Goal: Task Accomplishment & Management: Manage account settings

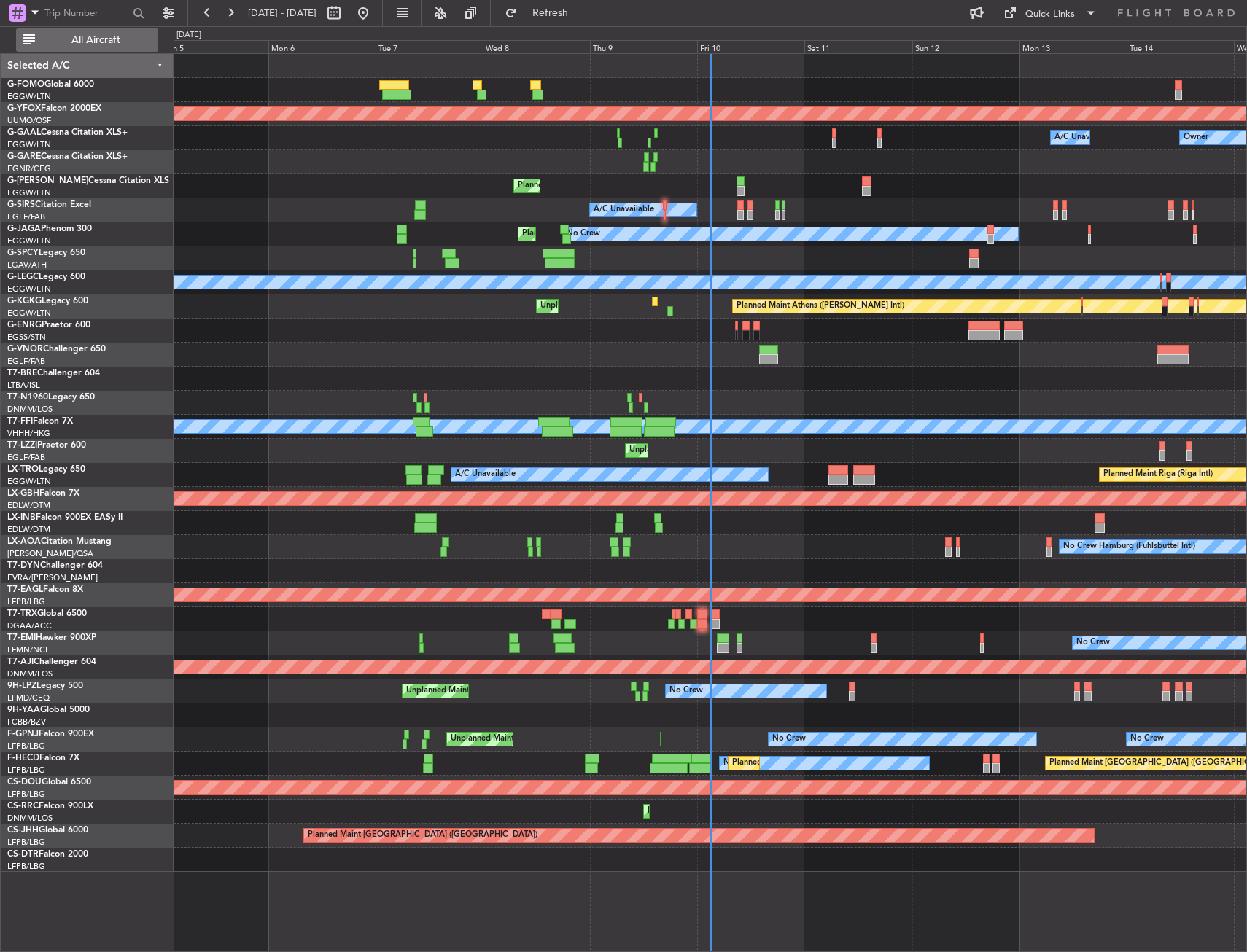
click at [129, 42] on span "All Aircraft" at bounding box center [95, 40] width 116 height 10
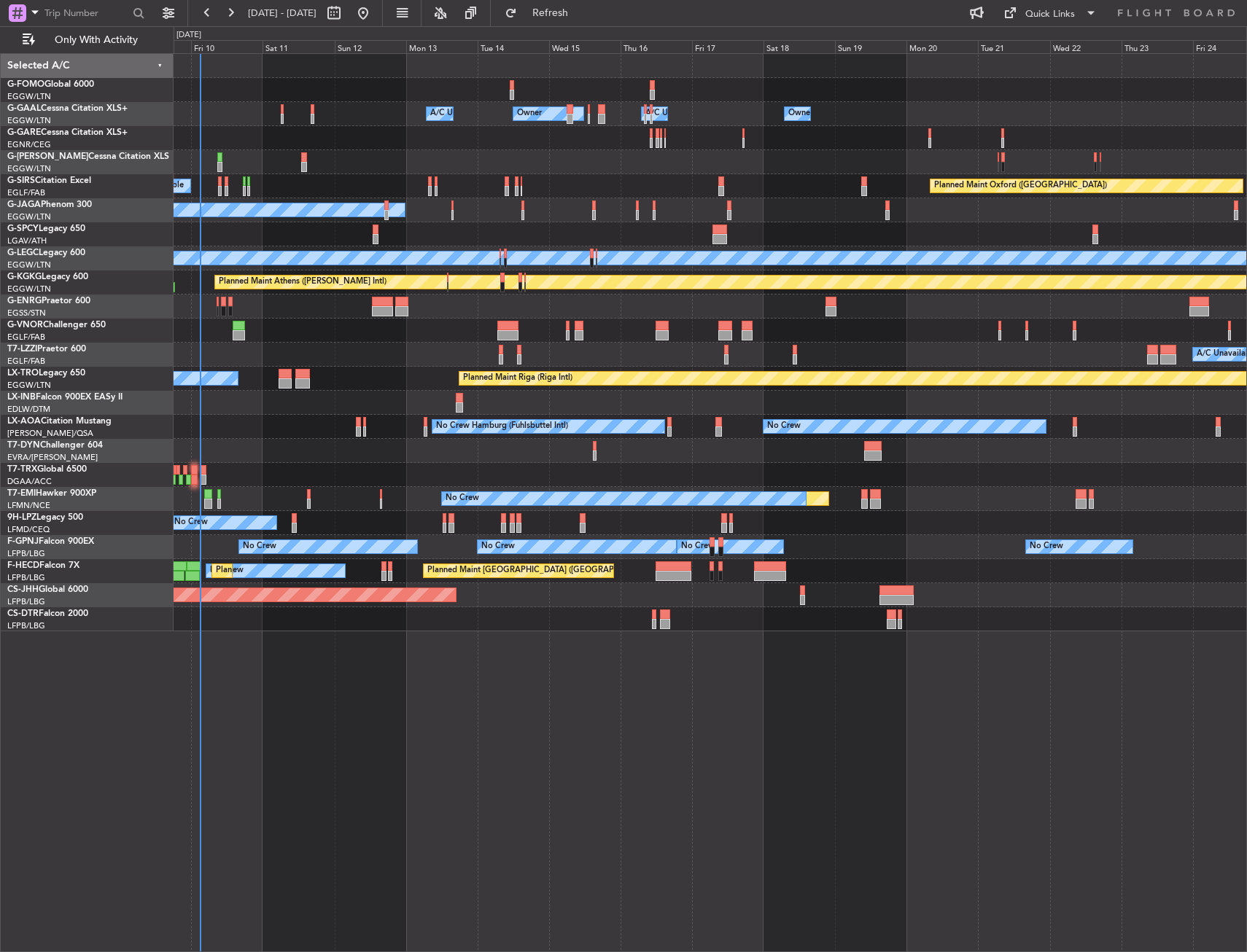
click at [792, 83] on div "Owner Owner A/C Unavailable Owner A/C Unavailable Owner Planned Maint London (L…" at bounding box center [709, 343] width 1073 height 577
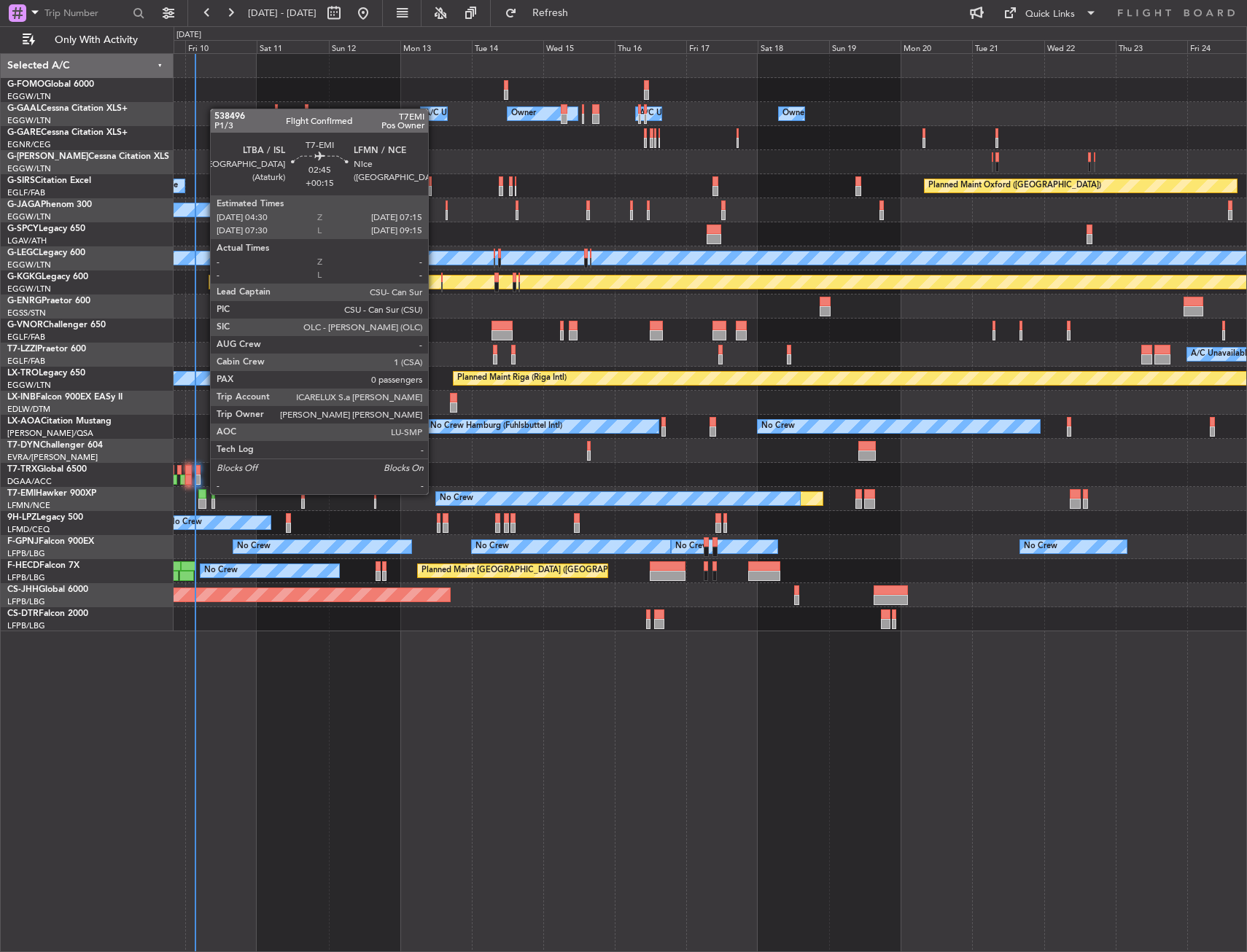
click at [202, 493] on div at bounding box center [203, 494] width 9 height 10
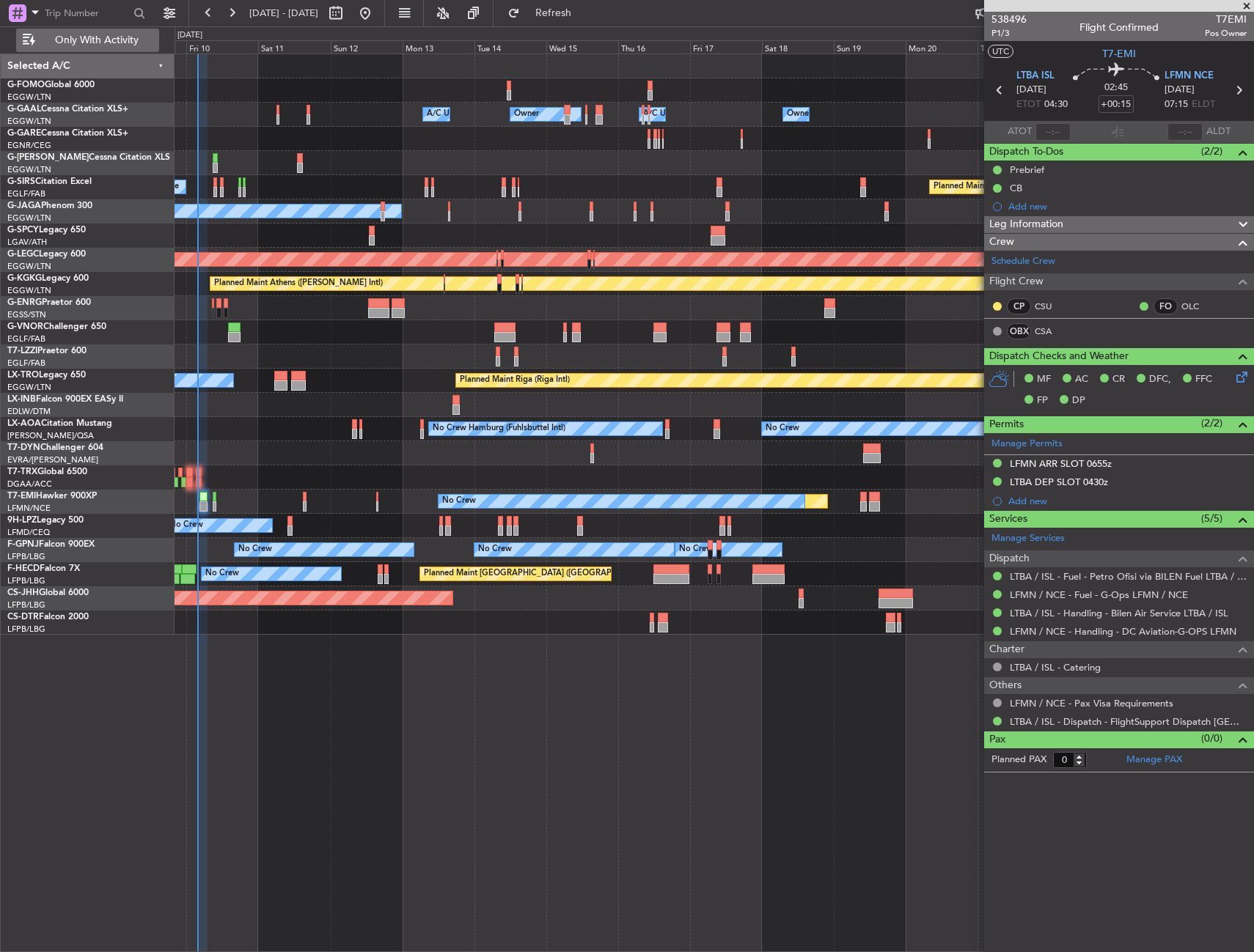
click at [71, 49] on button "Only With Activity" at bounding box center [88, 41] width 143 height 24
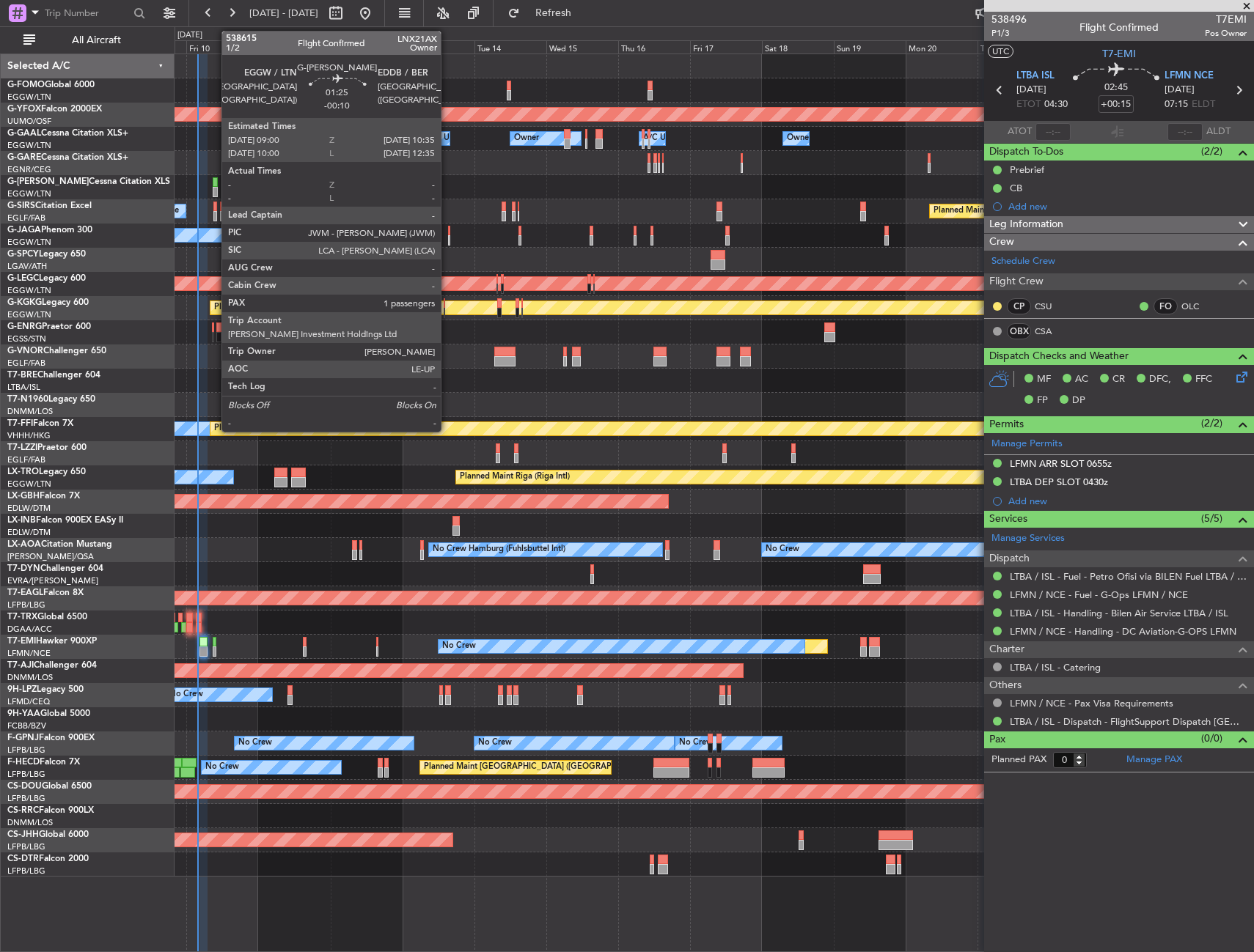
click at [214, 192] on div at bounding box center [215, 192] width 5 height 10
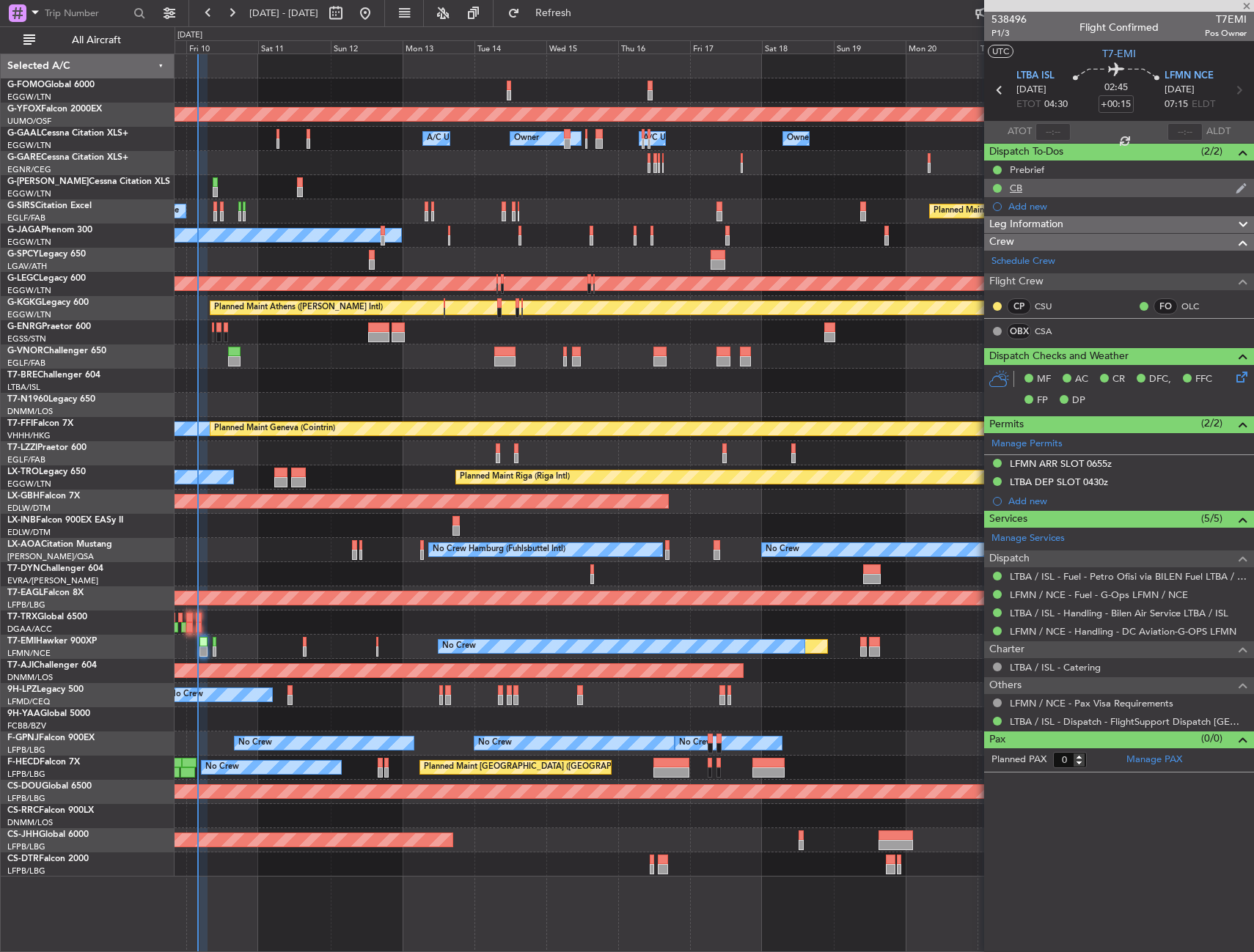
type input "-00:10"
type input "1"
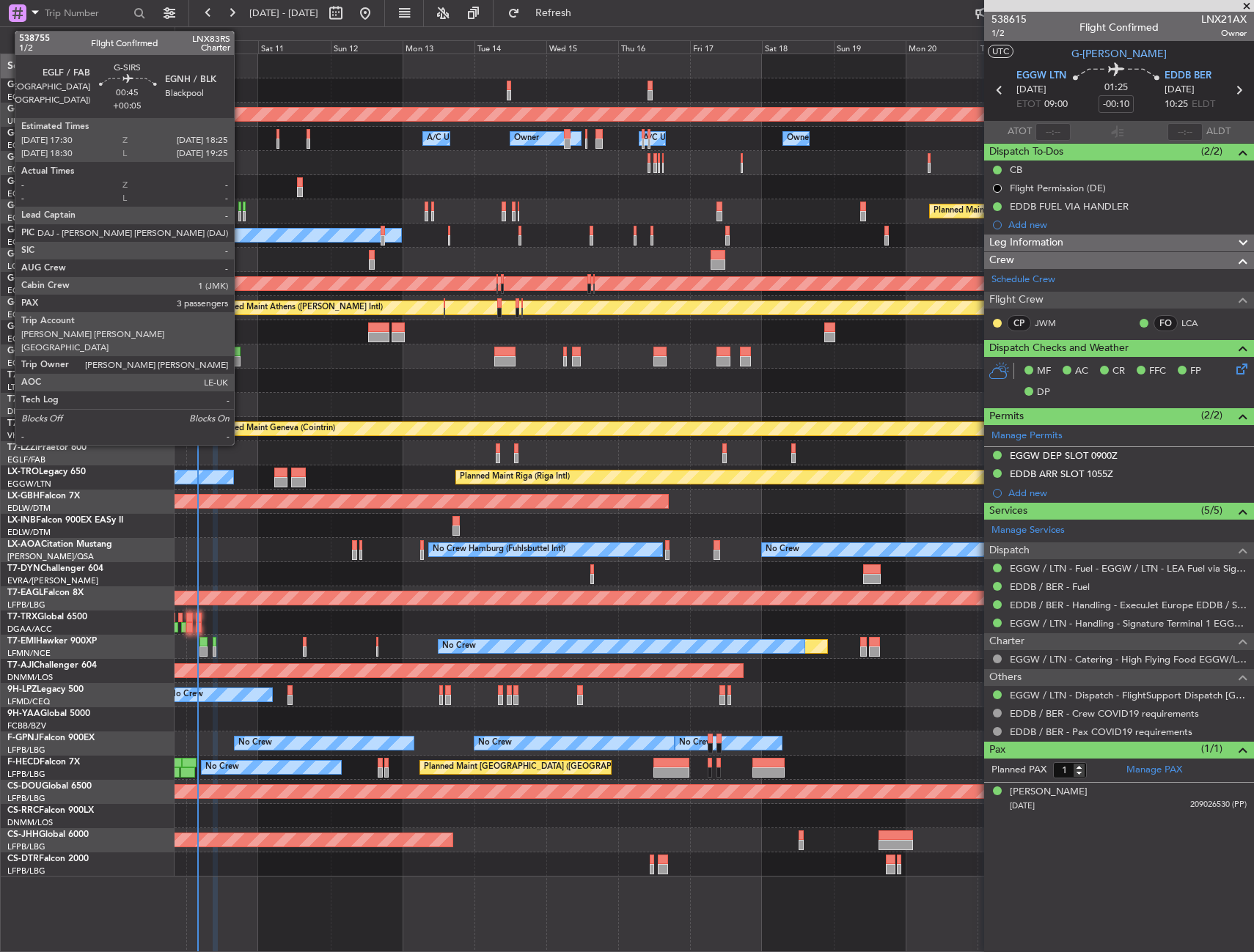
click at [240, 219] on div at bounding box center [240, 216] width 3 height 10
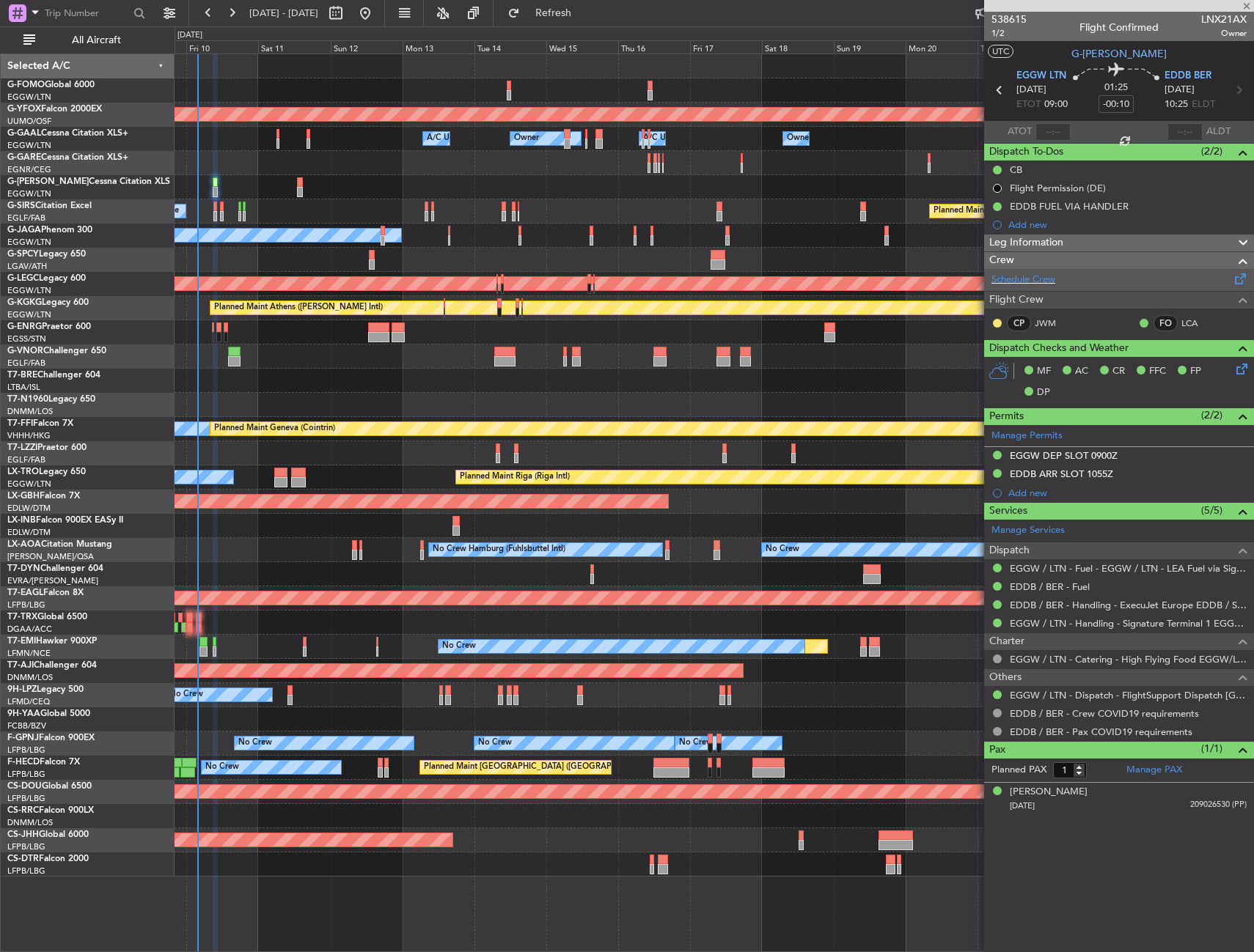
type input "+00:05"
type input "3"
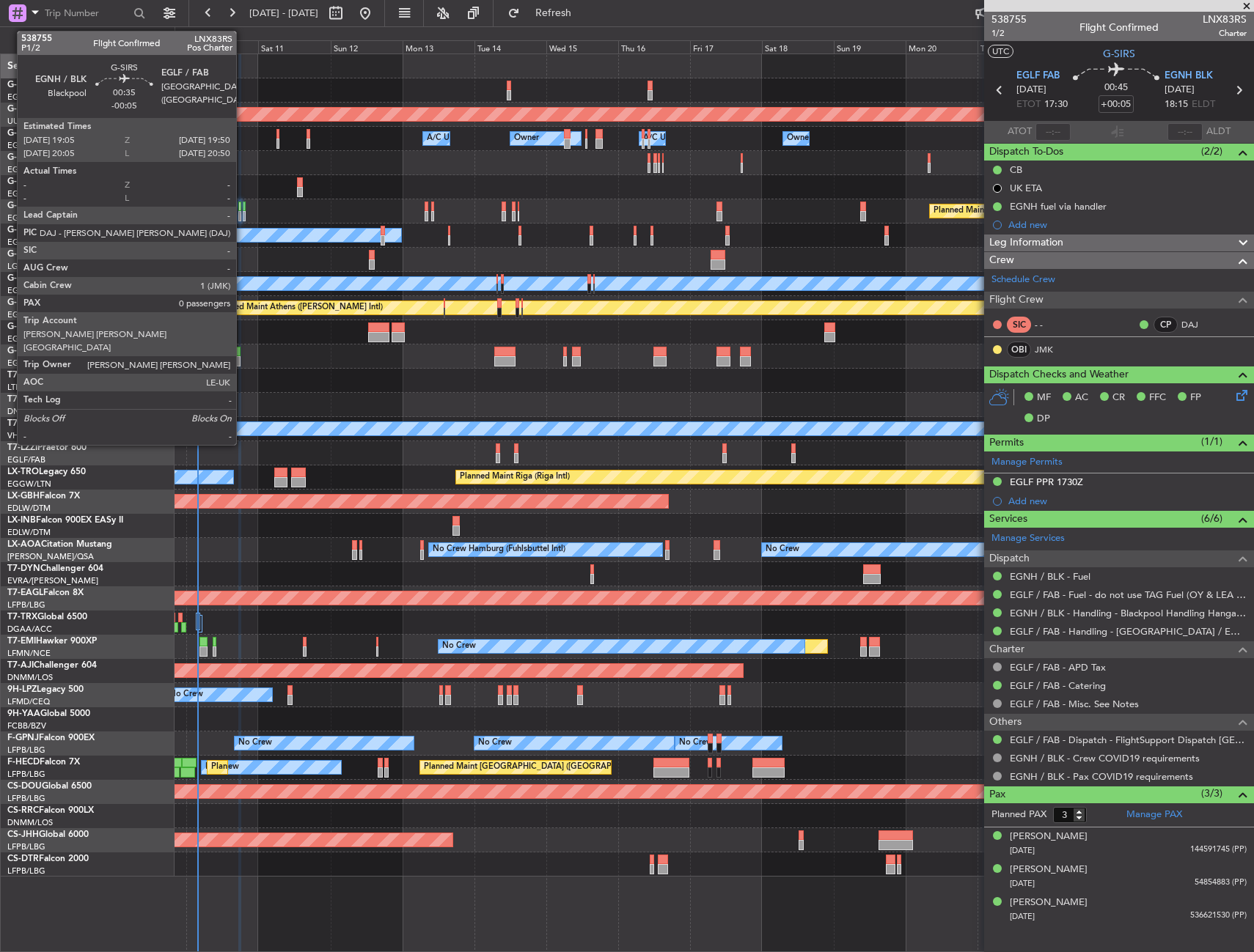
click at [242, 209] on div at bounding box center [243, 206] width 3 height 10
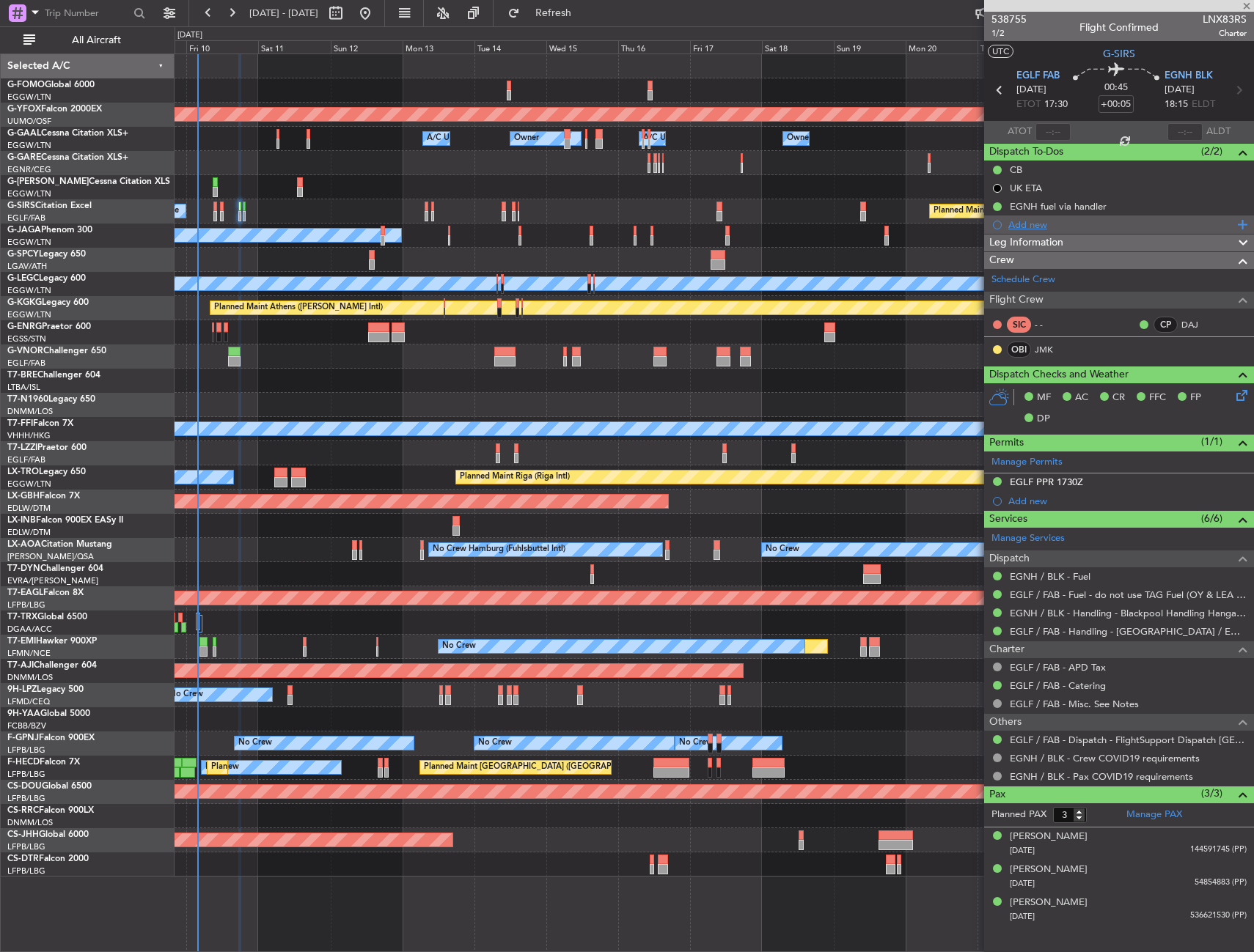
type input "-00:05"
type input "0"
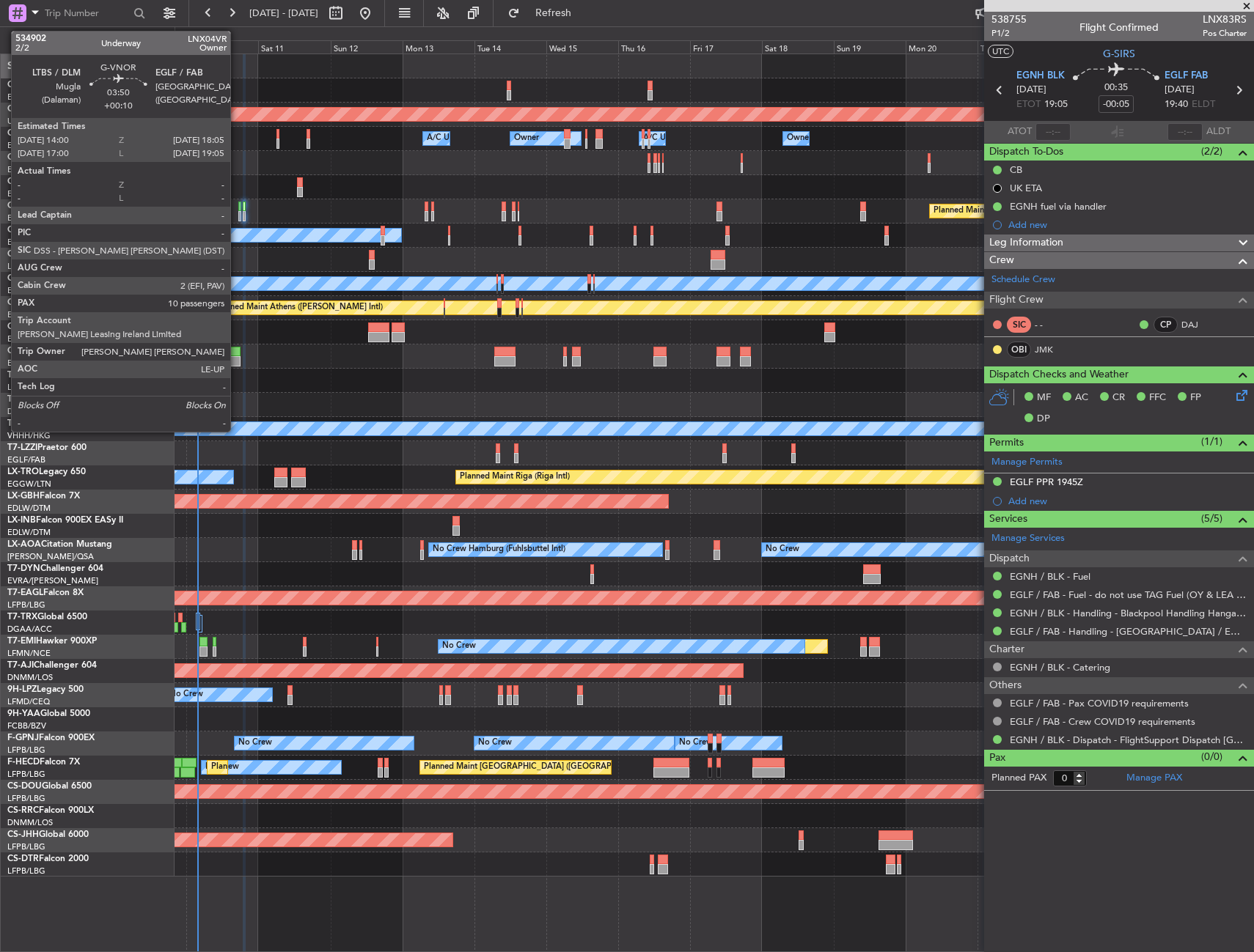
click at [236, 356] on div at bounding box center [234, 361] width 13 height 10
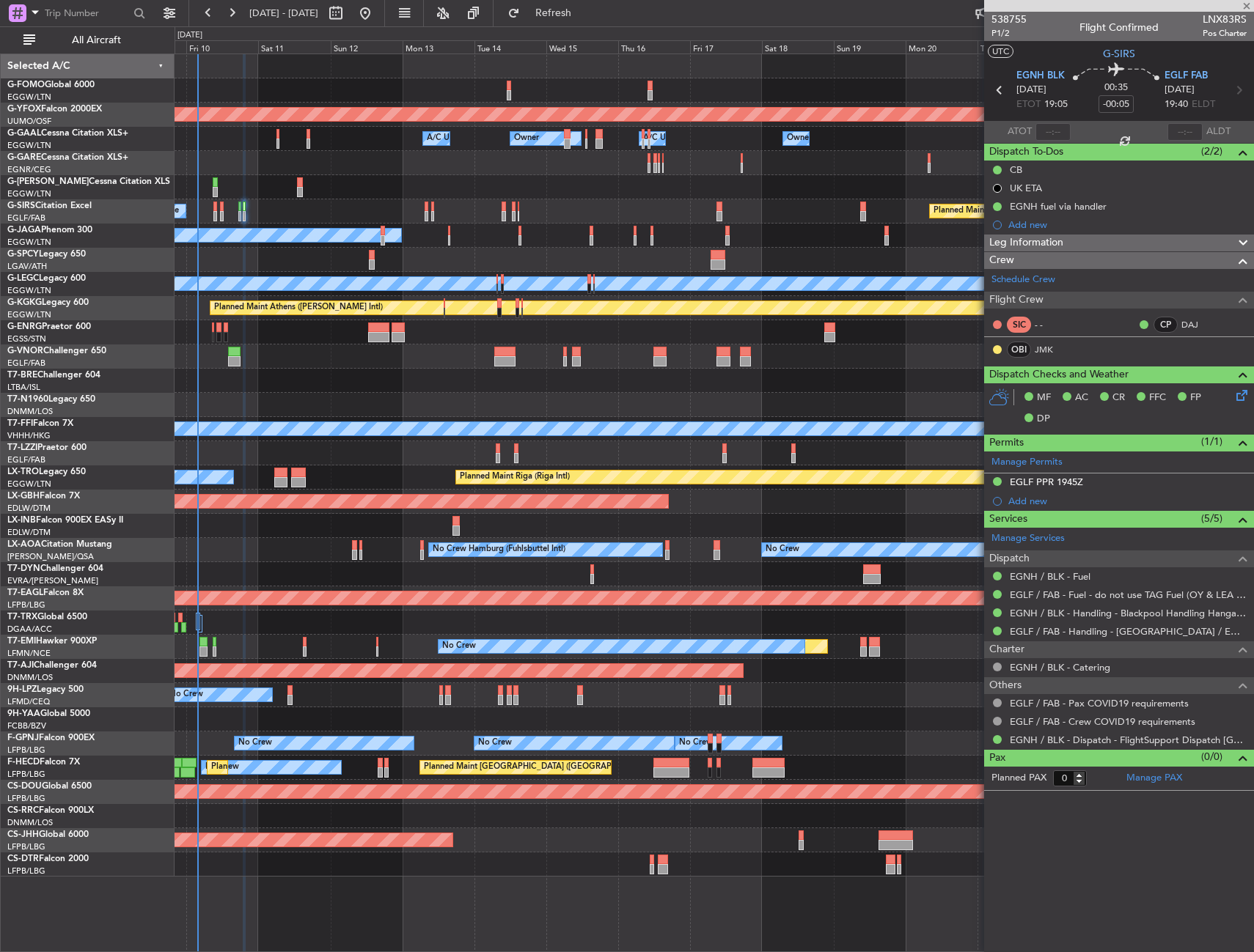
type input "+00:10"
type input "10"
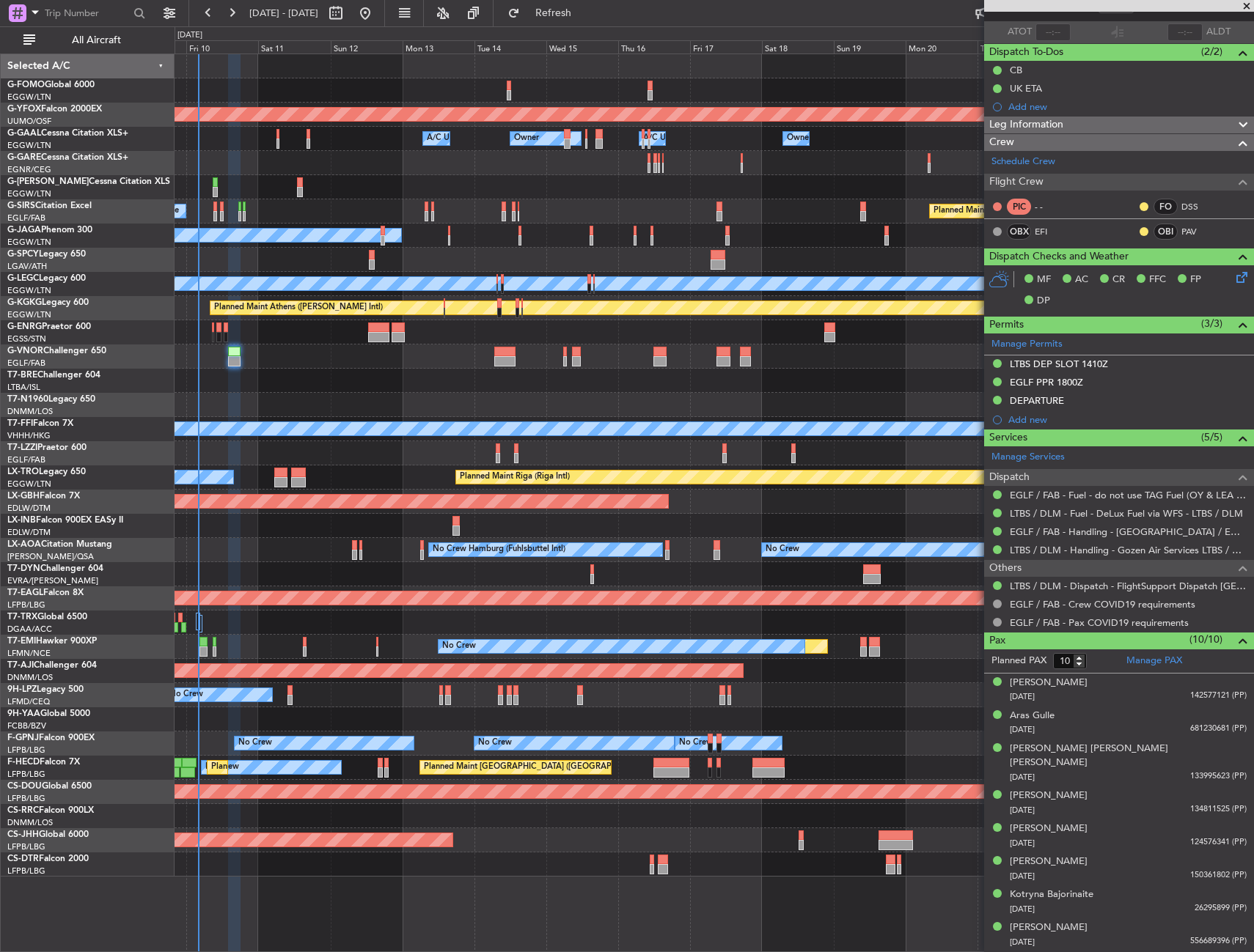
scroll to position [4, 0]
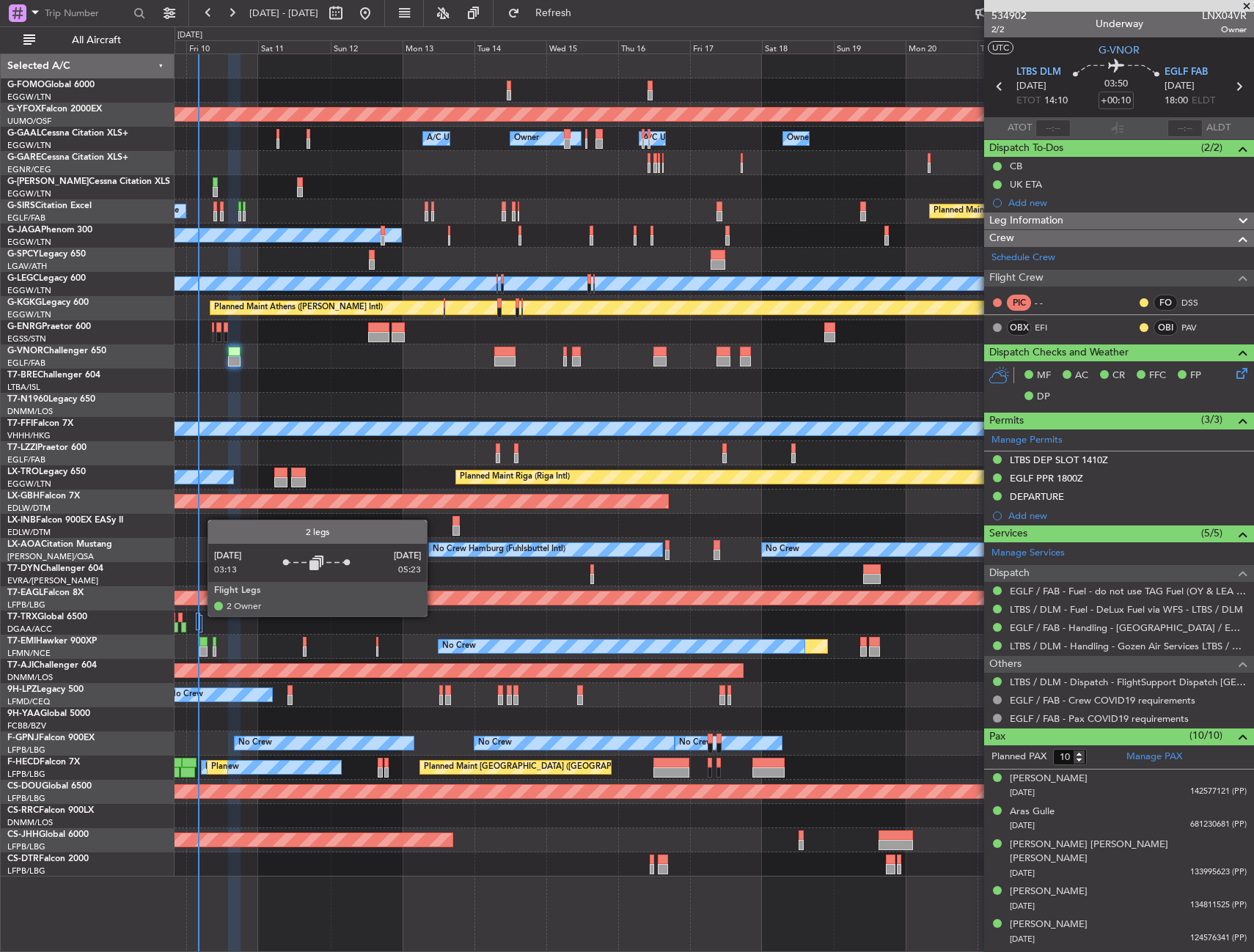
click at [201, 616] on div at bounding box center [200, 623] width 5 height 17
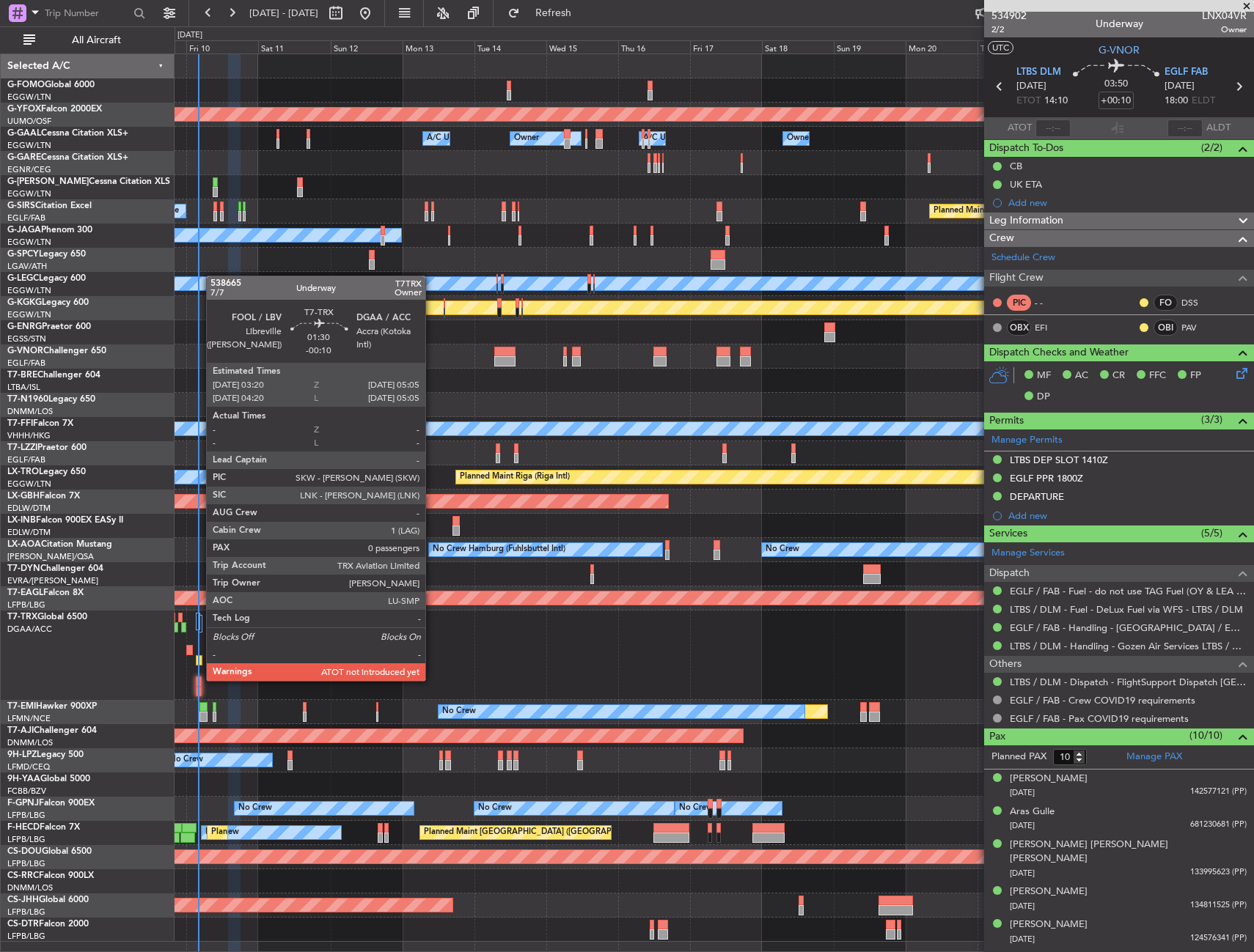
click at [199, 680] on div at bounding box center [199, 681] width 5 height 10
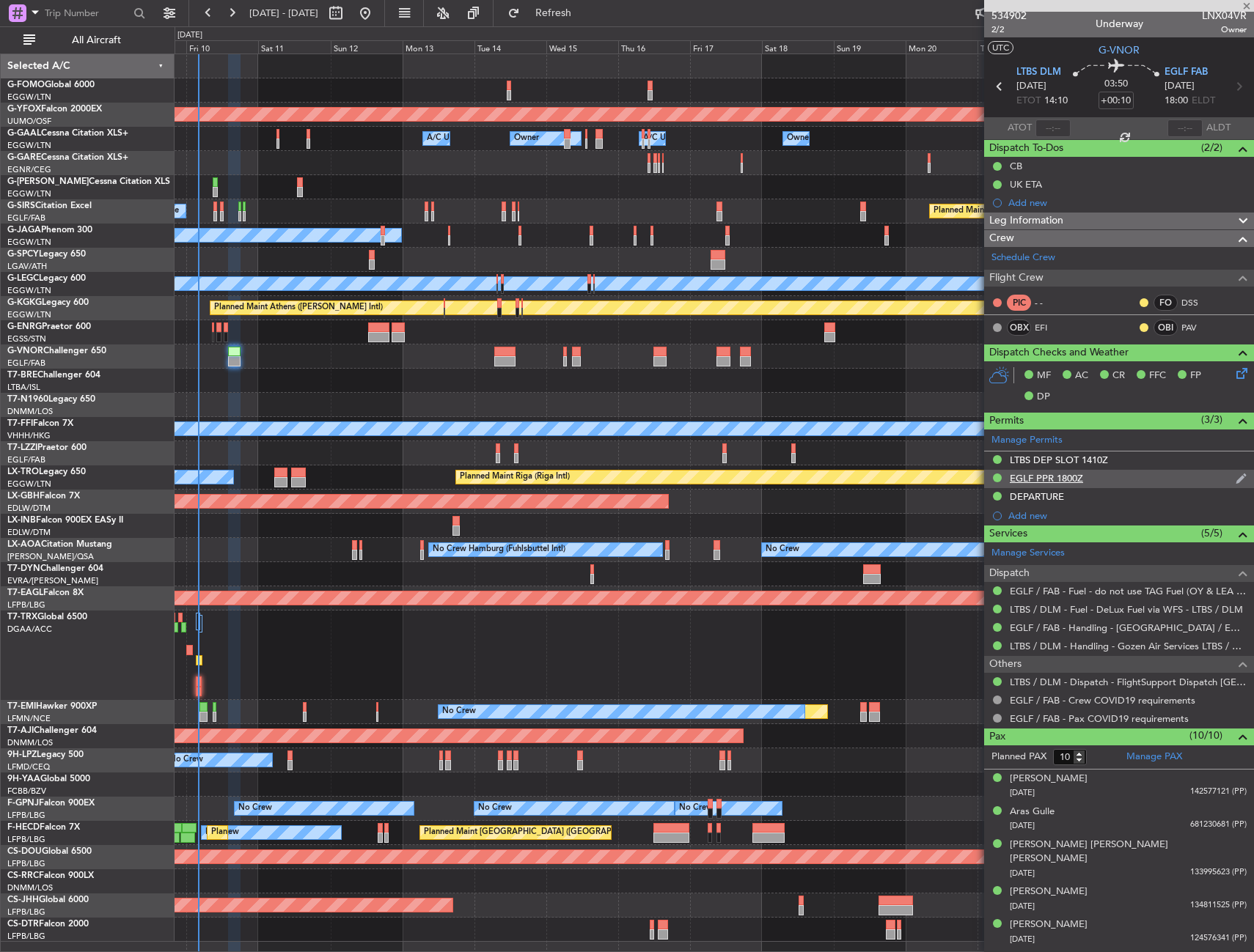
type input "-00:10"
type input "0"
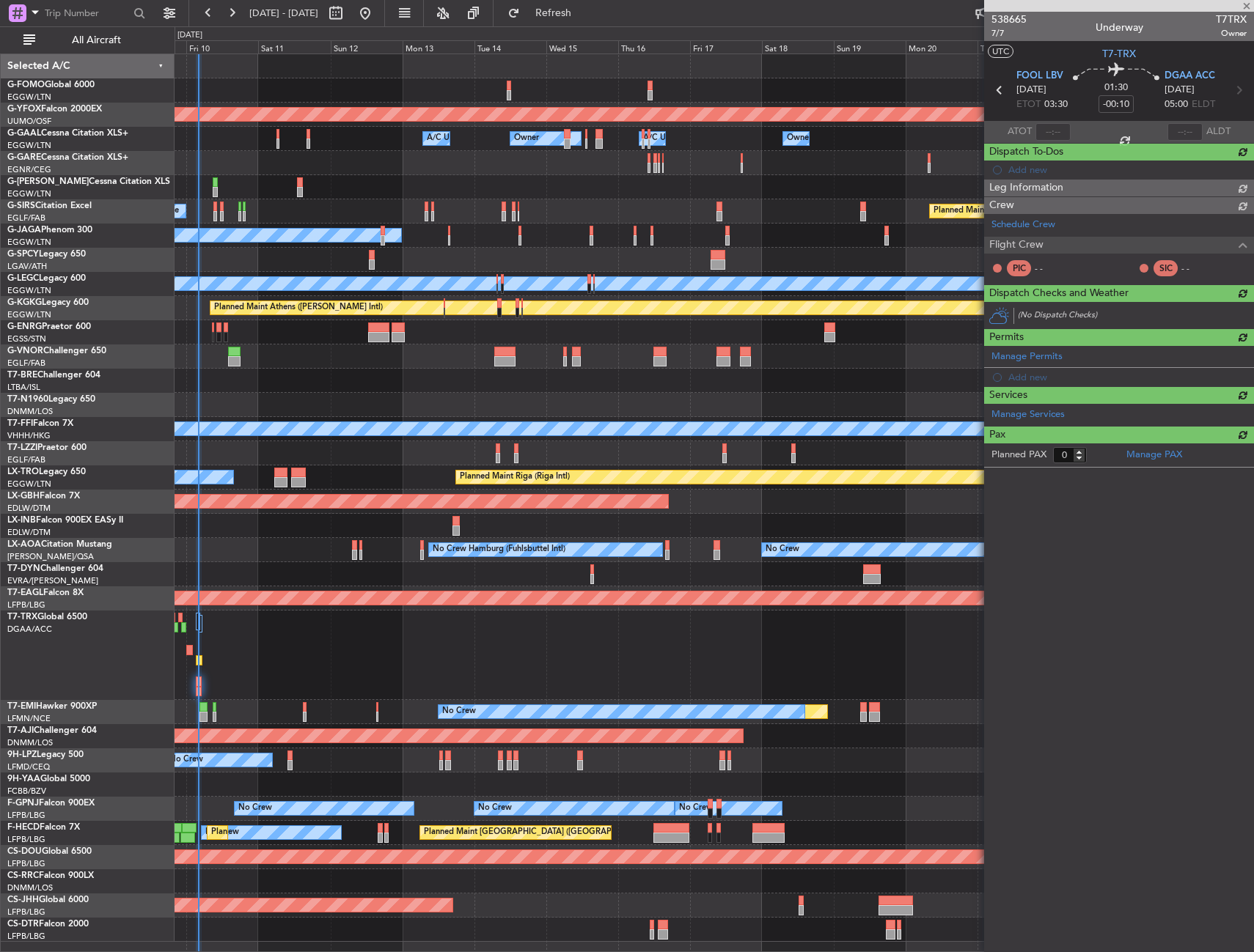
scroll to position [0, 0]
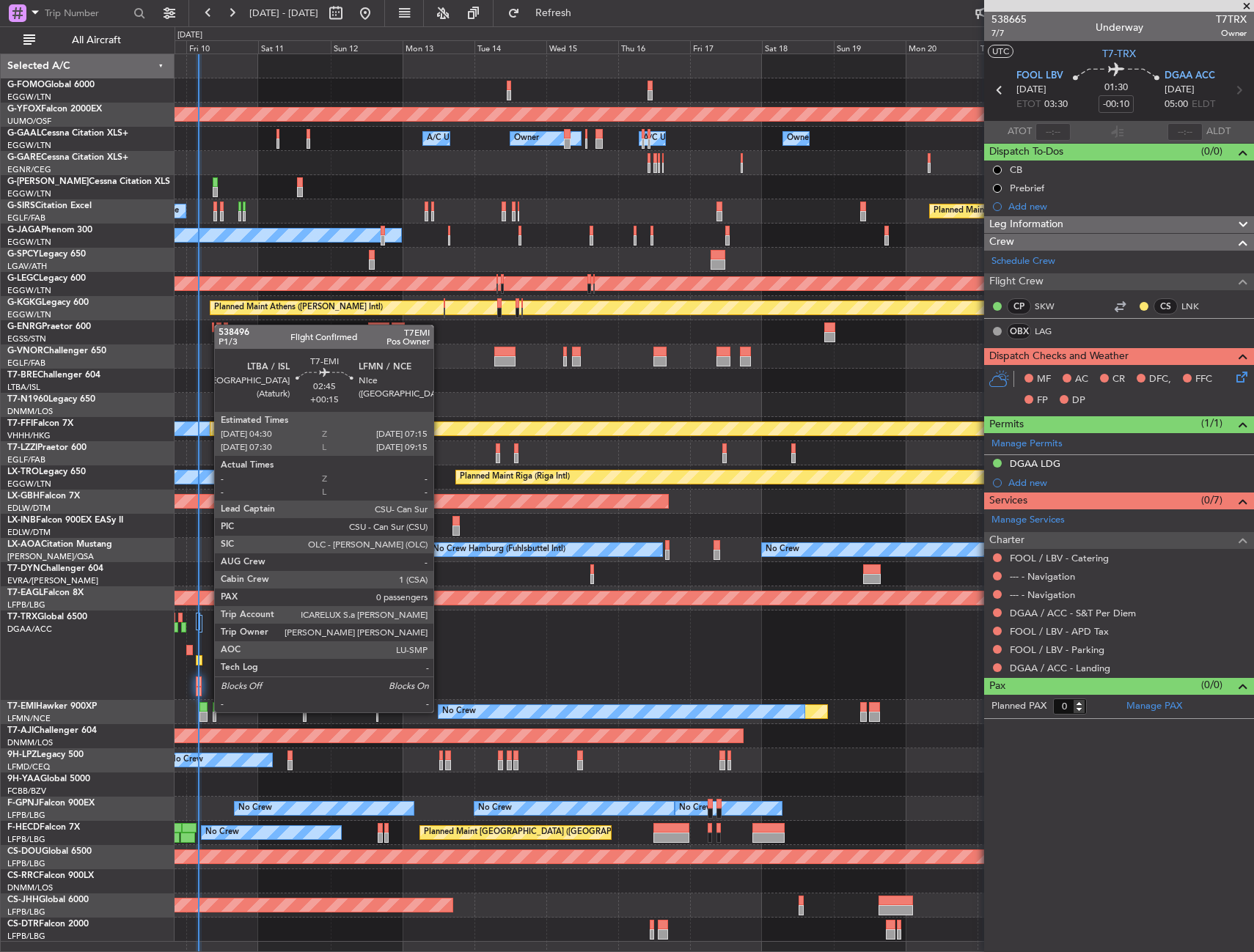
click at [207, 712] on div at bounding box center [204, 707] width 9 height 10
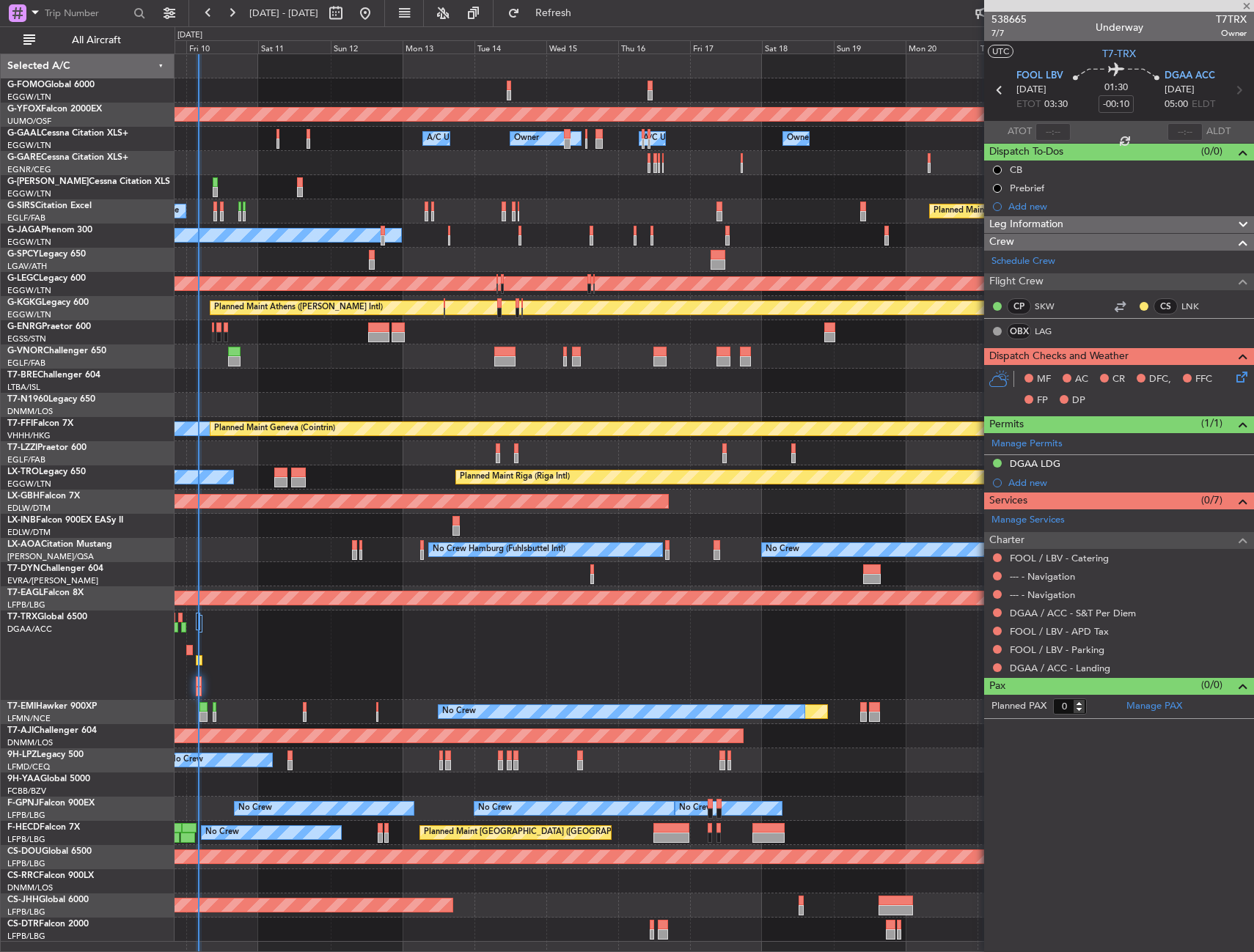
type input "+00:15"
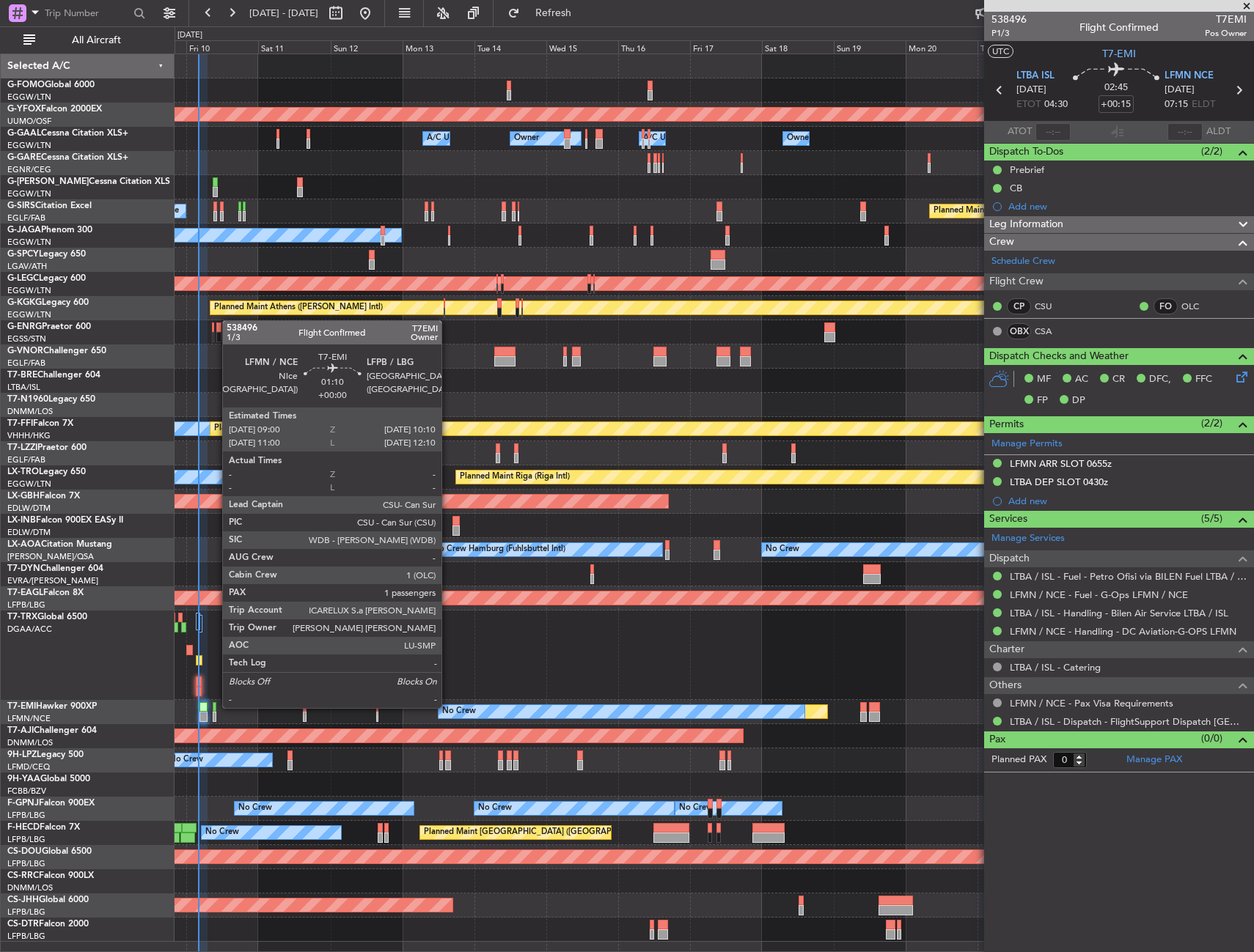
click at [215, 707] on div at bounding box center [214, 707] width 4 height 10
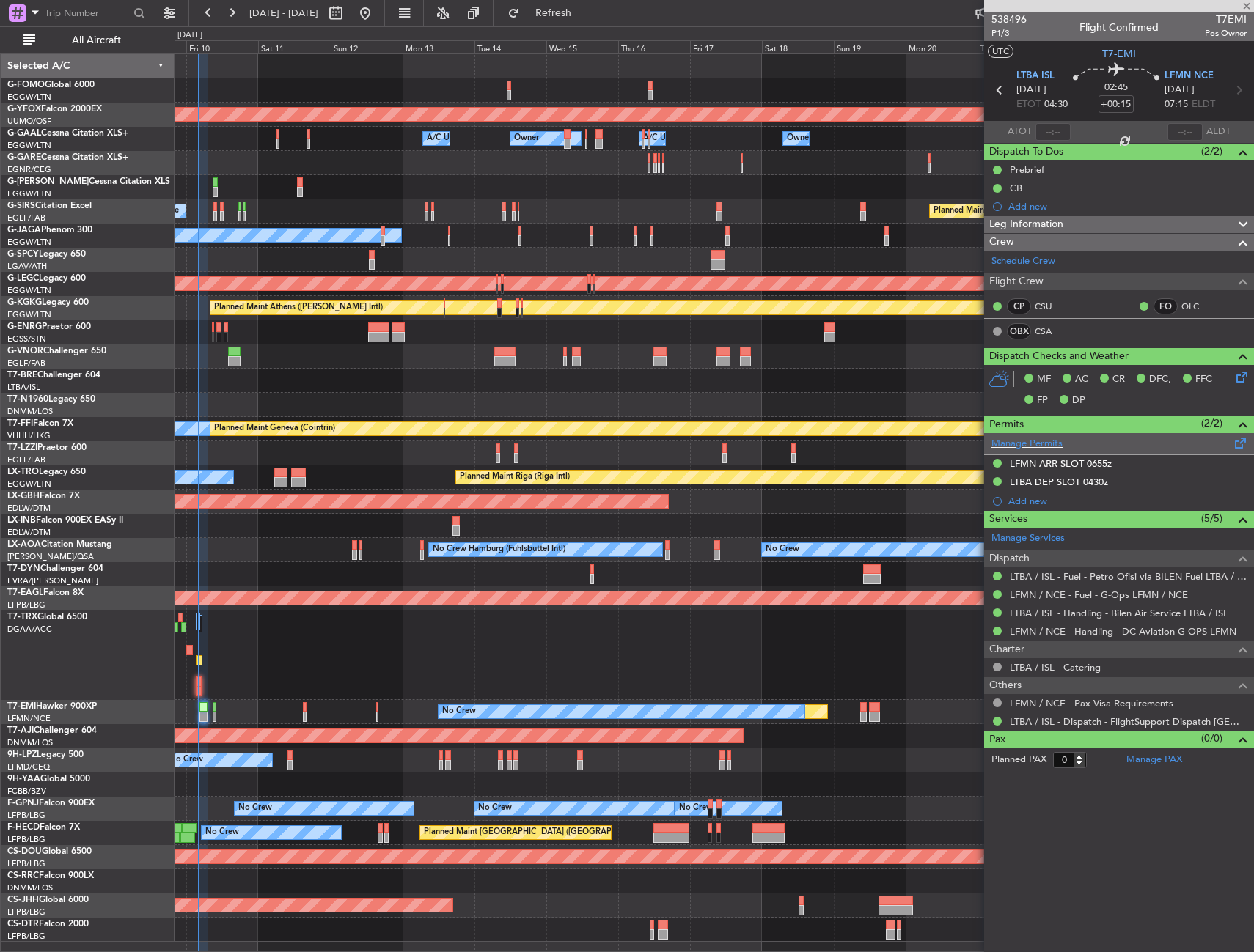
type input "1"
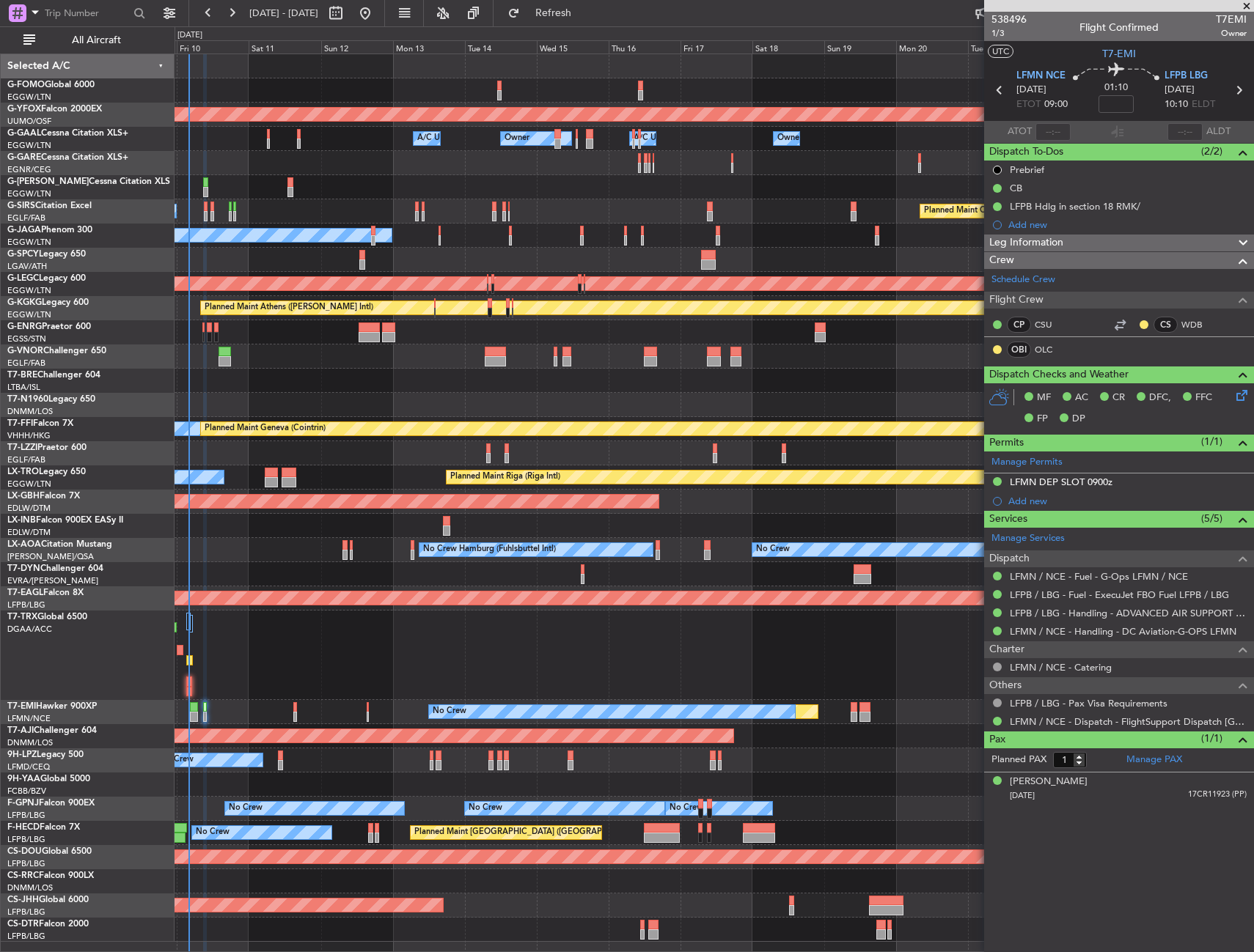
click at [278, 727] on div "AOG Maint Ostafyevo Owner Owner Owner A/C Unavailable A/C Unavailable Owner Pla…" at bounding box center [713, 498] width 1079 height 888
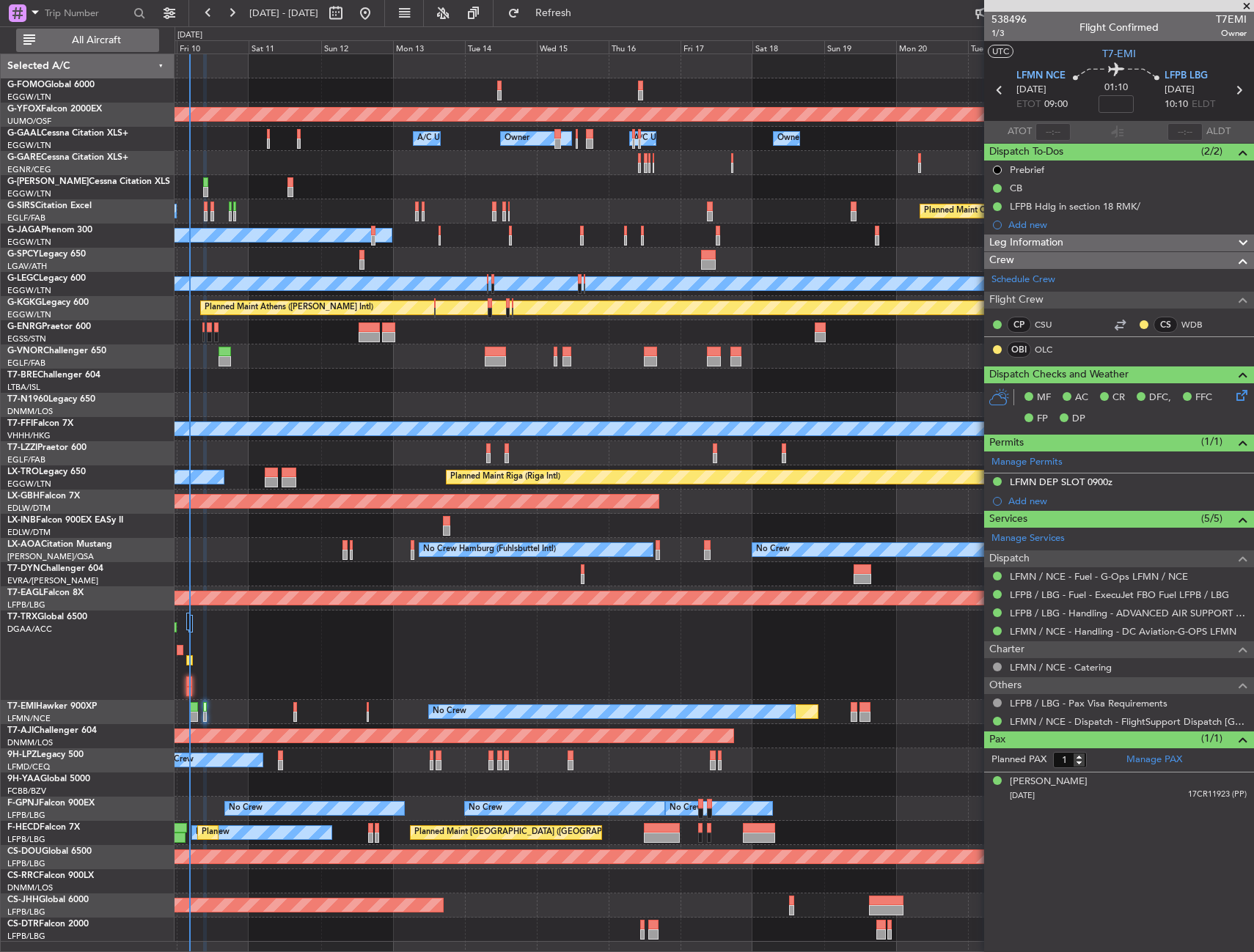
click at [123, 37] on span "All Aircraft" at bounding box center [96, 40] width 117 height 10
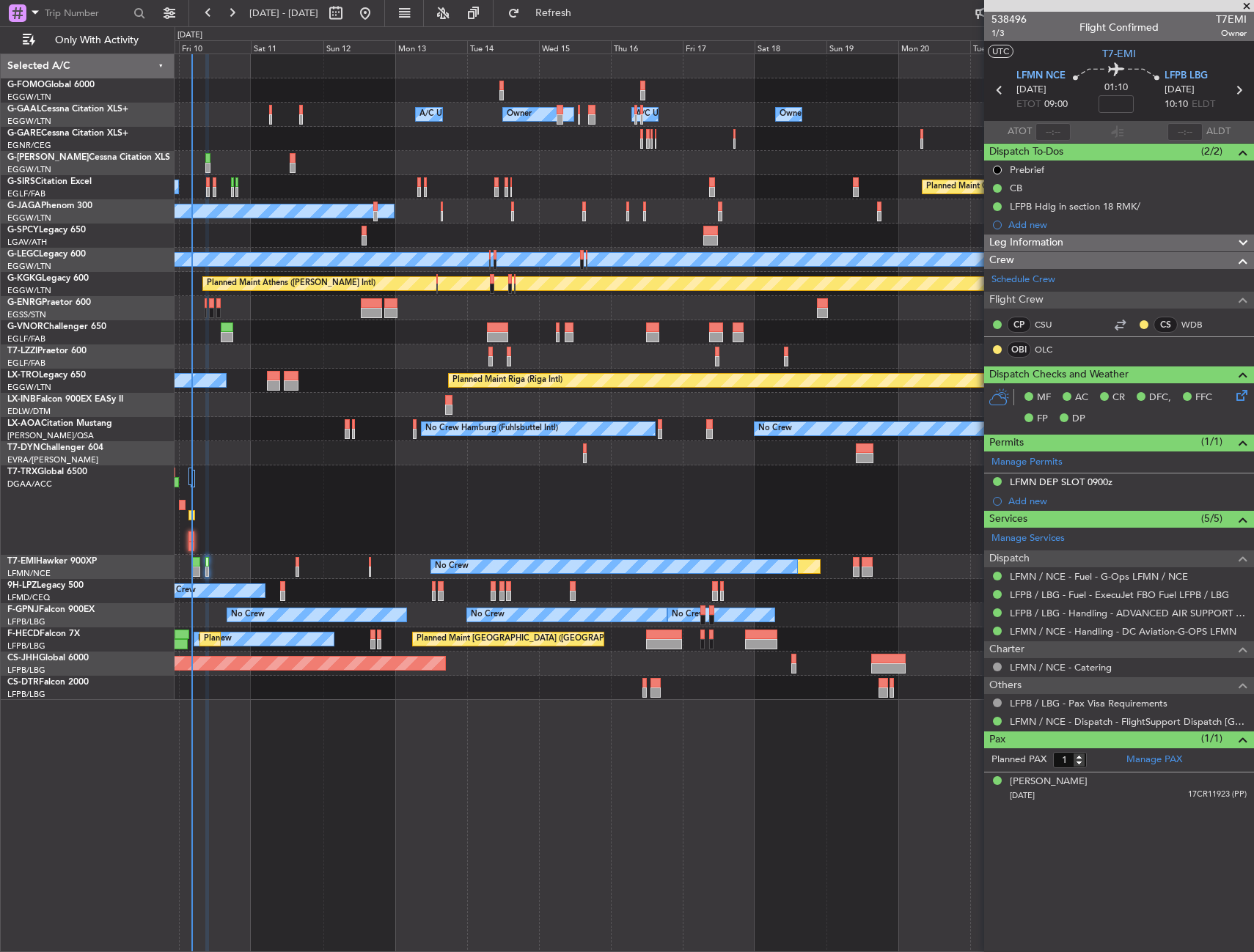
click at [421, 415] on div at bounding box center [713, 405] width 1079 height 24
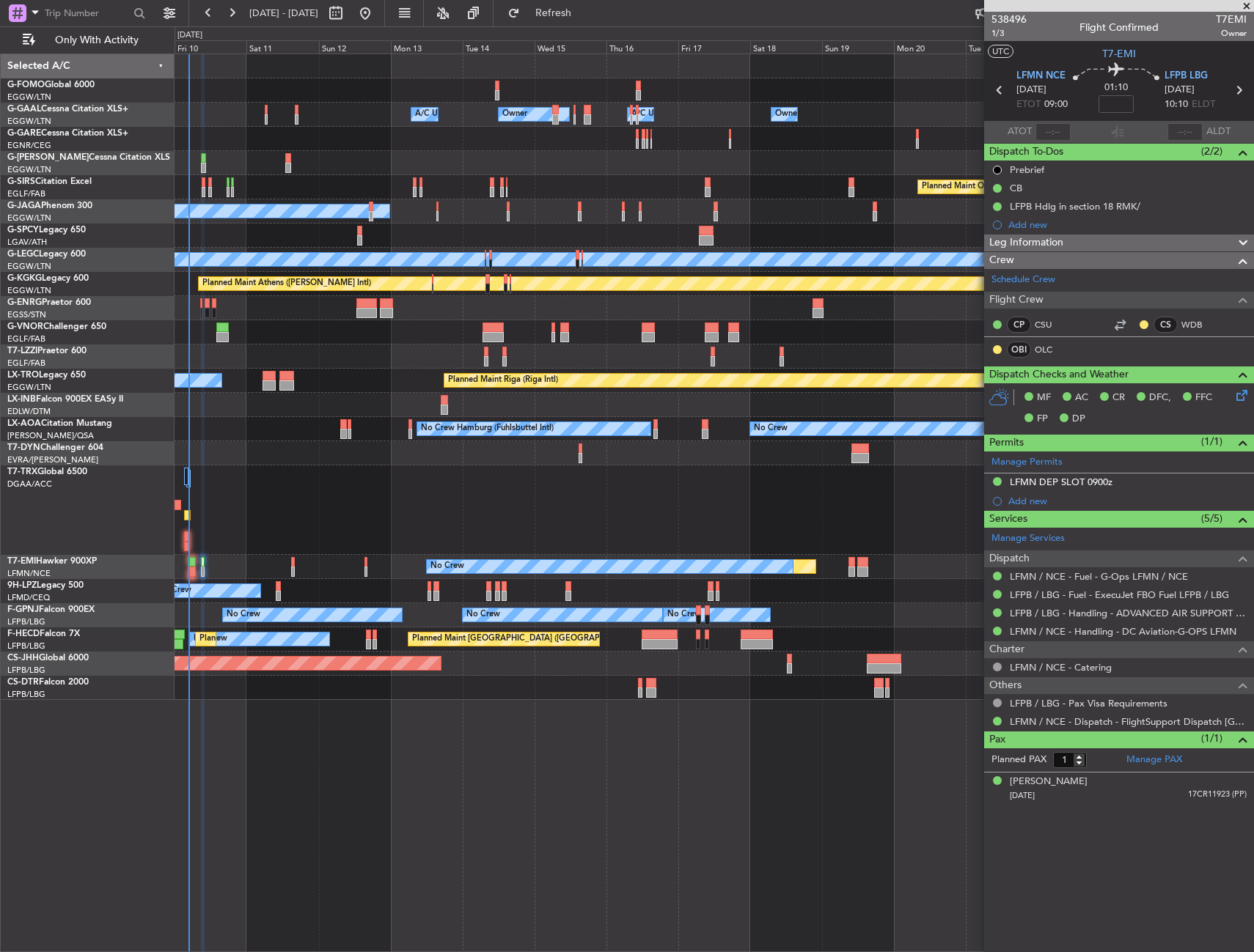
click at [237, 422] on div "No Crew Hamburg (Fuhlsbuttel Intl) No Crew Planned Maint Monchengladbach" at bounding box center [713, 429] width 1079 height 24
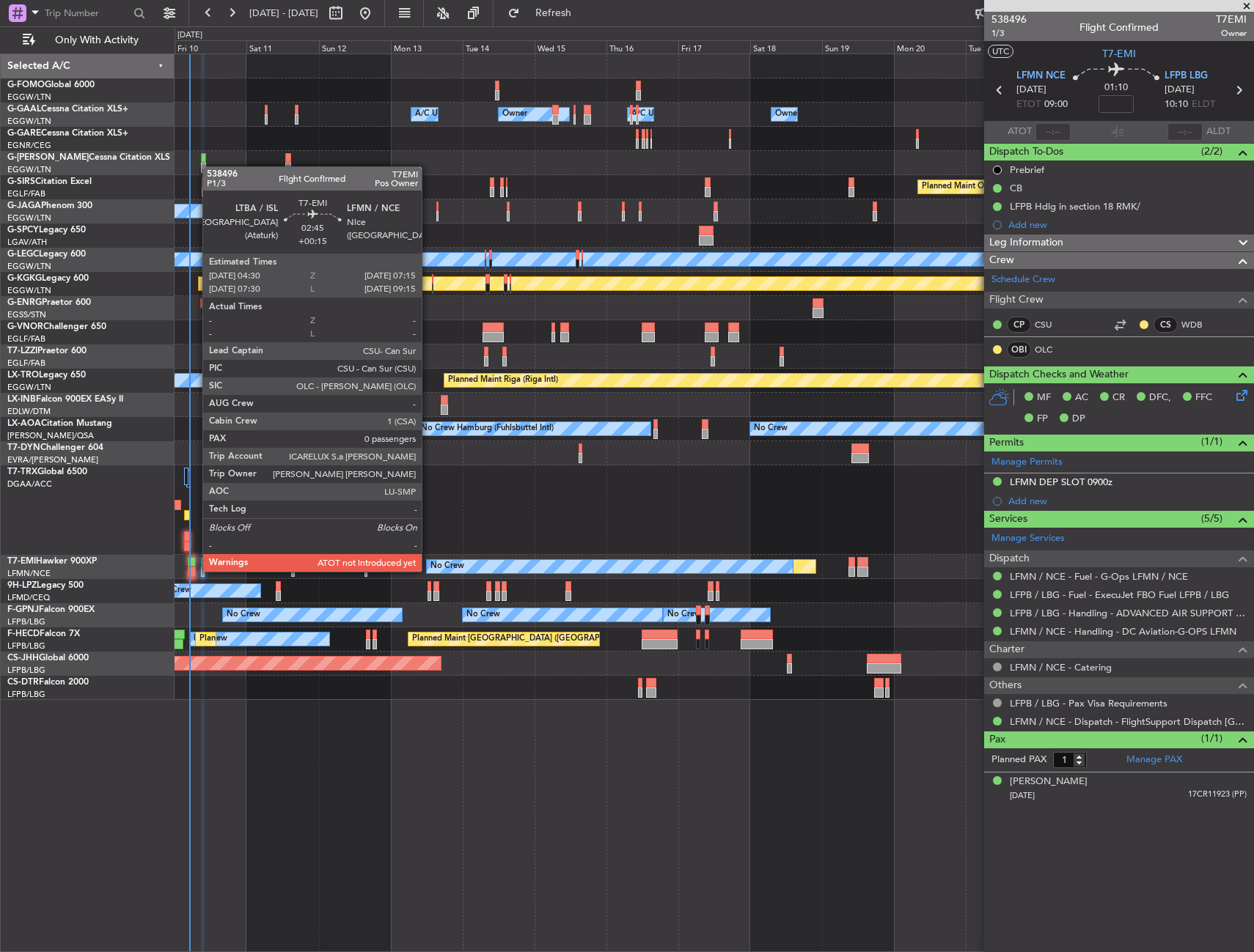
click at [195, 570] on div at bounding box center [193, 571] width 9 height 10
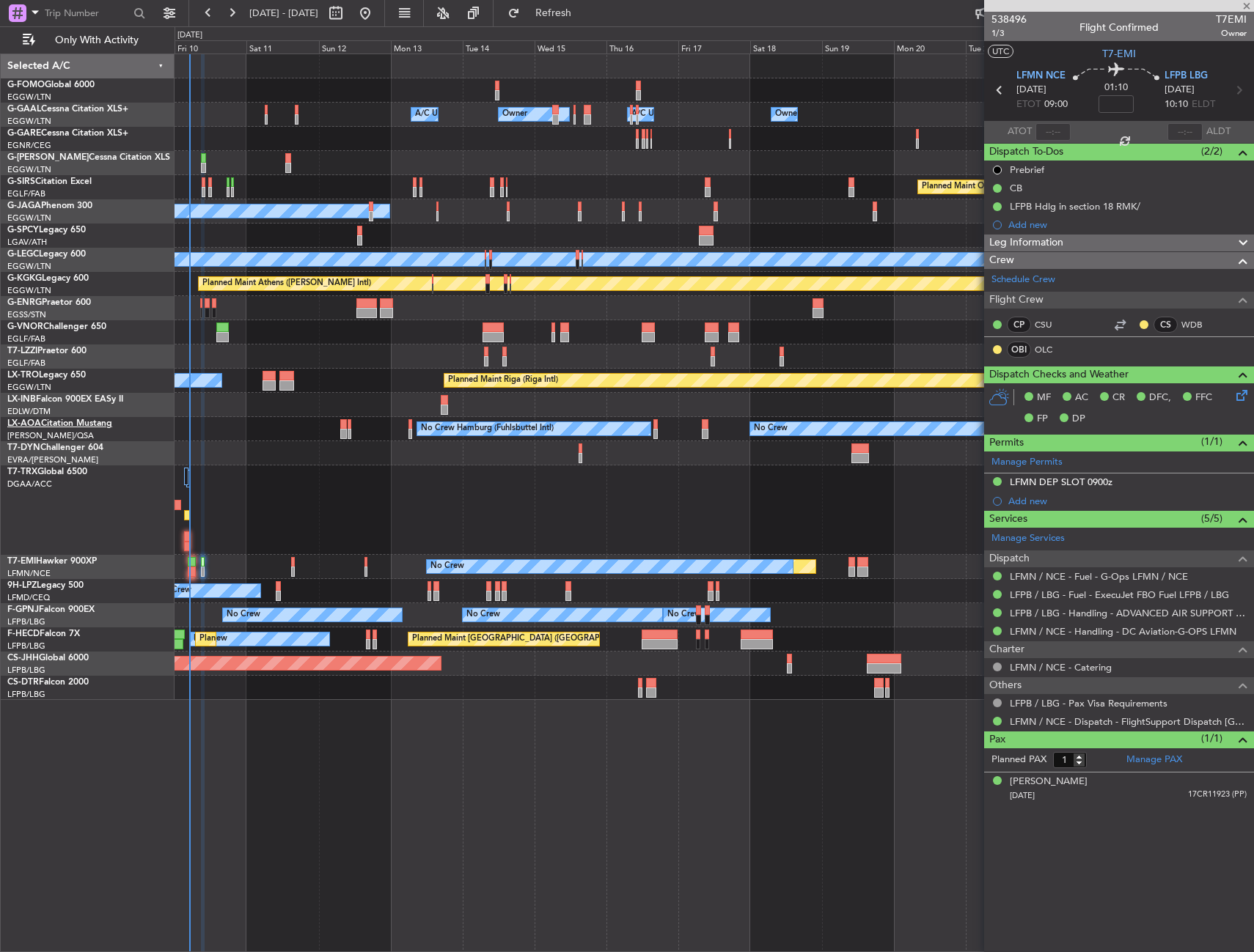
type input "+00:15"
type input "0"
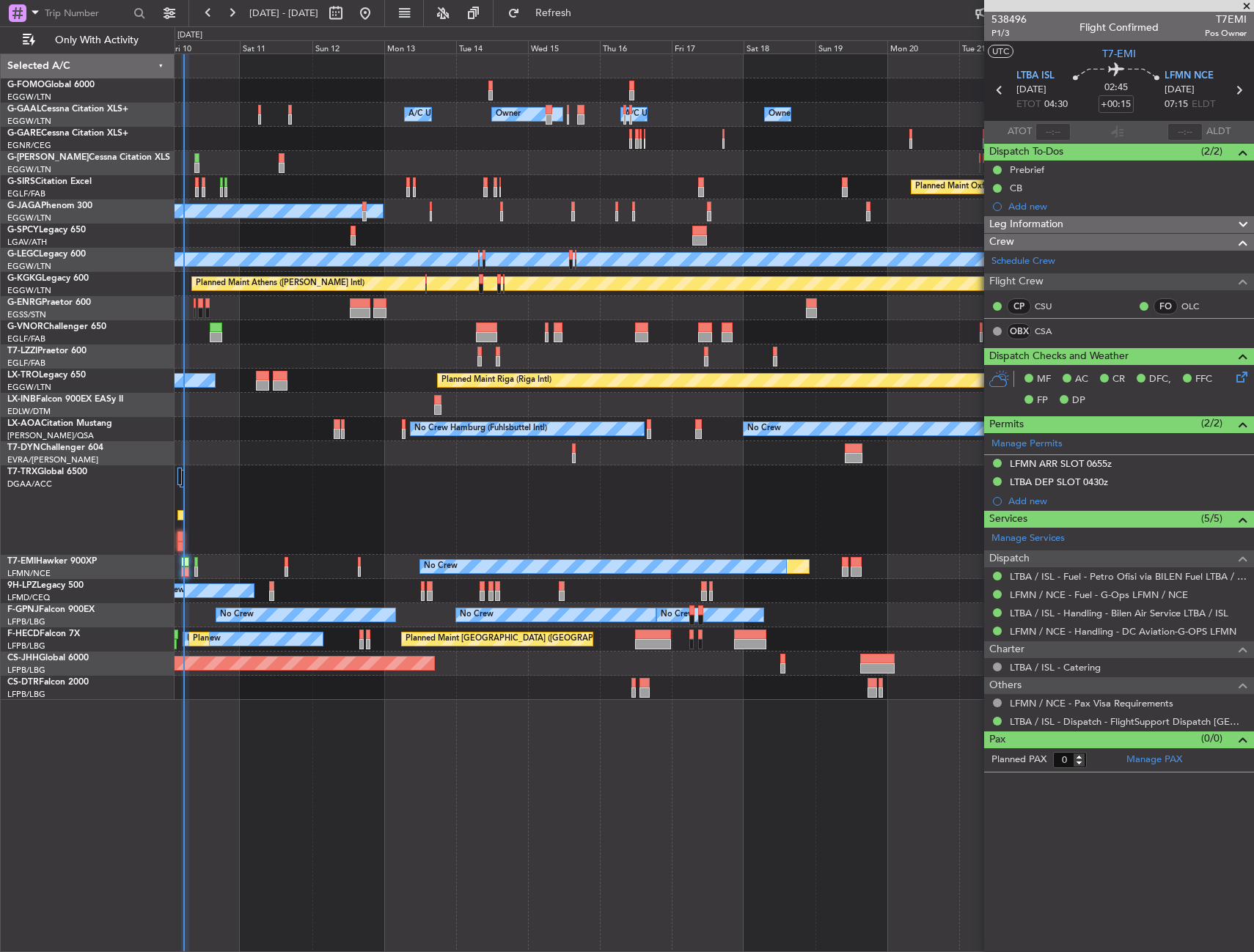
click at [250, 246] on div "Owner Owner Owner A/C Unavailable A/C Unavailable Owner Planned Maint [GEOGRAPH…" at bounding box center [713, 377] width 1079 height 646
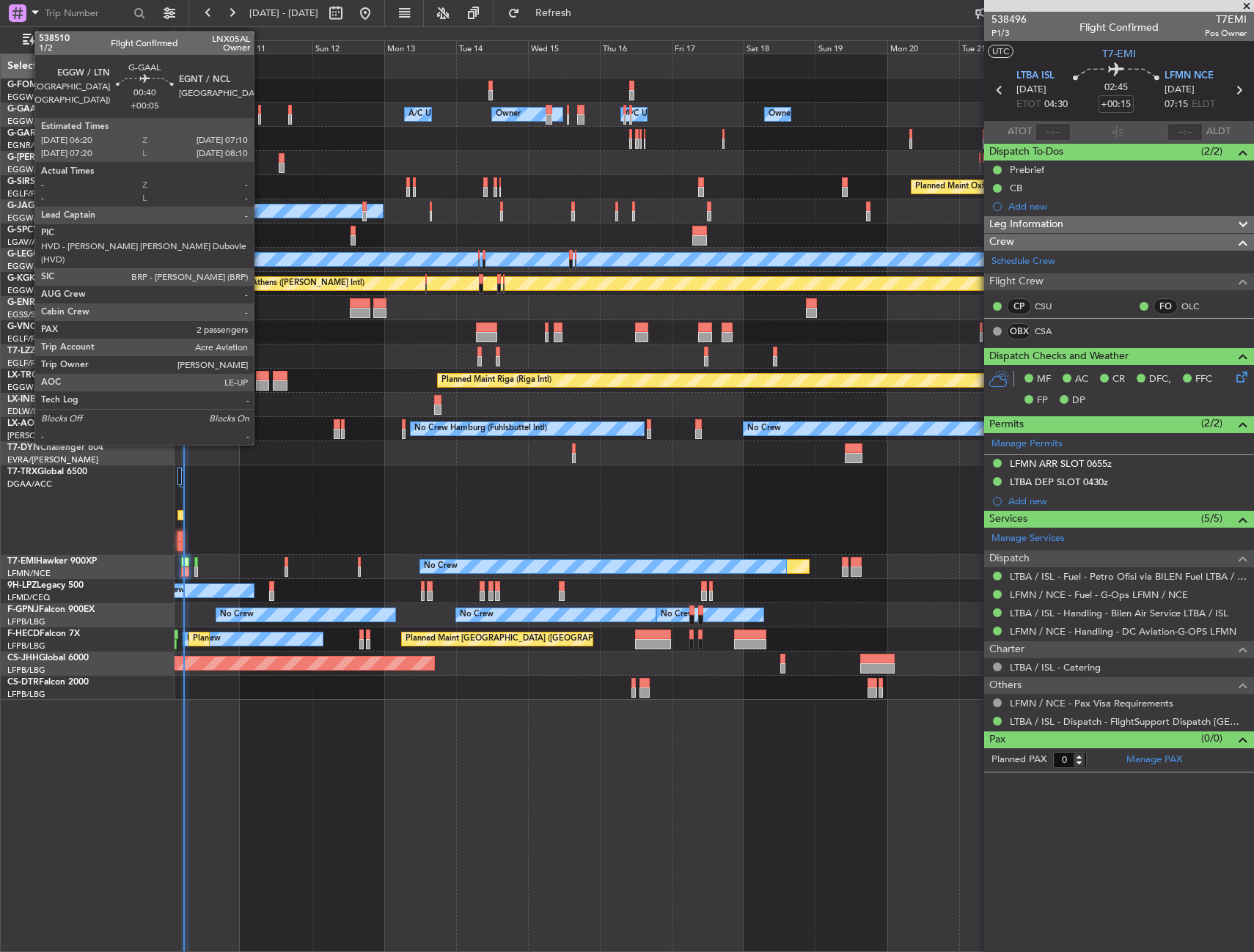
click at [260, 111] on div at bounding box center [259, 109] width 3 height 10
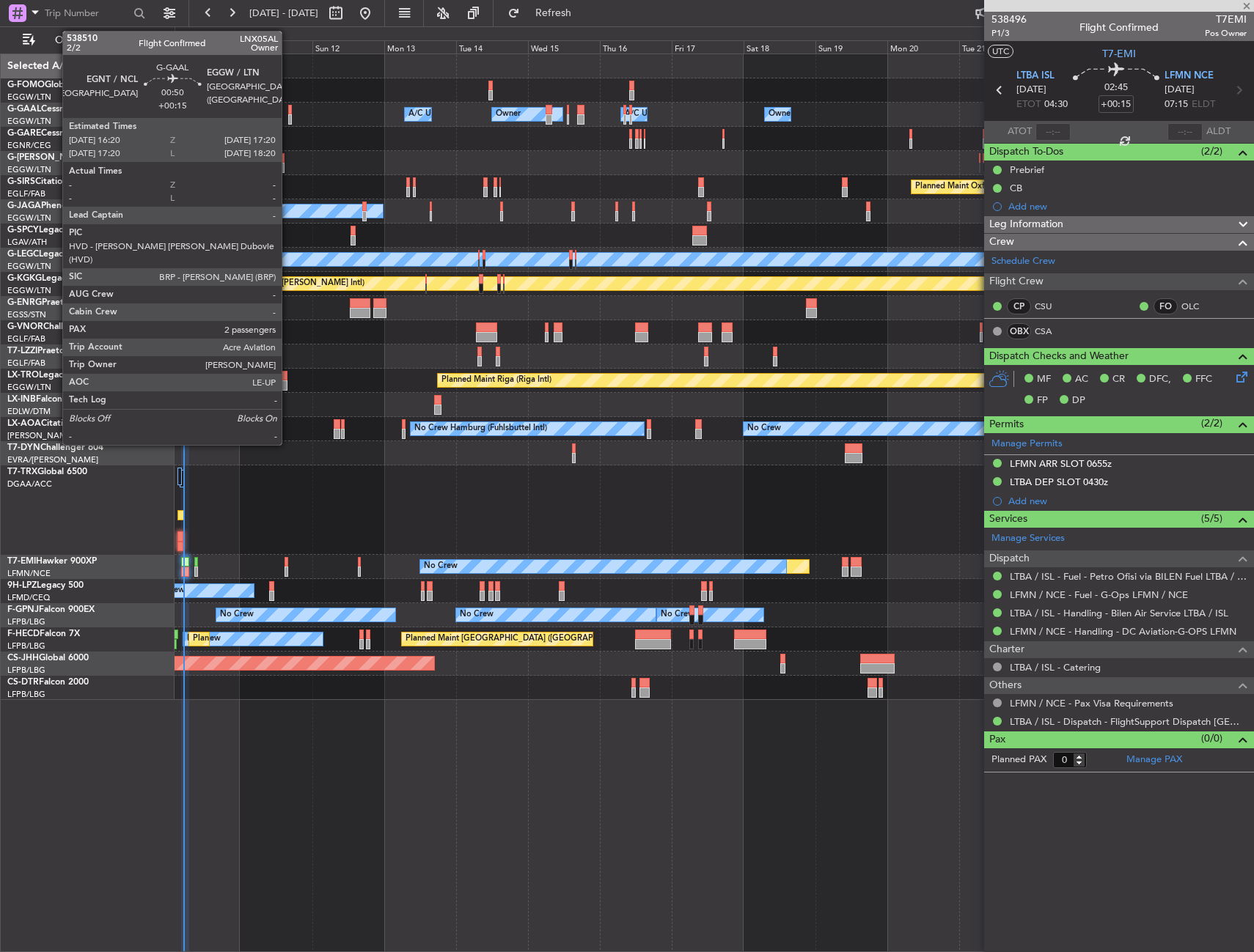
type input "+00:05"
type input "2"
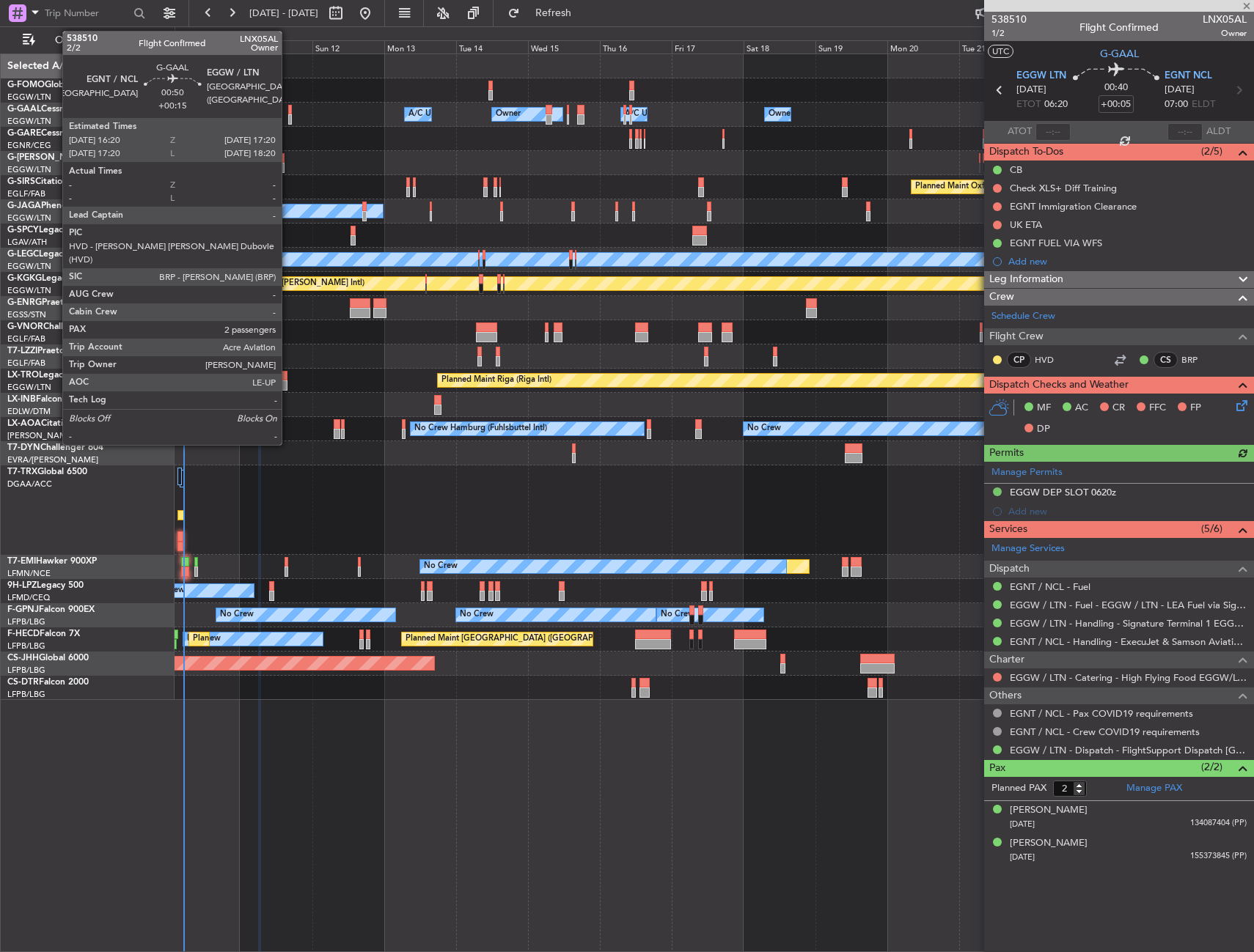
click at [288, 114] on div at bounding box center [290, 118] width 4 height 10
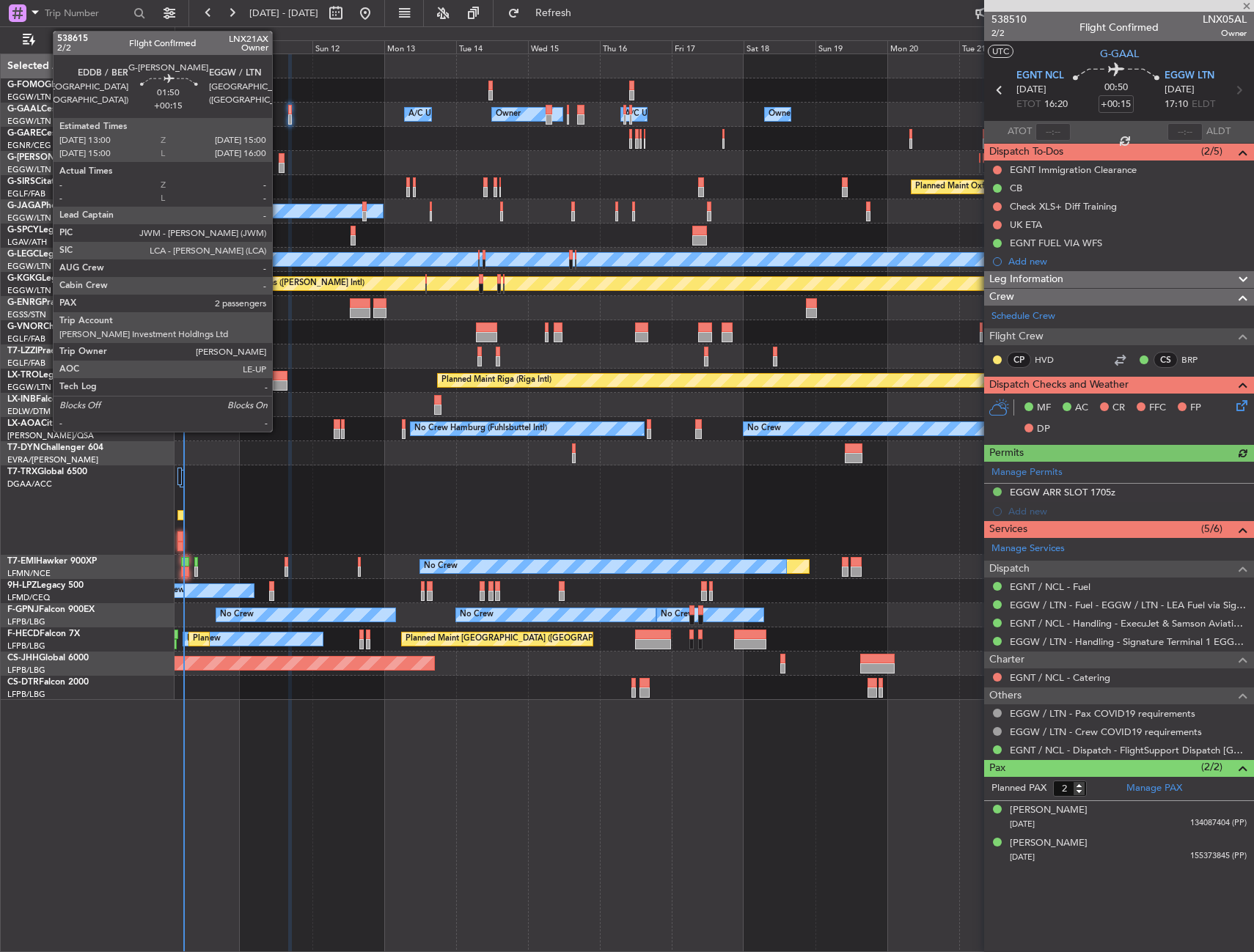
click at [278, 166] on div at bounding box center [281, 167] width 6 height 10
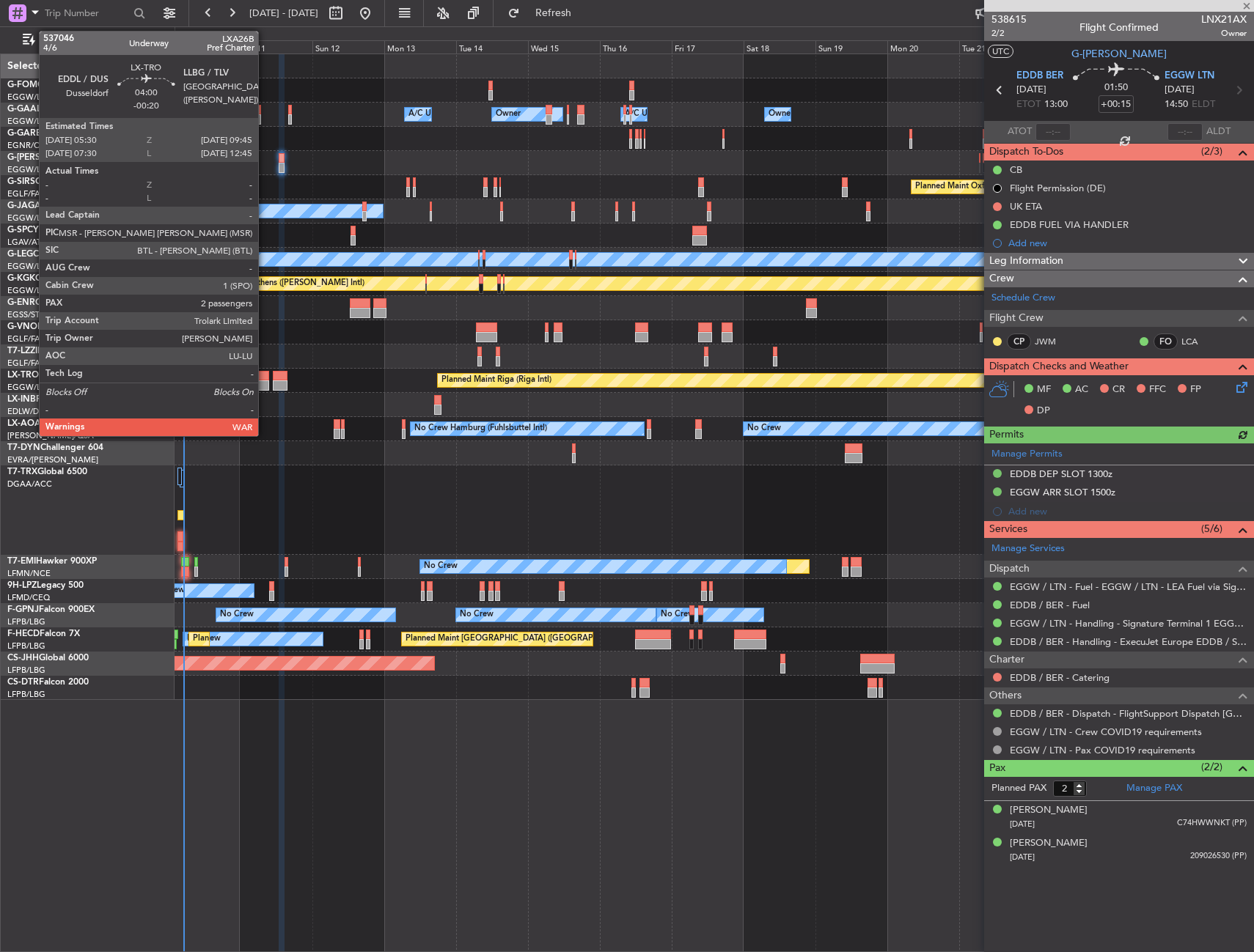
click at [265, 379] on div at bounding box center [262, 375] width 14 height 10
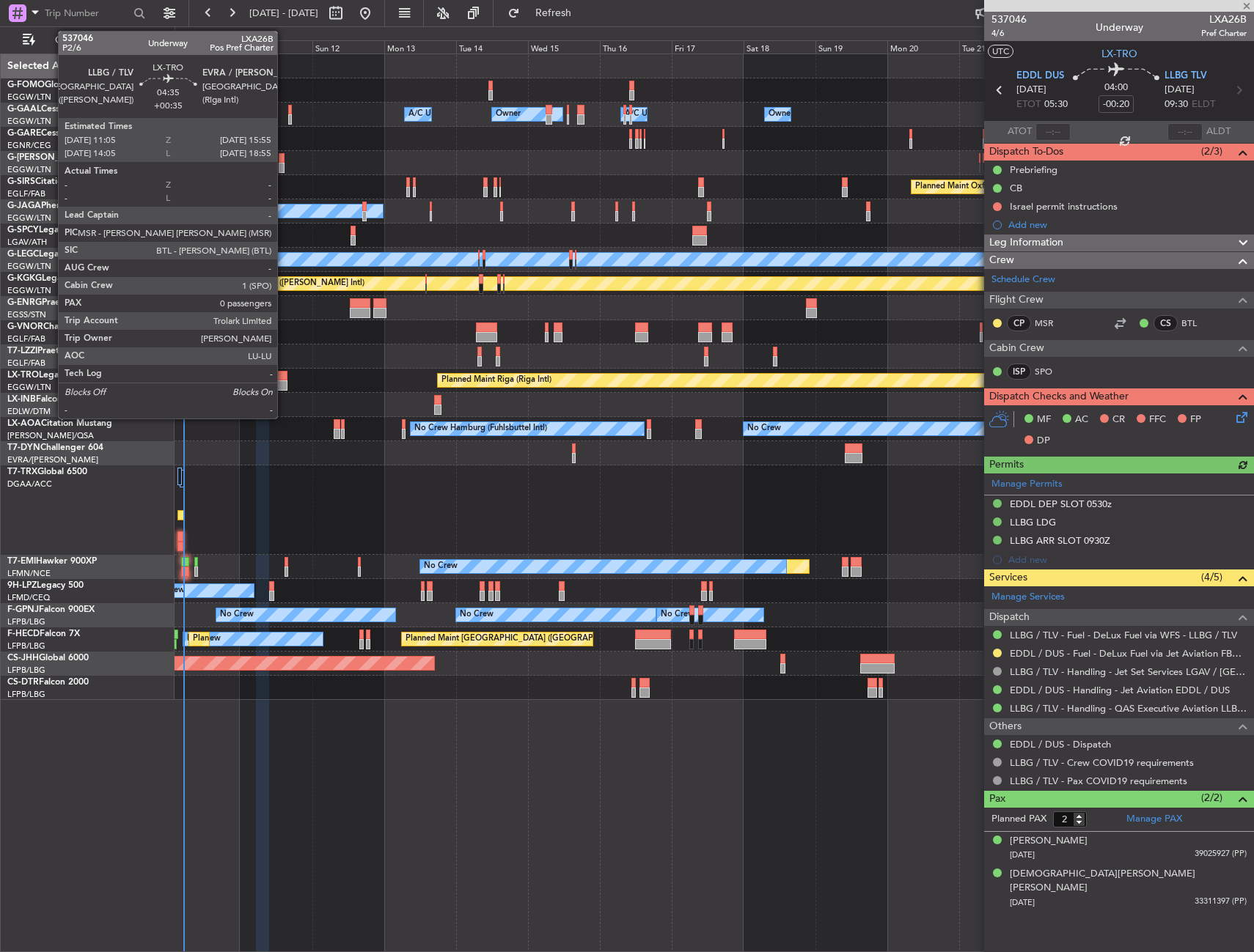
click at [284, 384] on div at bounding box center [280, 385] width 14 height 10
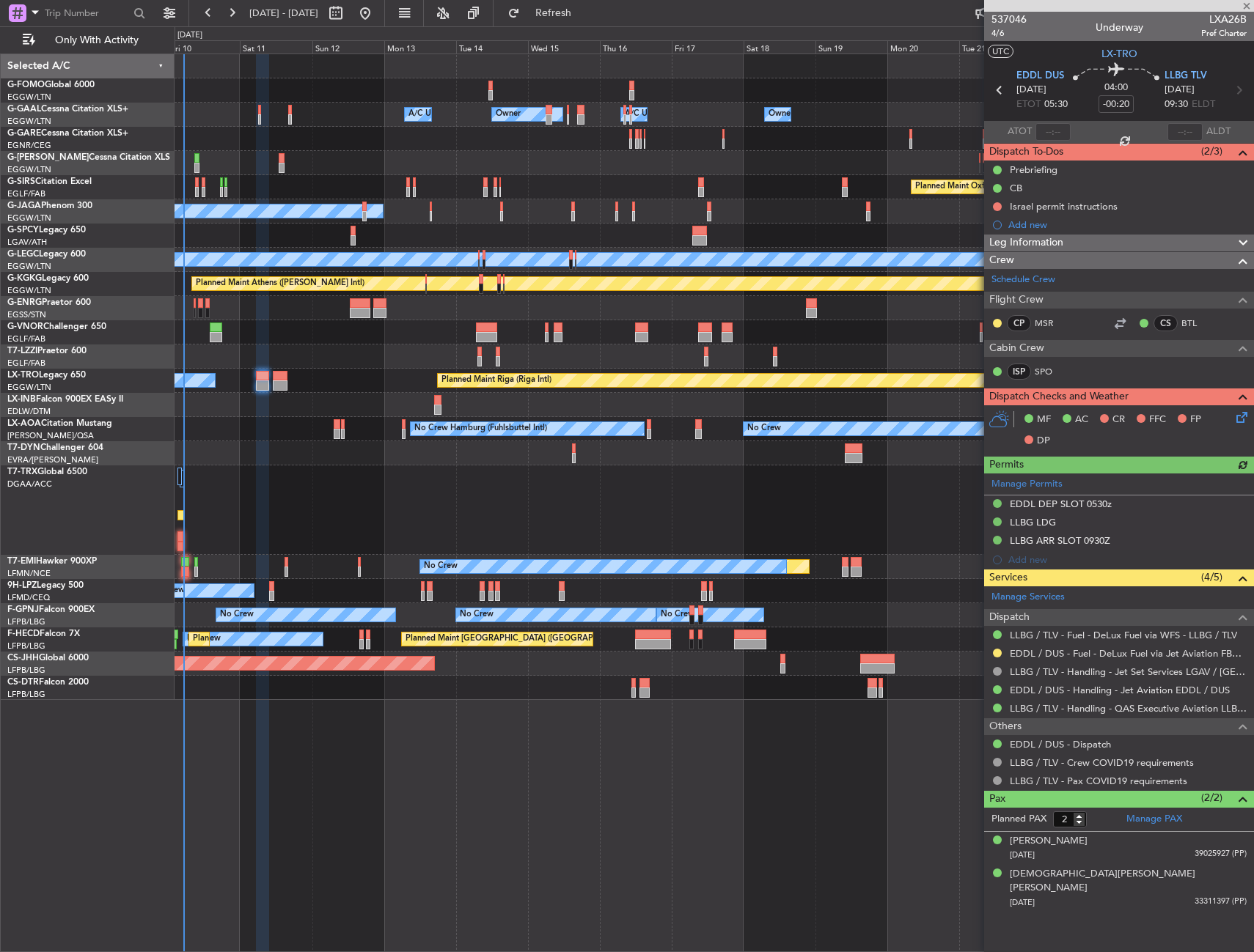
type input "+00:35"
type input "0"
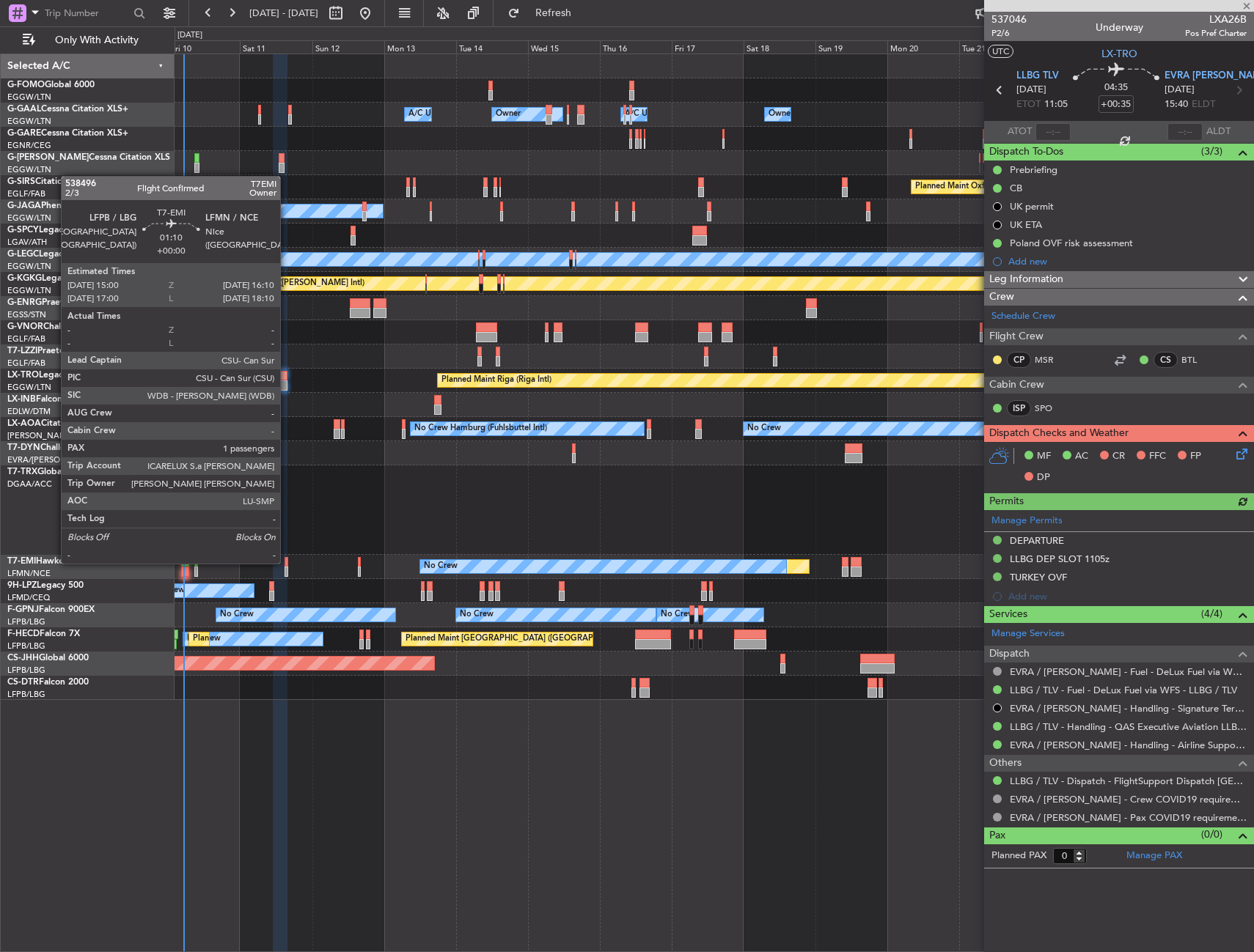
click at [287, 562] on div at bounding box center [287, 561] width 4 height 10
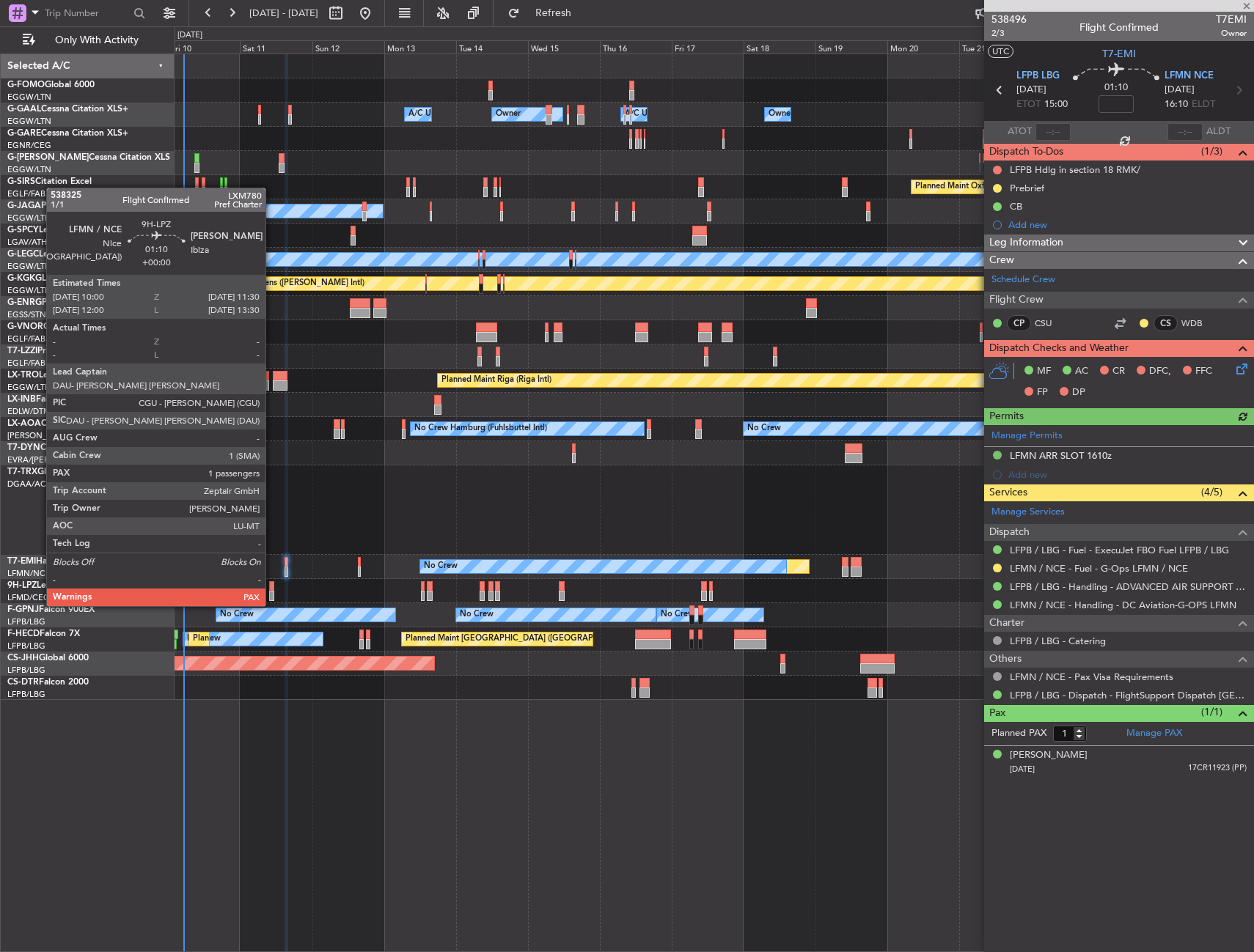
click at [272, 591] on div at bounding box center [272, 596] width 5 height 10
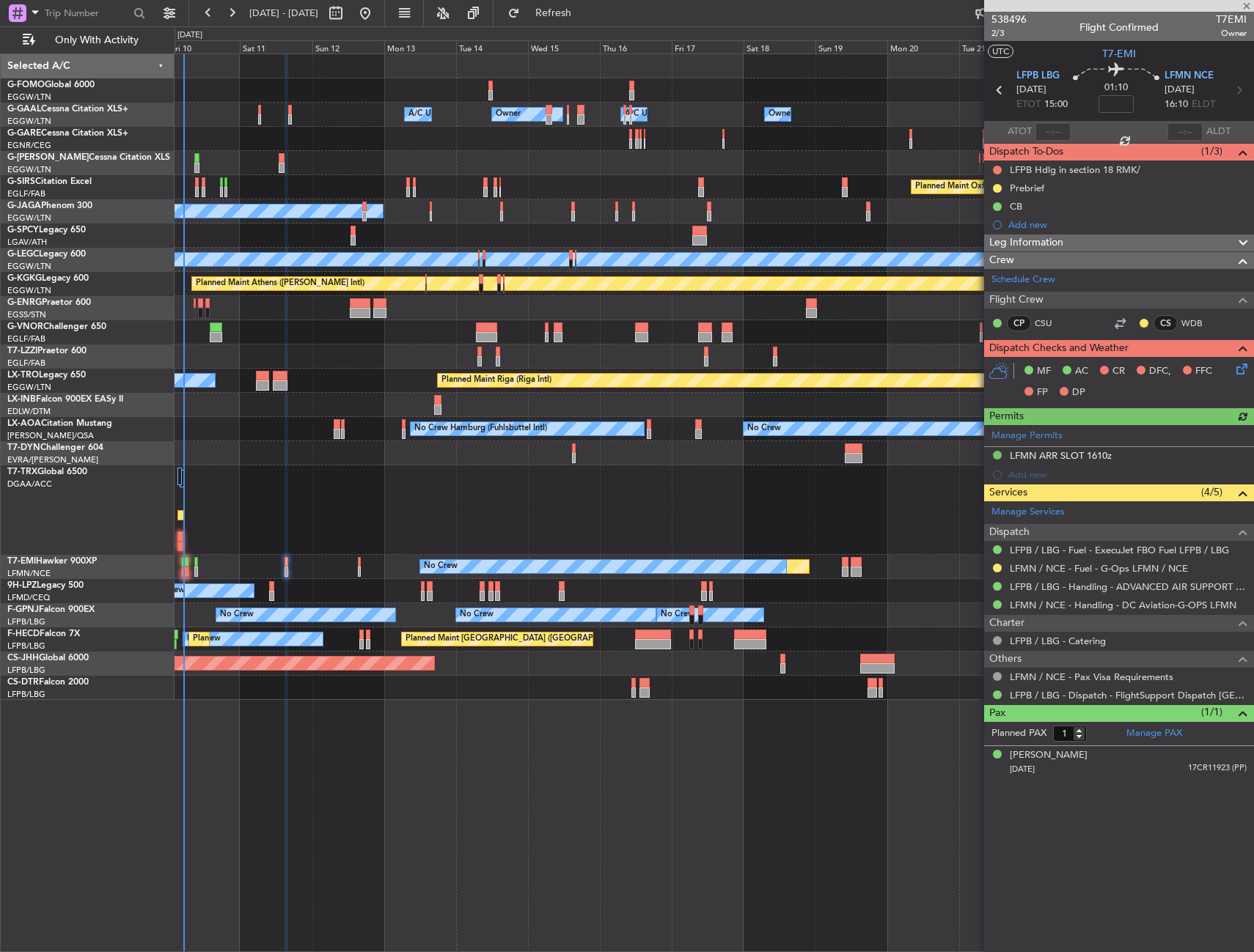
type input "2"
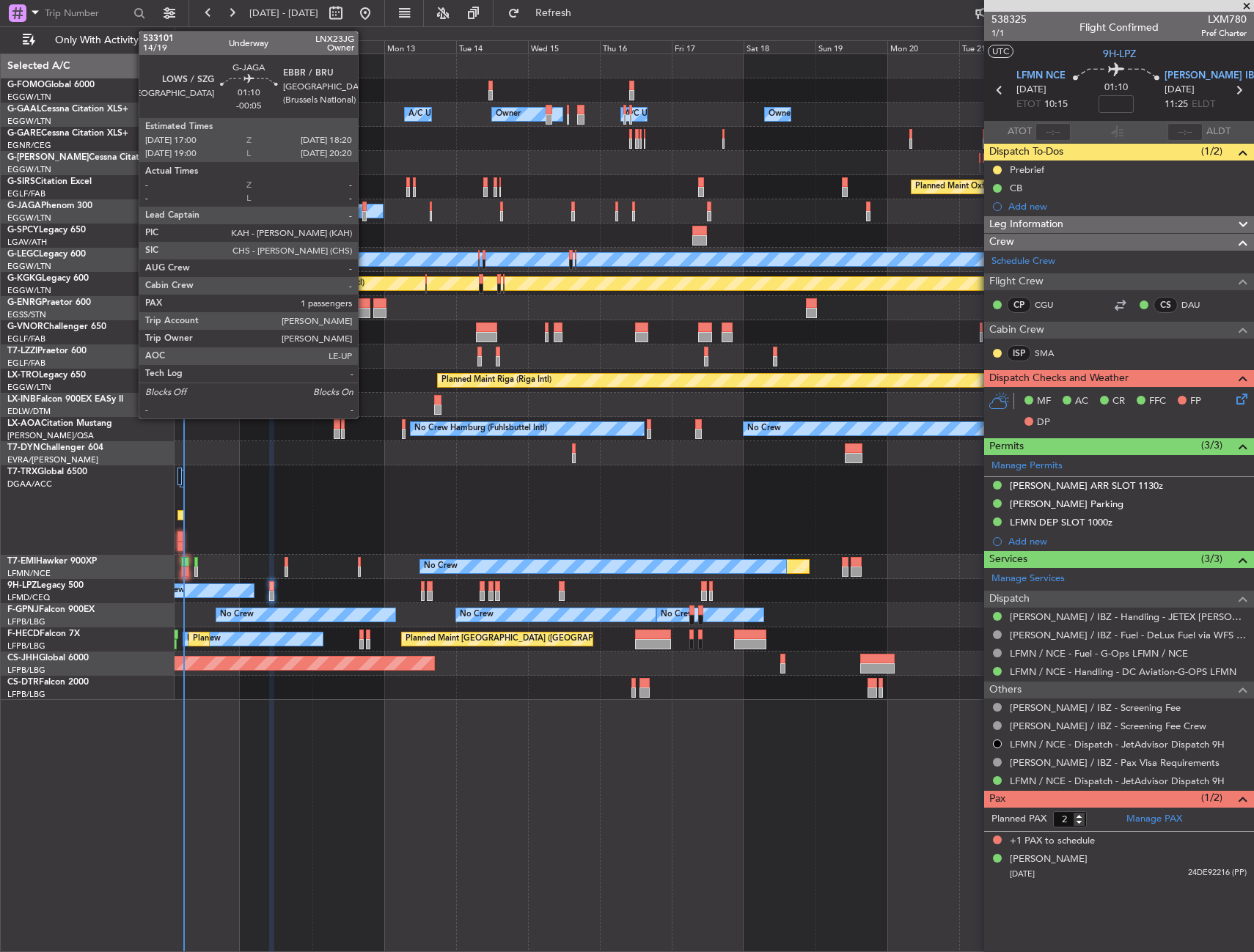
click at [364, 216] on div at bounding box center [364, 216] width 5 height 10
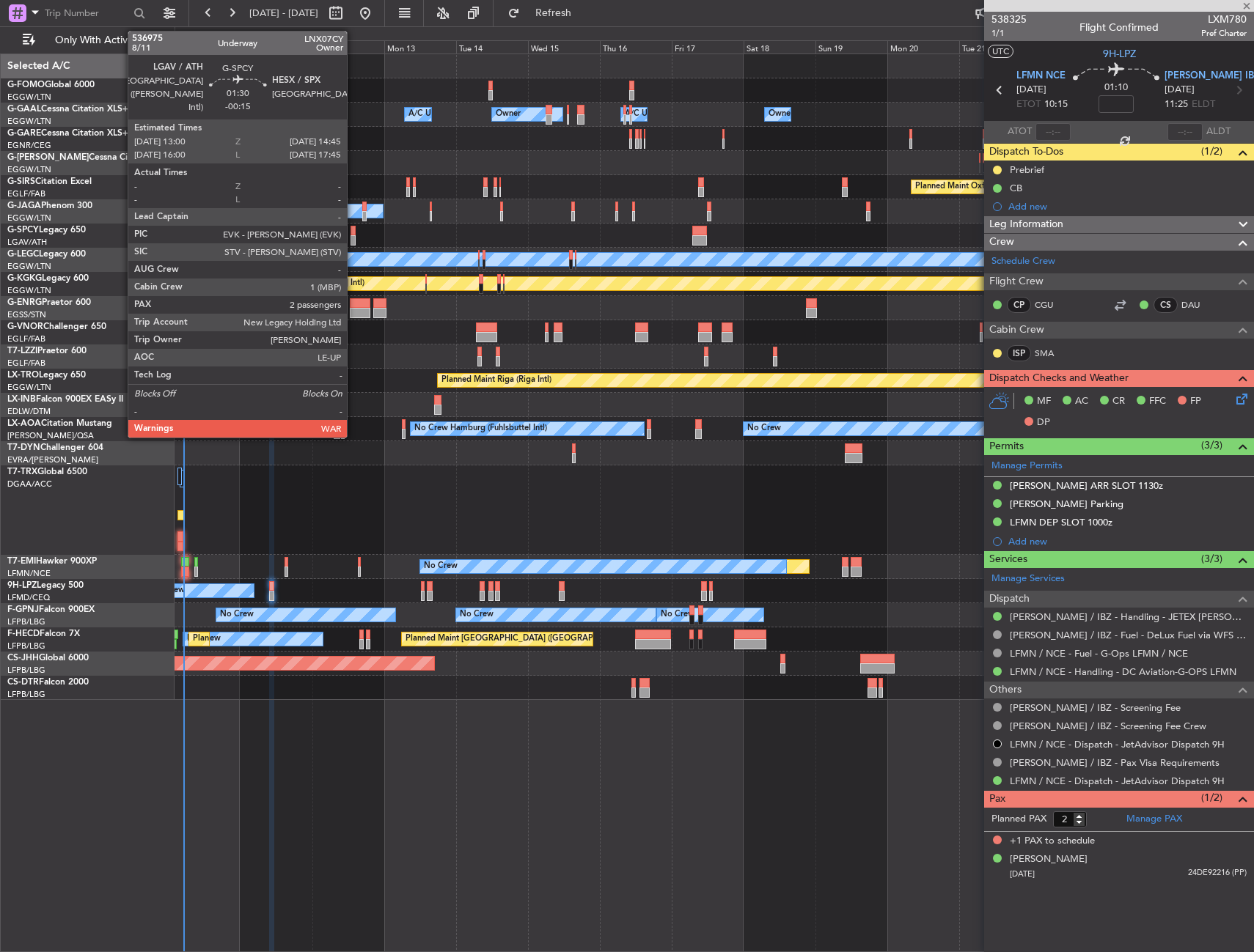
type input "-00:05"
type input "1"
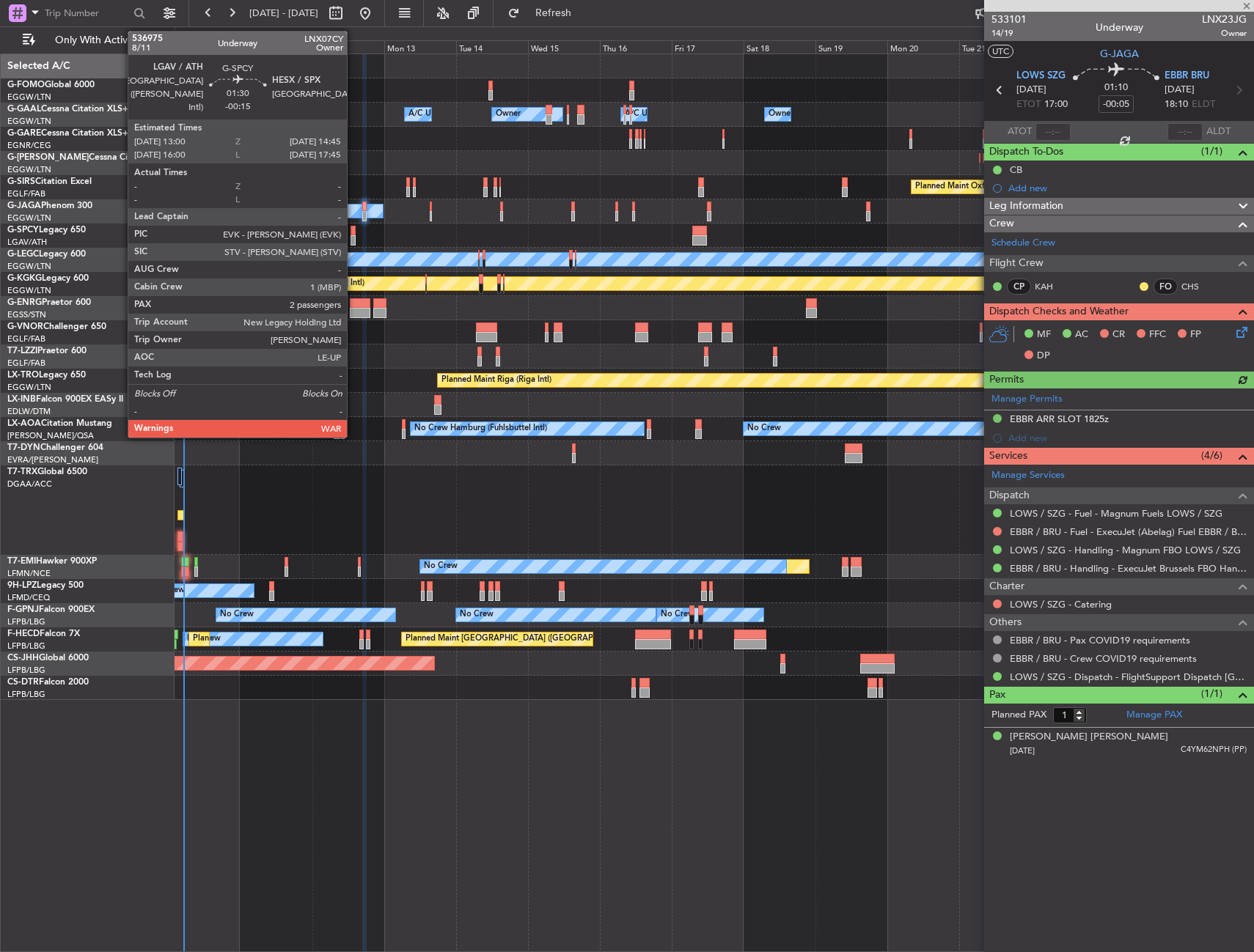
click at [354, 234] on div at bounding box center [354, 231] width 5 height 10
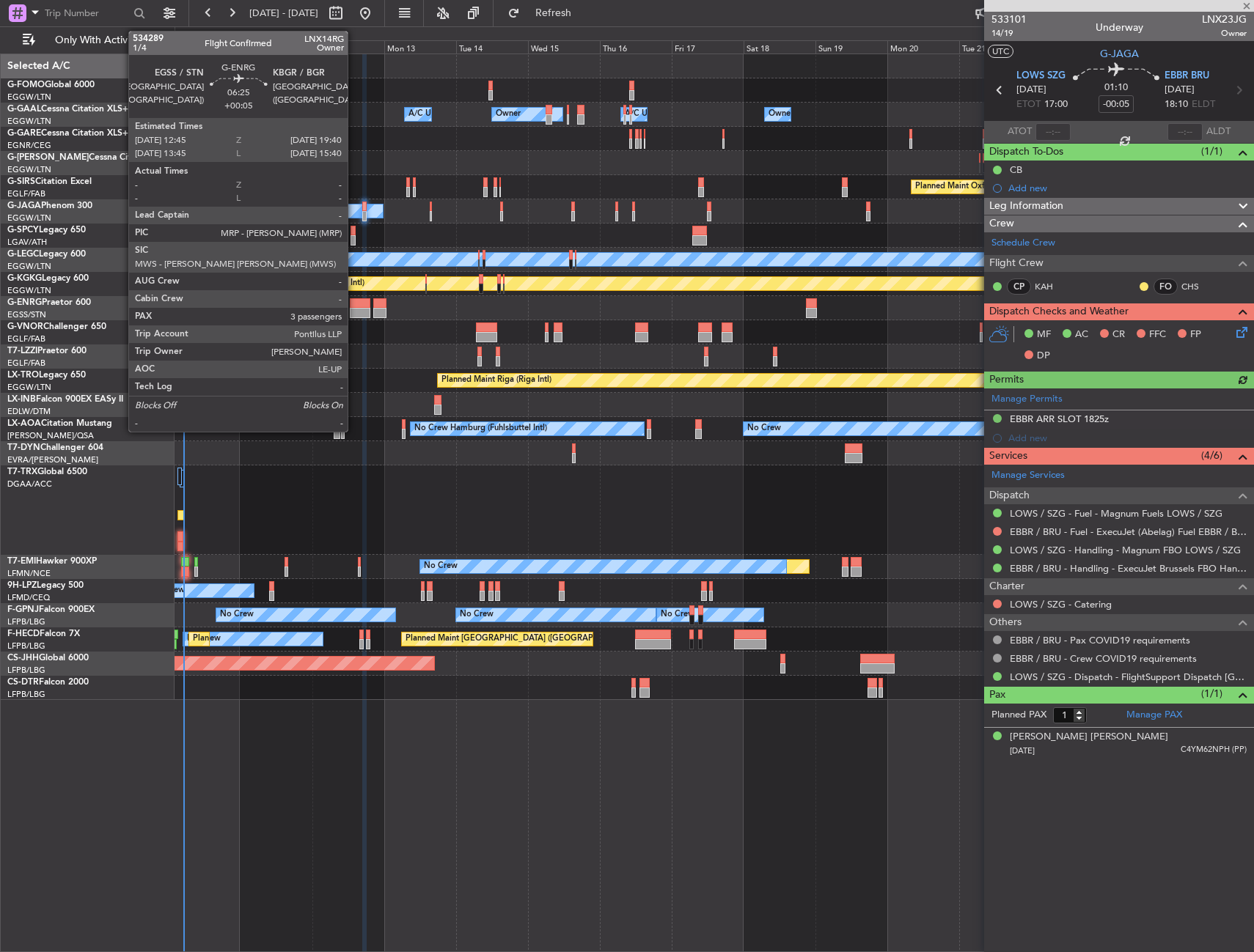
type input "-00:15"
type input "2"
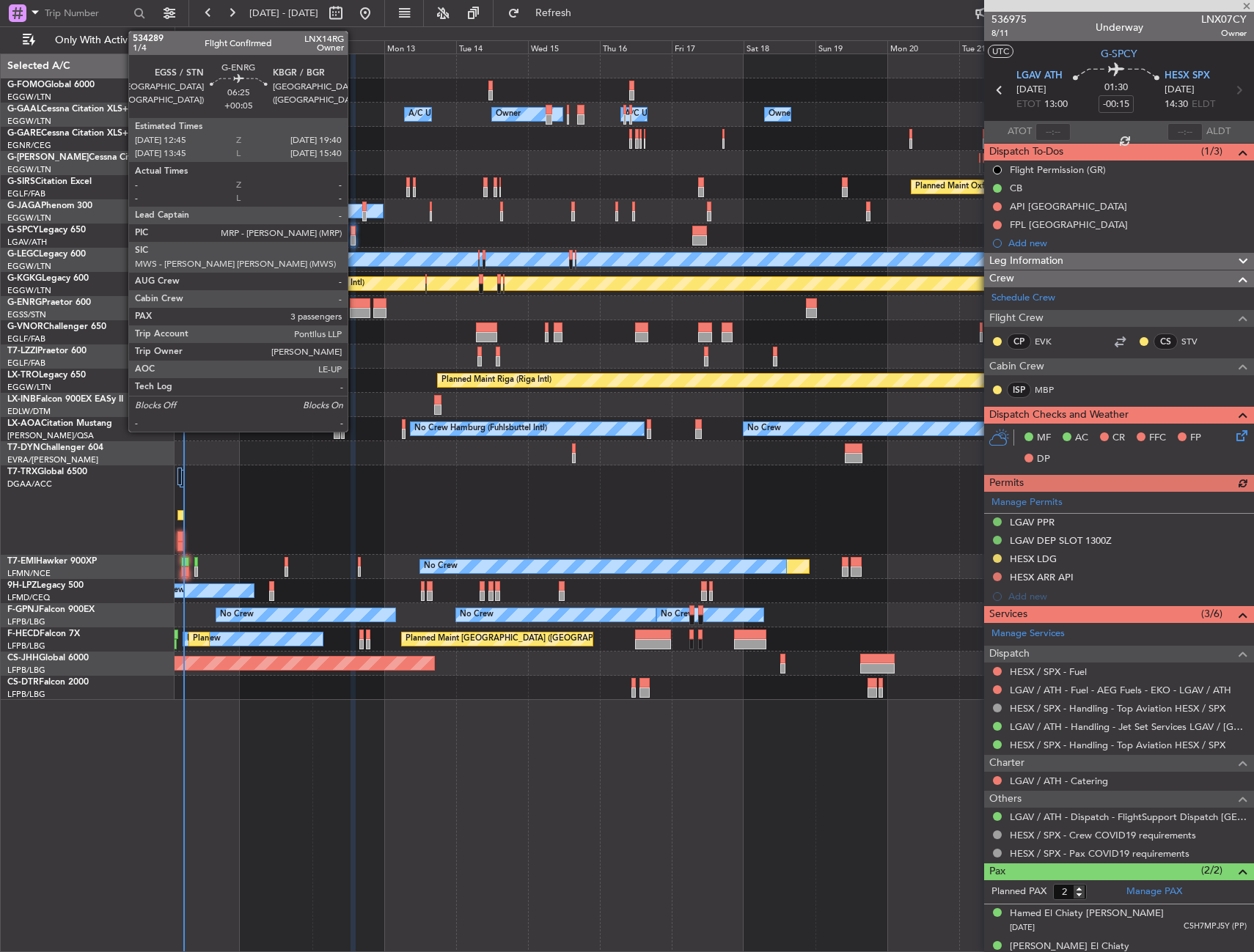
click at [354, 310] on div at bounding box center [361, 313] width 22 height 10
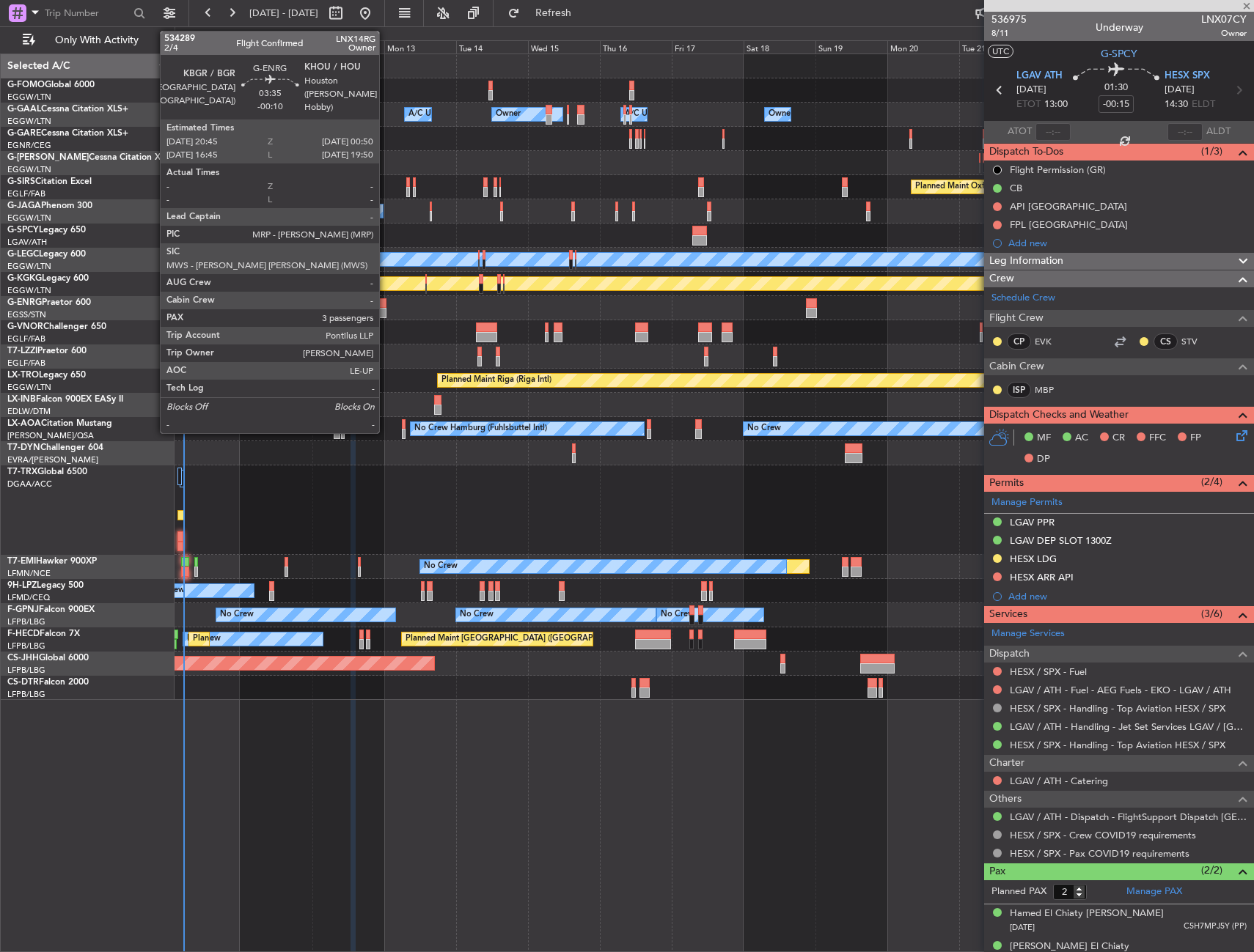
type input "+00:05"
type input "3"
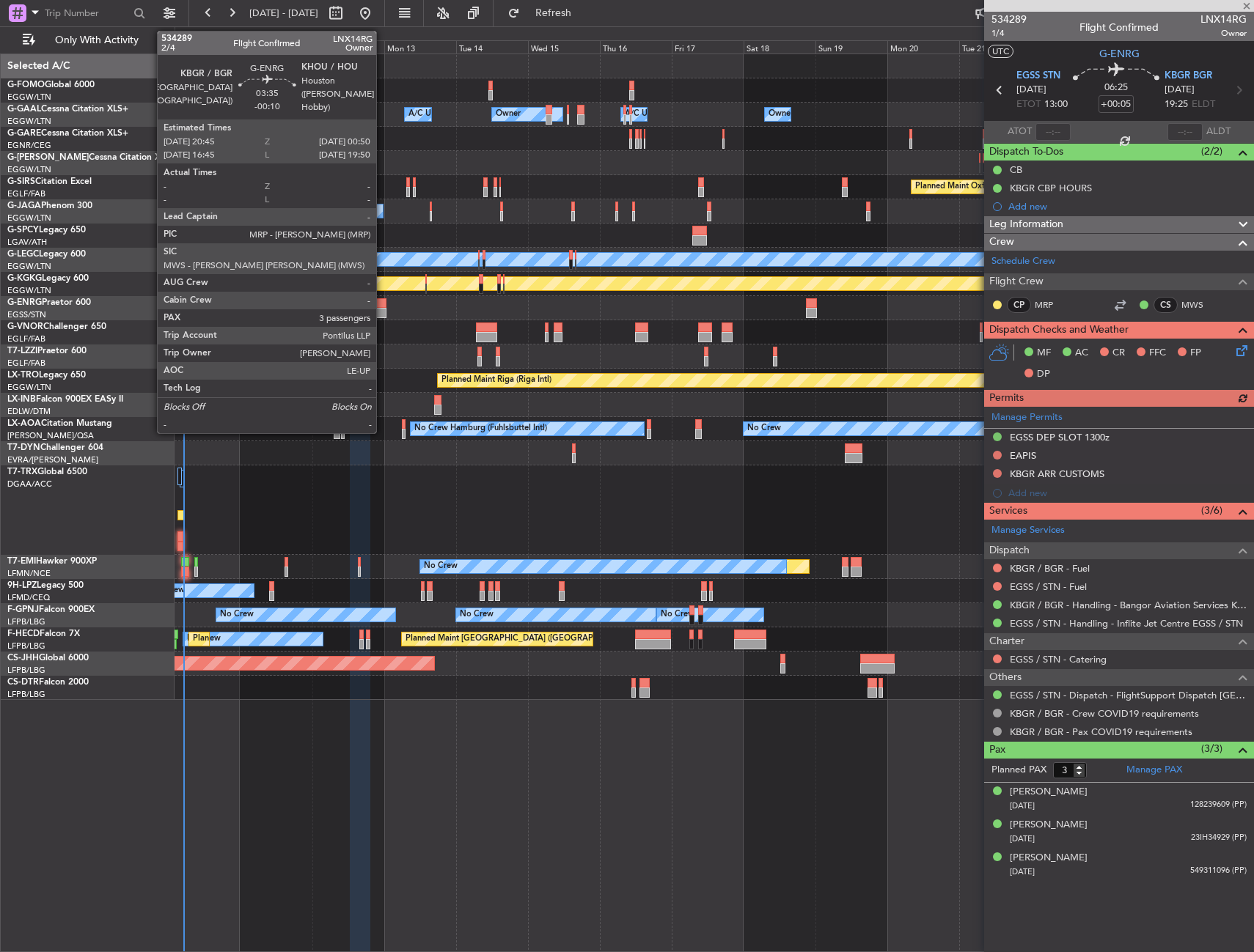
click at [382, 310] on div at bounding box center [380, 313] width 13 height 10
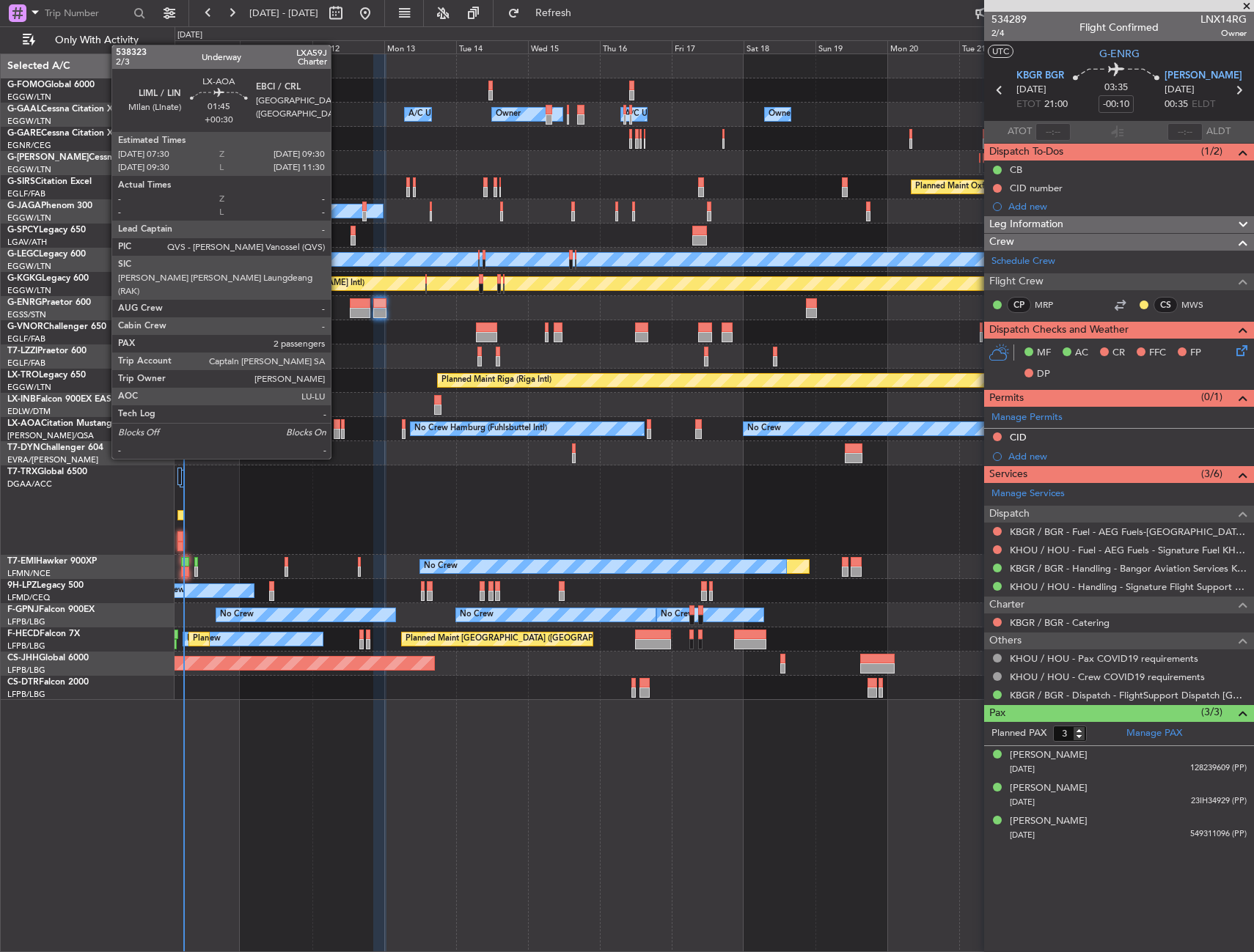
click at [337, 431] on div at bounding box center [336, 433] width 6 height 10
type input "+00:30"
type input "2"
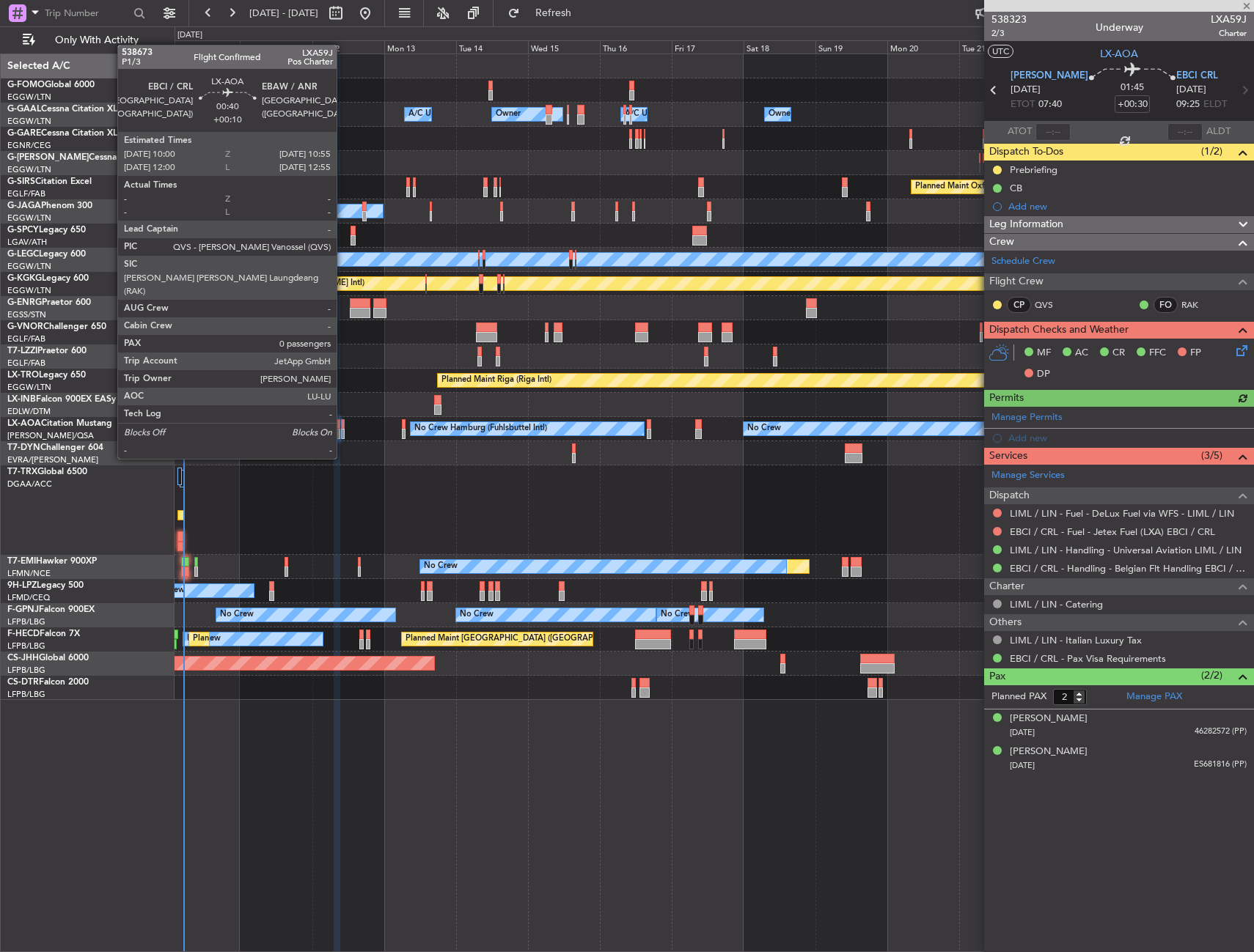
click at [343, 431] on div at bounding box center [342, 433] width 3 height 10
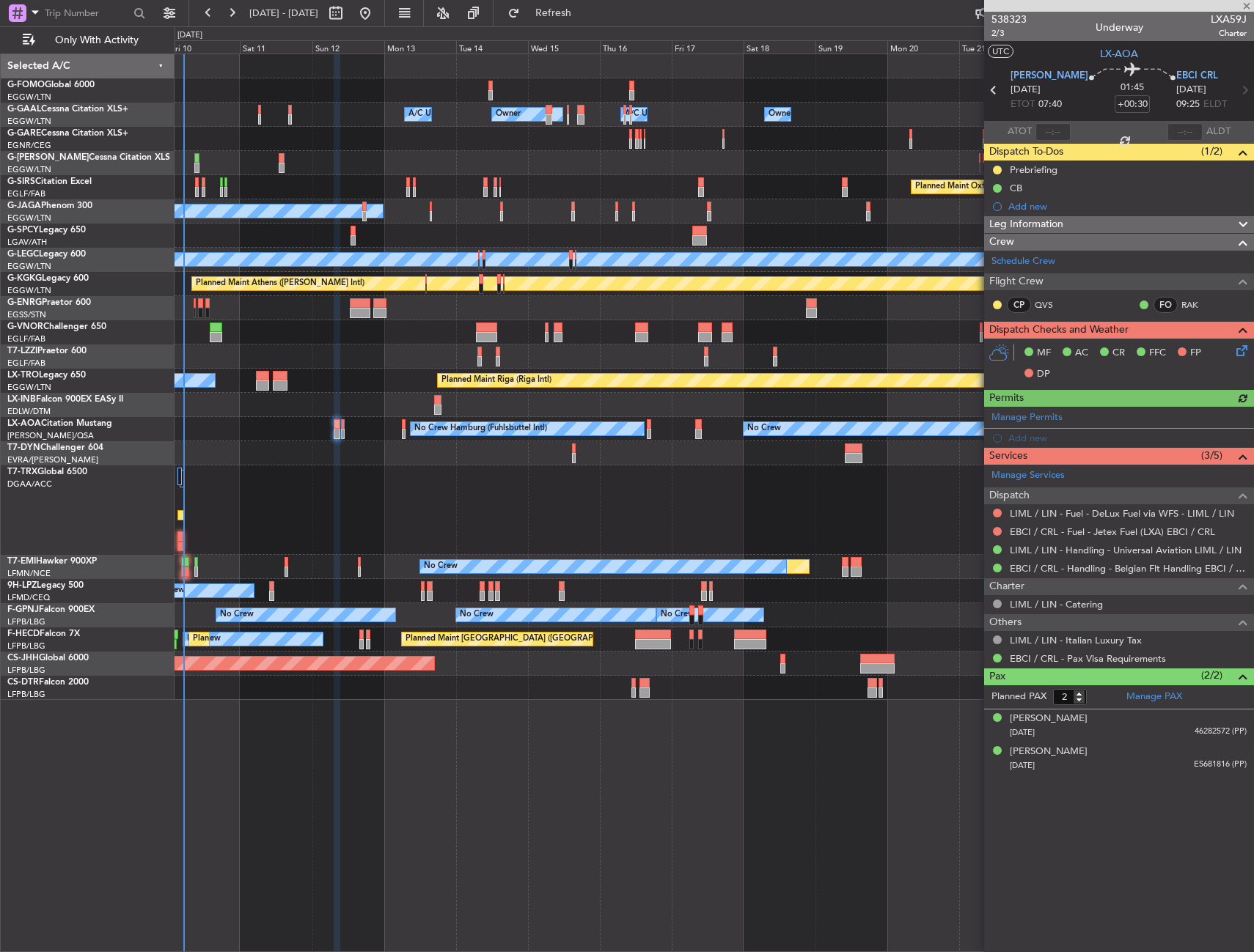
type input "+00:10"
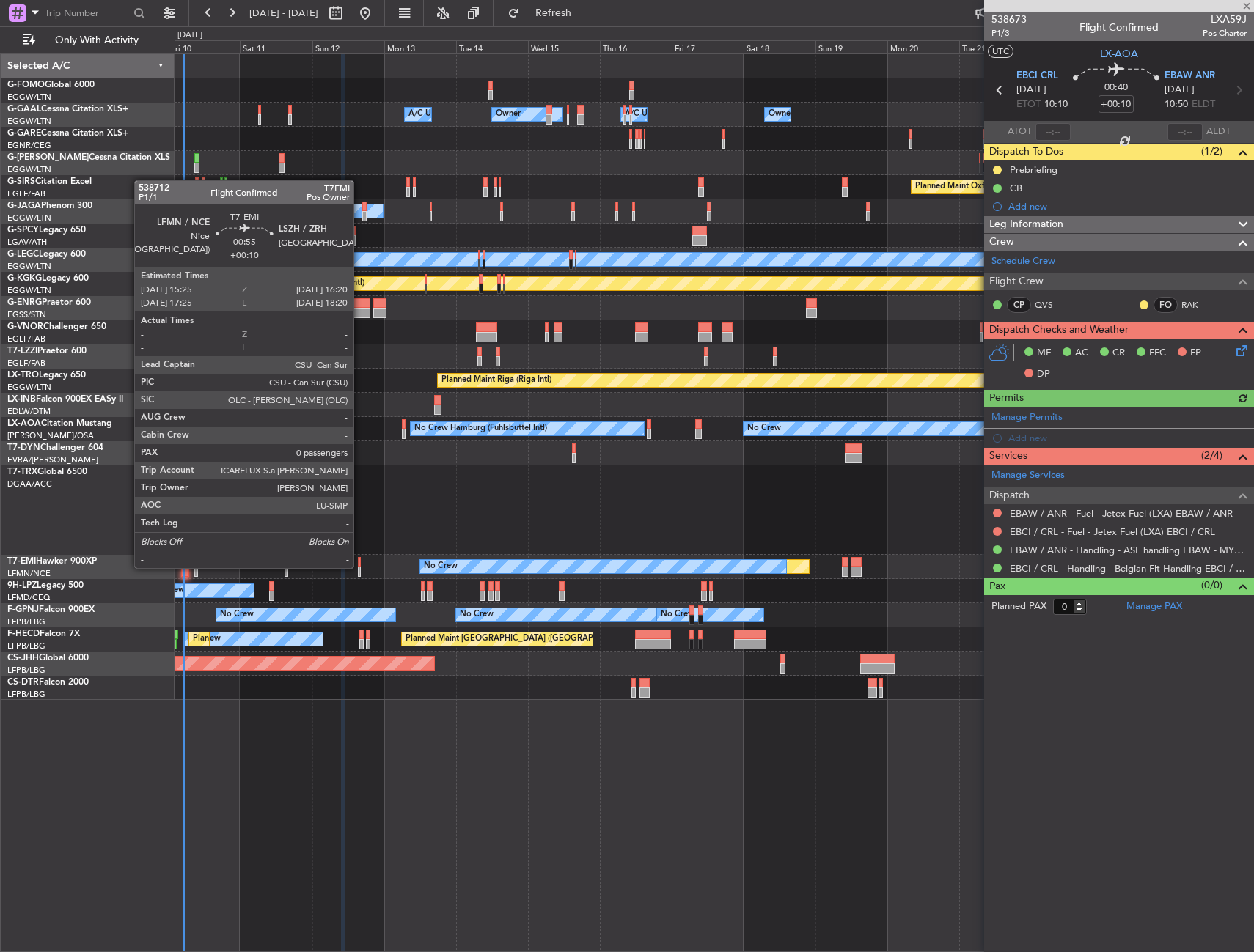
click at [360, 567] on div at bounding box center [359, 571] width 3 height 10
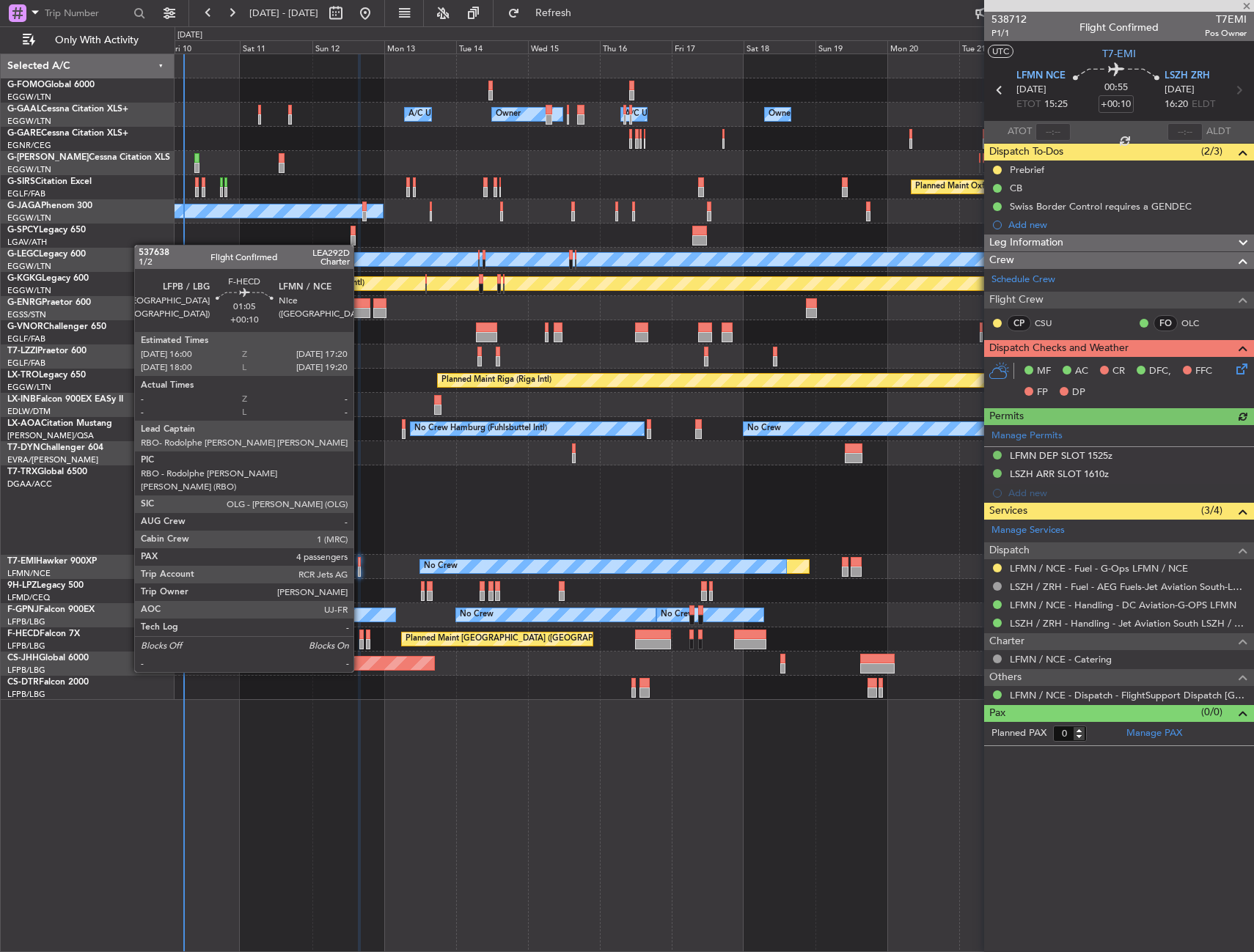
click at [360, 632] on div at bounding box center [361, 635] width 5 height 10
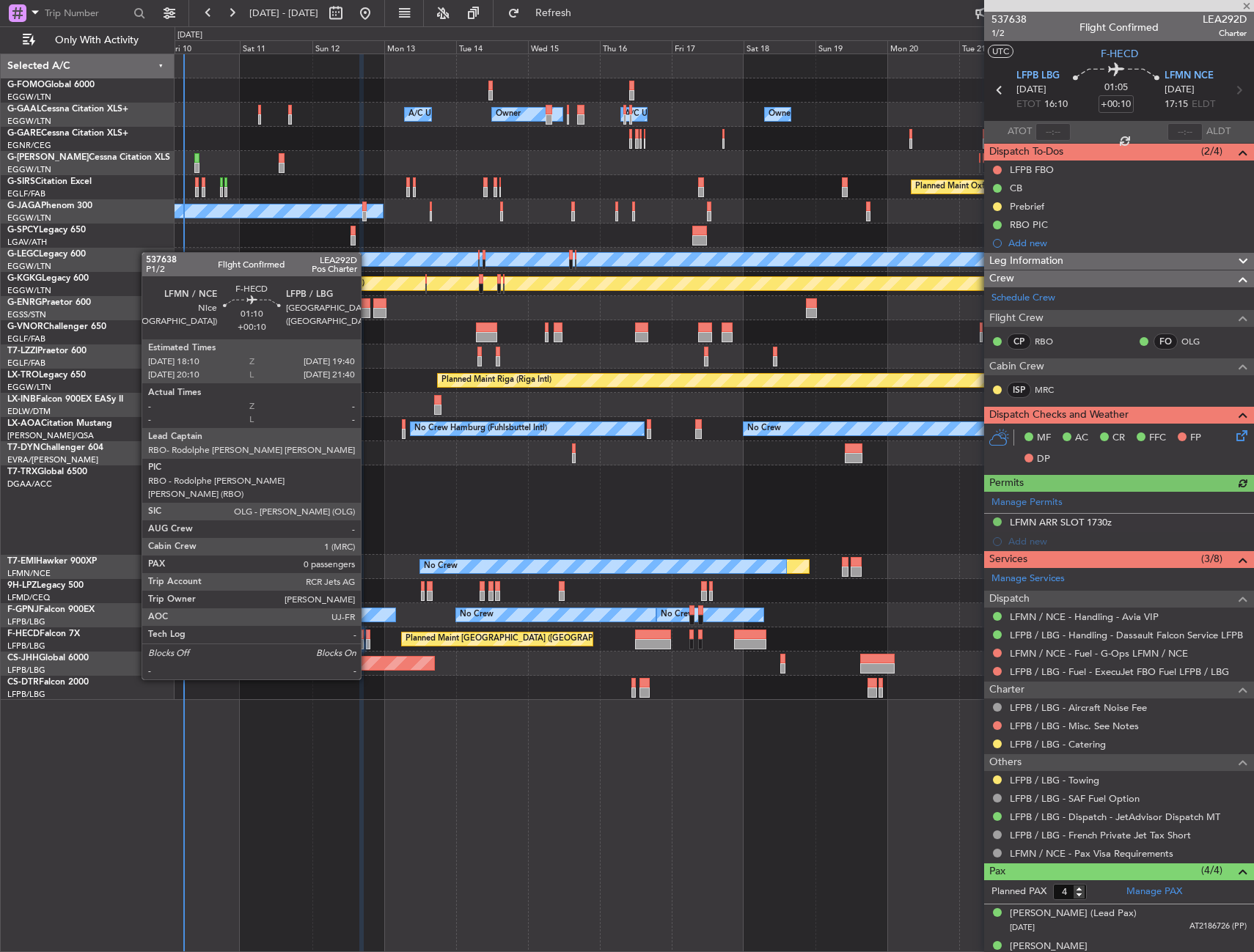
click at [367, 638] on div at bounding box center [369, 635] width 5 height 10
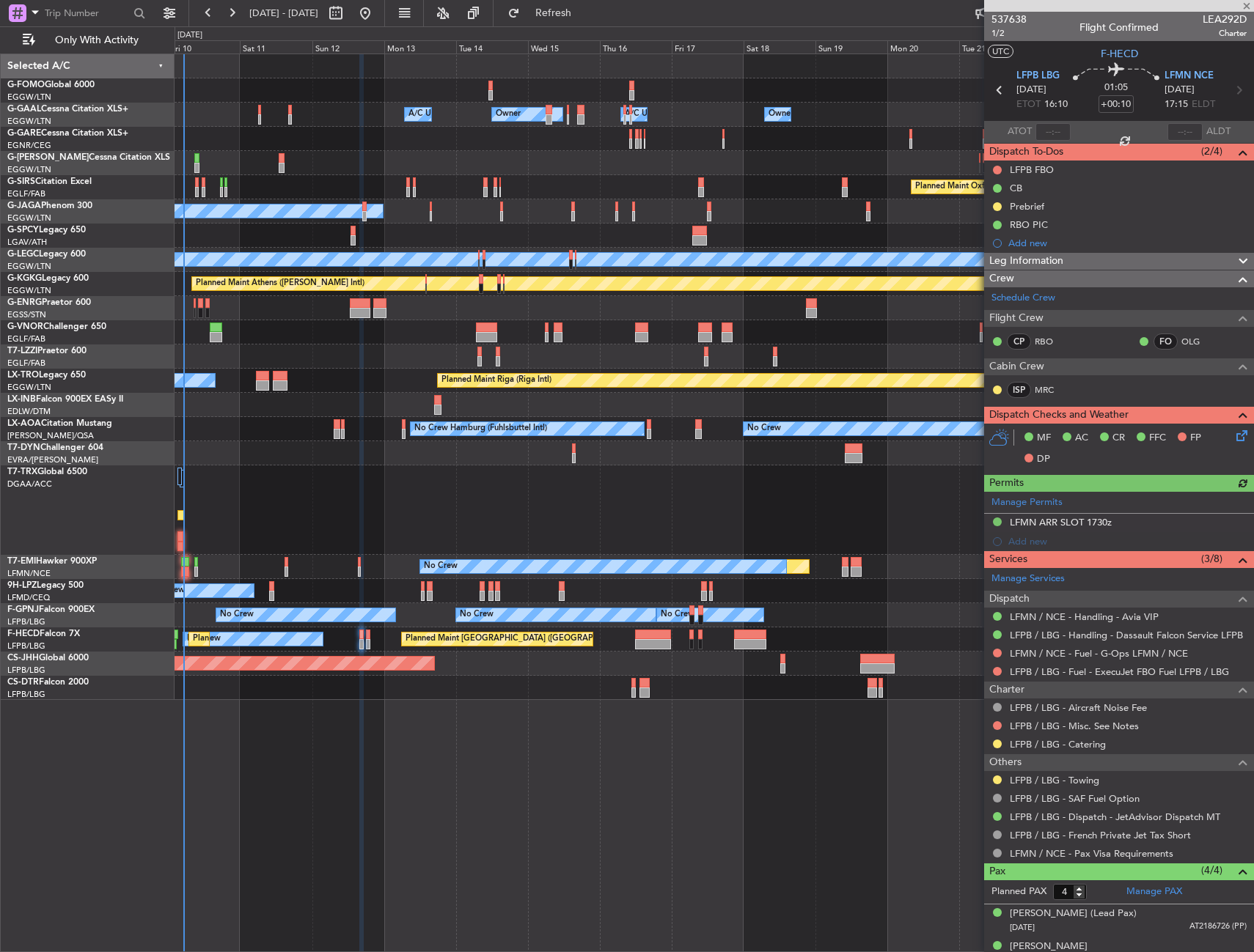
type input "0"
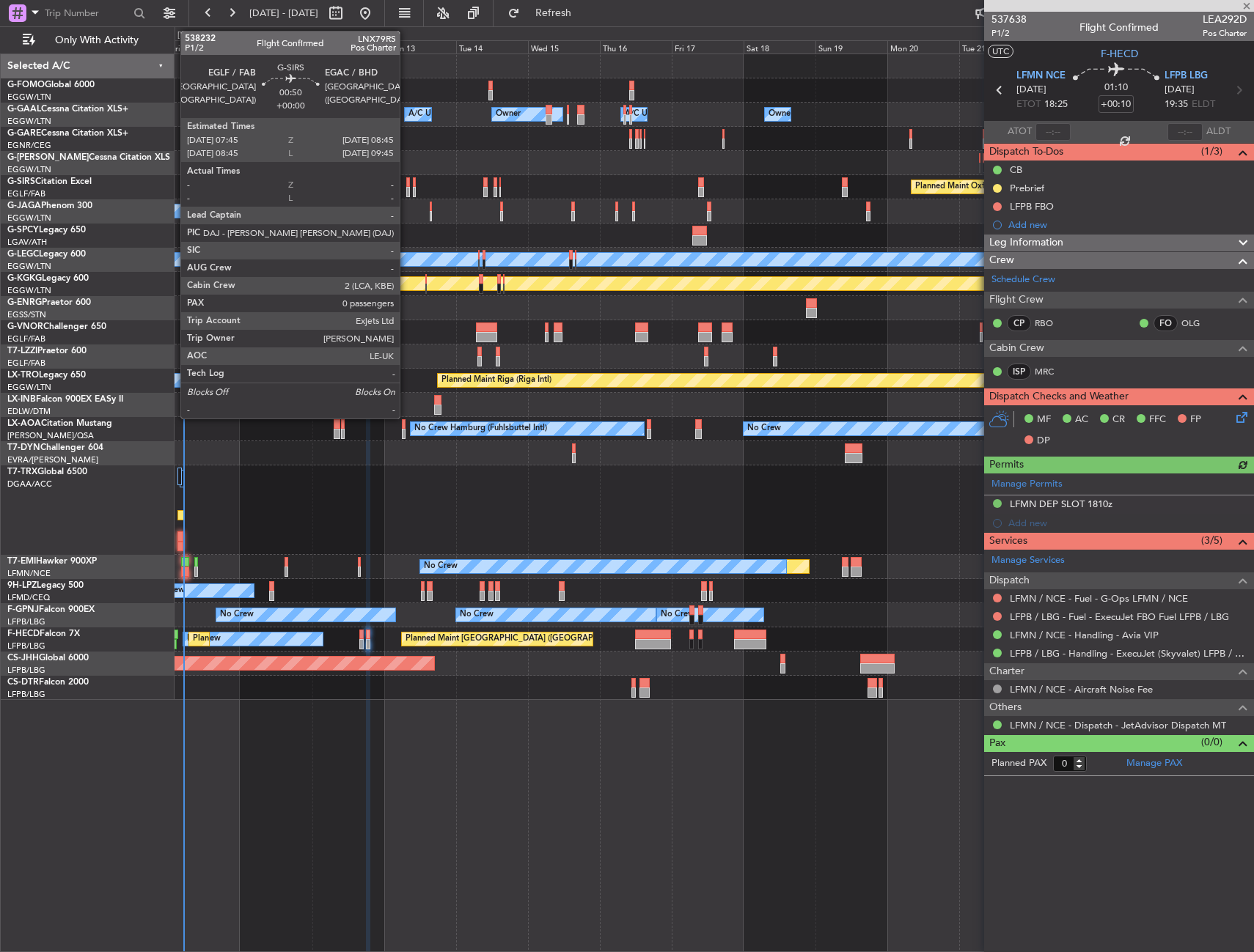
click at [406, 183] on div at bounding box center [408, 182] width 4 height 10
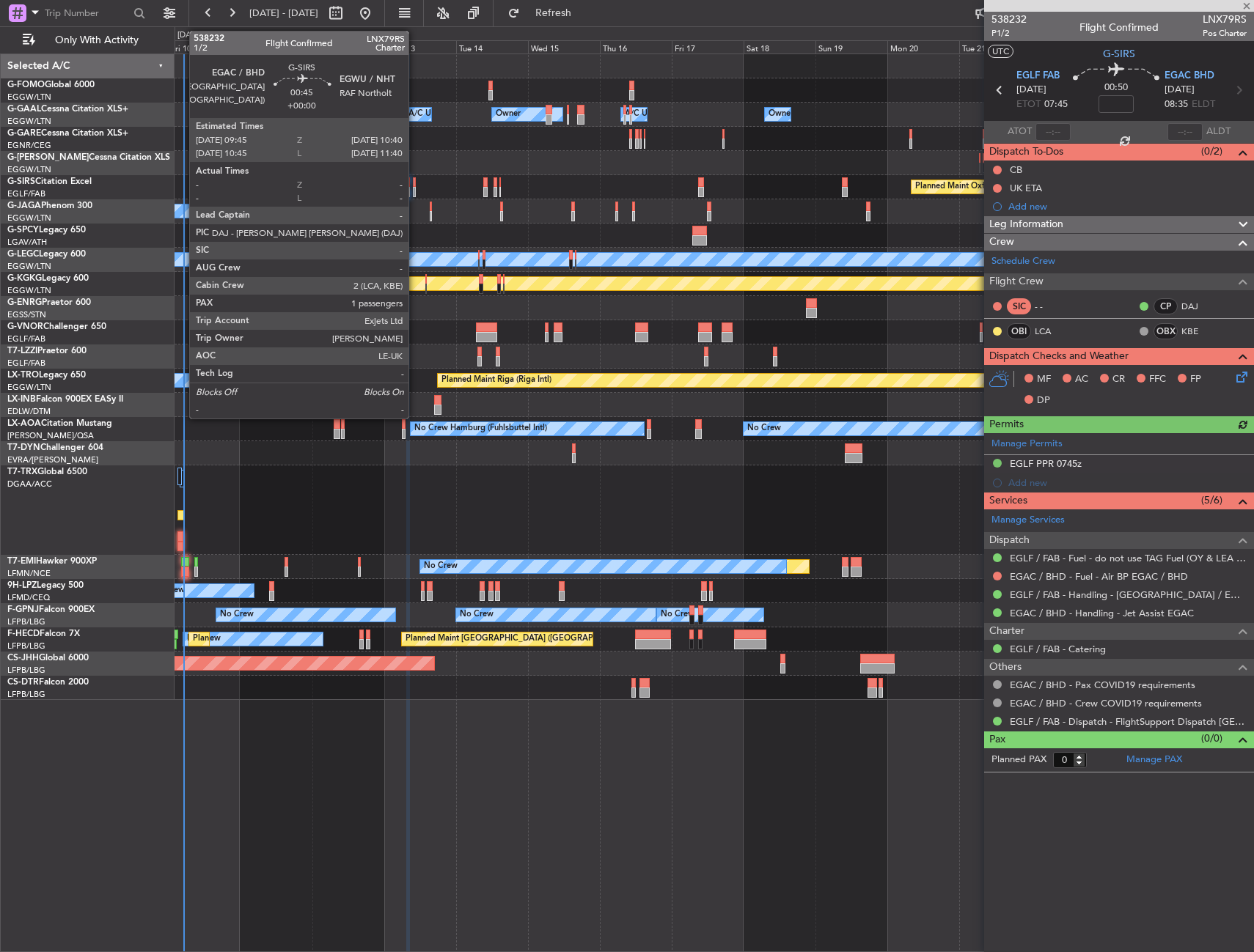
click at [415, 187] on div at bounding box center [414, 192] width 3 height 10
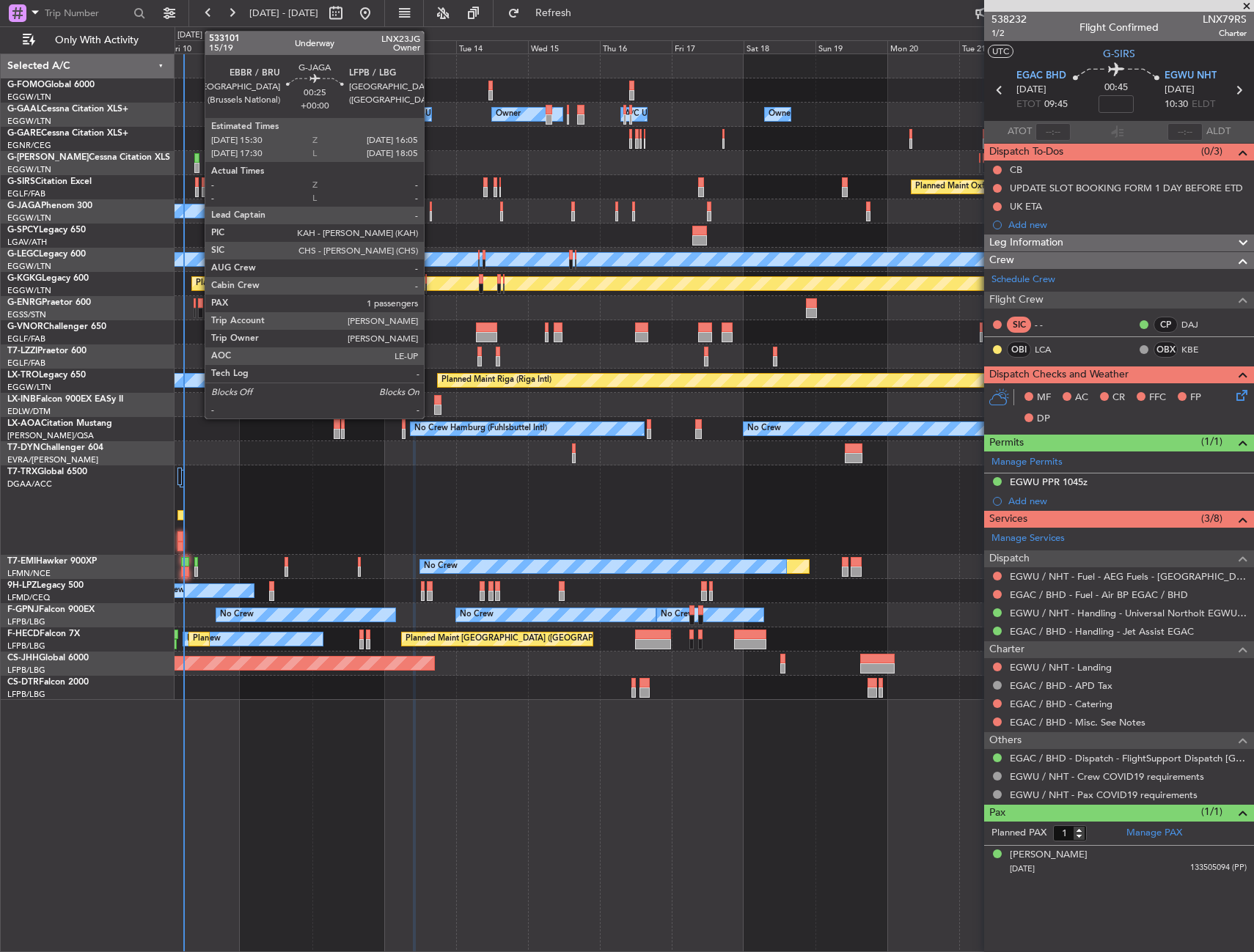
click at [430, 216] on div at bounding box center [430, 216] width 2 height 10
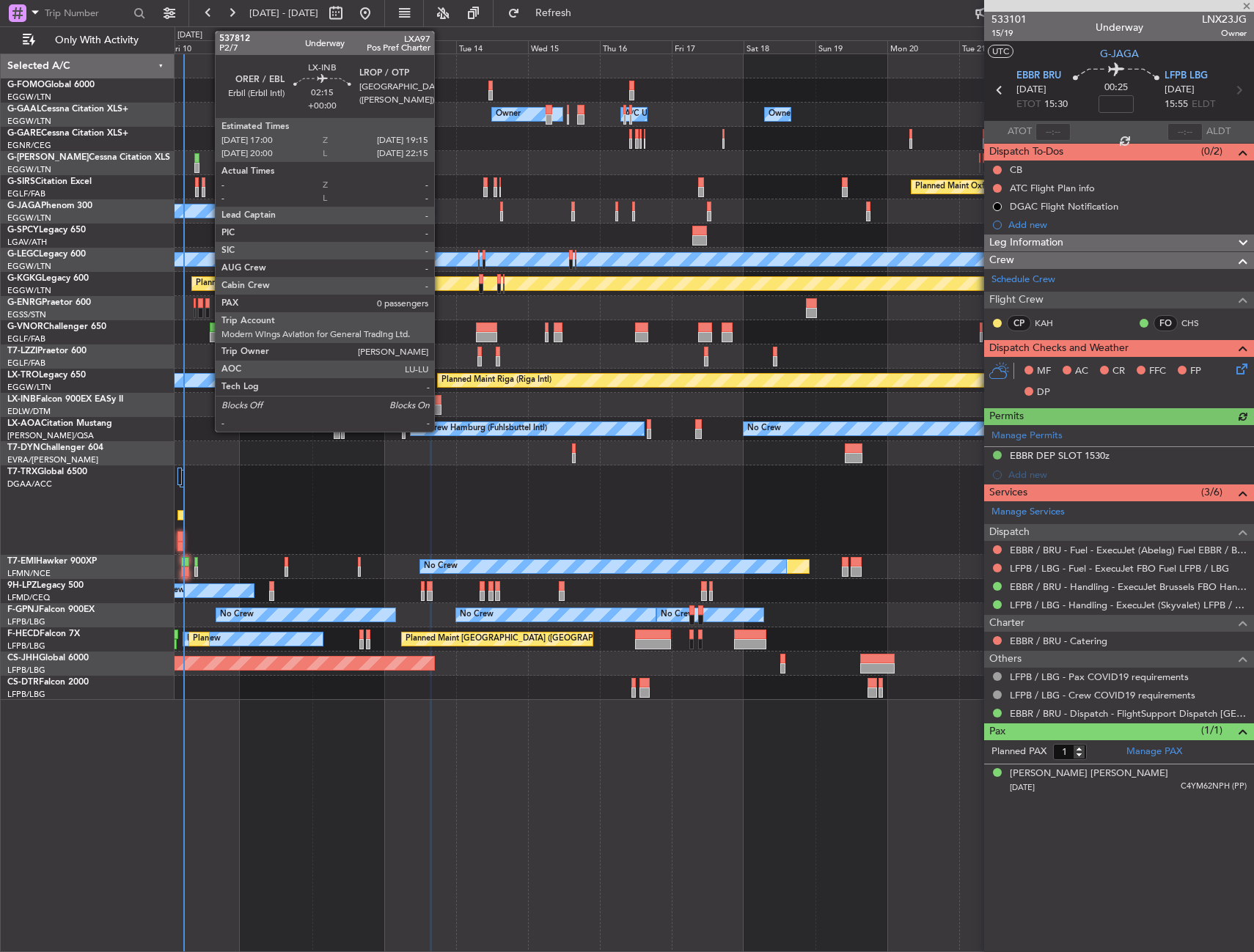
click at [440, 402] on div at bounding box center [438, 400] width 7 height 10
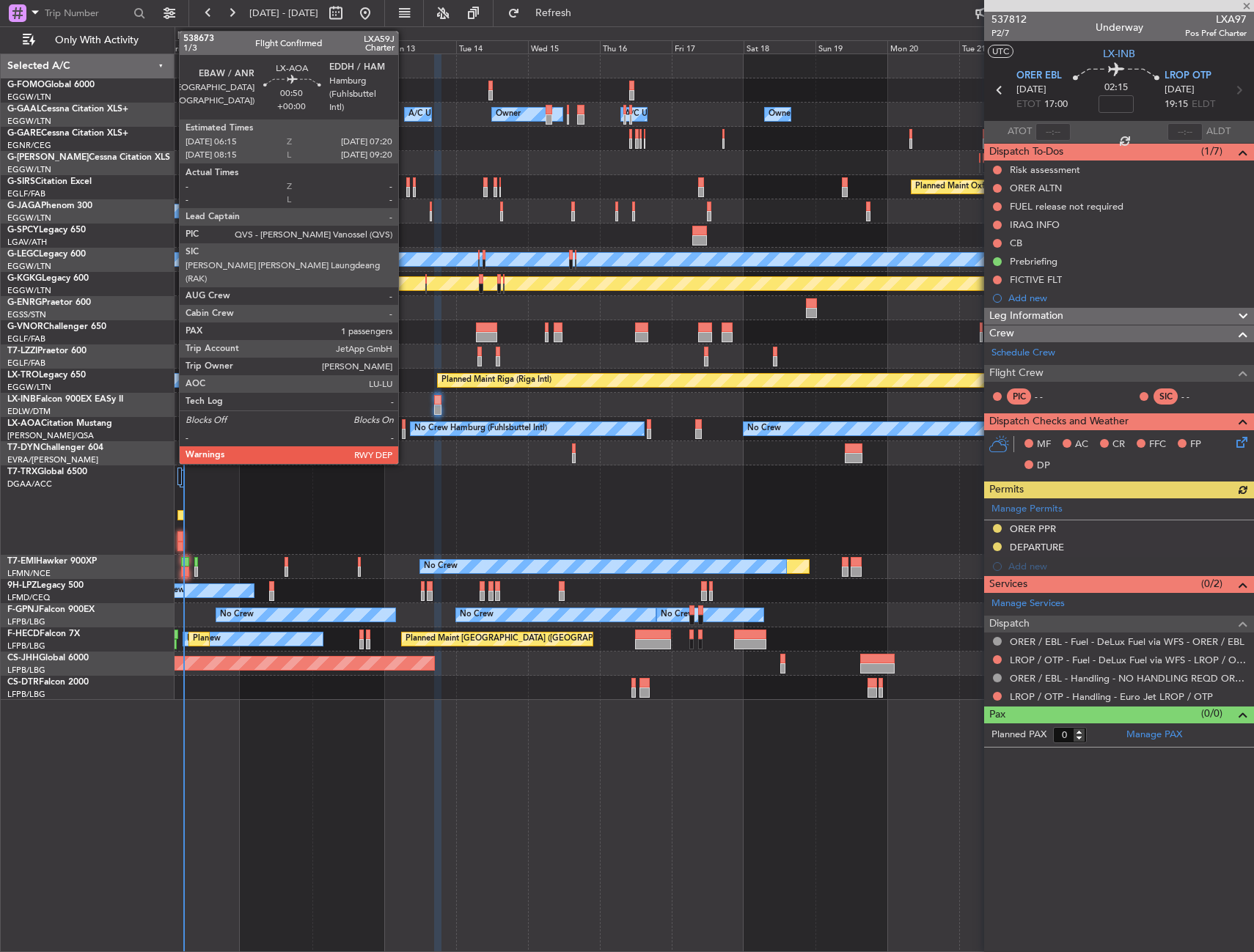
click at [405, 427] on div at bounding box center [403, 424] width 4 height 10
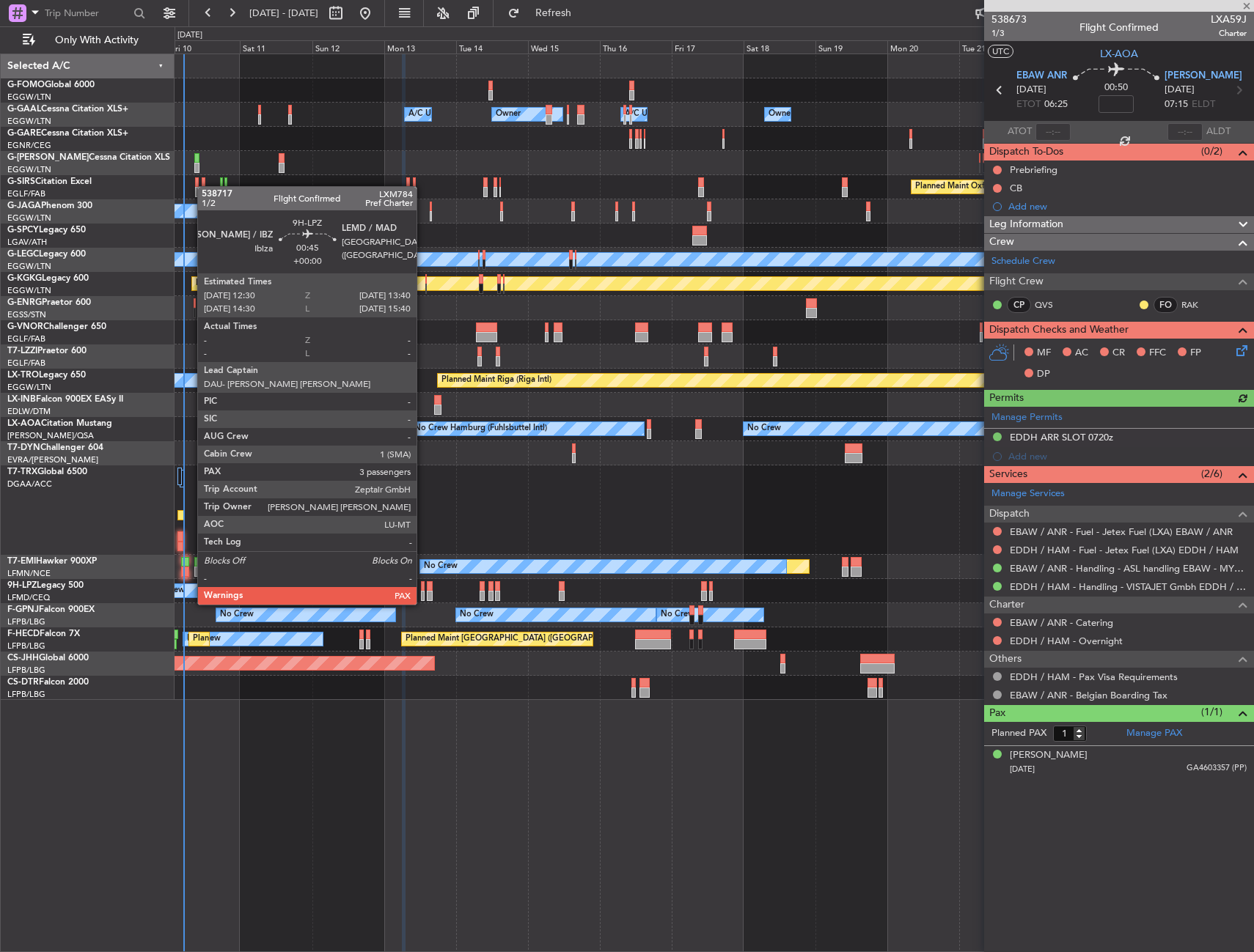
click at [423, 590] on div at bounding box center [422, 586] width 4 height 10
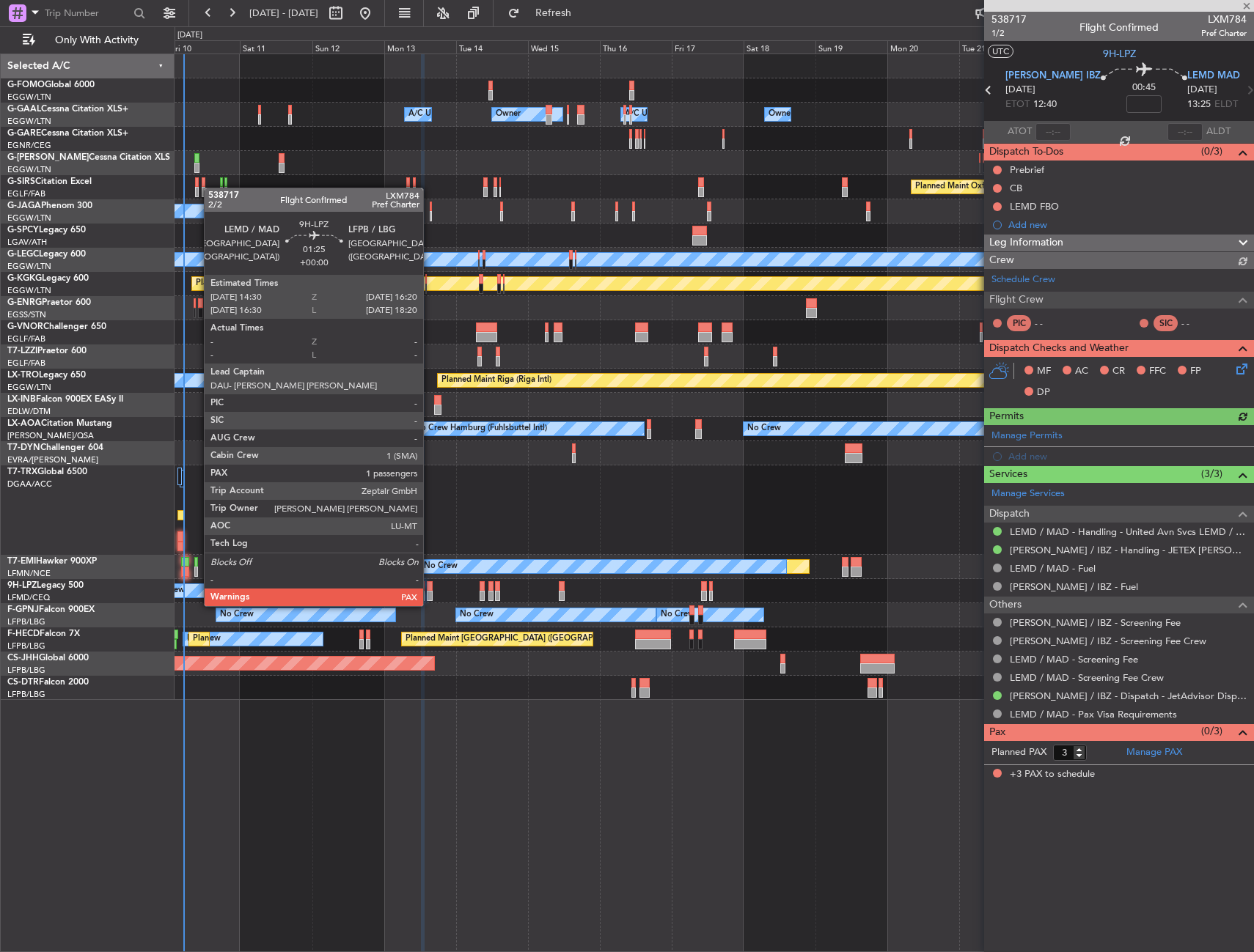
click at [429, 591] on div at bounding box center [429, 596] width 5 height 10
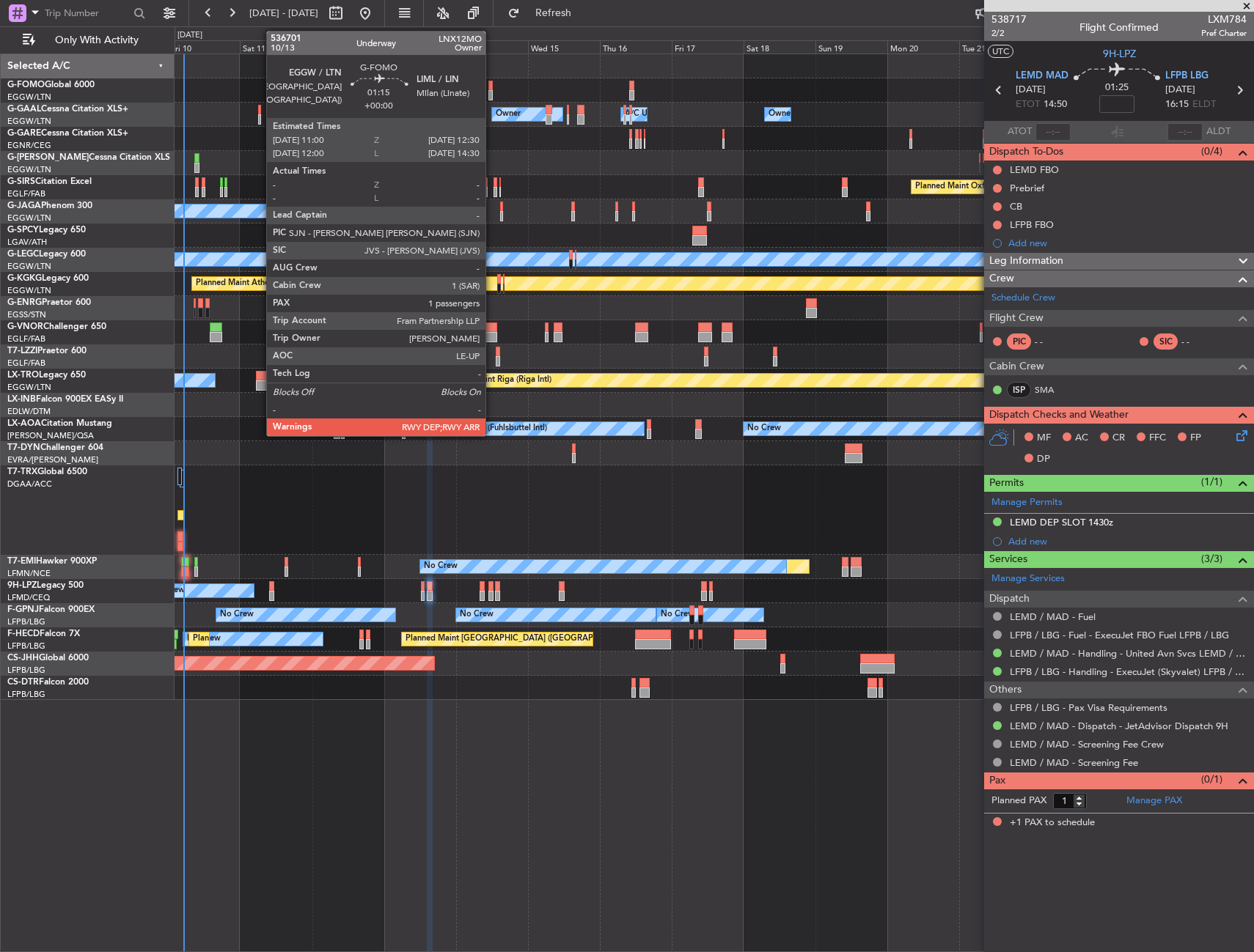
click at [492, 88] on div at bounding box center [491, 85] width 5 height 10
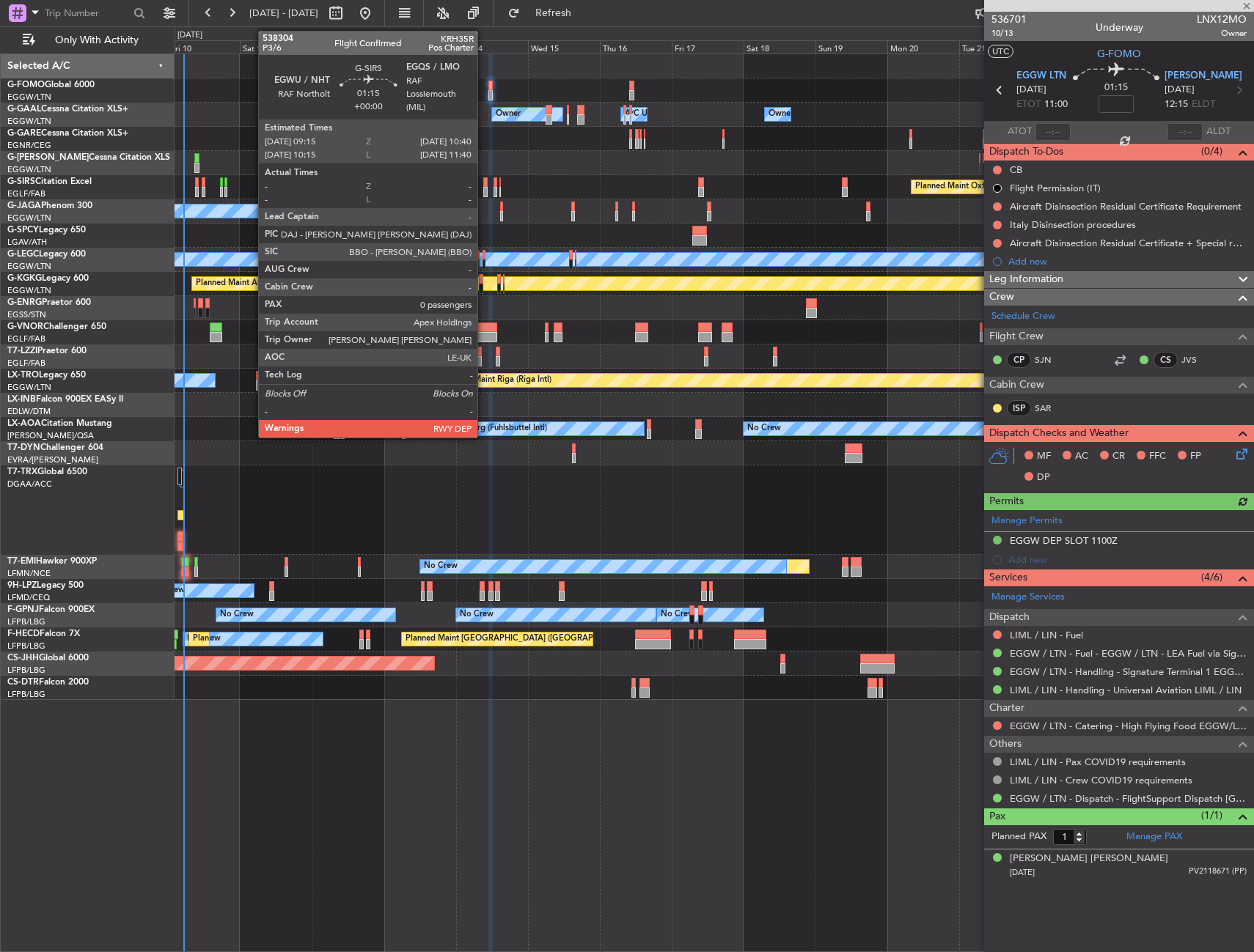
click at [484, 188] on div at bounding box center [485, 192] width 5 height 10
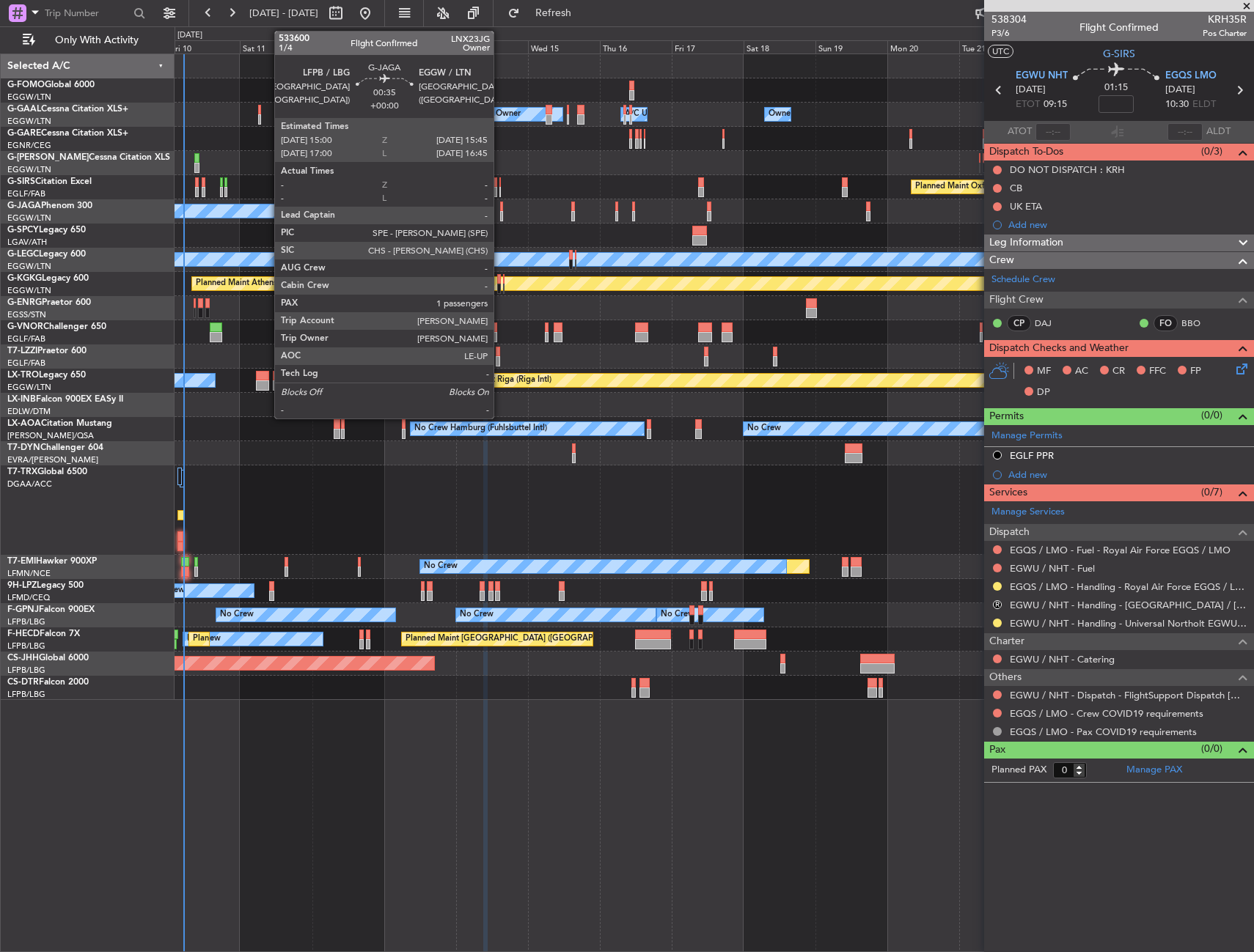
click at [500, 212] on div at bounding box center [501, 216] width 3 height 10
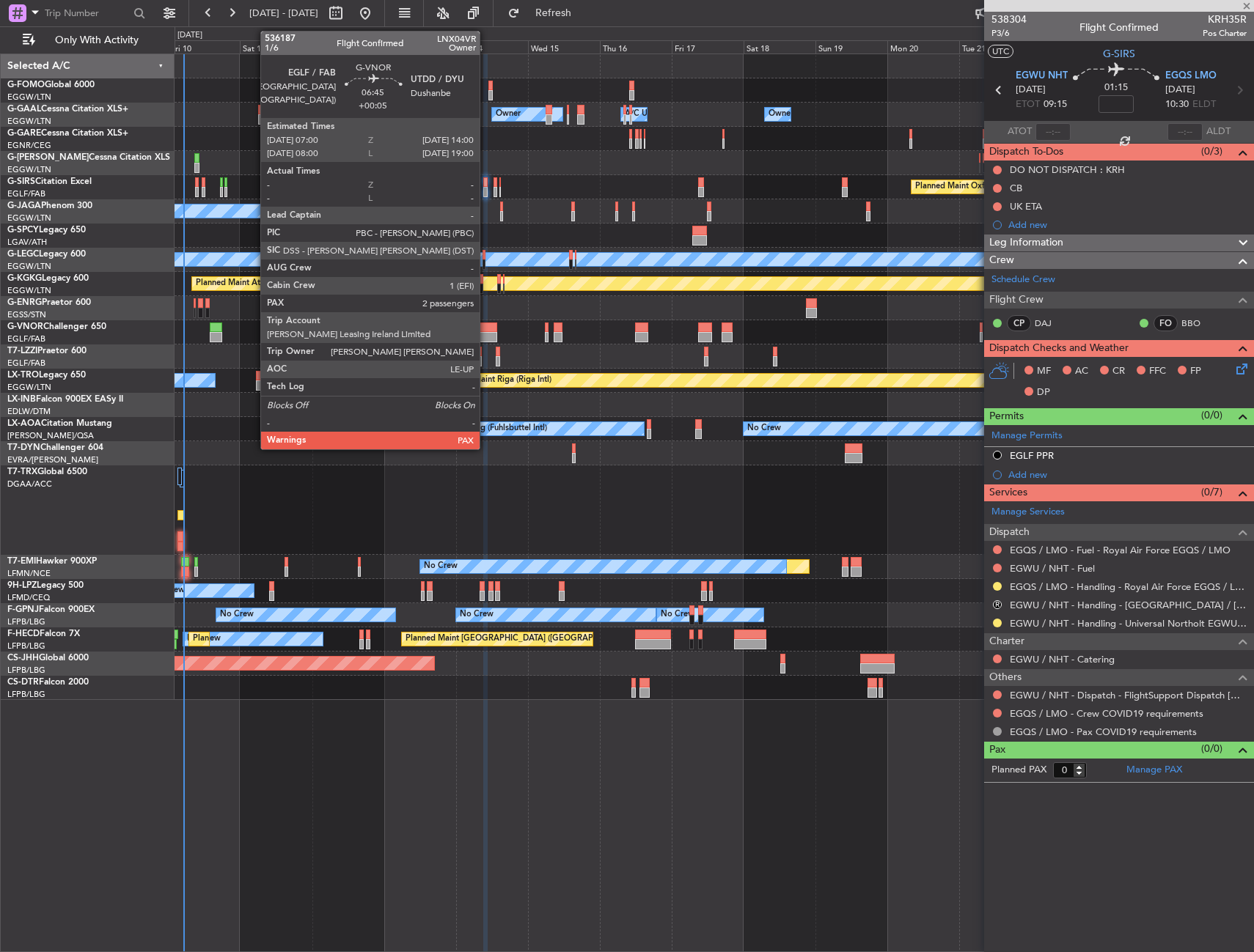
type input "1"
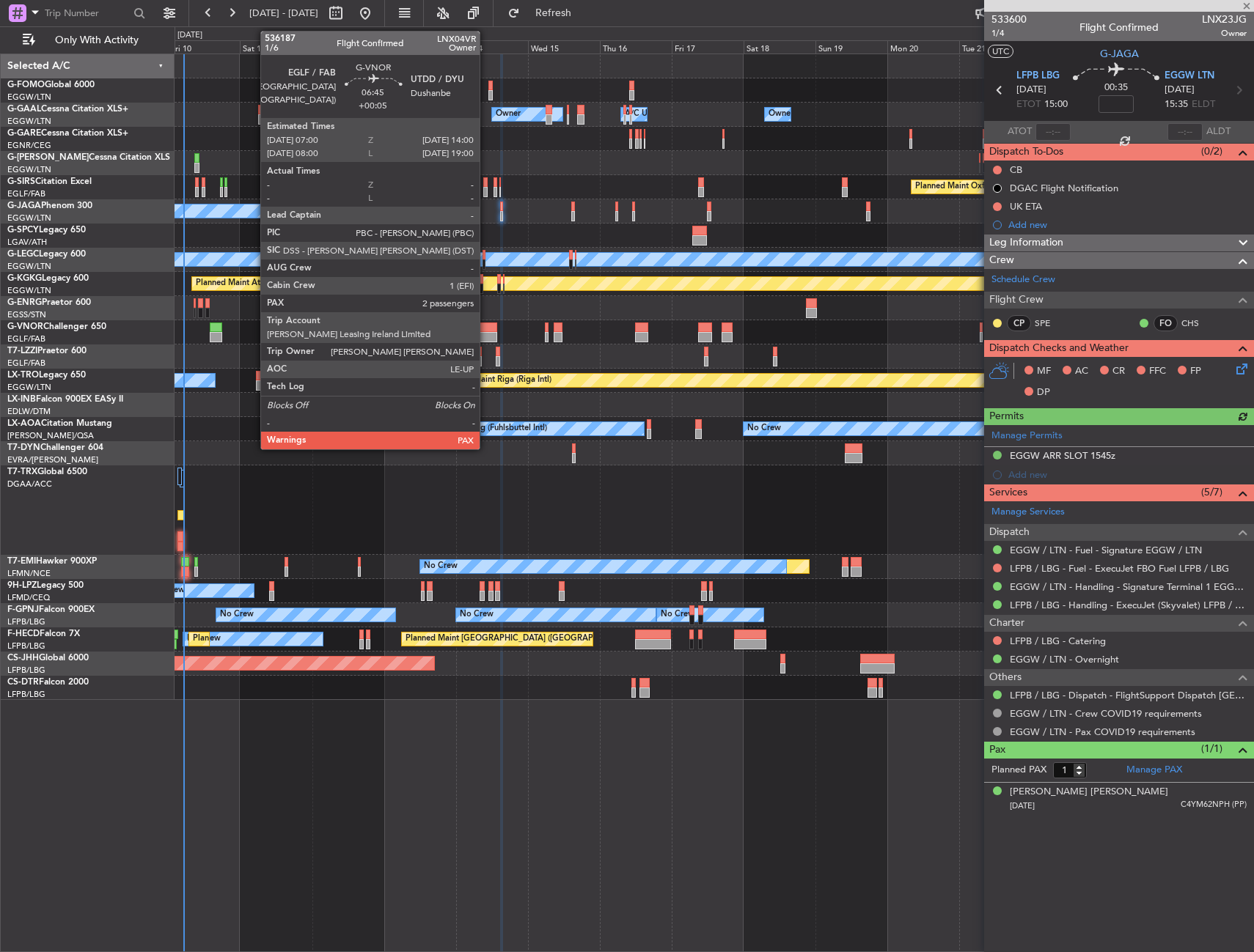
click at [486, 325] on div at bounding box center [486, 327] width 22 height 10
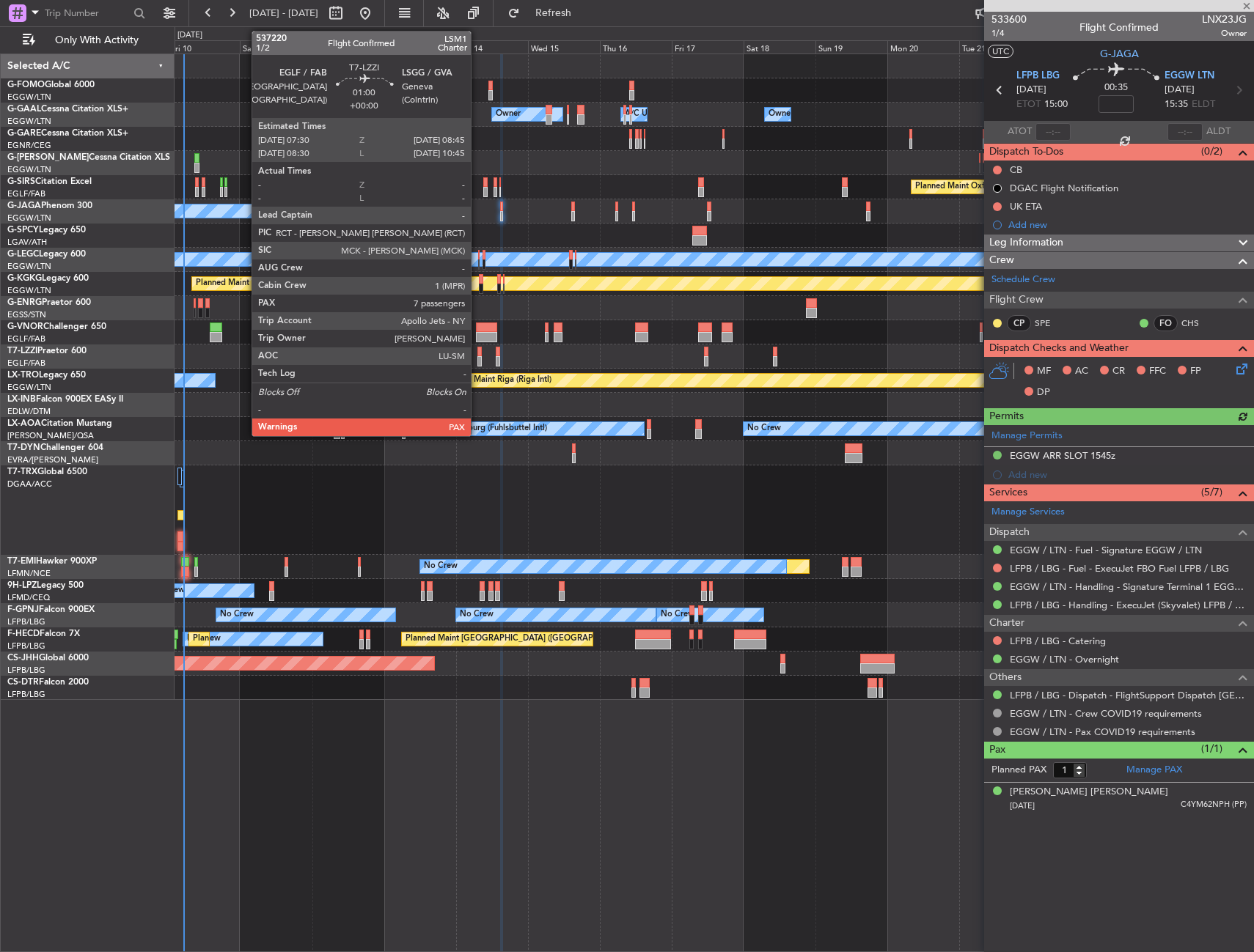
type input "+00:05"
type input "2"
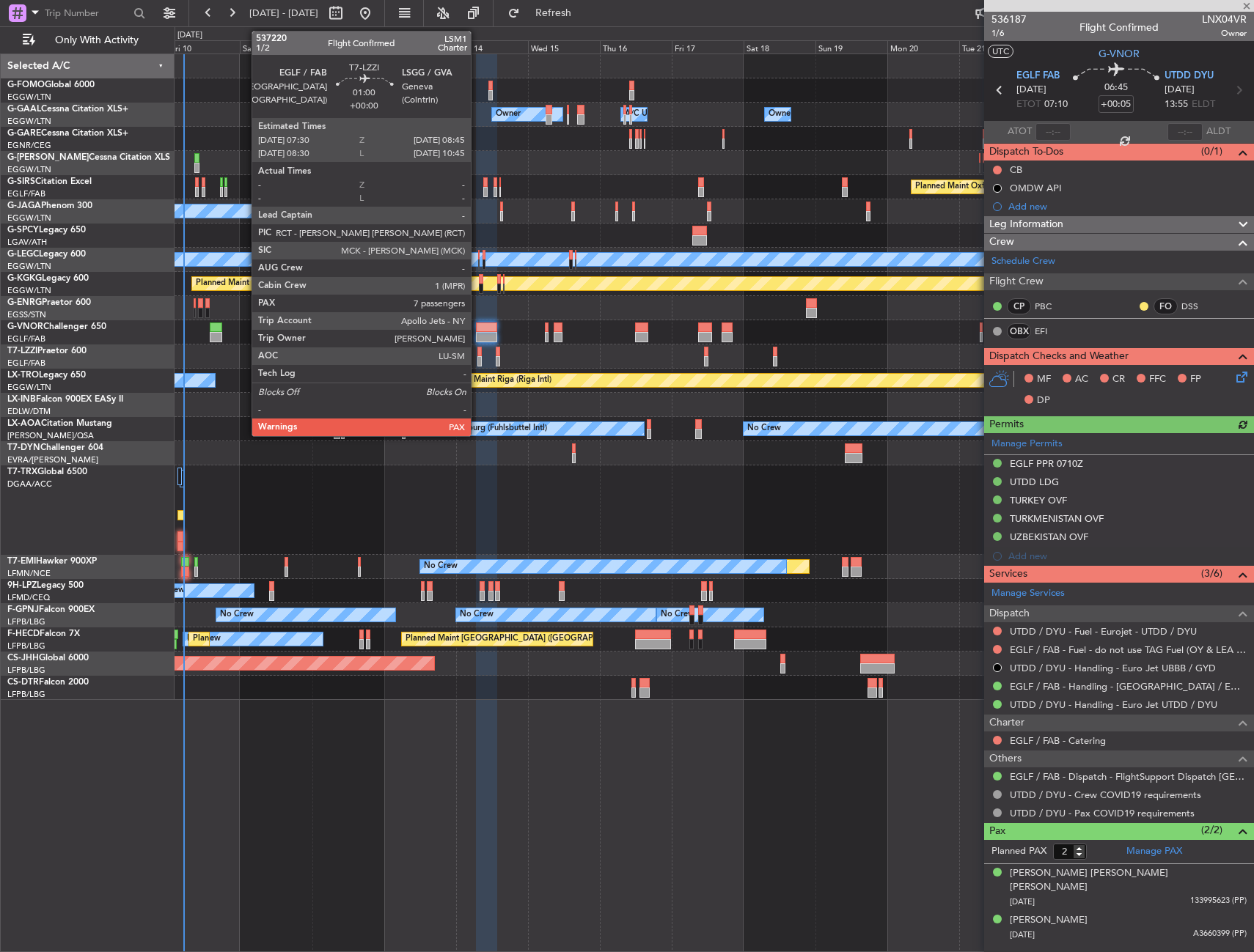
click at [477, 354] on div at bounding box center [479, 352] width 5 height 10
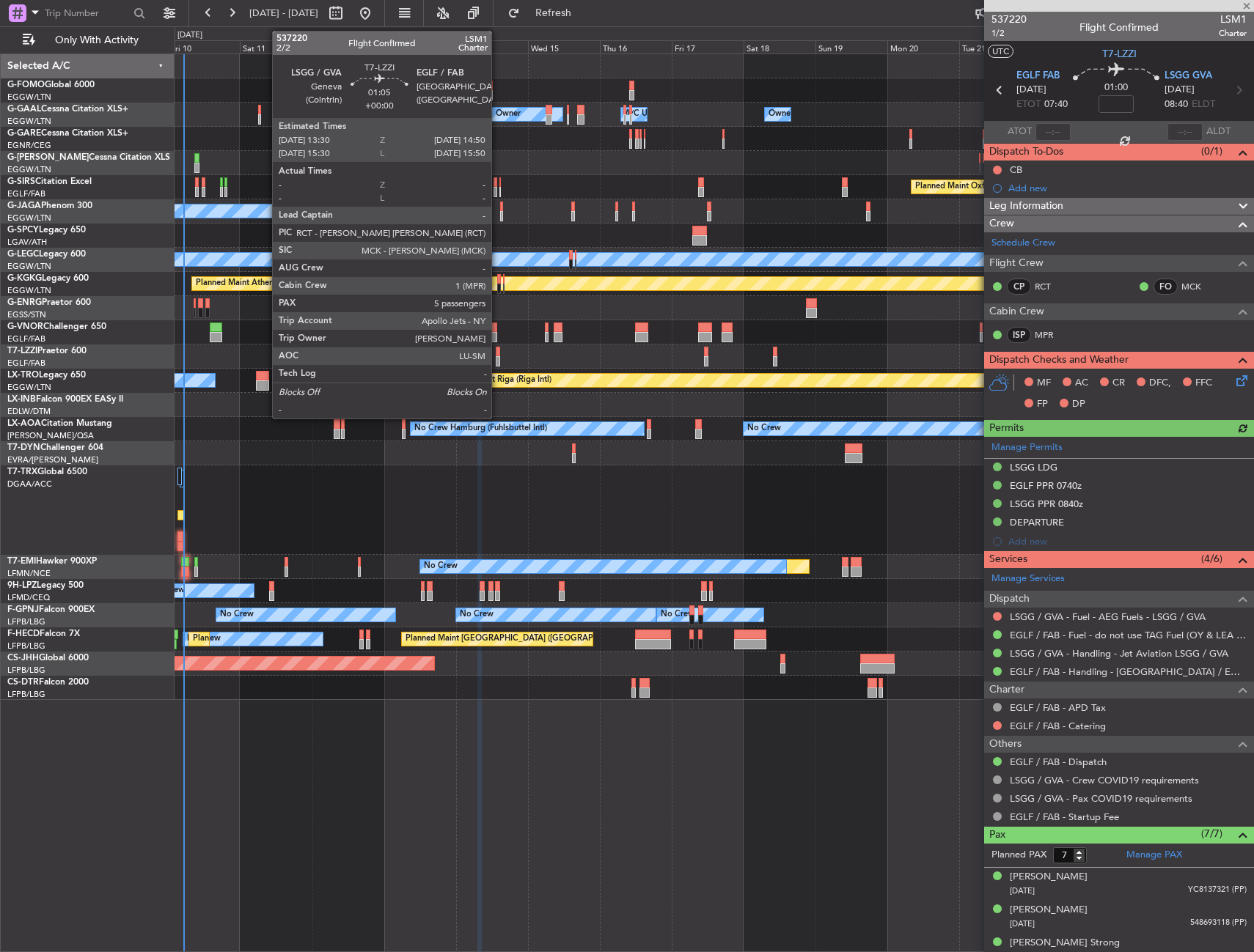
click at [498, 359] on div at bounding box center [497, 361] width 5 height 10
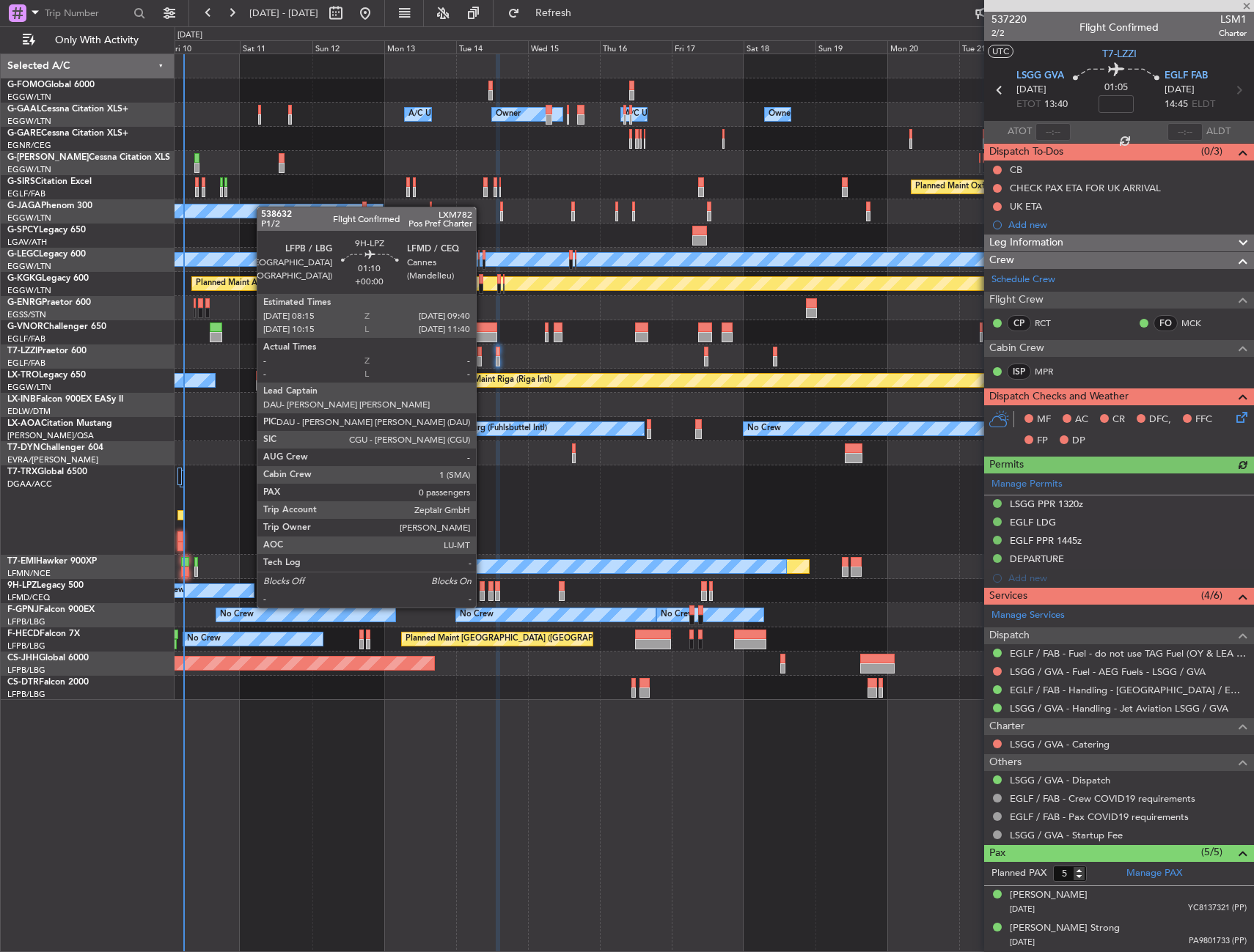
click at [483, 593] on div at bounding box center [481, 596] width 5 height 10
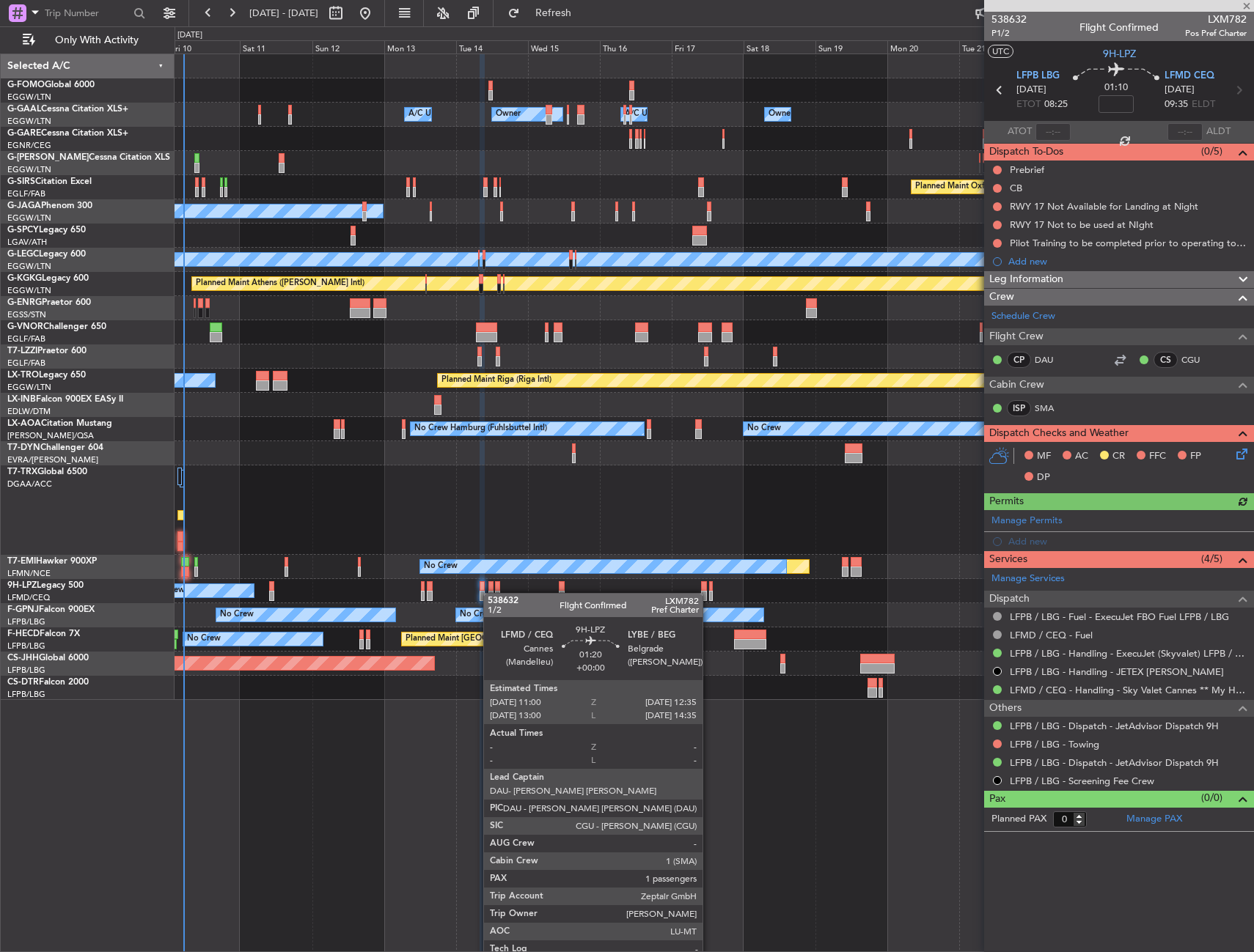
click at [490, 593] on div at bounding box center [491, 596] width 5 height 10
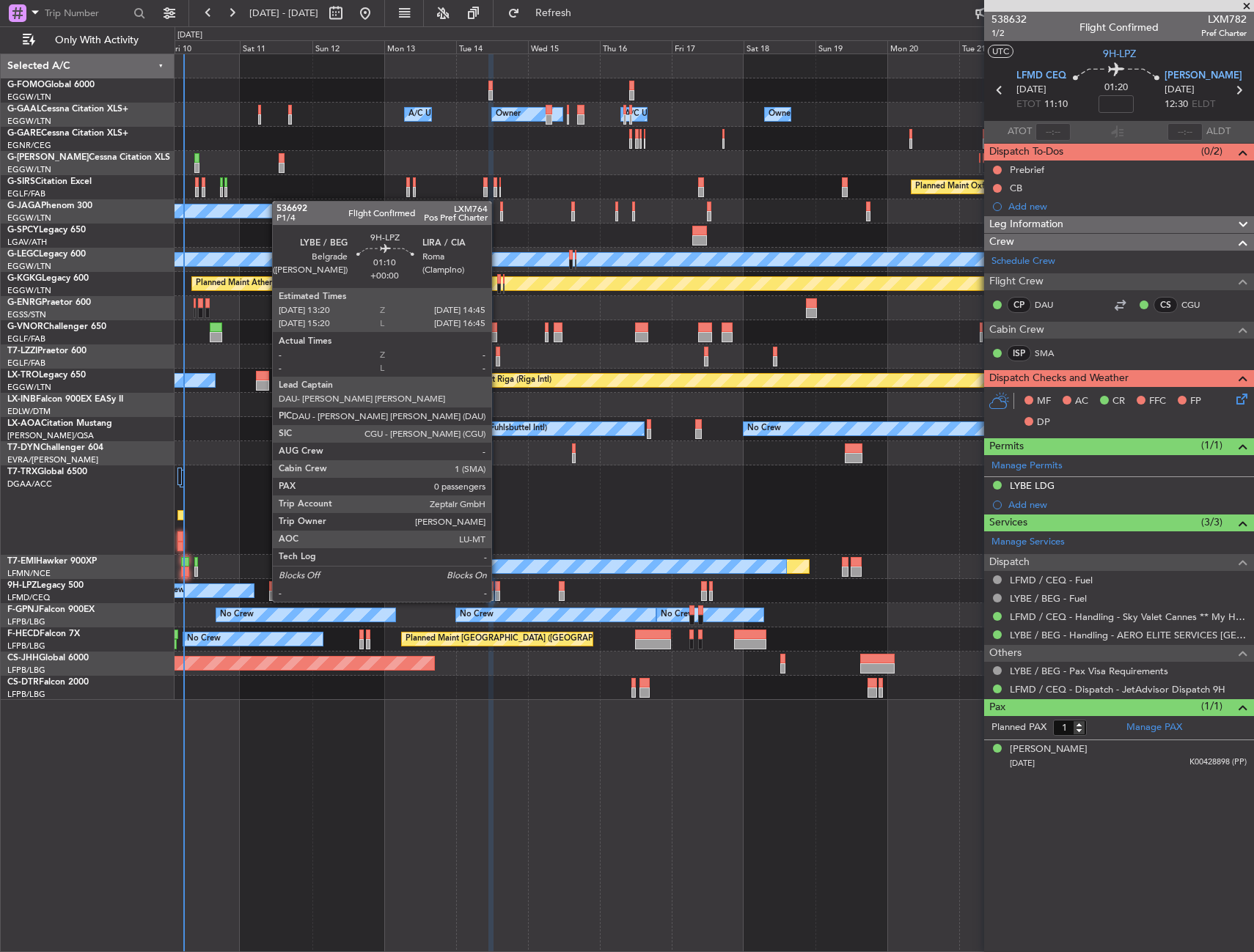
click at [498, 588] on div at bounding box center [496, 586] width 5 height 10
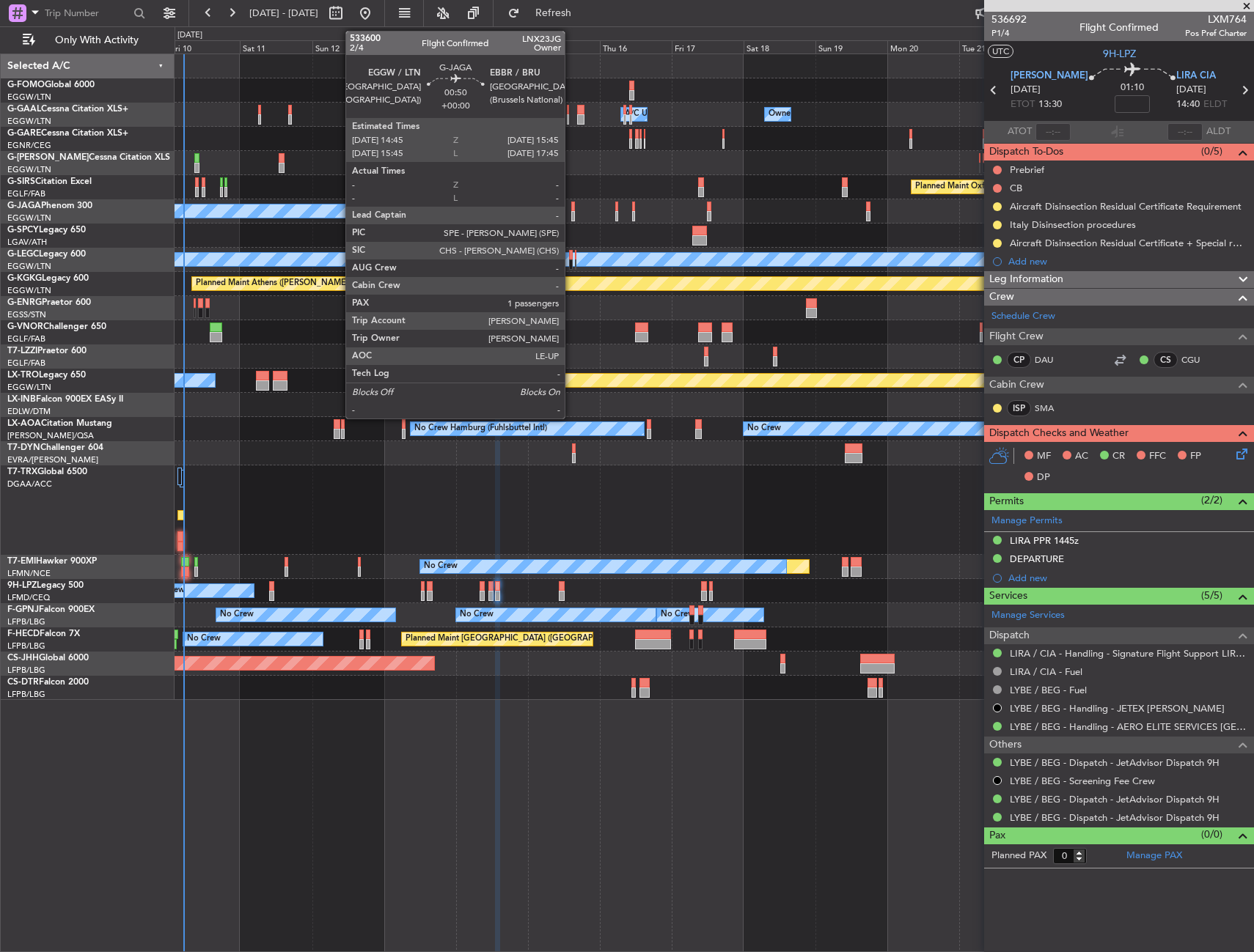
click at [571, 212] on div at bounding box center [573, 216] width 4 height 10
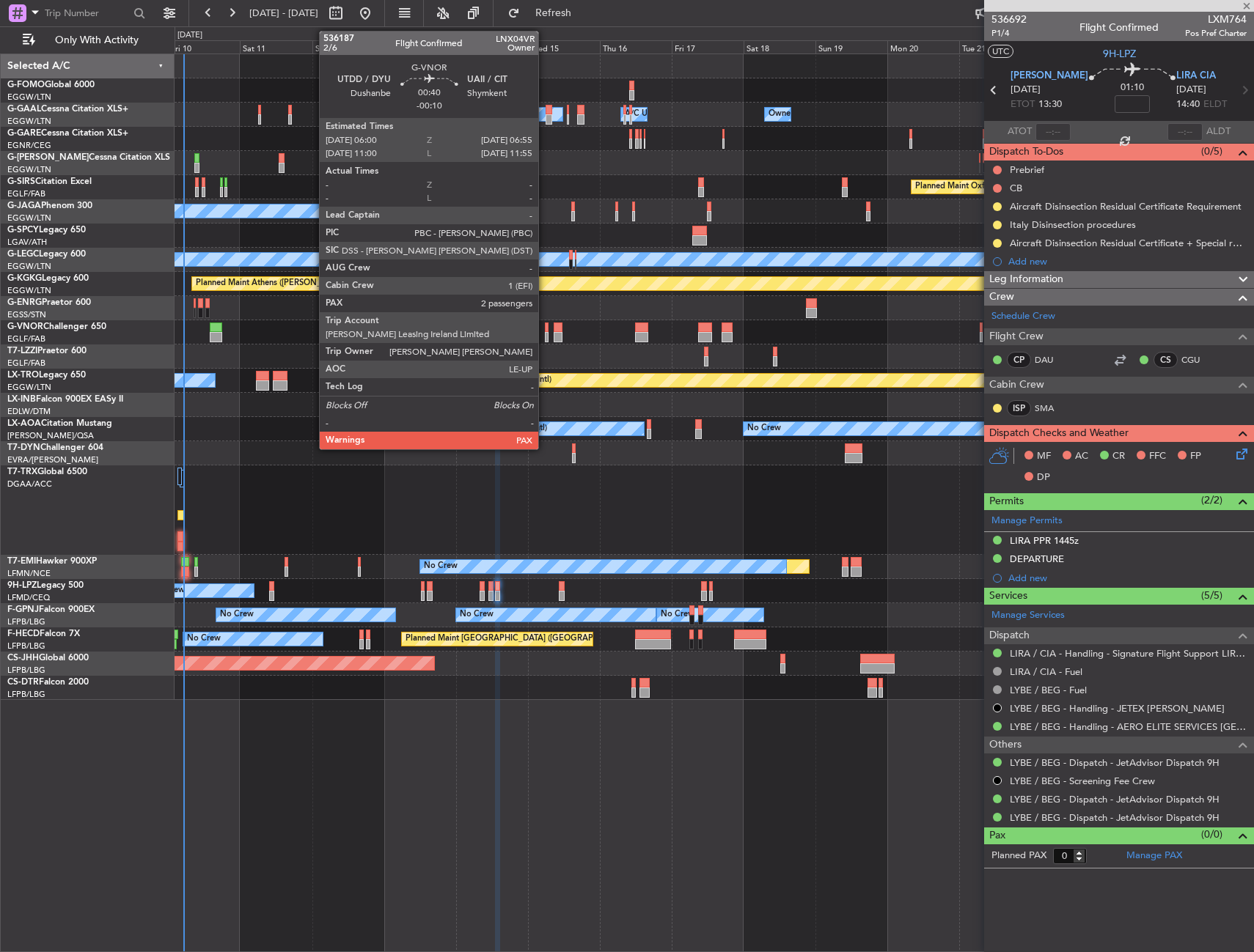
type input "1"
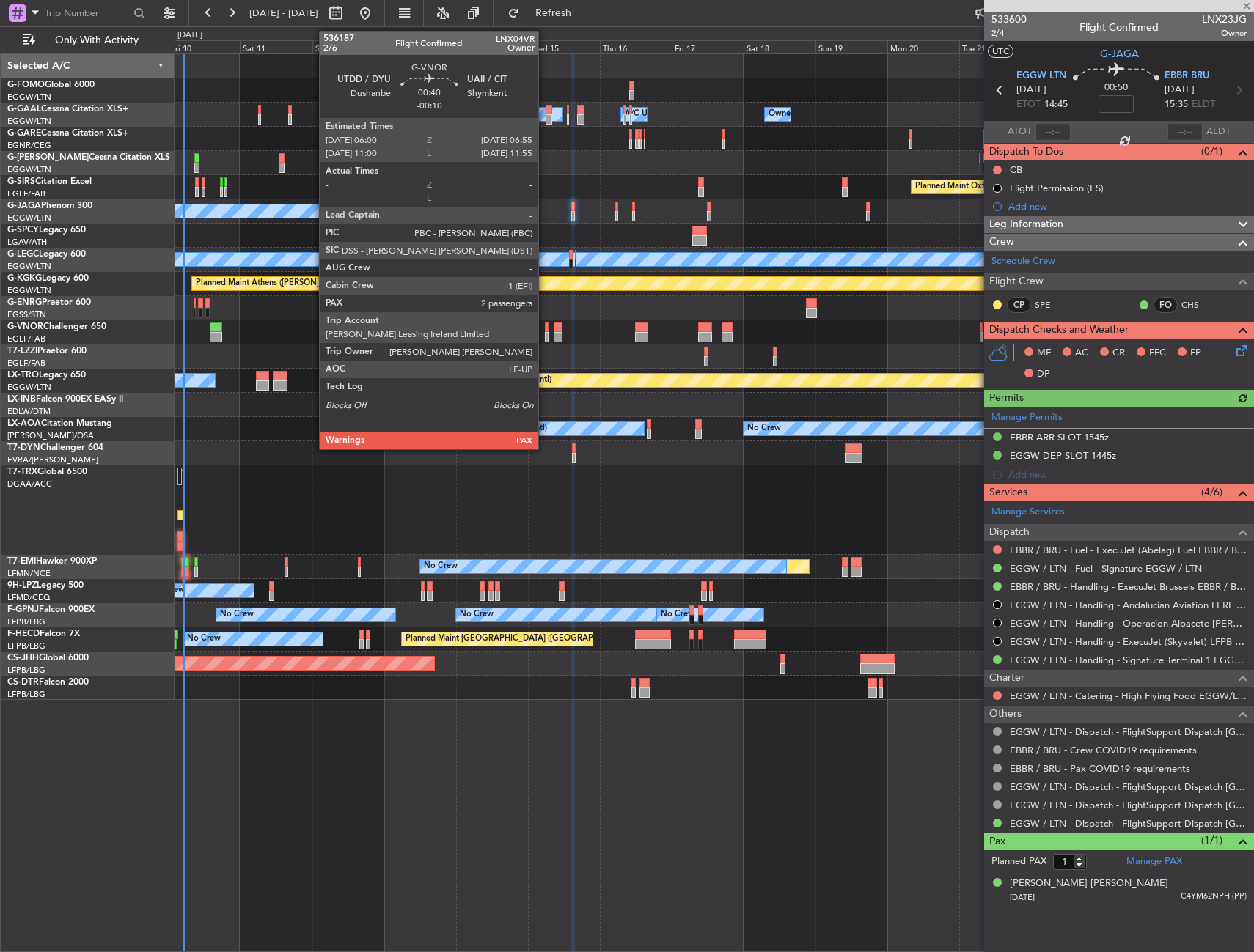
click at [544, 325] on div at bounding box center [545, 327] width 3 height 10
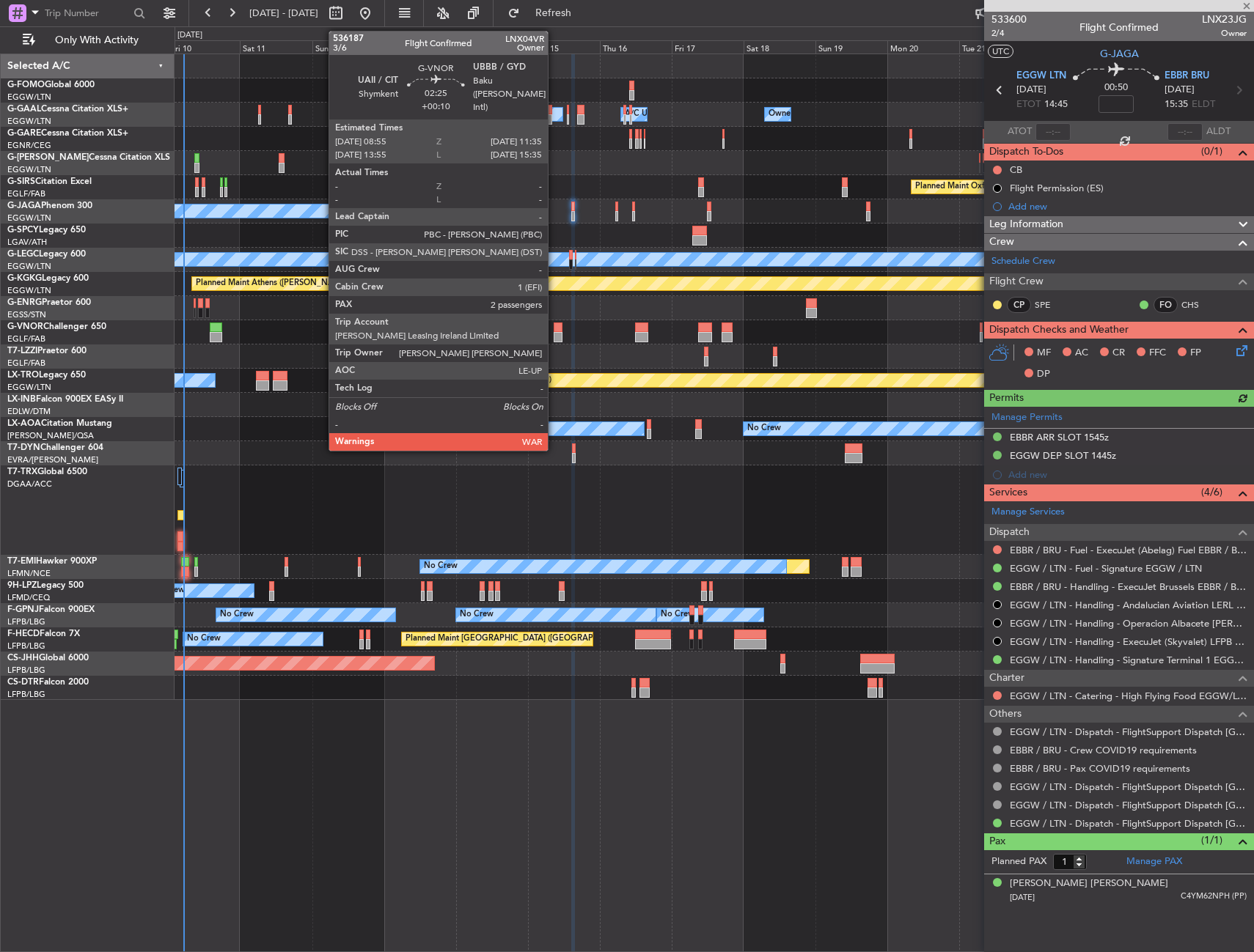
type input "-00:10"
type input "2"
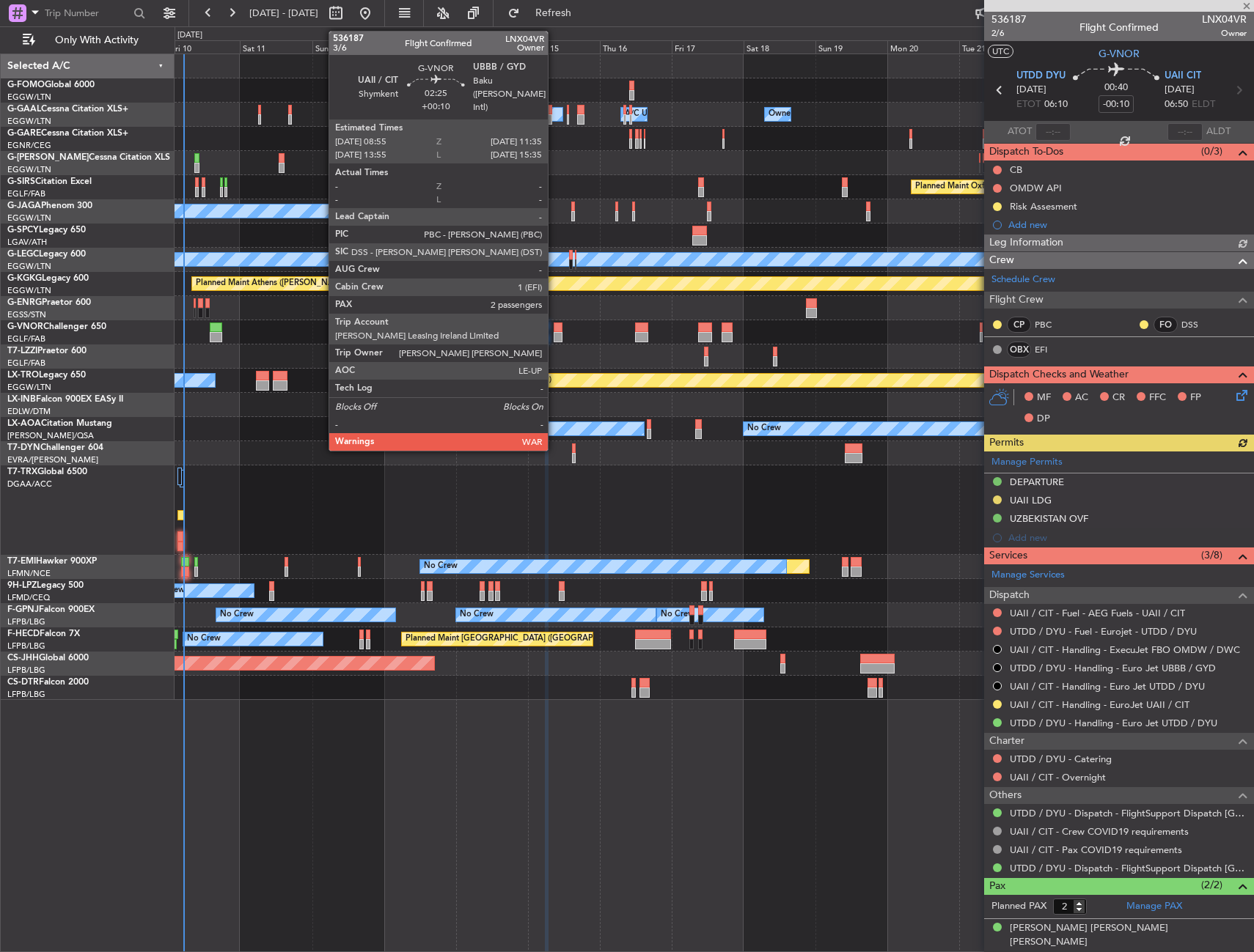
click at [554, 327] on div at bounding box center [557, 327] width 8 height 10
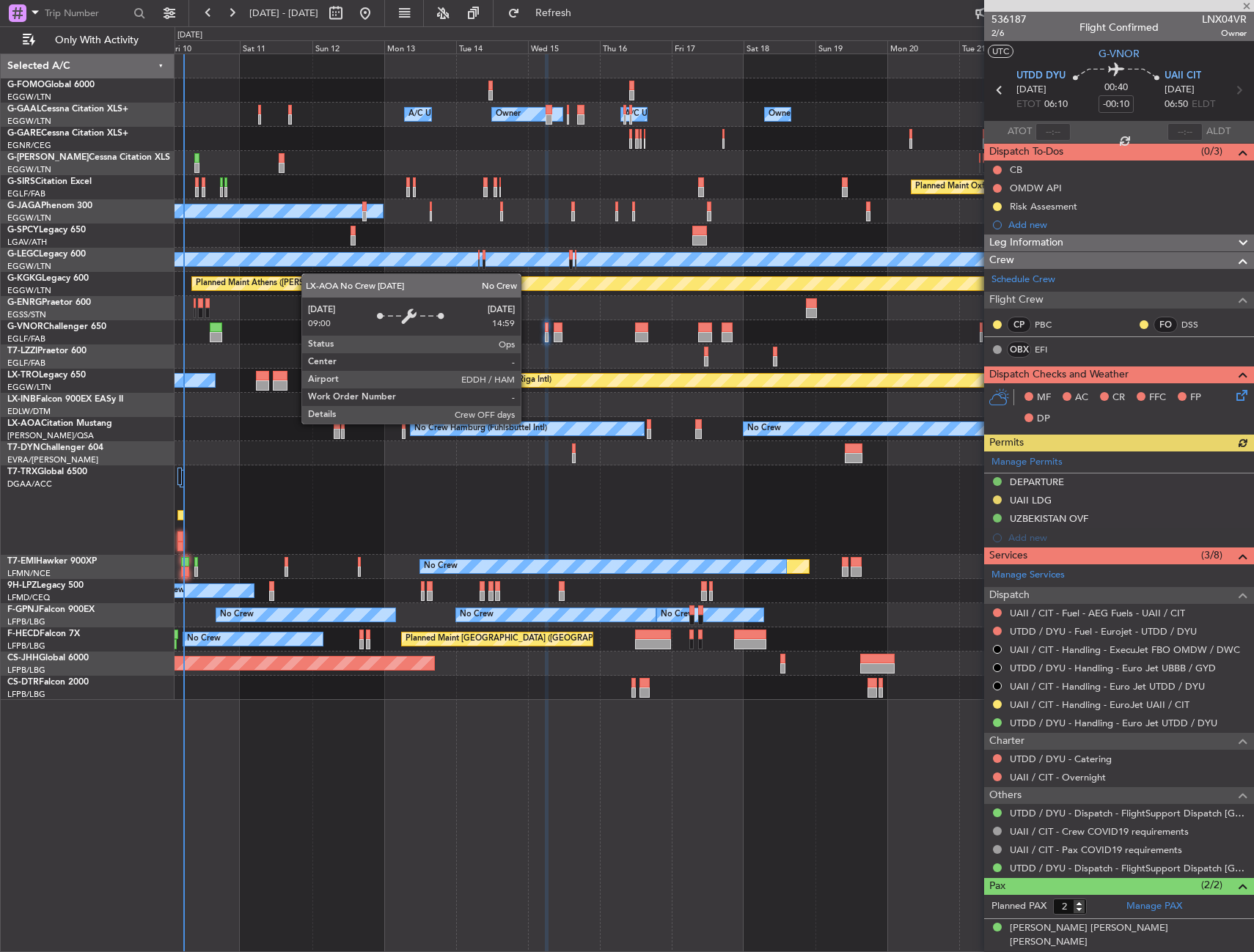
type input "+00:10"
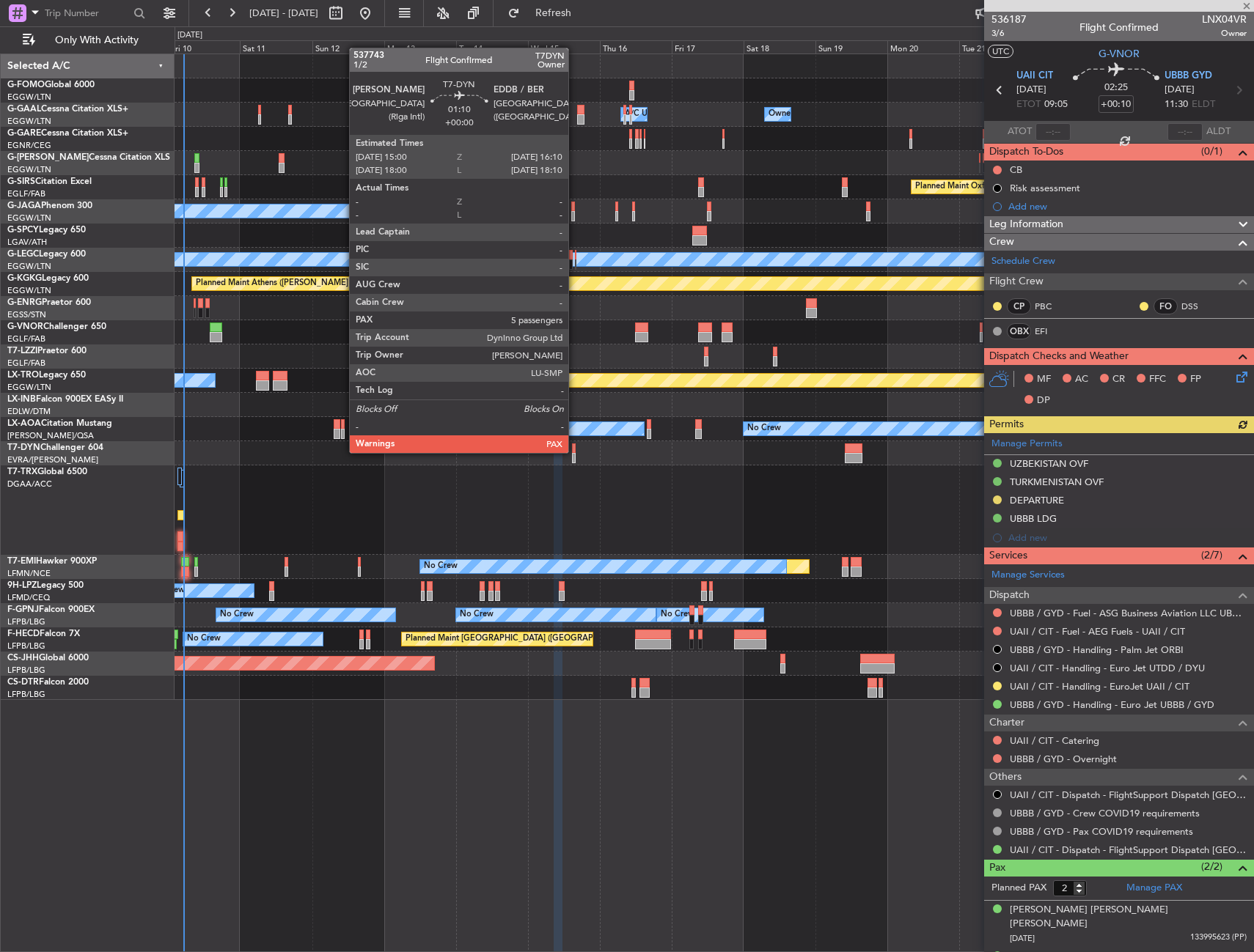
click at [575, 451] on div at bounding box center [573, 448] width 4 height 10
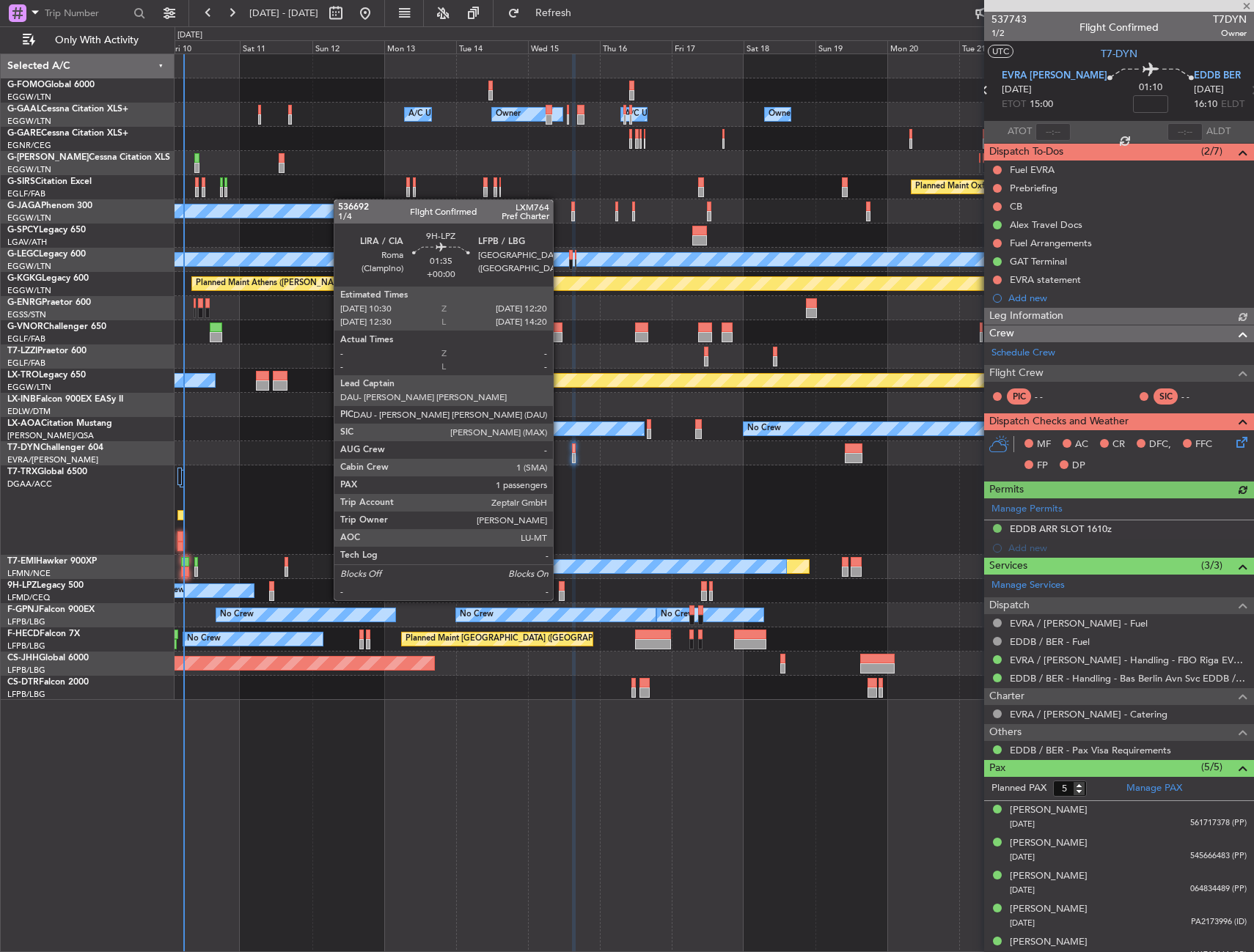
click at [560, 586] on div at bounding box center [561, 586] width 5 height 10
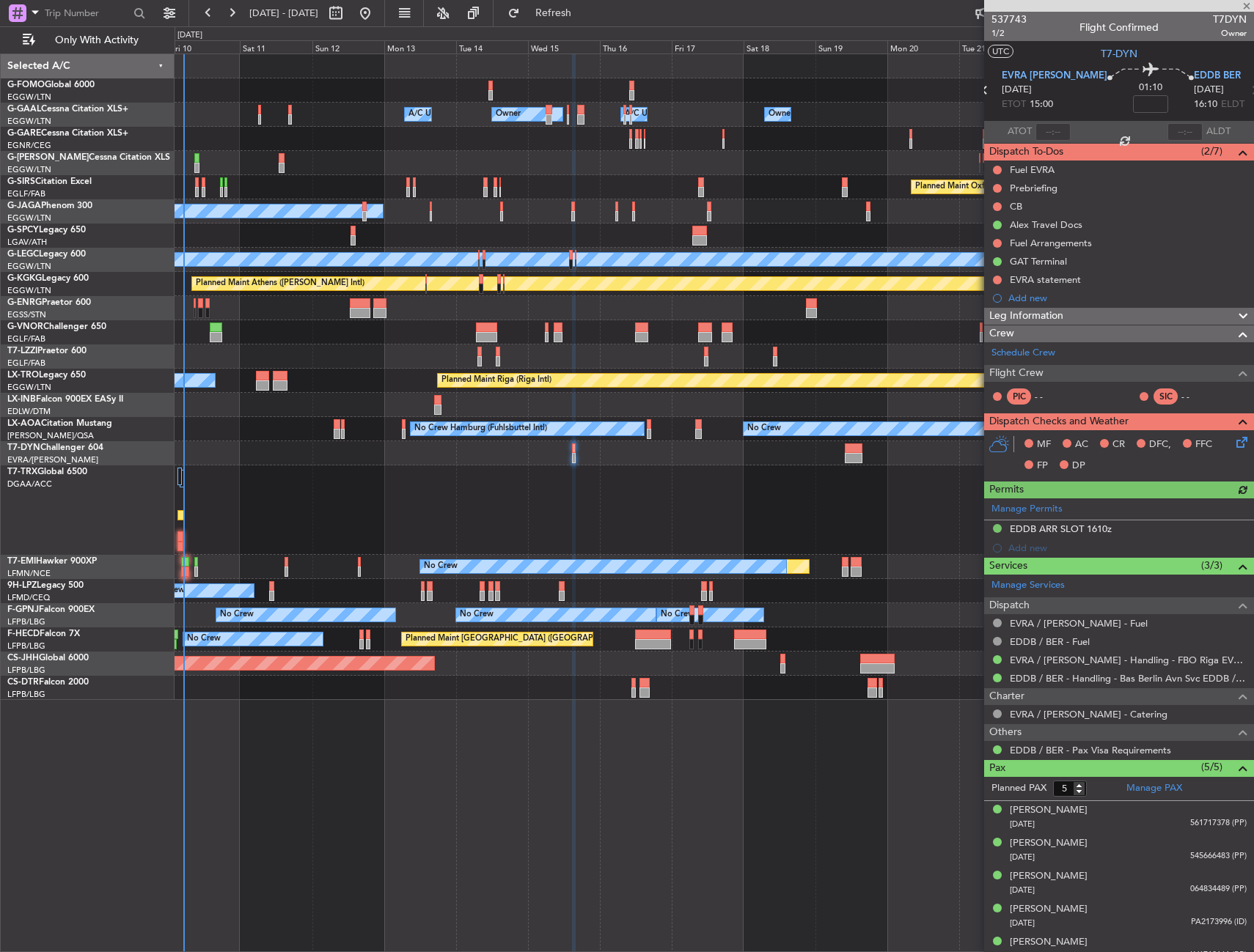
type input "1"
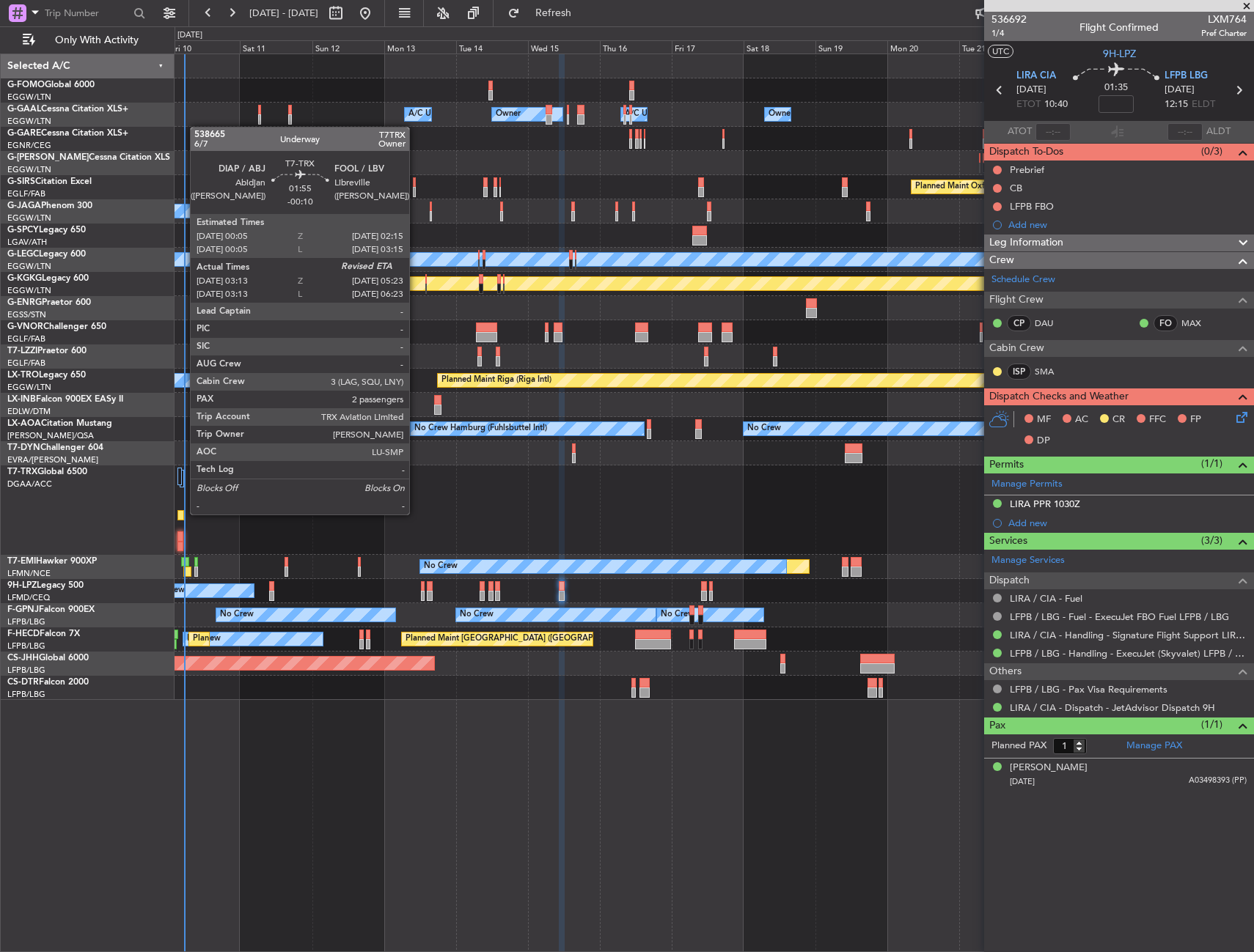
click at [183, 514] on div at bounding box center [180, 514] width 6 height 10
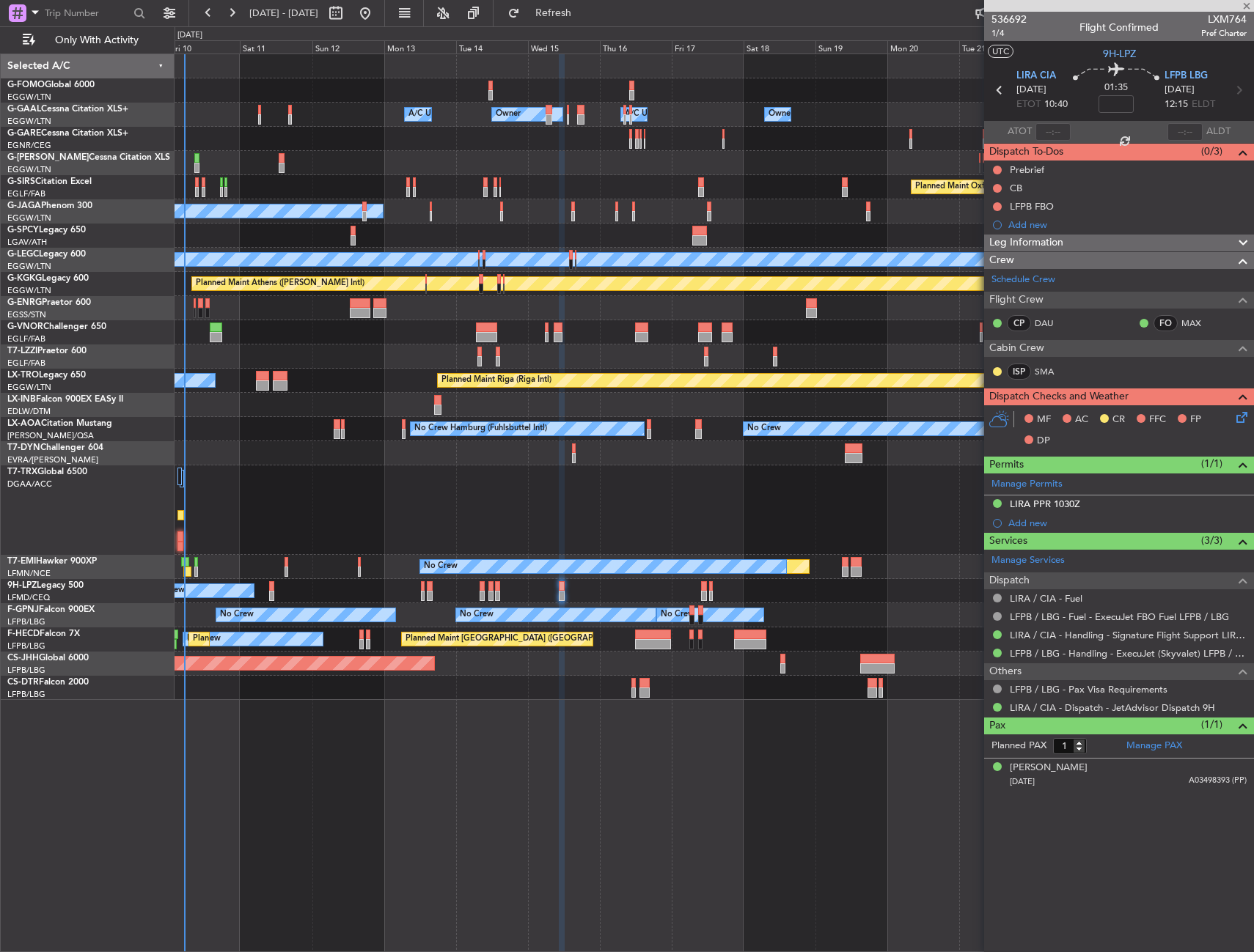
type input "-00:10"
type input "03:23"
type input "2"
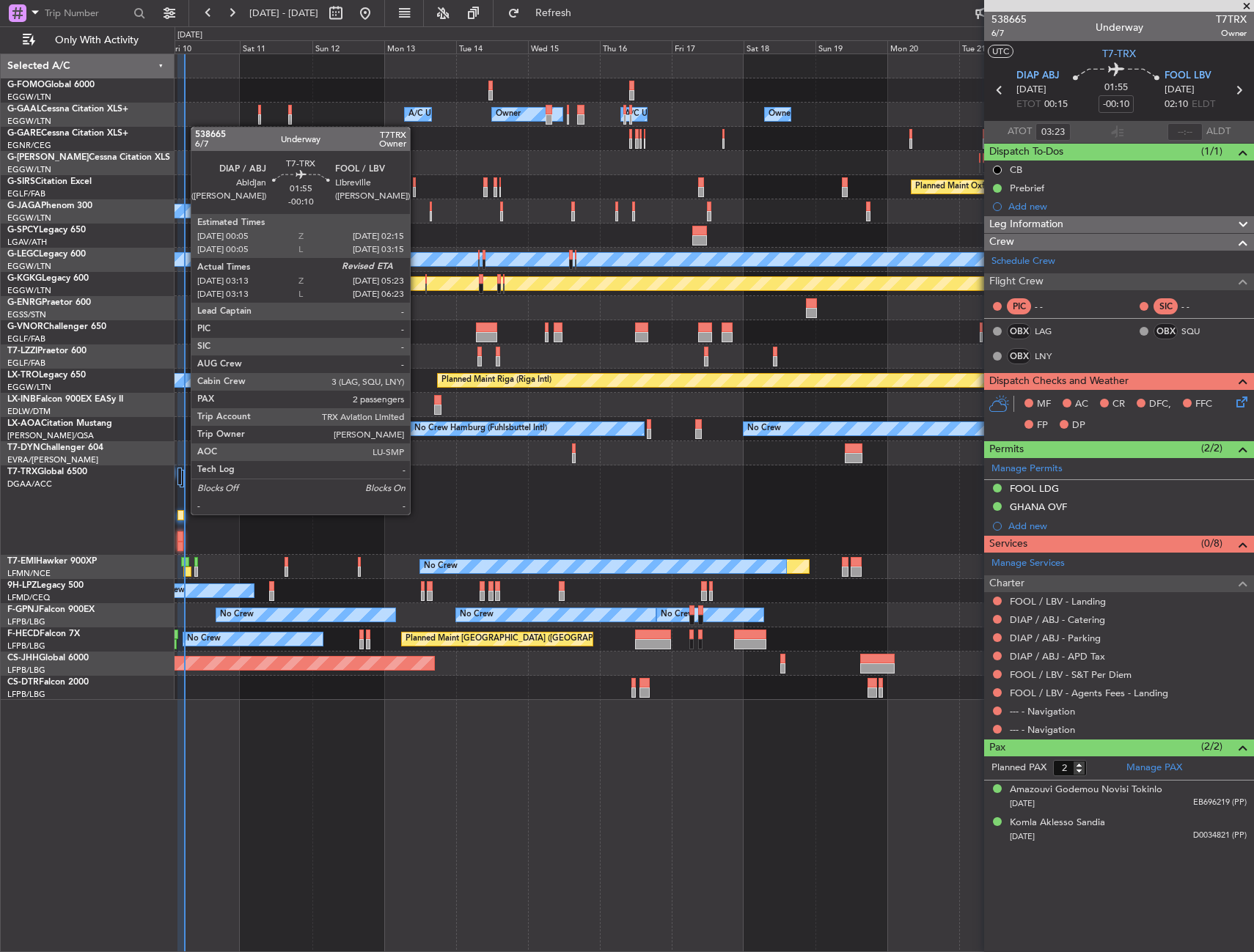
click at [182, 514] on div at bounding box center [180, 514] width 6 height 10
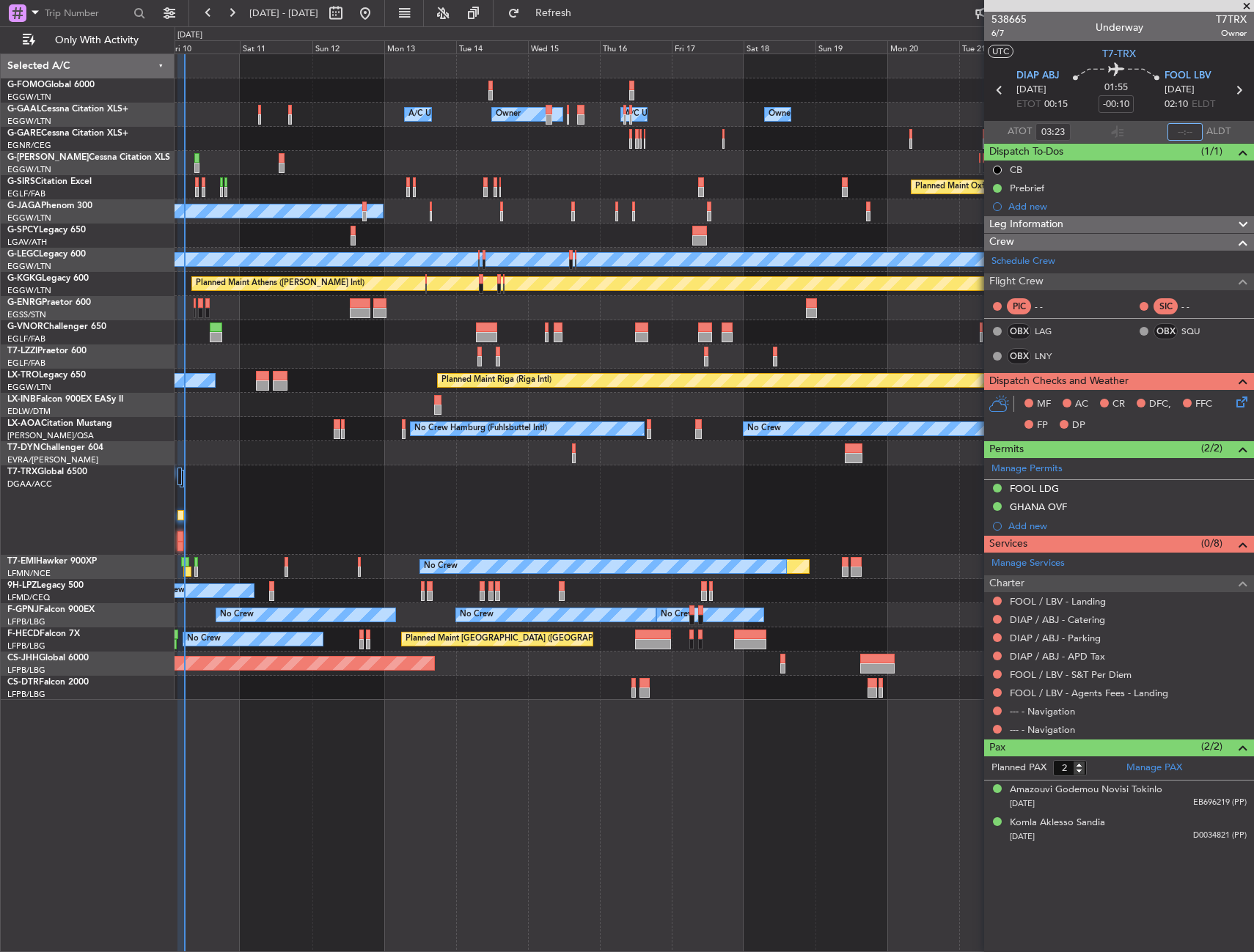
click at [1183, 129] on input "text" at bounding box center [1184, 131] width 35 height 17
type input "05:18"
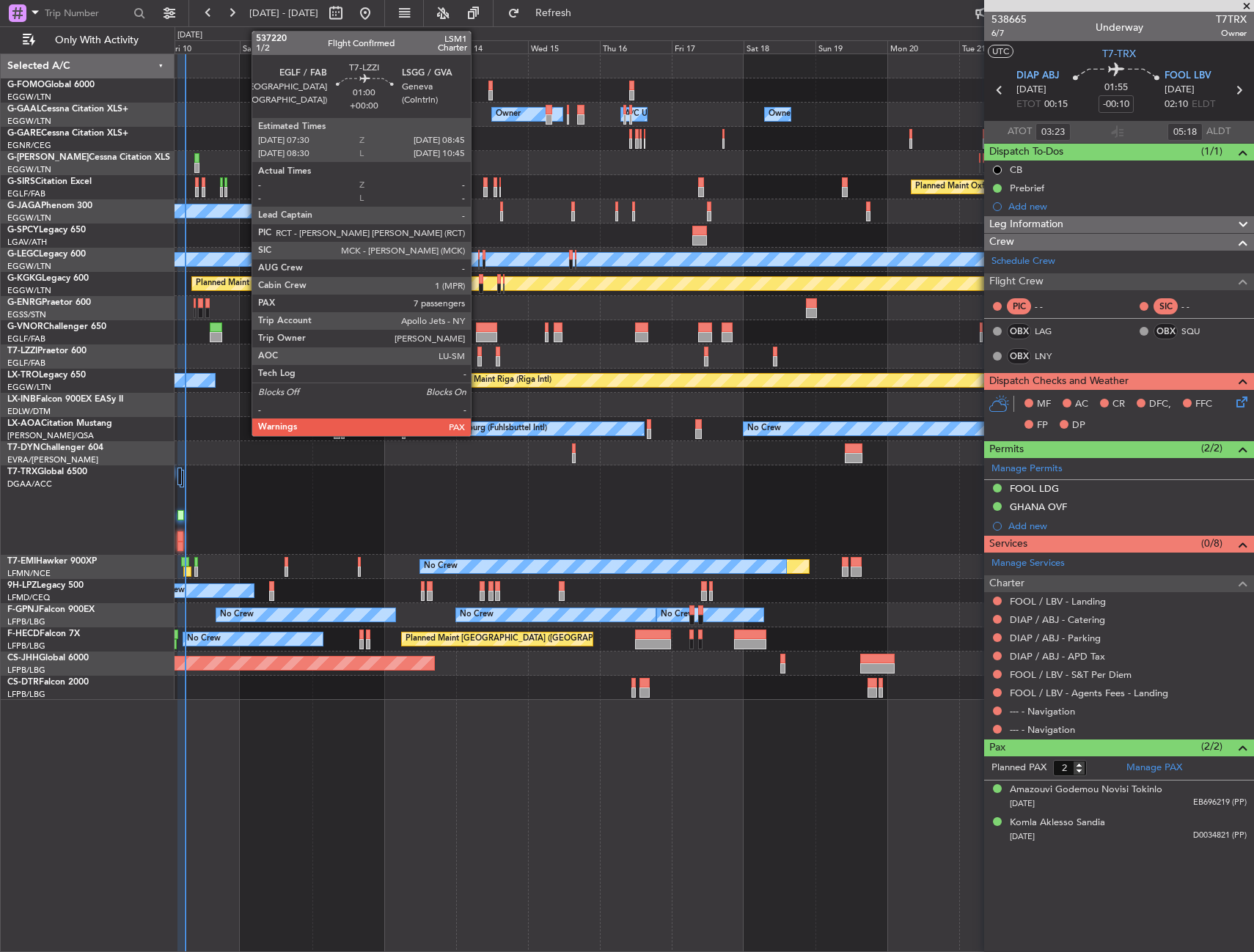
click at [477, 355] on div at bounding box center [479, 352] width 5 height 10
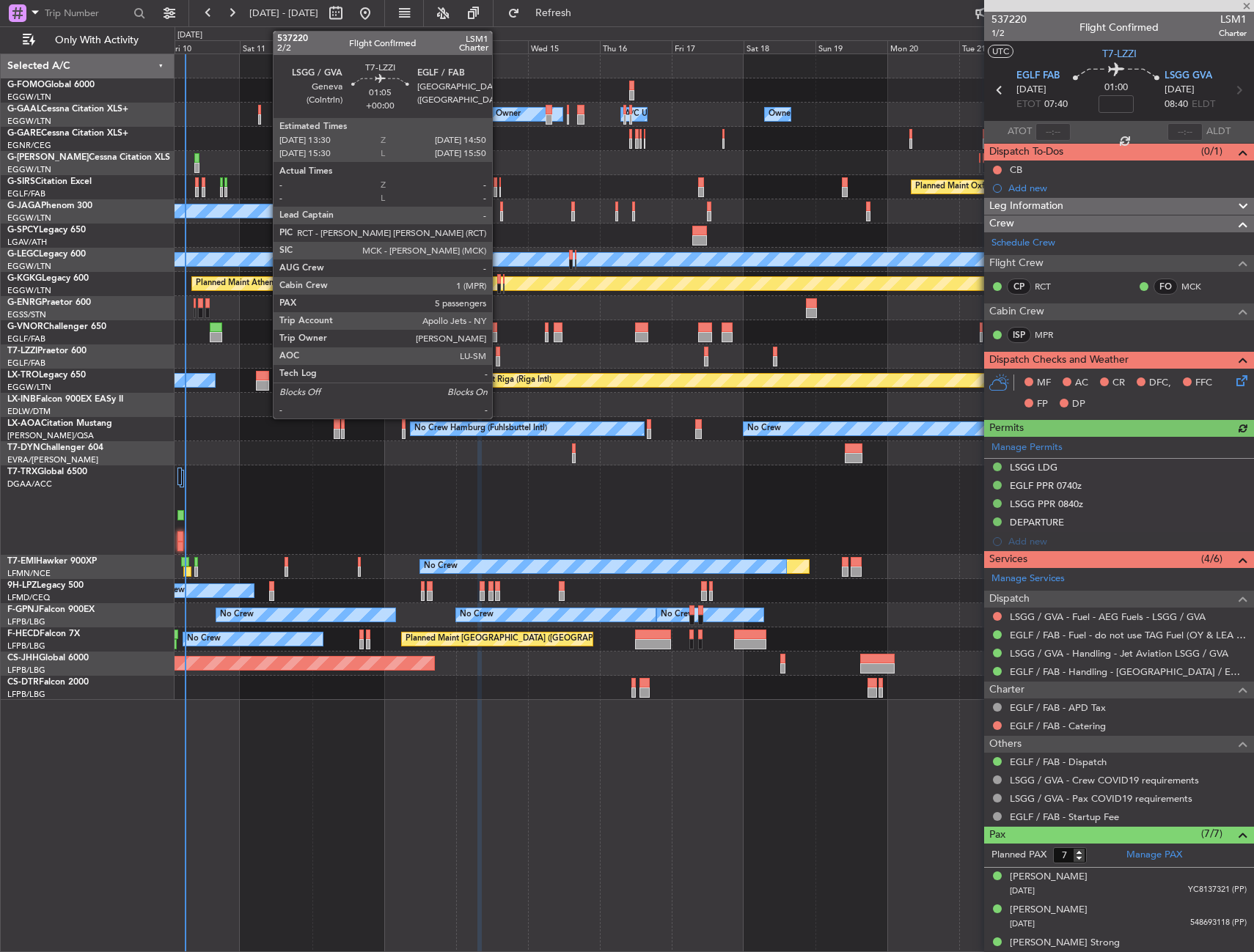
click at [498, 355] on div at bounding box center [497, 352] width 5 height 10
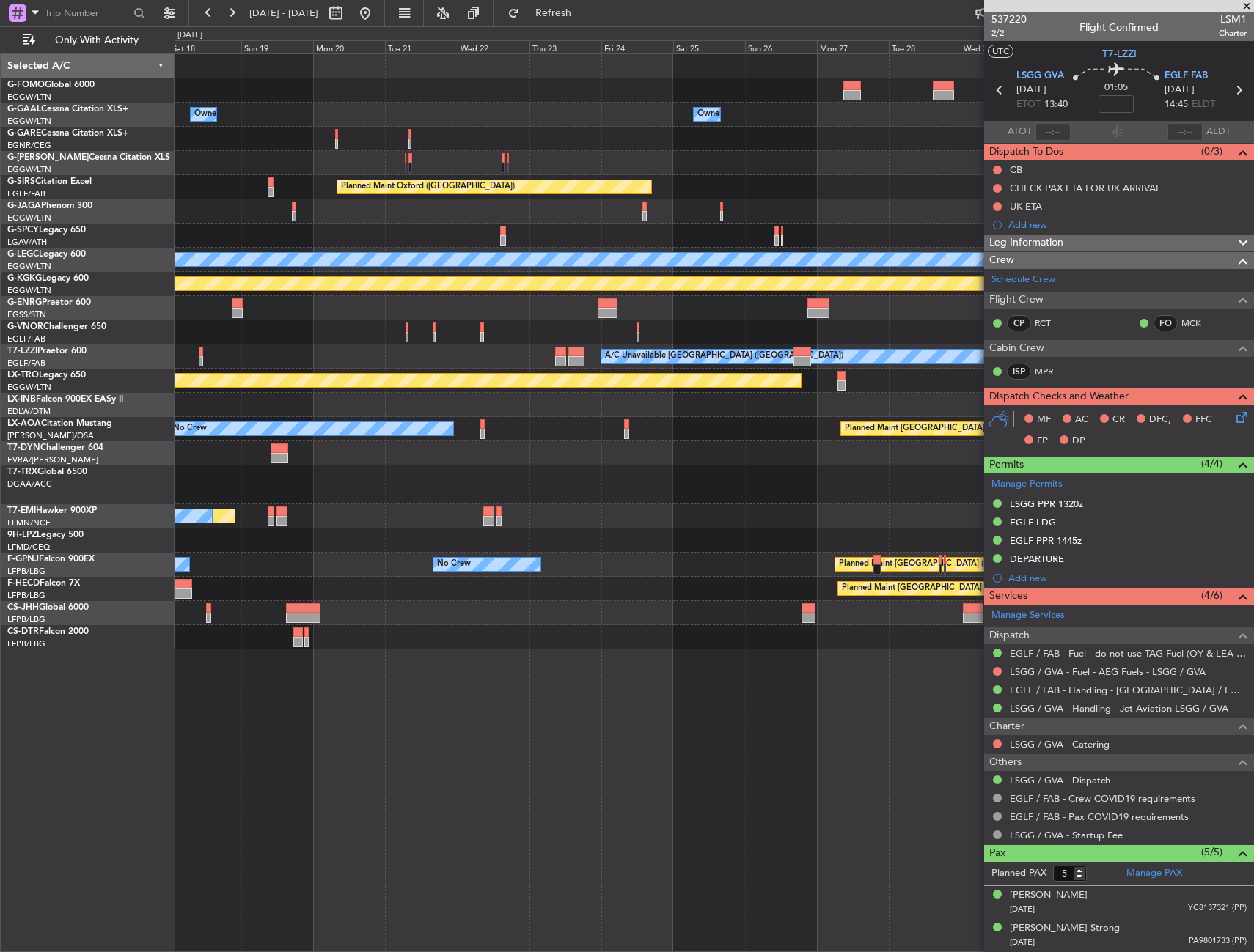
click at [447, 778] on div "Owner Owner Owner A/C Unavailable Owner Owner Planned Maint Oxford (Kidlington)…" at bounding box center [714, 503] width 1080 height 899
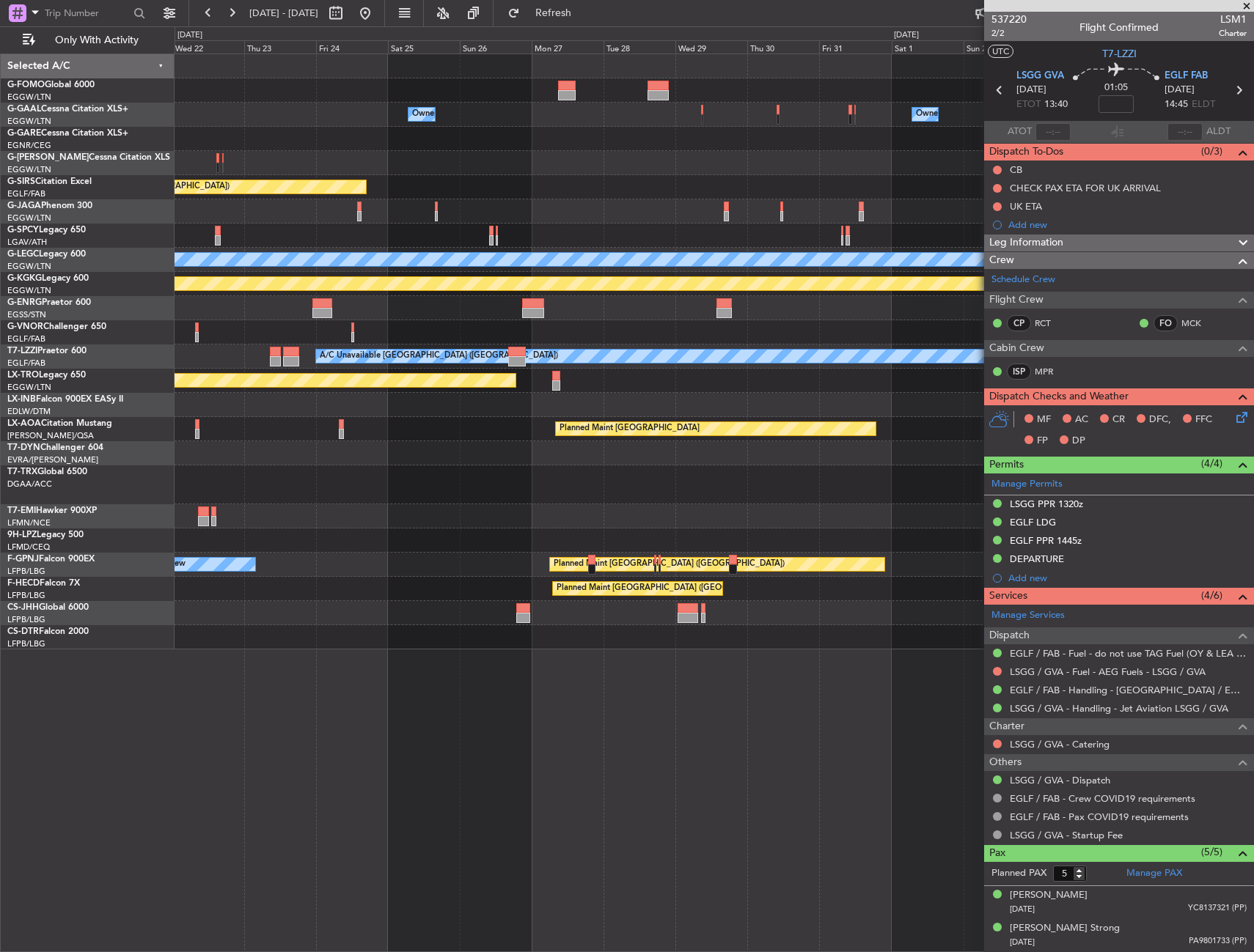
click at [323, 801] on div "Owner Owner Owner Planned Maint Oxford (Kidlington) Planned Maint London (Stans…" at bounding box center [714, 503] width 1080 height 899
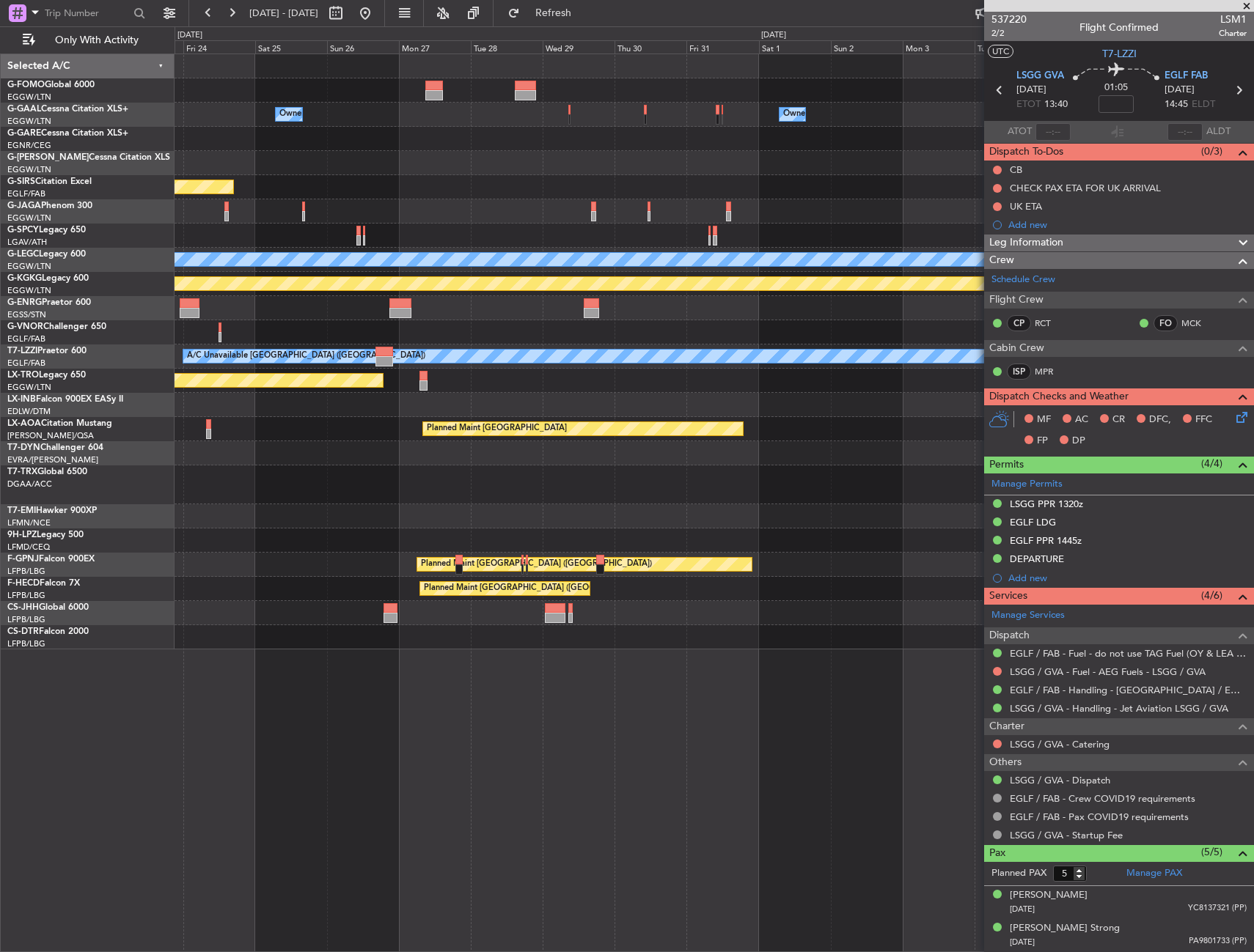
click at [316, 800] on div "Owner Owner Planned Maint Oxford (Kidlington) Planned Maint London (Stansted) A…" at bounding box center [714, 503] width 1080 height 899
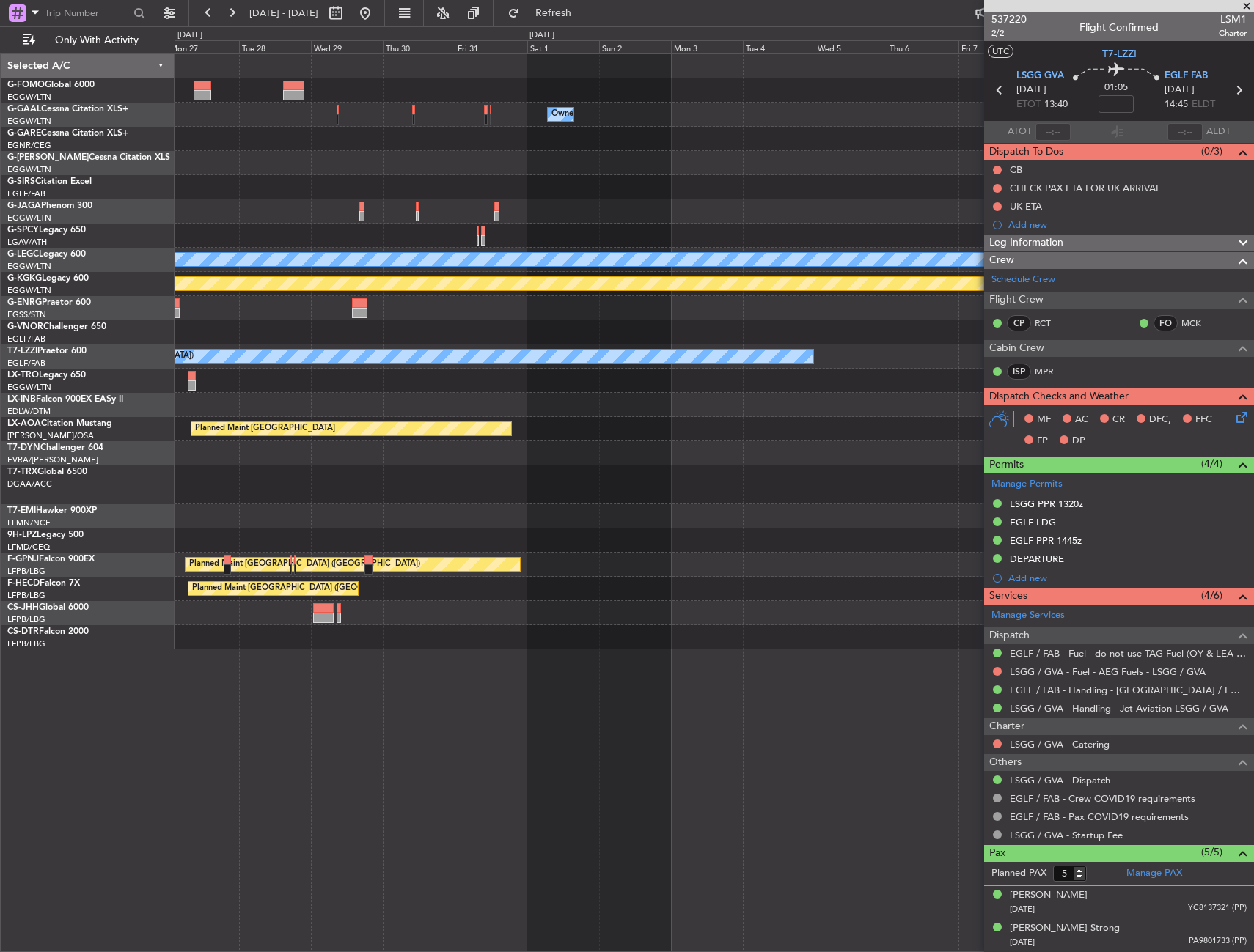
click at [331, 794] on div "Owner Owner Planned Maint Oxford (Kidlington) Planned Maint London (Stansted) A…" at bounding box center [714, 503] width 1080 height 899
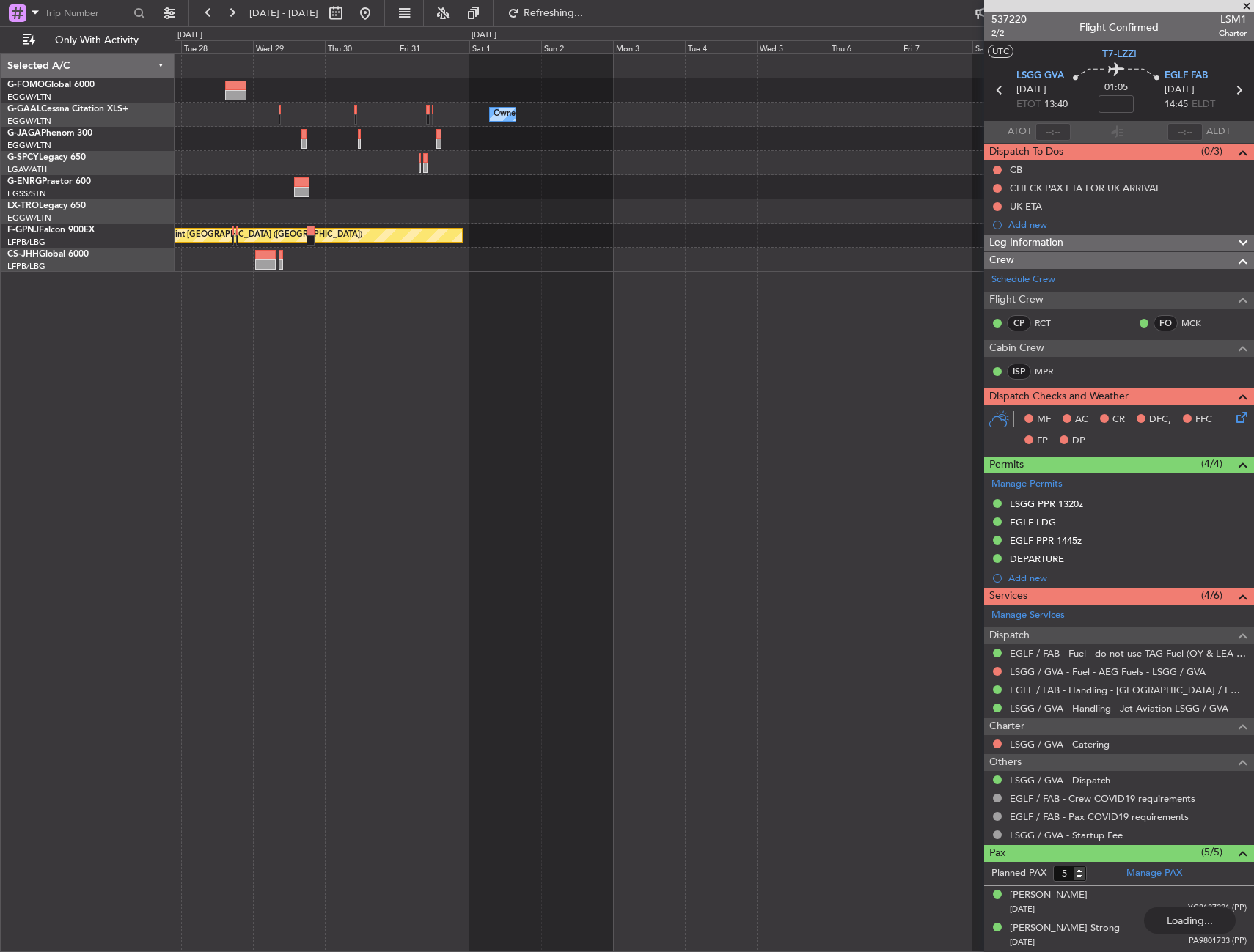
click at [538, 763] on div "Owner Planned Maint Paris (Le Bourget)" at bounding box center [714, 503] width 1080 height 899
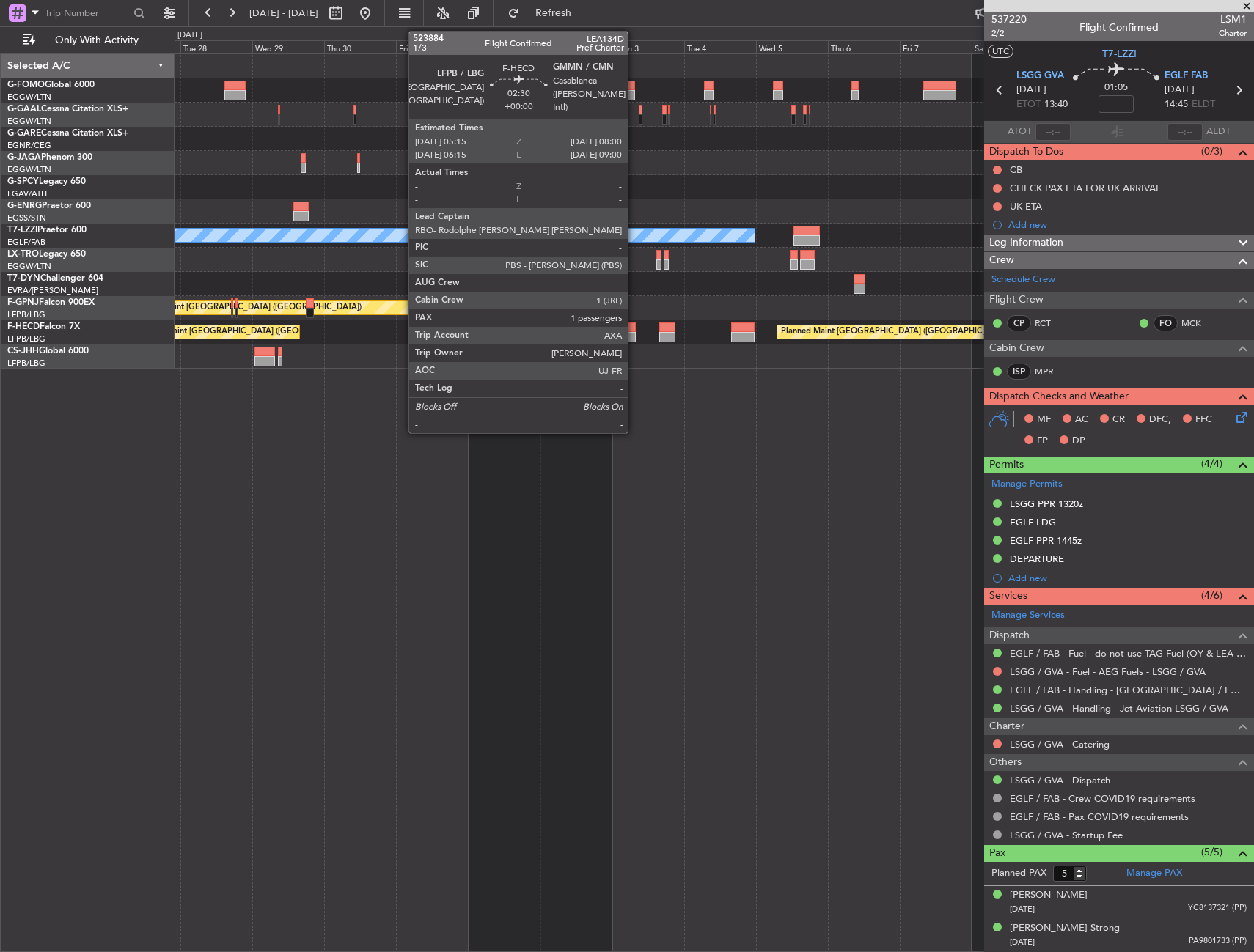
click at [634, 335] on div at bounding box center [631, 336] width 9 height 10
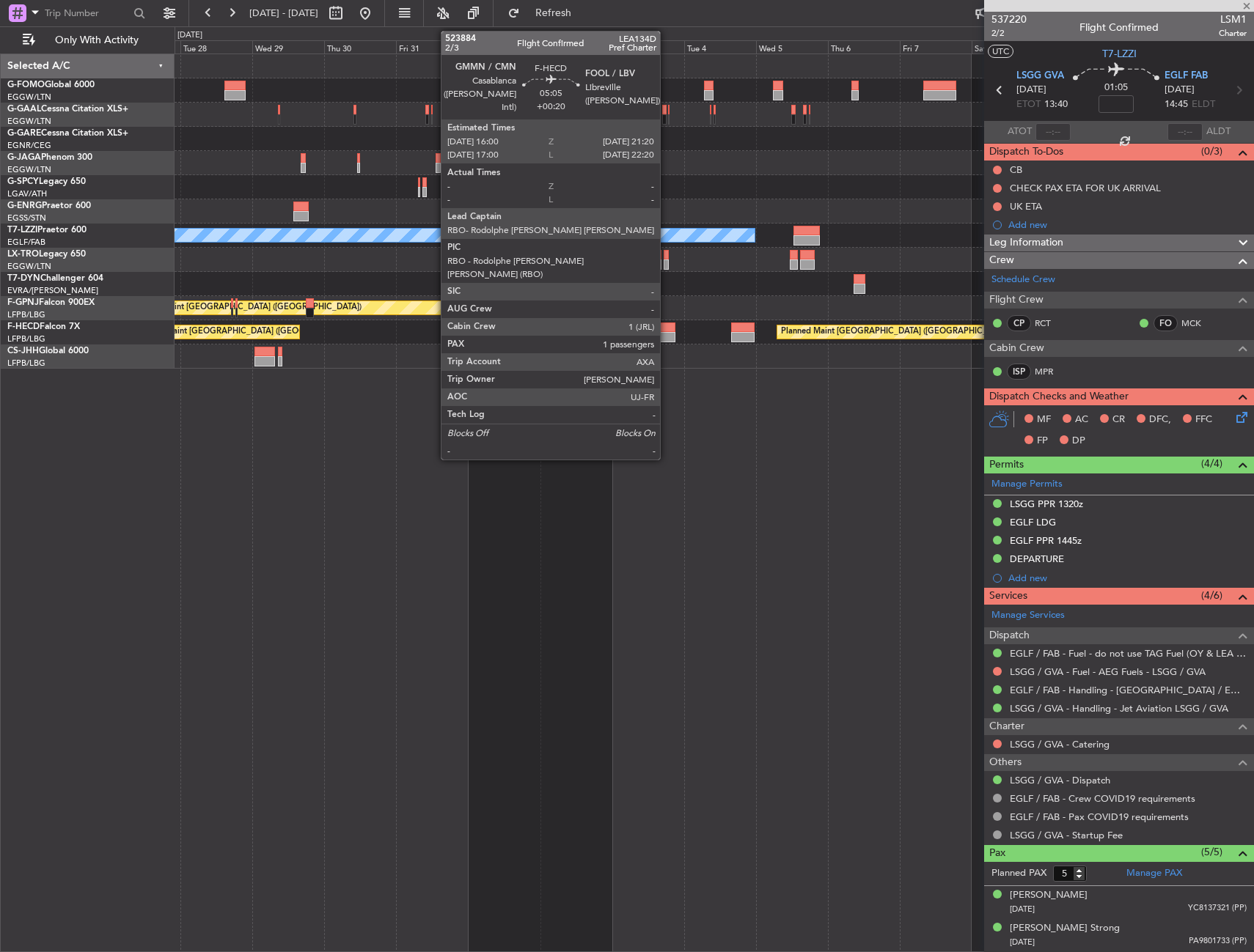
type input "1"
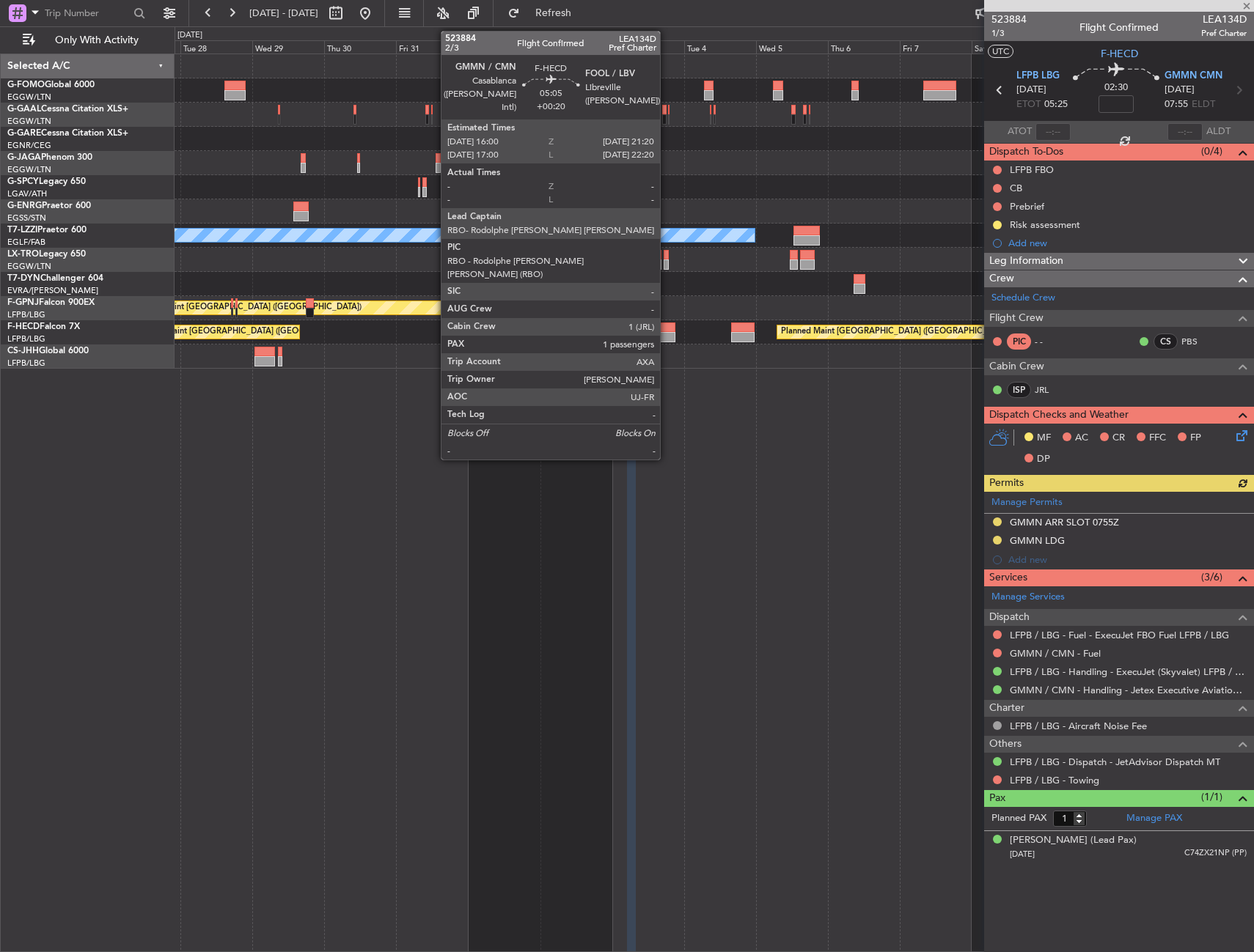
click at [666, 342] on div at bounding box center [667, 336] width 16 height 10
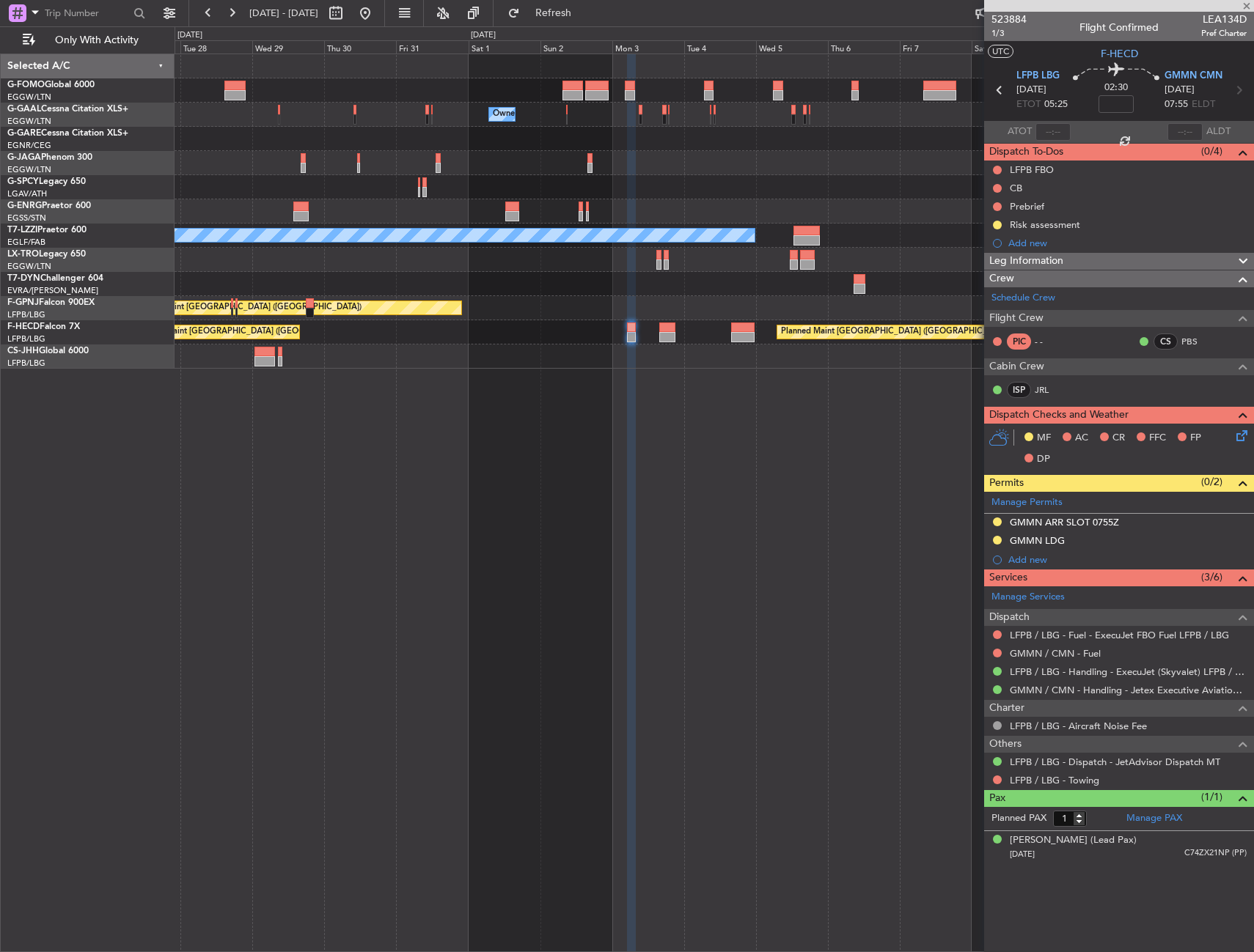
type input "+00:20"
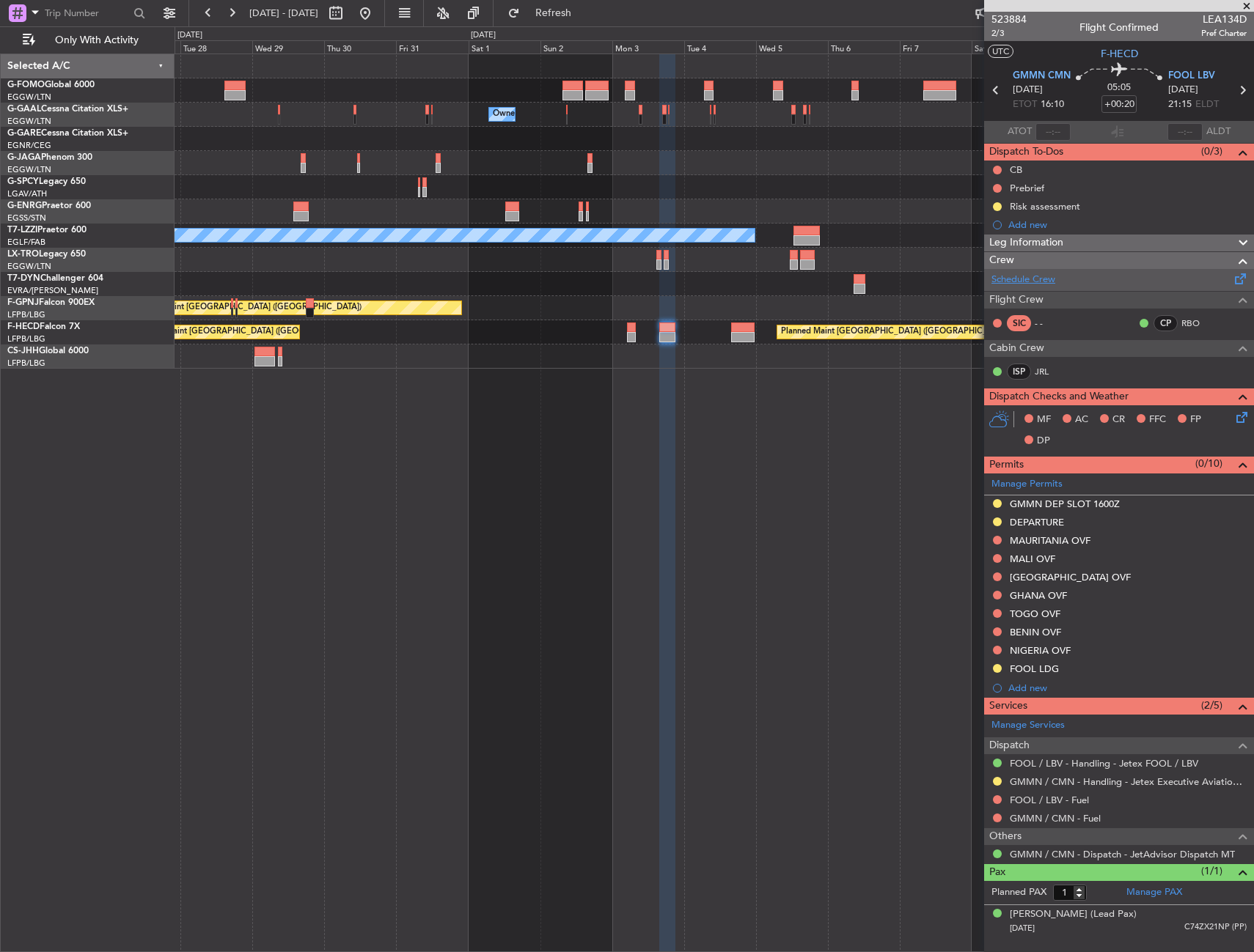
click at [1014, 278] on link "Schedule Crew" at bounding box center [1023, 280] width 64 height 14
click at [784, 592] on div "Owner Owner Owner Owner Owner A/C Unavailable London (Luton) Planned Maint Riga…" at bounding box center [714, 503] width 1080 height 899
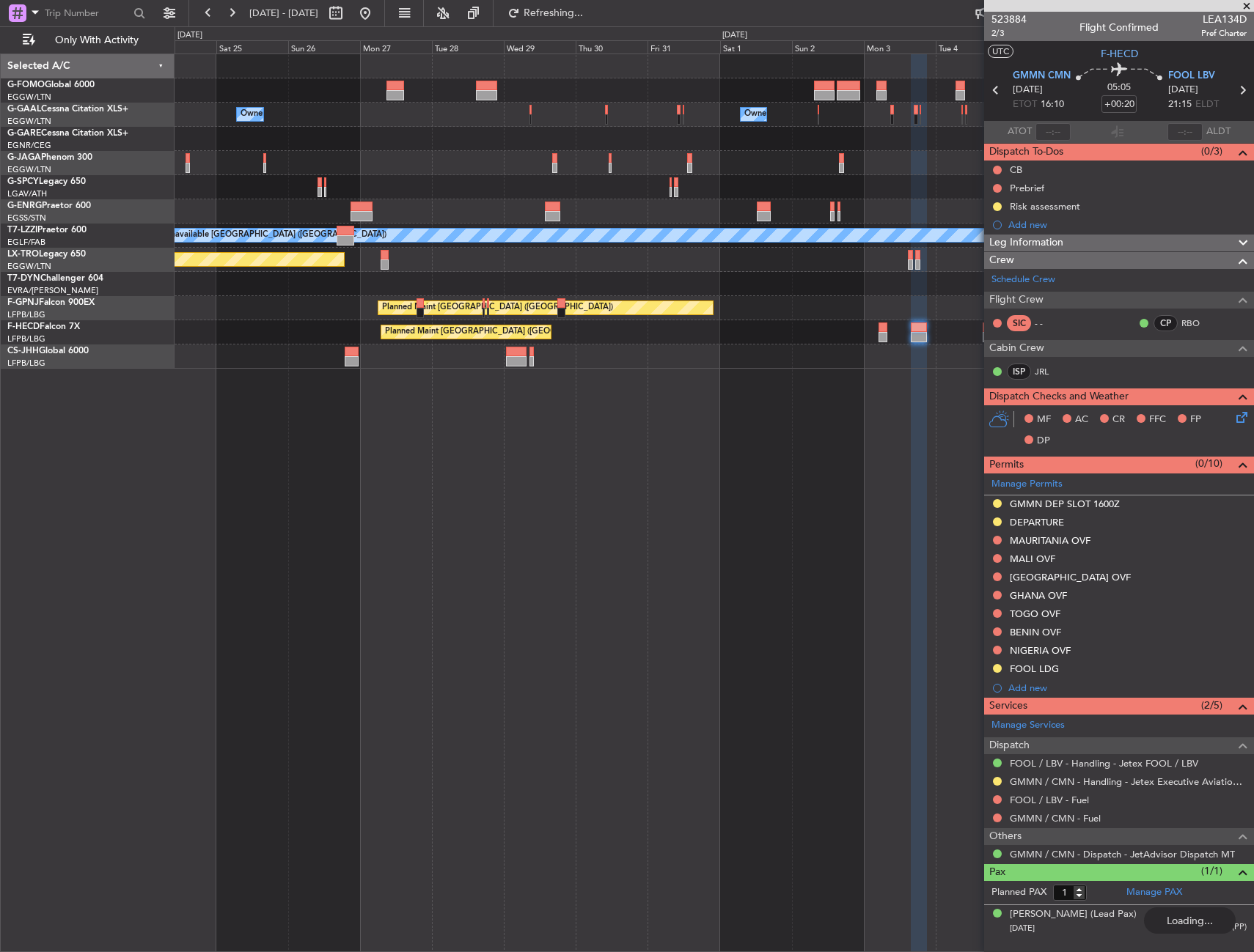
click at [735, 636] on div "Owner Owner Owner A/C Unavailable London (Luton) Planned Maint Riga (Riga Intl)…" at bounding box center [714, 503] width 1080 height 899
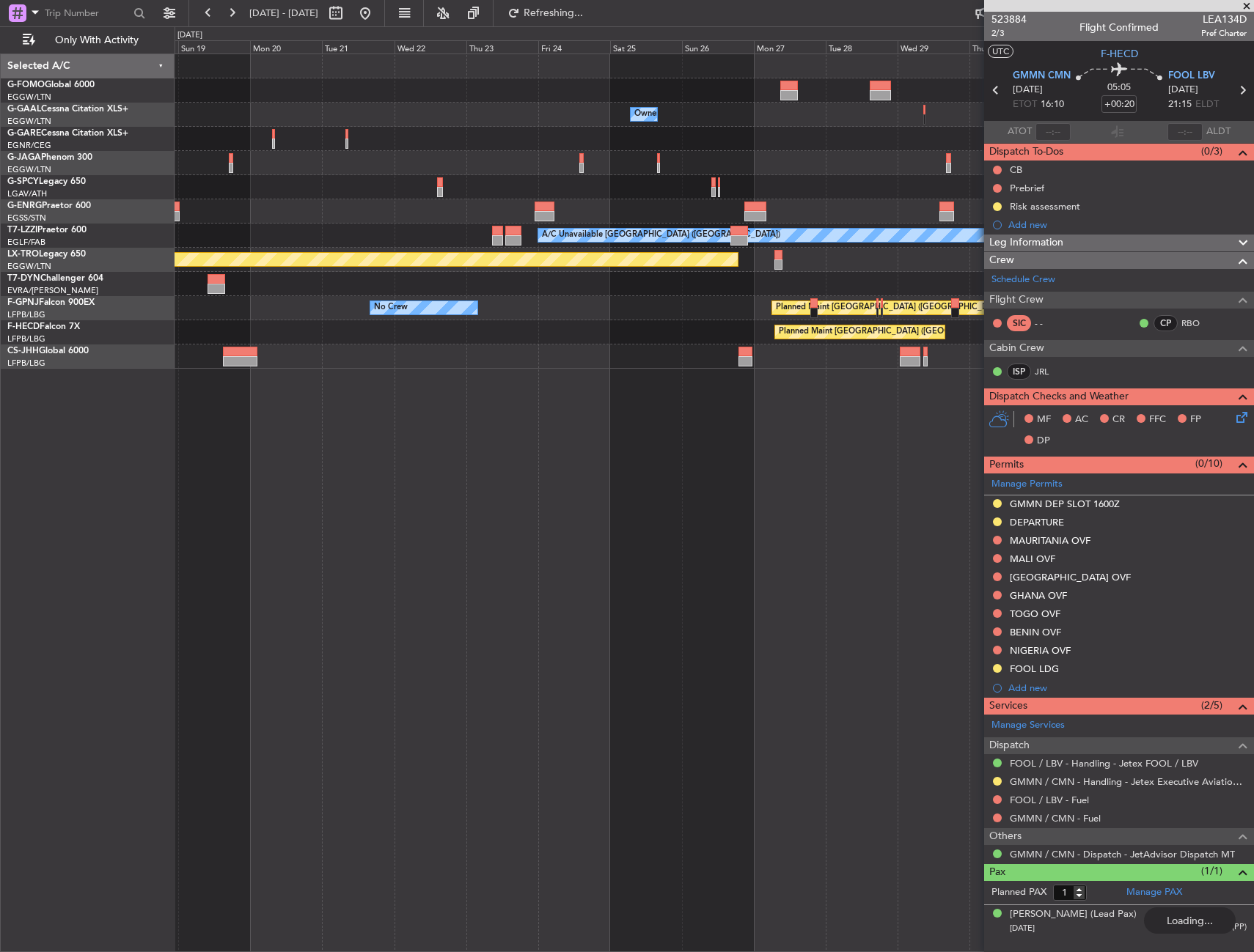
click at [833, 615] on div "Owner Owner Owner A/C Unavailable Owner Owner A/C Unavailable London (Luton) Pl…" at bounding box center [714, 503] width 1080 height 899
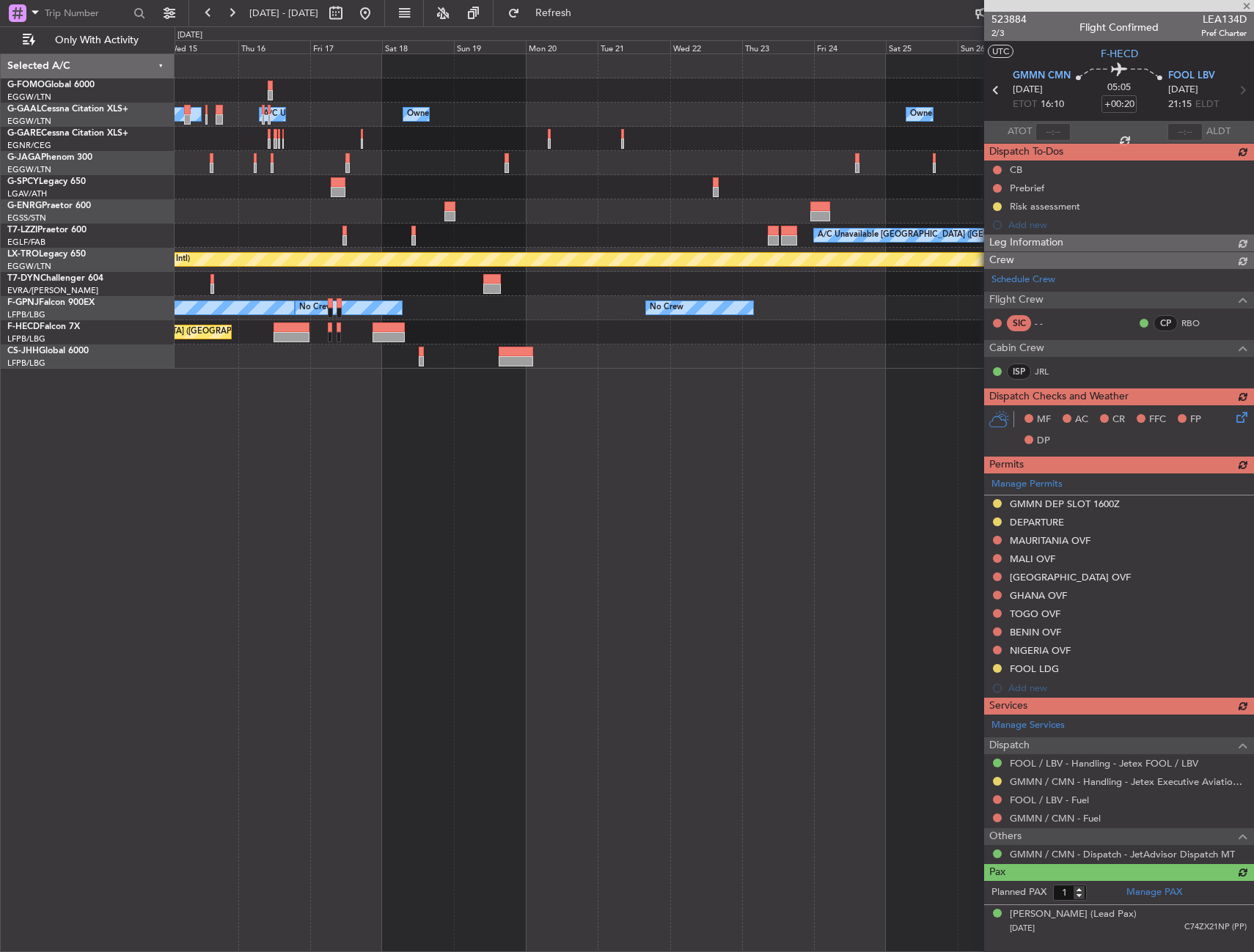
click at [715, 622] on div "Owner Owner Owner A/C Unavailable Owner A/C Unavailable Owner No Crew A/C Unava…" at bounding box center [714, 503] width 1080 height 899
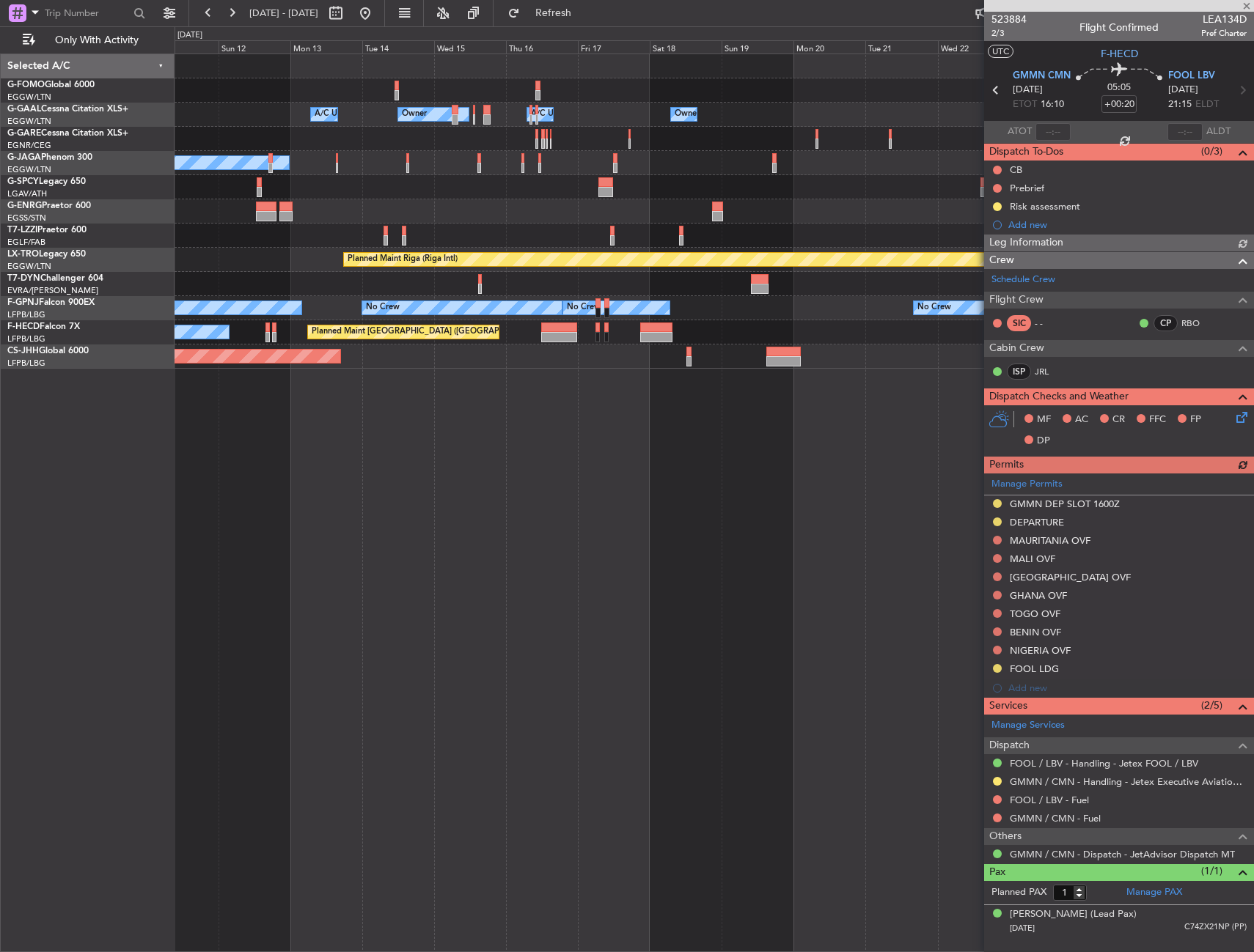
click at [777, 634] on div "Owner Owner A/C Unavailable Owner Owner A/C Unavailable No Crew A/C Unavailable…" at bounding box center [714, 503] width 1080 height 899
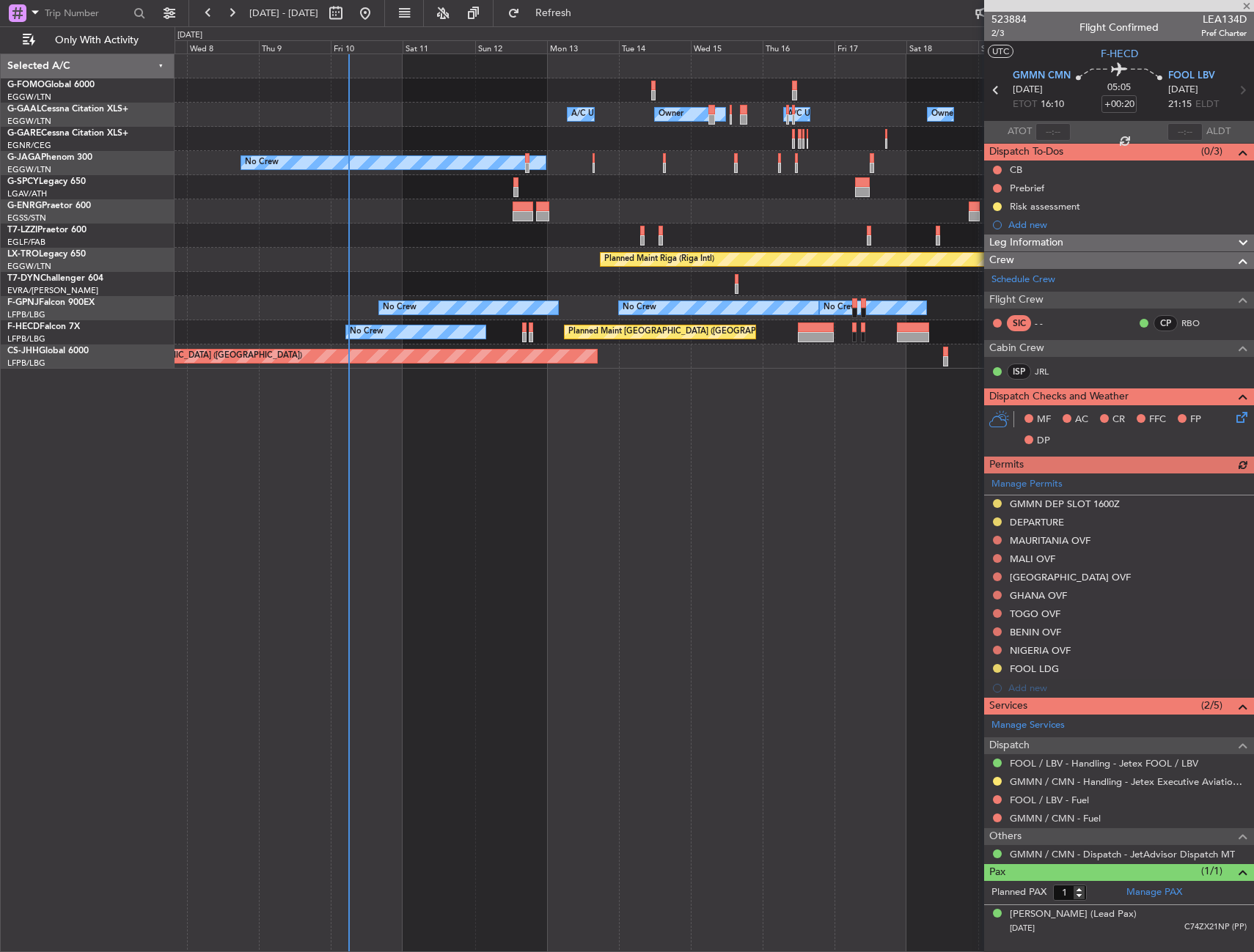
click at [805, 614] on div "Owner Owner A/C Unavailable Owner A/C Unavailable Owner No Crew A/C Unavailable…" at bounding box center [714, 503] width 1080 height 899
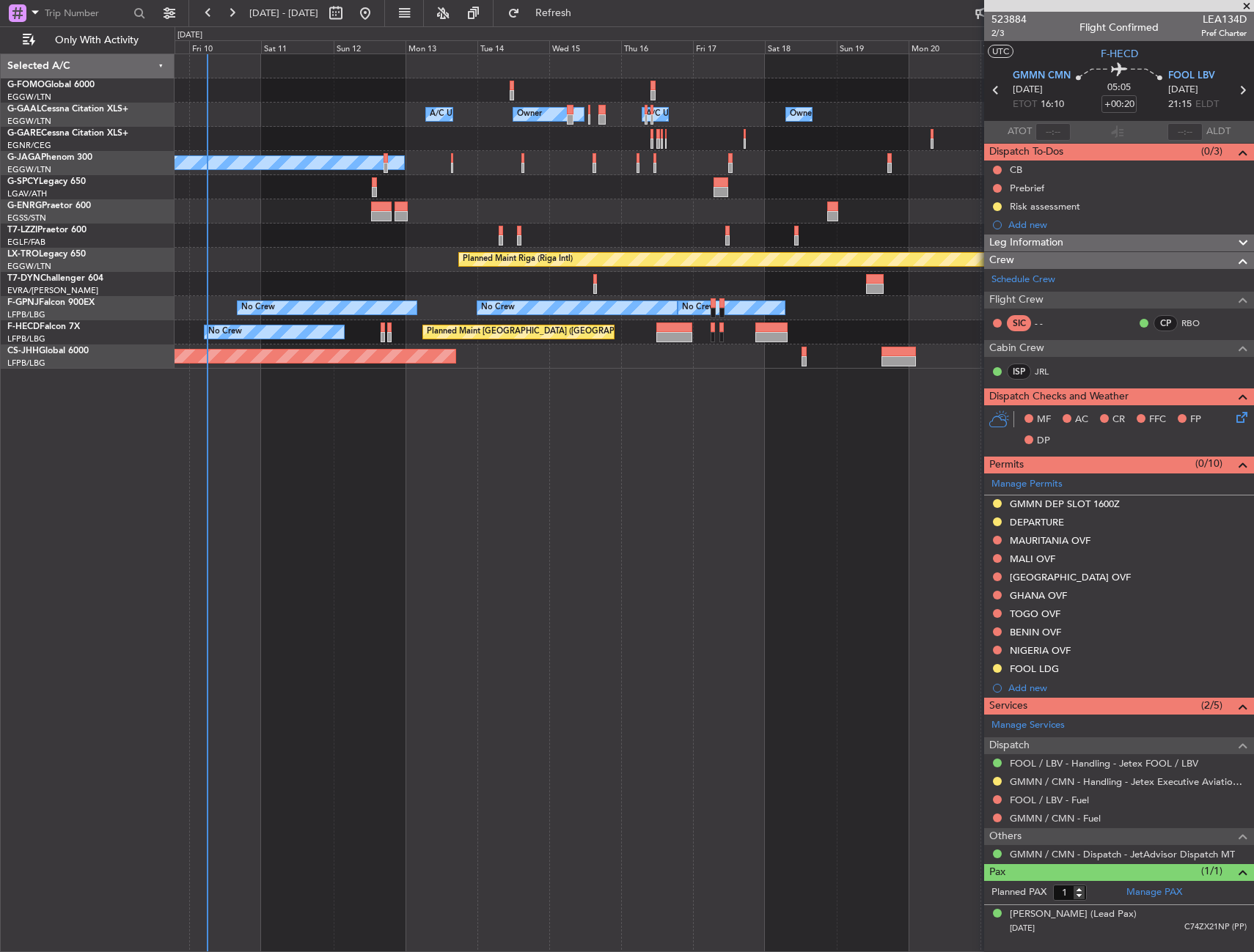
click at [305, 734] on div "Owner Owner A/C Unavailable Owner A/C Unavailable Owner No Crew A/C Unavailable…" at bounding box center [714, 503] width 1080 height 899
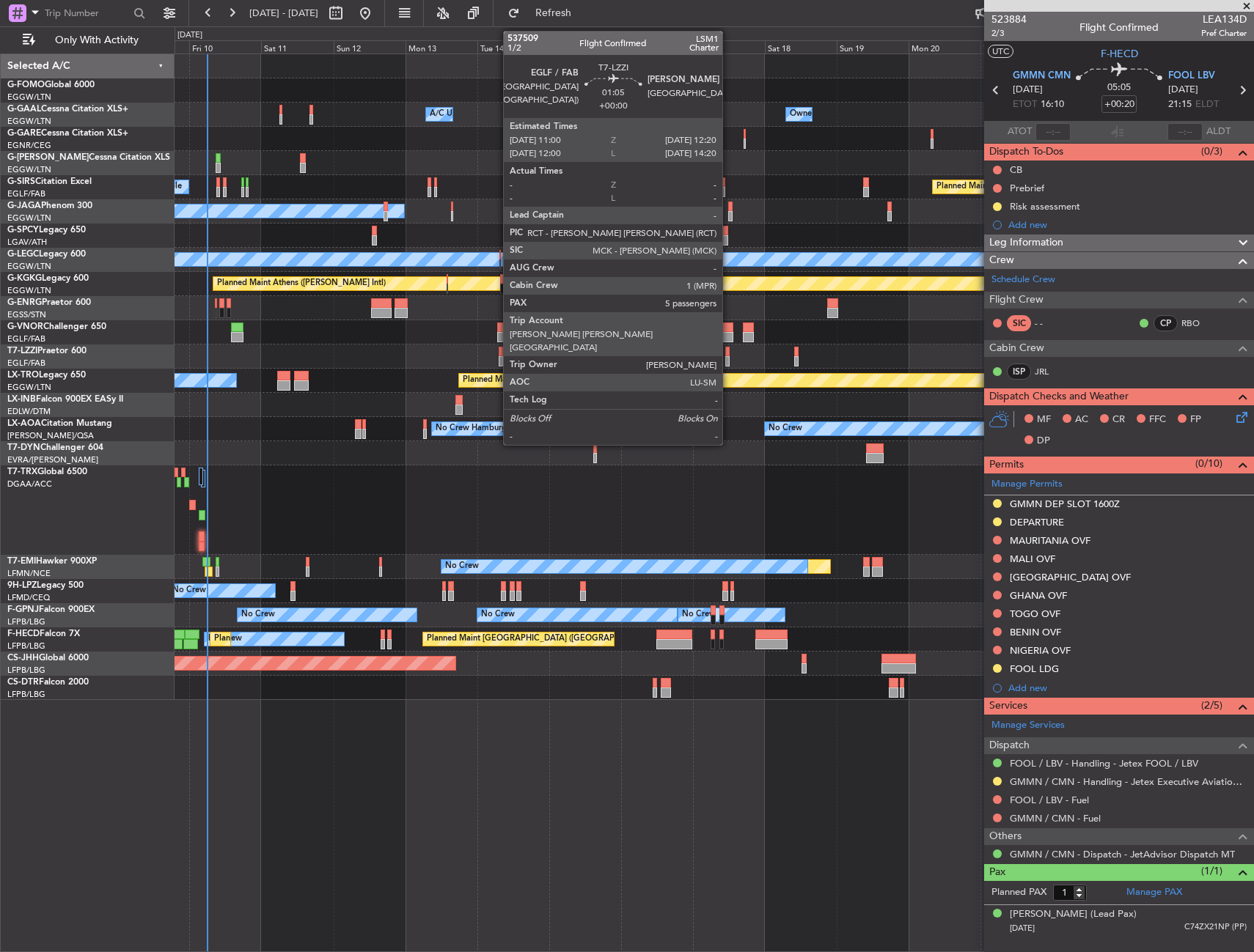
click at [729, 351] on div at bounding box center [727, 352] width 5 height 10
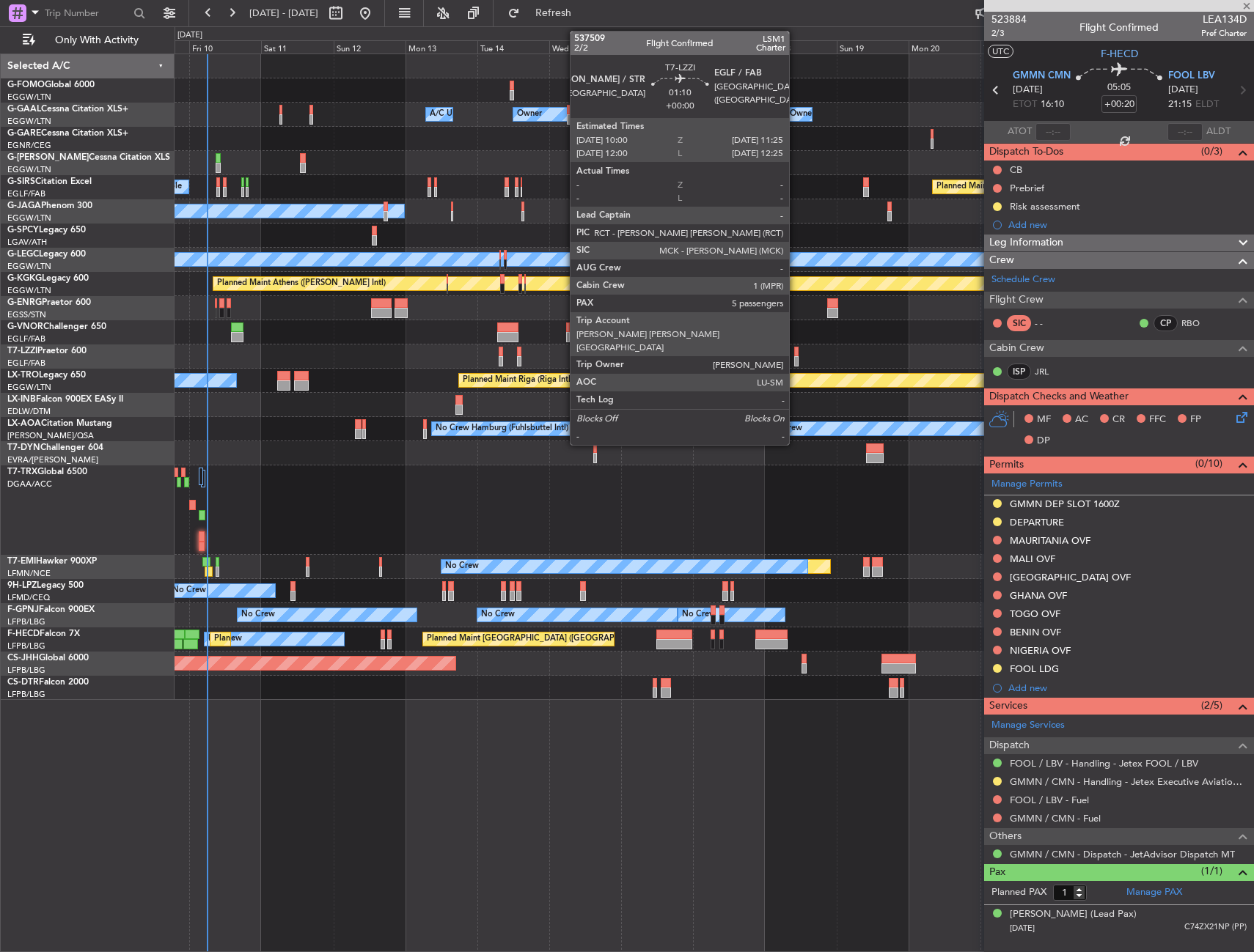
type input "5"
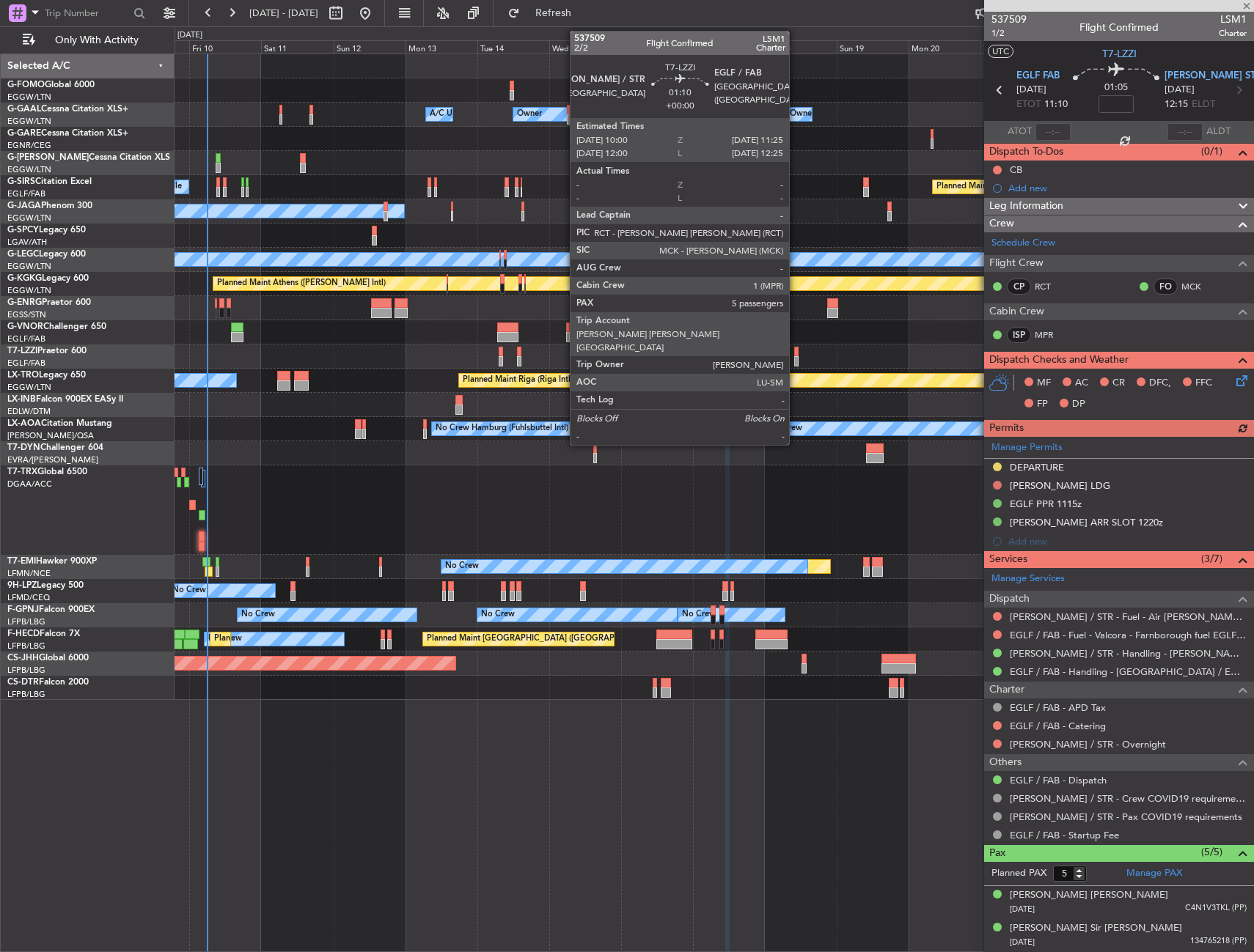
click at [796, 351] on div at bounding box center [796, 352] width 5 height 10
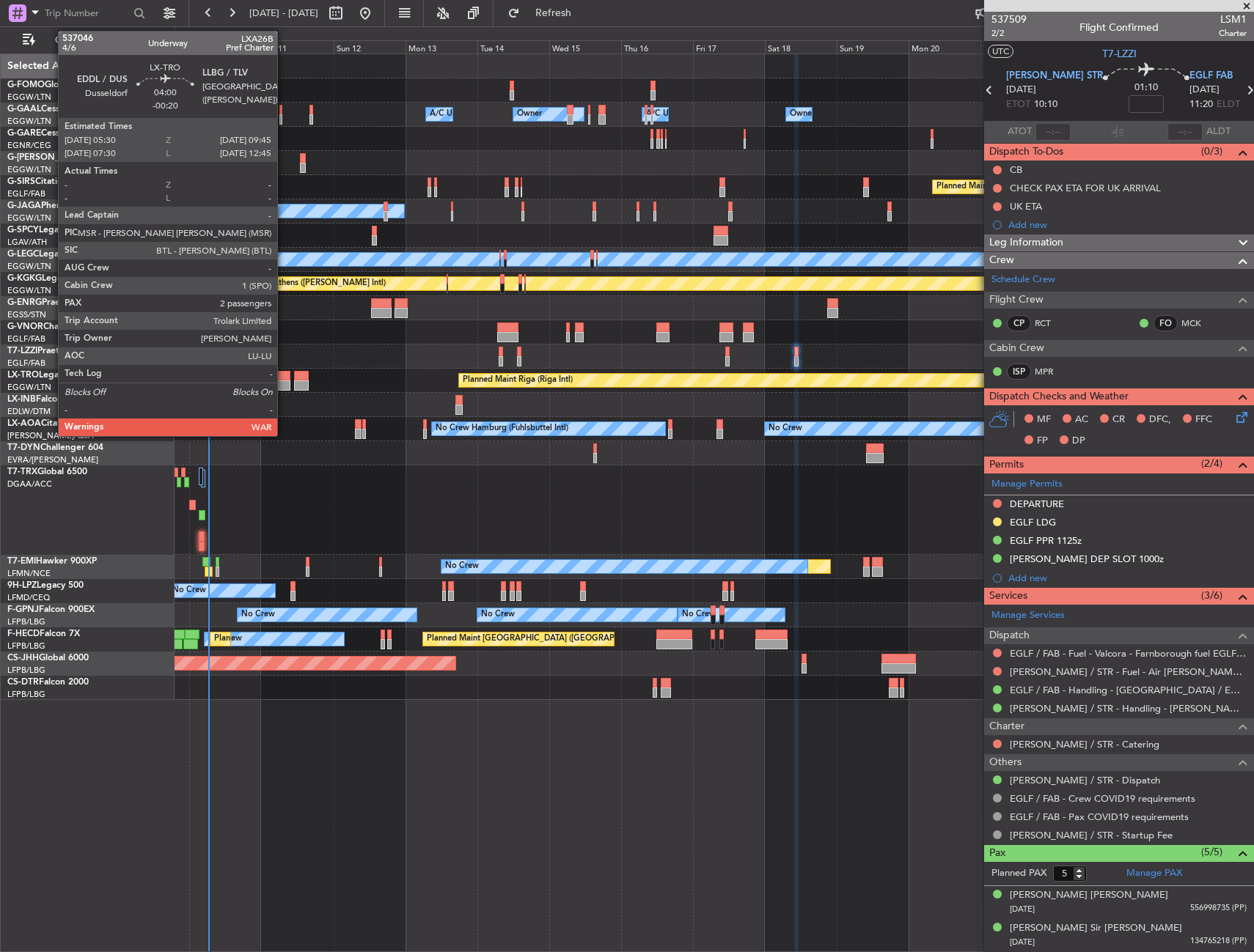
click at [284, 390] on div at bounding box center [284, 385] width 14 height 10
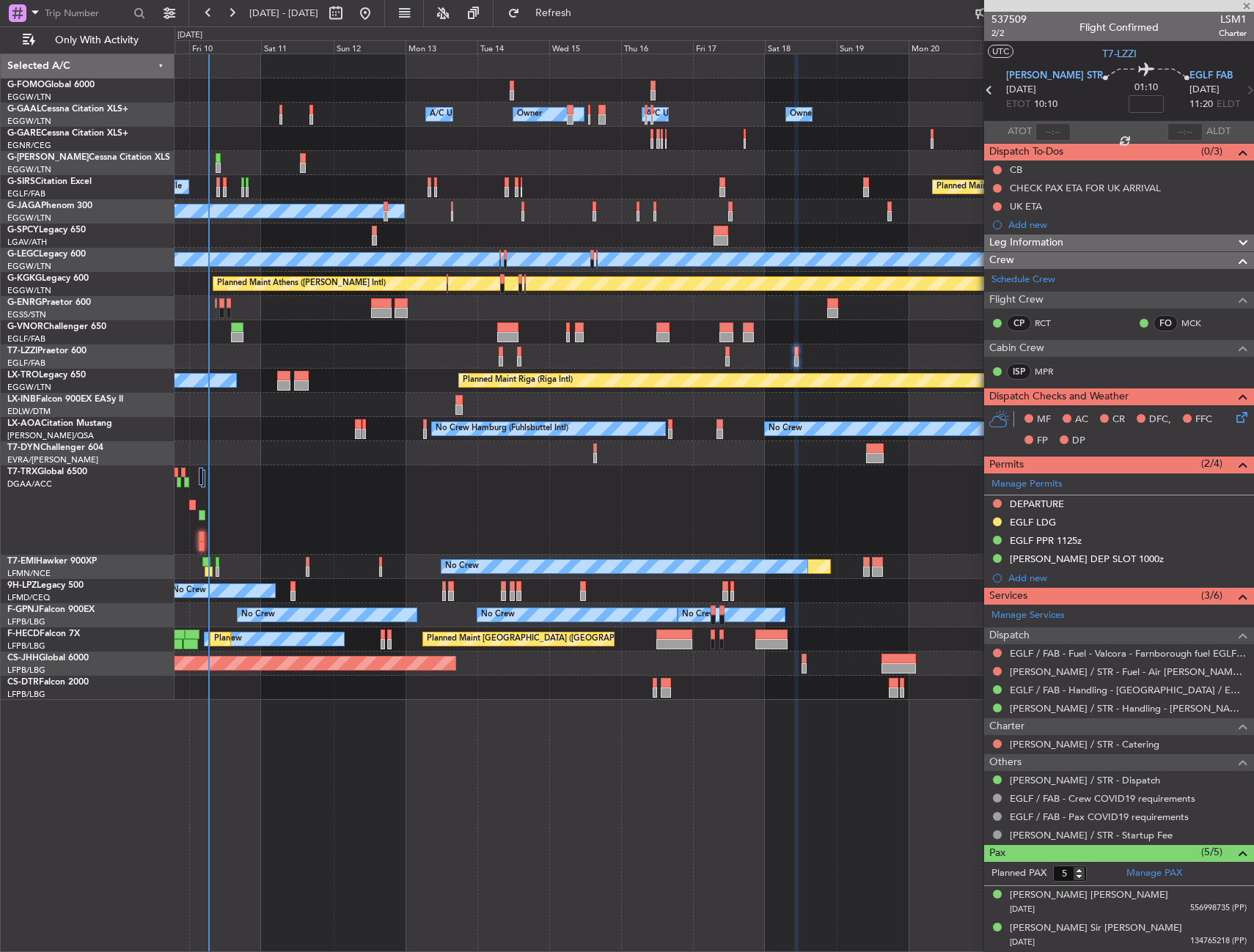
type input "-00:20"
type input "2"
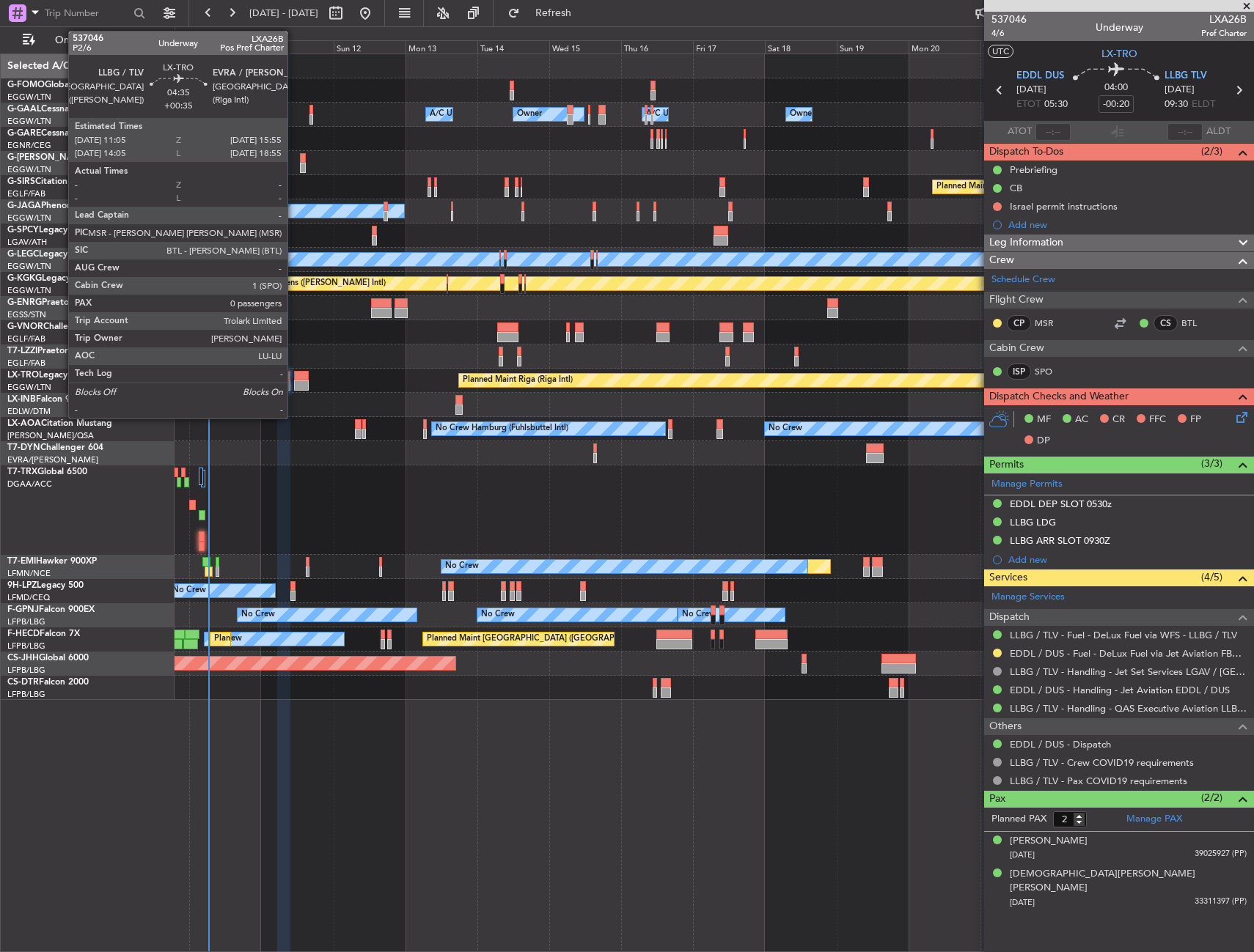
click at [294, 382] on div at bounding box center [301, 385] width 14 height 10
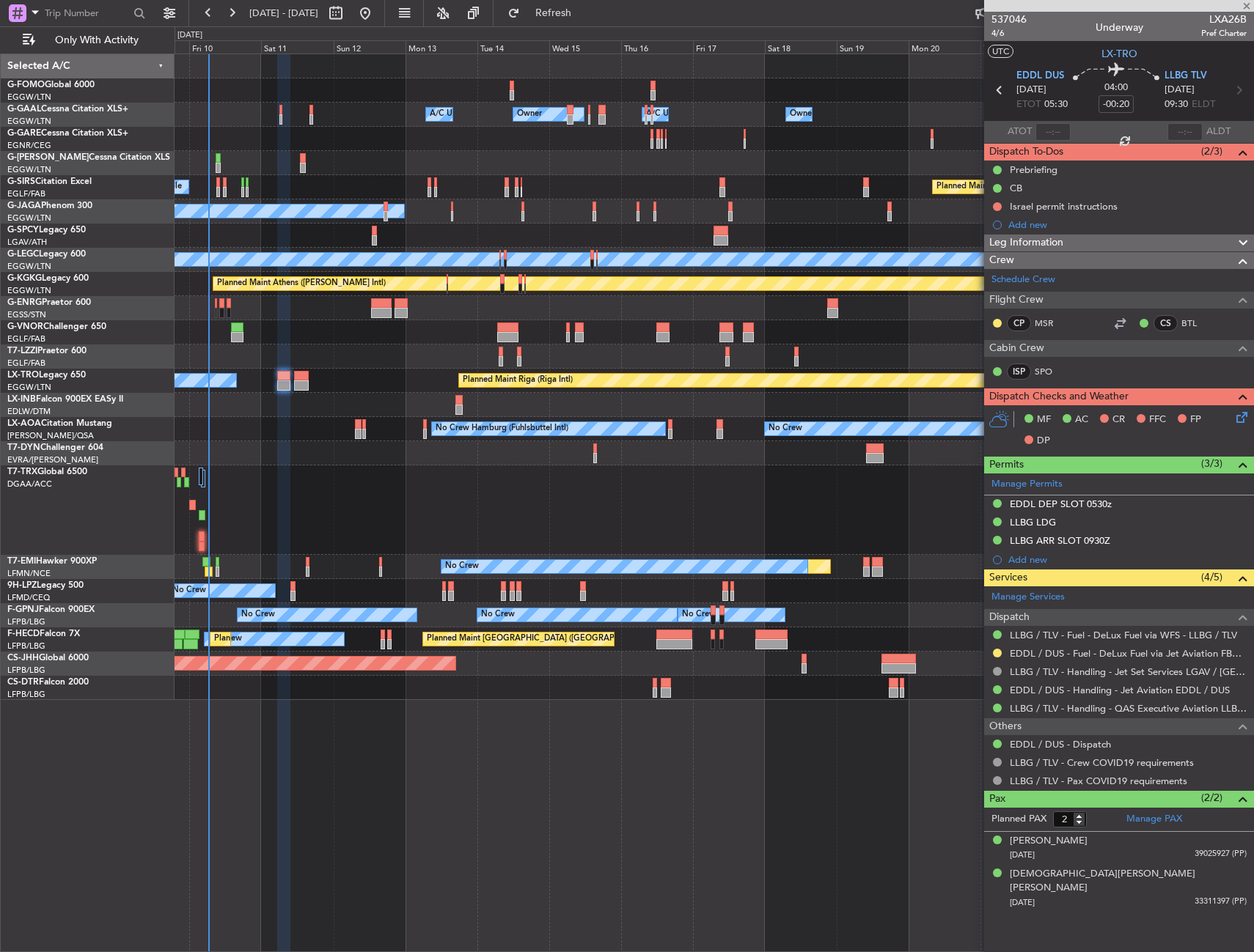
type input "+00:35"
type input "0"
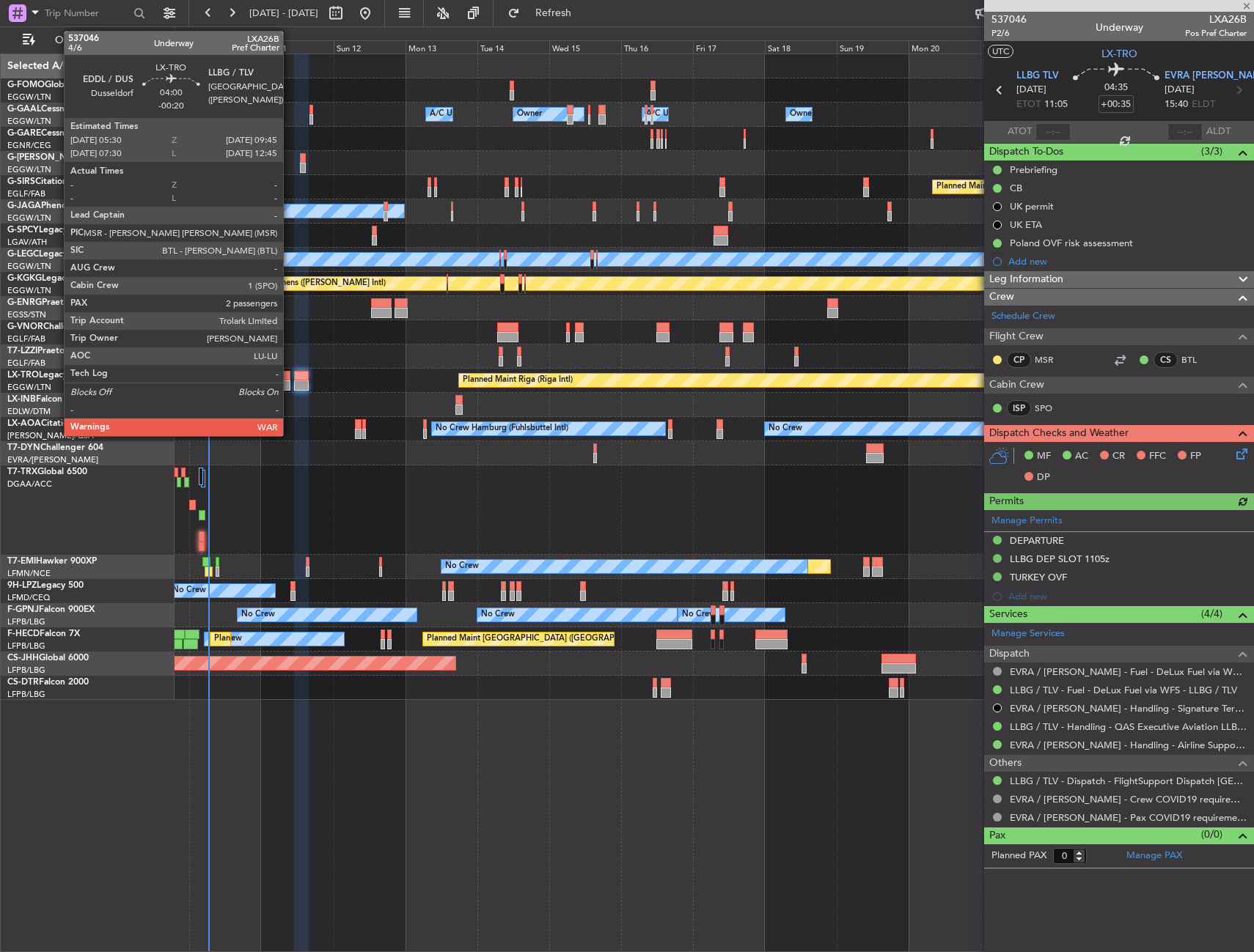
click at [289, 386] on div at bounding box center [284, 385] width 14 height 10
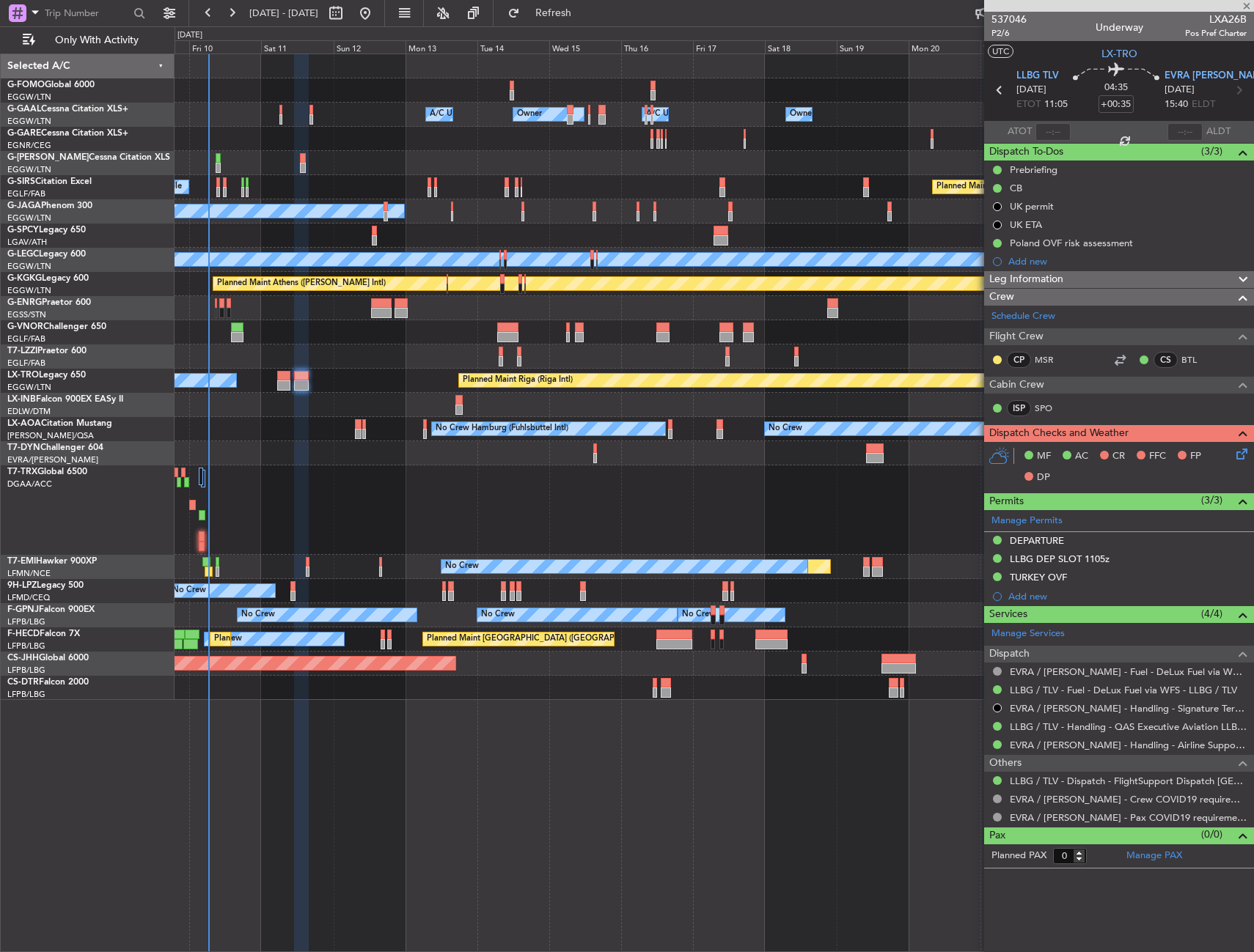
type input "-00:20"
type input "2"
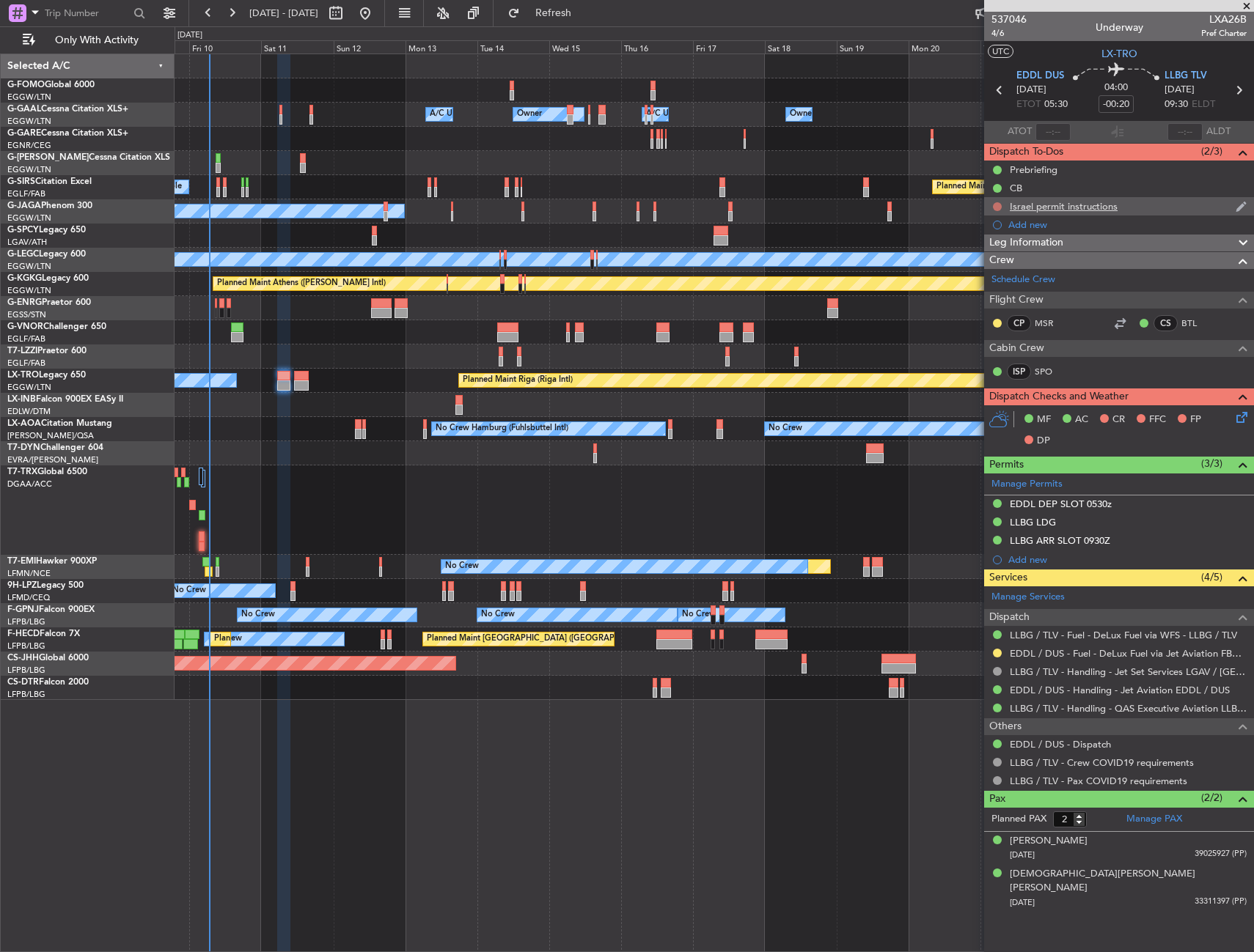
click at [998, 207] on button at bounding box center [997, 207] width 9 height 9
click at [986, 269] on span "Completed" at bounding box center [1004, 271] width 49 height 14
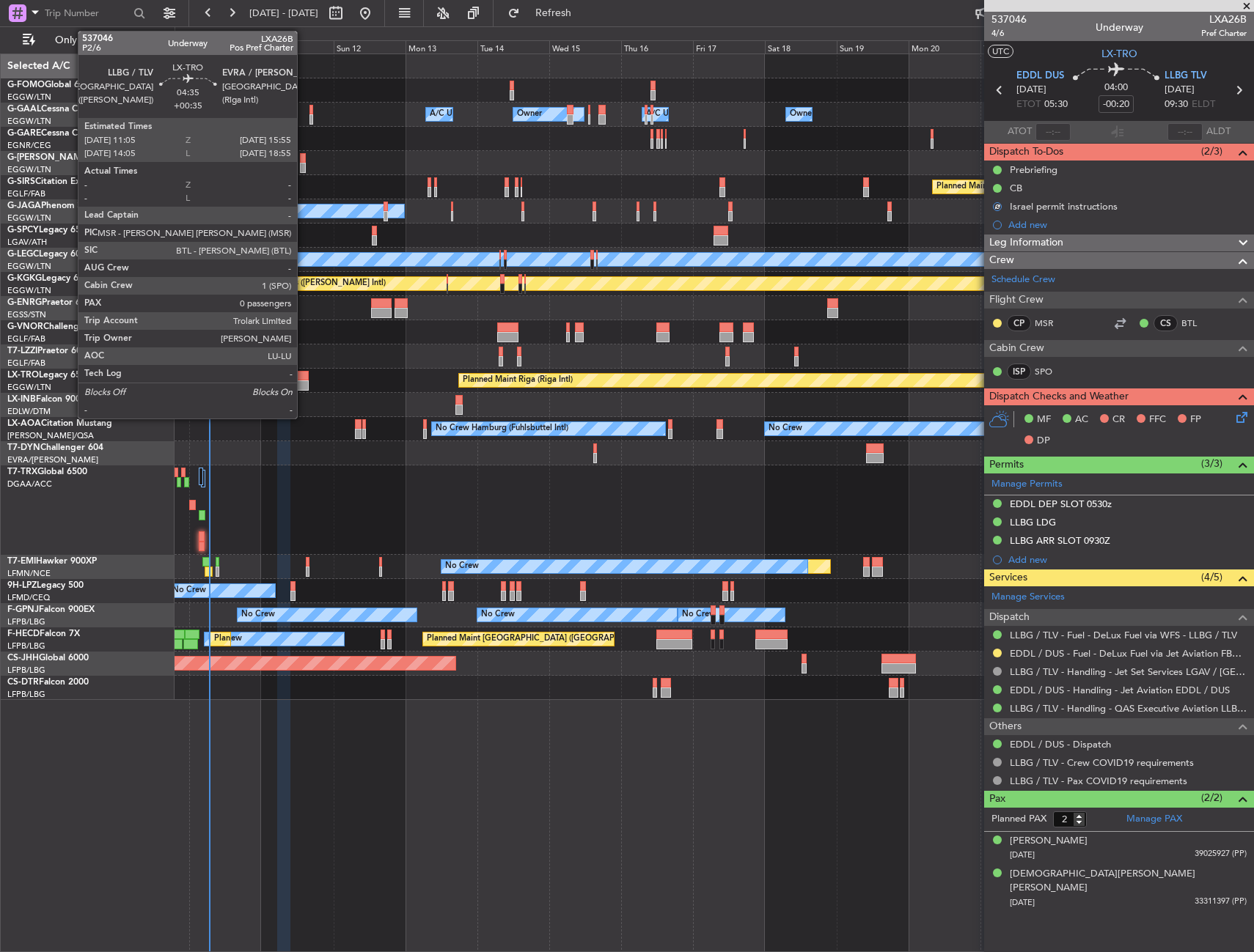
click at [304, 384] on div at bounding box center [301, 385] width 14 height 10
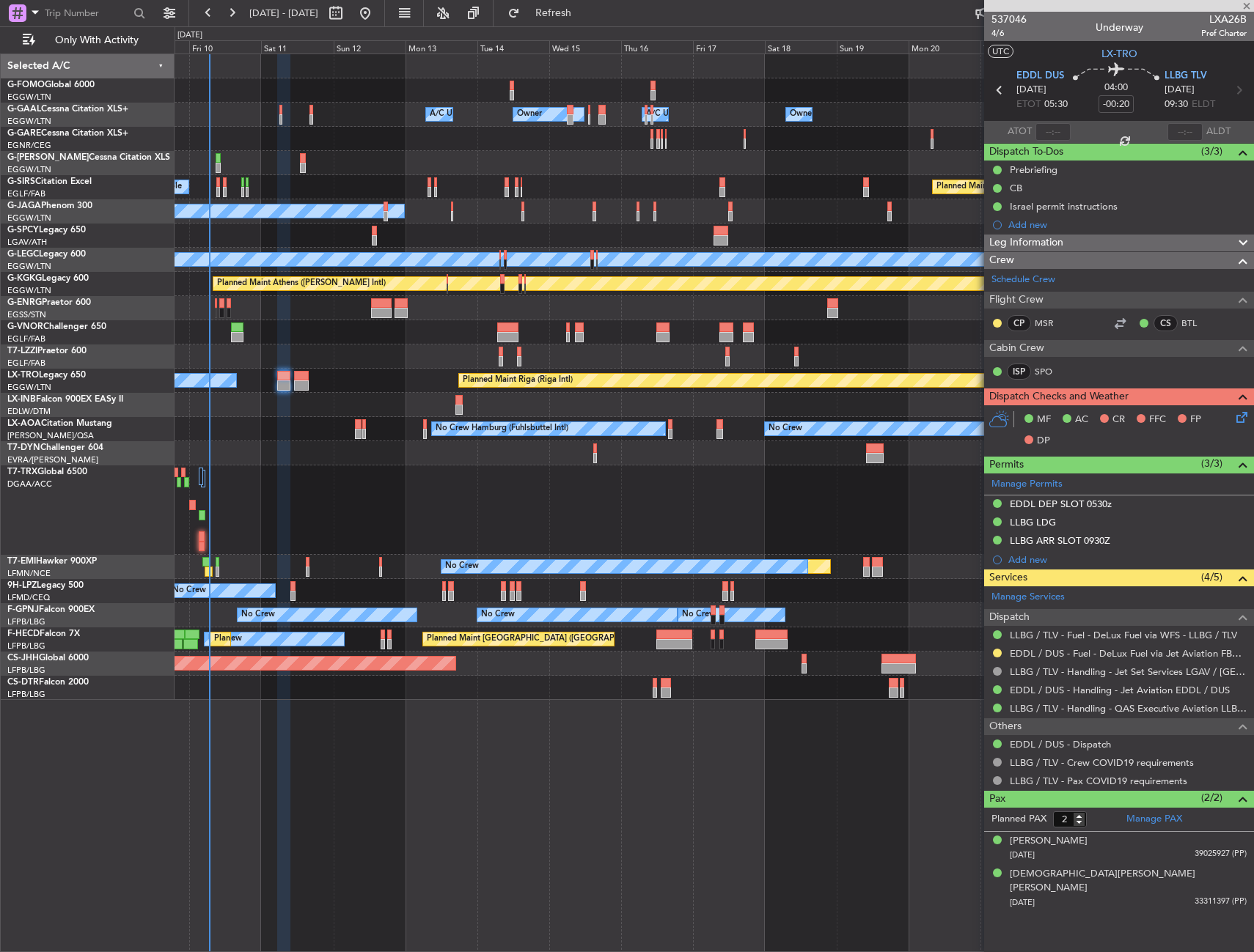
type input "+00:35"
type input "0"
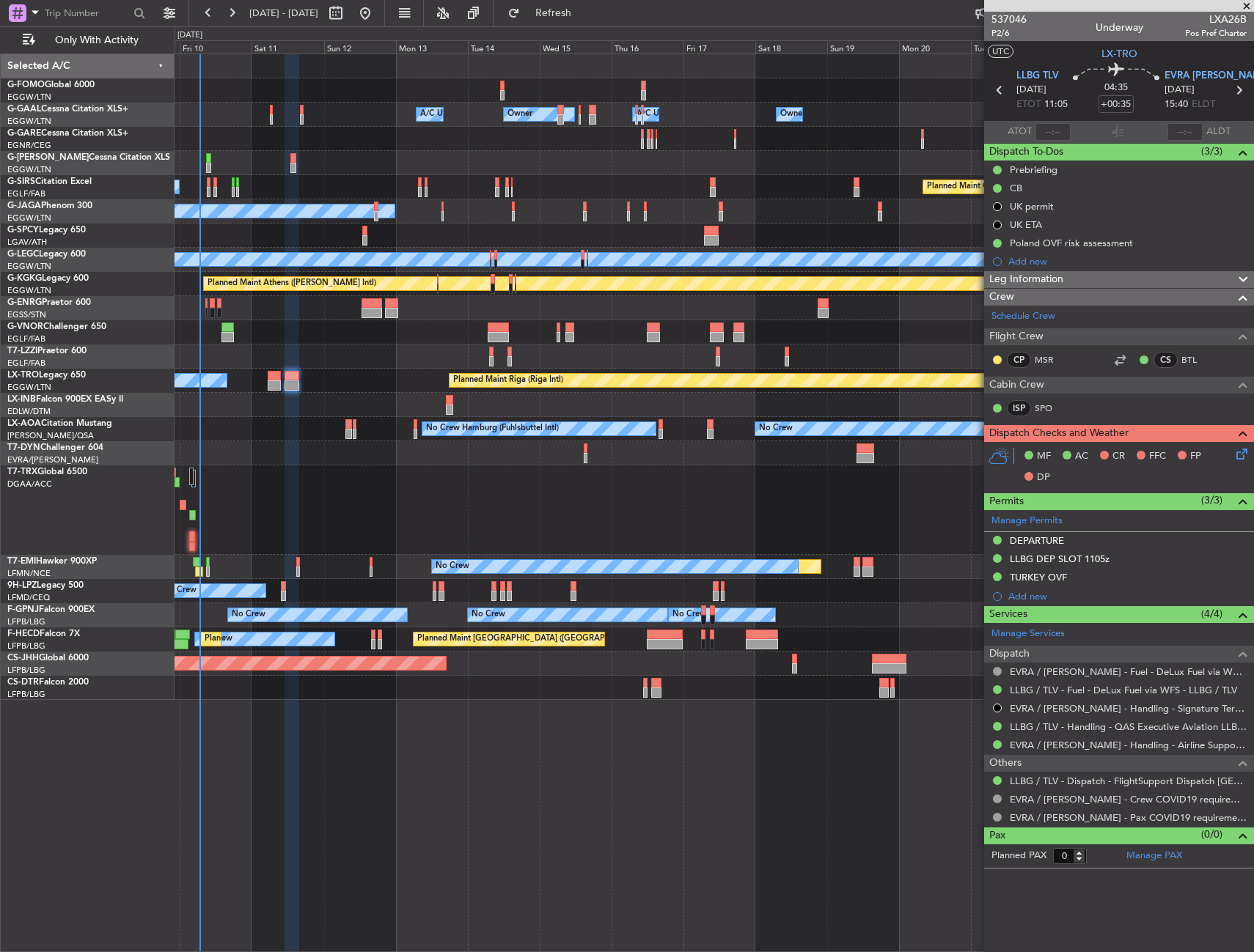
click at [390, 477] on div at bounding box center [713, 510] width 1079 height 90
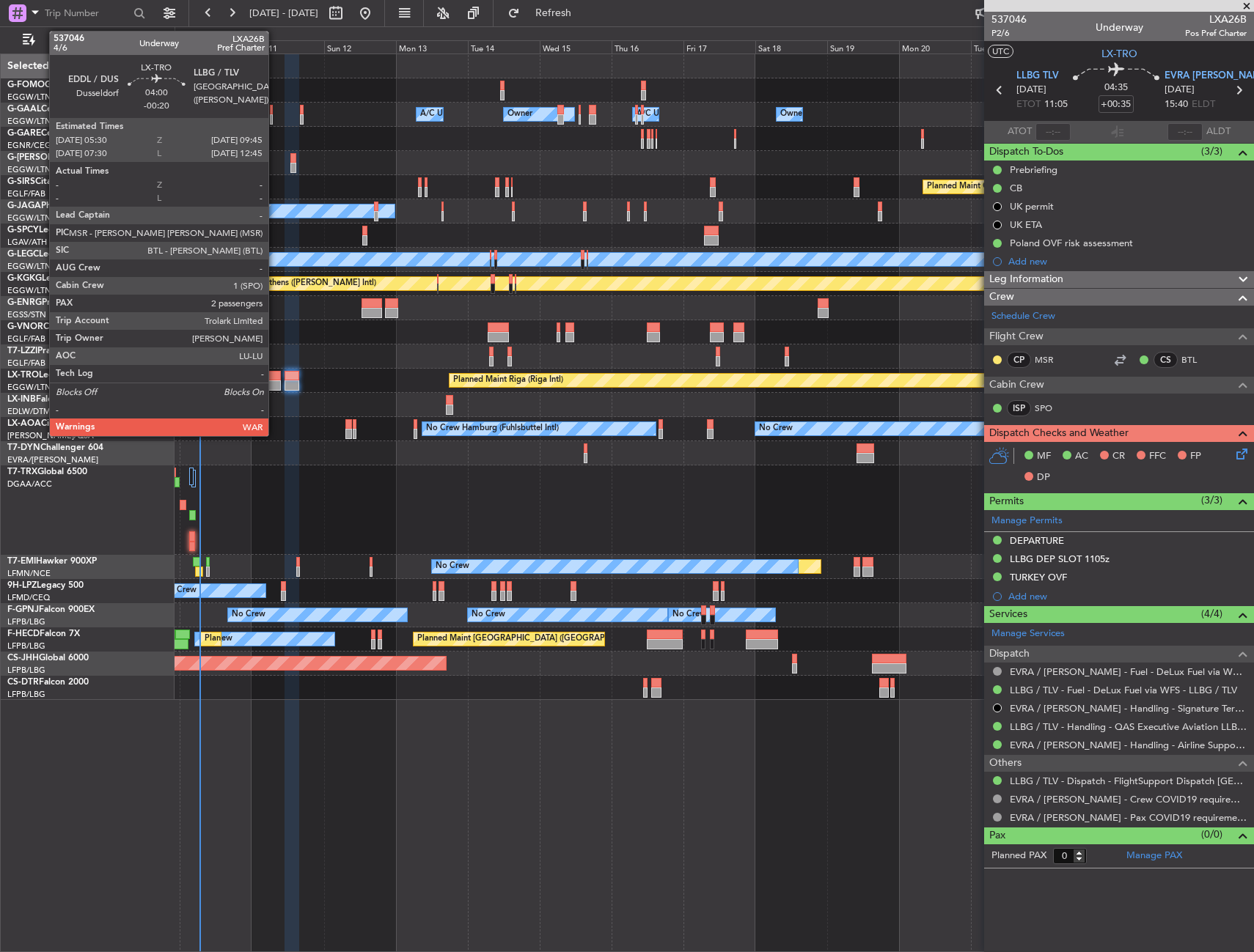
click at [275, 378] on div at bounding box center [274, 375] width 14 height 10
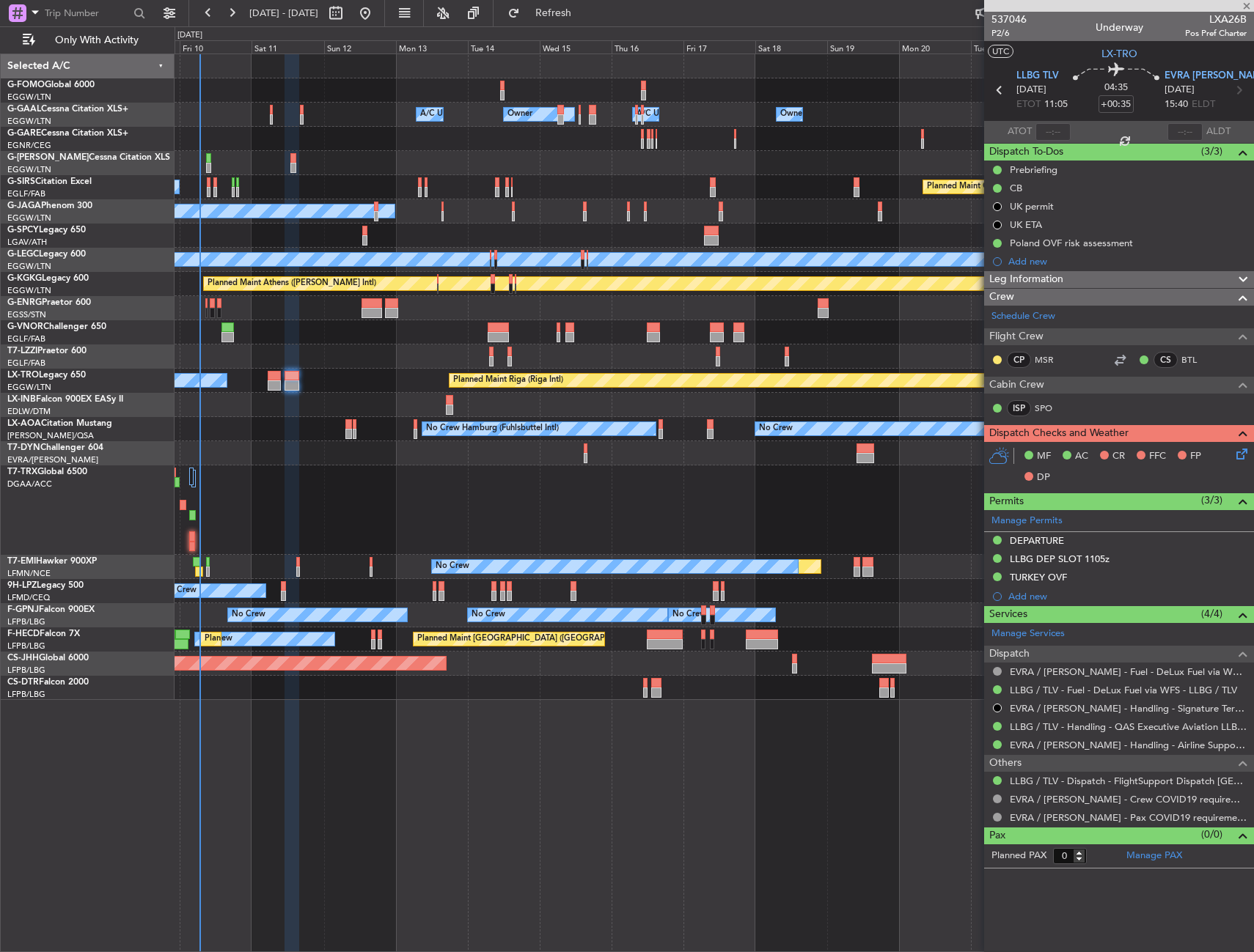
type input "-00:20"
type input "2"
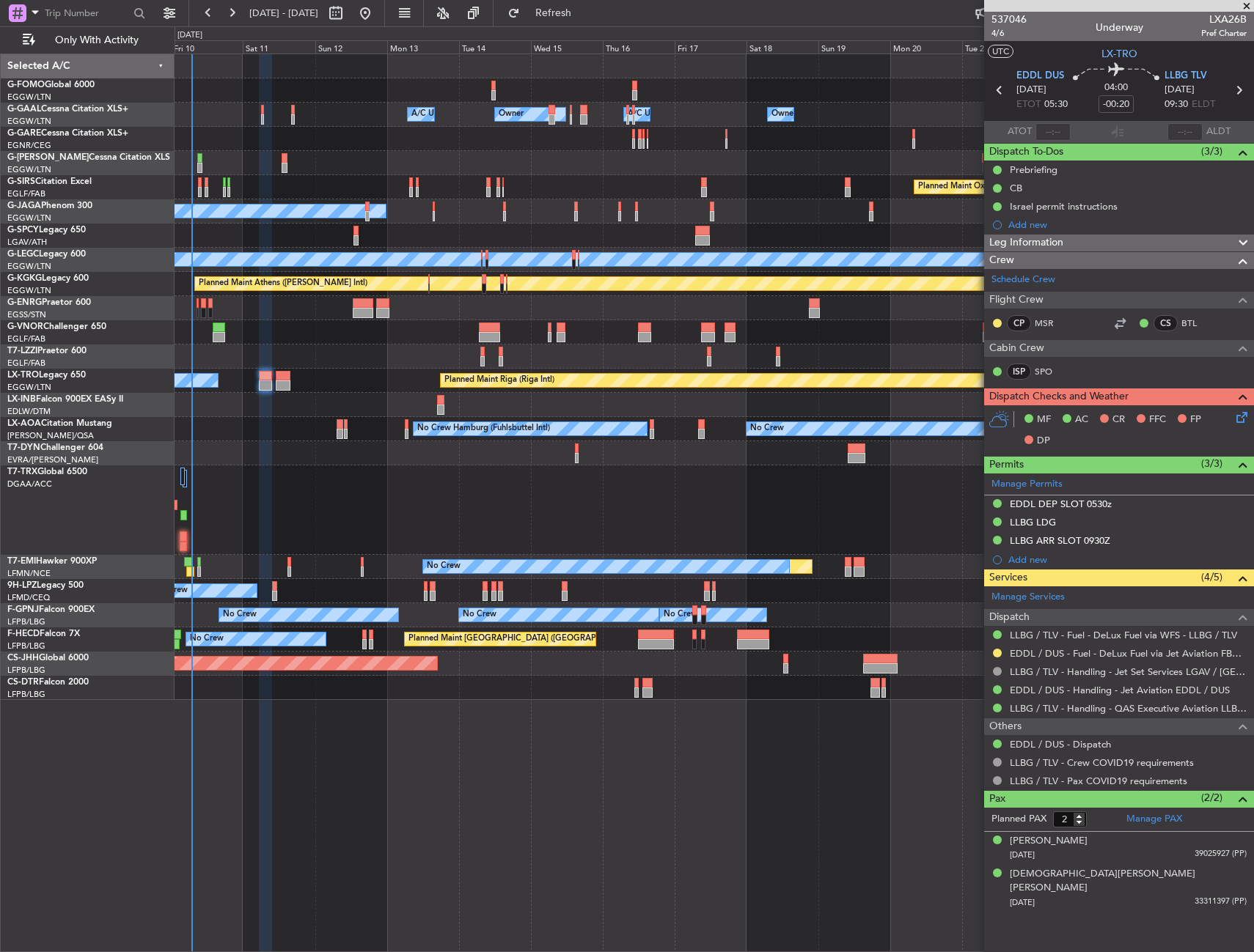
click at [256, 507] on div at bounding box center [713, 510] width 1079 height 90
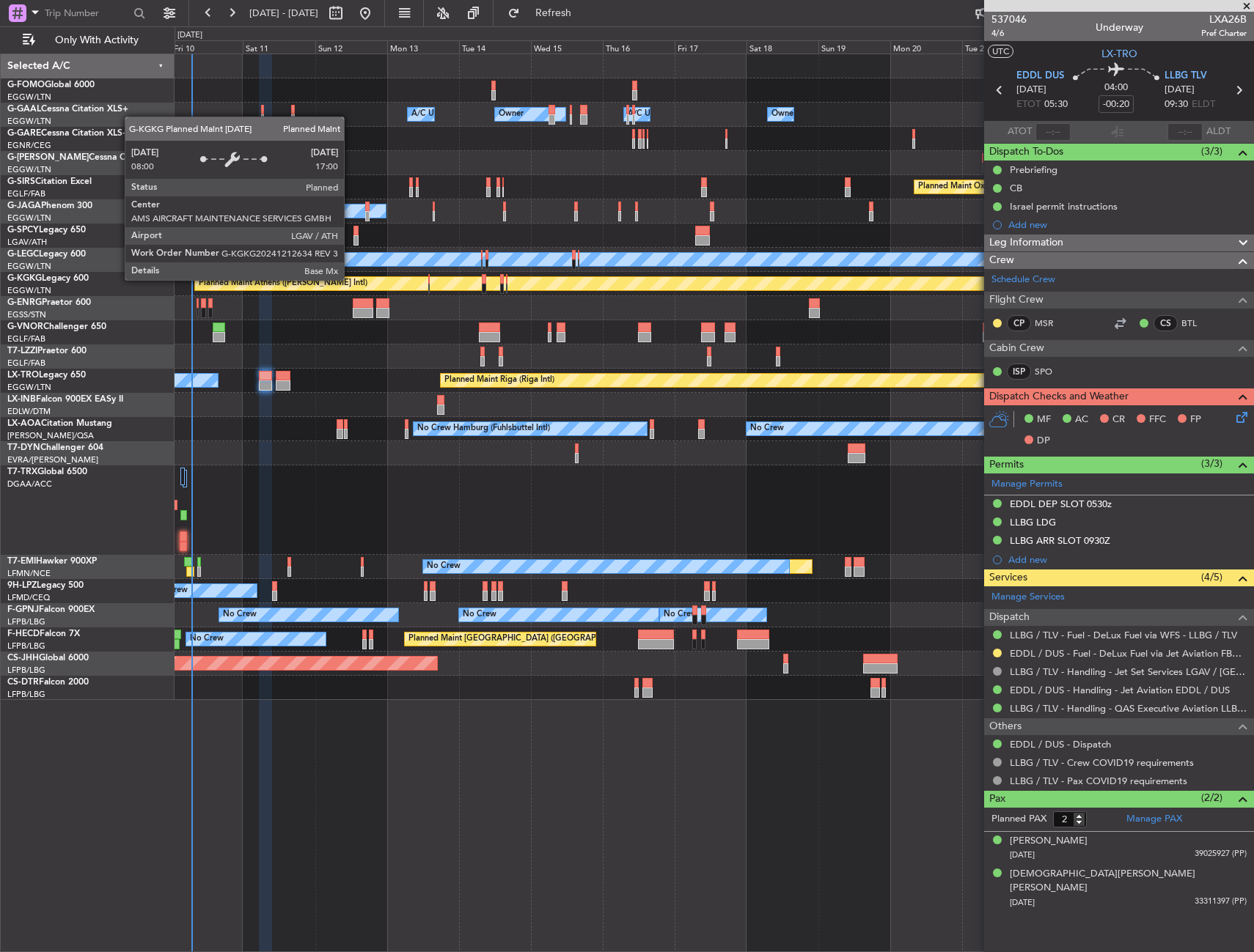
click at [351, 279] on div "Planned Maint Athens ([PERSON_NAME] Intl)" at bounding box center [283, 284] width 169 height 22
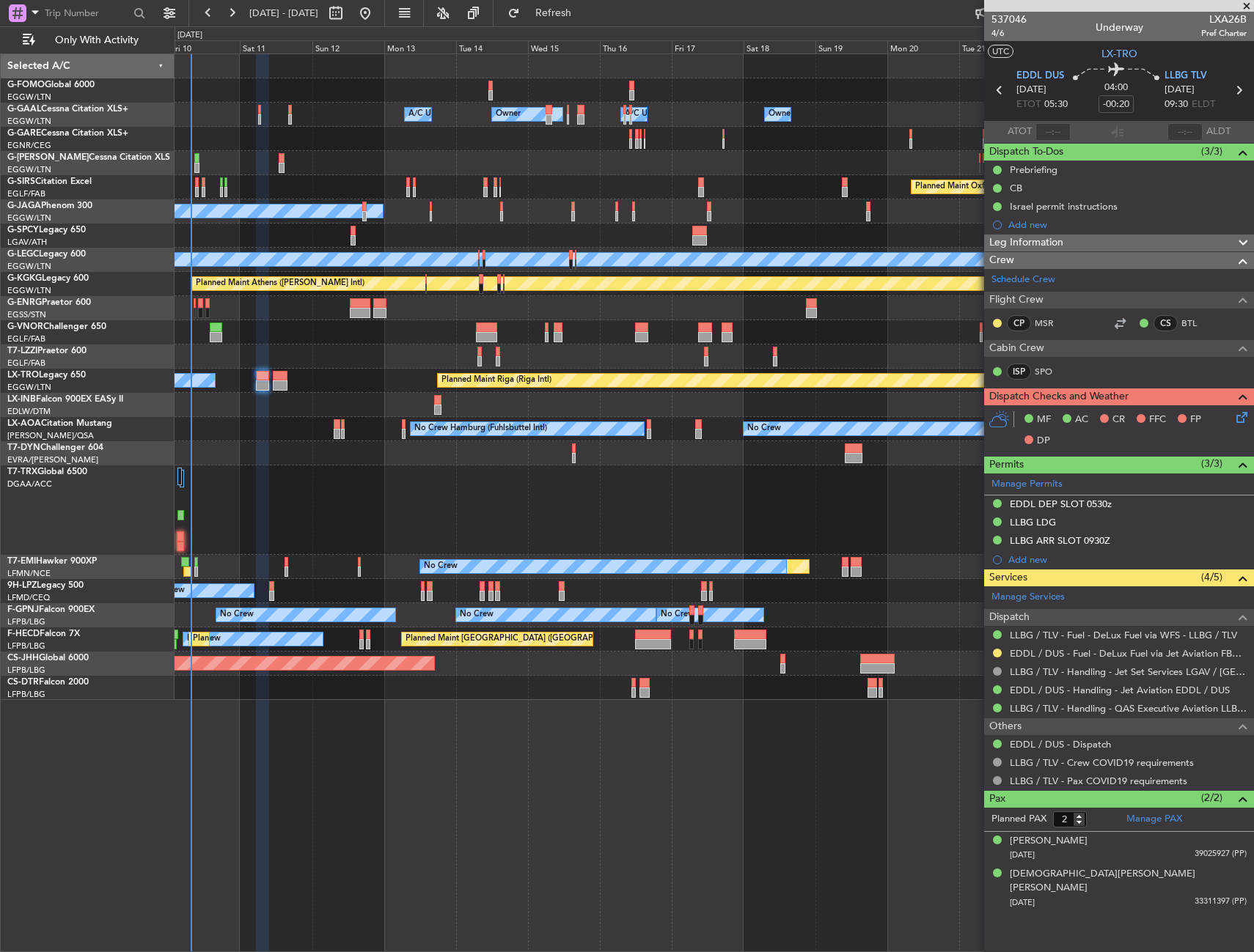
click at [365, 523] on div at bounding box center [713, 510] width 1079 height 90
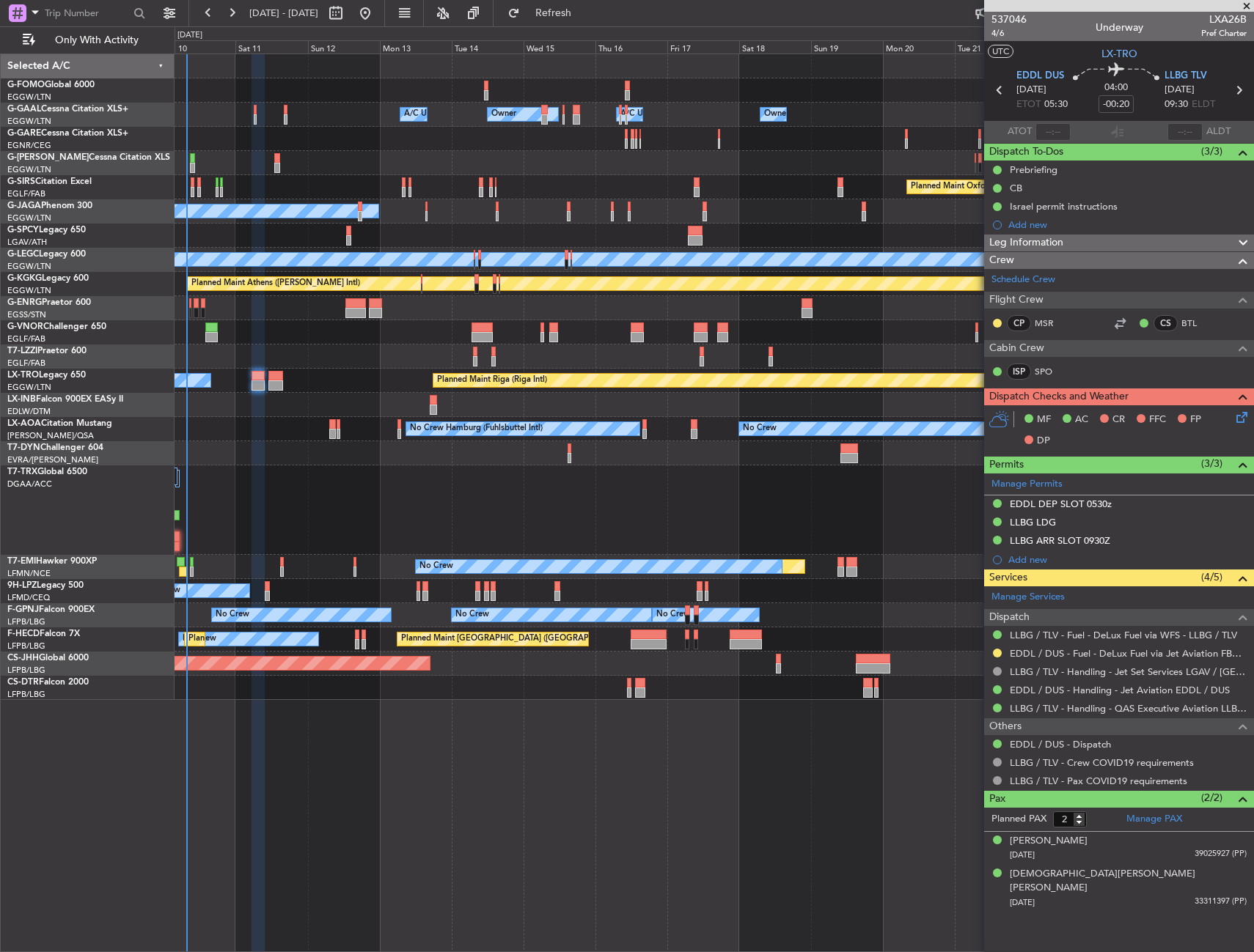
click at [396, 346] on div "A/C Unavailable [GEOGRAPHIC_DATA] ([GEOGRAPHIC_DATA]) Unplanned Maint [GEOGRAPH…" at bounding box center [713, 356] width 1079 height 24
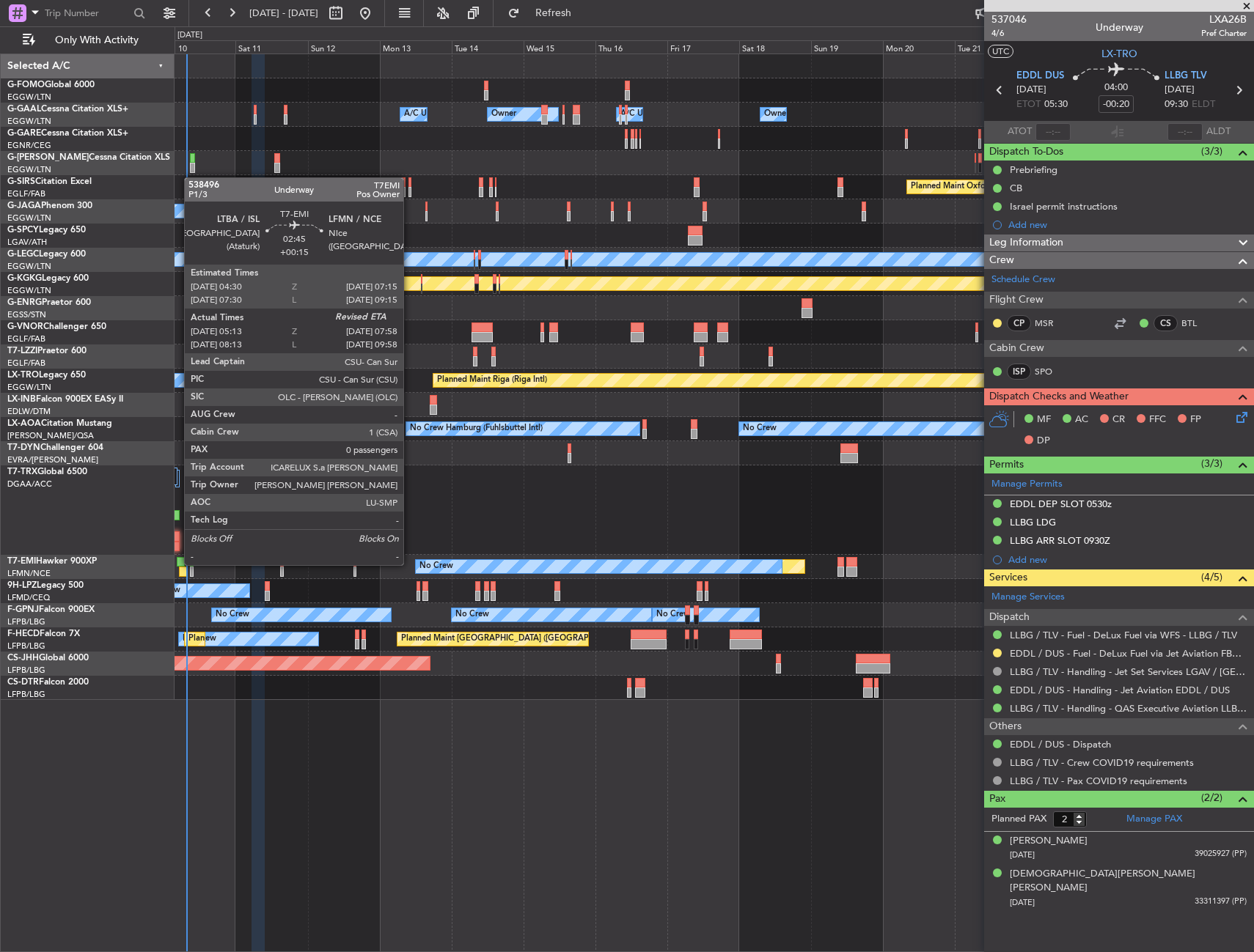
click at [182, 567] on div at bounding box center [184, 571] width 9 height 10
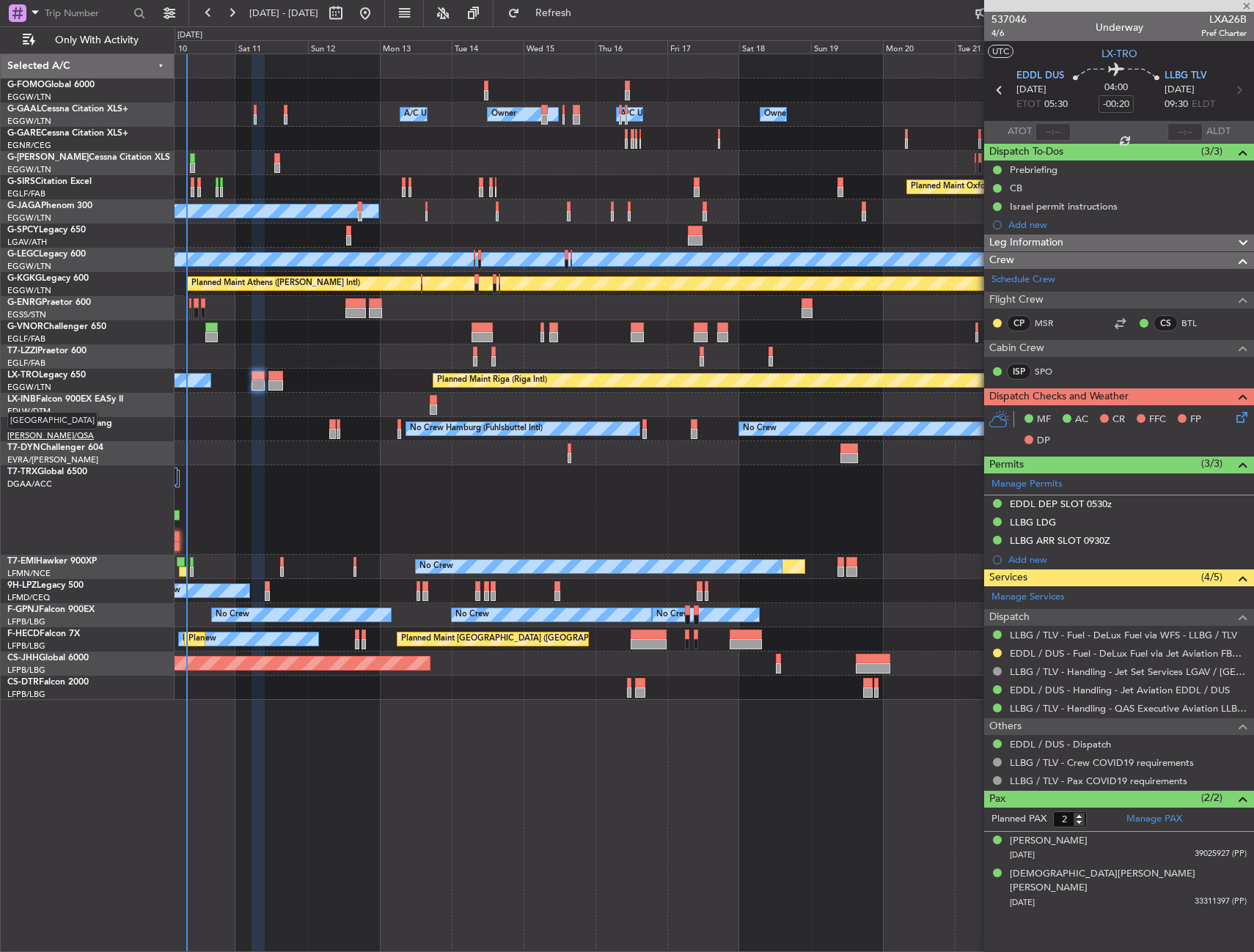
type input "+00:15"
type input "05:13"
type input "0"
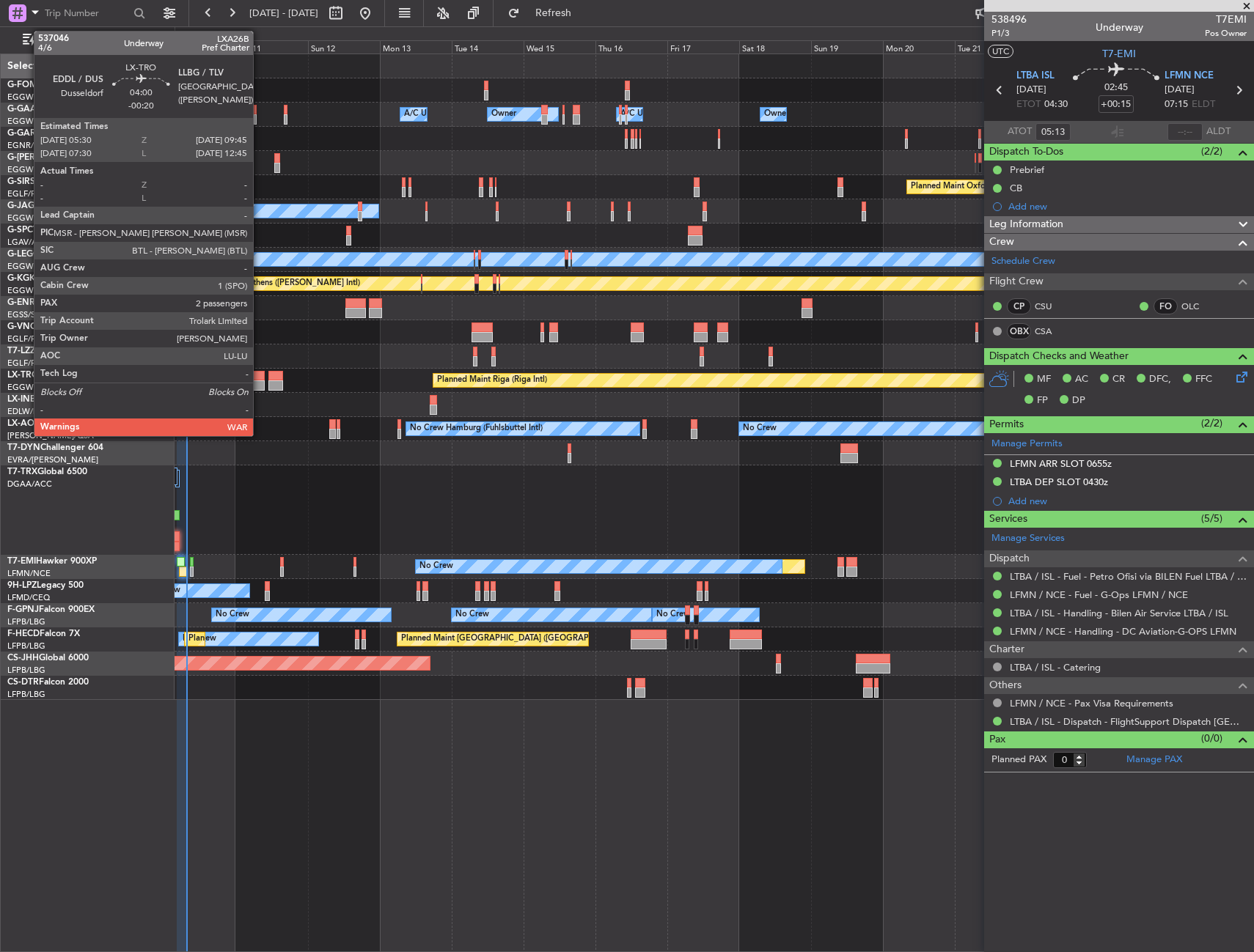
click at [259, 386] on div at bounding box center [258, 385] width 14 height 10
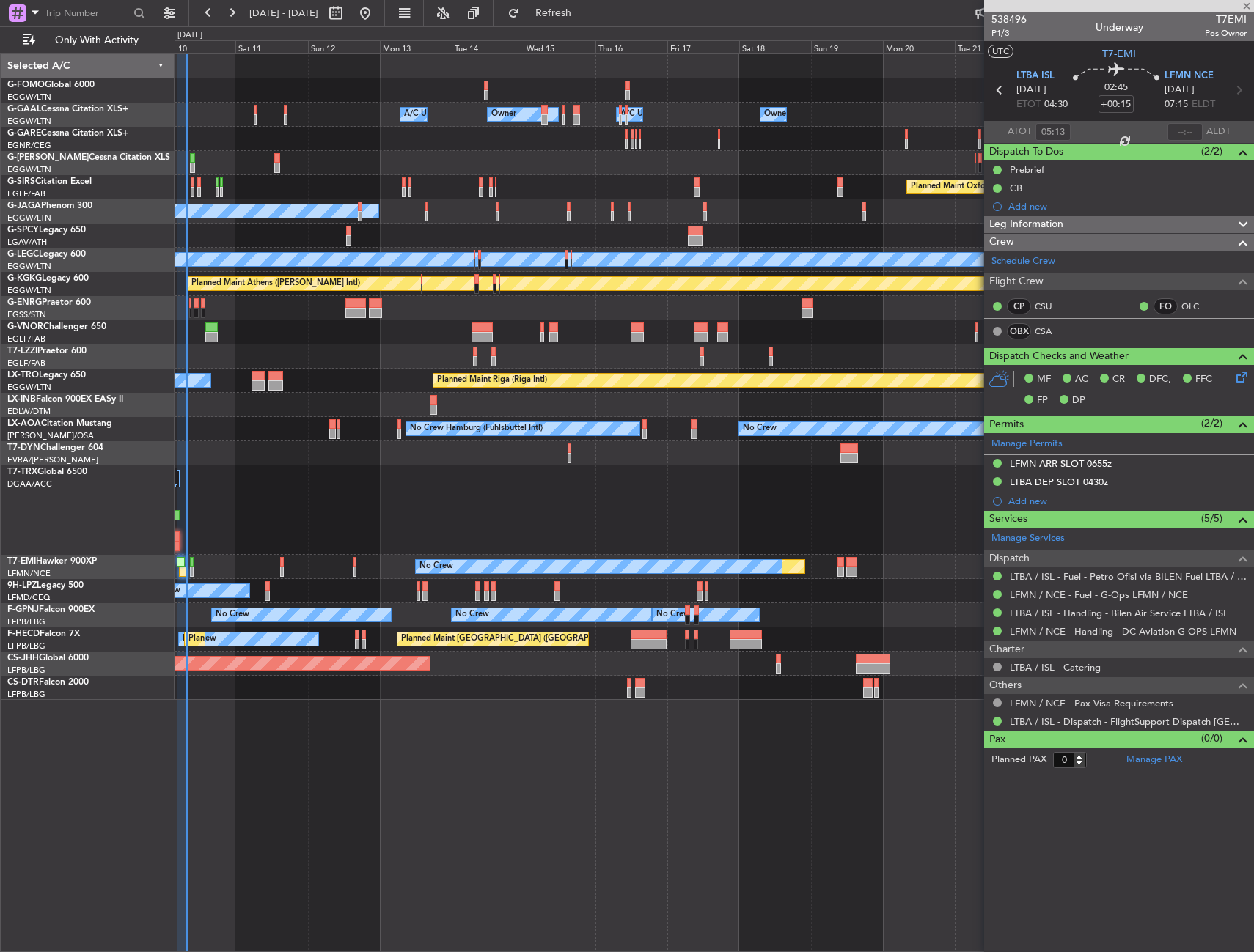
type input "-00:20"
type input "2"
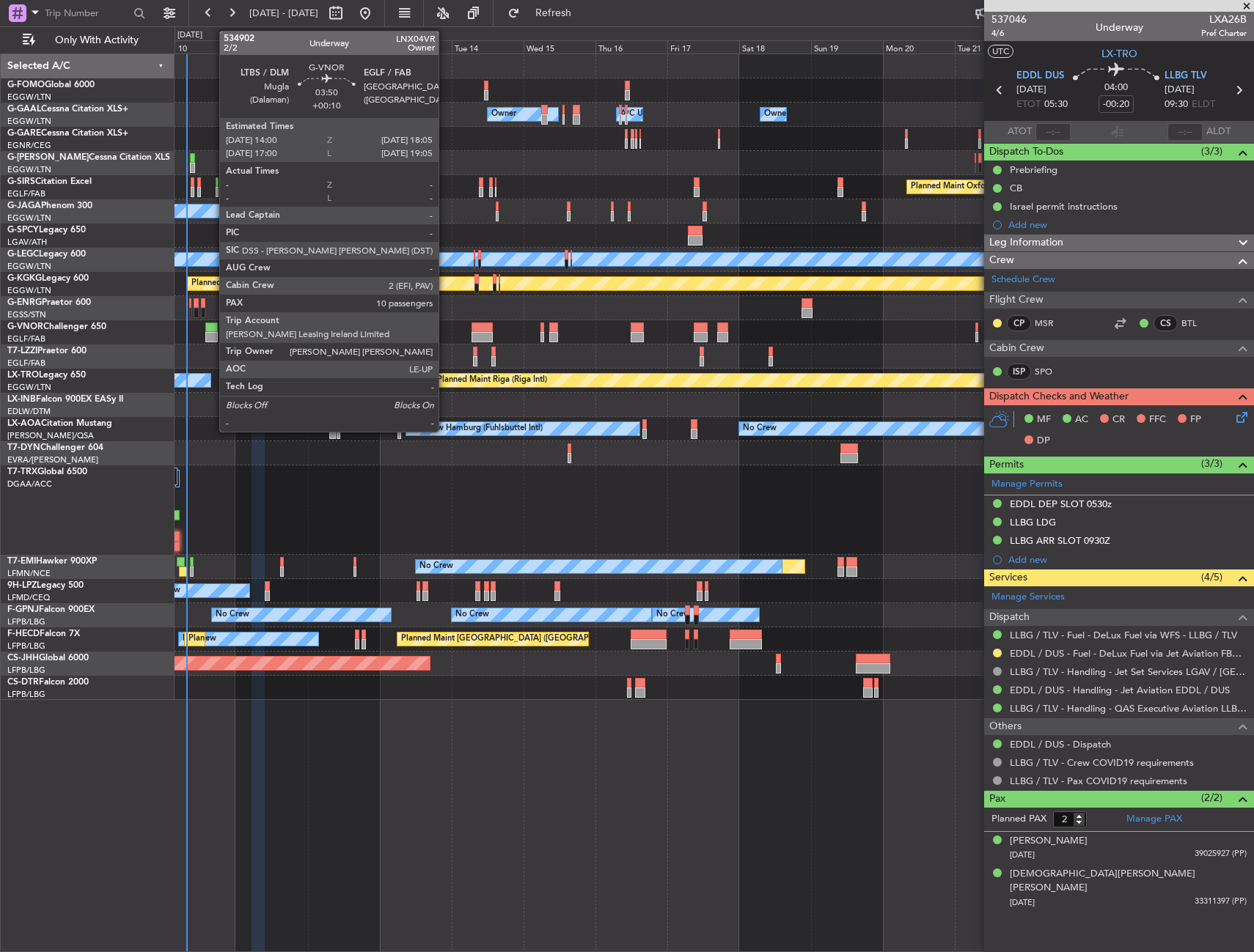
click at [212, 335] on div at bounding box center [212, 336] width 13 height 10
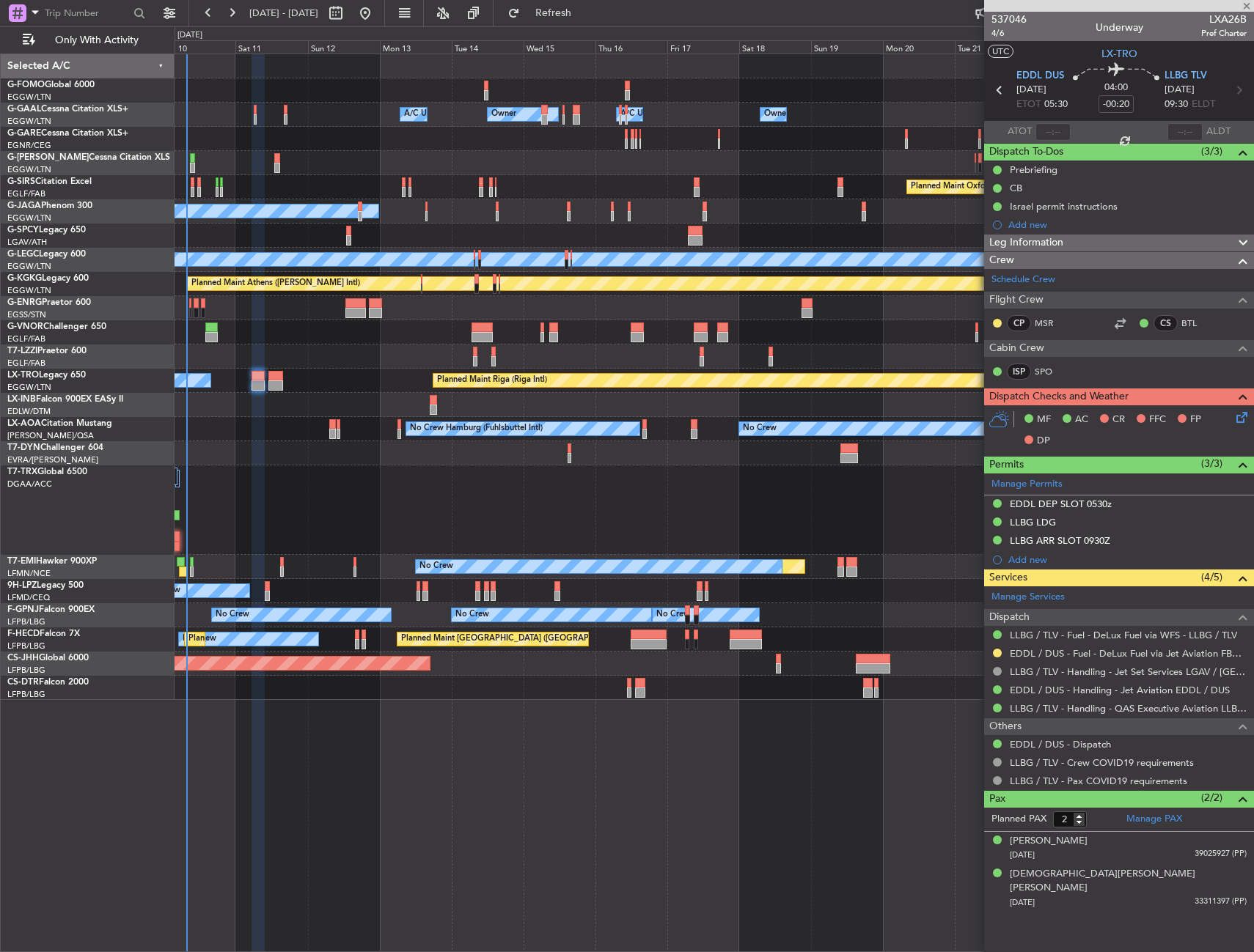
type input "+00:10"
type input "10"
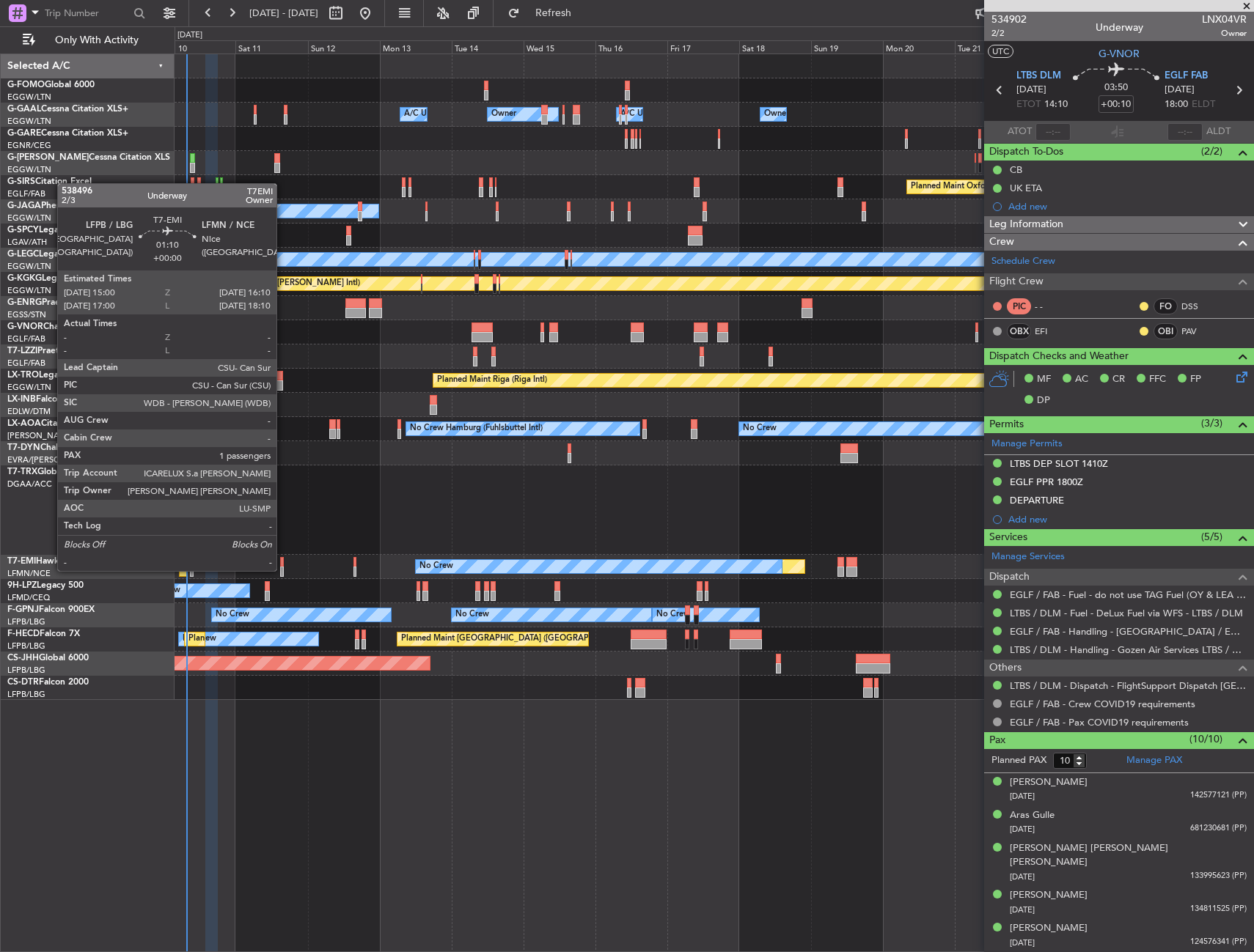
click at [283, 570] on div at bounding box center [282, 571] width 4 height 10
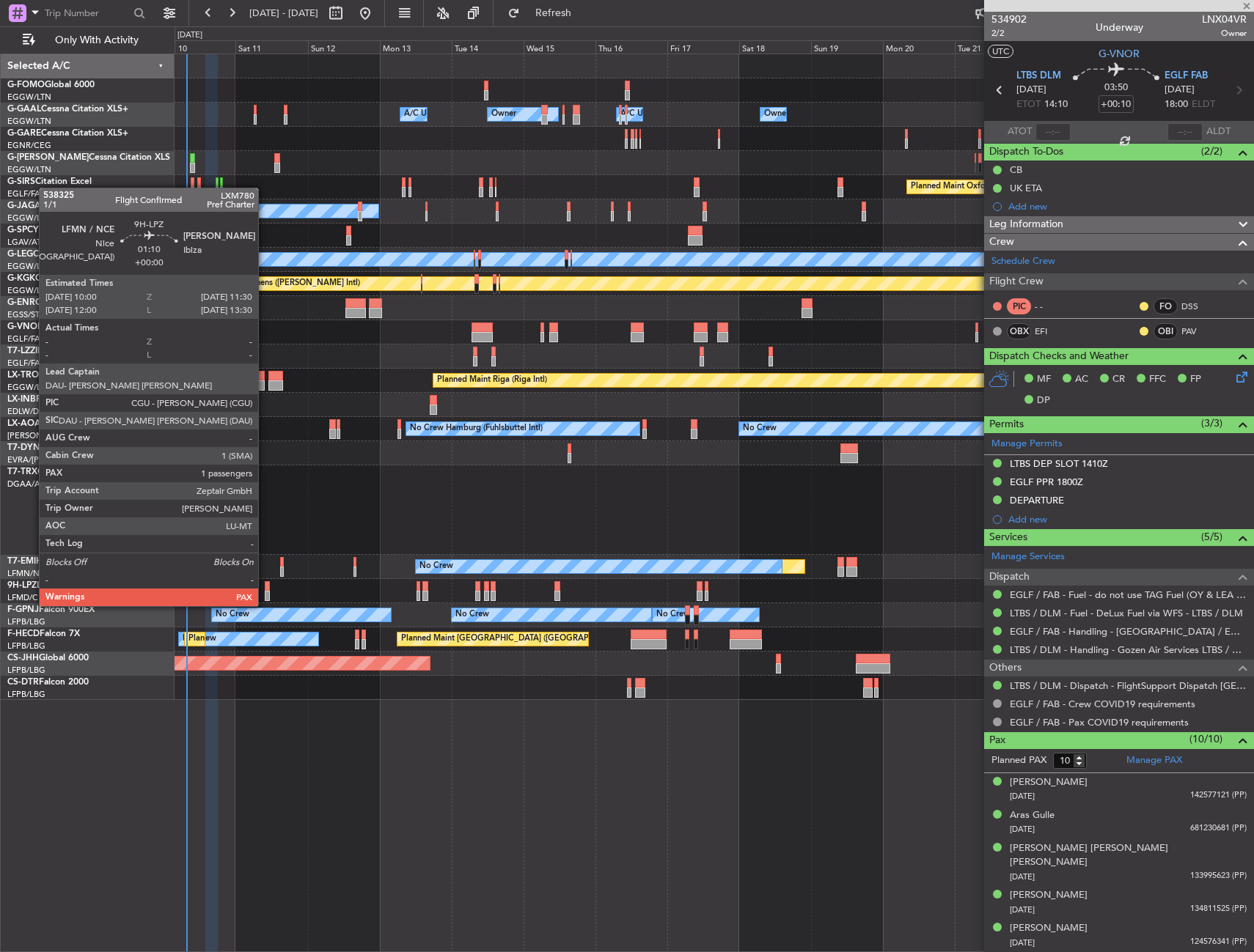
type input "1"
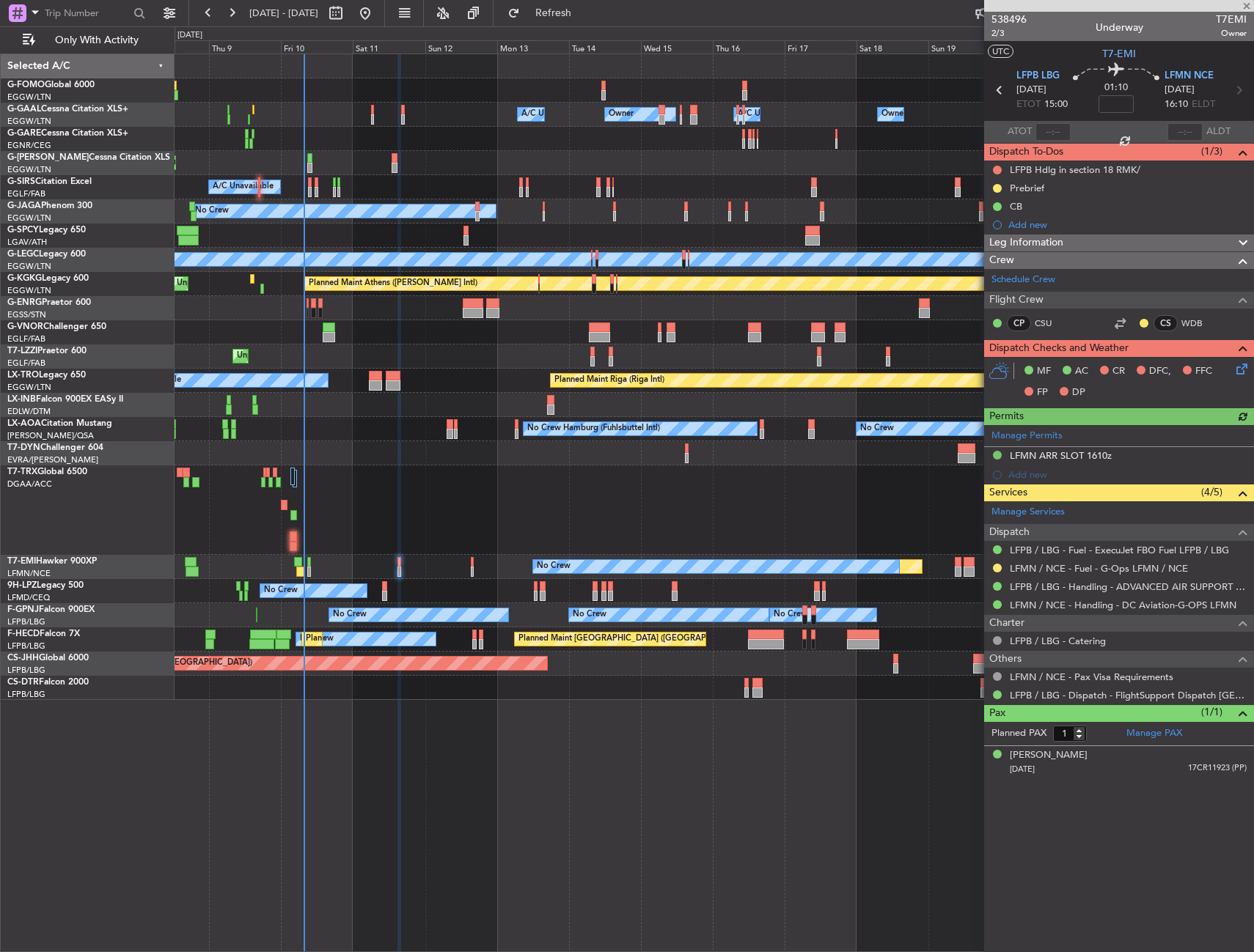
click at [390, 543] on div at bounding box center [713, 510] width 1079 height 90
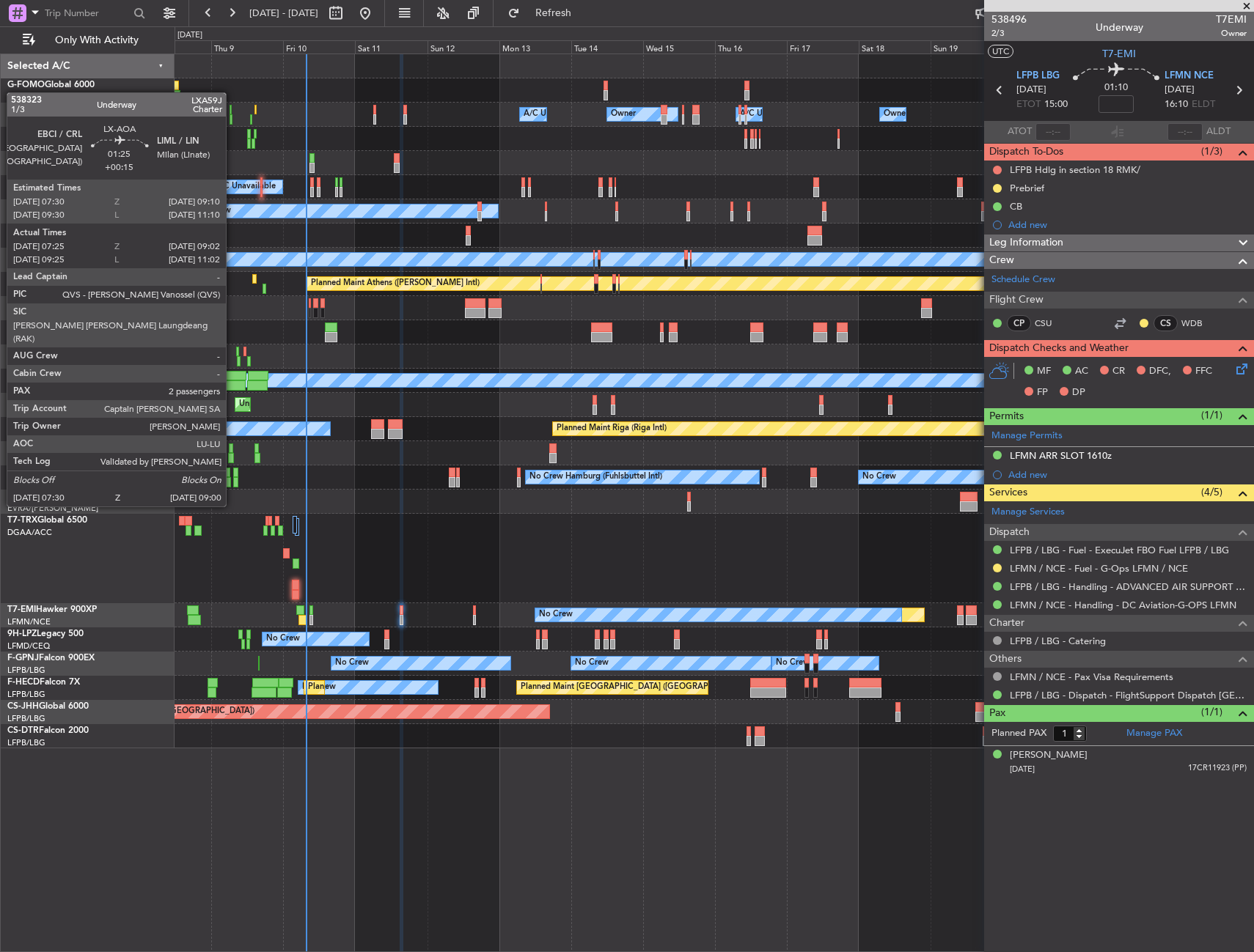
click at [233, 479] on div at bounding box center [236, 482] width 5 height 10
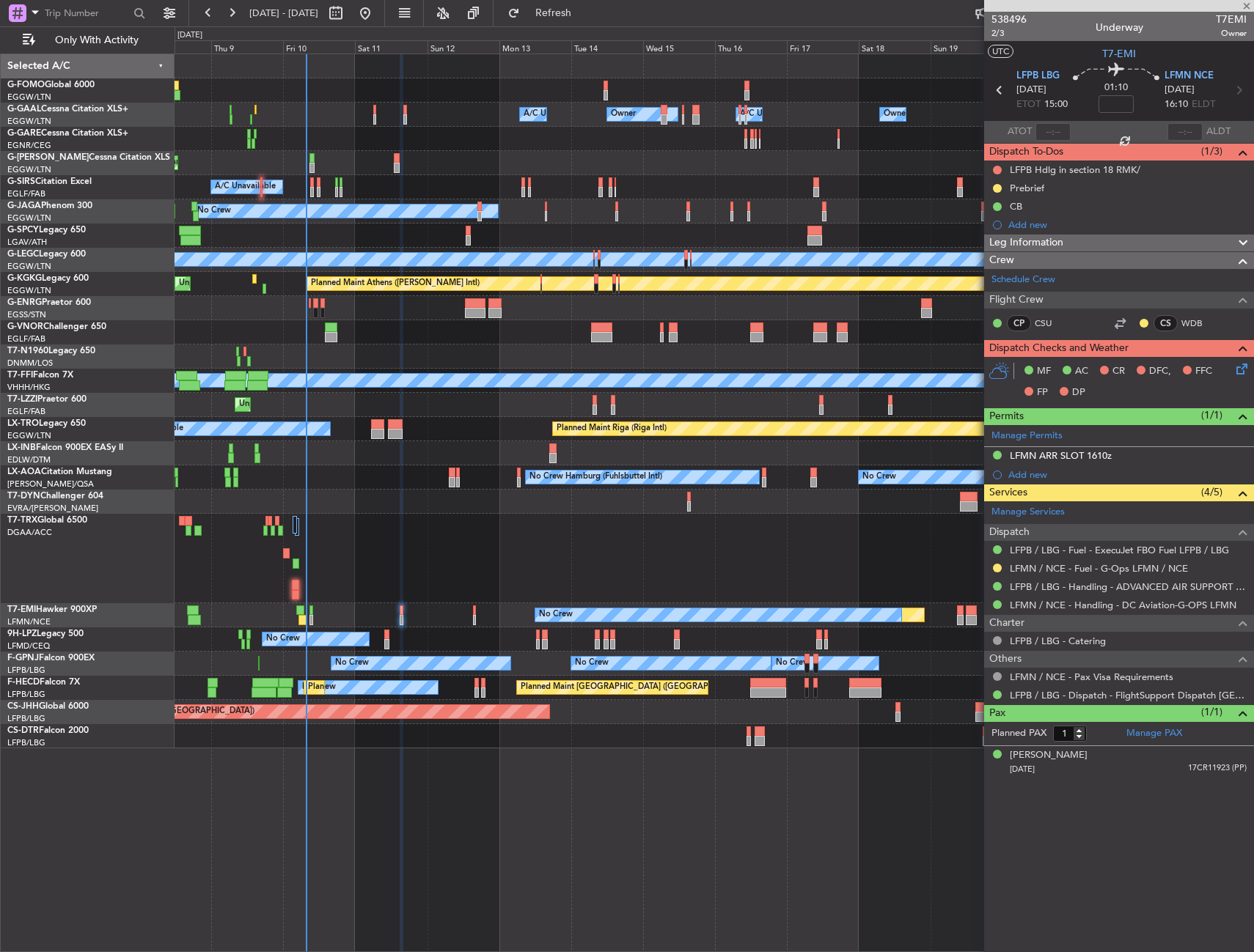
type input "+00:15"
type input "07:35"
type input "08:57"
type input "2"
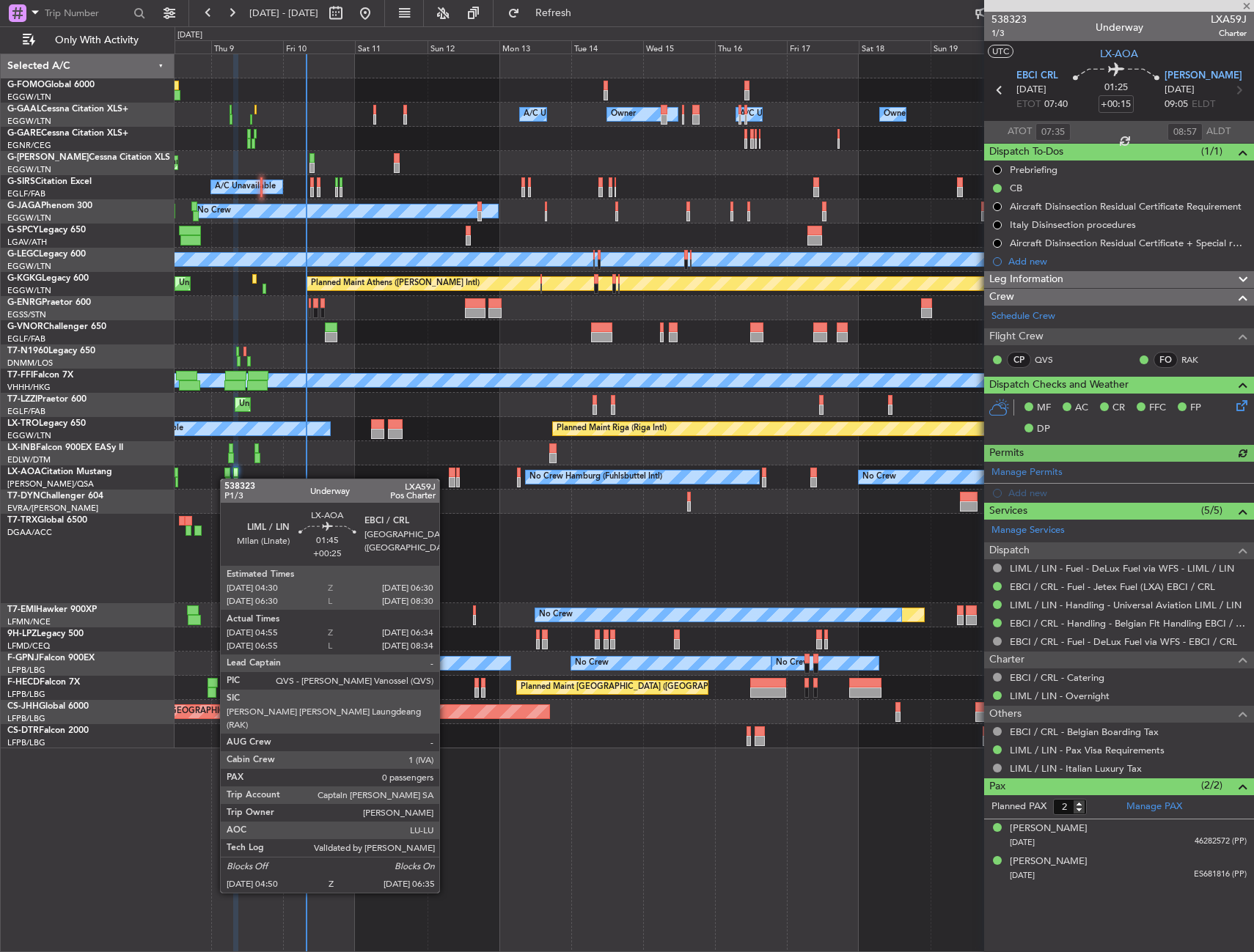
click at [227, 479] on div at bounding box center [228, 482] width 5 height 10
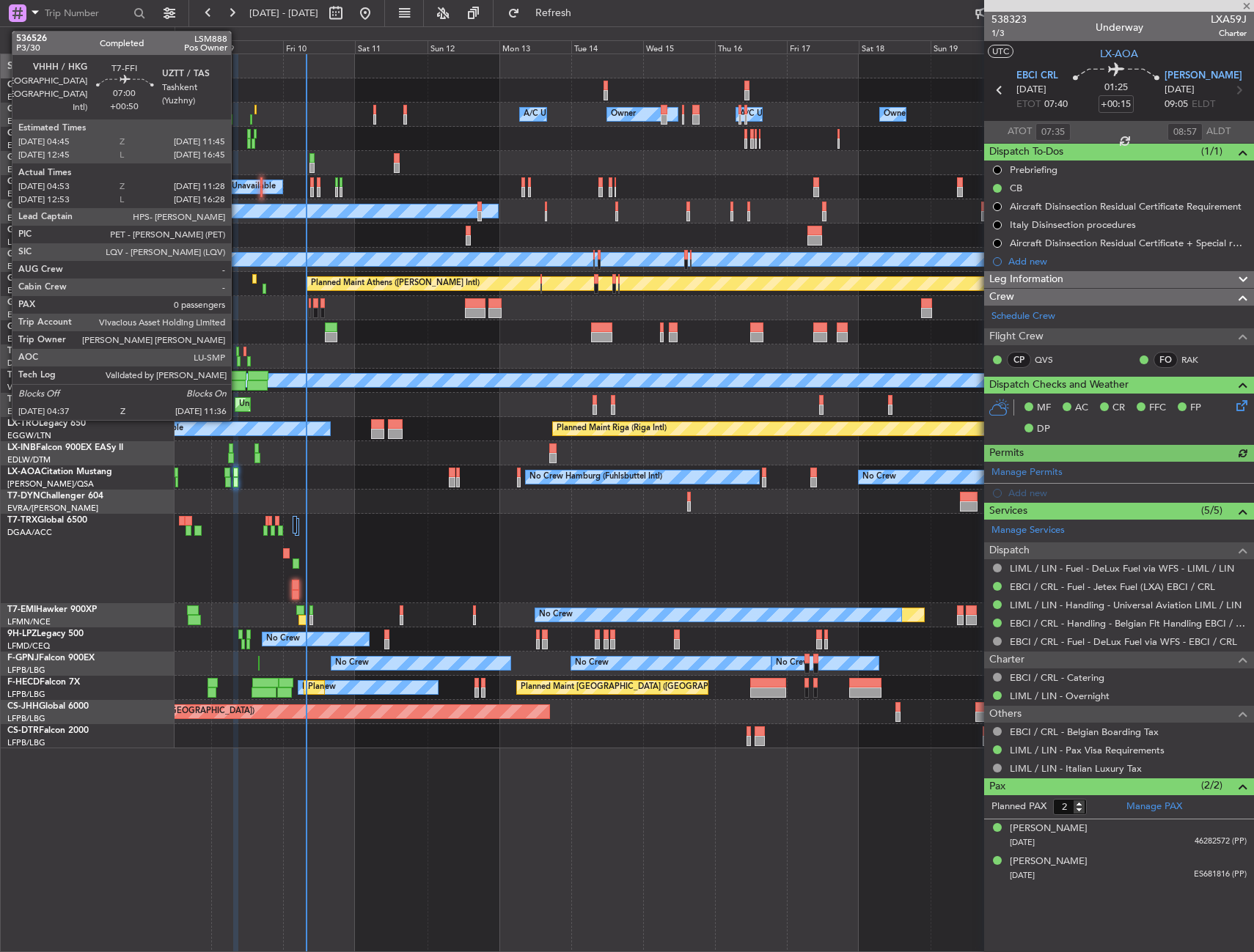
type input "+00:25"
type input "05:05"
type input "06:29"
type input "0"
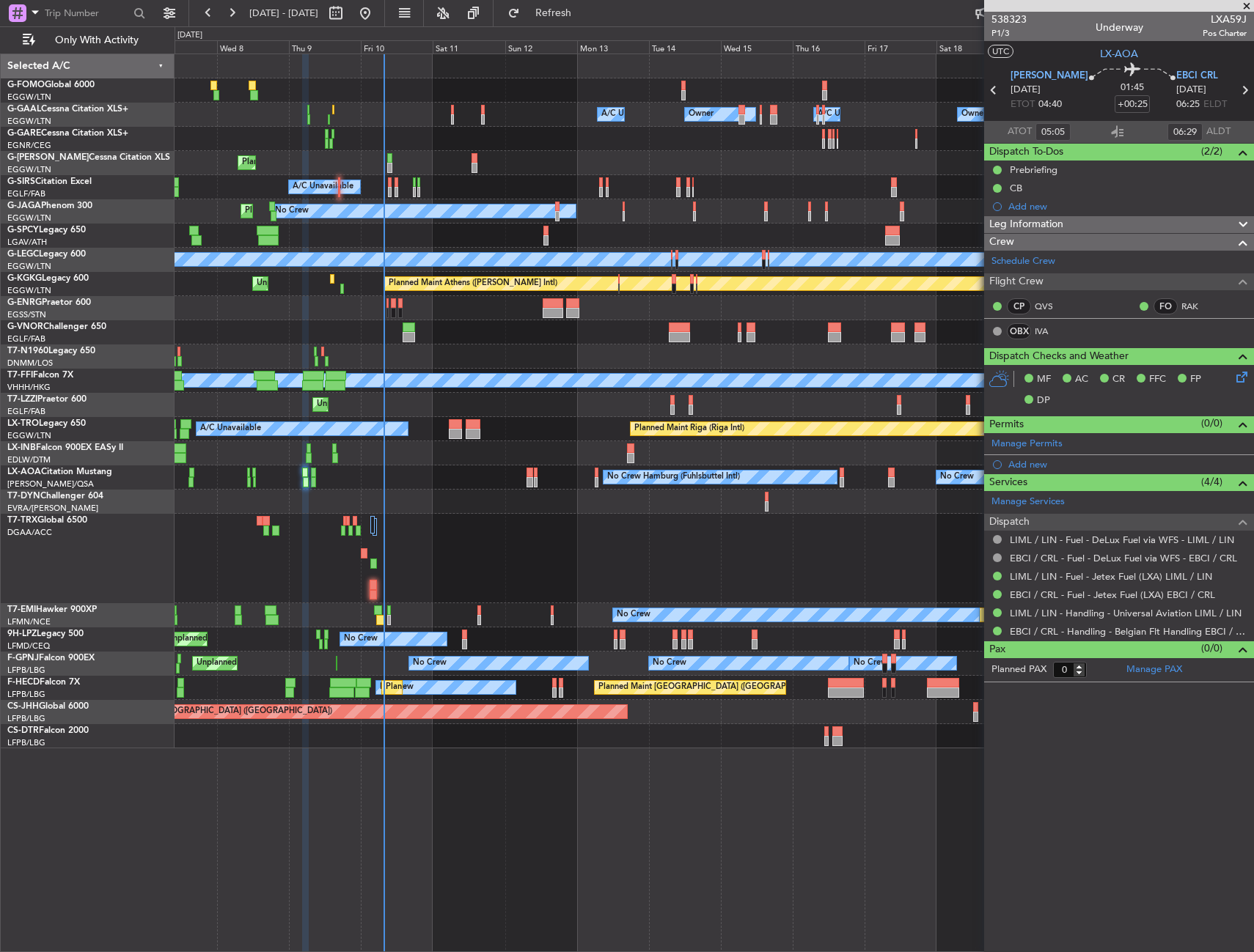
click at [355, 394] on div "Unplanned Maint London (Farnborough) A/C Unavailable London (Luton)" at bounding box center [713, 405] width 1079 height 24
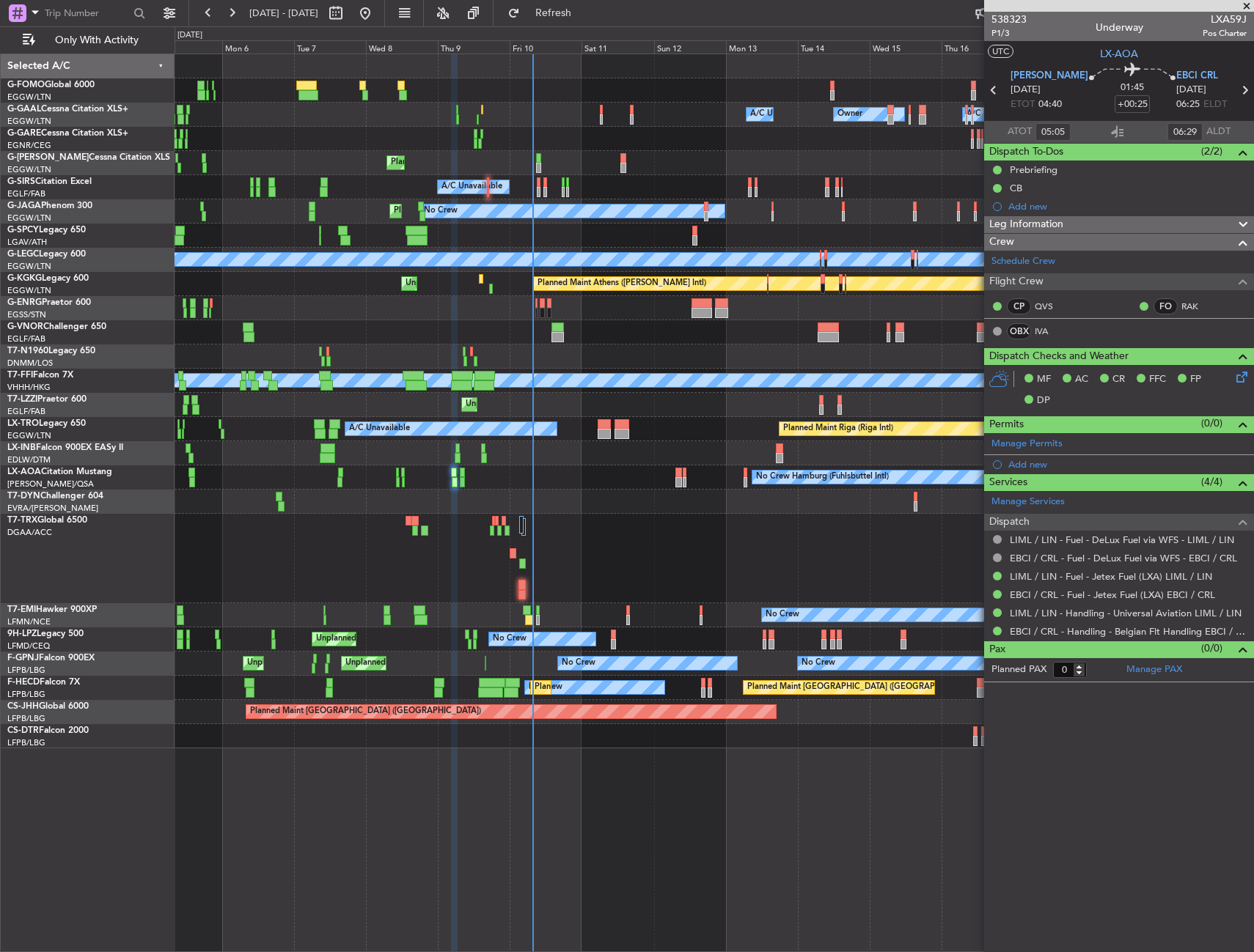
click at [375, 339] on div at bounding box center [713, 332] width 1079 height 24
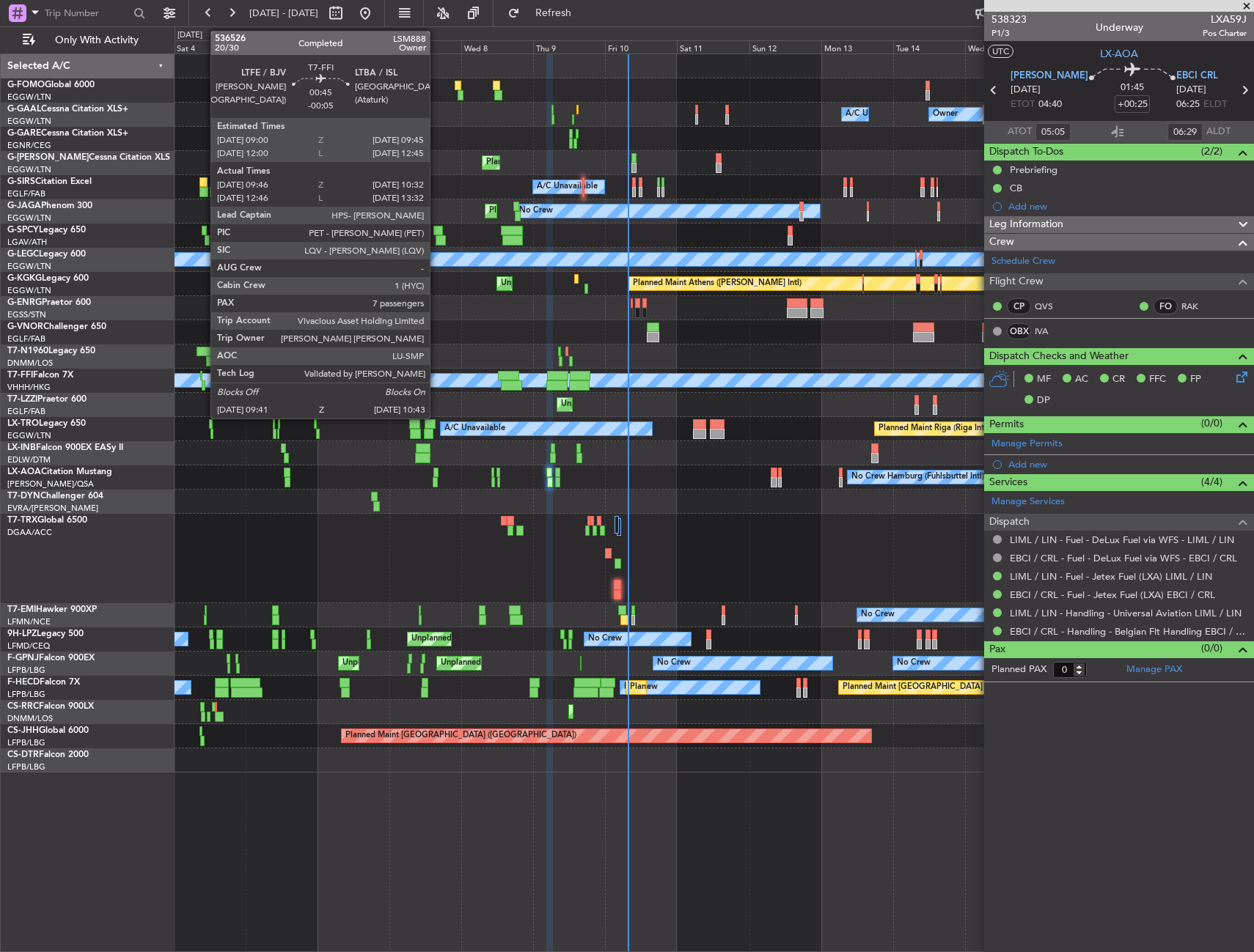
click at [203, 385] on div at bounding box center [203, 385] width 4 height 10
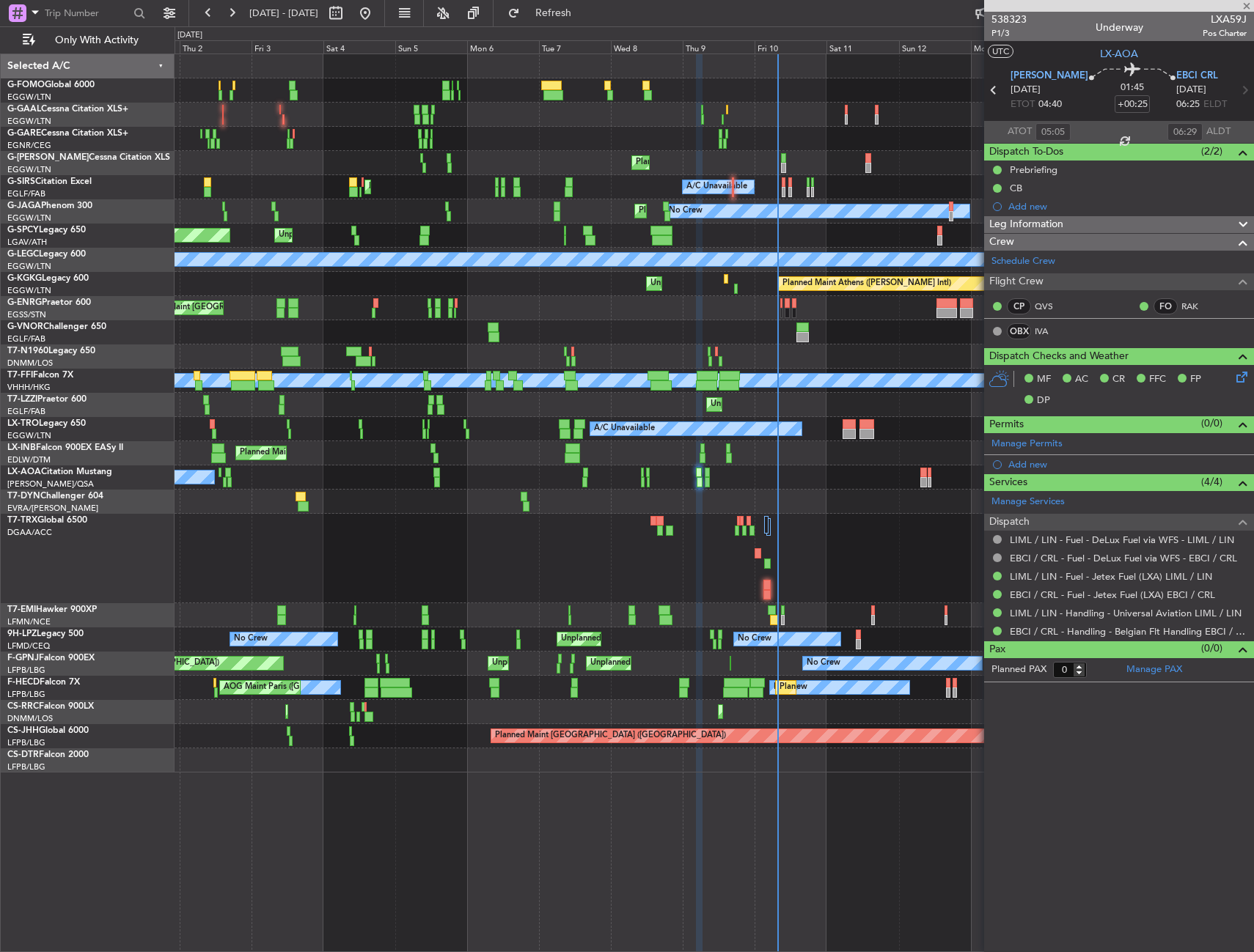
click at [344, 466] on div "Owner Owner A/C Unavailable A/C Unavailable AOG Maint Dusseldorf Owner Planned …" at bounding box center [713, 413] width 1079 height 719
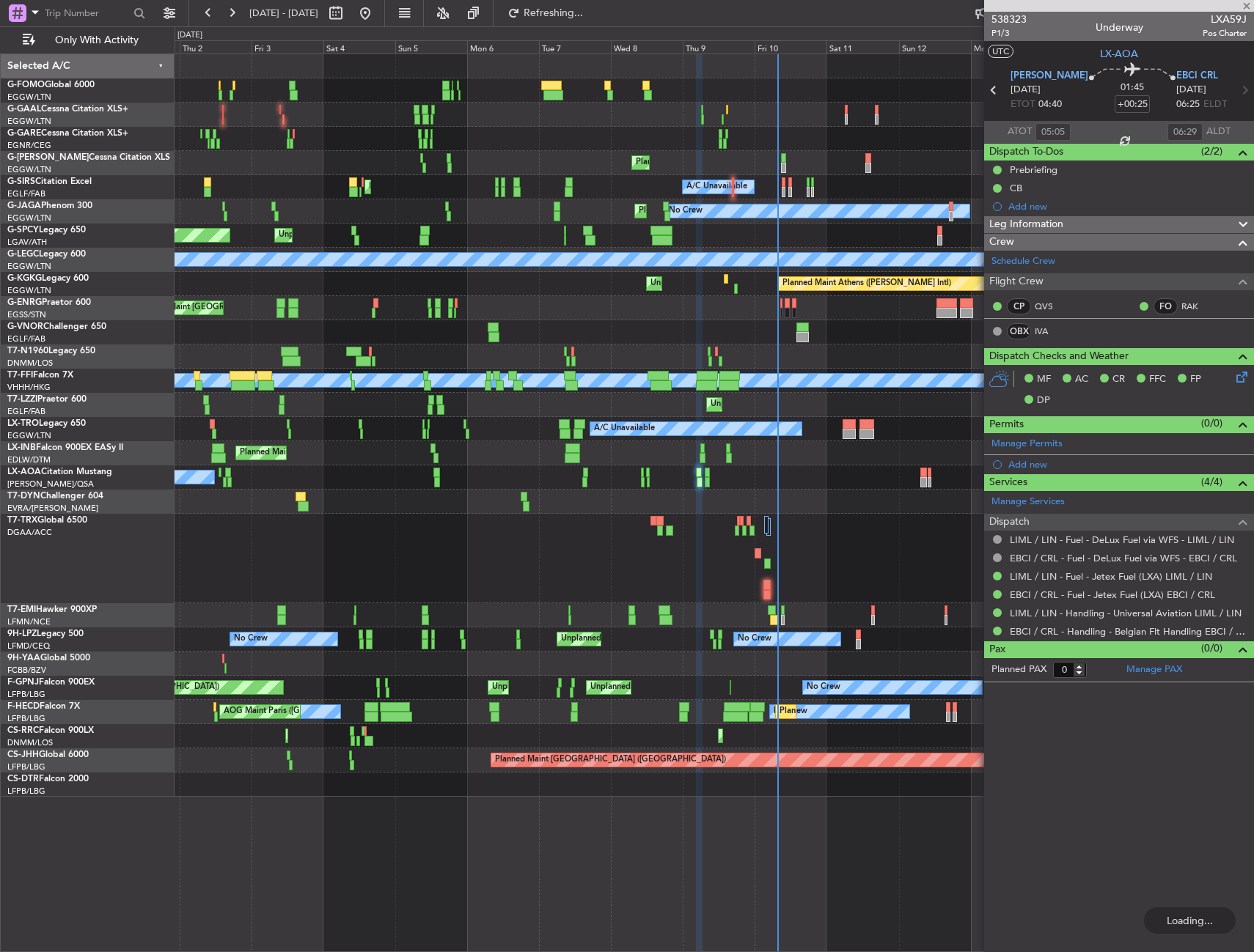
type input "-00:05"
type input "09:46"
type input "10:32"
type input "7"
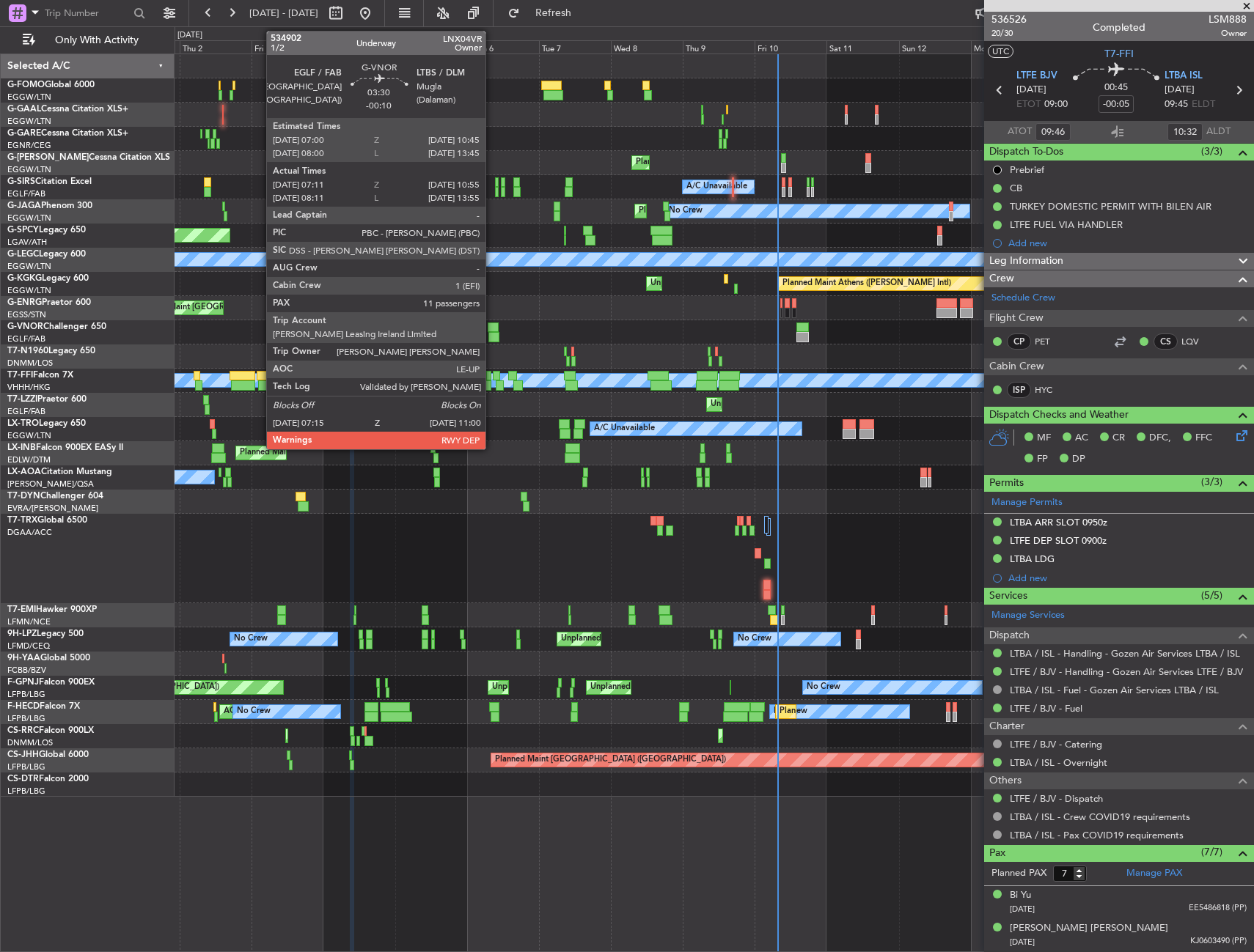
click at [492, 327] on div at bounding box center [493, 327] width 12 height 10
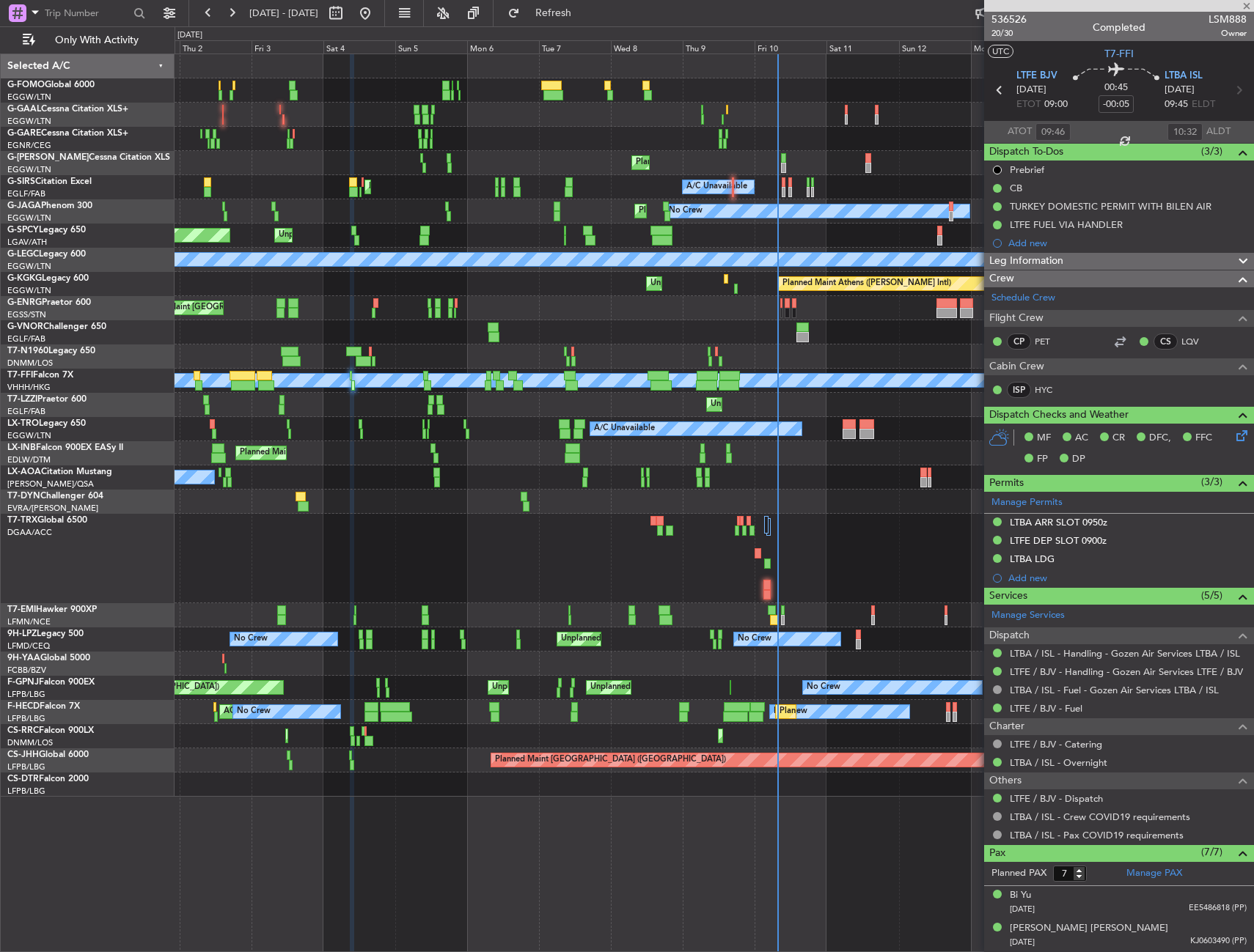
type input "-00:10"
type input "07:21"
type input "10:50"
type input "11"
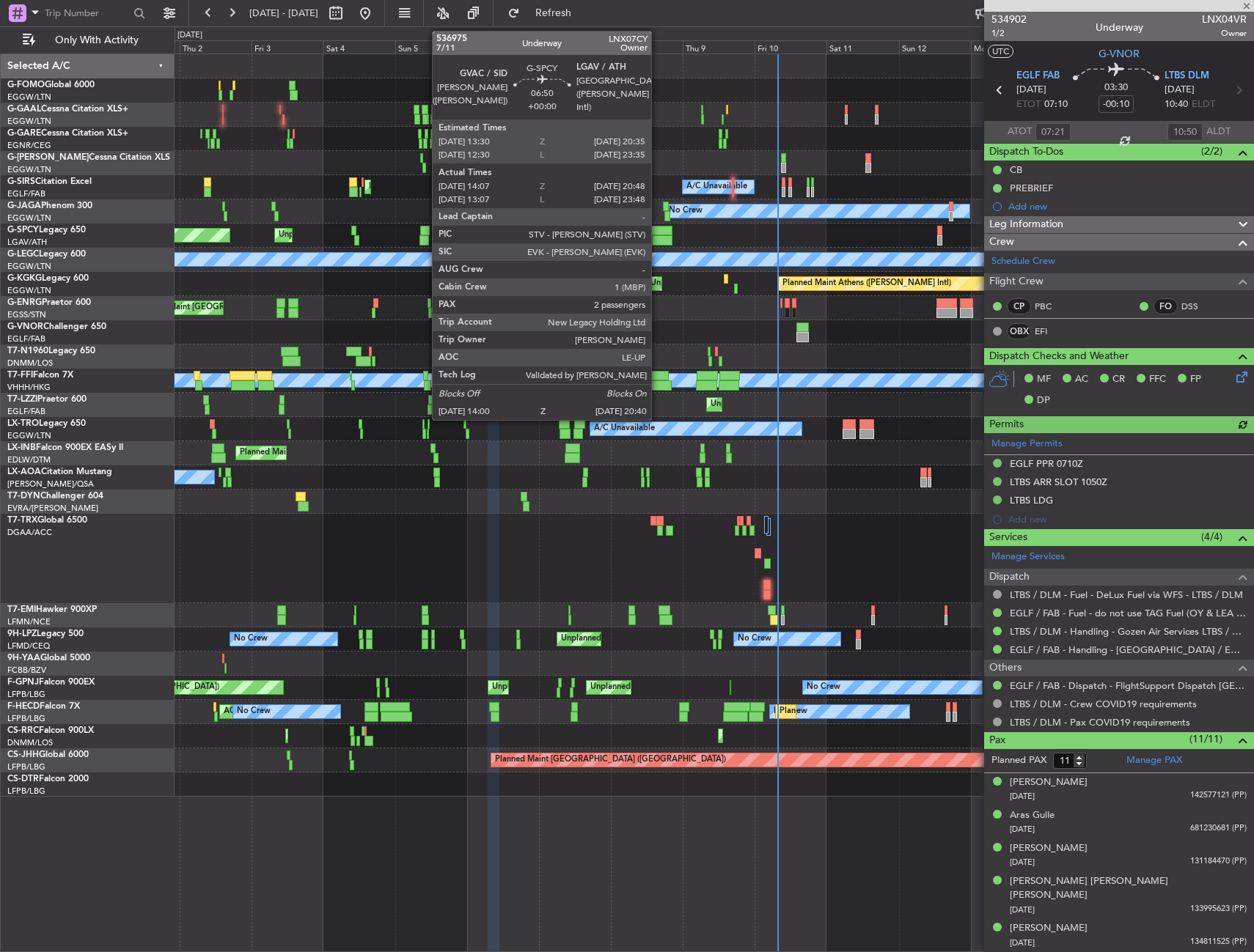
click at [658, 238] on div at bounding box center [662, 240] width 21 height 10
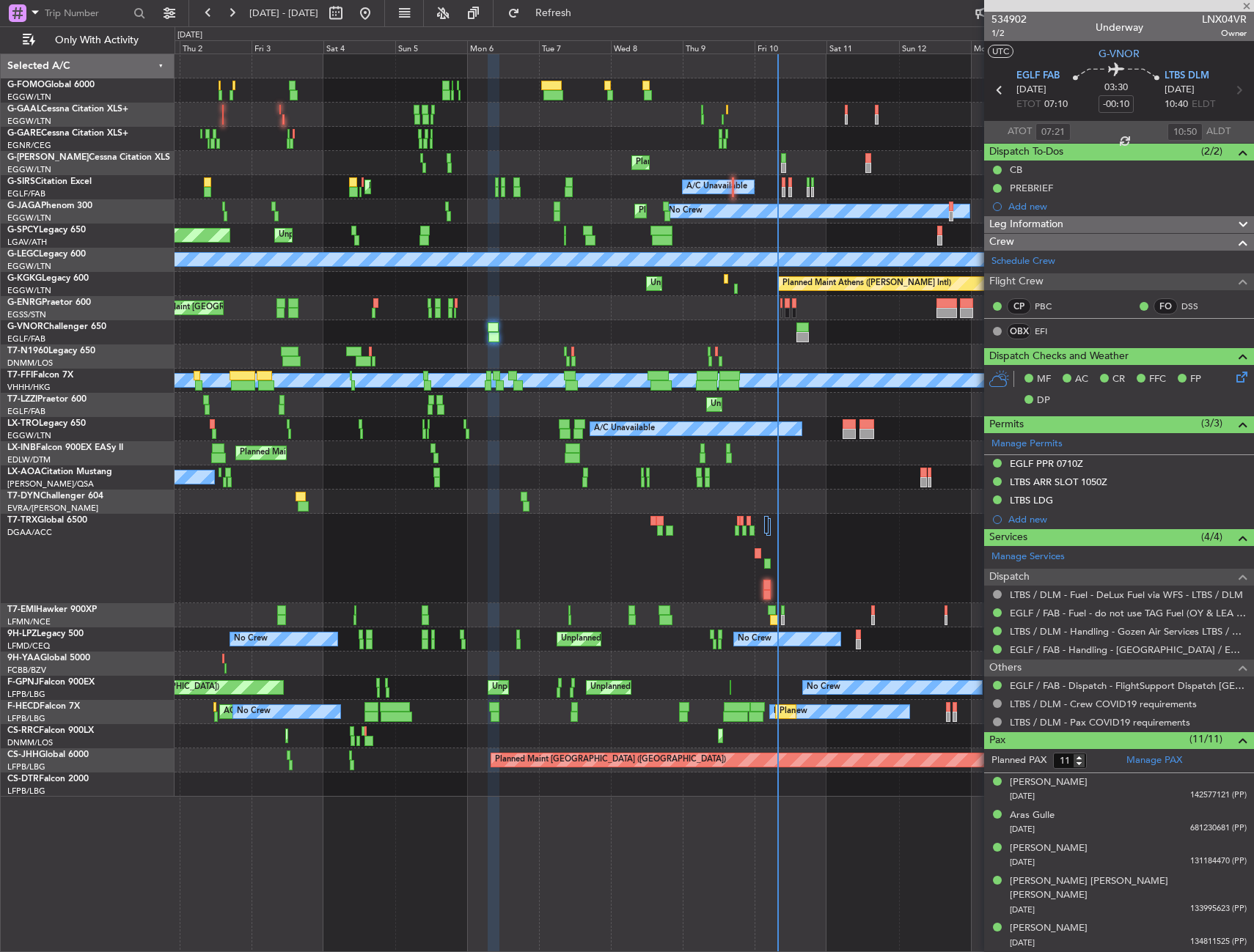
type input "14:07"
type input "20:33"
type input "2"
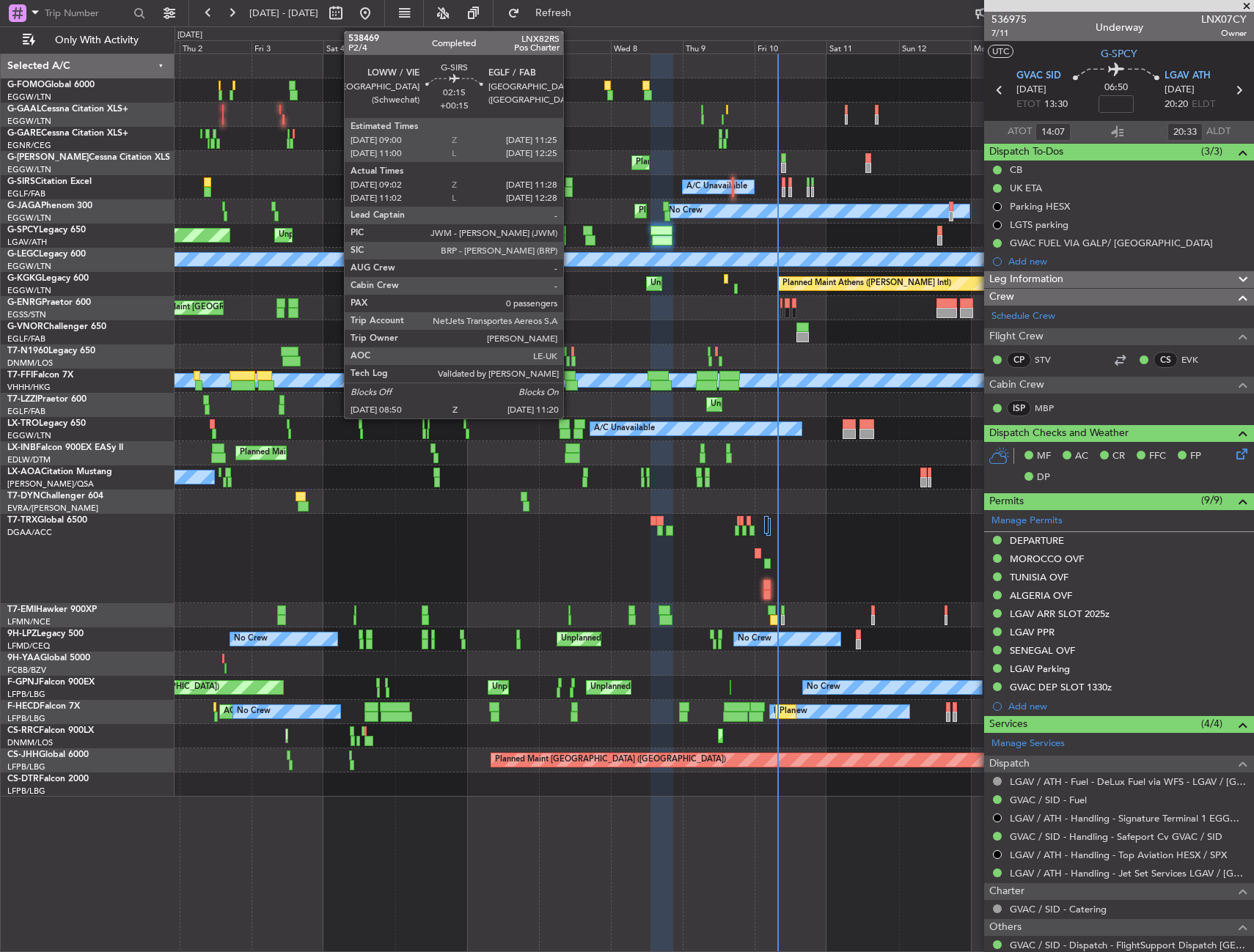
click at [570, 182] on div at bounding box center [569, 182] width 7 height 10
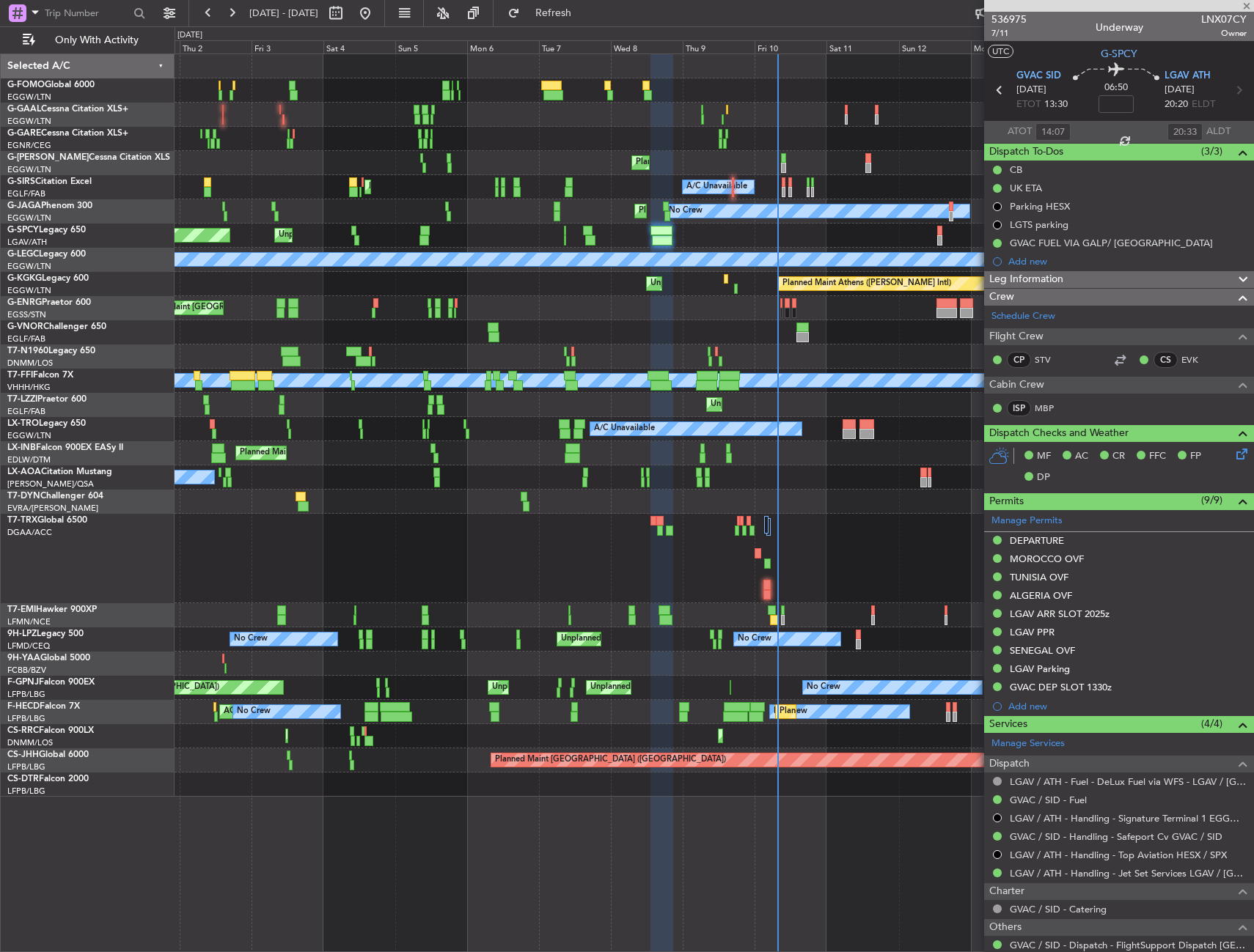
type input "+00:15"
type input "09:02"
type input "11:18"
type input "0"
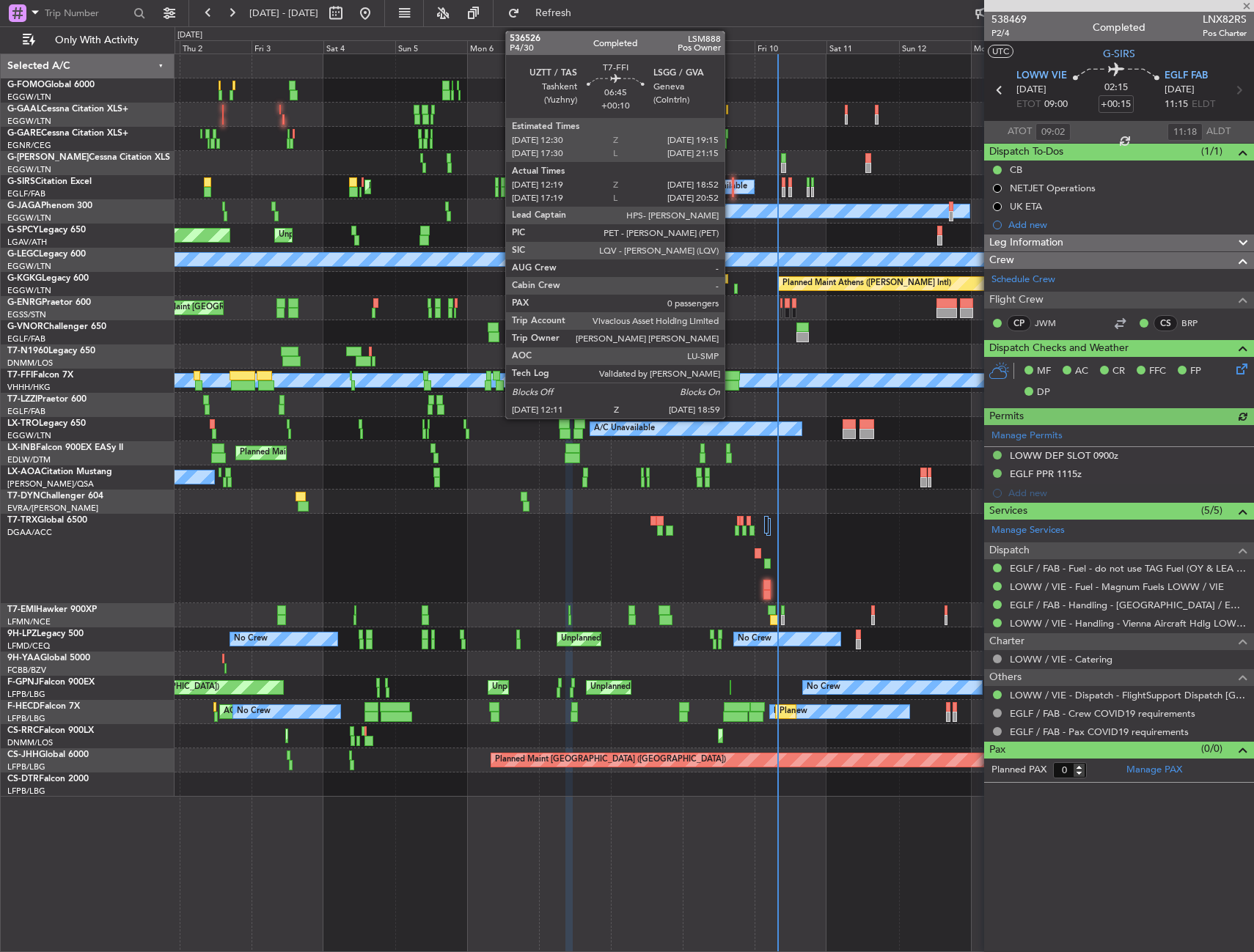
click at [731, 385] on div at bounding box center [729, 385] width 21 height 10
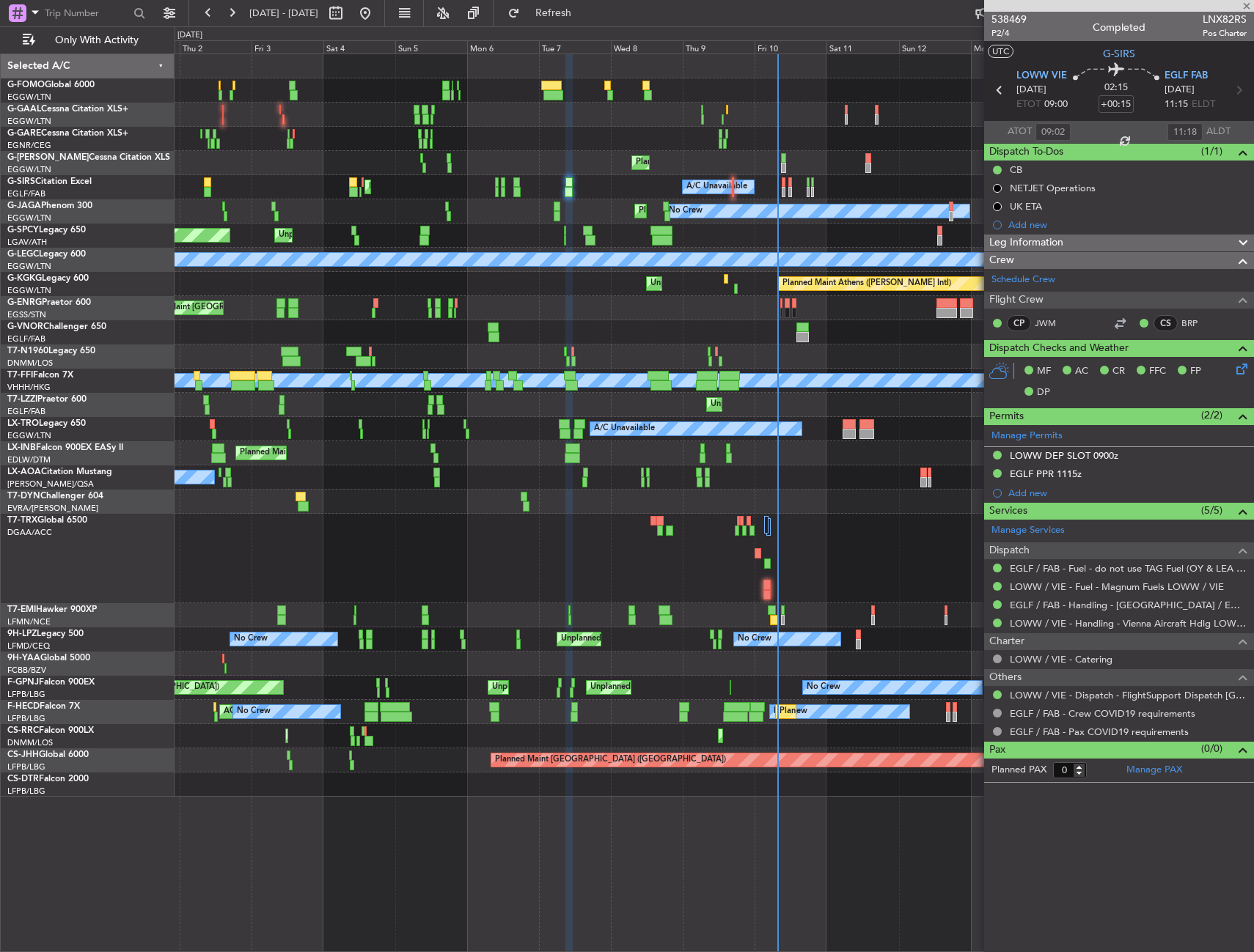
type input "+00:10"
type input "12:19"
type input "18:52"
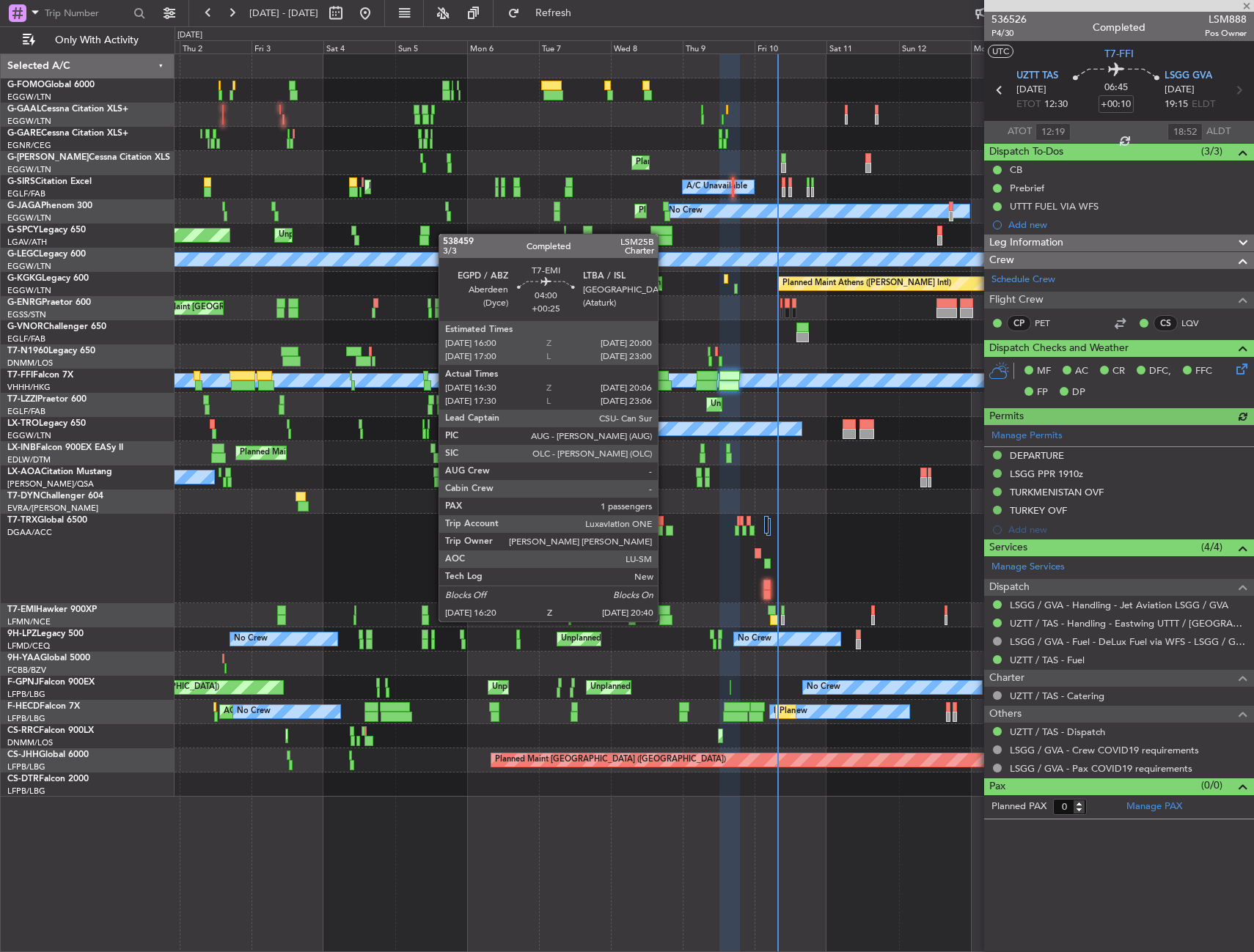
click at [665, 620] on div at bounding box center [665, 619] width 14 height 10
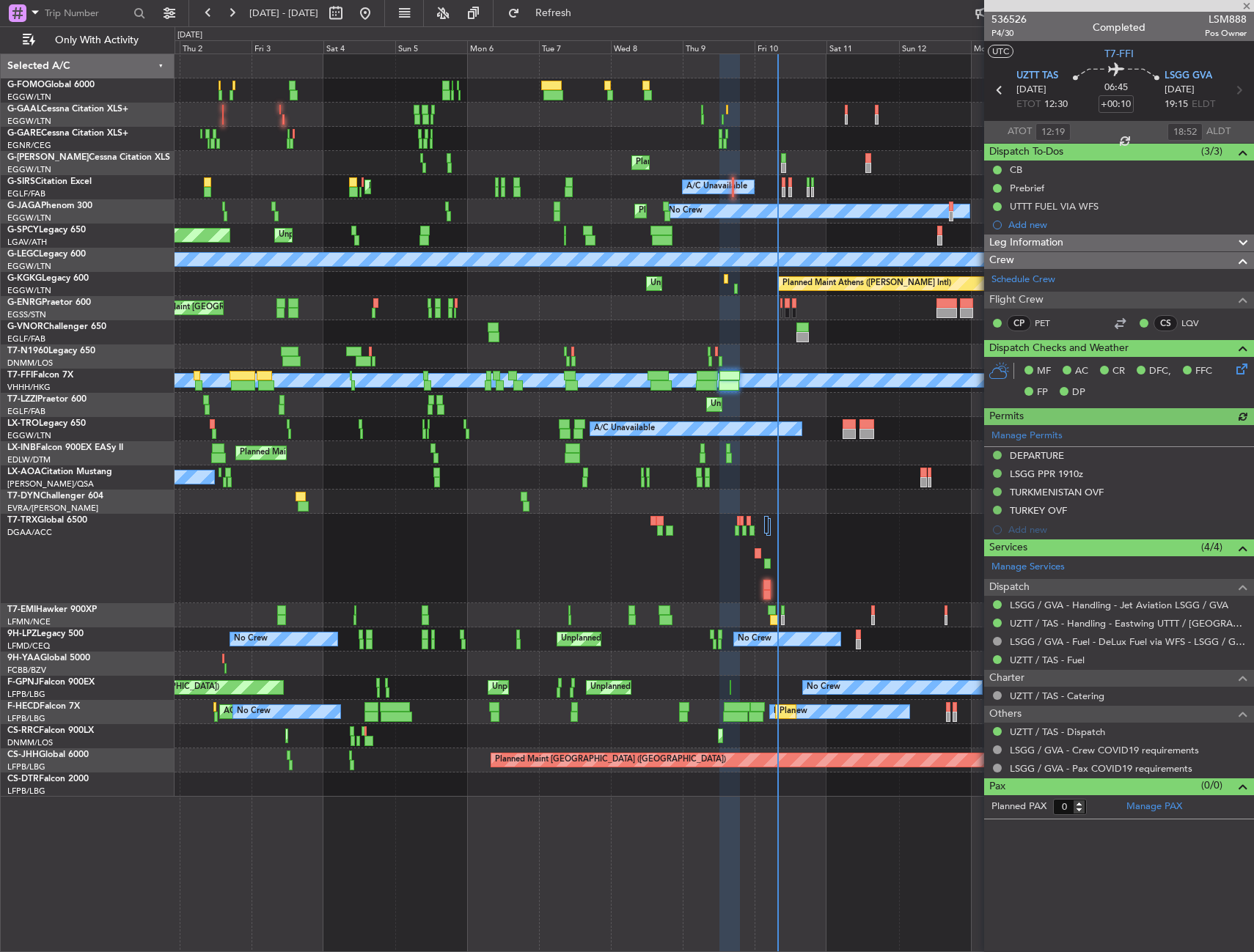
type input "+00:25"
type input "16:30"
type input "20:06"
type input "1"
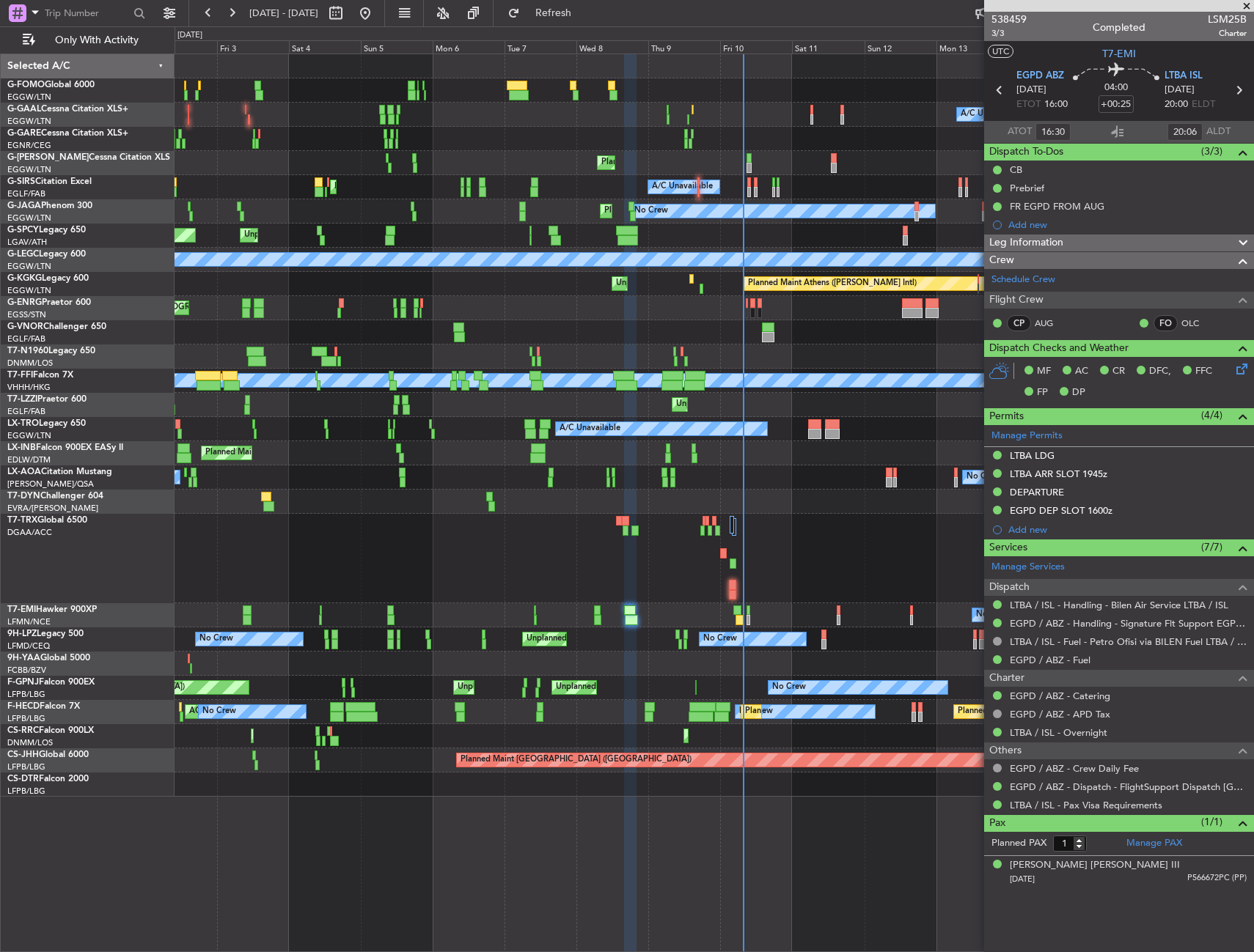
click at [857, 469] on div "Owner Owner A/C Unavailable A/C Unavailable AOG Maint Dusseldorf Owner Planned …" at bounding box center [713, 425] width 1079 height 742
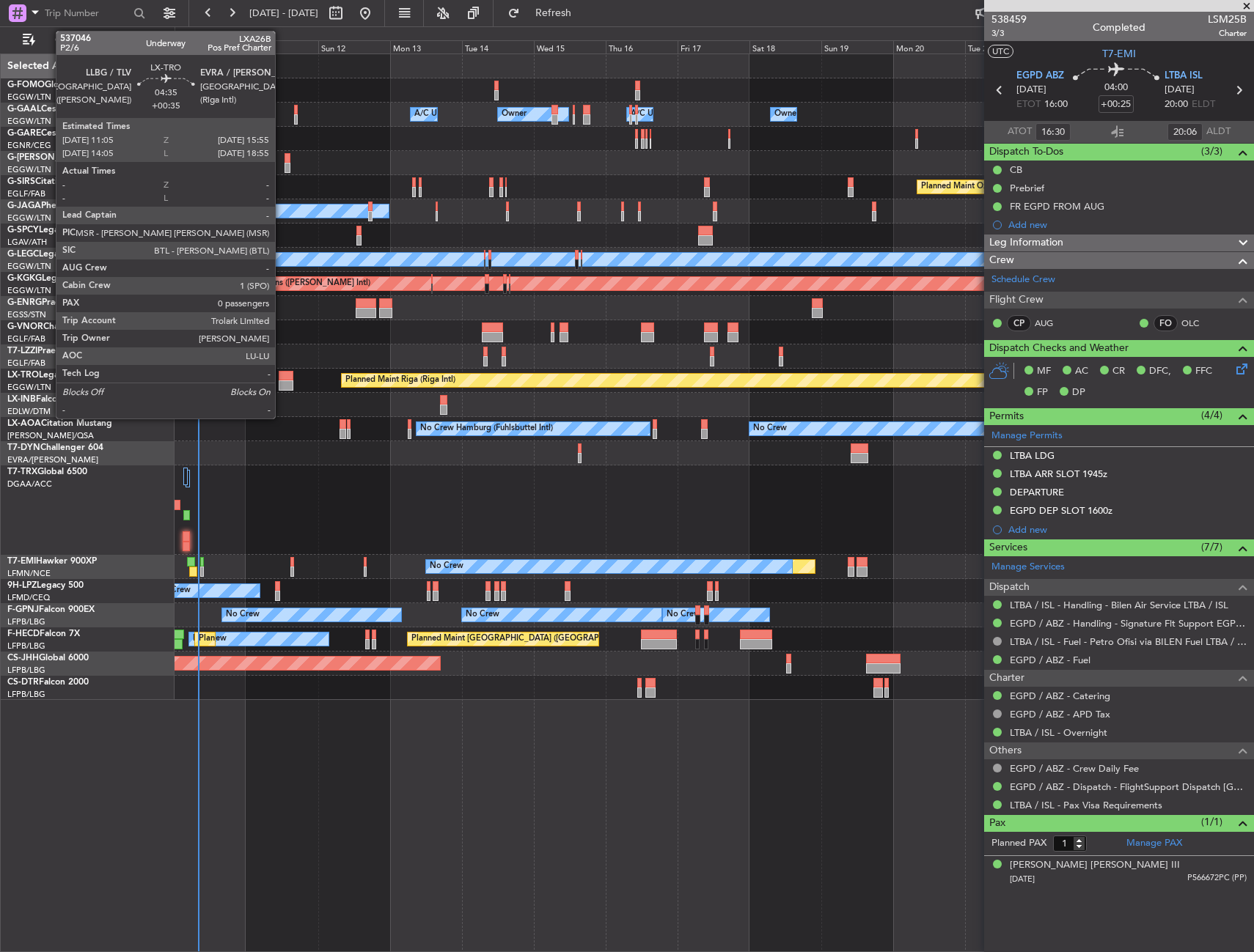
click at [281, 379] on div at bounding box center [286, 375] width 14 height 10
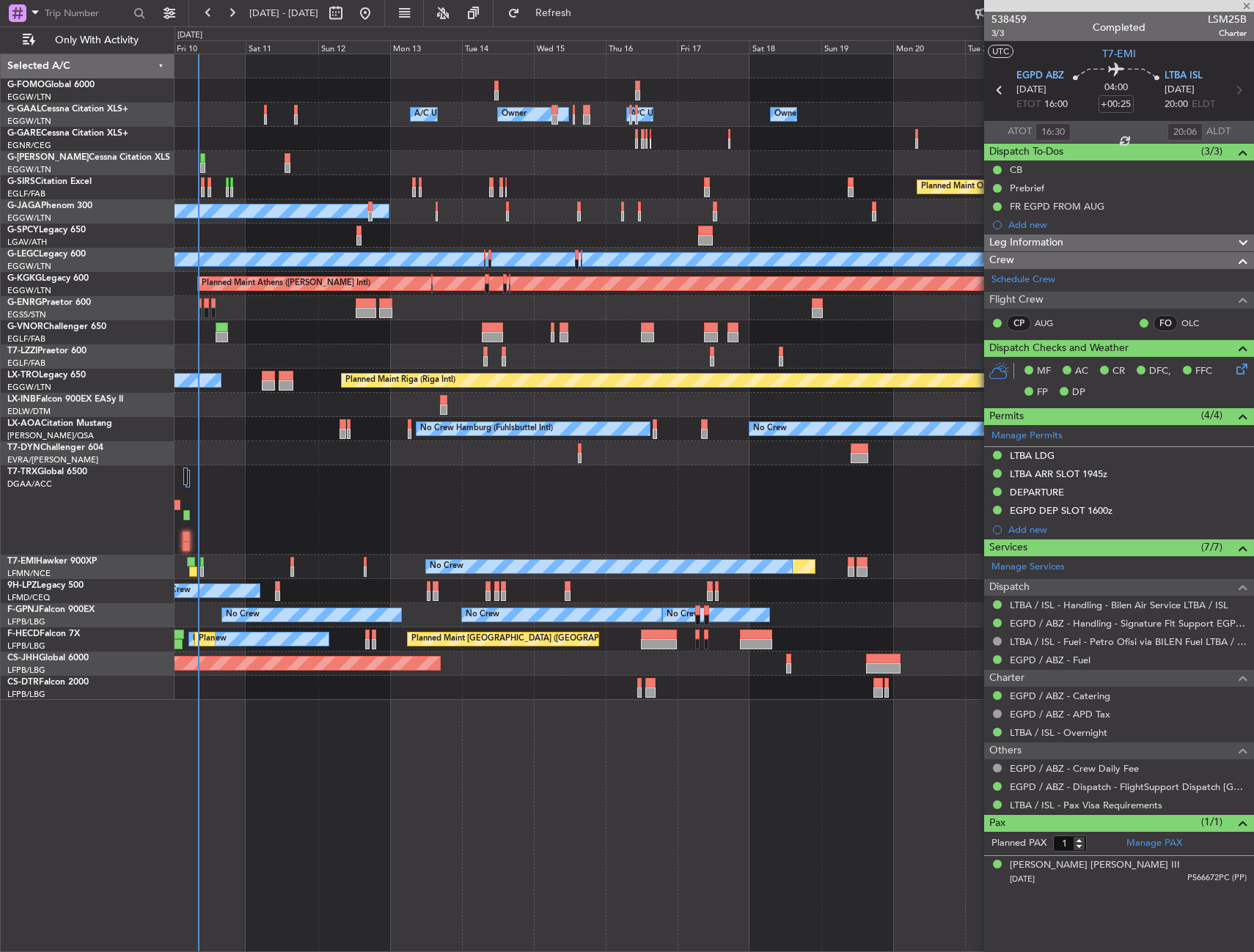
type input "+00:35"
type input "0"
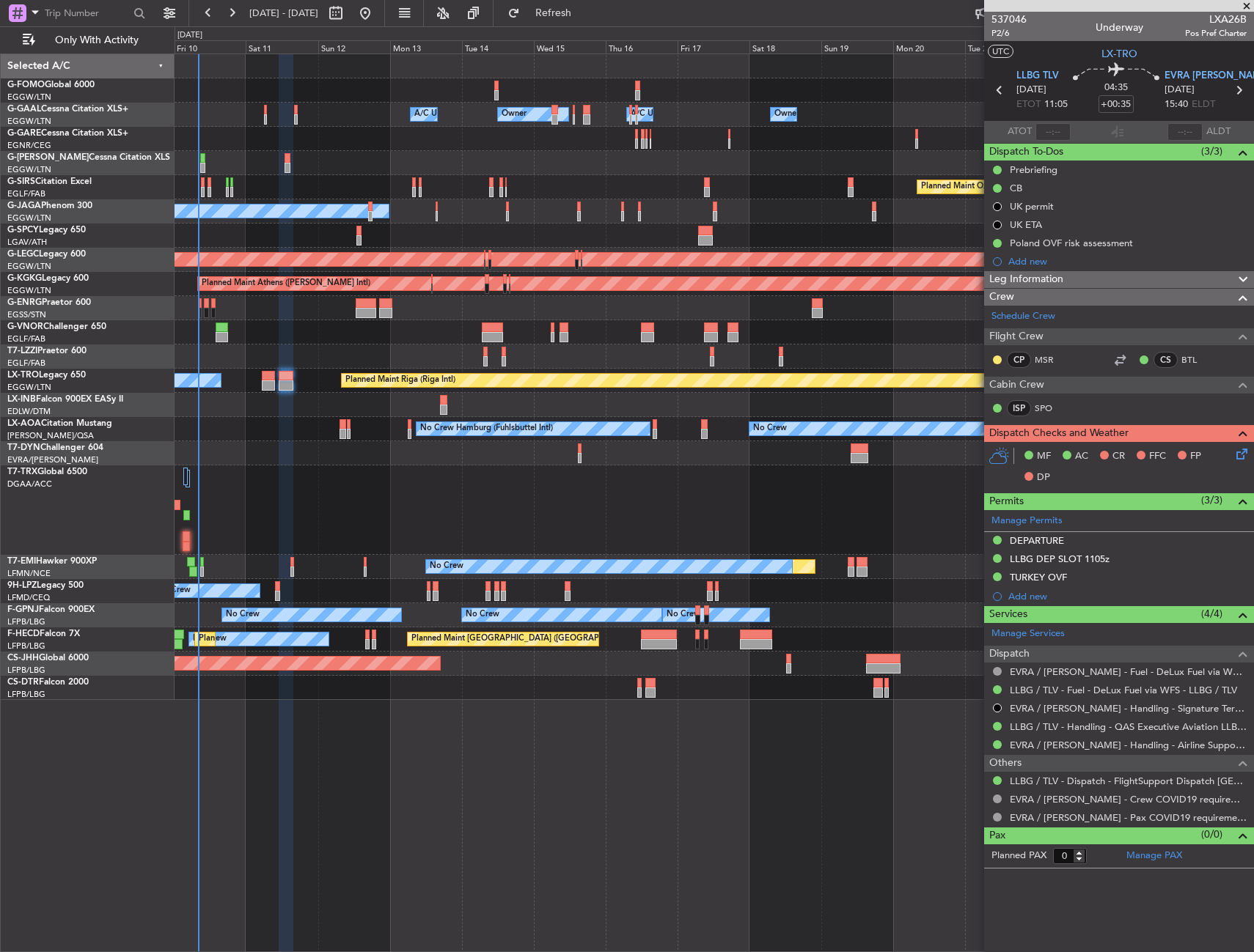
click at [431, 694] on div at bounding box center [713, 688] width 1079 height 24
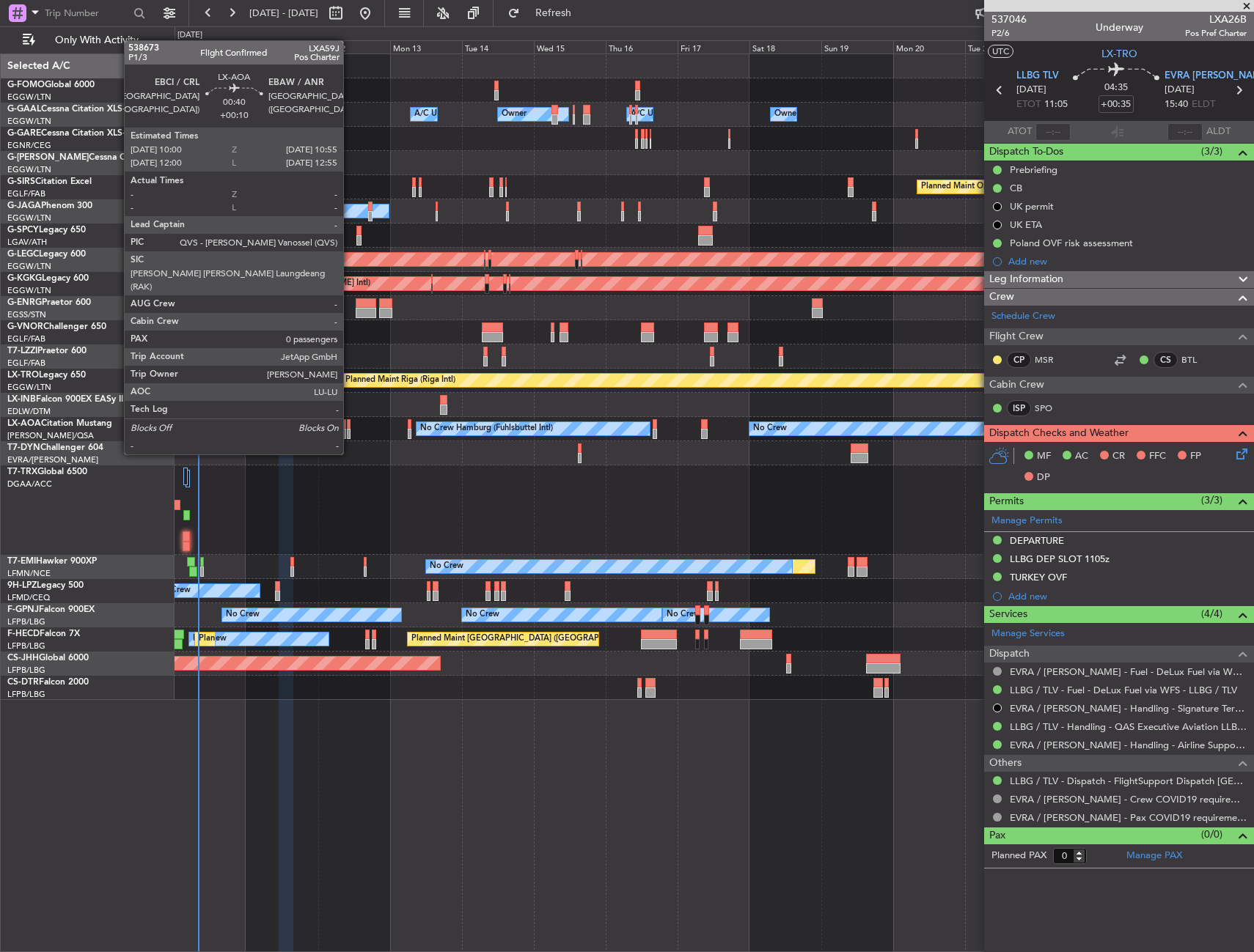
click at [350, 427] on div at bounding box center [348, 424] width 3 height 10
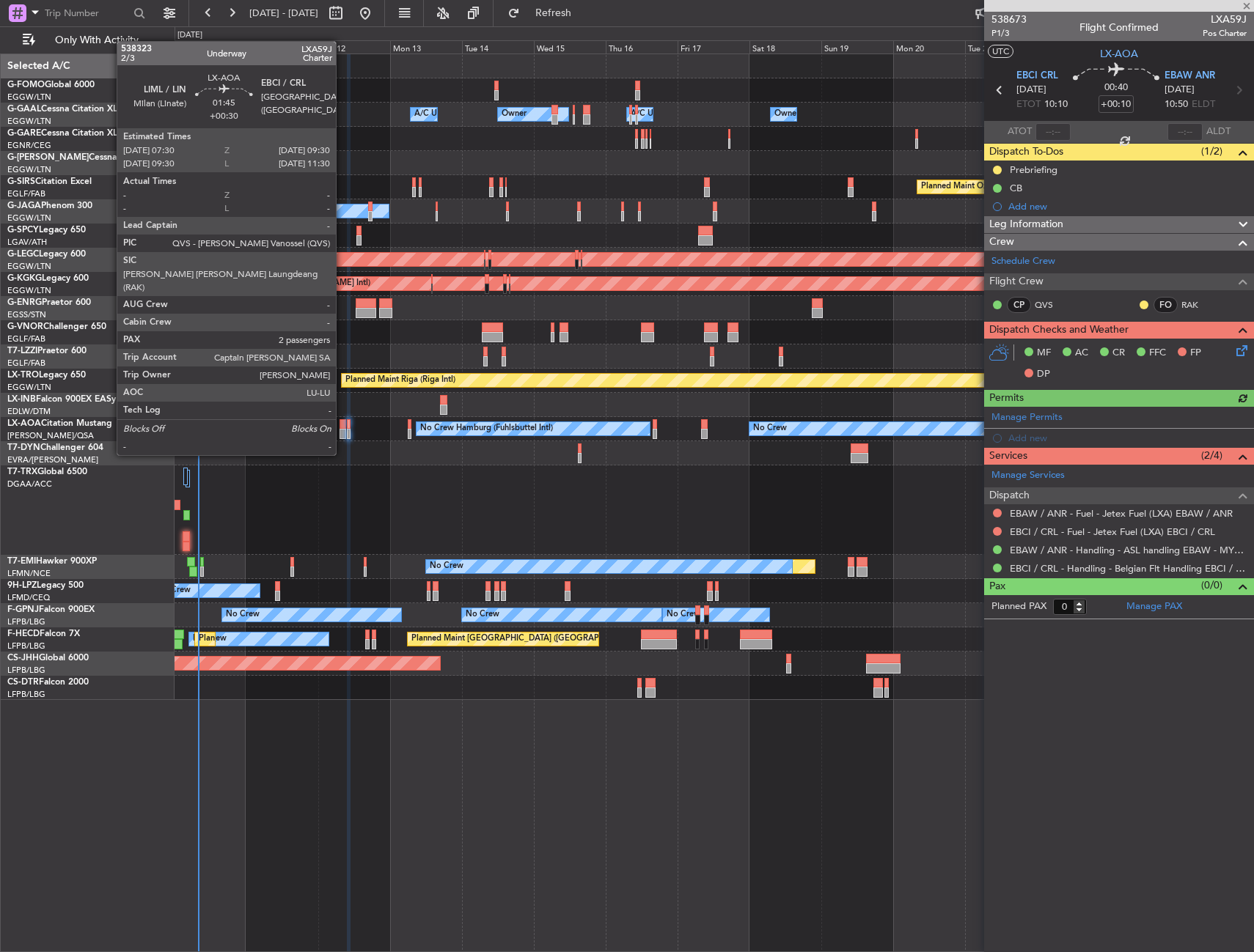
click at [343, 428] on div at bounding box center [342, 424] width 6 height 10
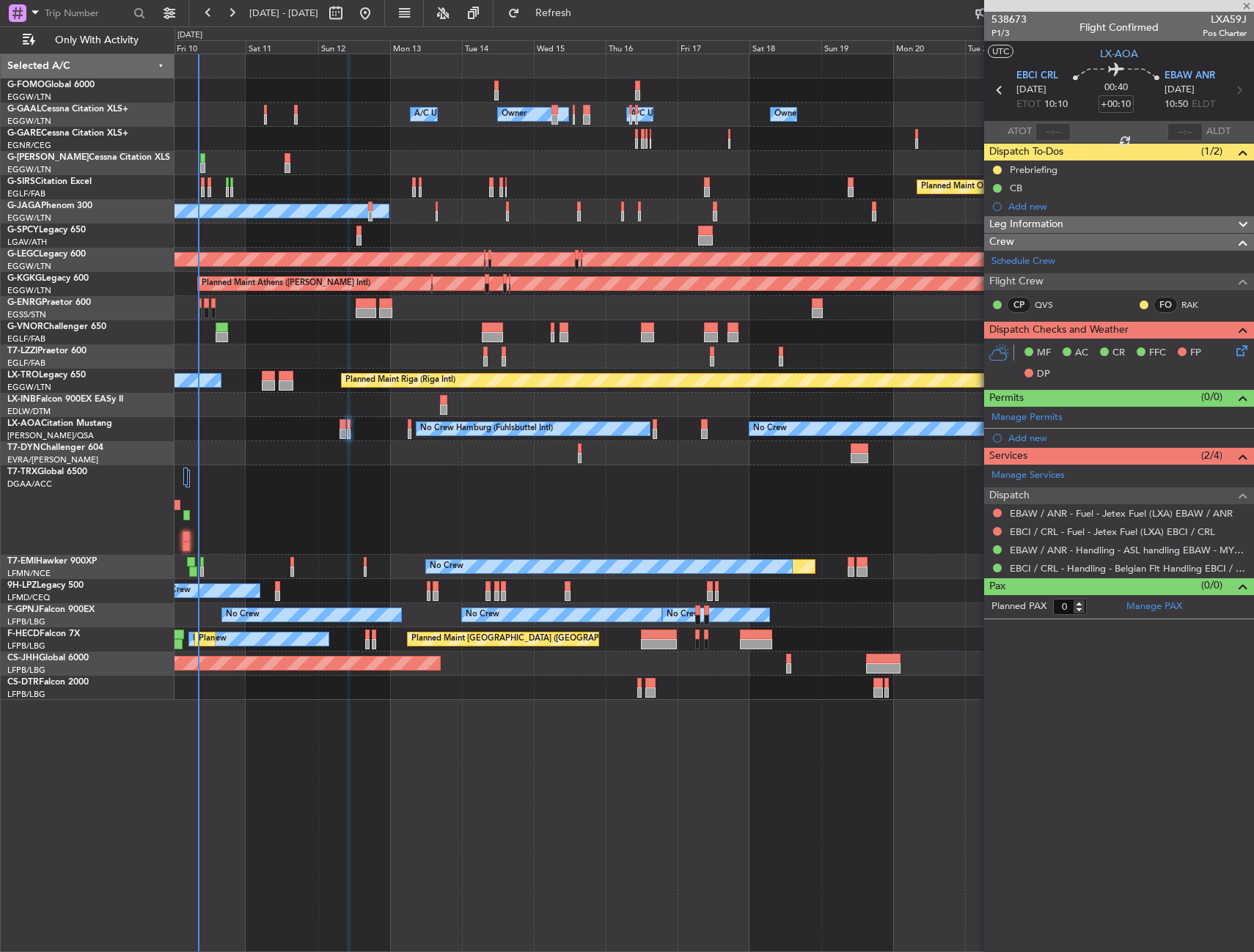
type input "+00:30"
type input "2"
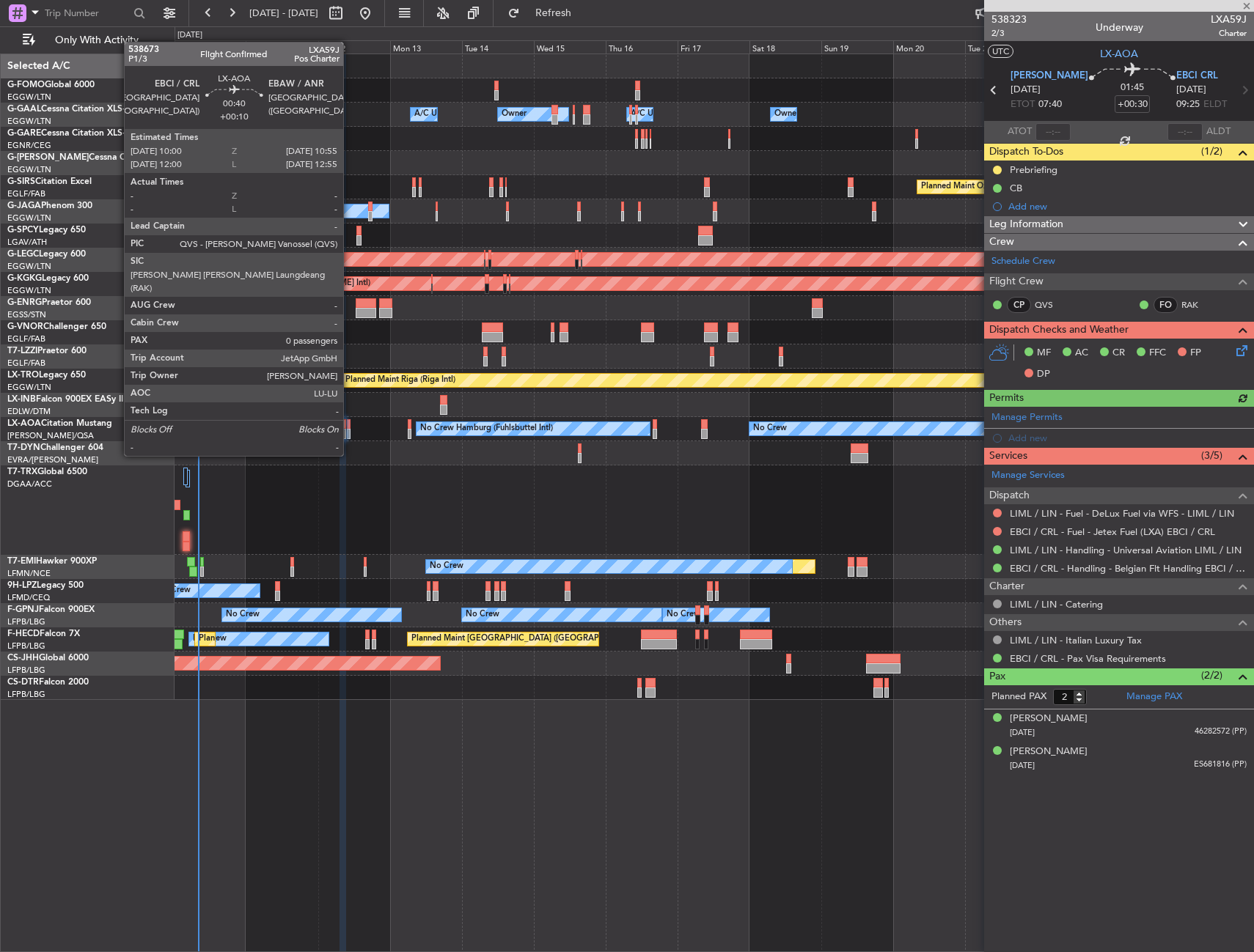
click at [350, 429] on div at bounding box center [348, 424] width 3 height 10
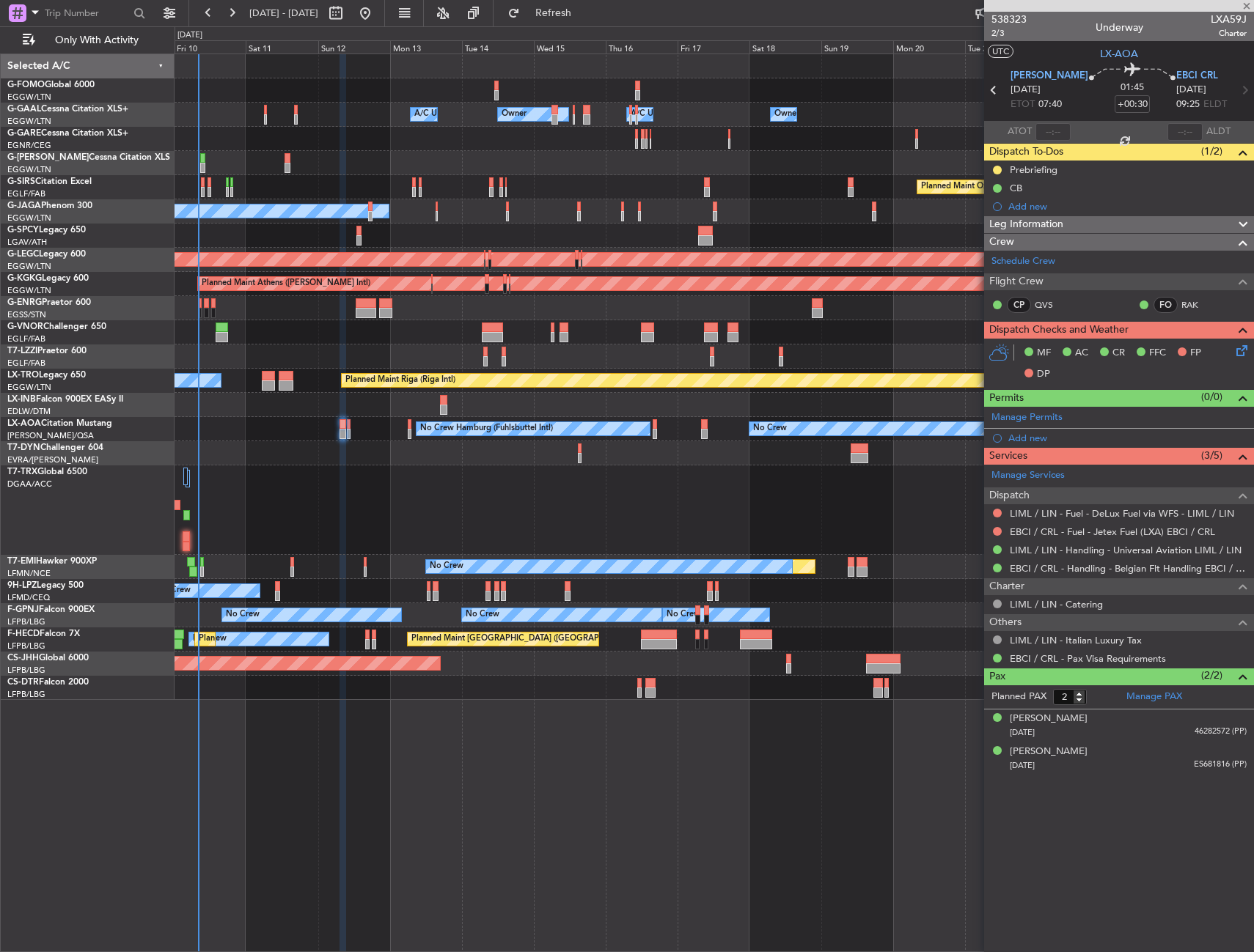
type input "+00:10"
type input "0"
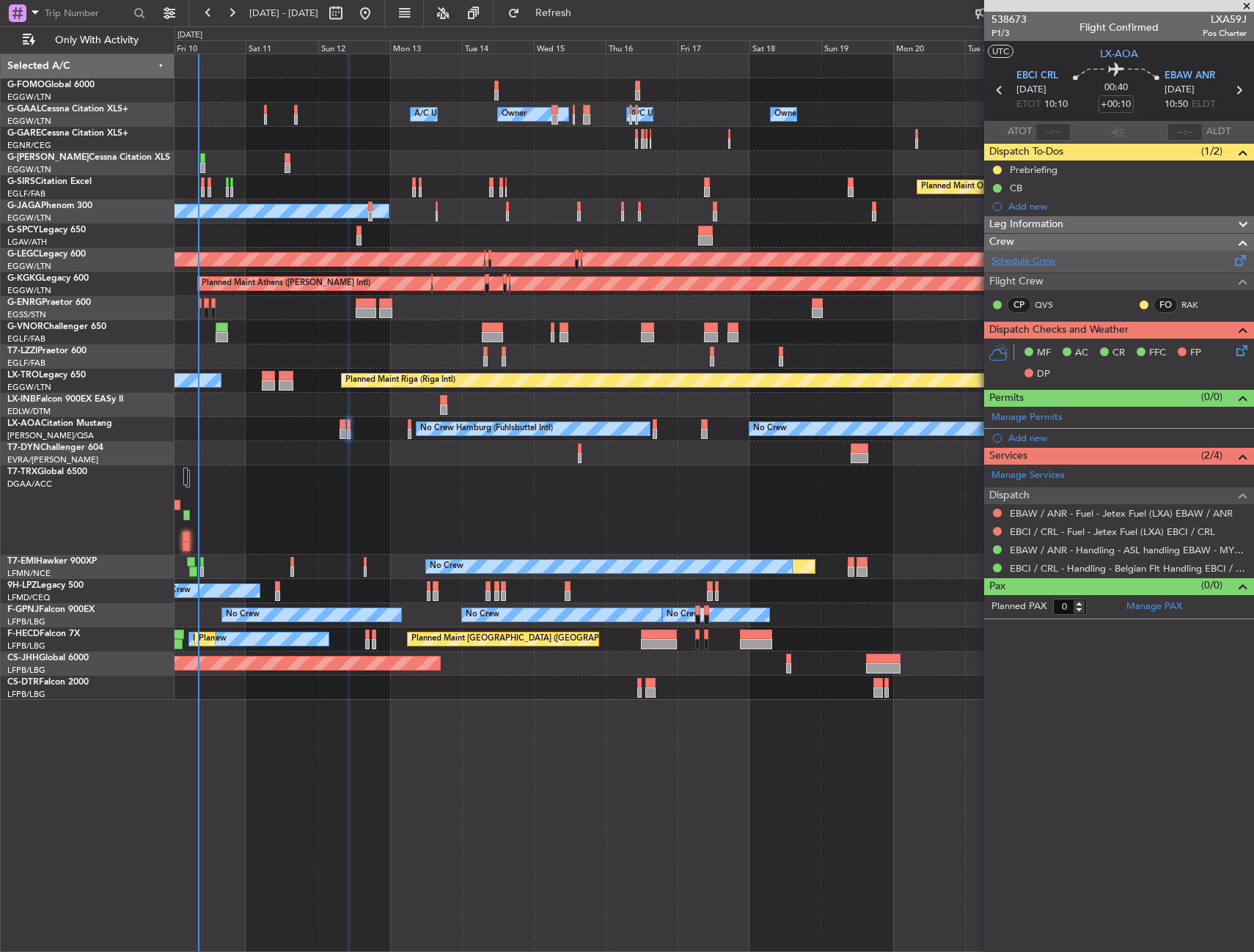
click at [1040, 257] on link "Schedule Crew" at bounding box center [1023, 261] width 64 height 14
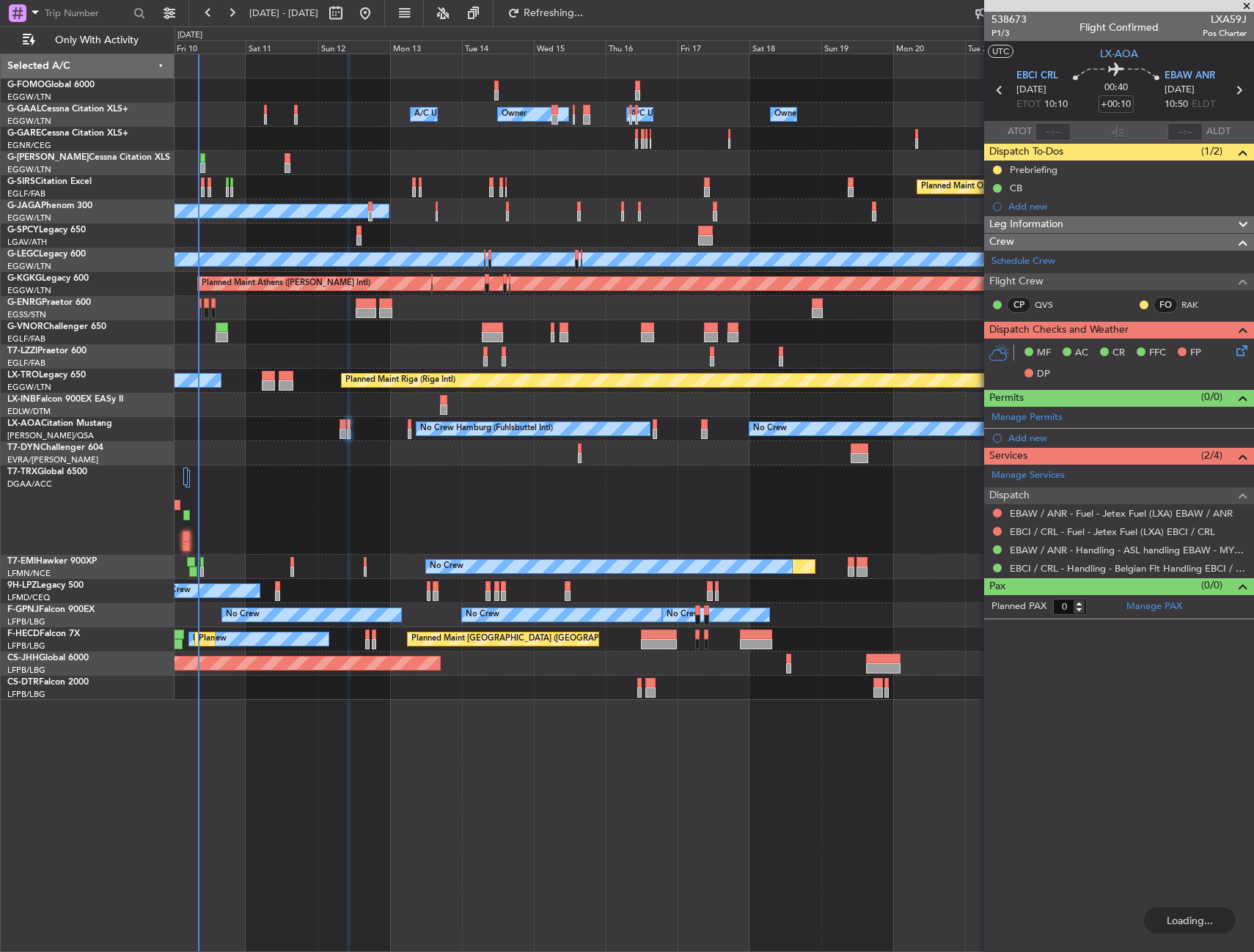
type input "+00:15"
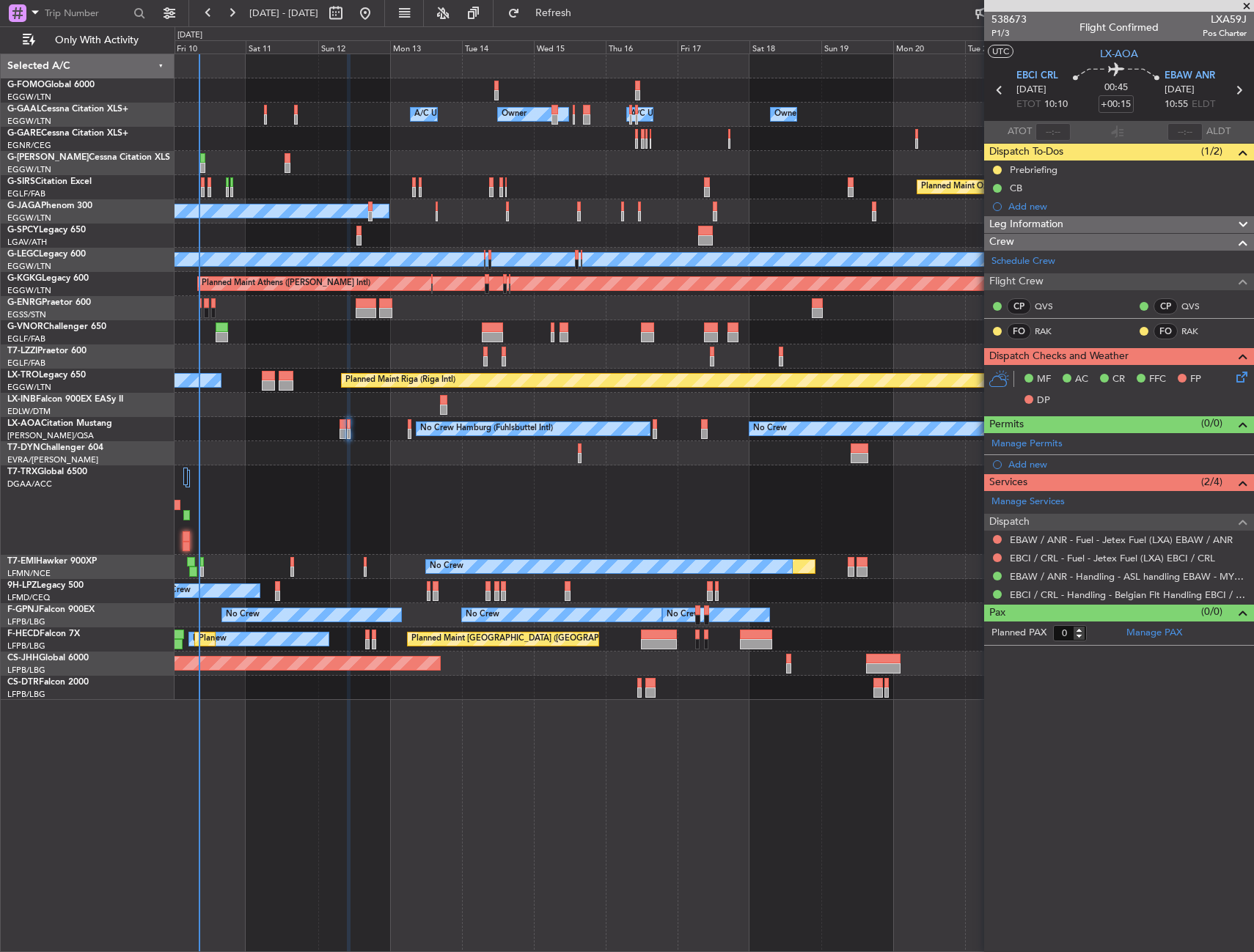
click at [280, 521] on div at bounding box center [713, 510] width 1079 height 90
click at [285, 521] on div at bounding box center [713, 510] width 1079 height 90
click at [738, 806] on div "Owner Owner A/C Unavailable A/C Unavailable Owner Owner Planned Maint [GEOGRAPH…" at bounding box center [714, 503] width 1080 height 899
click at [138, 50] on button "Only With Activity" at bounding box center [88, 41] width 143 height 24
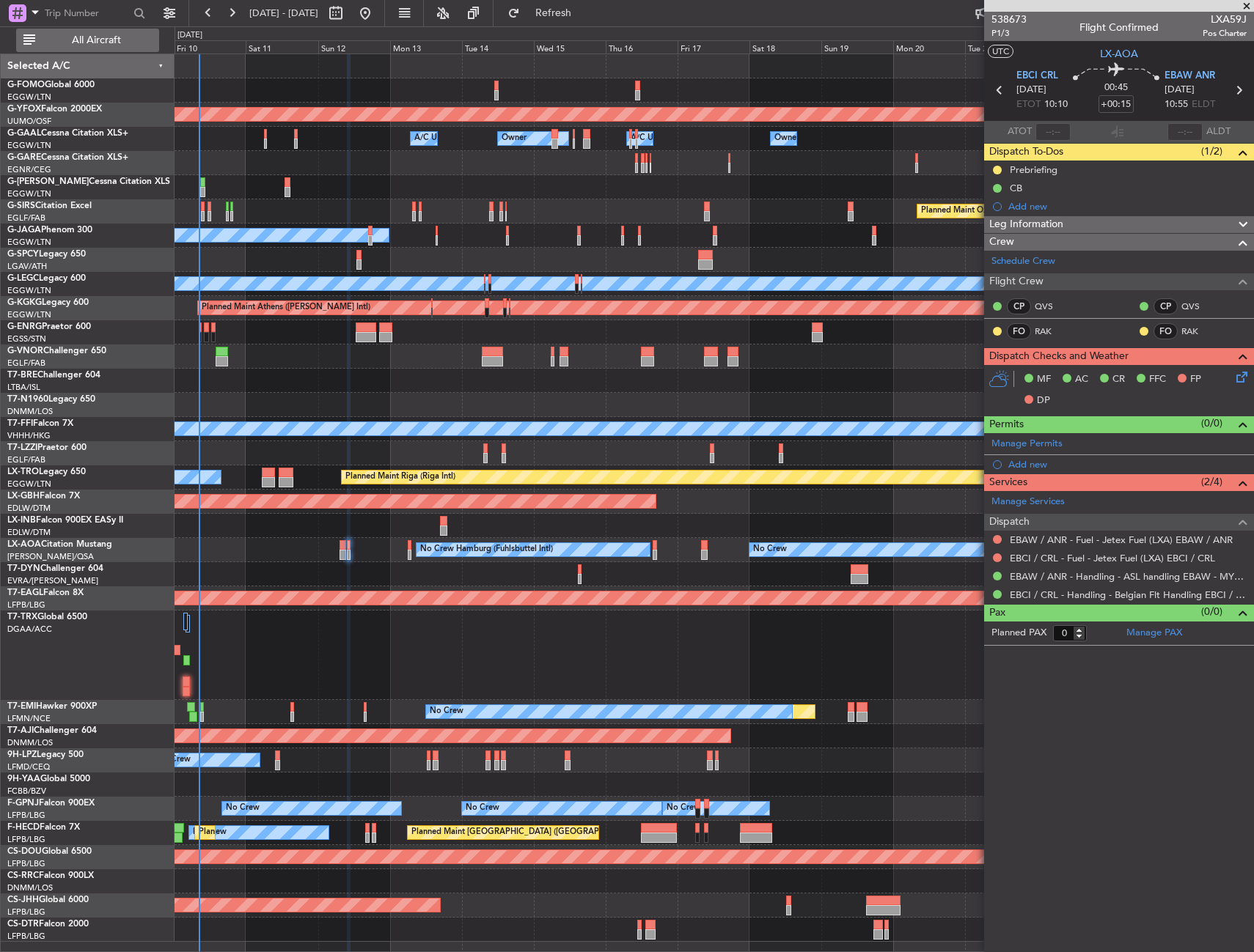
click at [79, 36] on span "All Aircraft" at bounding box center [96, 40] width 117 height 10
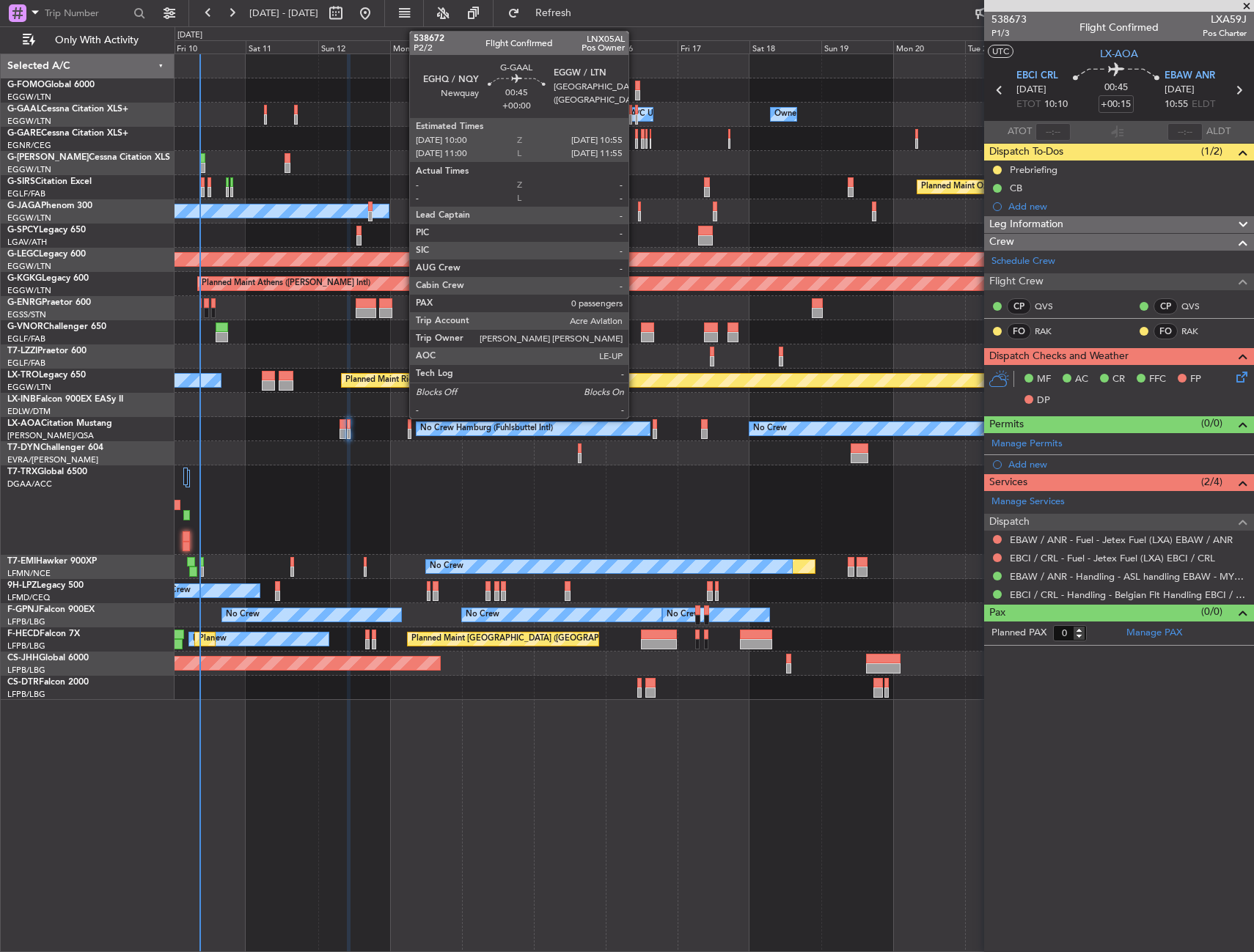
click at [635, 117] on div at bounding box center [636, 118] width 3 height 10
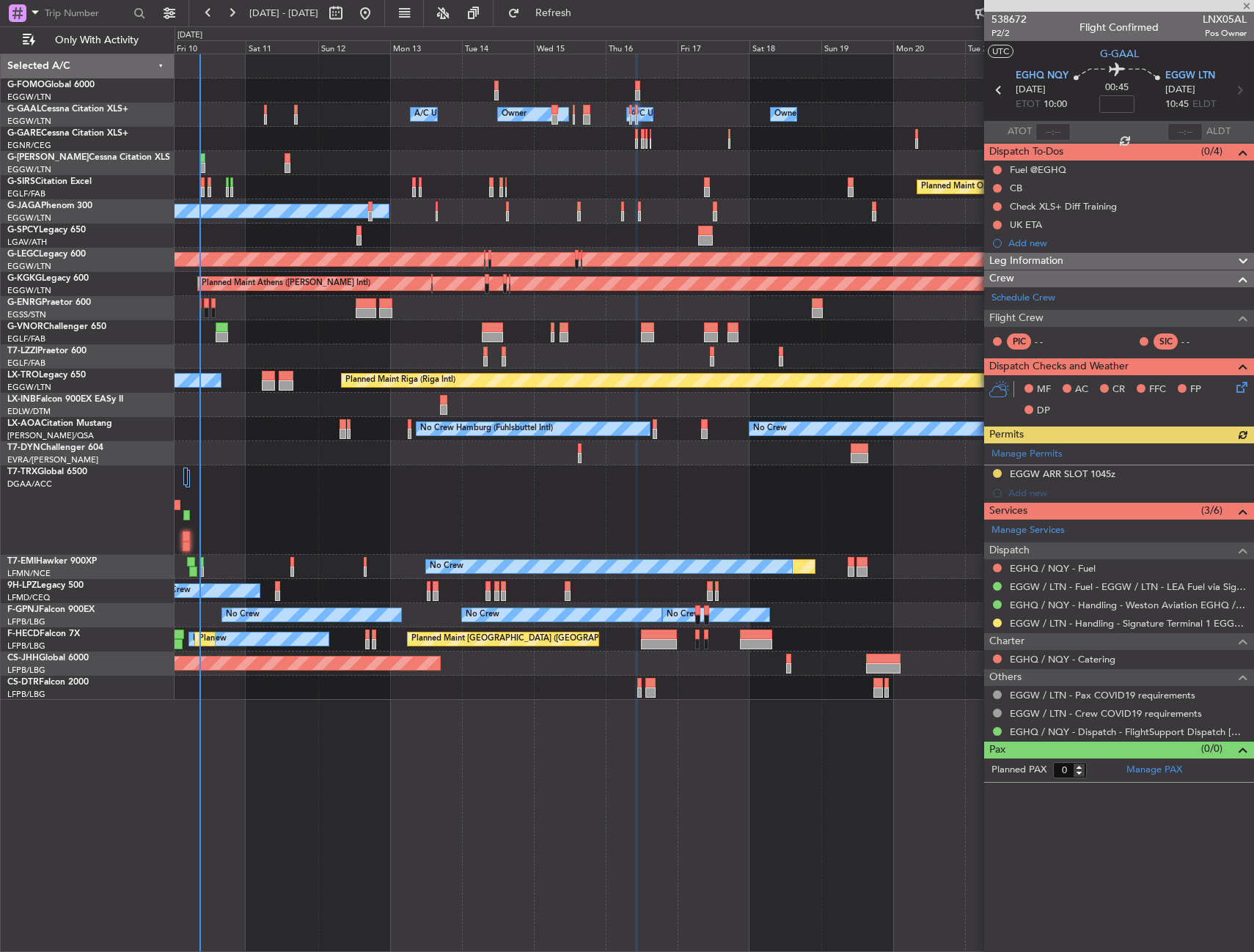
click at [1002, 619] on div at bounding box center [996, 623] width 12 height 12
click at [998, 621] on button at bounding box center [997, 623] width 9 height 9
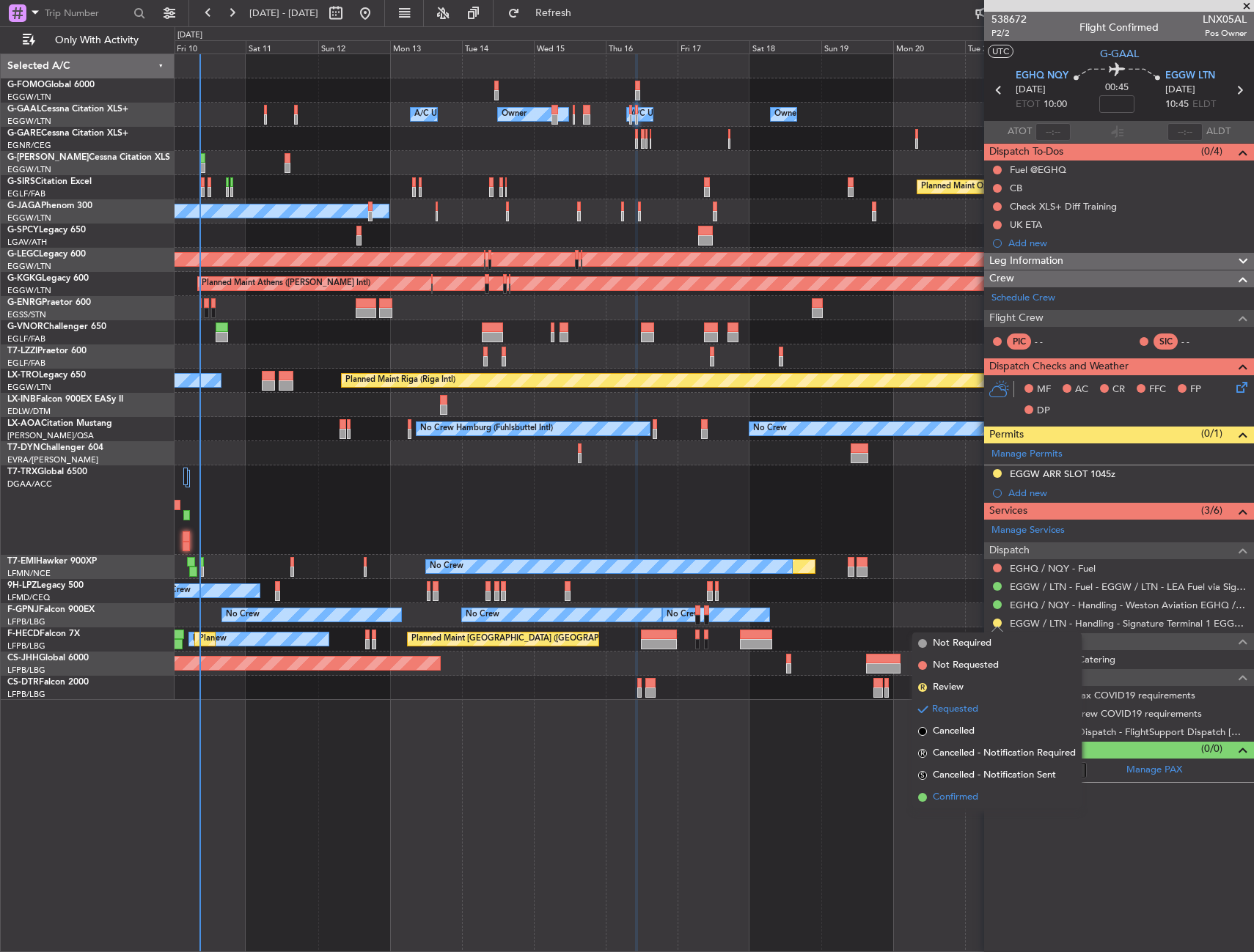
click at [952, 793] on span "Confirmed" at bounding box center [955, 797] width 45 height 14
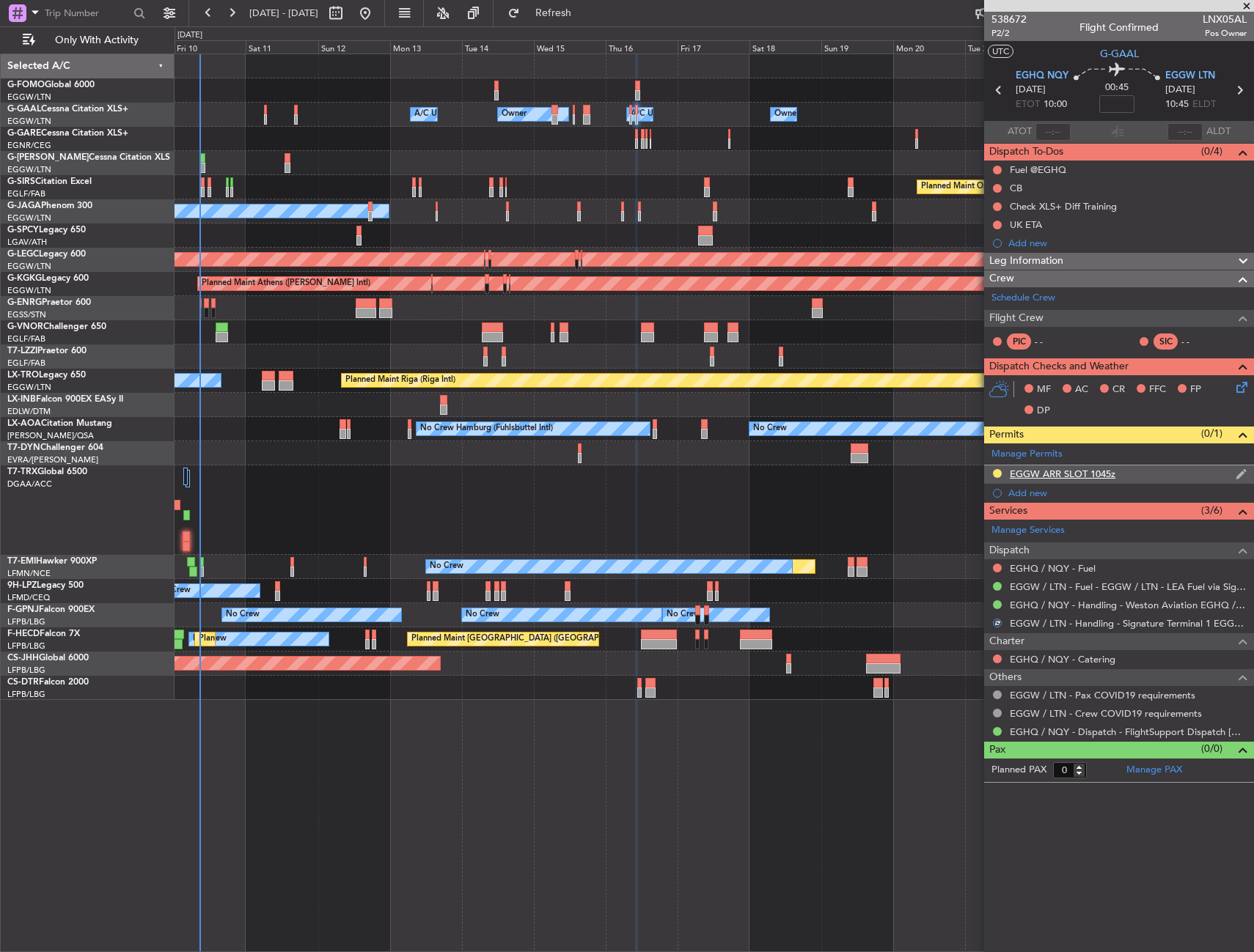
click at [1135, 477] on div "EGGW ARR SLOT 1045z" at bounding box center [1118, 475] width 269 height 18
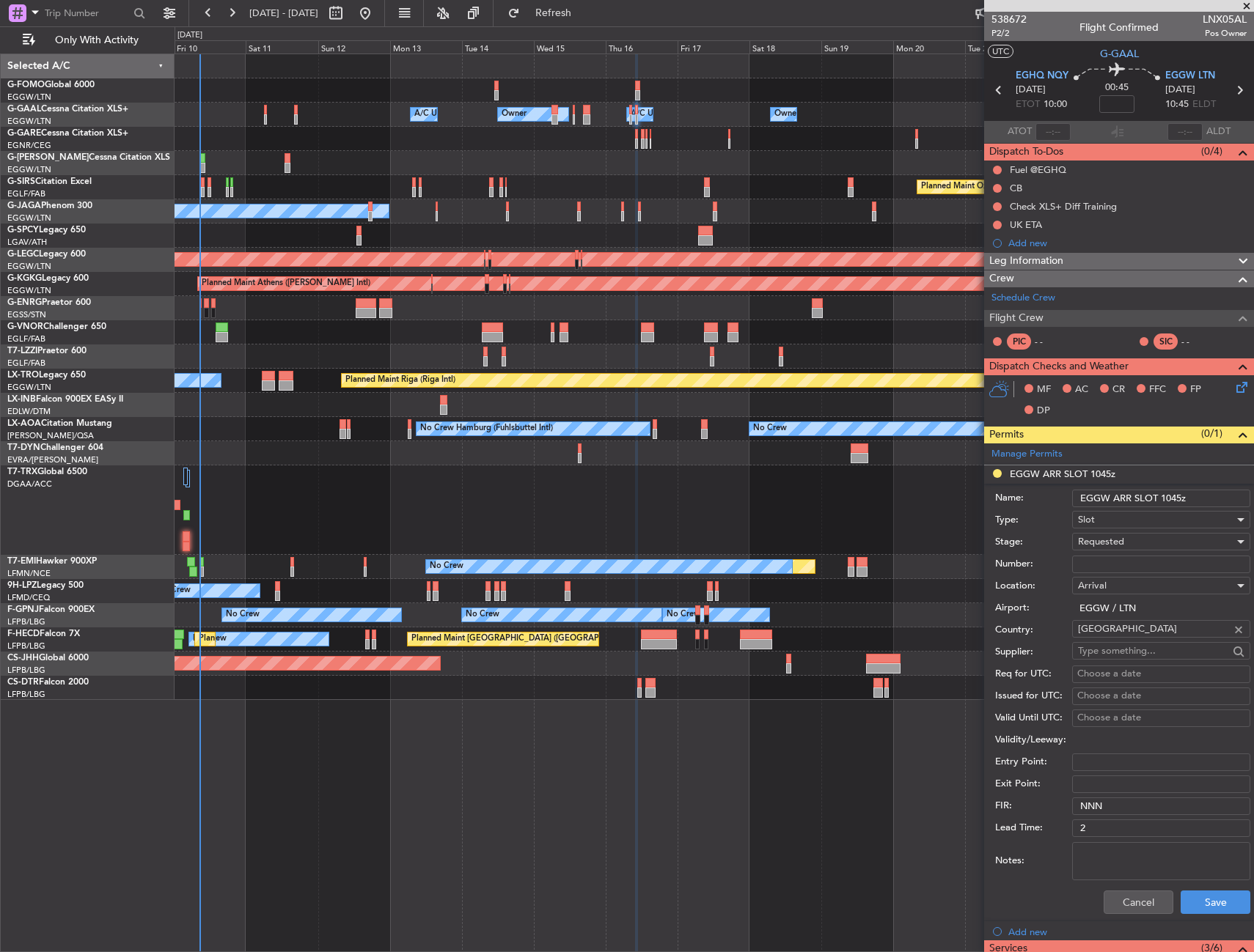
click at [1177, 497] on input "EGGW ARR SLOT 1045z" at bounding box center [1160, 498] width 178 height 17
type input "EGGW ARR SLOT 1055z"
click at [1164, 544] on div "Requested" at bounding box center [1155, 542] width 156 height 22
click at [1136, 655] on span "Received OK" at bounding box center [1155, 653] width 154 height 22
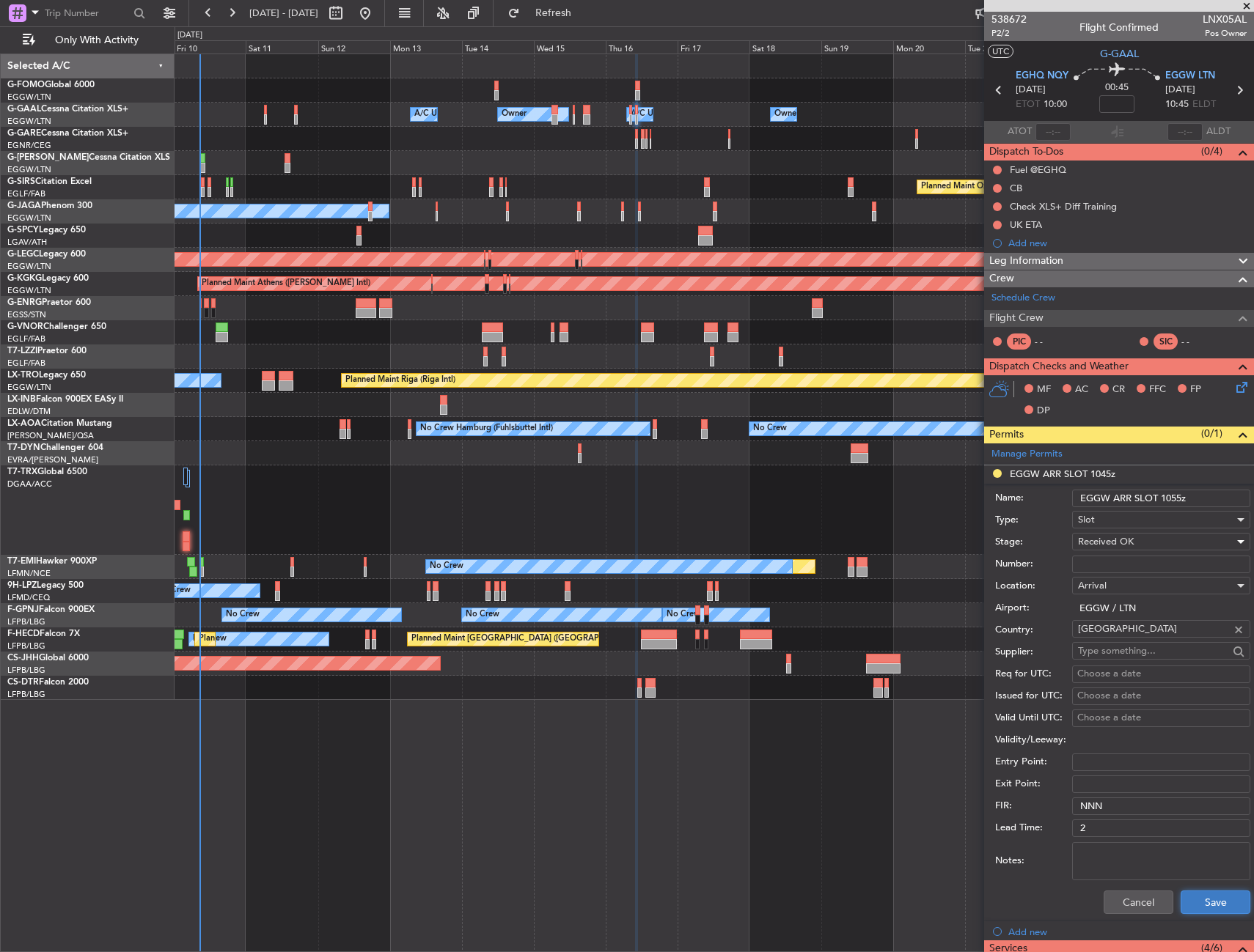
click at [1183, 900] on button "Save" at bounding box center [1215, 902] width 70 height 24
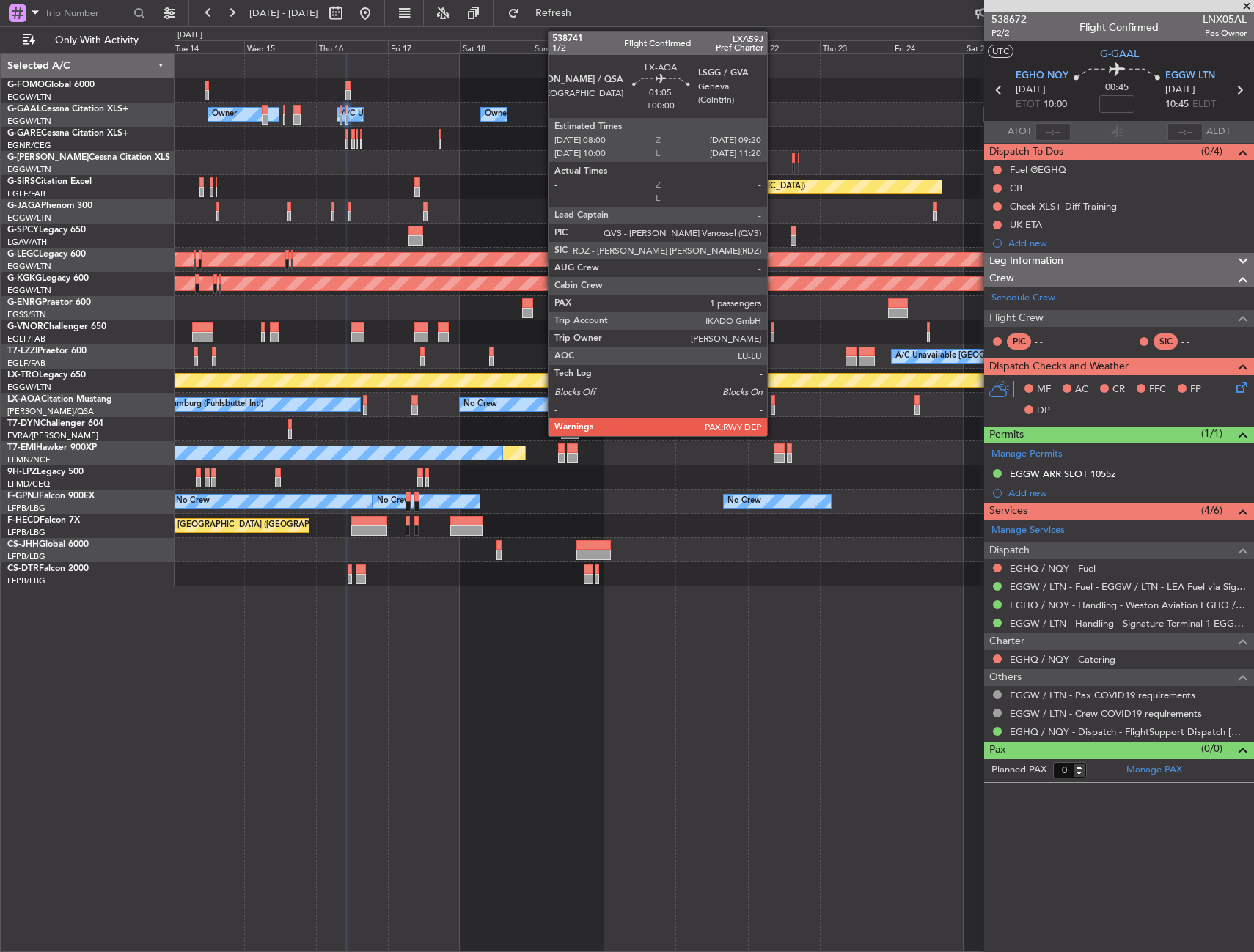
click at [773, 409] on div at bounding box center [772, 410] width 5 height 10
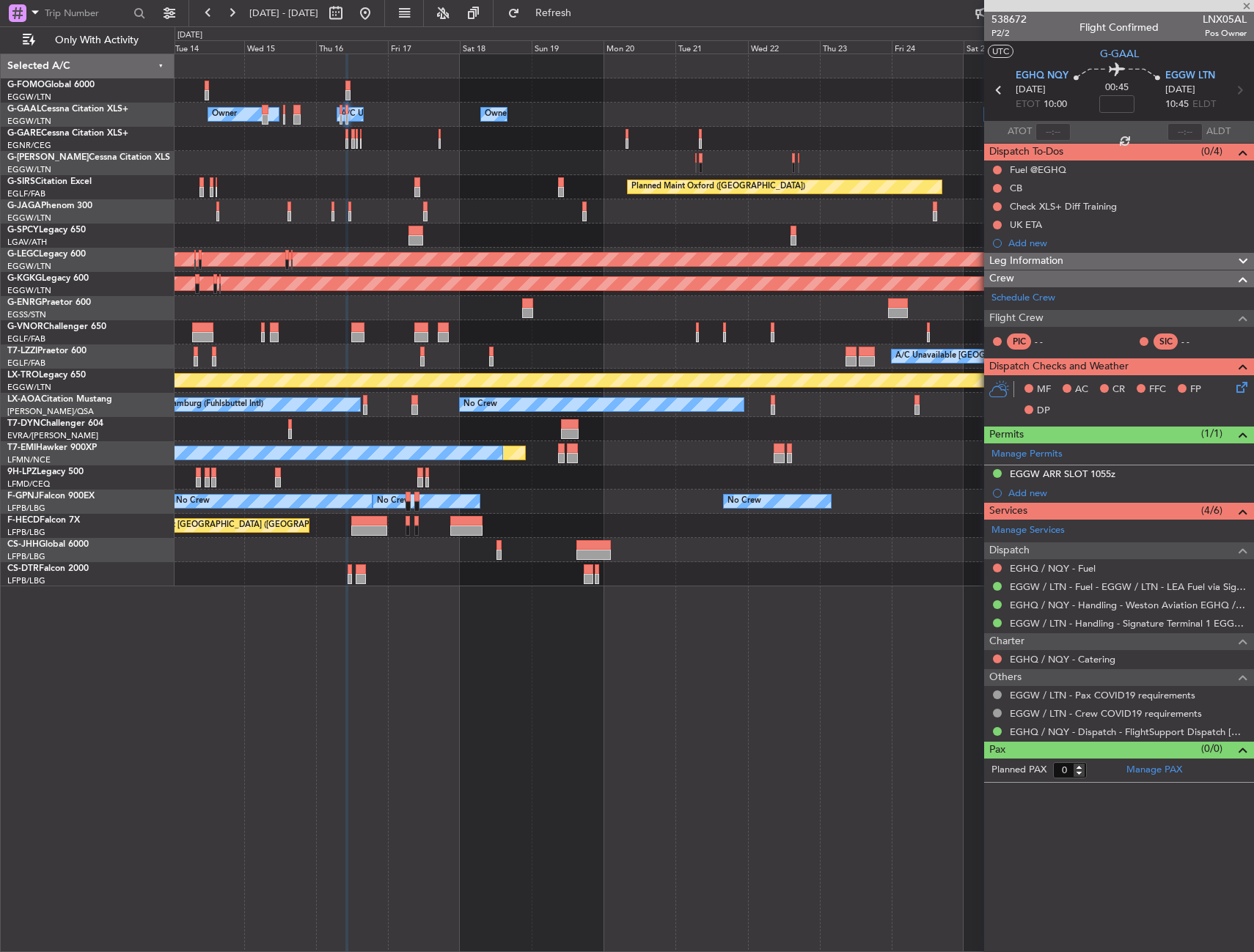
type input "1"
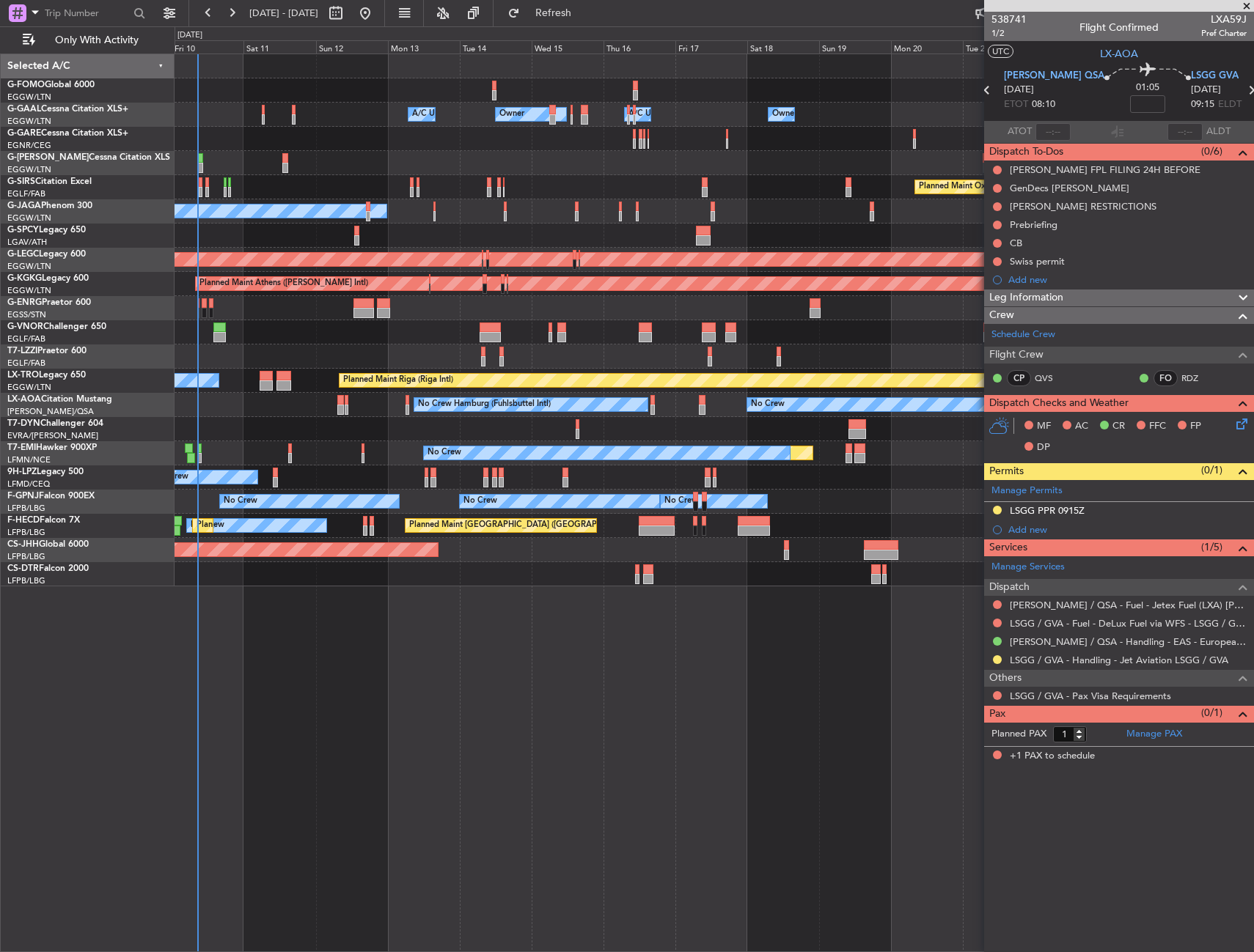
click at [687, 748] on div "Owner Owner Owner A/C Unavailable A/C Unavailable Owner Planned Maint London (L…" at bounding box center [714, 503] width 1080 height 899
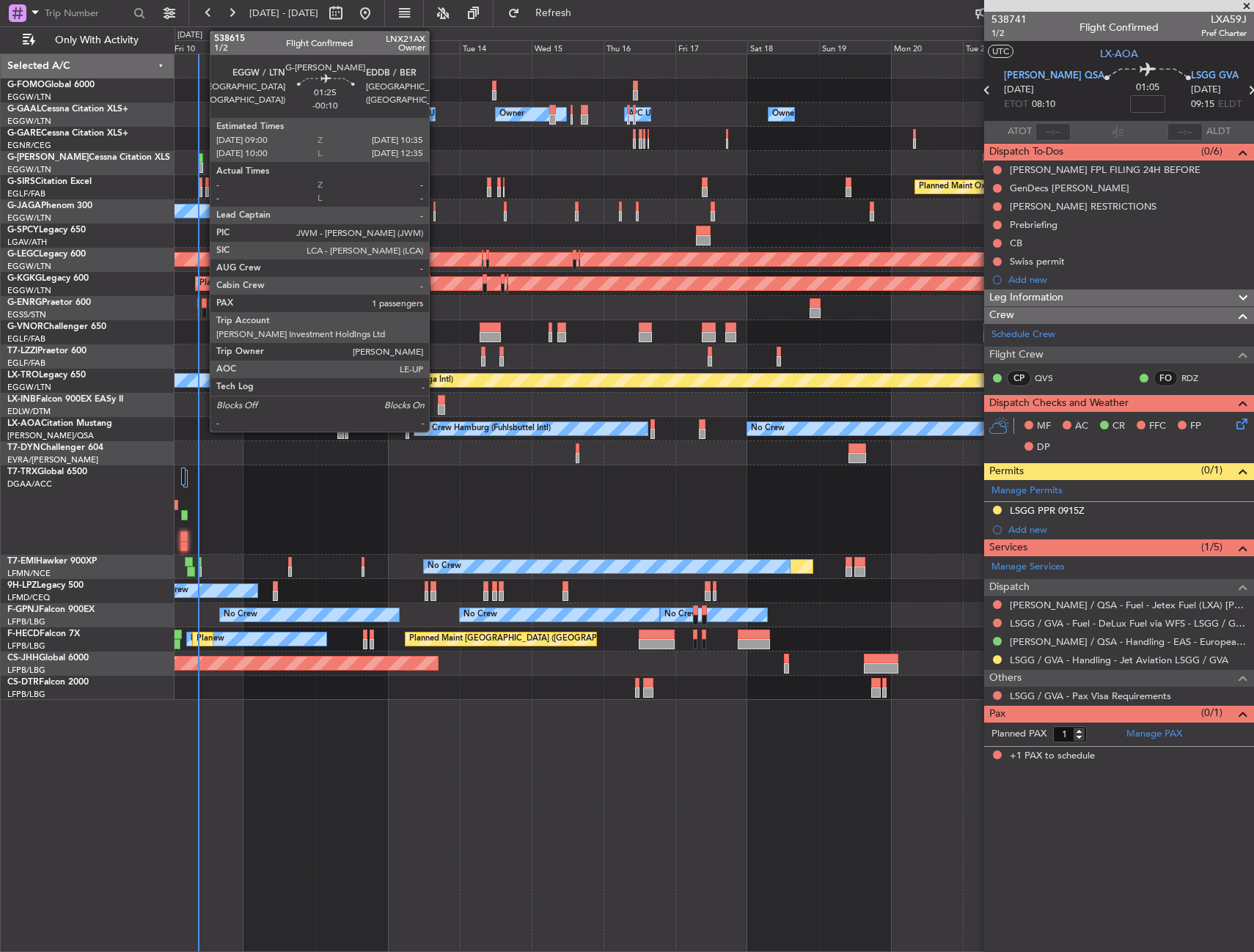
click at [203, 164] on div at bounding box center [201, 167] width 5 height 10
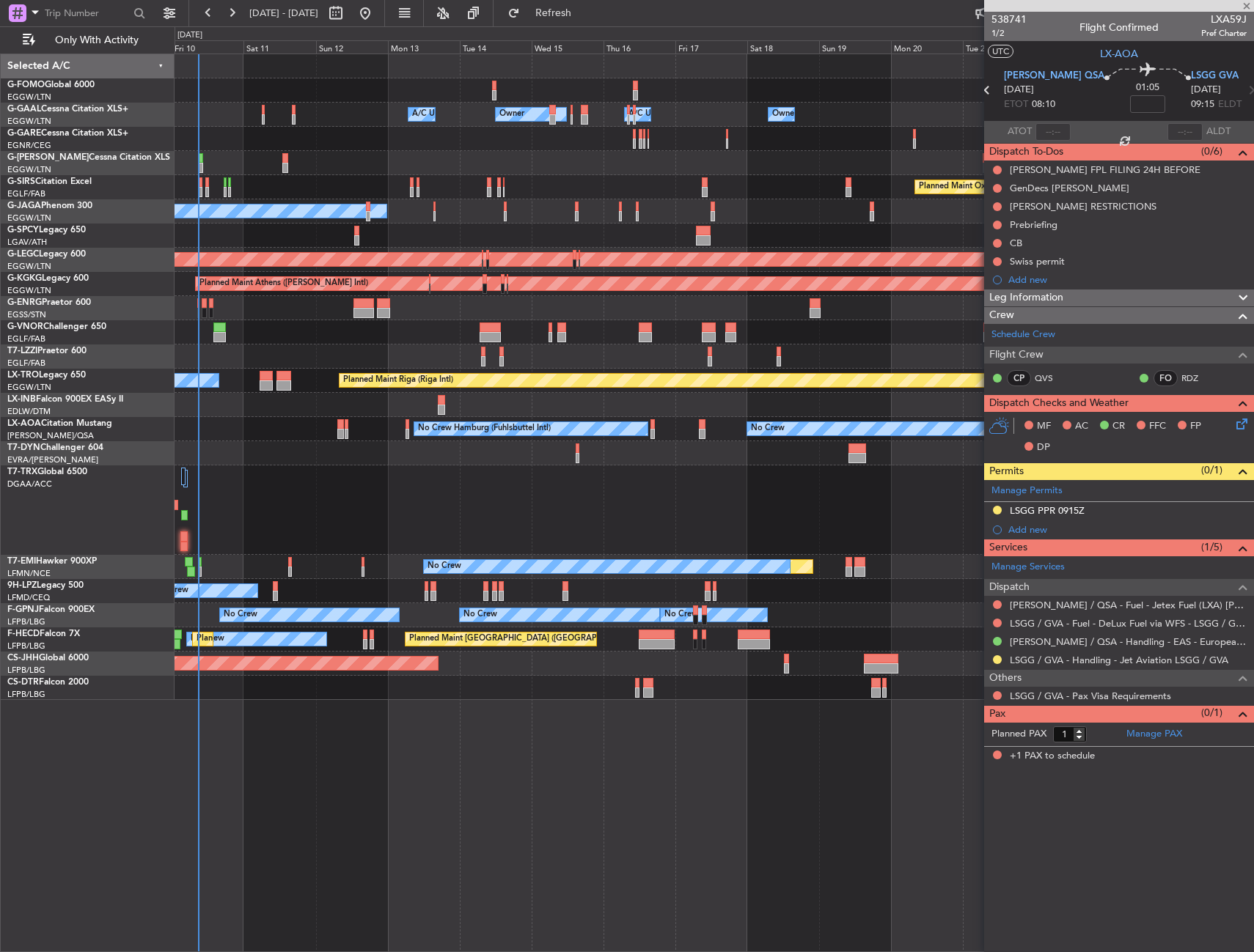
type input "-00:10"
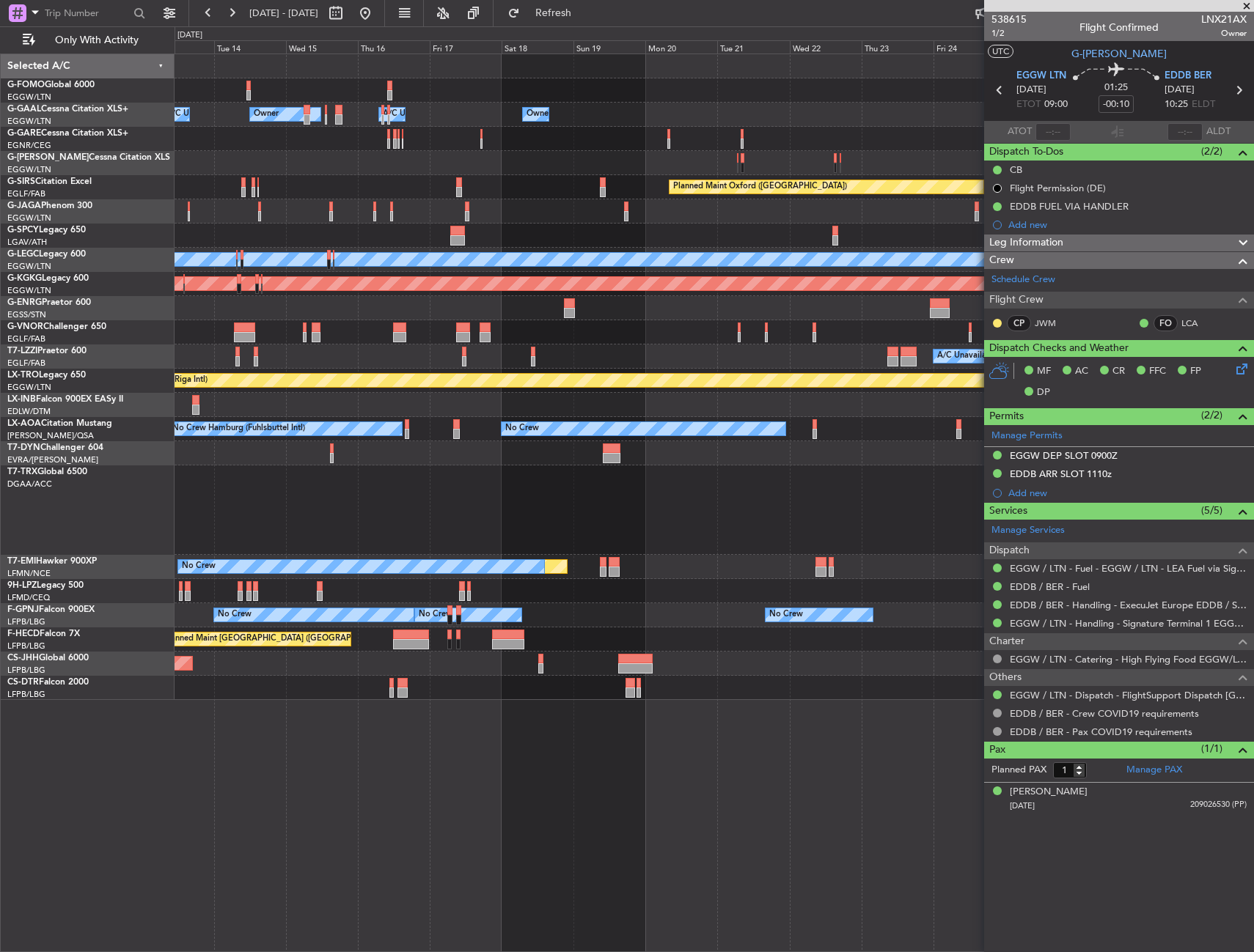
click at [576, 503] on div "Owner Owner A/C Unavailable A/C Unavailable Owner Owner Planned Maint Oxford (K…" at bounding box center [713, 377] width 1079 height 646
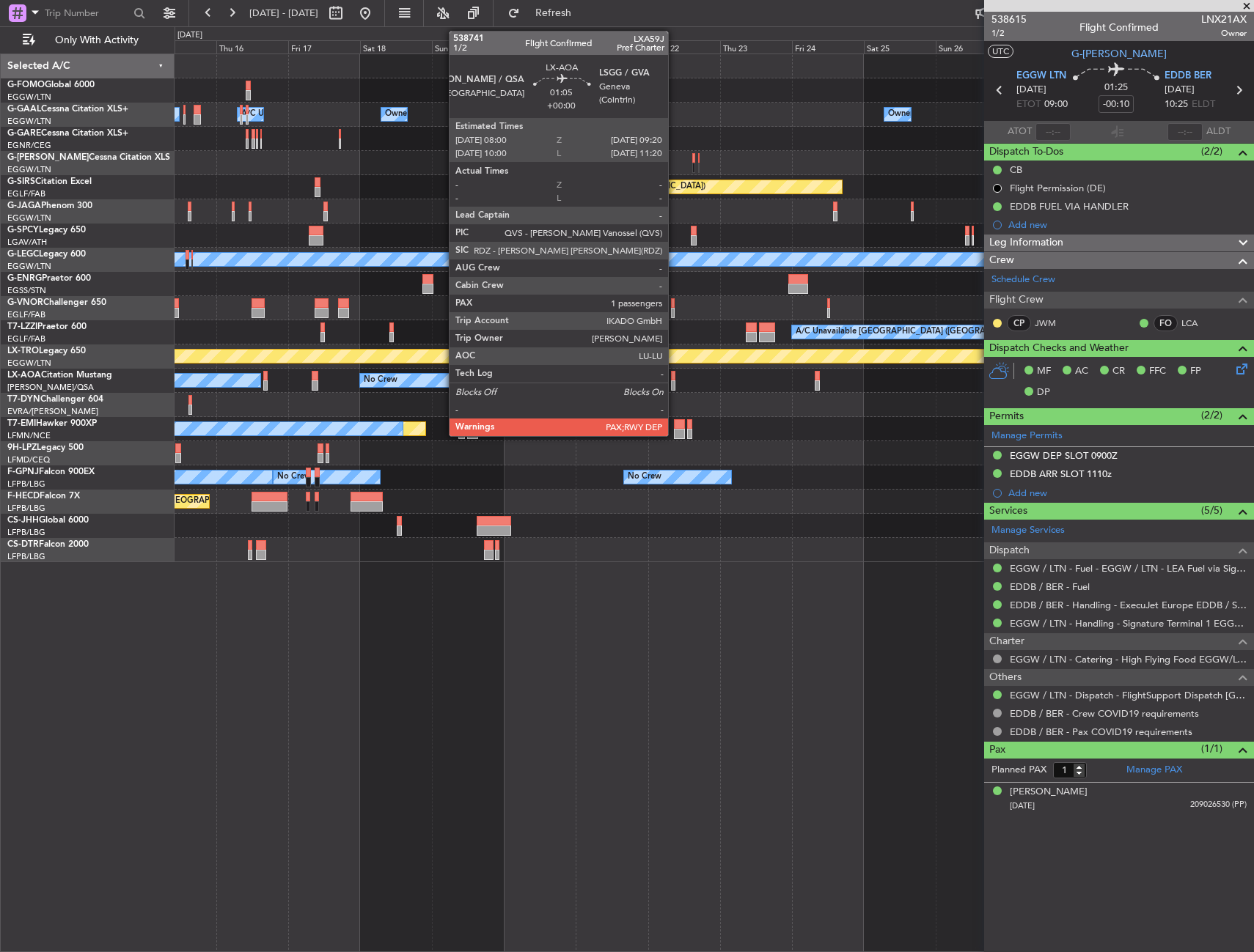
click at [674, 383] on div at bounding box center [673, 385] width 5 height 10
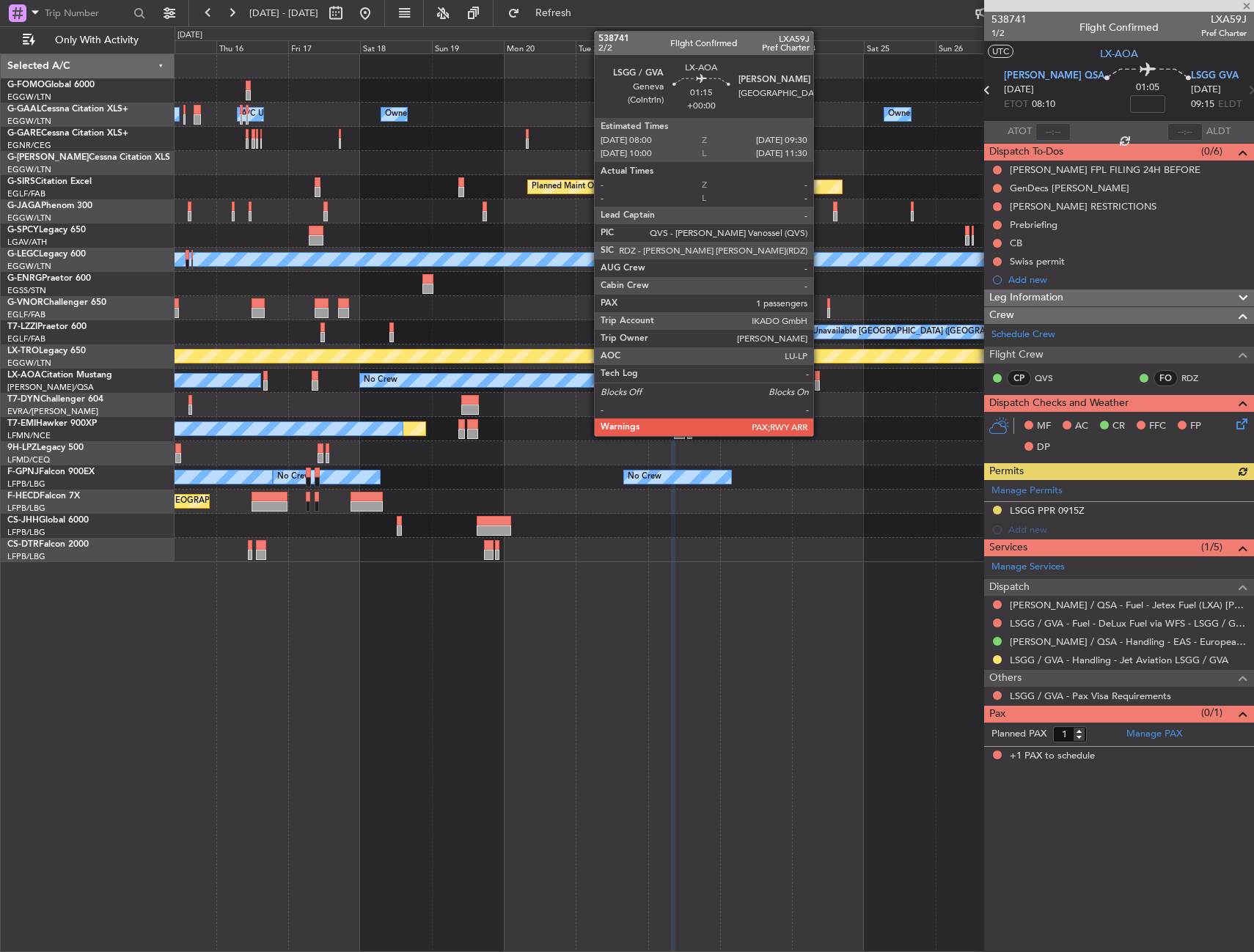
click at [820, 383] on div at bounding box center [817, 385] width 5 height 10
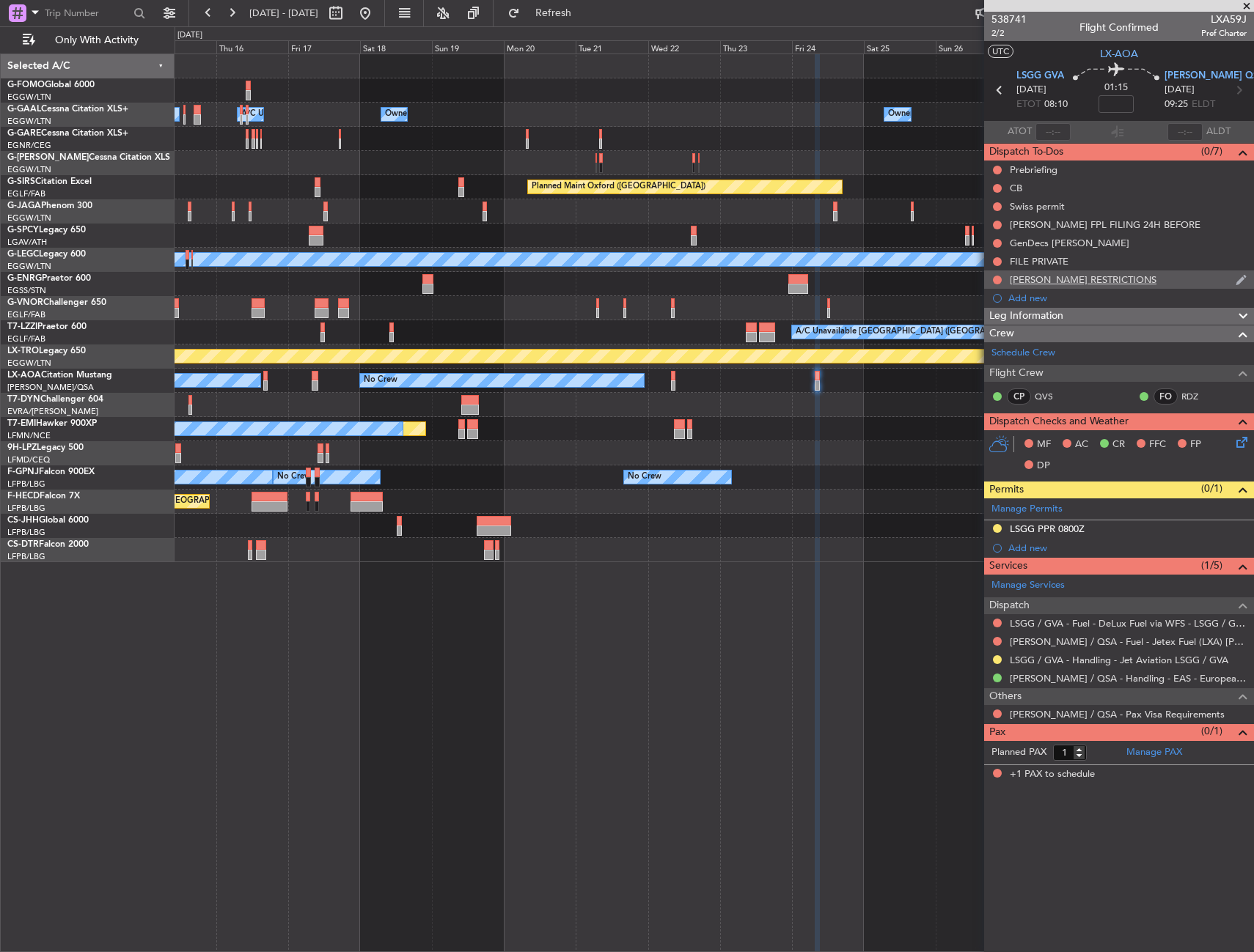
click at [1135, 280] on div "LELL RESTRICTIONS" at bounding box center [1118, 279] width 269 height 18
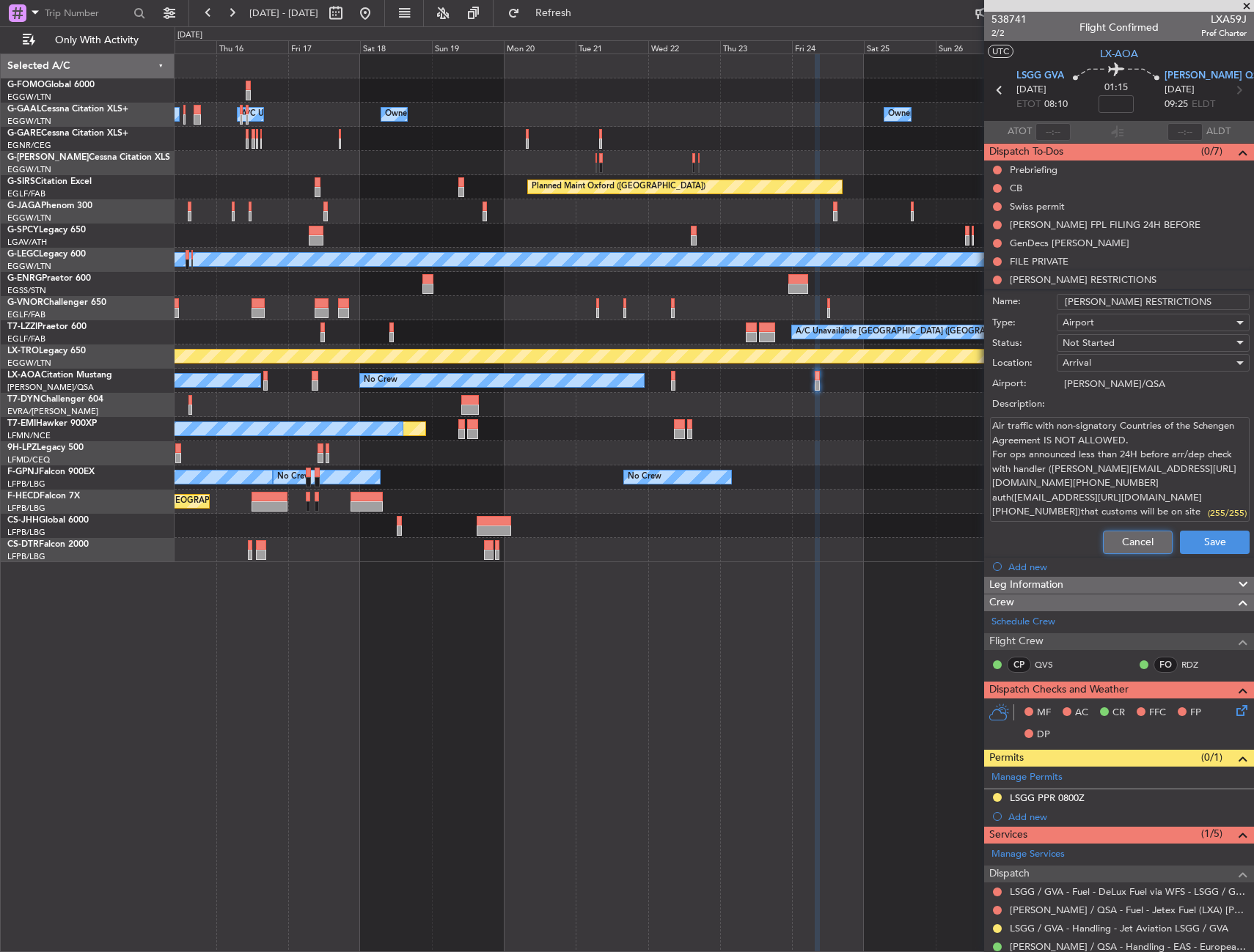
click at [1130, 550] on button "Cancel" at bounding box center [1137, 542] width 70 height 24
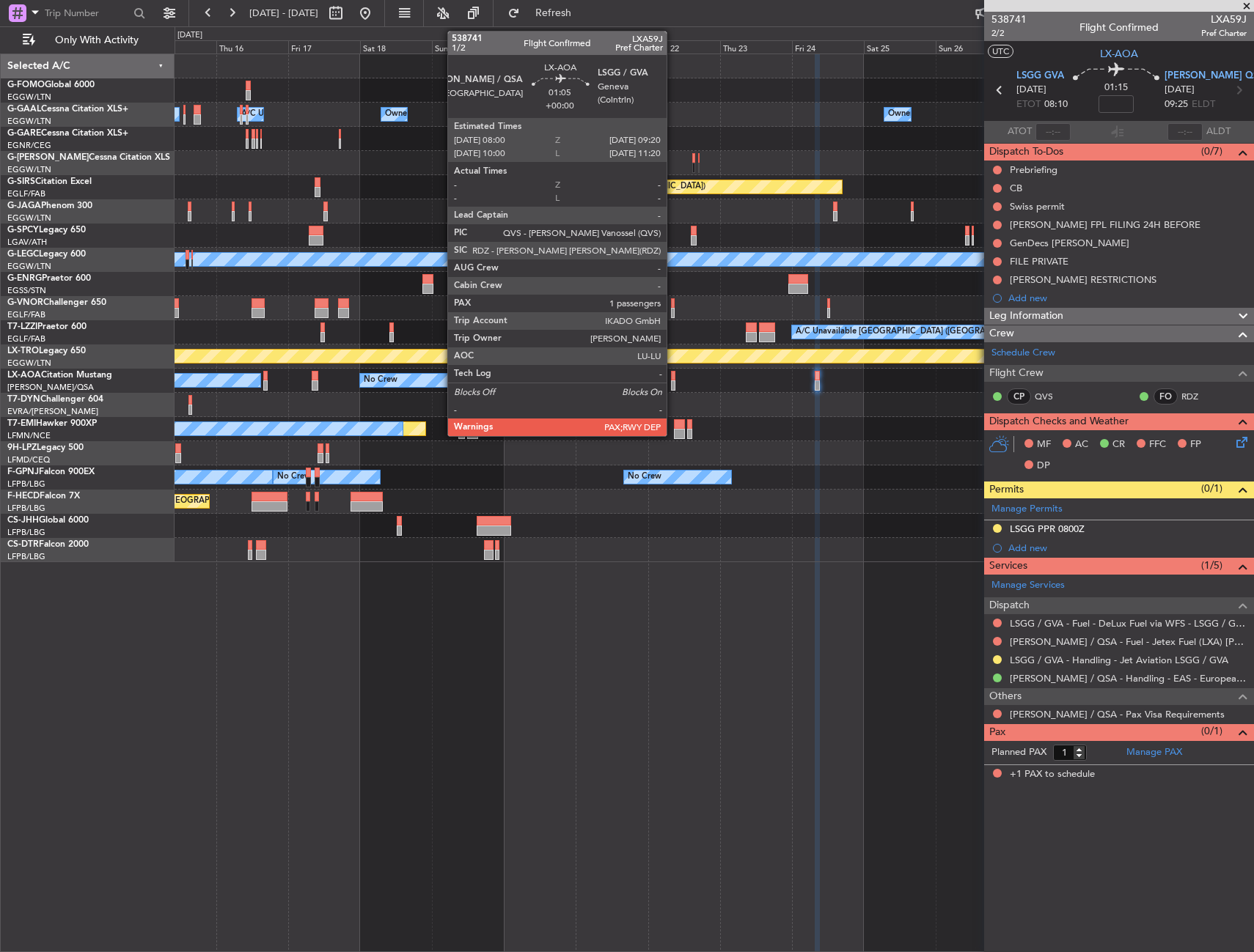
click at [673, 375] on div at bounding box center [673, 375] width 5 height 10
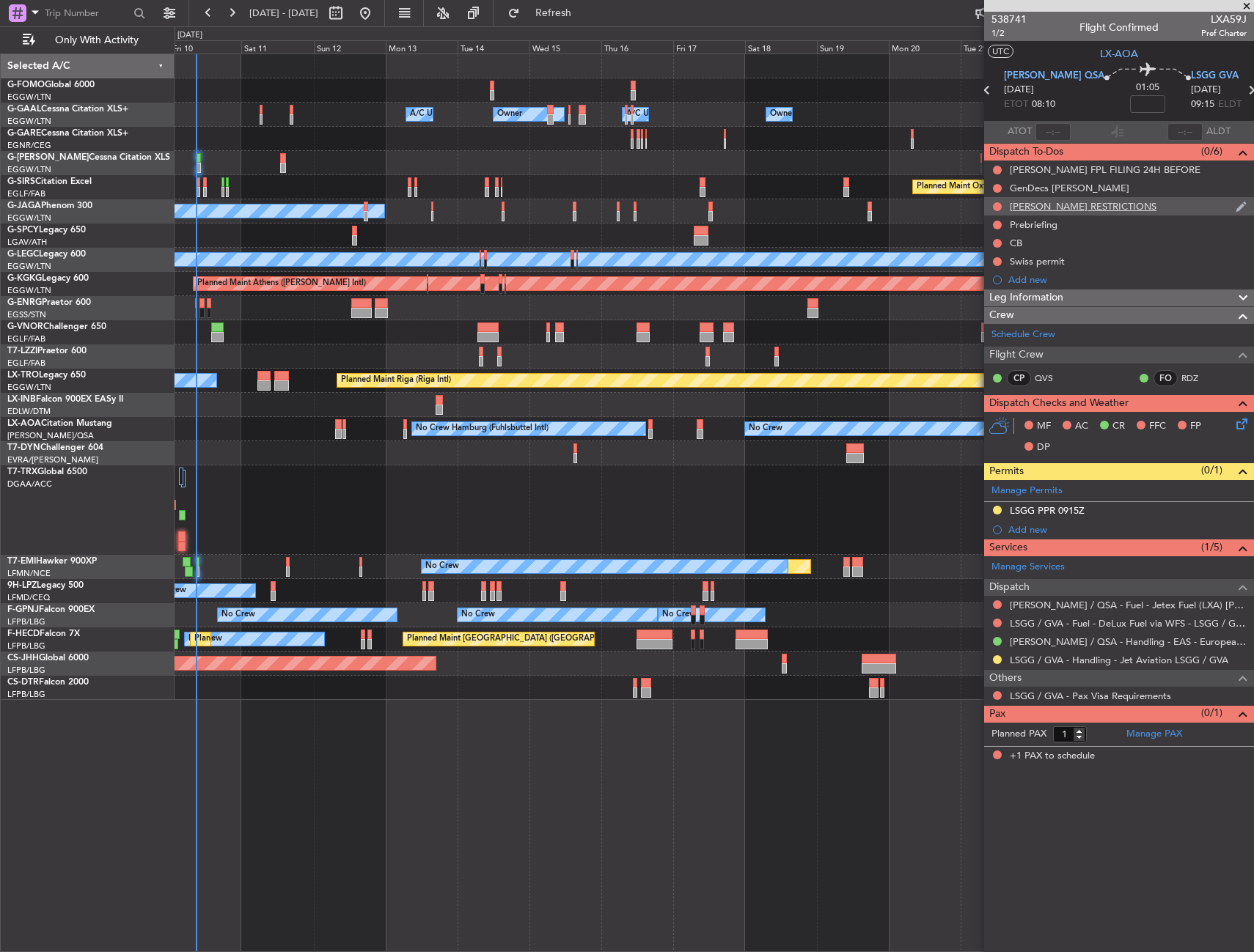
click at [1130, 204] on div "LELL RESTRICTIONS" at bounding box center [1118, 206] width 269 height 18
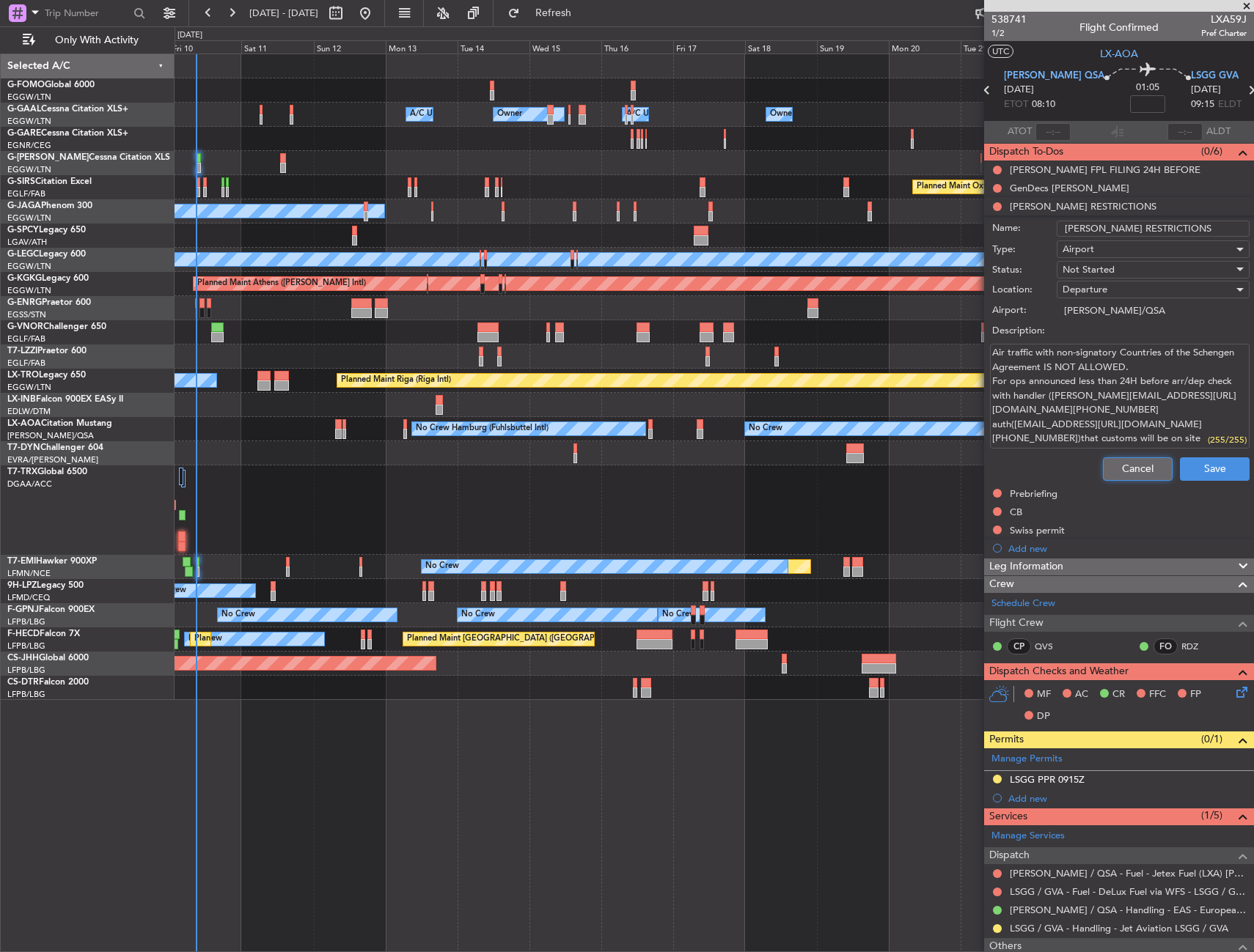
click at [1127, 467] on button "Cancel" at bounding box center [1137, 469] width 70 height 24
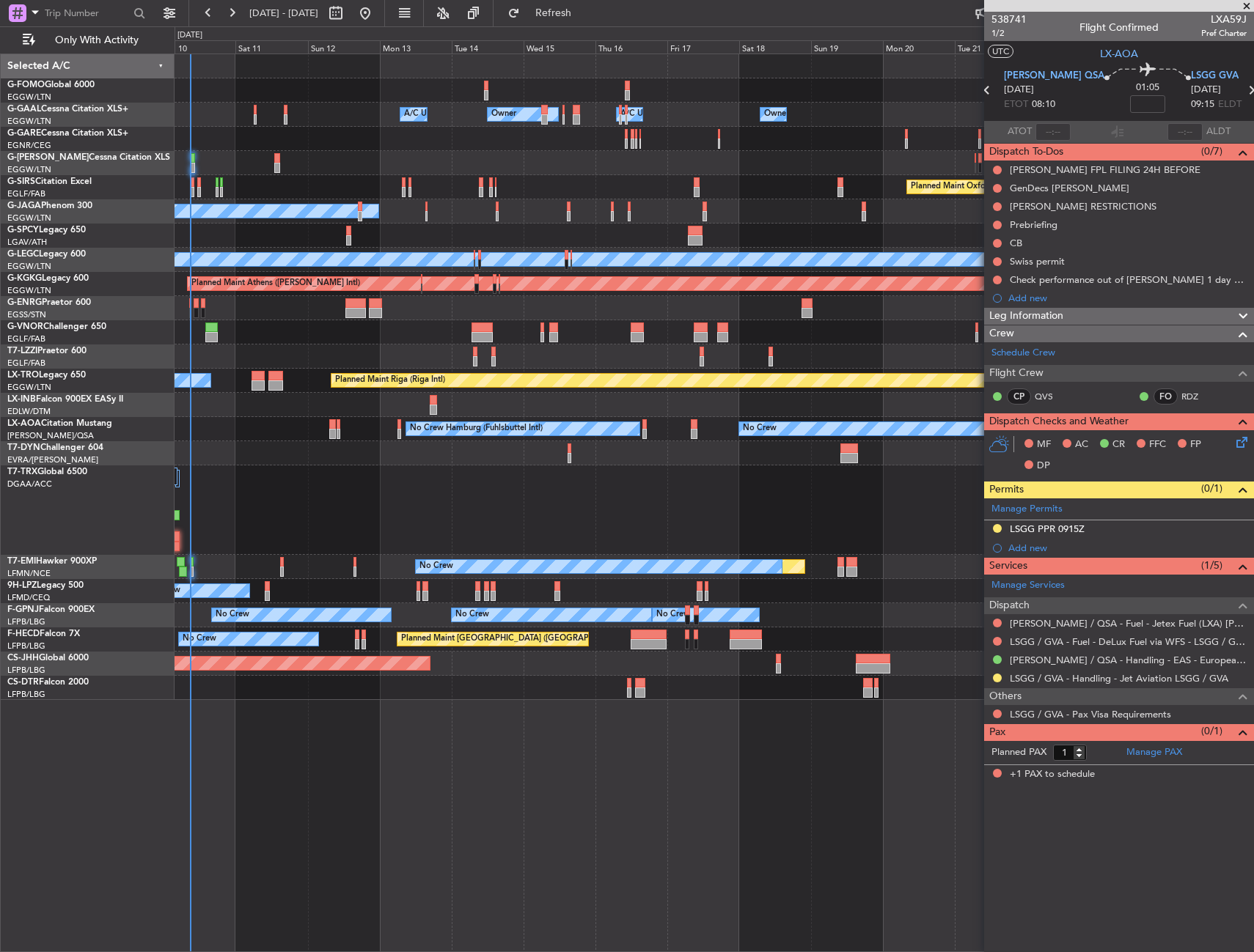
click at [304, 504] on div at bounding box center [713, 510] width 1079 height 90
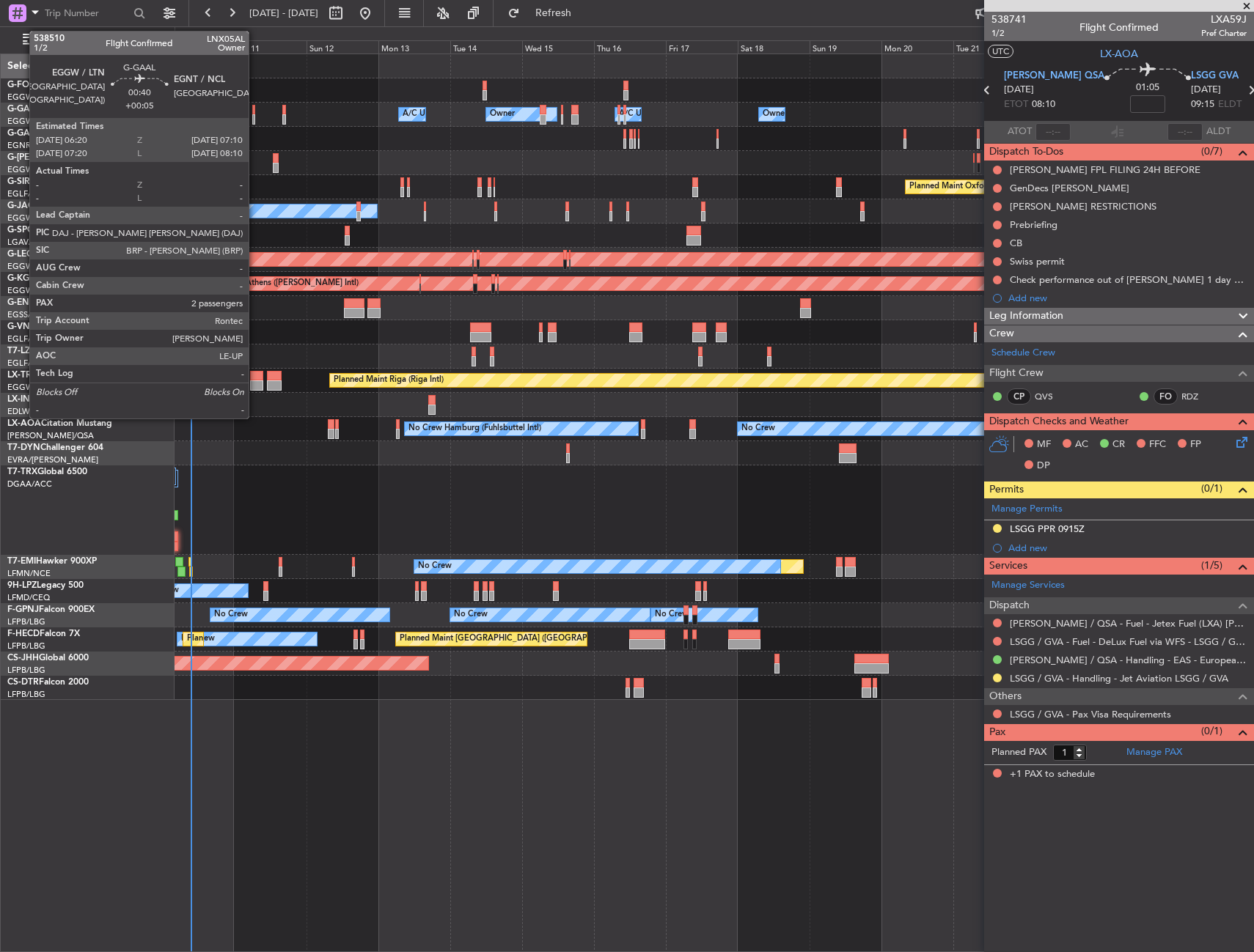
click at [255, 115] on div at bounding box center [253, 118] width 3 height 10
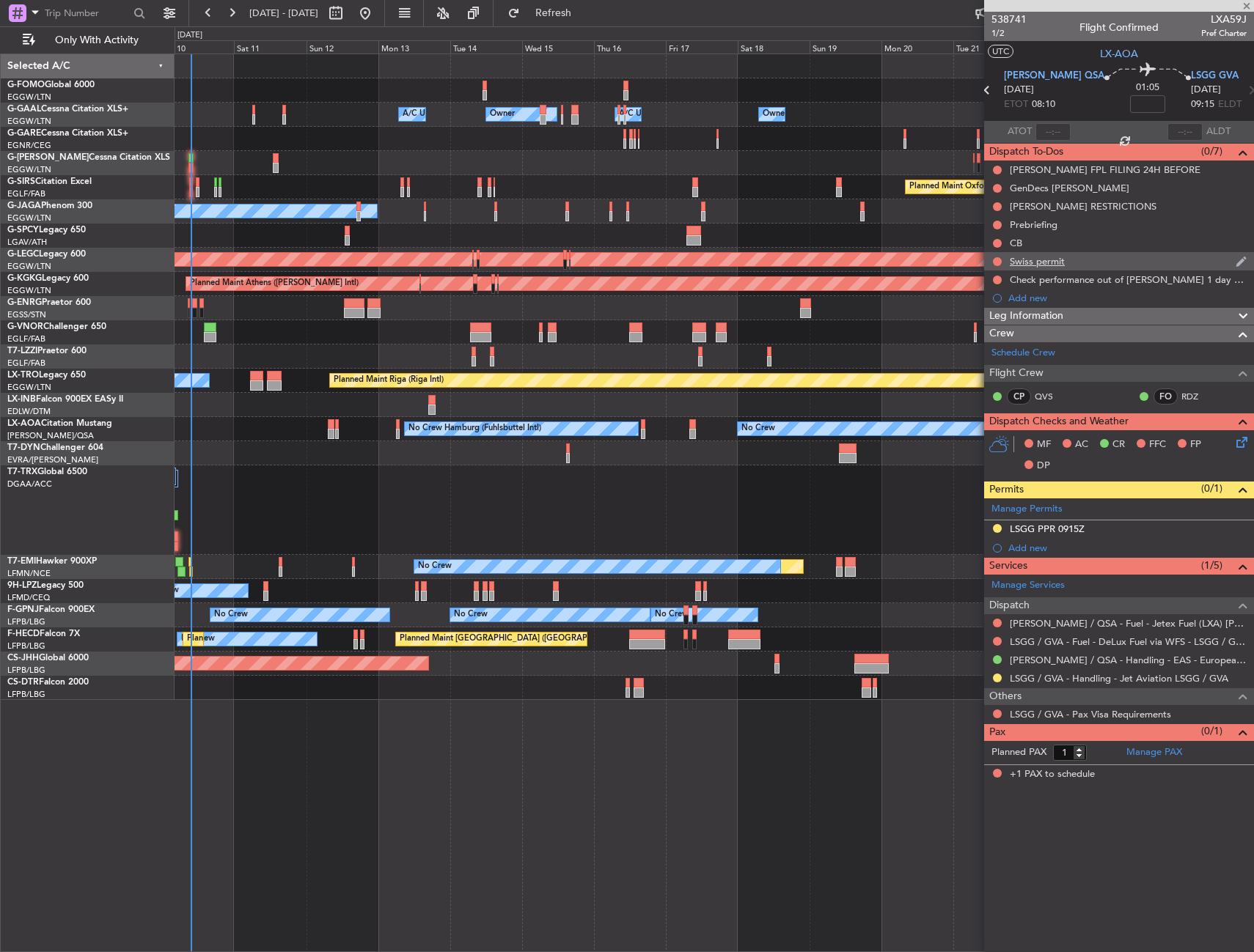
type input "+00:05"
type input "2"
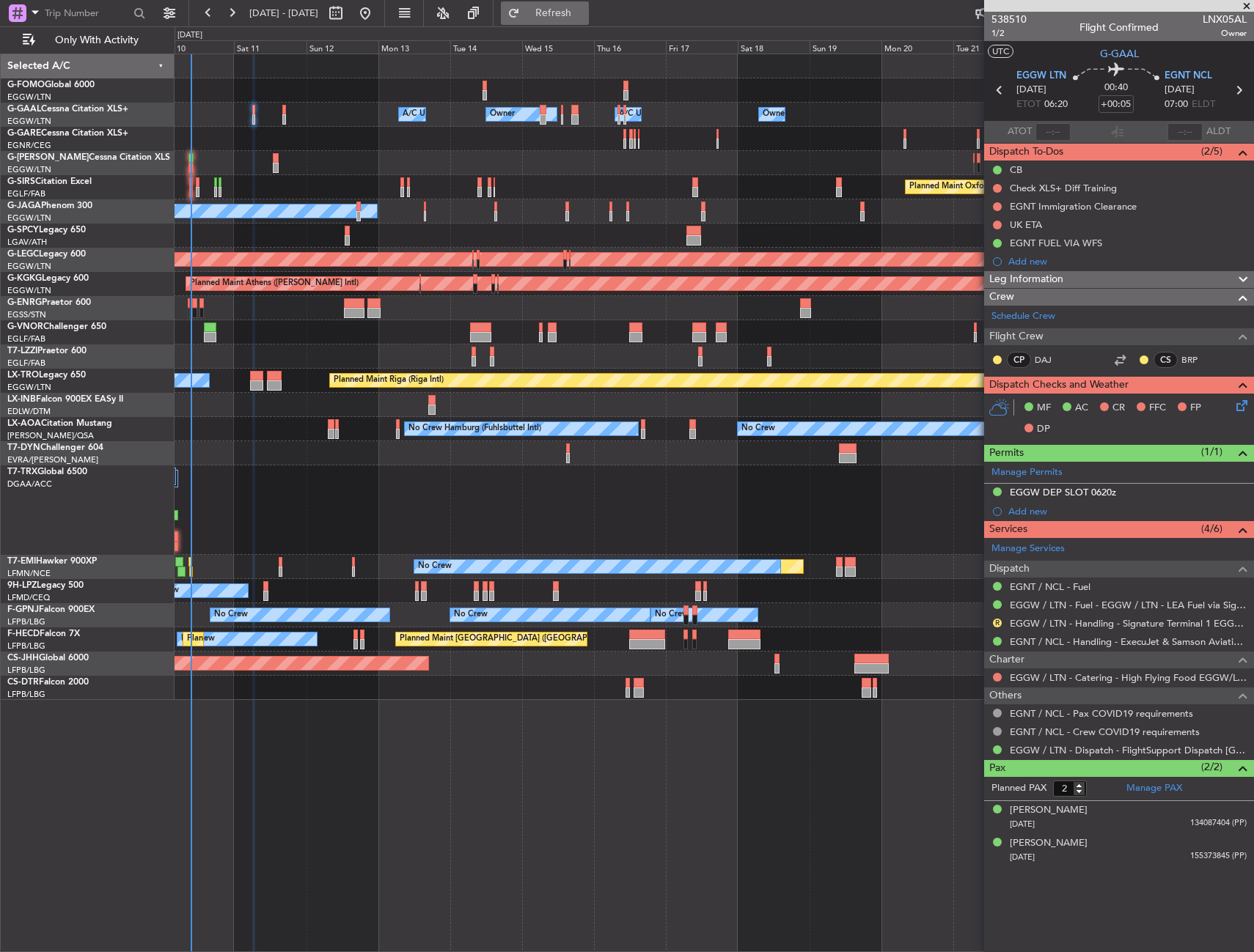
click at [589, 20] on button "Refresh" at bounding box center [544, 14] width 88 height 24
click at [995, 623] on button "R" at bounding box center [997, 623] width 9 height 9
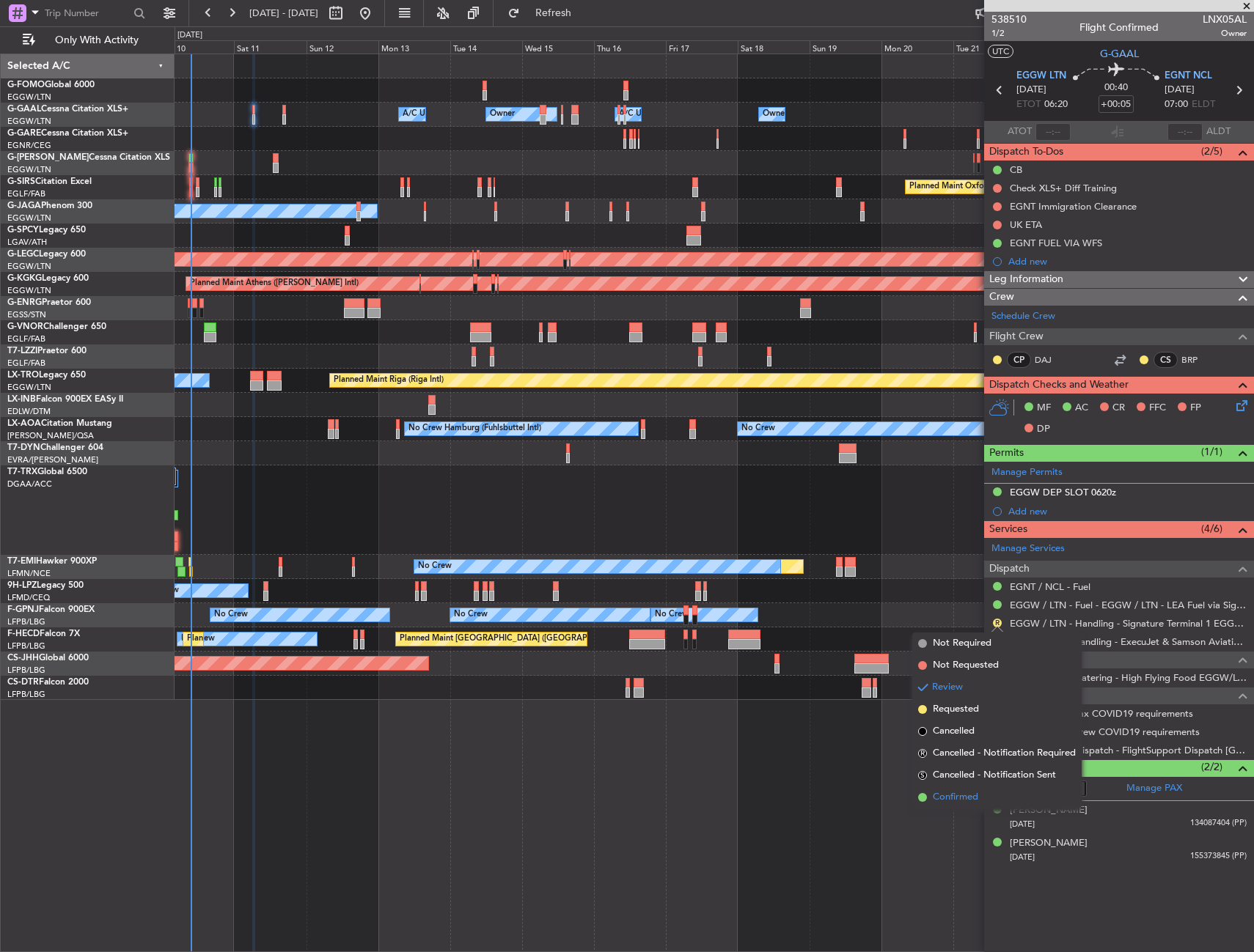
click at [979, 795] on li "Confirmed" at bounding box center [996, 797] width 169 height 22
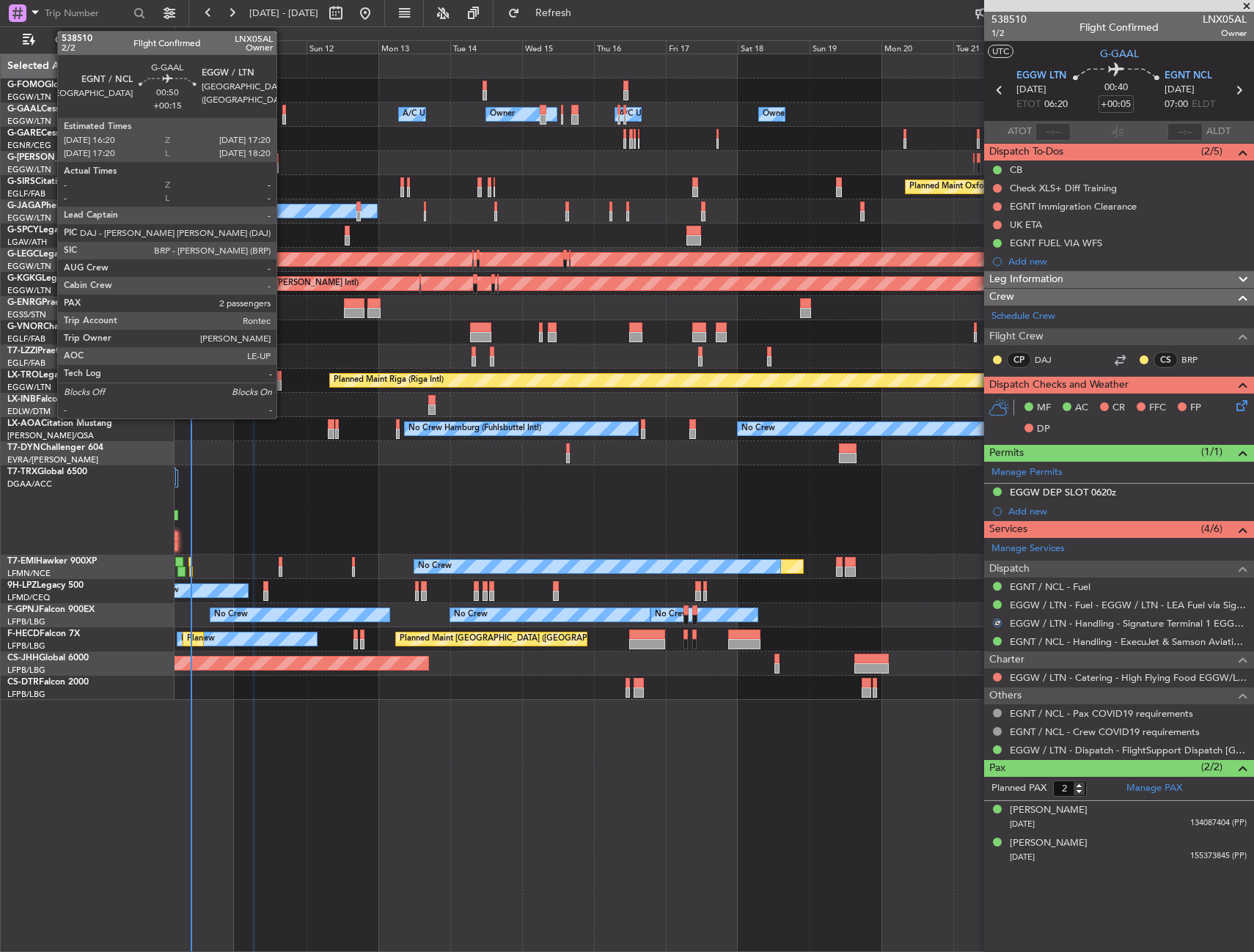
click at [283, 114] on div at bounding box center [284, 118] width 4 height 10
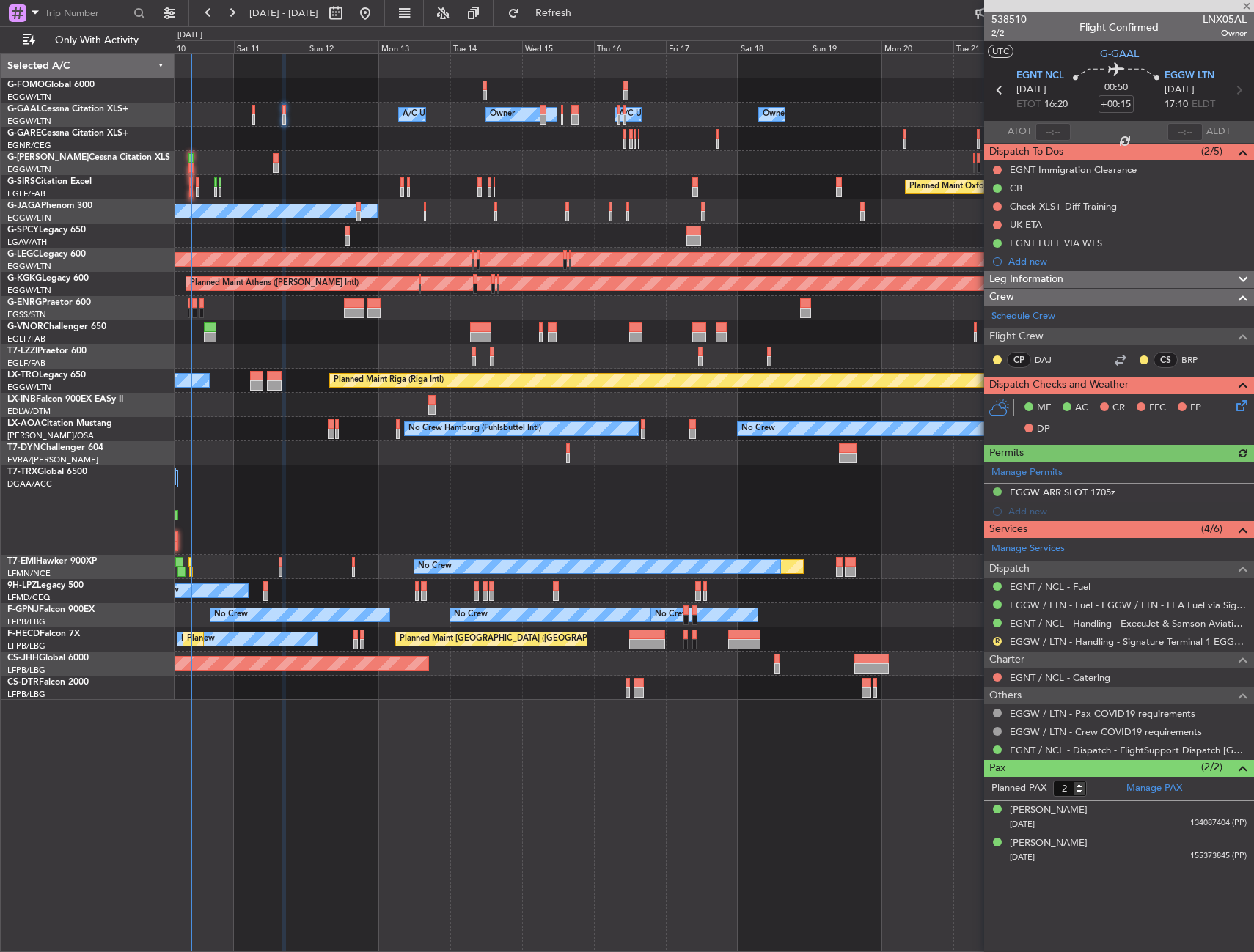
click at [1004, 642] on div "R EGGW / LTN - Handling - Signature Terminal 1 EGGW / LTN" at bounding box center [1118, 642] width 269 height 18
click at [998, 643] on button "R" at bounding box center [997, 642] width 9 height 9
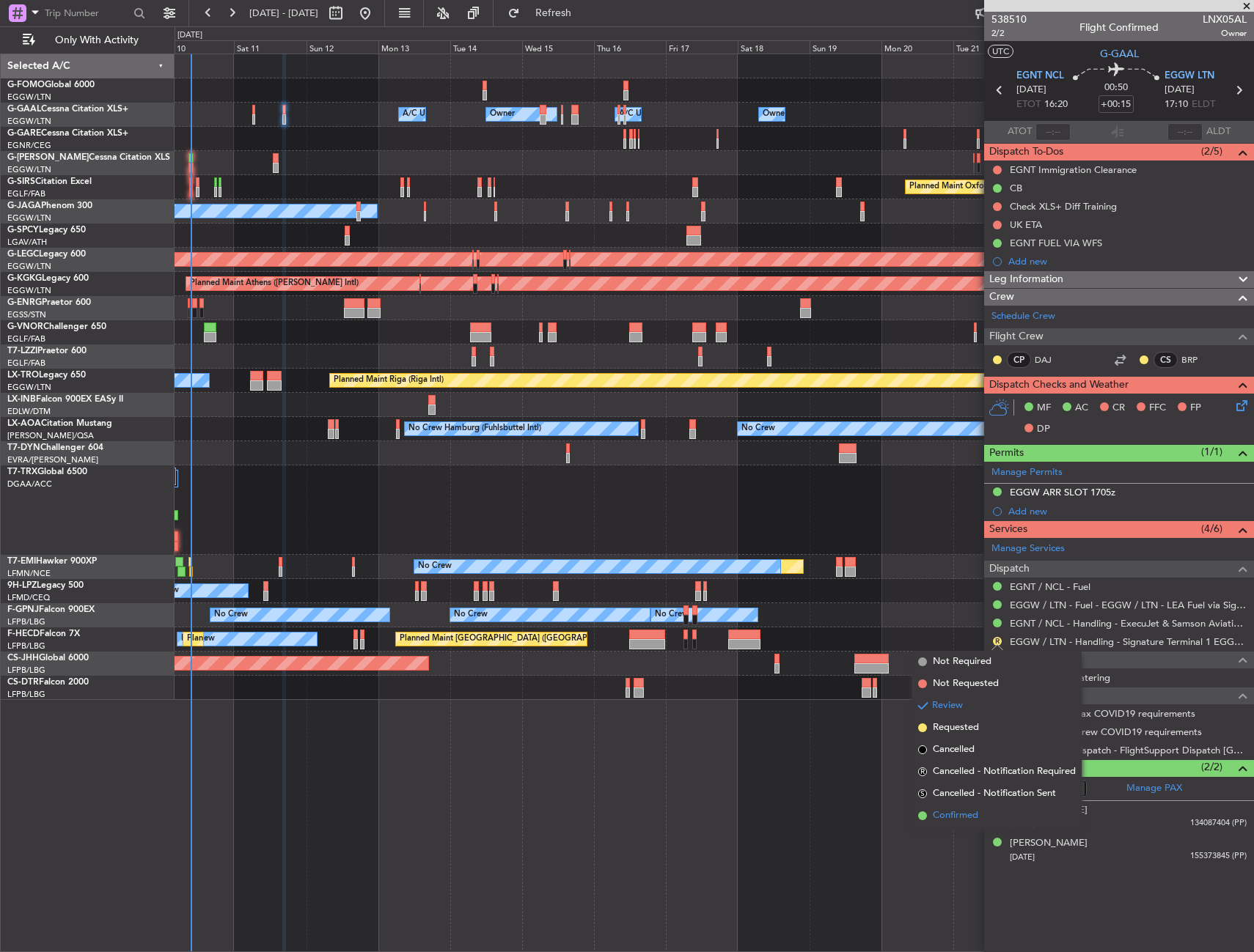
click at [956, 824] on li "Confirmed" at bounding box center [996, 815] width 169 height 22
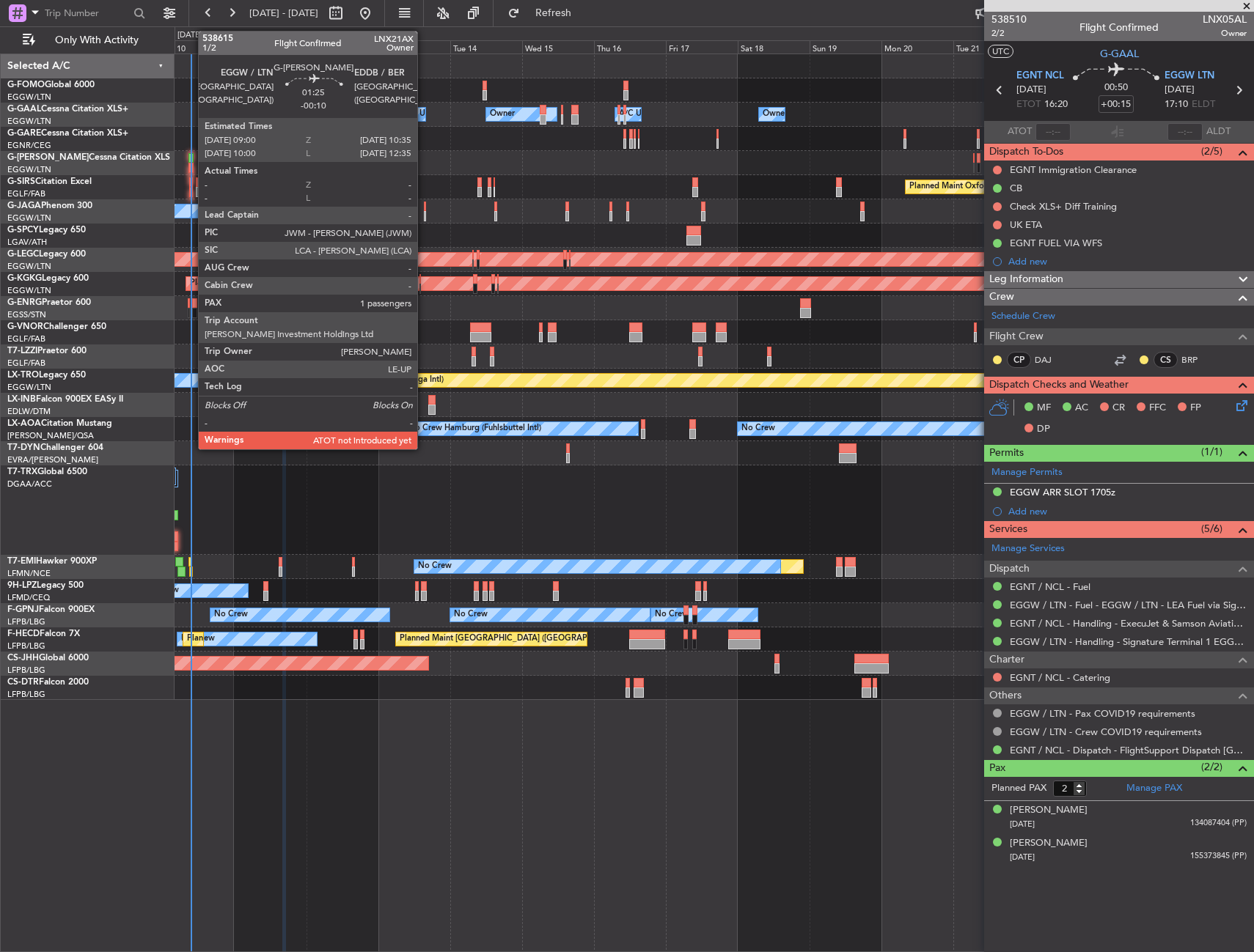
click at [191, 167] on div at bounding box center [191, 167] width 5 height 10
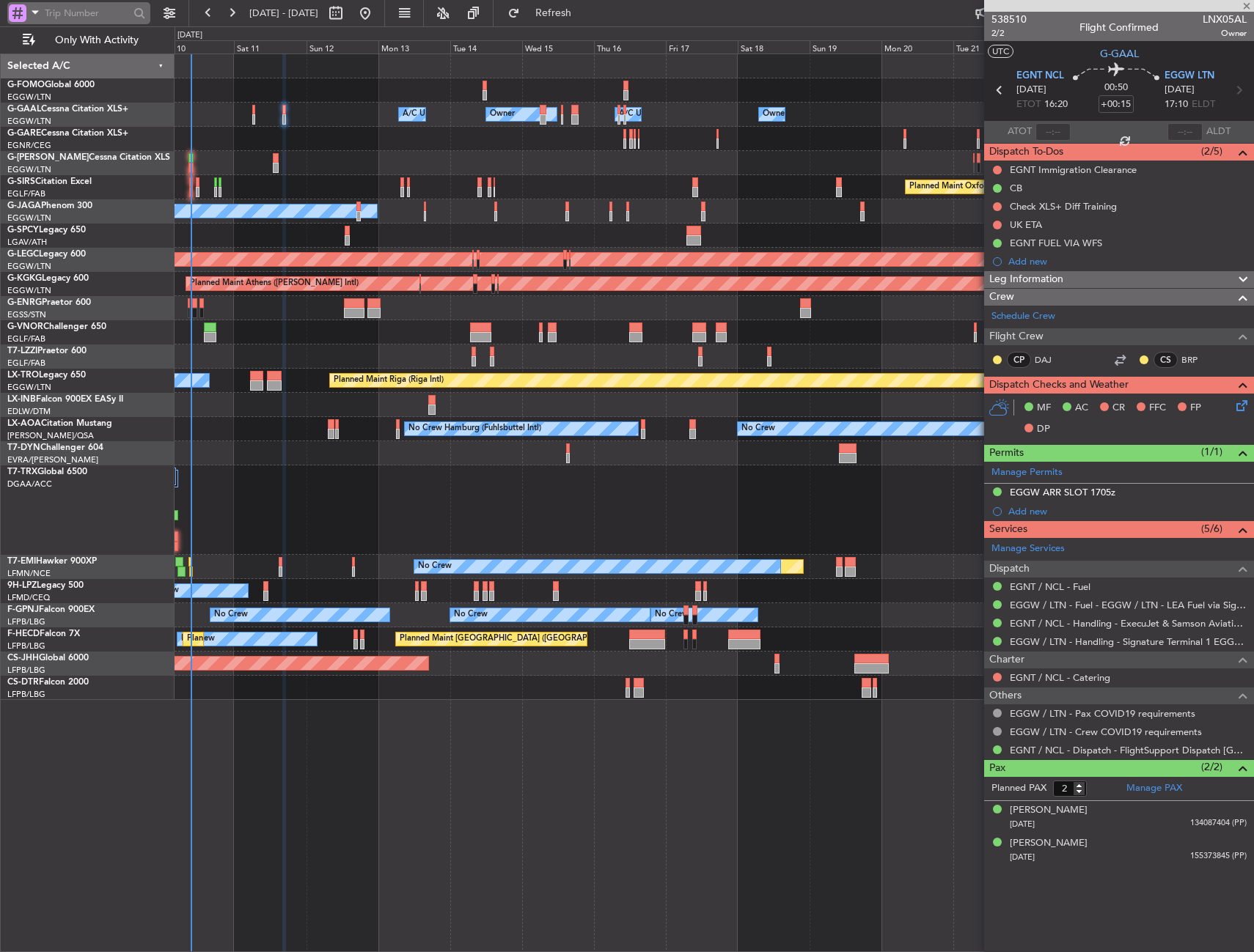
type input "-00:10"
type input "1"
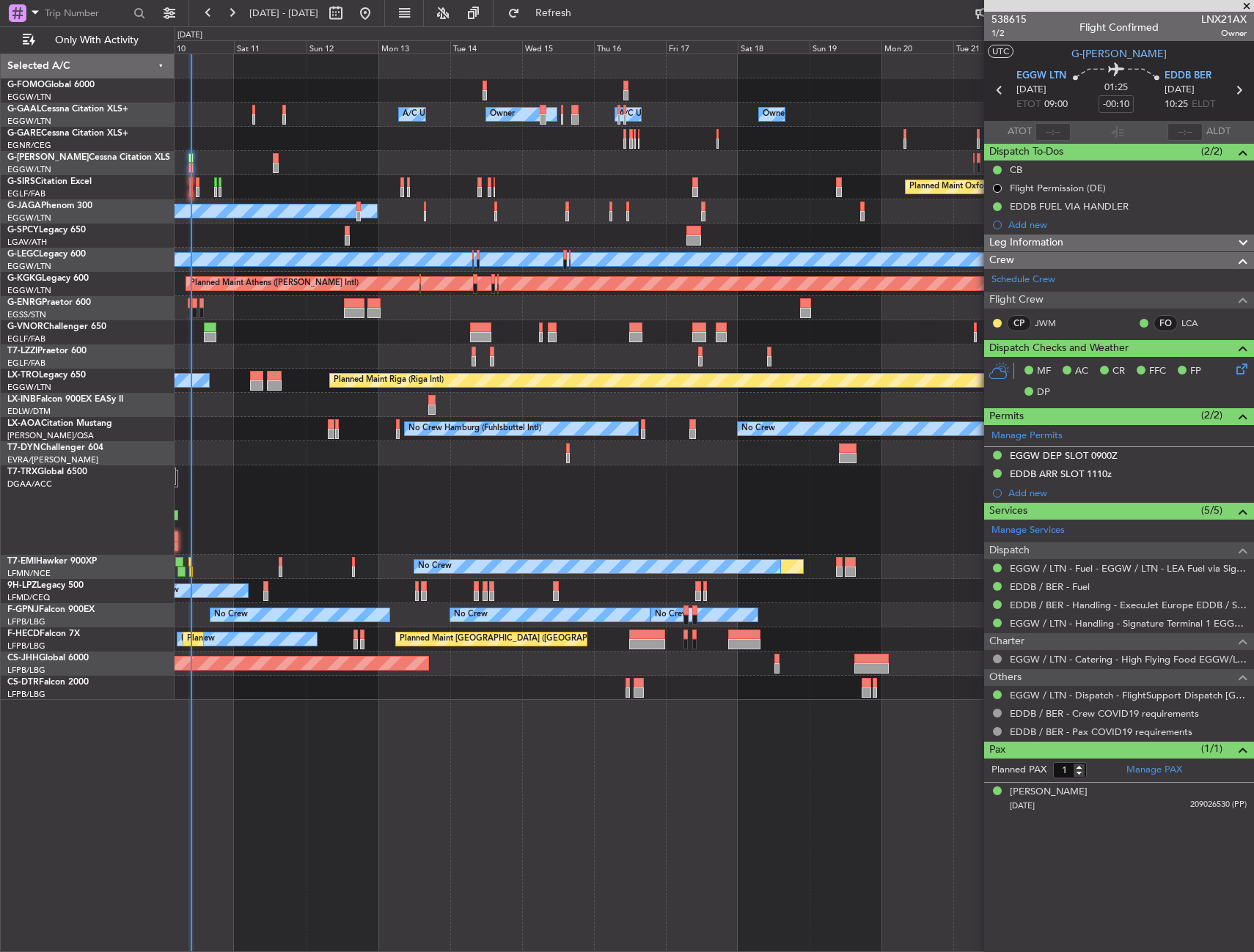
click at [509, 793] on div "Owner Owner A/C Unavailable A/C Unavailable Owner Owner Planned Maint [GEOGRAPH…" at bounding box center [714, 503] width 1080 height 899
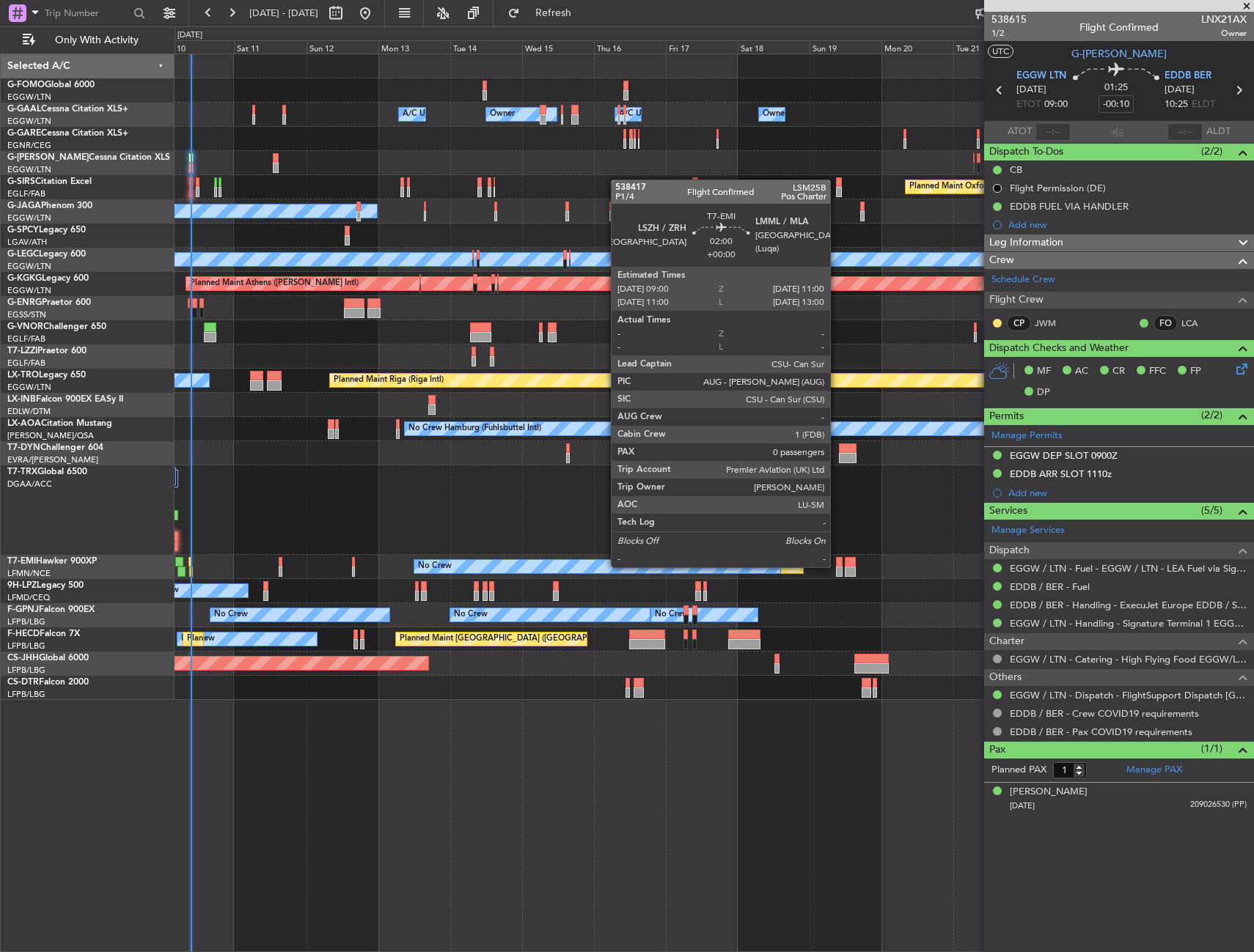
click at [836, 566] on div at bounding box center [838, 561] width 6 height 10
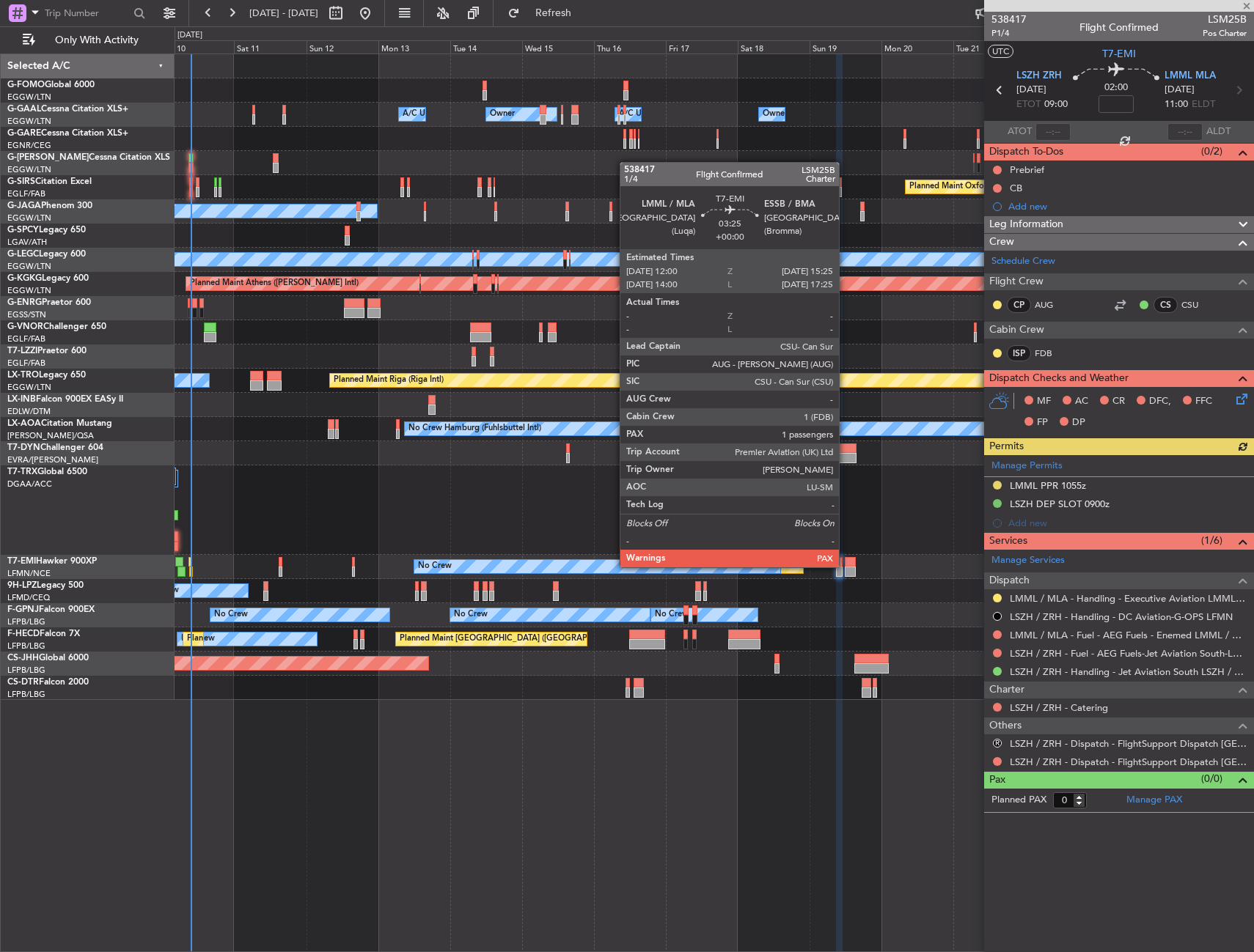
click at [845, 566] on div at bounding box center [849, 561] width 10 height 10
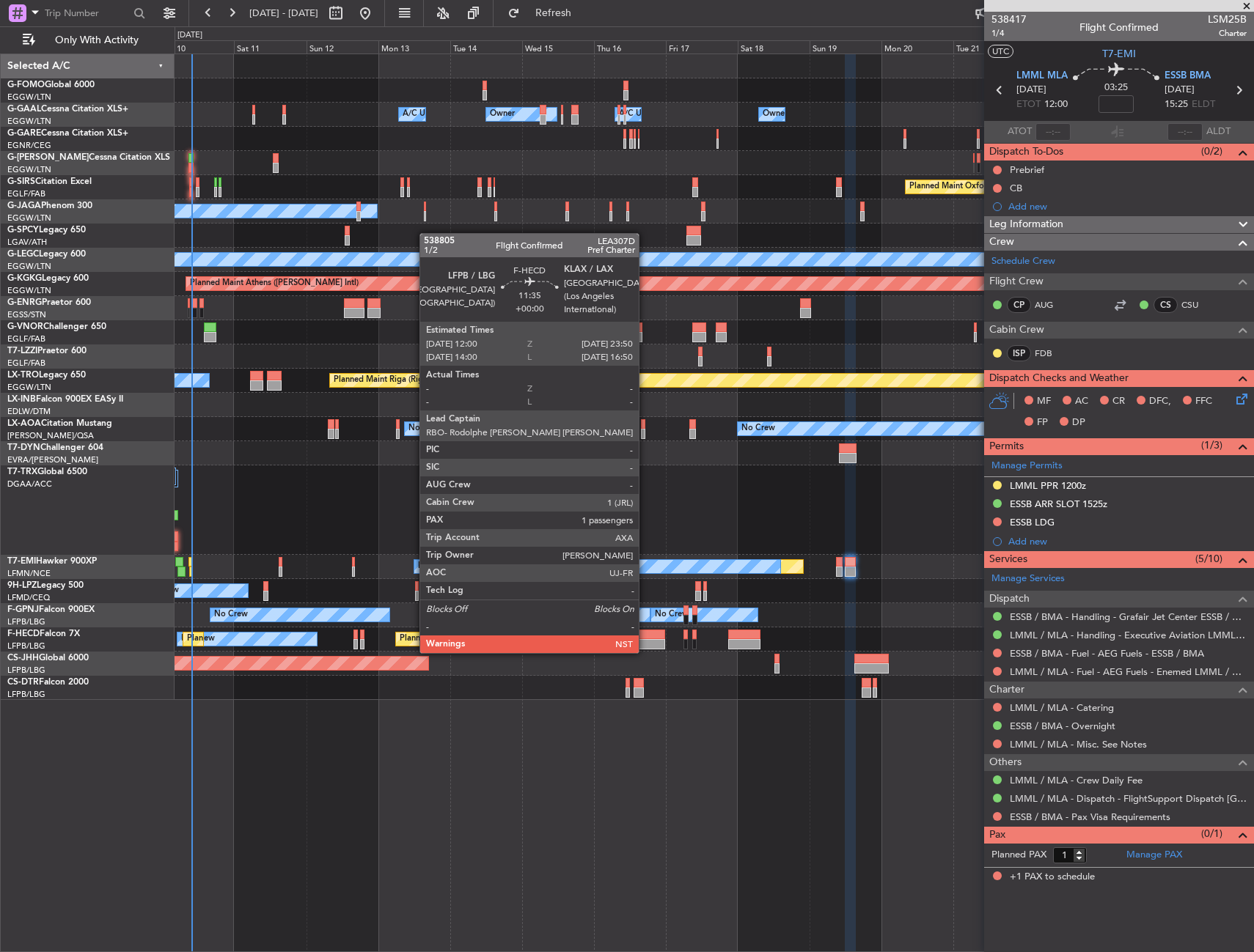
click at [649, 635] on div at bounding box center [647, 635] width 36 height 10
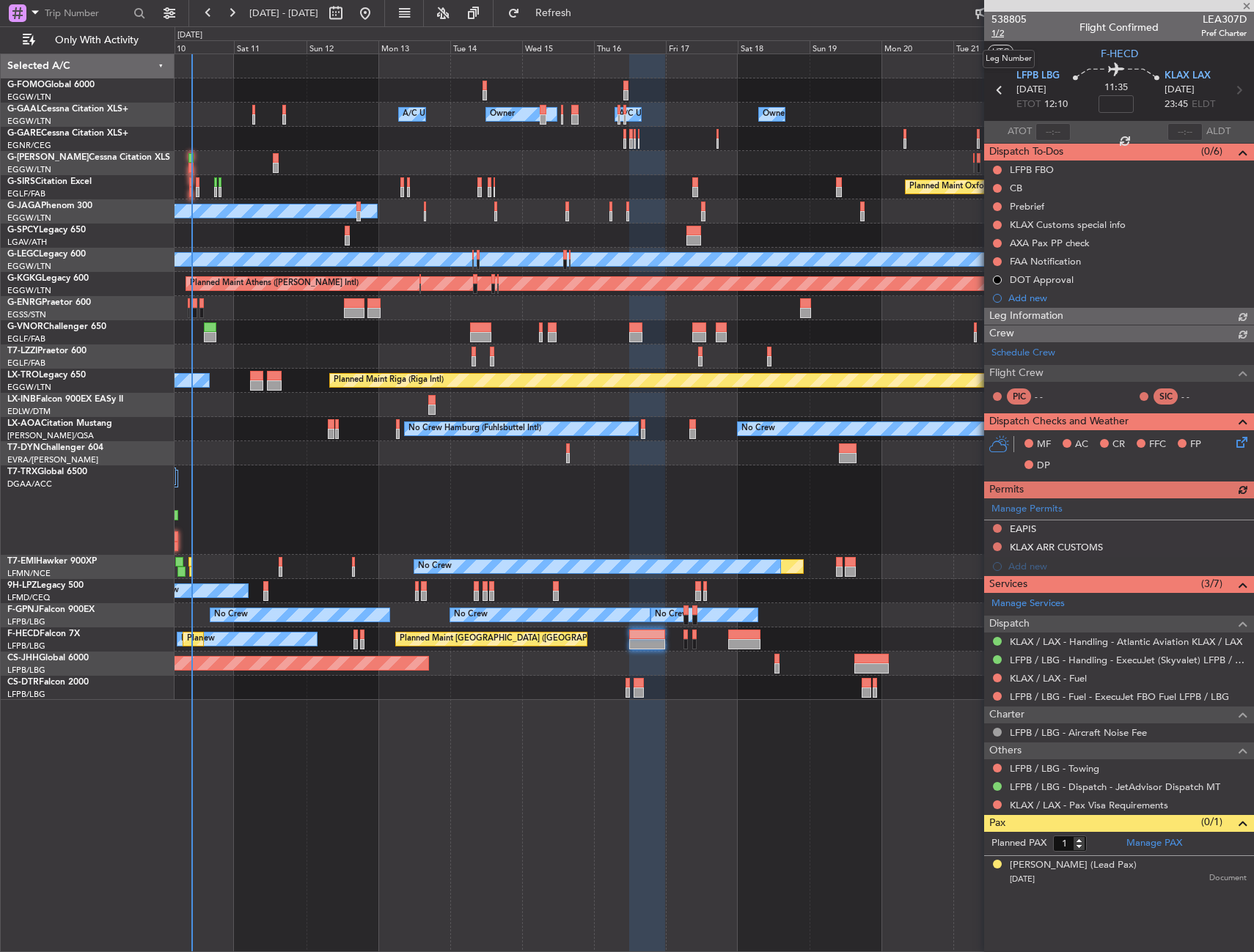
click at [998, 33] on span "1/2" at bounding box center [1008, 33] width 35 height 13
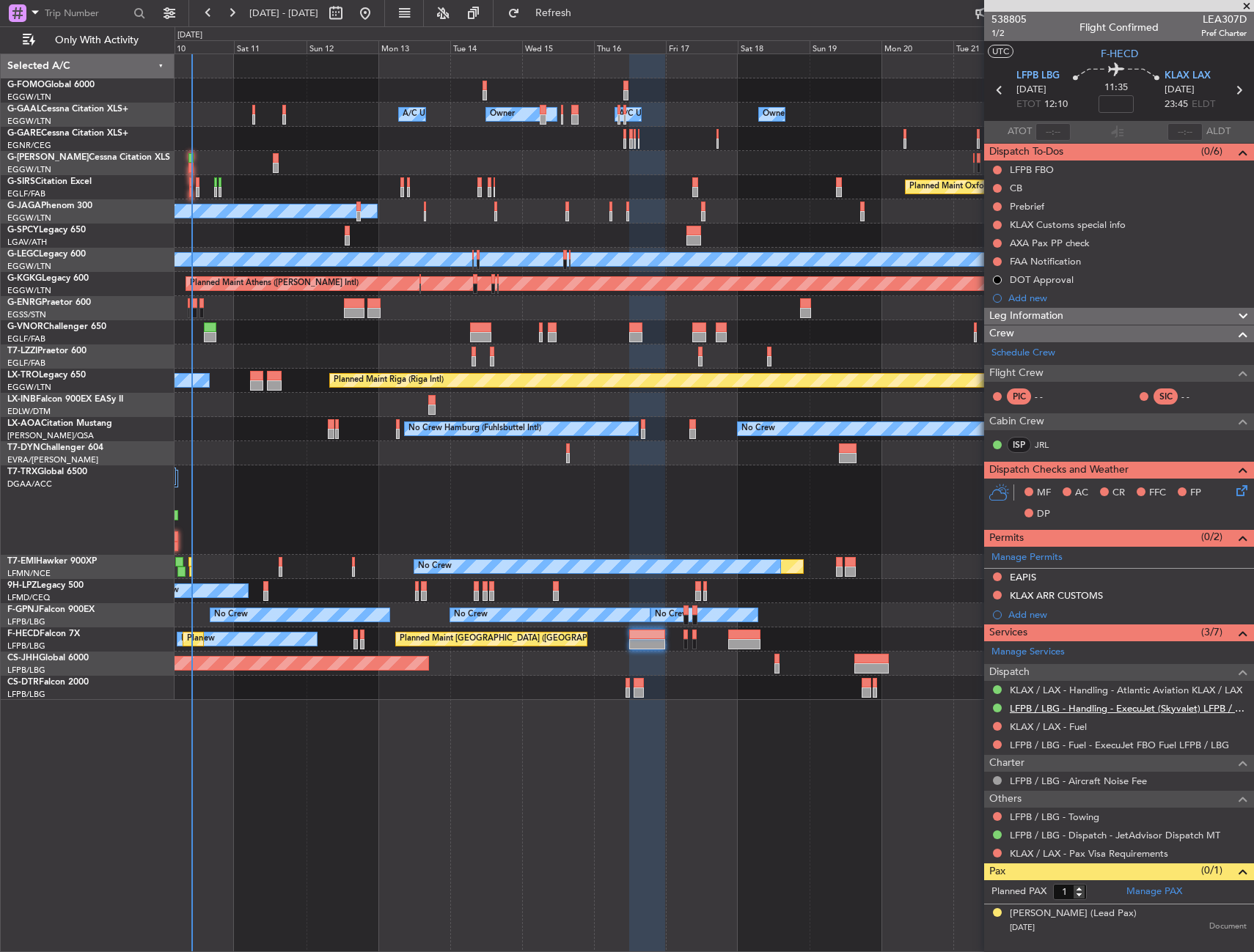
click at [1034, 703] on link "LFPB / LBG - Handling - ExecuJet (Skyvalet) LFPB / LBG" at bounding box center [1128, 709] width 237 height 13
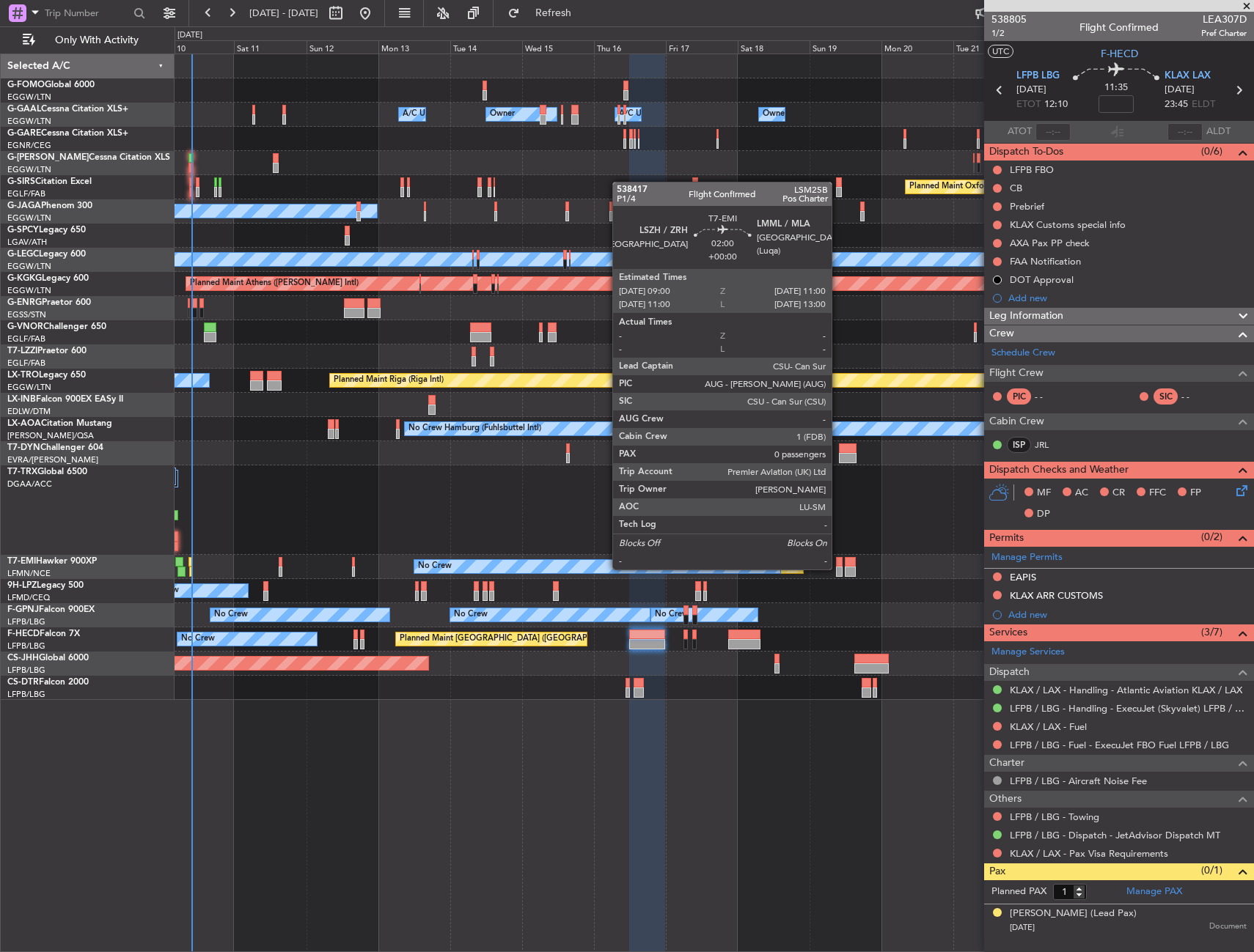
click at [838, 568] on div at bounding box center [838, 571] width 6 height 10
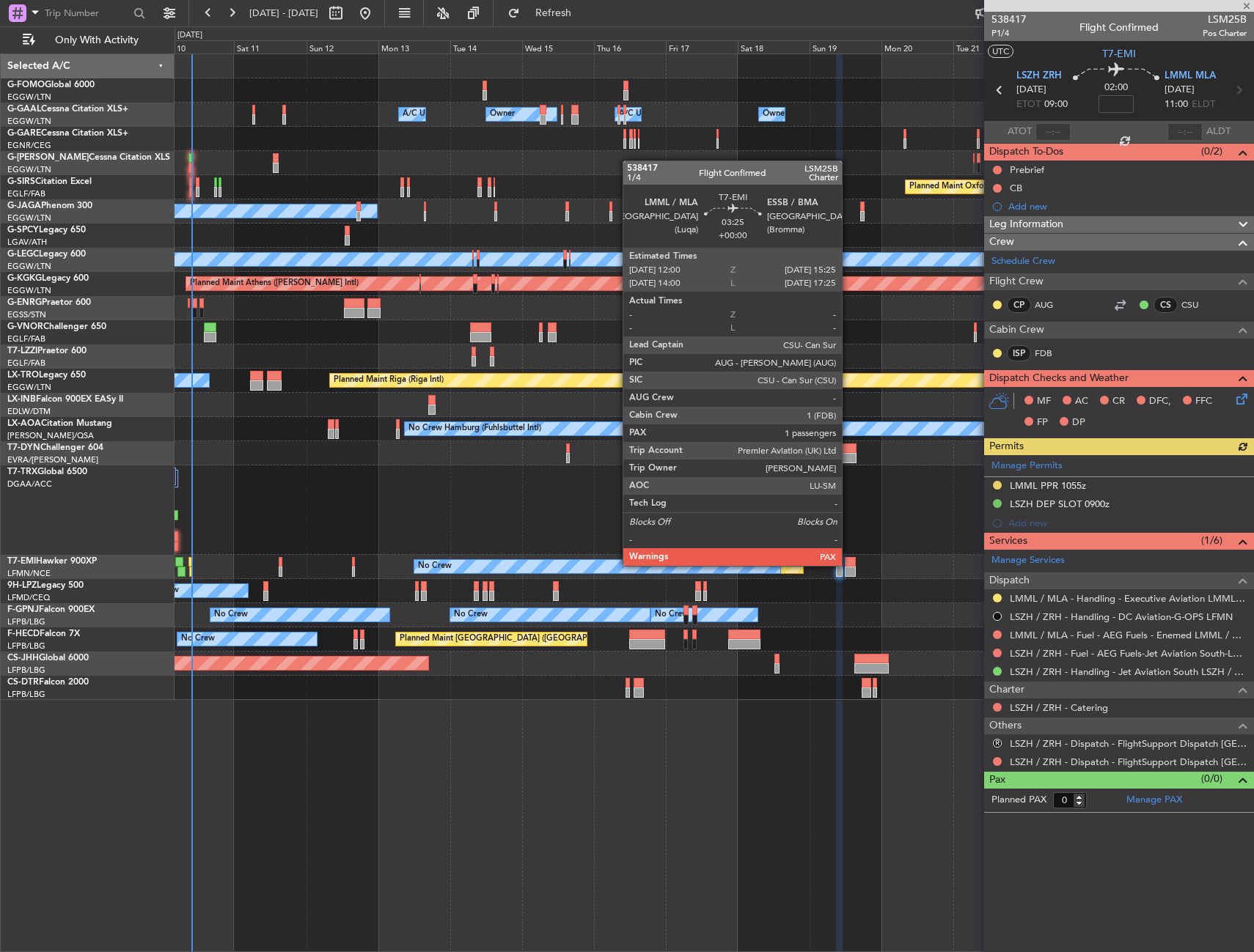
click at [848, 564] on div at bounding box center [849, 561] width 10 height 10
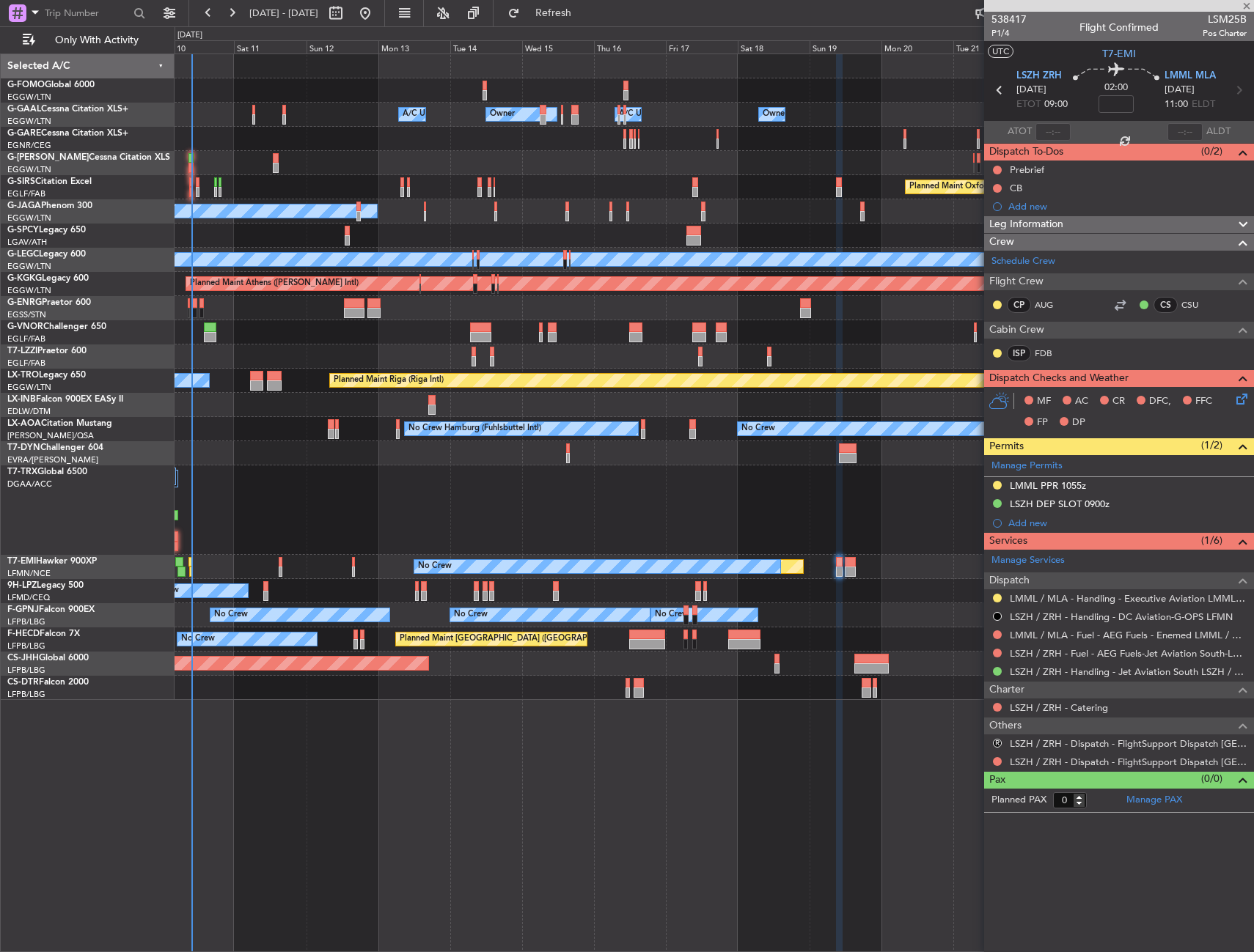
type input "1"
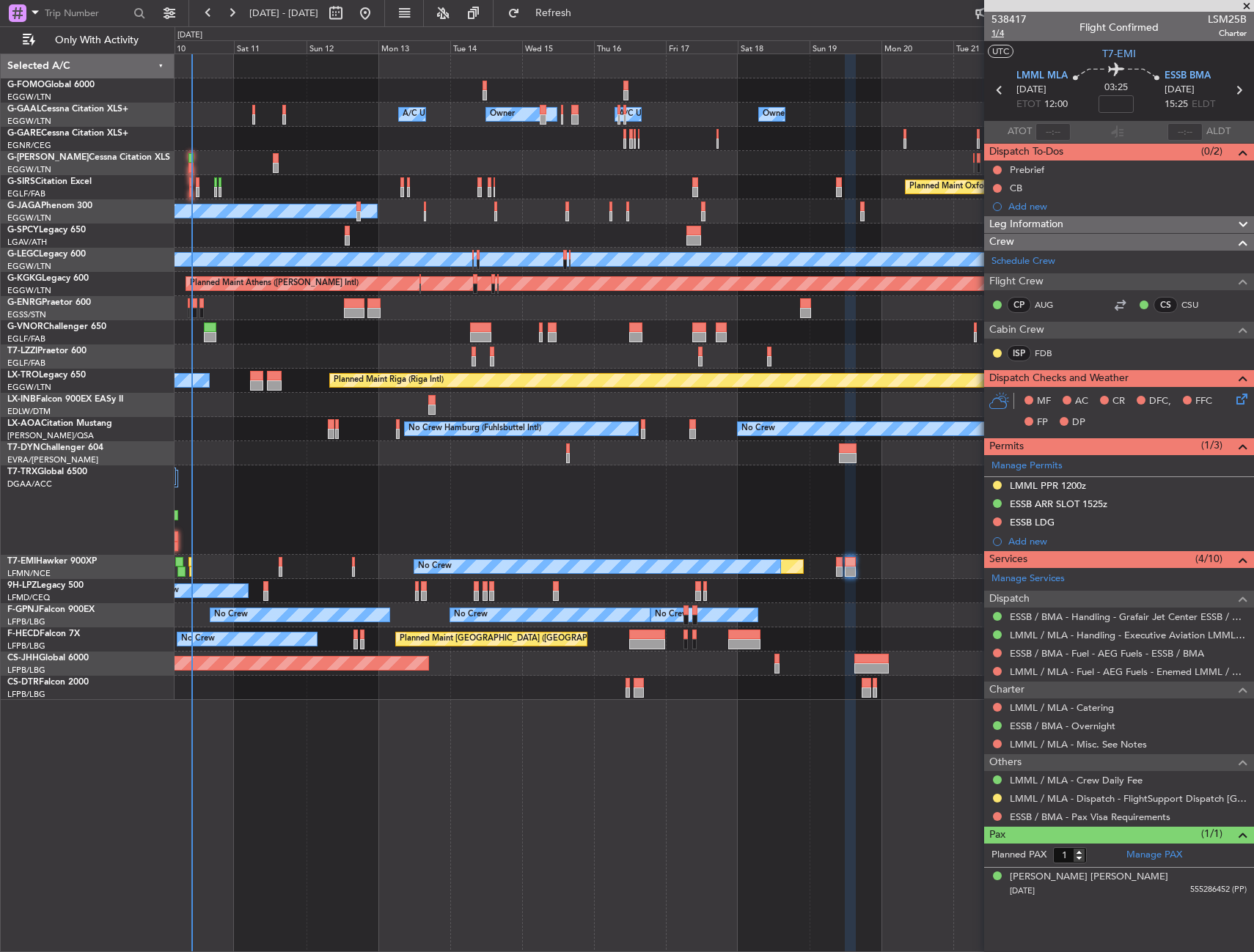
click at [1000, 27] on span "1/4" at bounding box center [1008, 33] width 35 height 13
click at [607, 529] on div at bounding box center [713, 510] width 1079 height 90
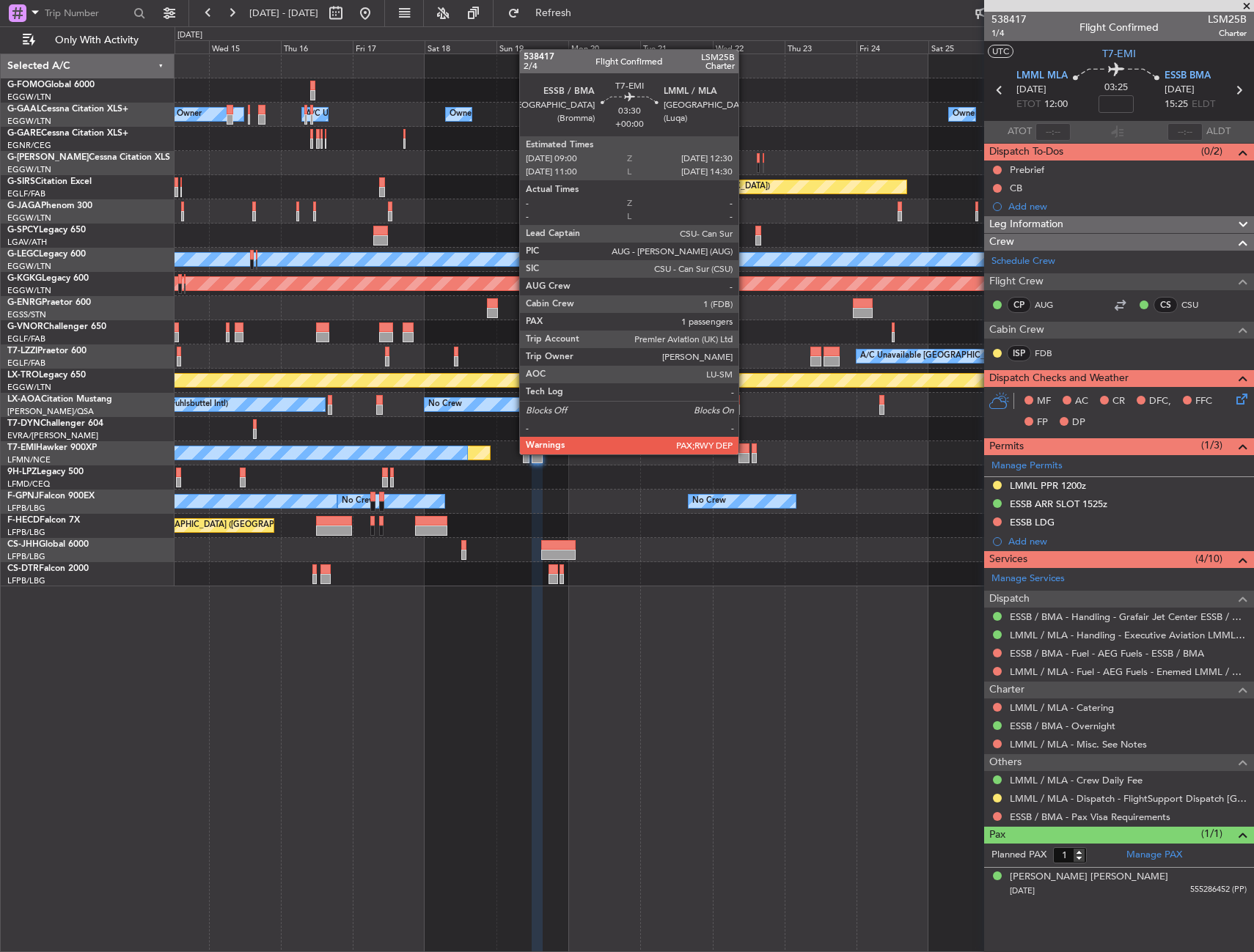
click at [745, 453] on div at bounding box center [744, 457] width 11 height 10
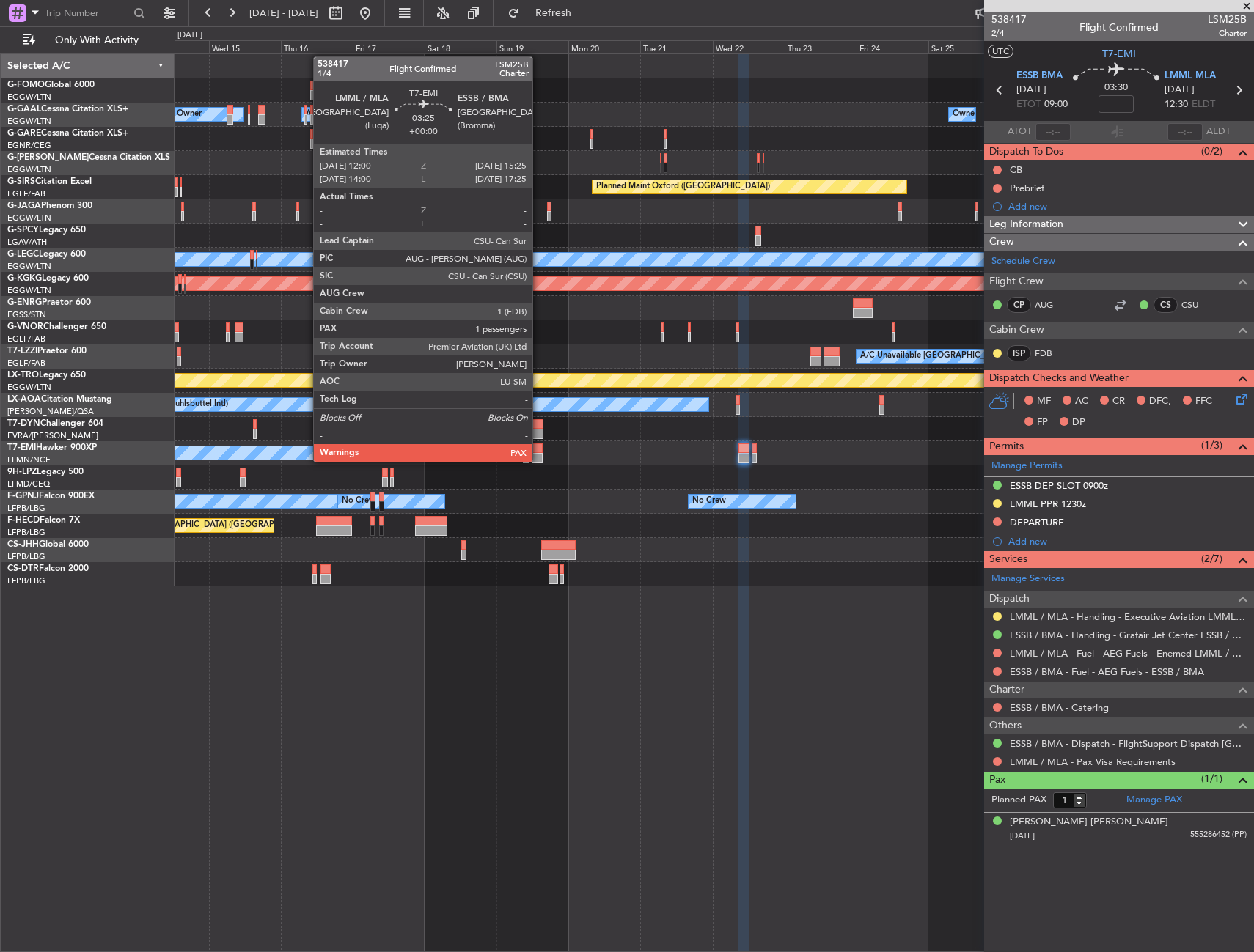
click at [539, 460] on div at bounding box center [536, 457] width 10 height 10
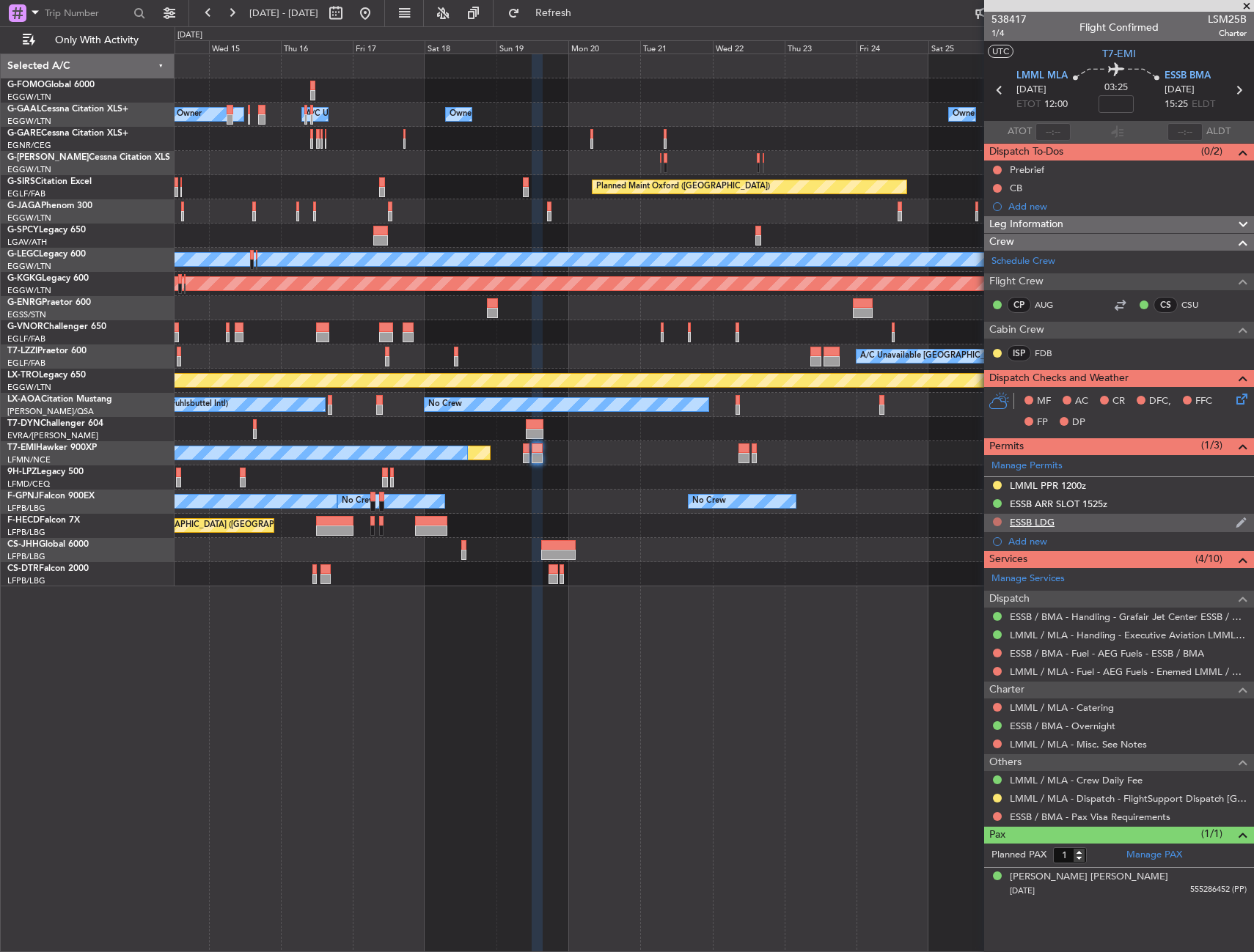
click at [997, 521] on button at bounding box center [997, 522] width 9 height 9
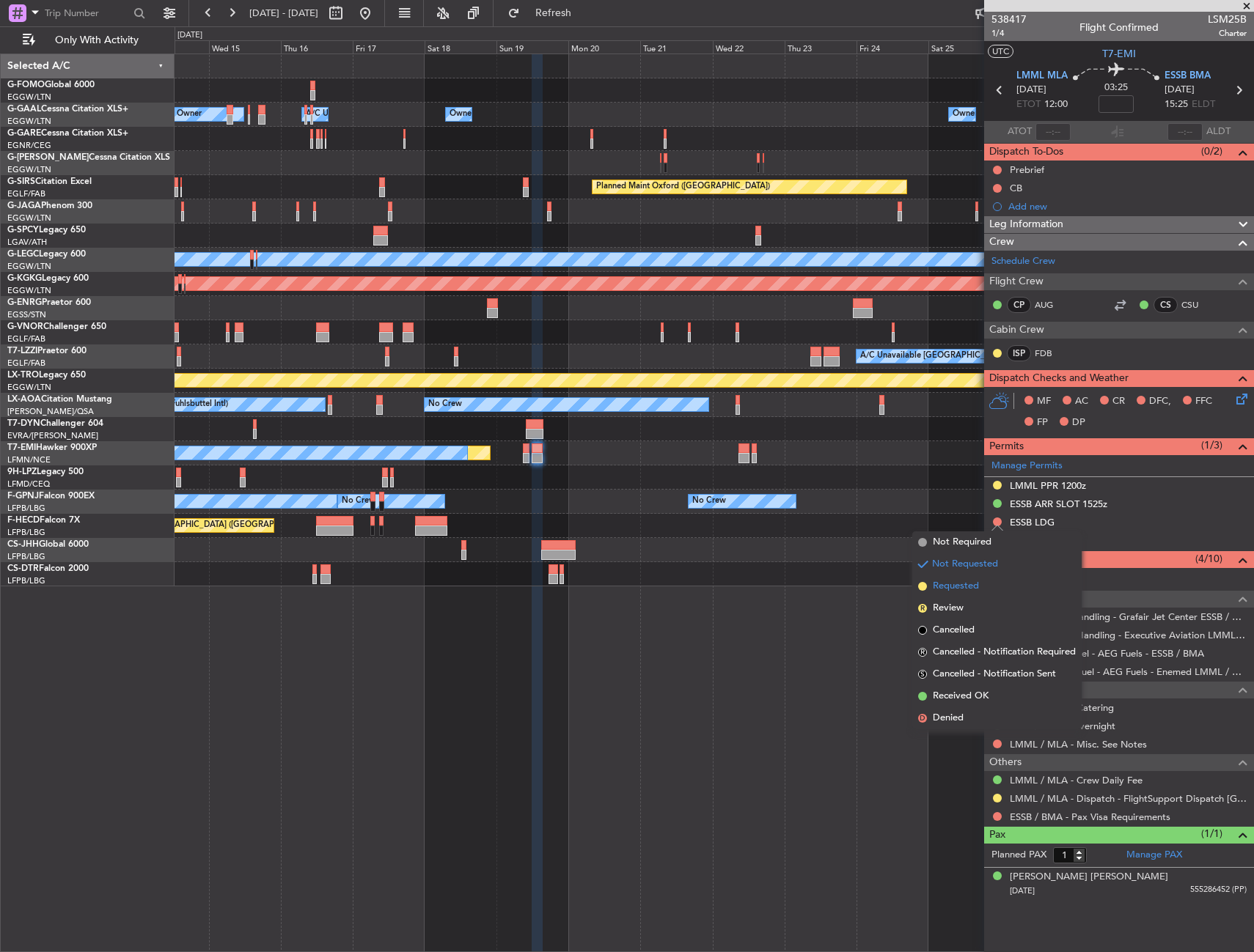
click at [963, 590] on span "Requested" at bounding box center [955, 587] width 46 height 14
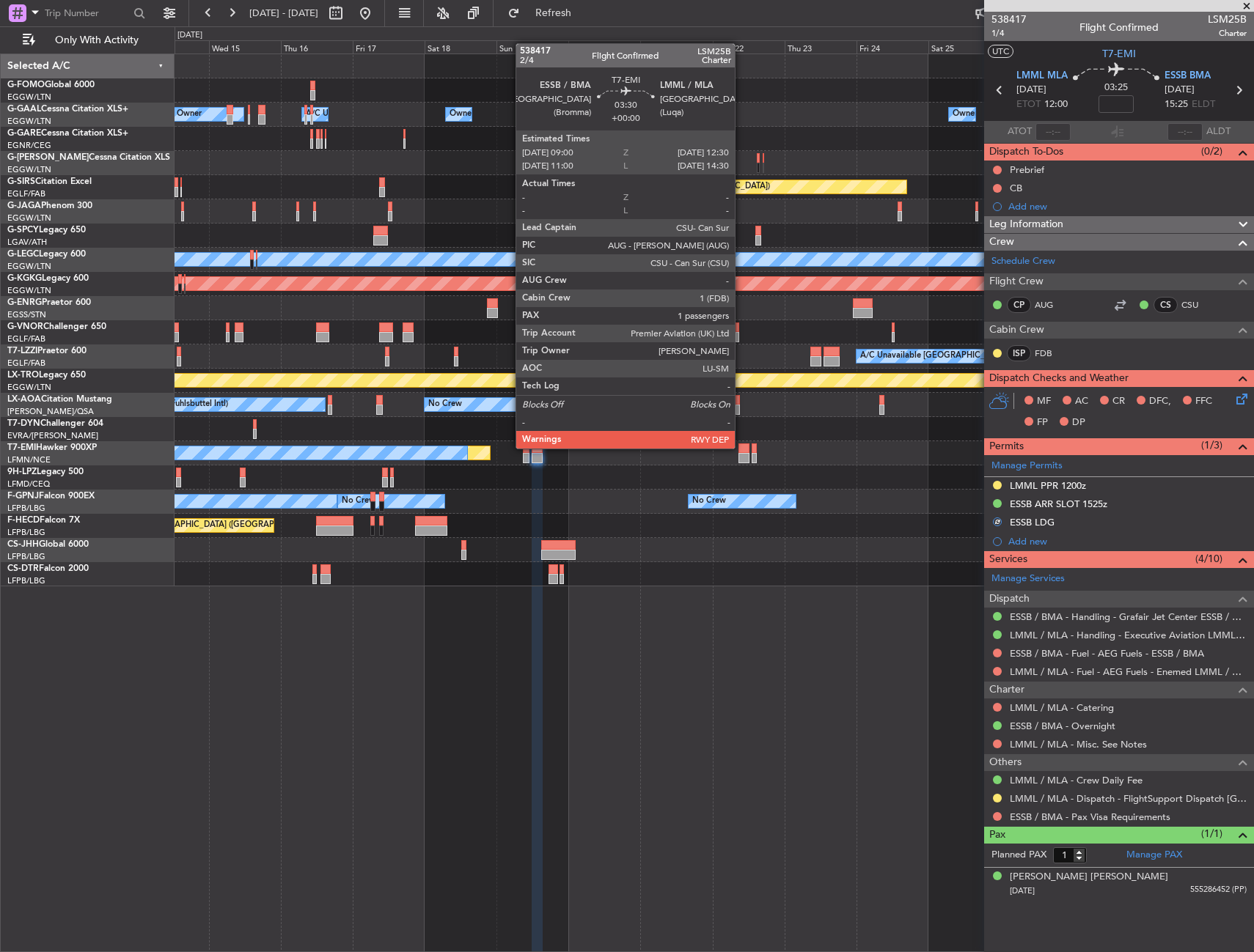
click at [741, 448] on div at bounding box center [744, 448] width 11 height 10
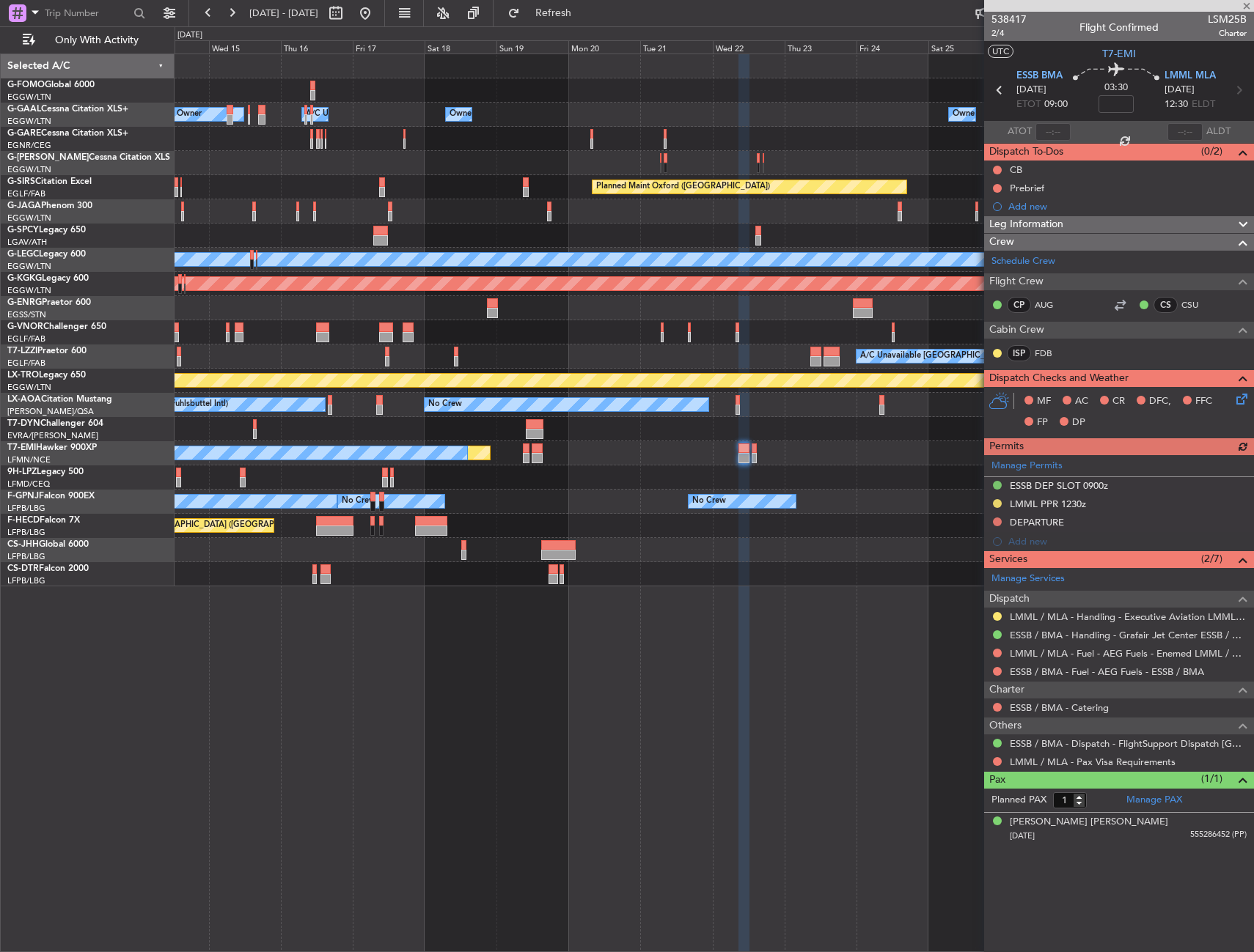
click at [995, 523] on div "Manage Permits ESSB DEP SLOT 0900z LMML PPR 1230z DEPARTURE Add new" at bounding box center [1118, 504] width 269 height 96
click at [995, 520] on div "Manage Permits ESSB DEP SLOT 0900z LMML PPR 1230z DEPARTURE Add new" at bounding box center [1118, 504] width 269 height 96
click at [998, 519] on button at bounding box center [997, 522] width 9 height 9
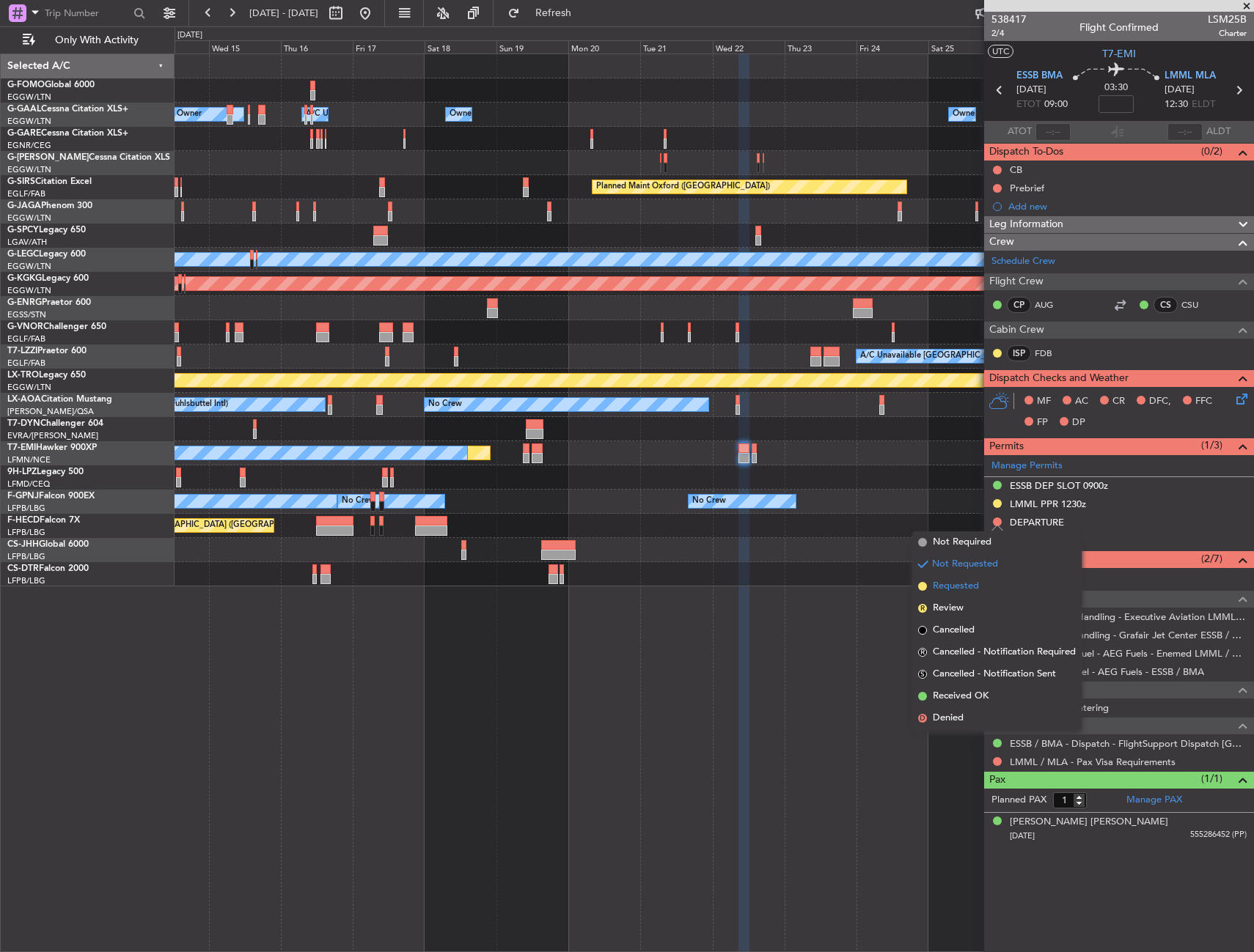
click at [978, 586] on span "Requested" at bounding box center [955, 587] width 46 height 14
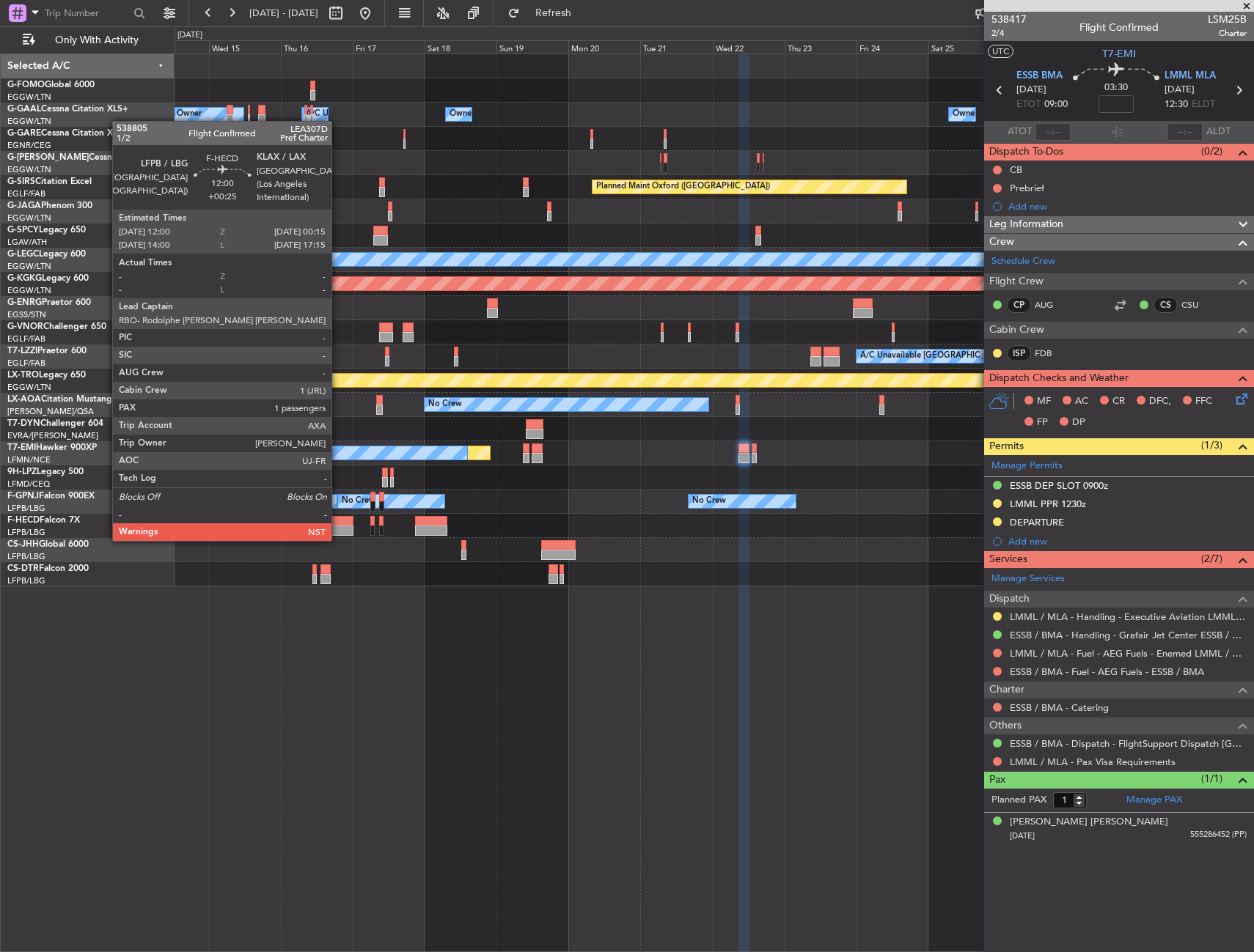
click at [338, 526] on div at bounding box center [334, 530] width 37 height 10
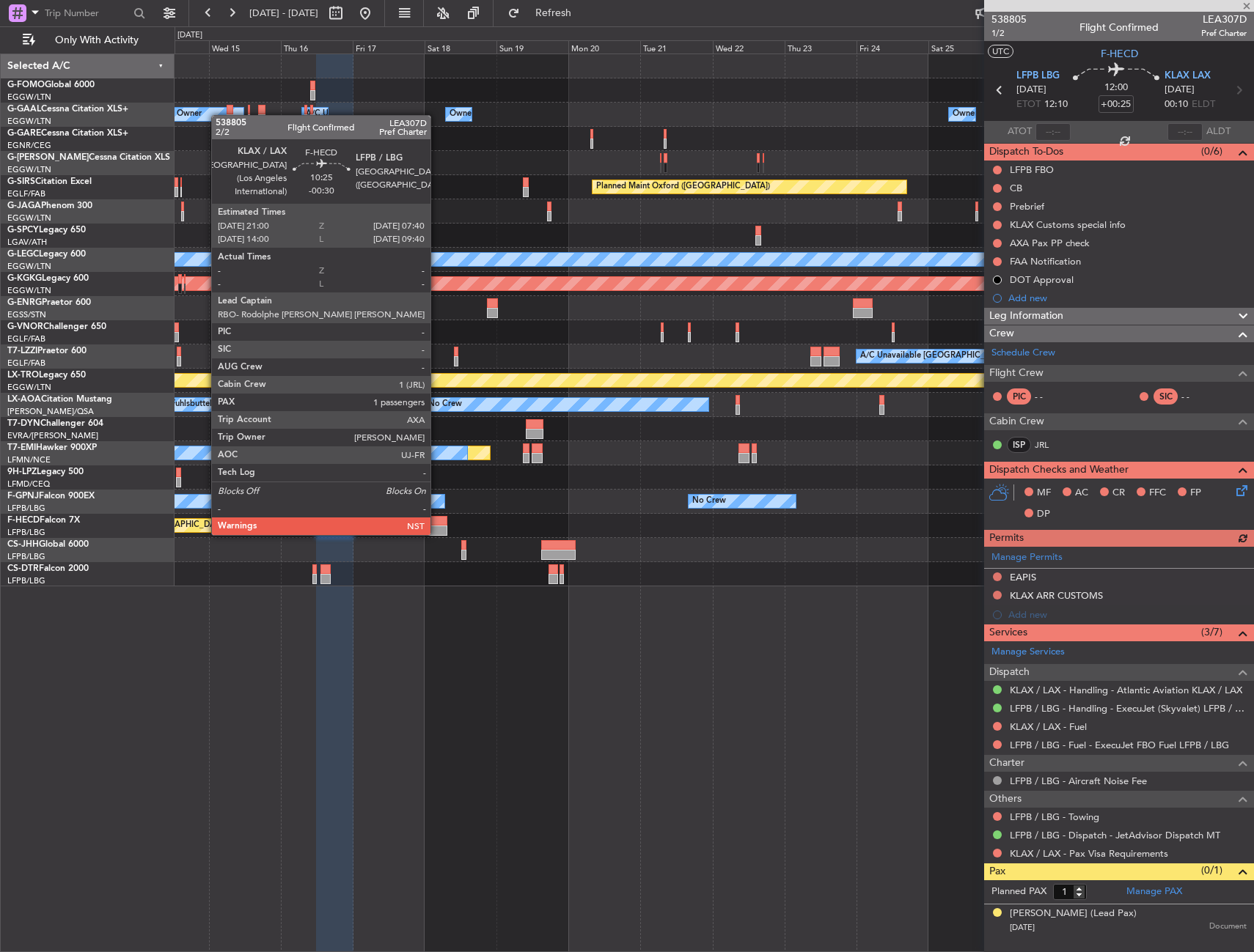
click at [437, 521] on div at bounding box center [431, 521] width 33 height 10
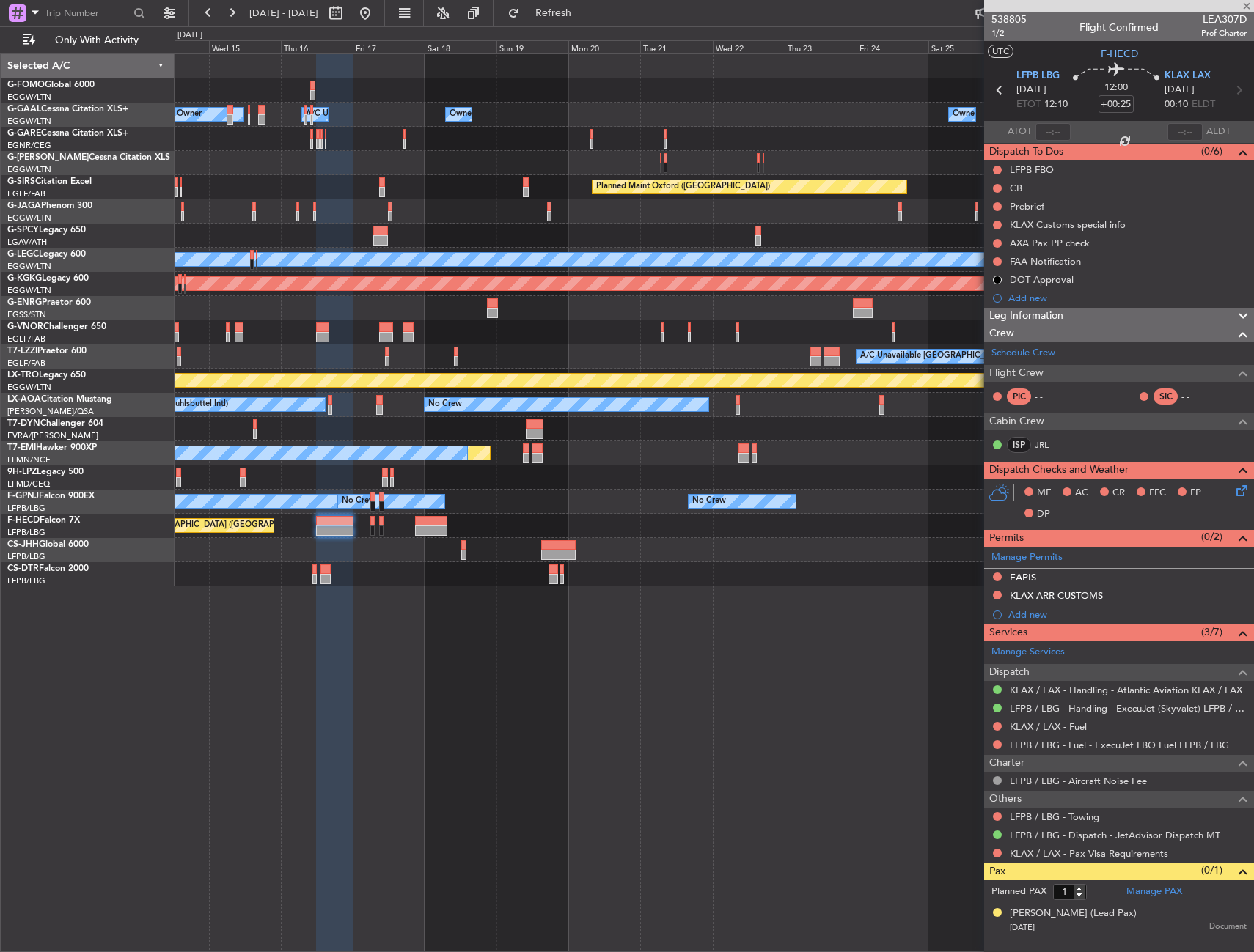
type input "-00:30"
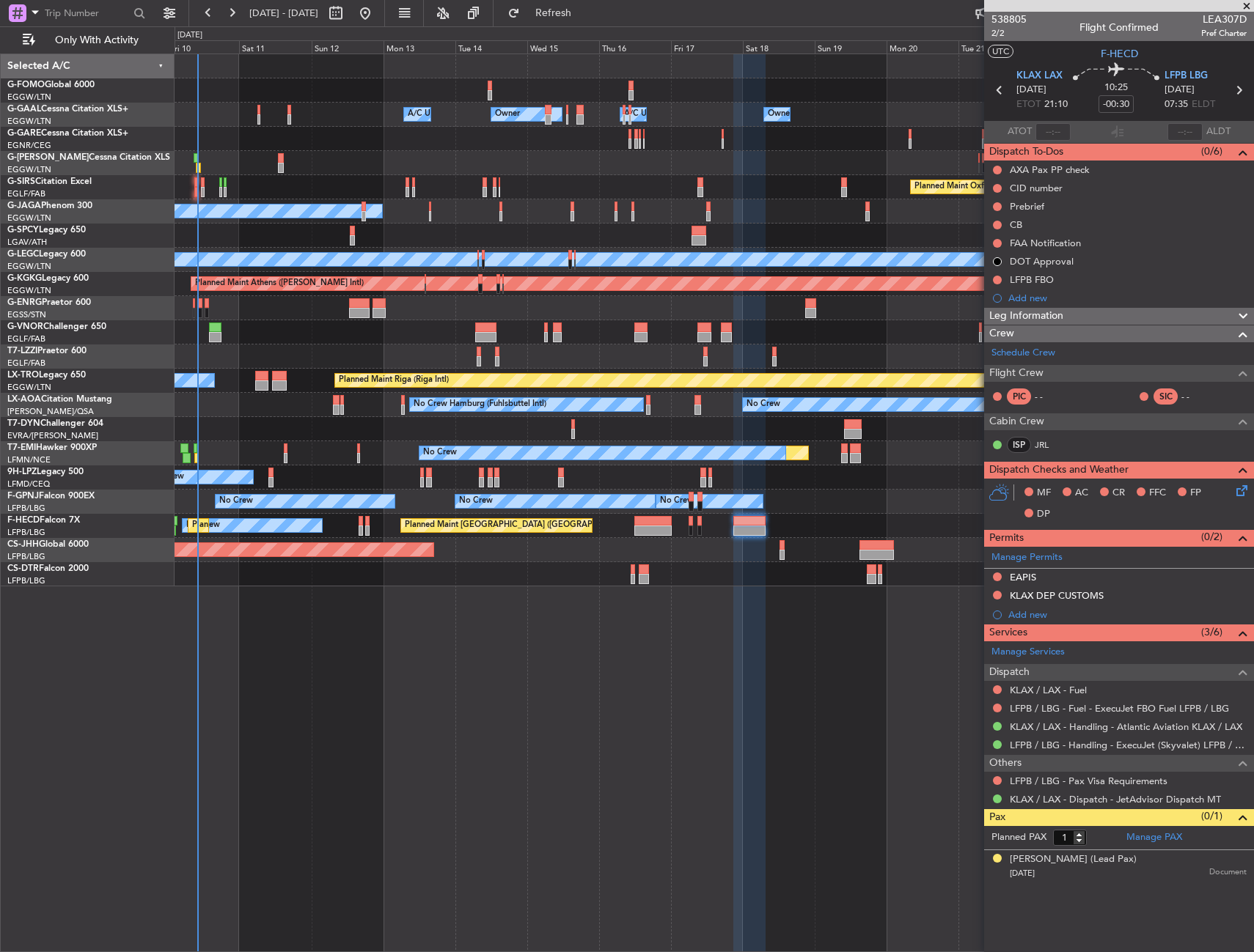
click at [718, 363] on div "A/C Unavailable [GEOGRAPHIC_DATA] ([GEOGRAPHIC_DATA]) Unplanned Maint [GEOGRAPH…" at bounding box center [713, 356] width 1079 height 24
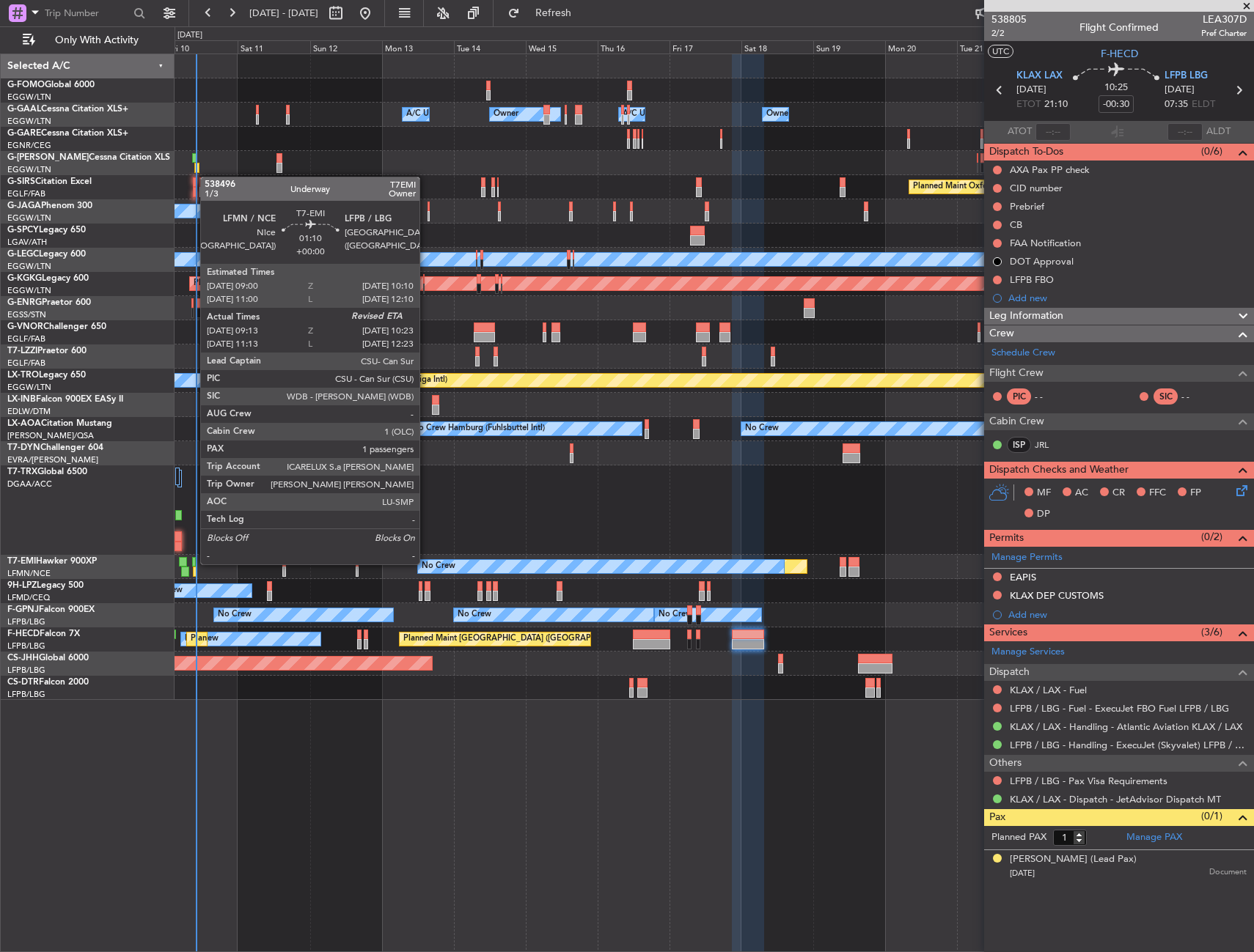
click at [193, 563] on div at bounding box center [193, 561] width 4 height 10
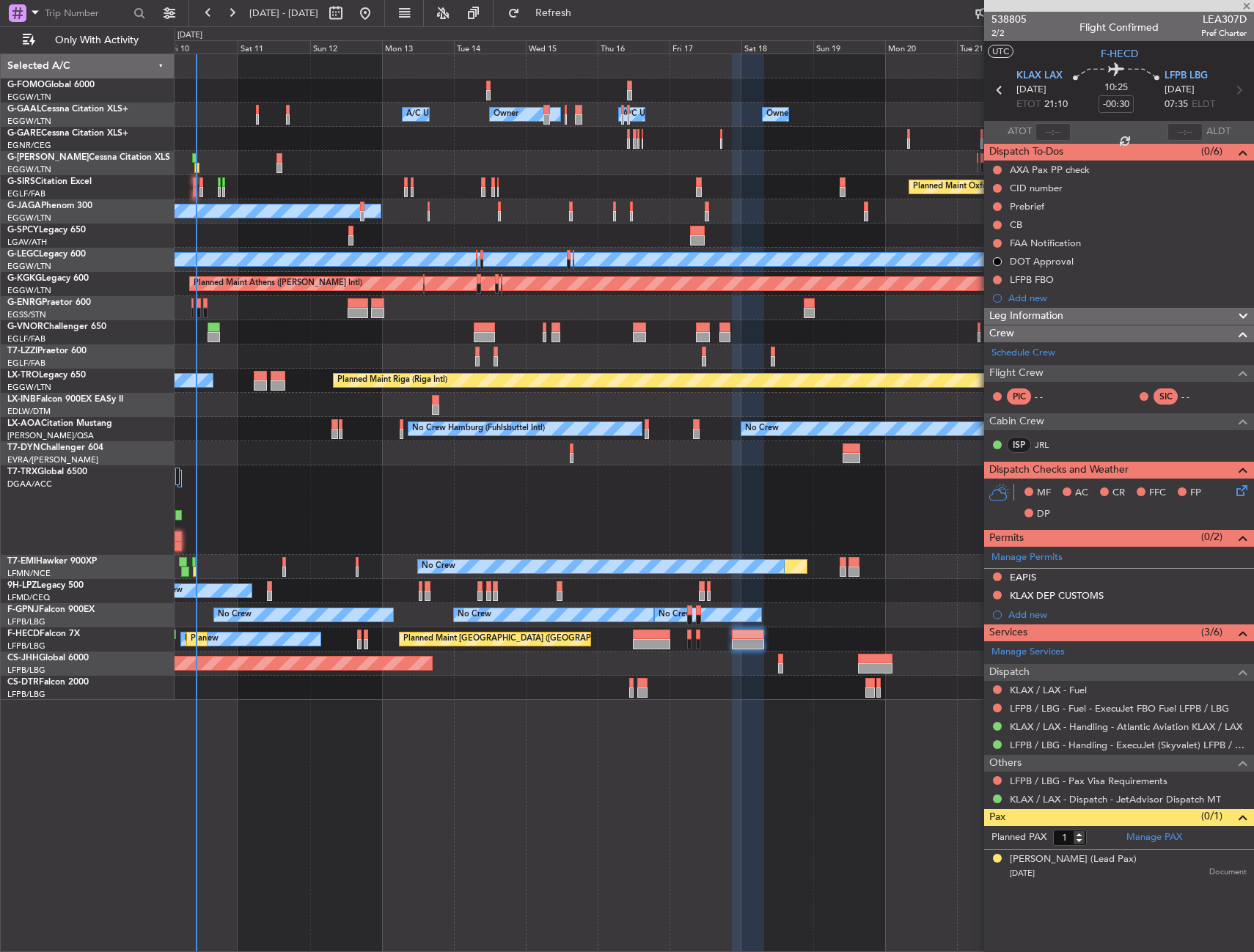
type input "09:13"
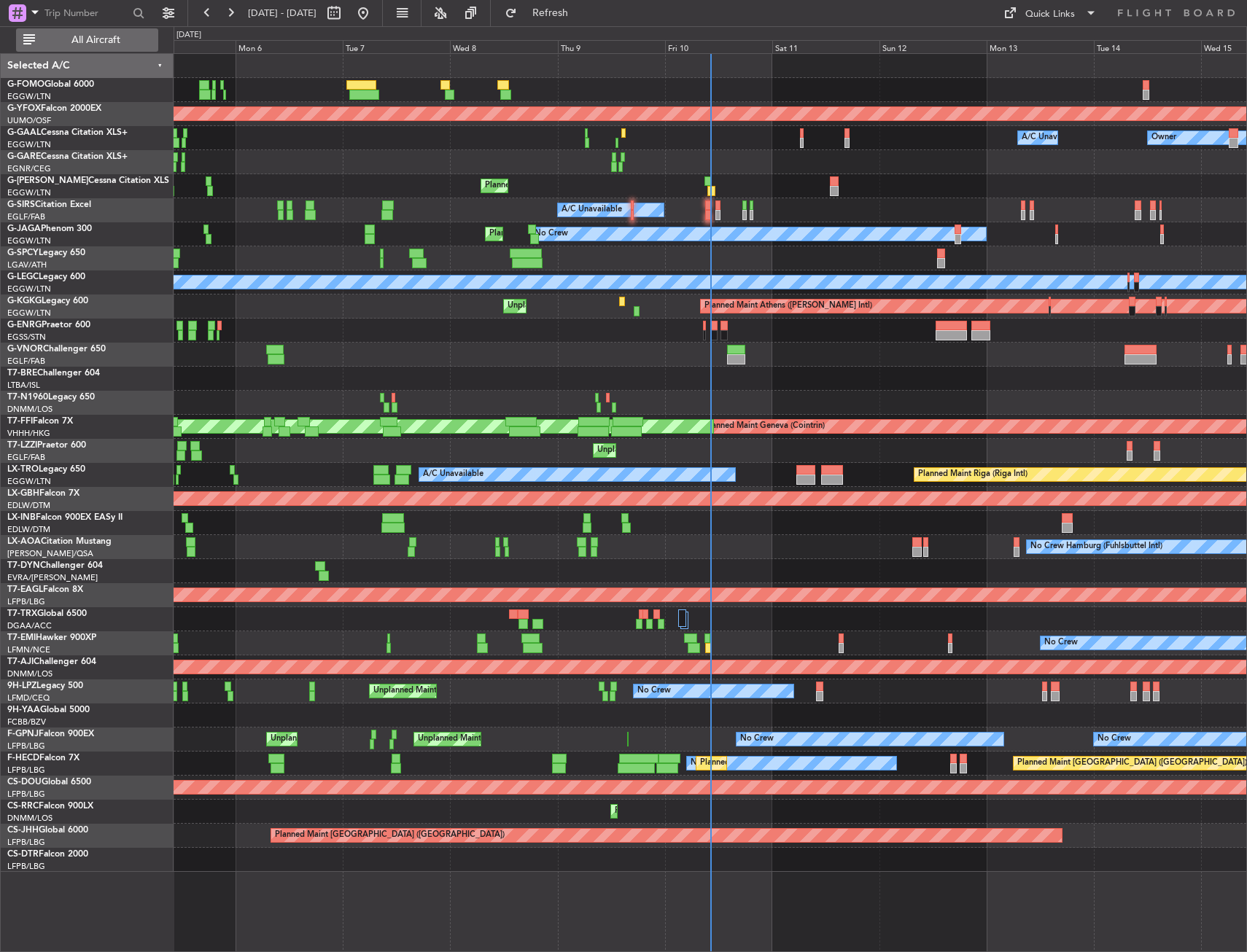
click at [123, 39] on span "All Aircraft" at bounding box center [95, 40] width 116 height 10
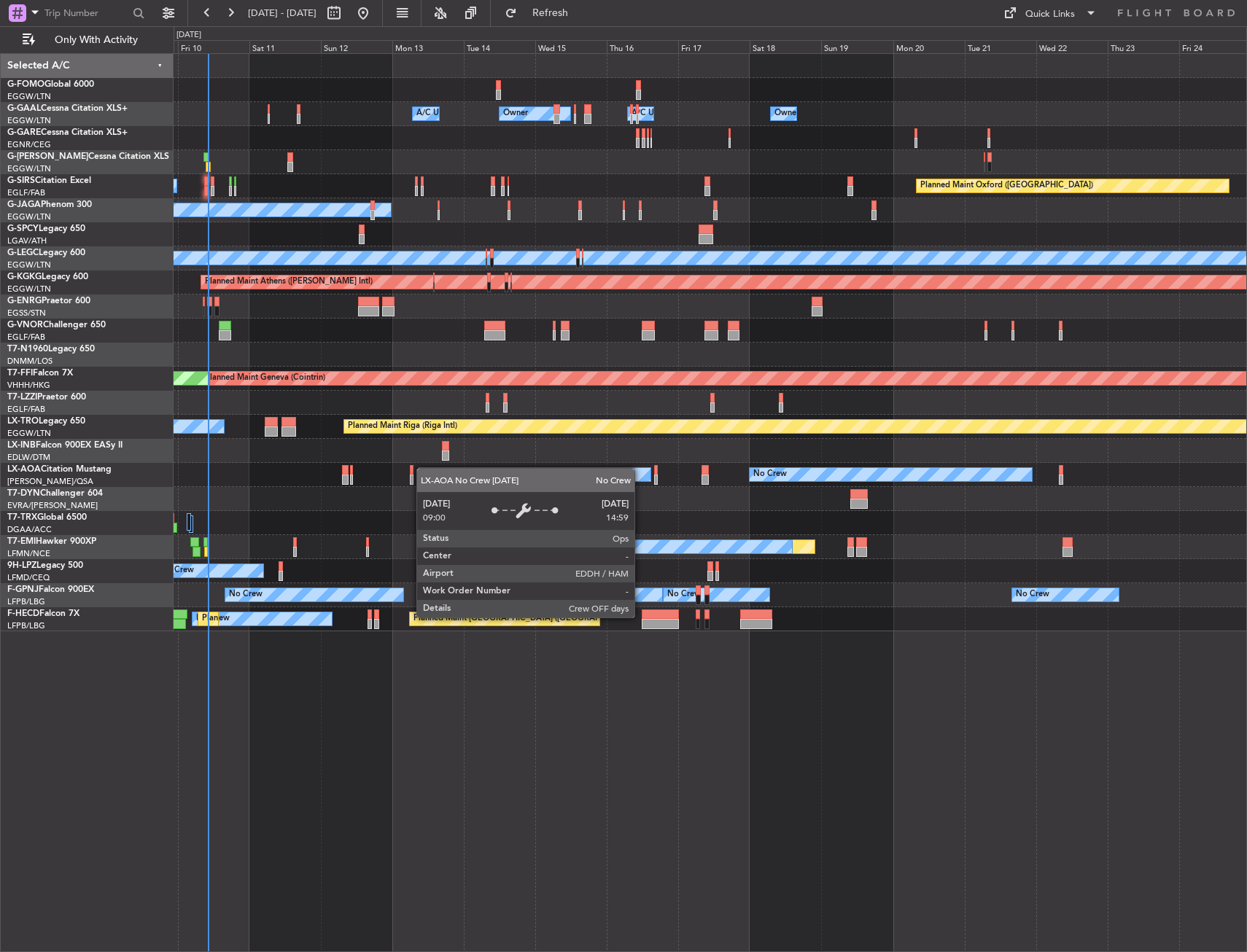
click at [422, 468] on div "Owner A/C Unavailable Owner A/C Unavailable Owner Planned Maint [GEOGRAPHIC_DAT…" at bounding box center [709, 343] width 1073 height 577
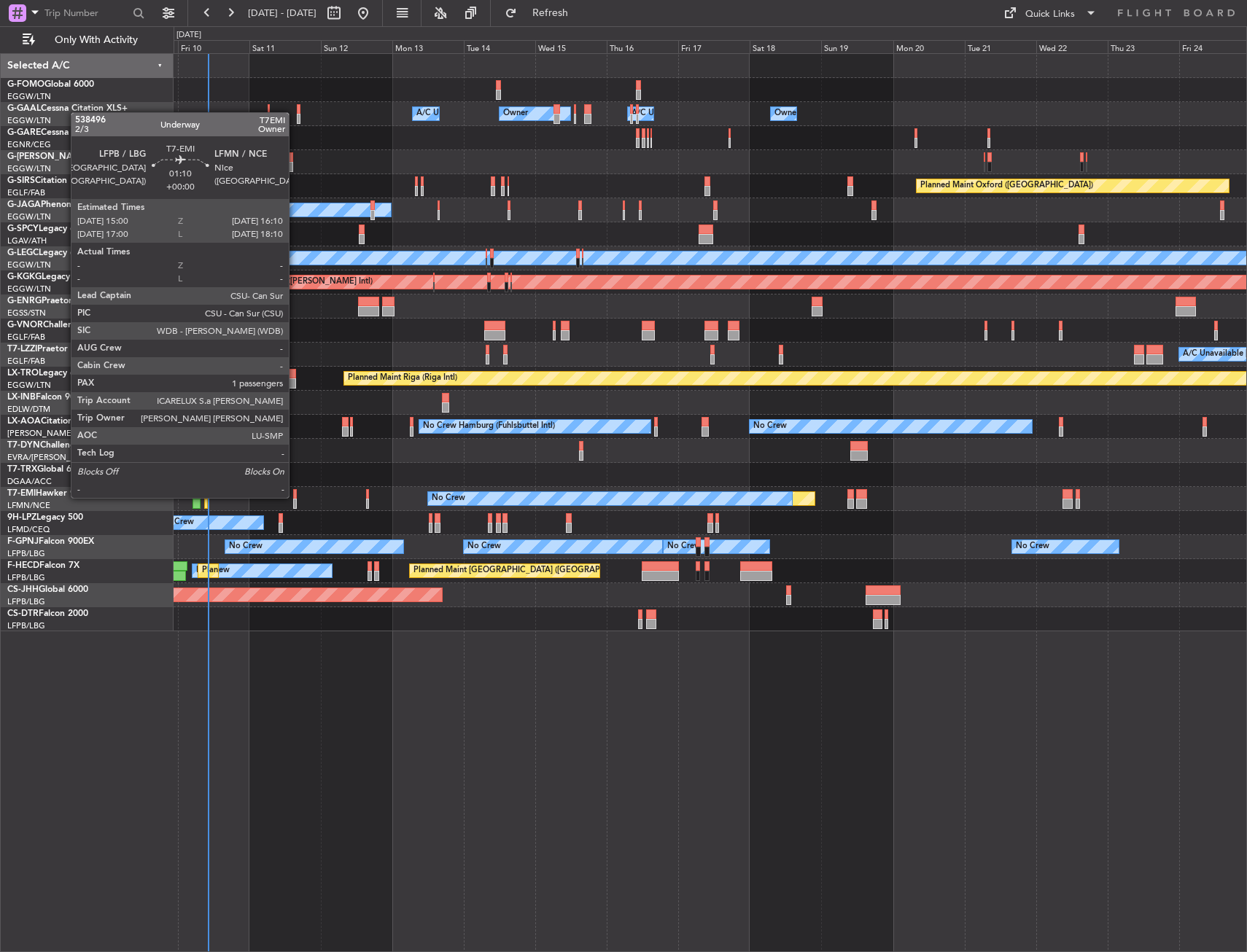
click at [295, 496] on div at bounding box center [295, 494] width 4 height 10
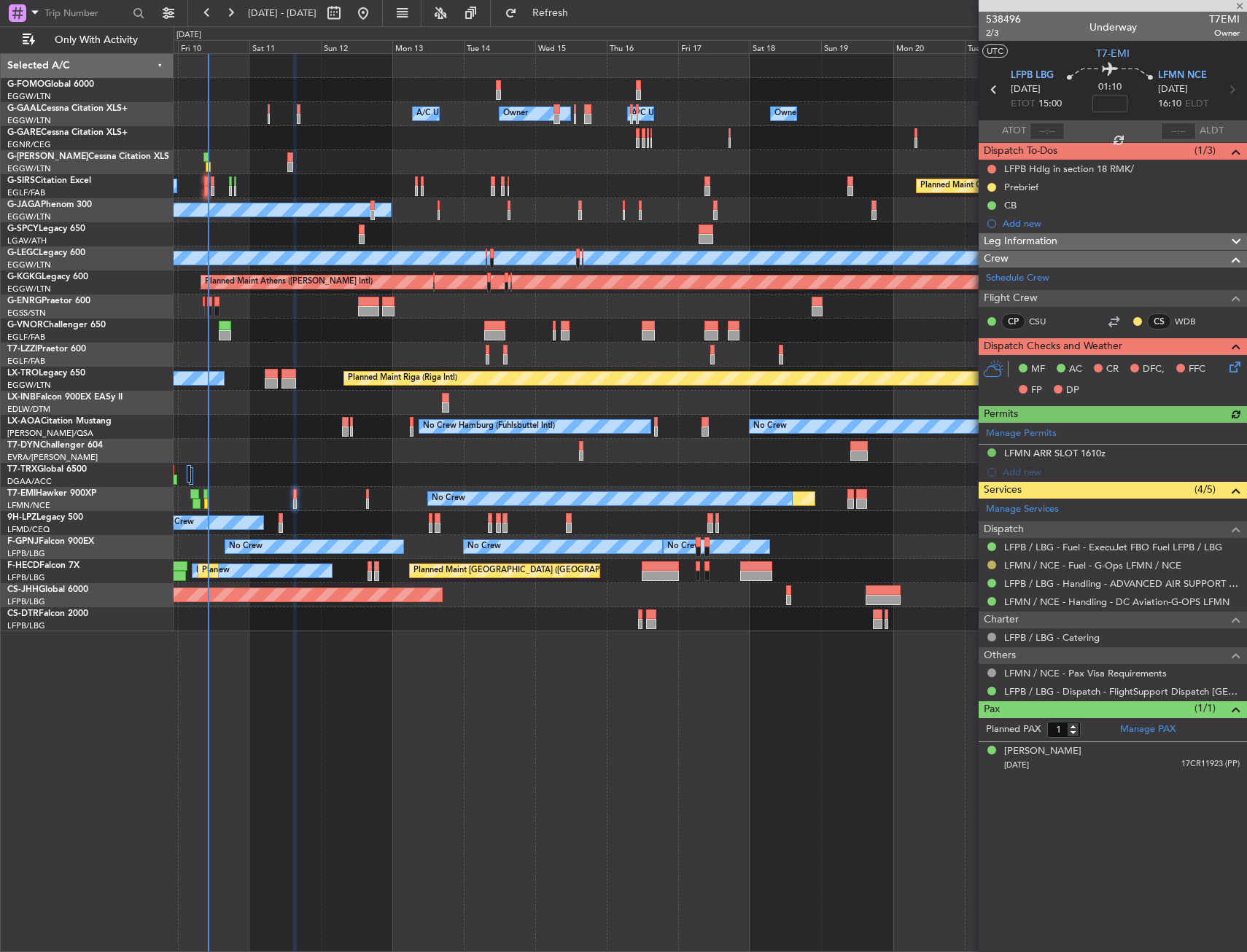
click at [991, 568] on button at bounding box center [992, 565] width 9 height 9
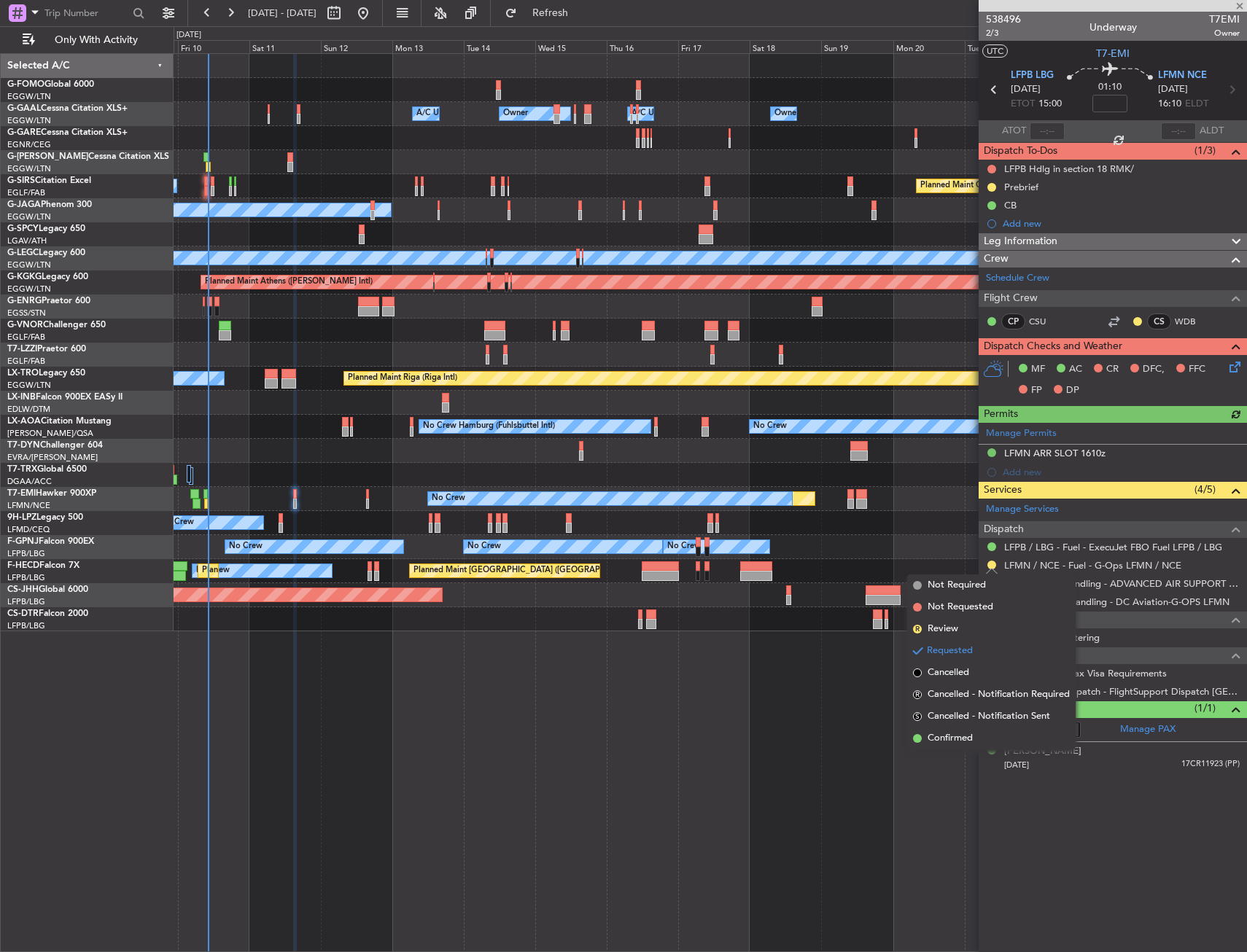
click at [953, 730] on li "Confirmed" at bounding box center [991, 738] width 168 height 22
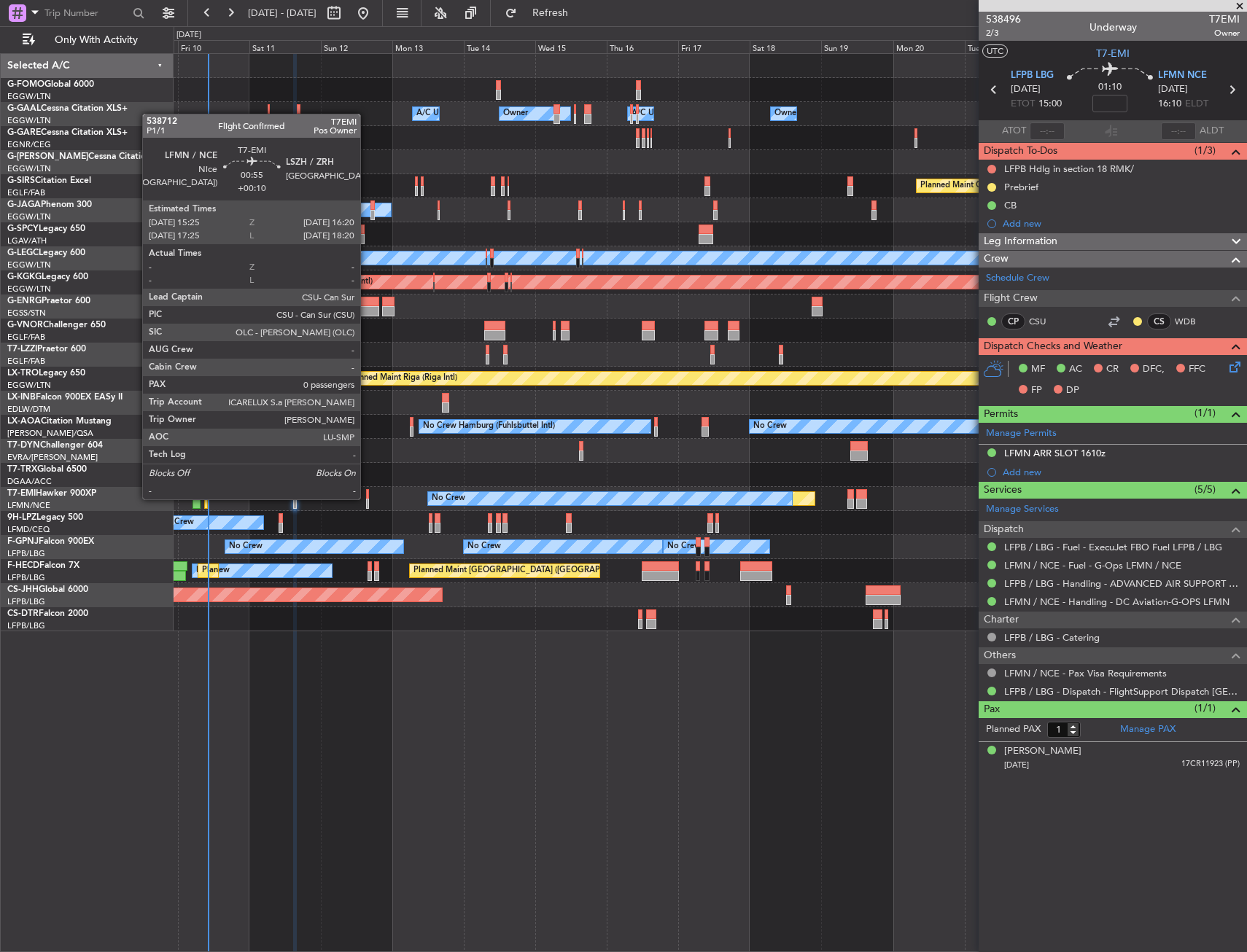
click at [367, 498] on div at bounding box center [367, 494] width 3 height 10
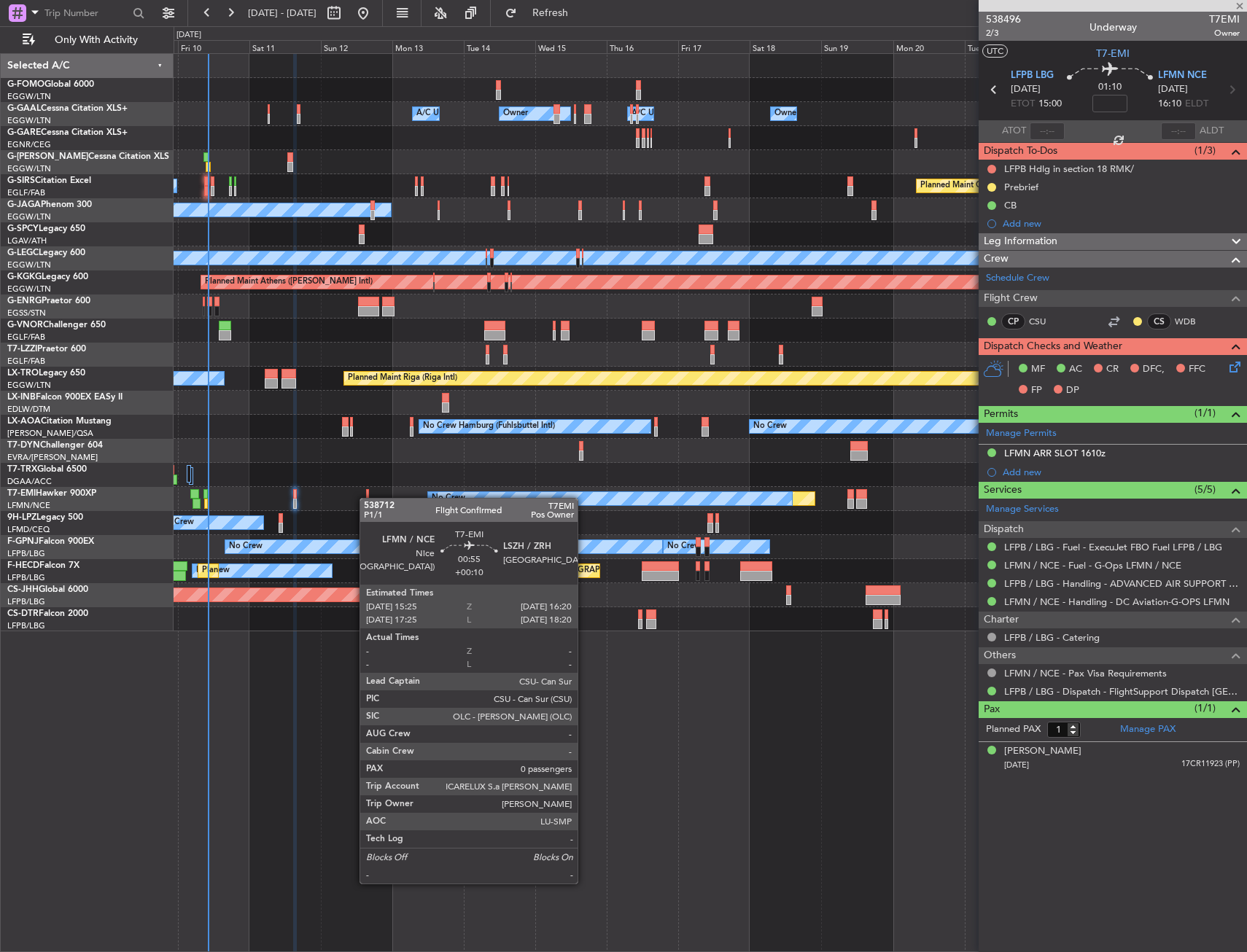
type input "+00:10"
type input "0"
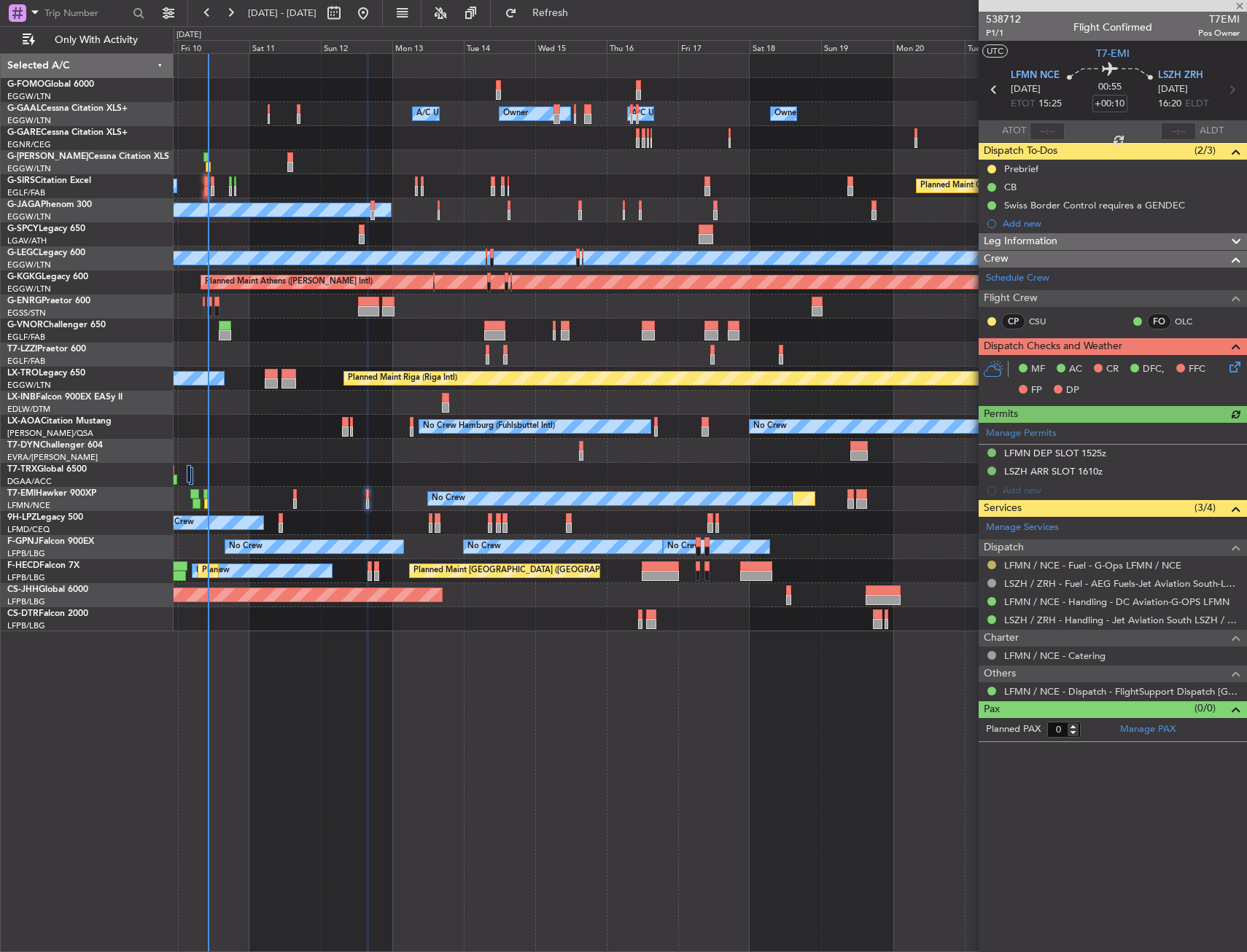
click at [992, 565] on button at bounding box center [992, 565] width 9 height 9
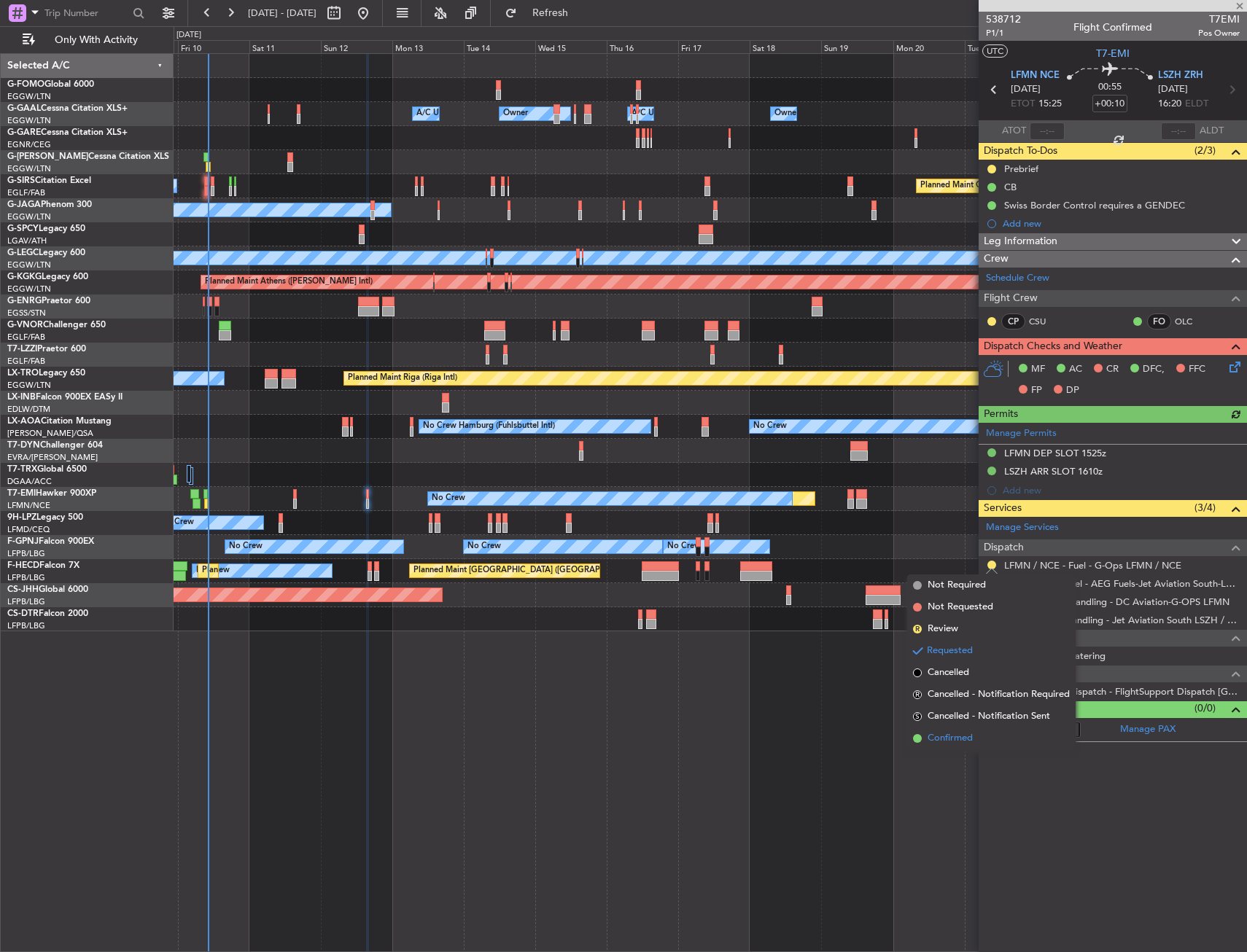
click at [941, 738] on span "Confirmed" at bounding box center [949, 738] width 45 height 14
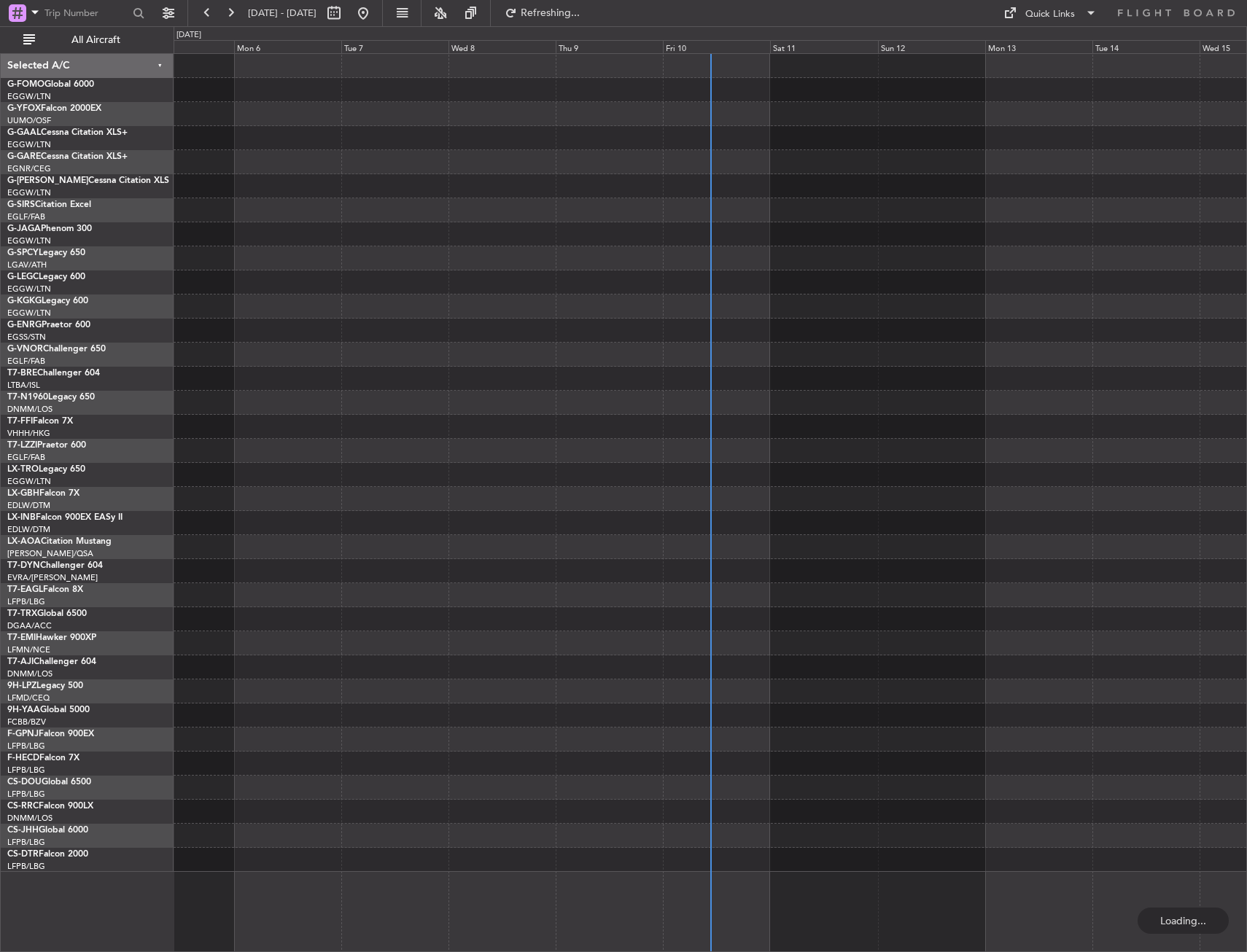
drag, startPoint x: 129, startPoint y: 39, endPoint x: 149, endPoint y: 60, distance: 29.0
click at [129, 39] on span "All Aircraft" at bounding box center [95, 40] width 116 height 10
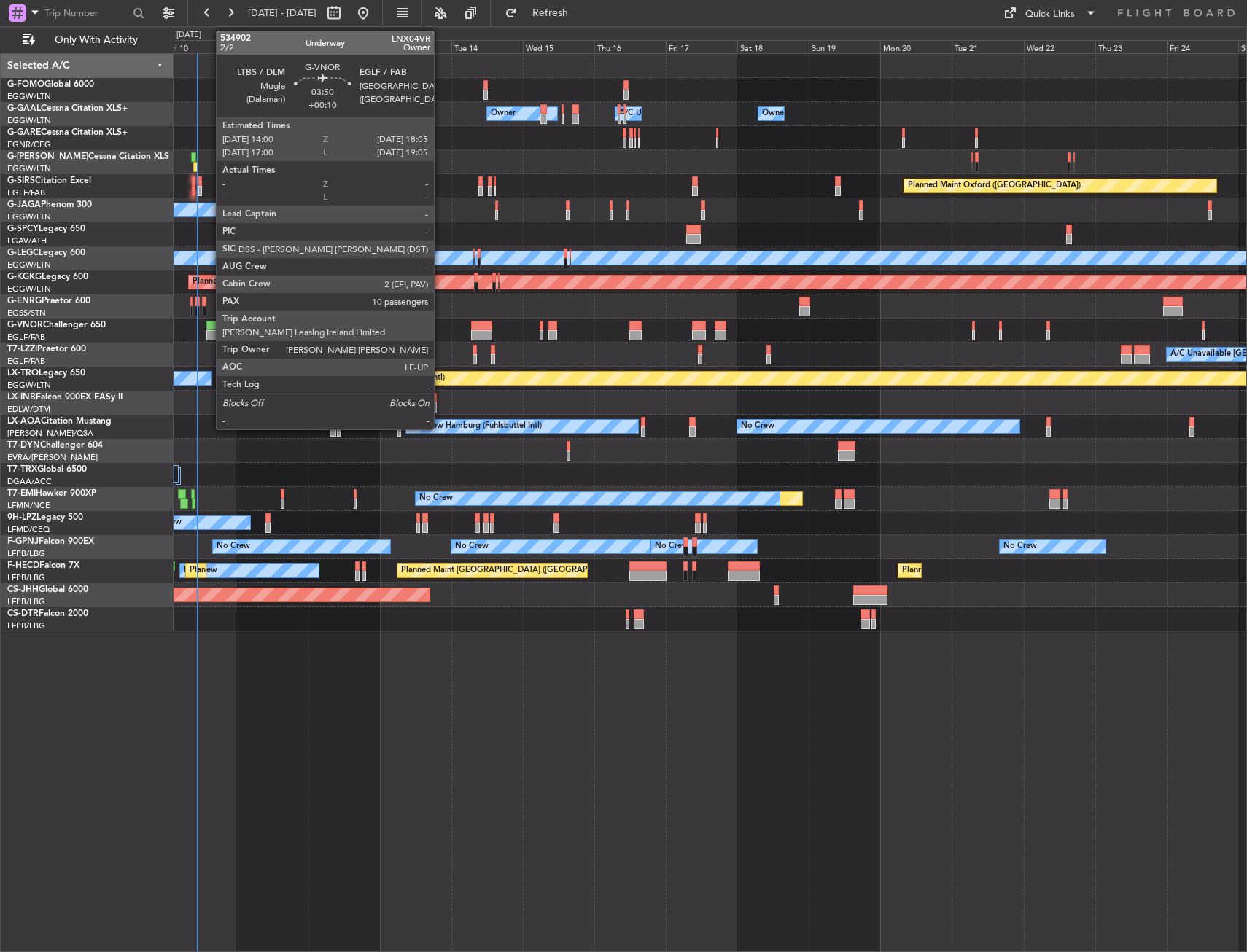
click at [209, 331] on div at bounding box center [212, 334] width 13 height 10
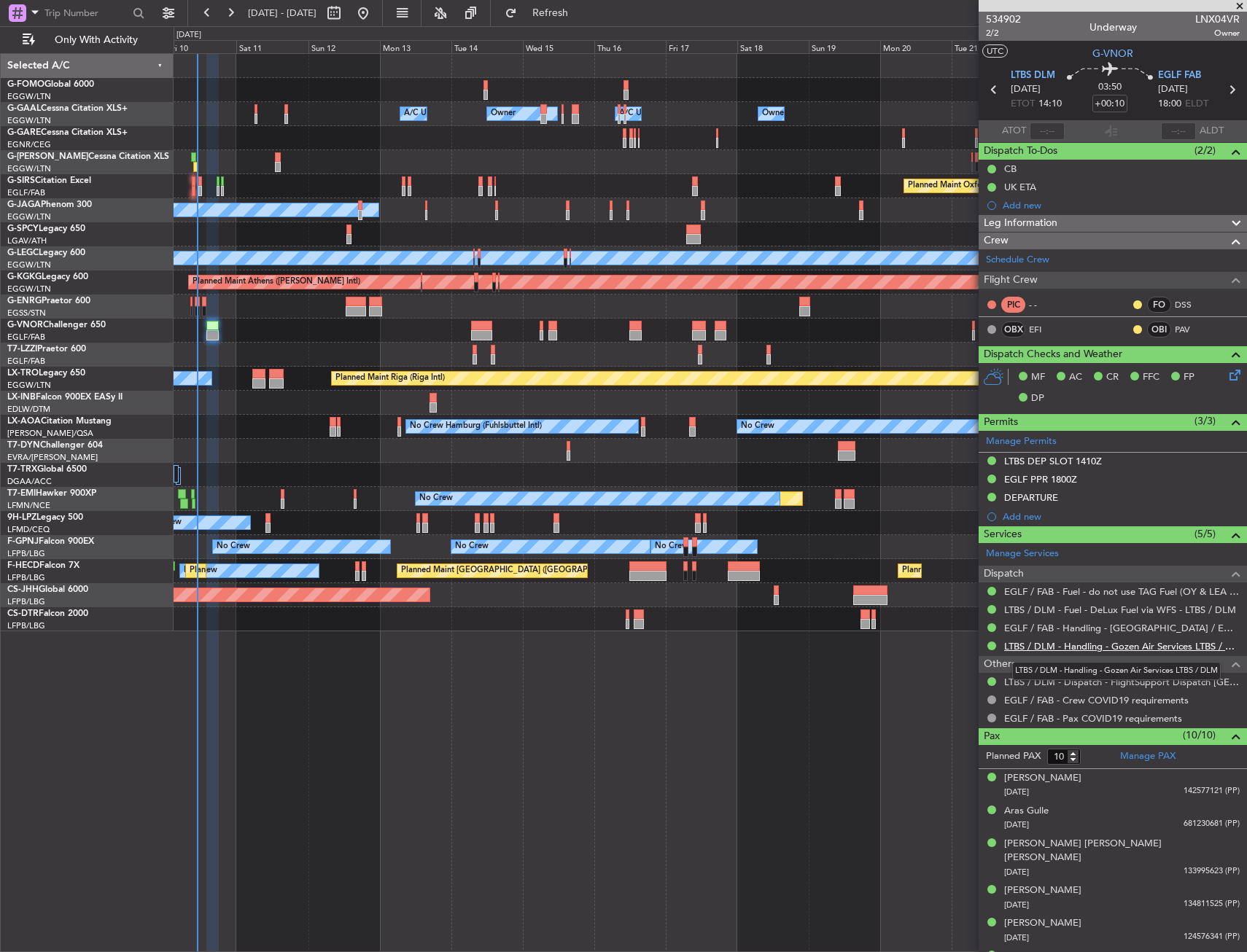
click at [1030, 645] on link "LTBS / DLM - Handling - Gozen Air Services LTBS / DLM" at bounding box center [1122, 646] width 236 height 13
click at [1020, 642] on link "LTBS / DLM - Handling - Gozen Air Services LTBS / DLM" at bounding box center [1122, 646] width 236 height 13
click at [1038, 631] on link "EGLF / FAB - Handling - Farnborough Airport / EGLF / FAB" at bounding box center [1122, 628] width 236 height 13
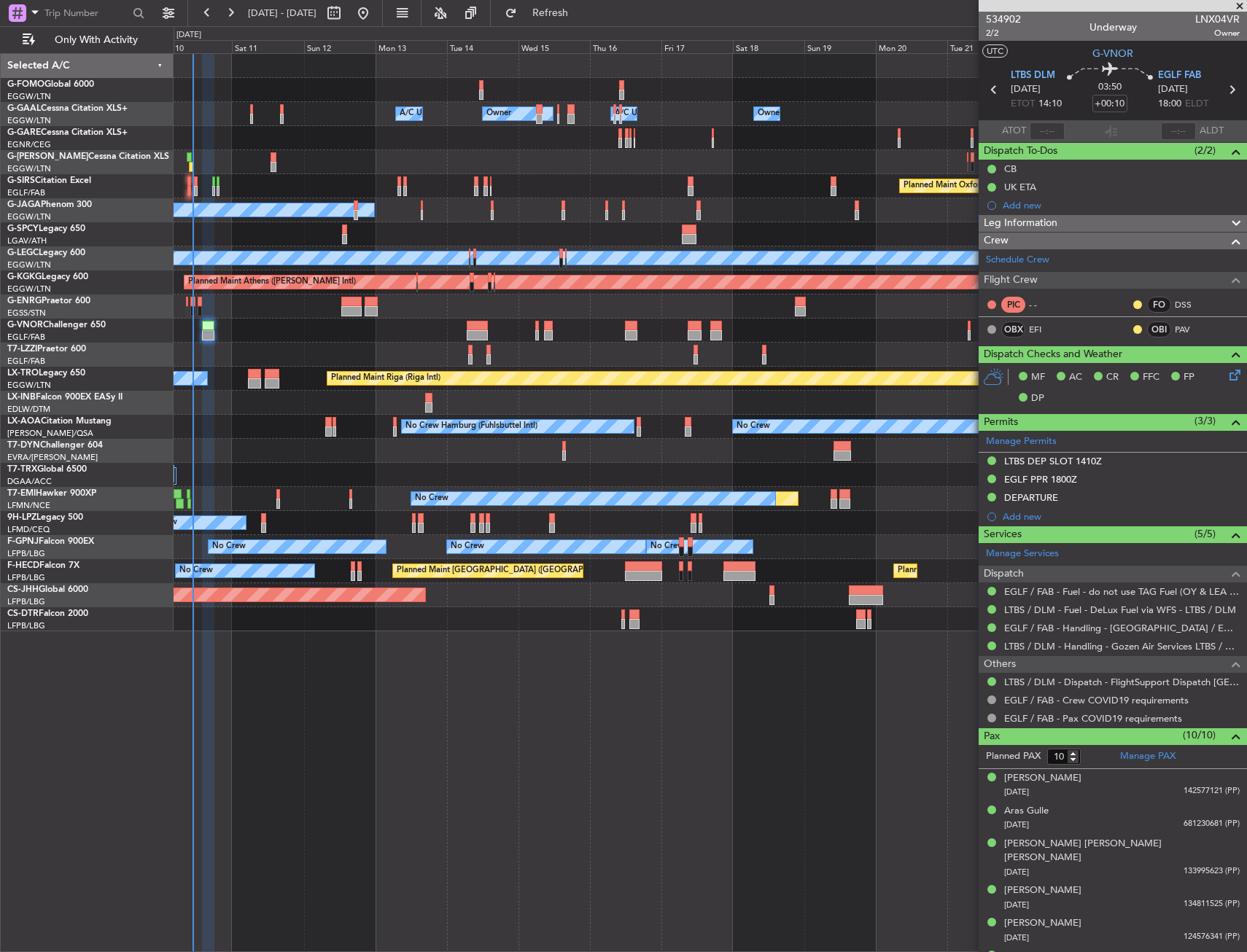
click at [284, 505] on div "Planned Maint No Crew" at bounding box center [709, 499] width 1073 height 24
click at [352, 730] on div "Owner Owner Owner A/C Unavailable A/C Unavailable Owner Planned Maint London (L…" at bounding box center [710, 503] width 1073 height 899
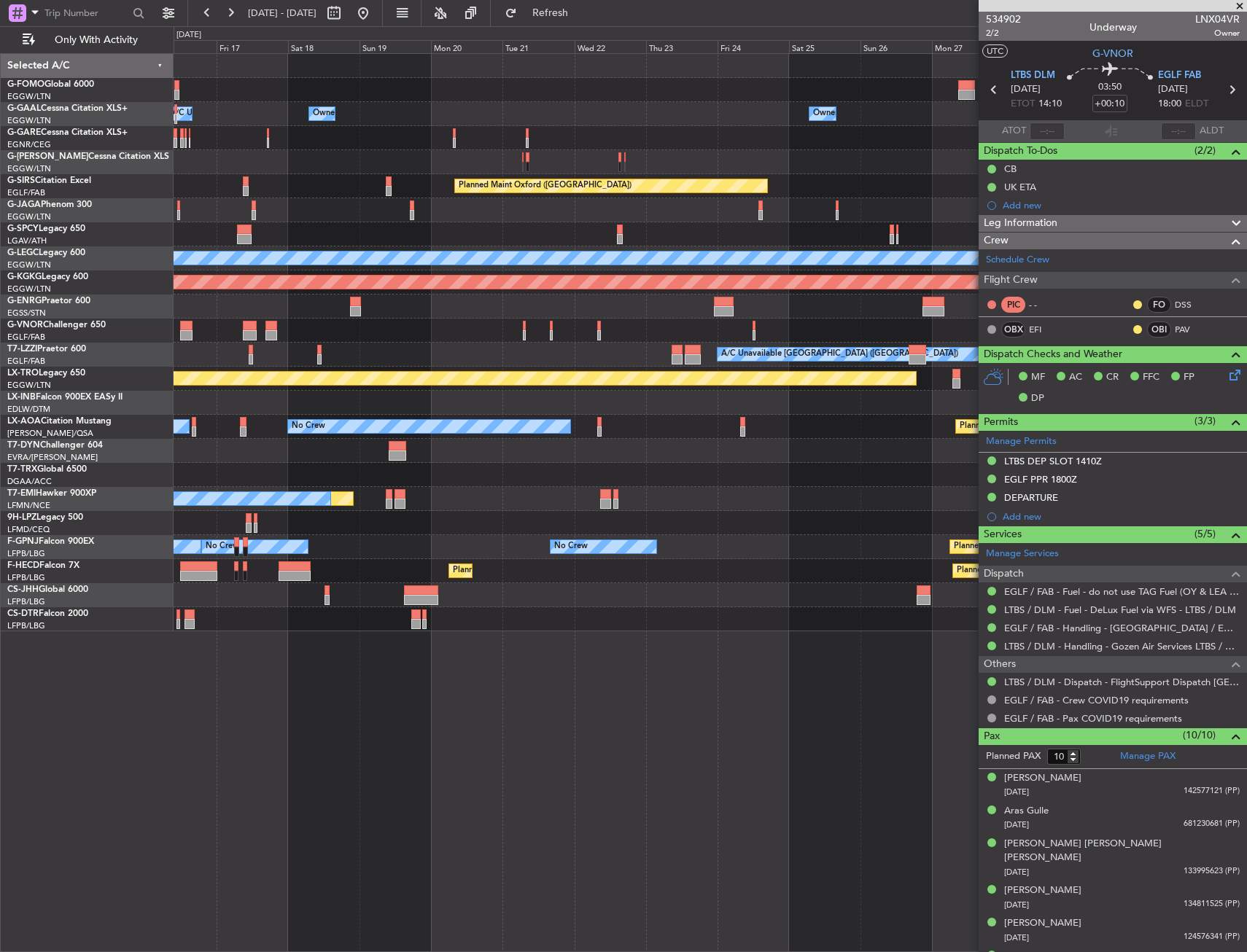
click at [370, 725] on div "Owner Owner A/C Unavailable Owner Owner A/C Unavailable Owner Planned Maint Oxf…" at bounding box center [710, 503] width 1073 height 899
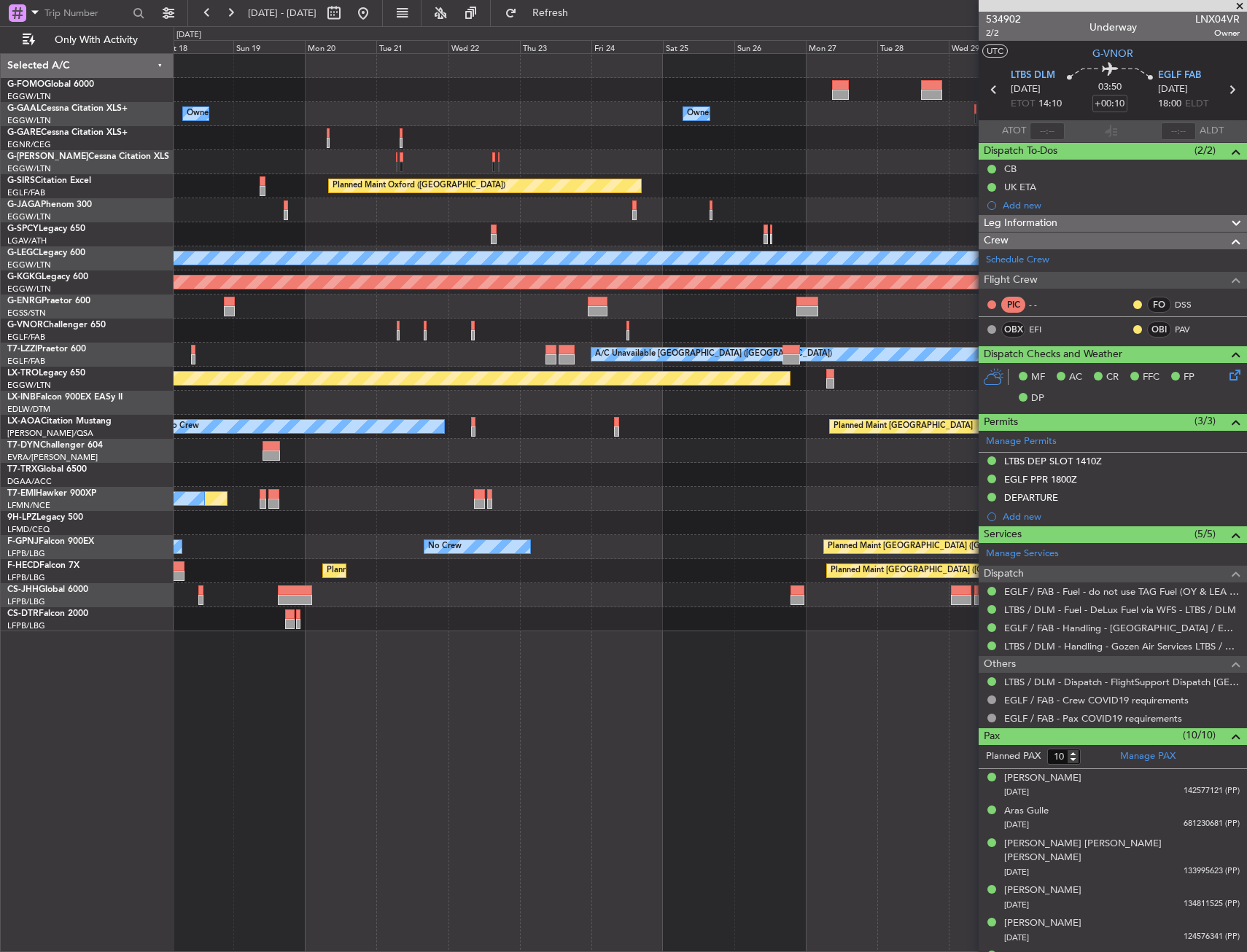
click at [494, 704] on div "Owner Owner Owner A/C Unavailable Owner Owner Planned Maint Oxford (Kidlington)…" at bounding box center [710, 503] width 1073 height 899
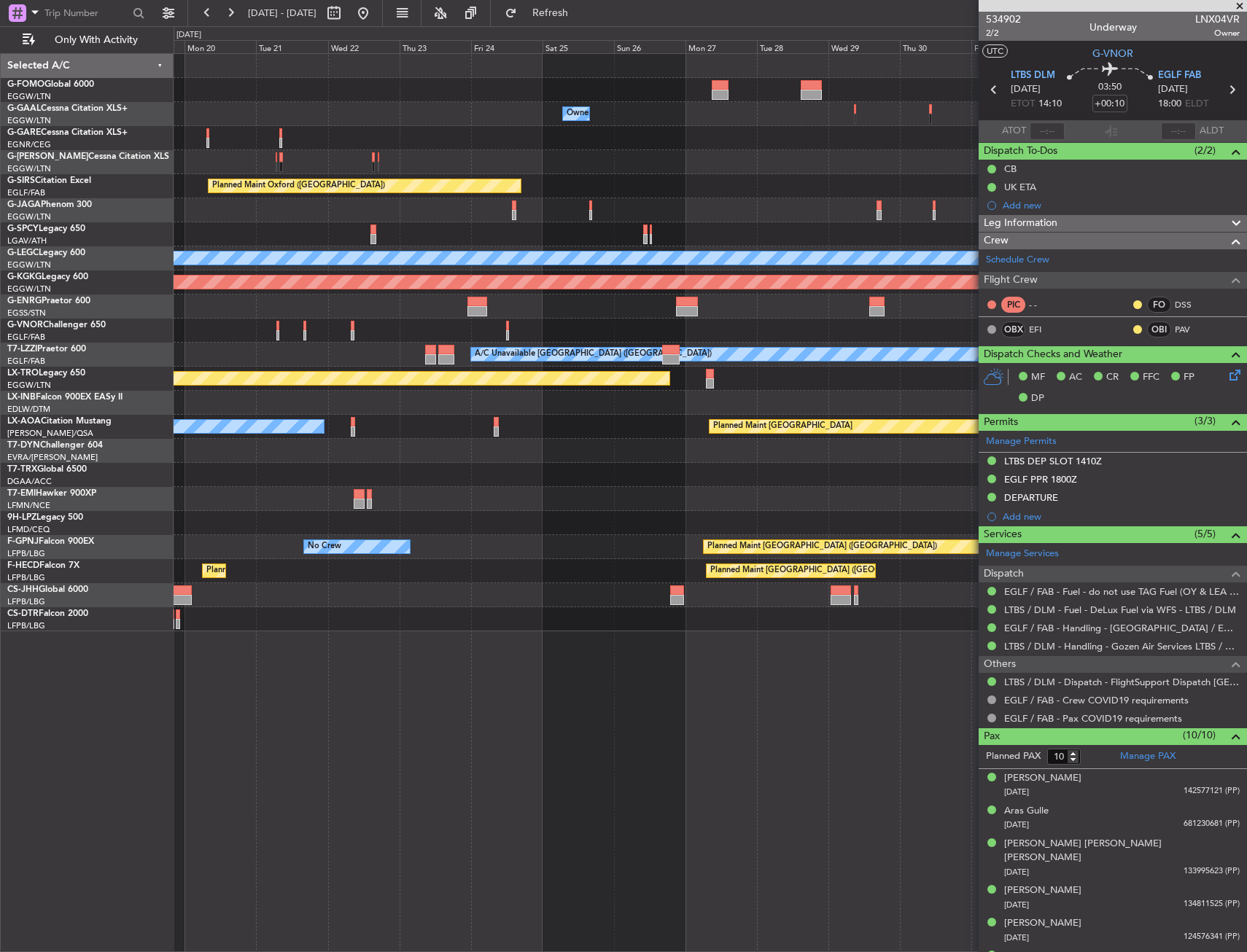
click at [551, 690] on div "Owner Owner A/C Unavailable Owner Owner Planned Maint Oxford (Kidlington) Plann…" at bounding box center [710, 503] width 1073 height 899
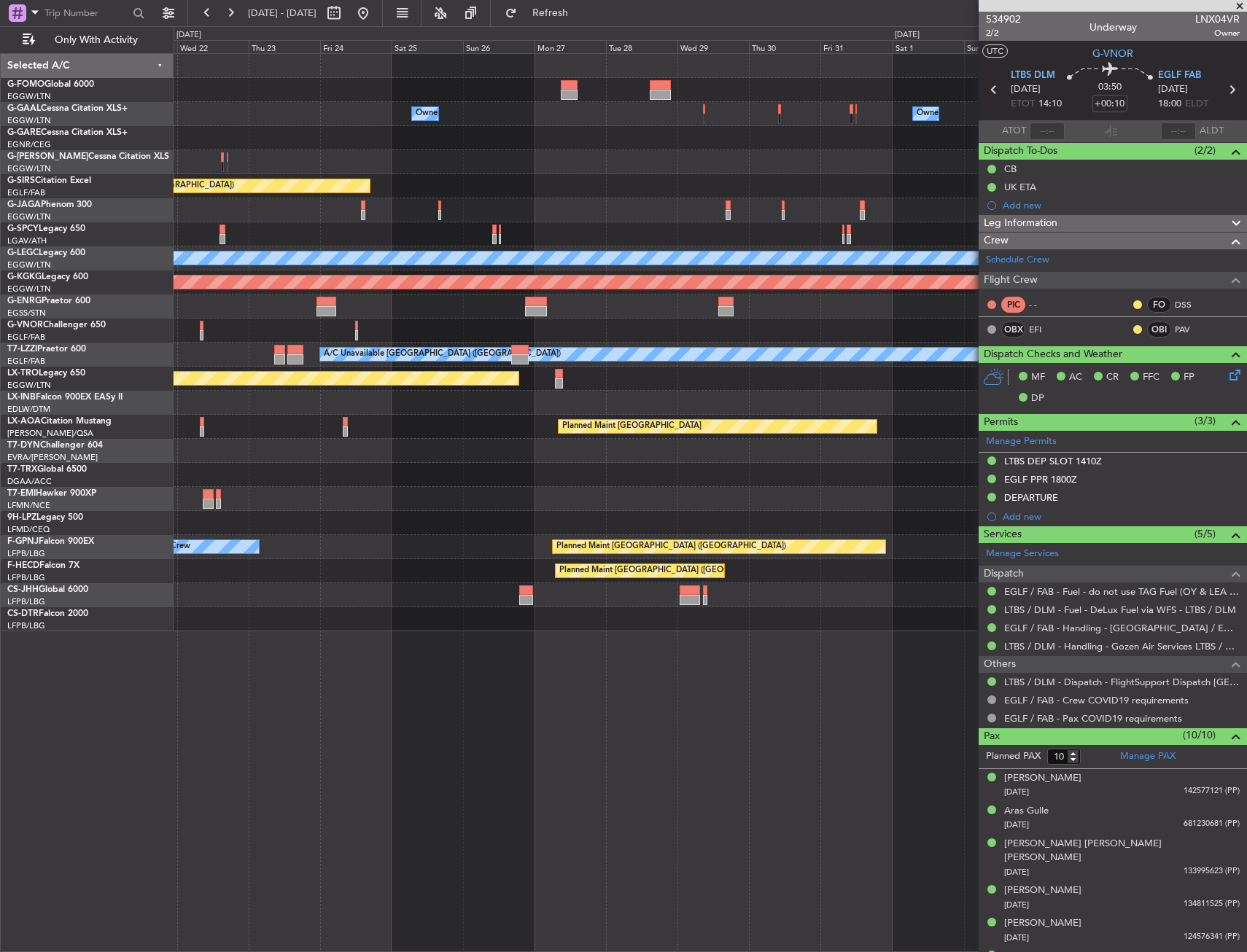
click at [492, 707] on div "Owner Owner Owner Planned Maint Oxford (Kidlington) Planned Maint London (Stans…" at bounding box center [710, 503] width 1073 height 899
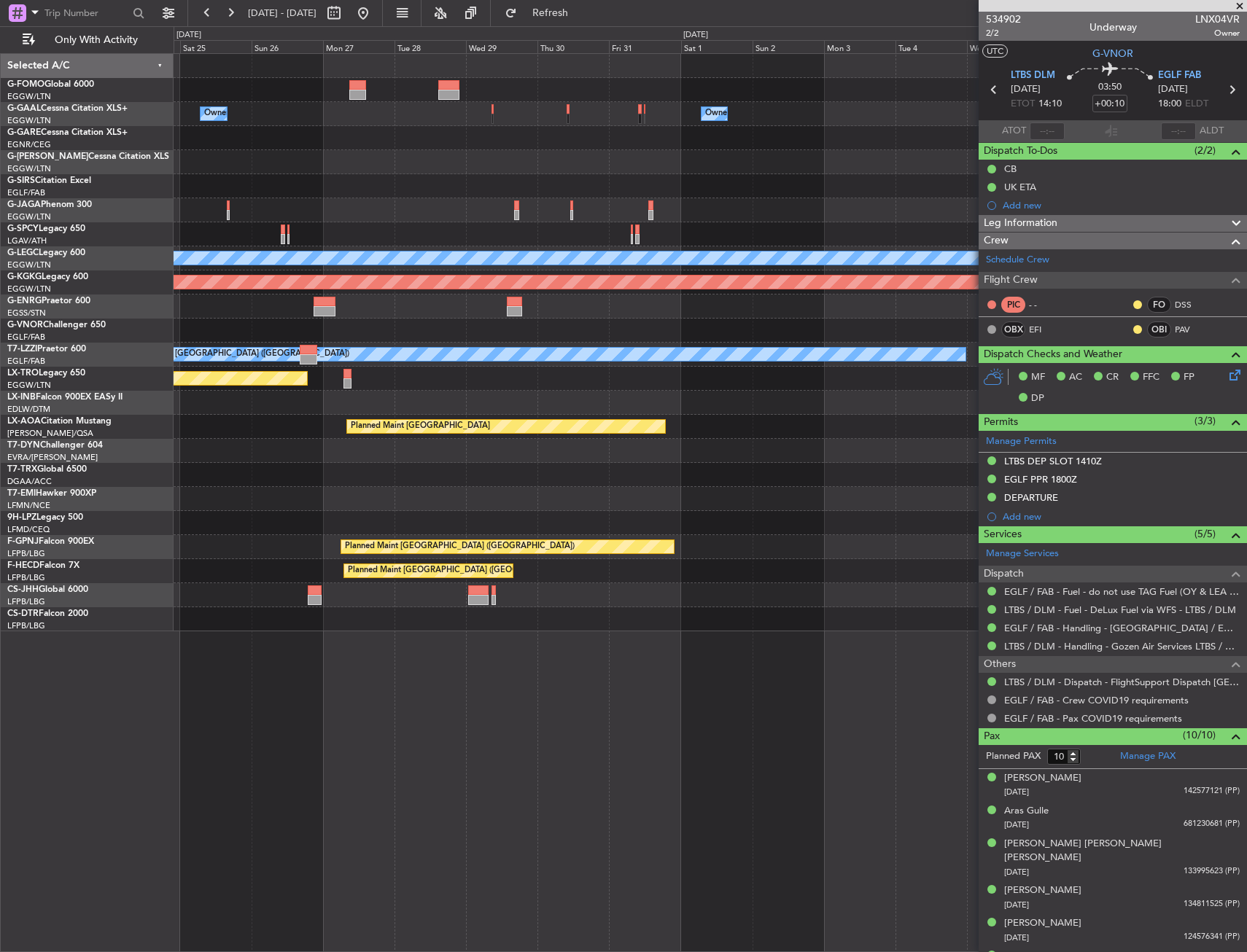
click at [514, 690] on div "Owner Owner Planned Maint Oxford (Kidlington) Planned Maint London (Stansted) A…" at bounding box center [710, 503] width 1073 height 899
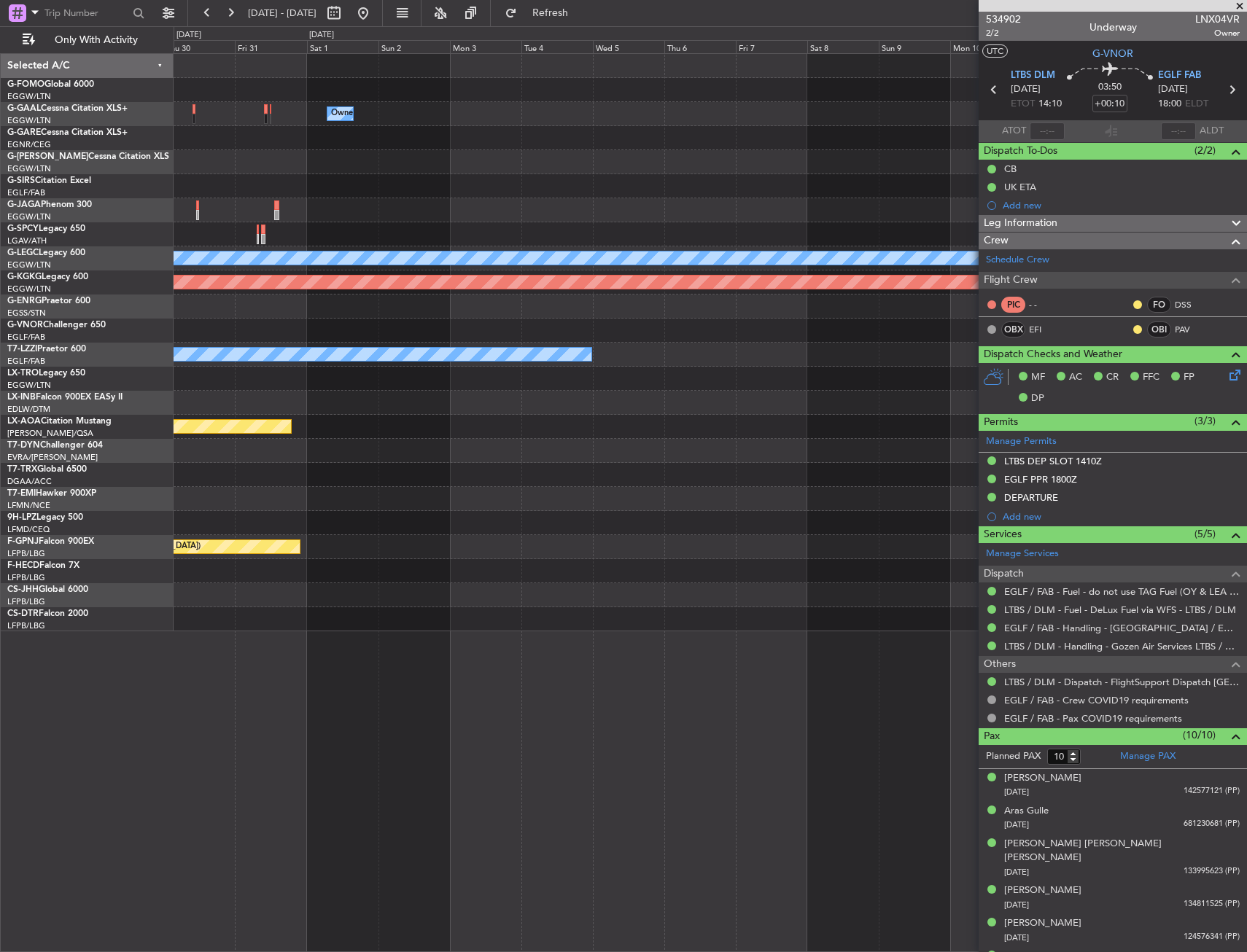
click at [391, 715] on div "Owner Planned Maint London (Stansted) A/C Unavailable London (Luton) Planned Ma…" at bounding box center [710, 503] width 1073 height 899
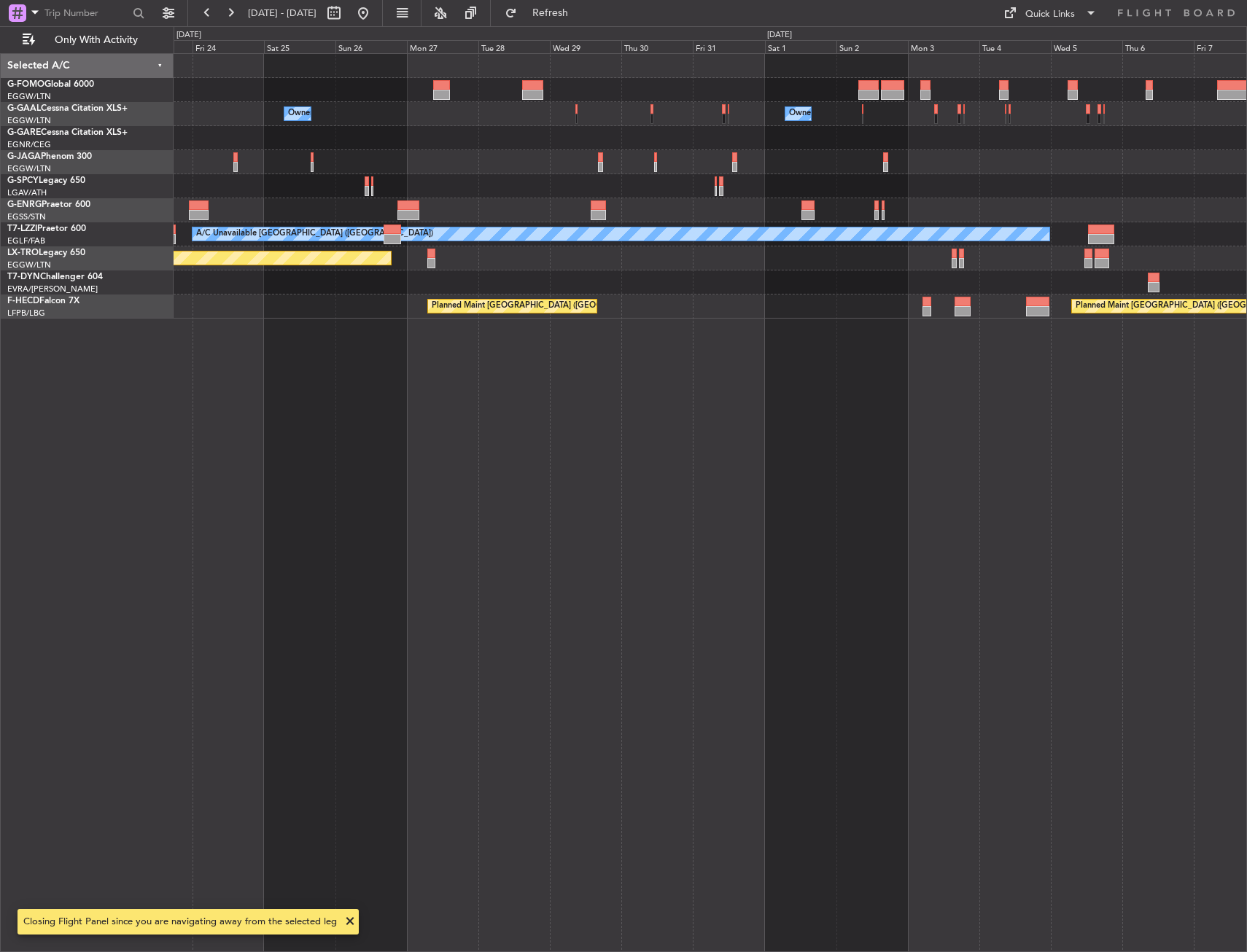
click at [688, 308] on div "Owner Owner Owner A/C Unavailable London (Luton) Planned Maint Riga (Riga Intl)…" at bounding box center [710, 503] width 1073 height 899
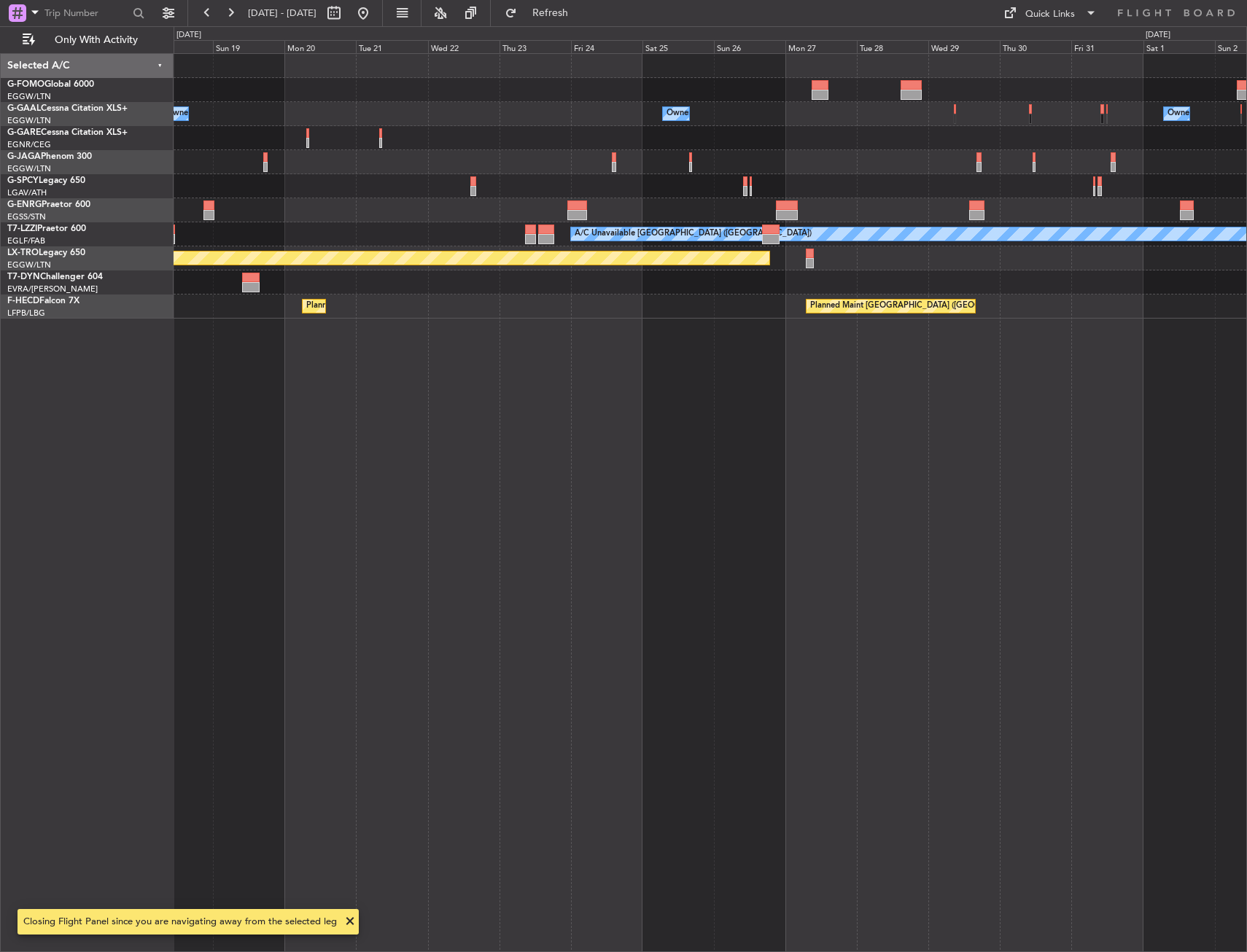
click at [827, 328] on div "Owner Owner Owner A/C Unavailable London (Luton) Planned Maint Riga (Riga Intl)…" at bounding box center [710, 503] width 1073 height 899
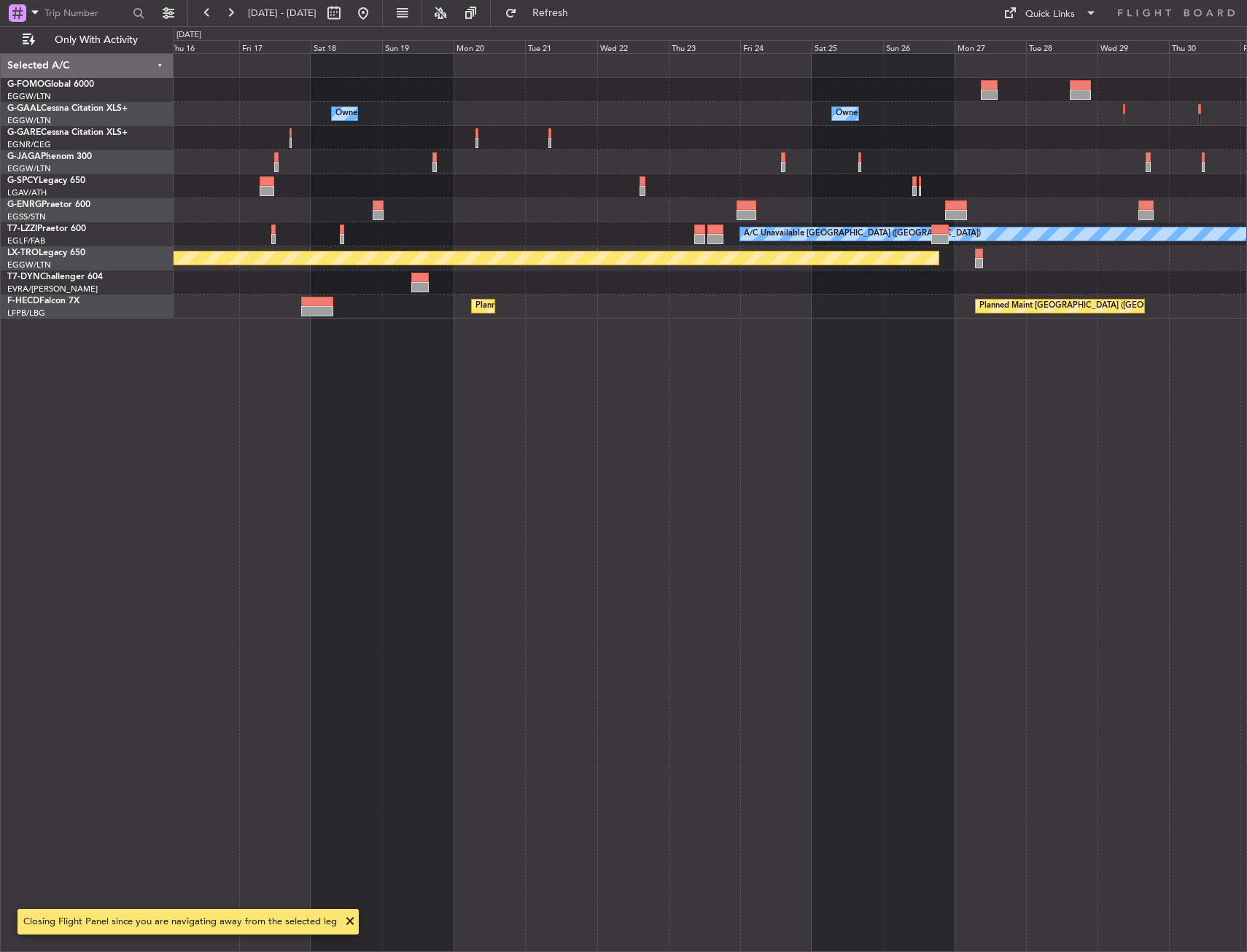
click at [816, 361] on div "Owner Owner Owner No Crew A/C Unavailable London (Luton) Planned Maint Riga (Ri…" at bounding box center [710, 503] width 1073 height 899
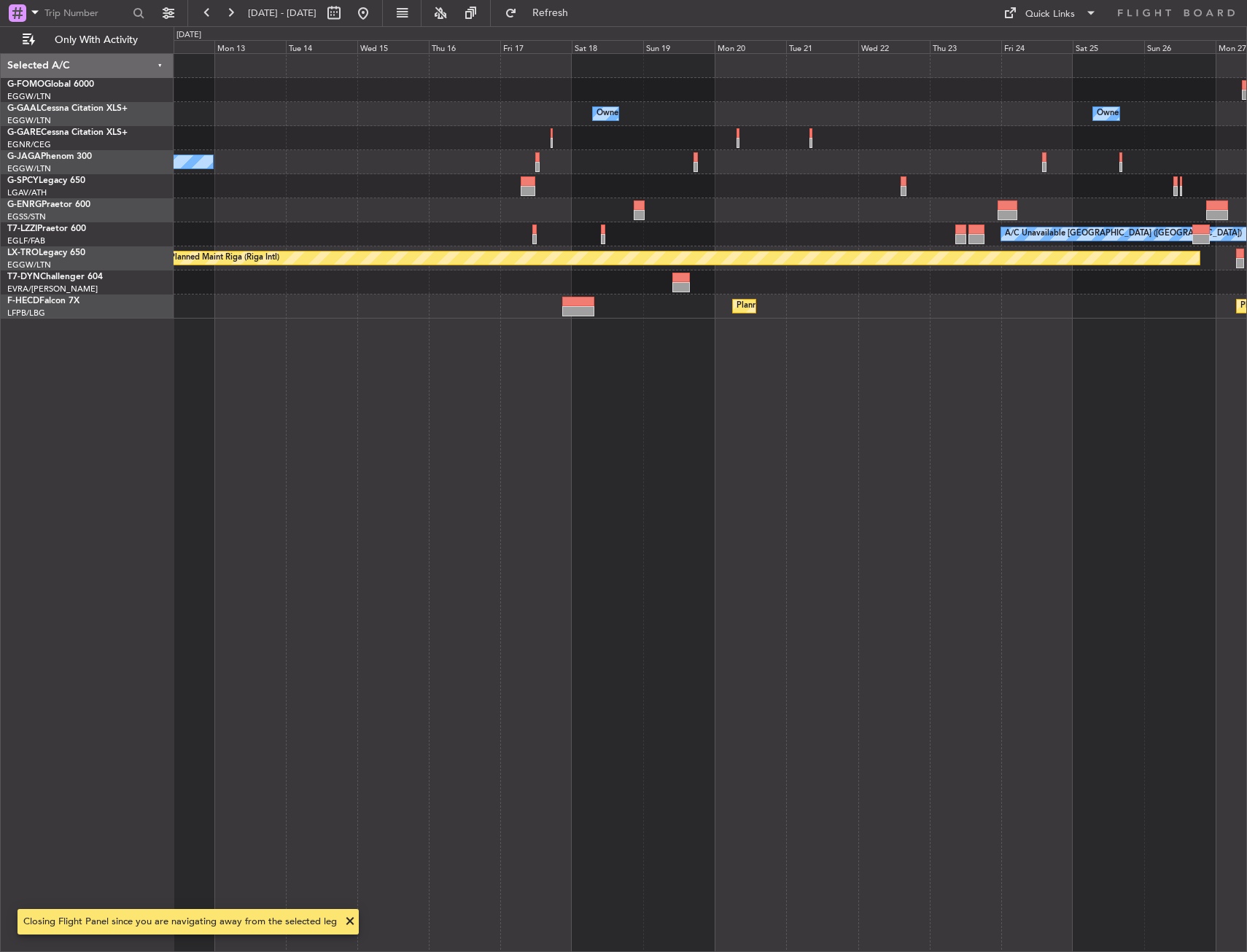
click at [868, 376] on div "Owner Owner No Crew A/C Unavailable London (Luton) Planned Maint Riga (Riga Int…" at bounding box center [710, 503] width 1073 height 899
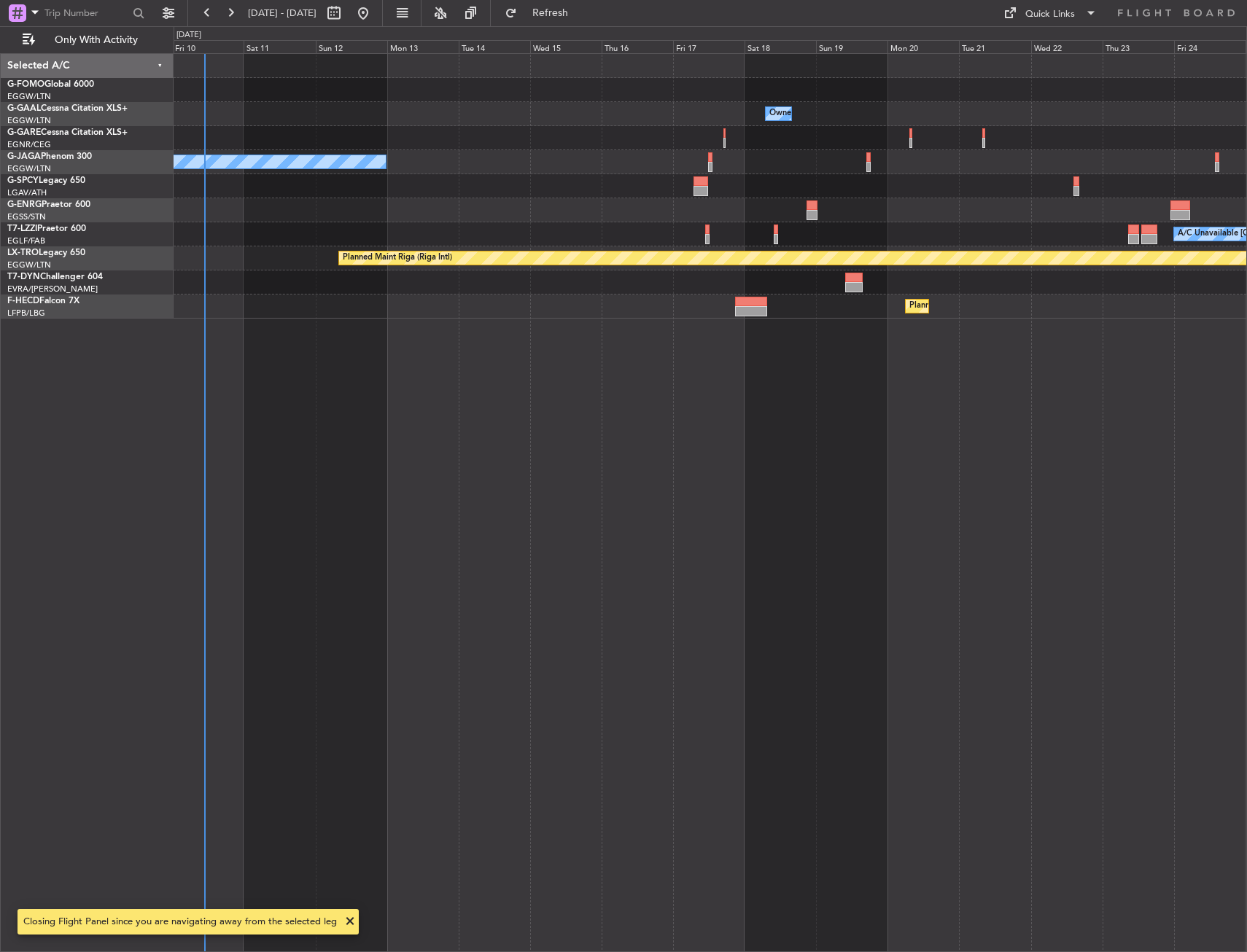
click at [870, 376] on div "Owner Owner No Crew A/C Unavailable London (Luton) Planned Maint Riga (Riga Int…" at bounding box center [710, 503] width 1073 height 899
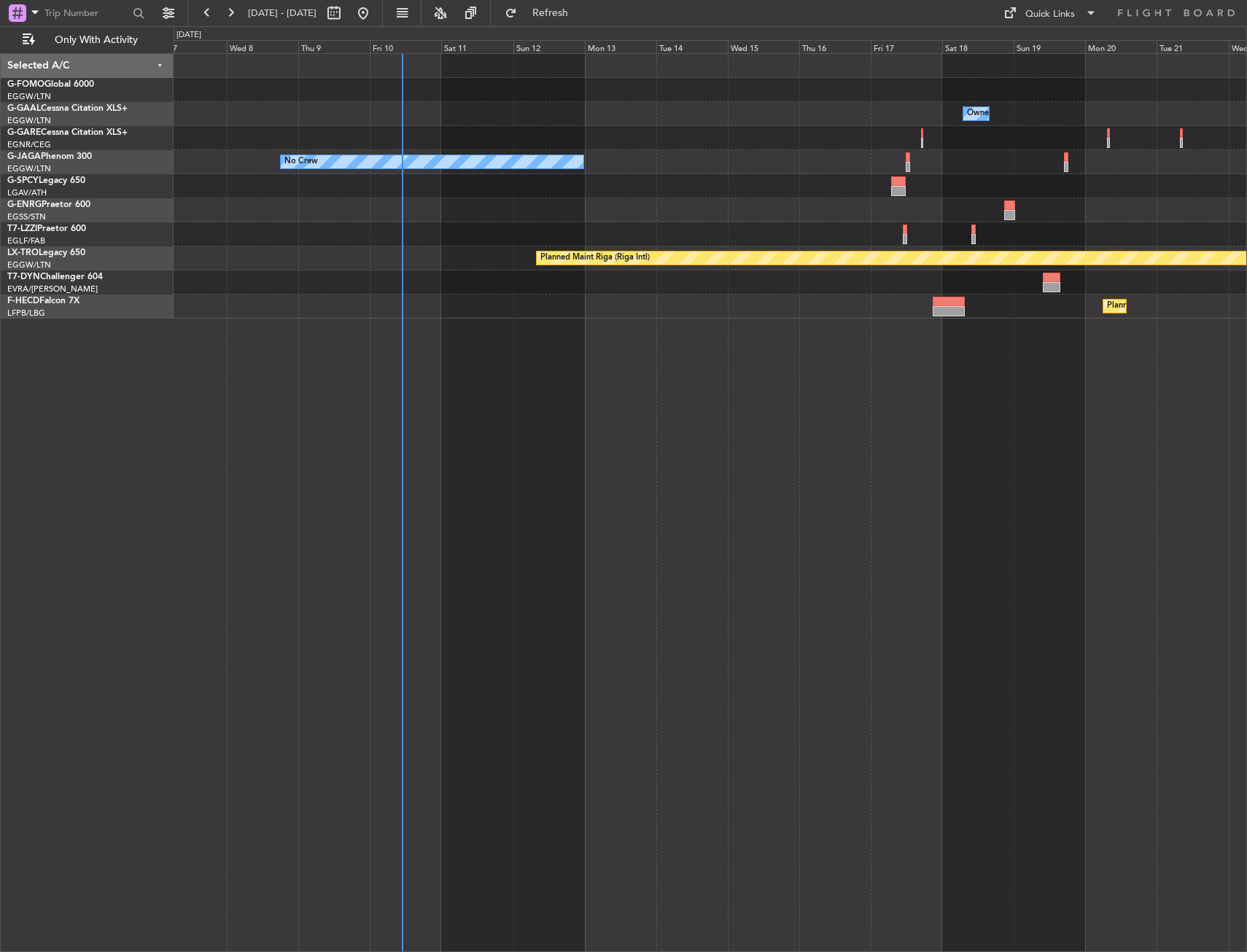
click at [813, 393] on div "Owner Owner No Crew A/C Unavailable London (Luton) Planned Maint Riga (Riga Int…" at bounding box center [710, 503] width 1073 height 899
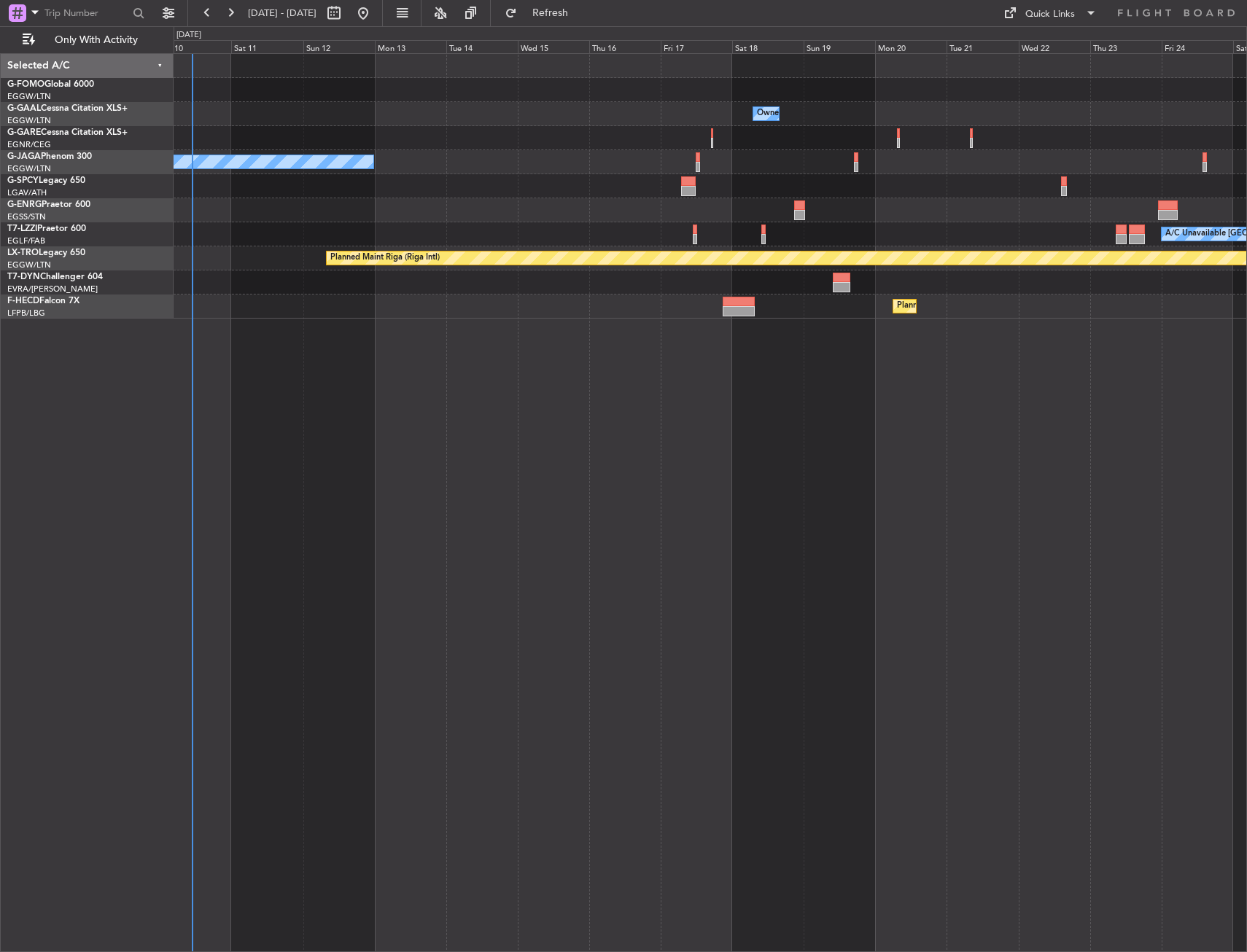
click at [404, 519] on div "Owner Owner No Crew A/C Unavailable London (Luton) Planned Maint Riga (Riga Int…" at bounding box center [710, 503] width 1073 height 899
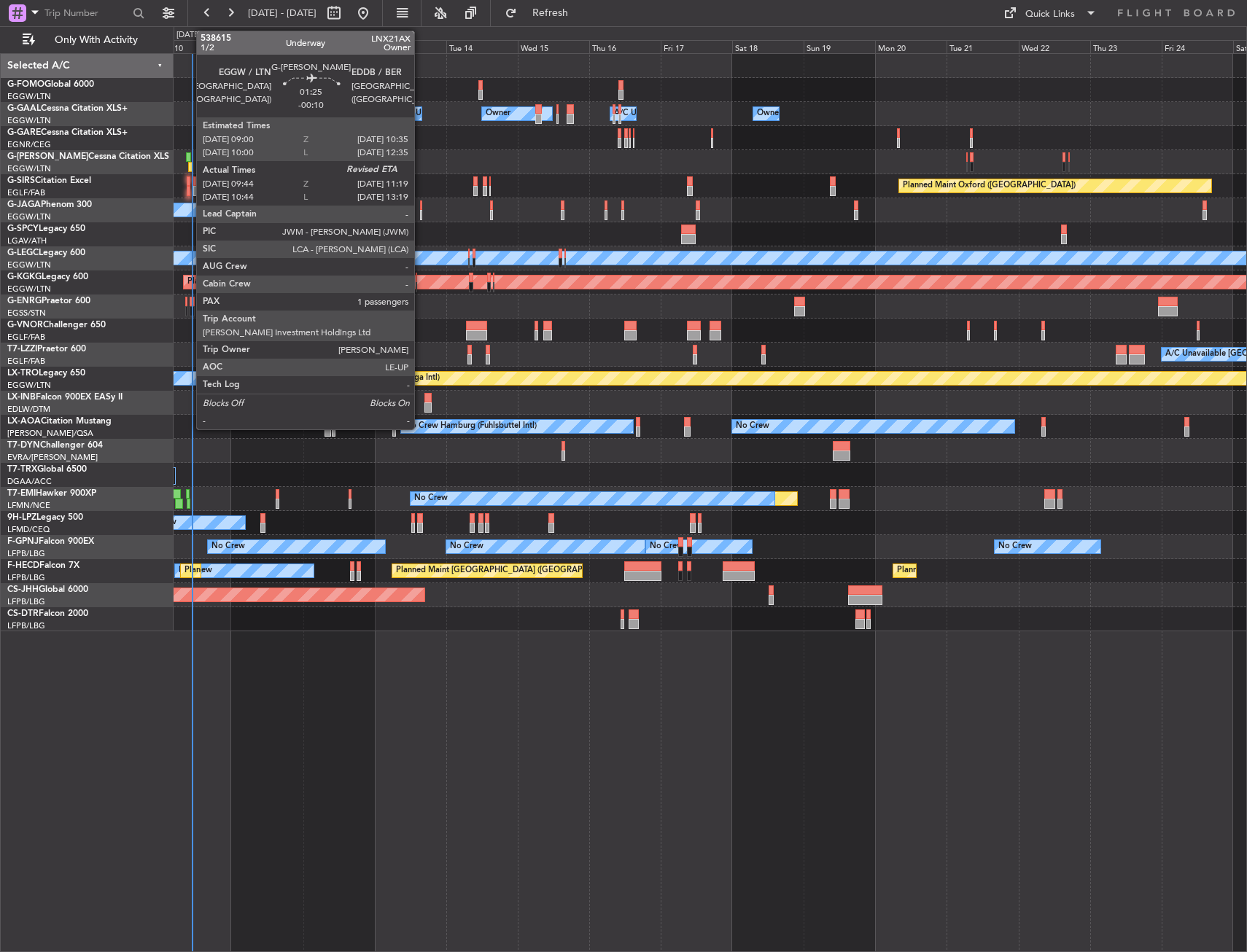
click at [189, 153] on div at bounding box center [189, 156] width 5 height 10
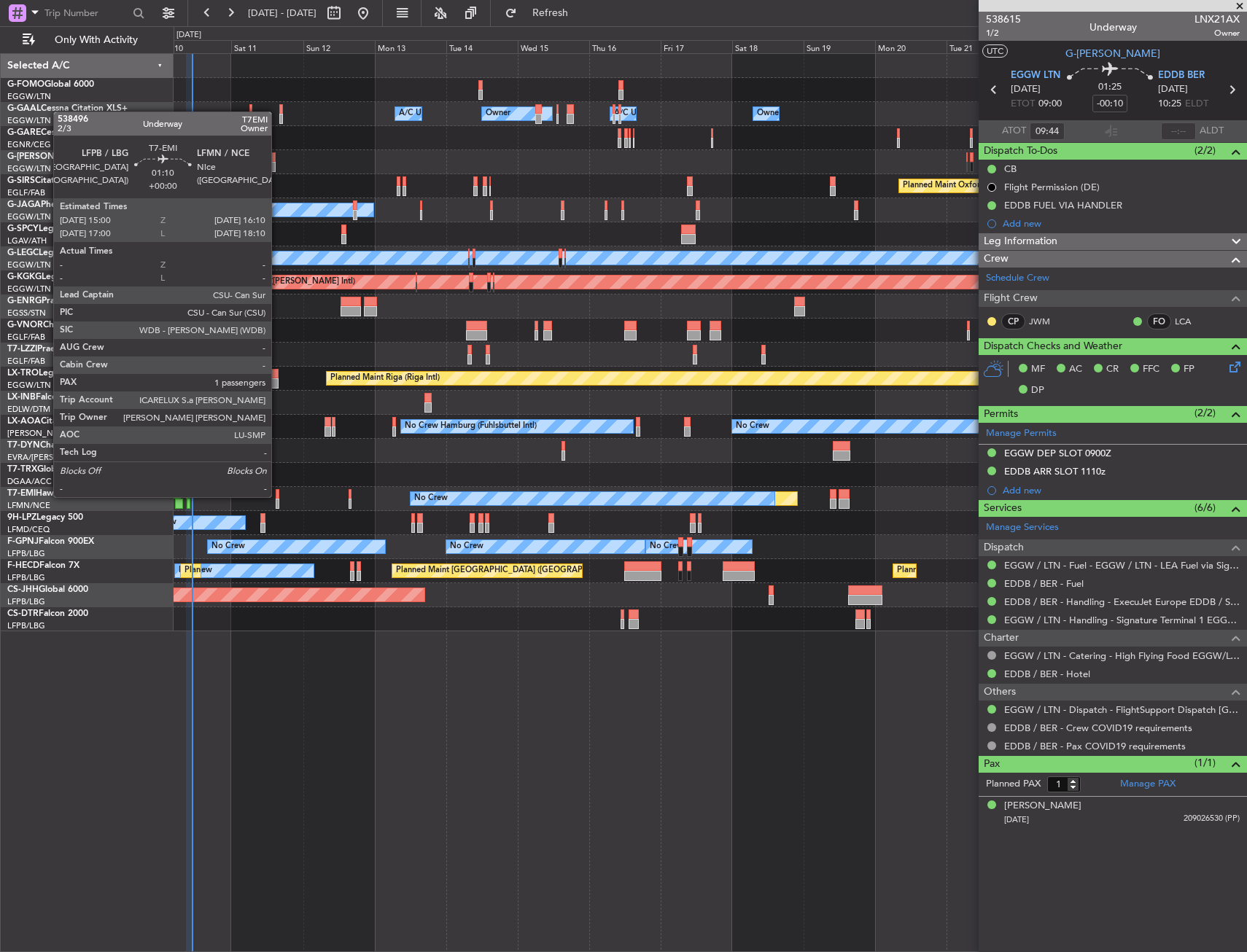
click at [278, 495] on div at bounding box center [278, 494] width 4 height 10
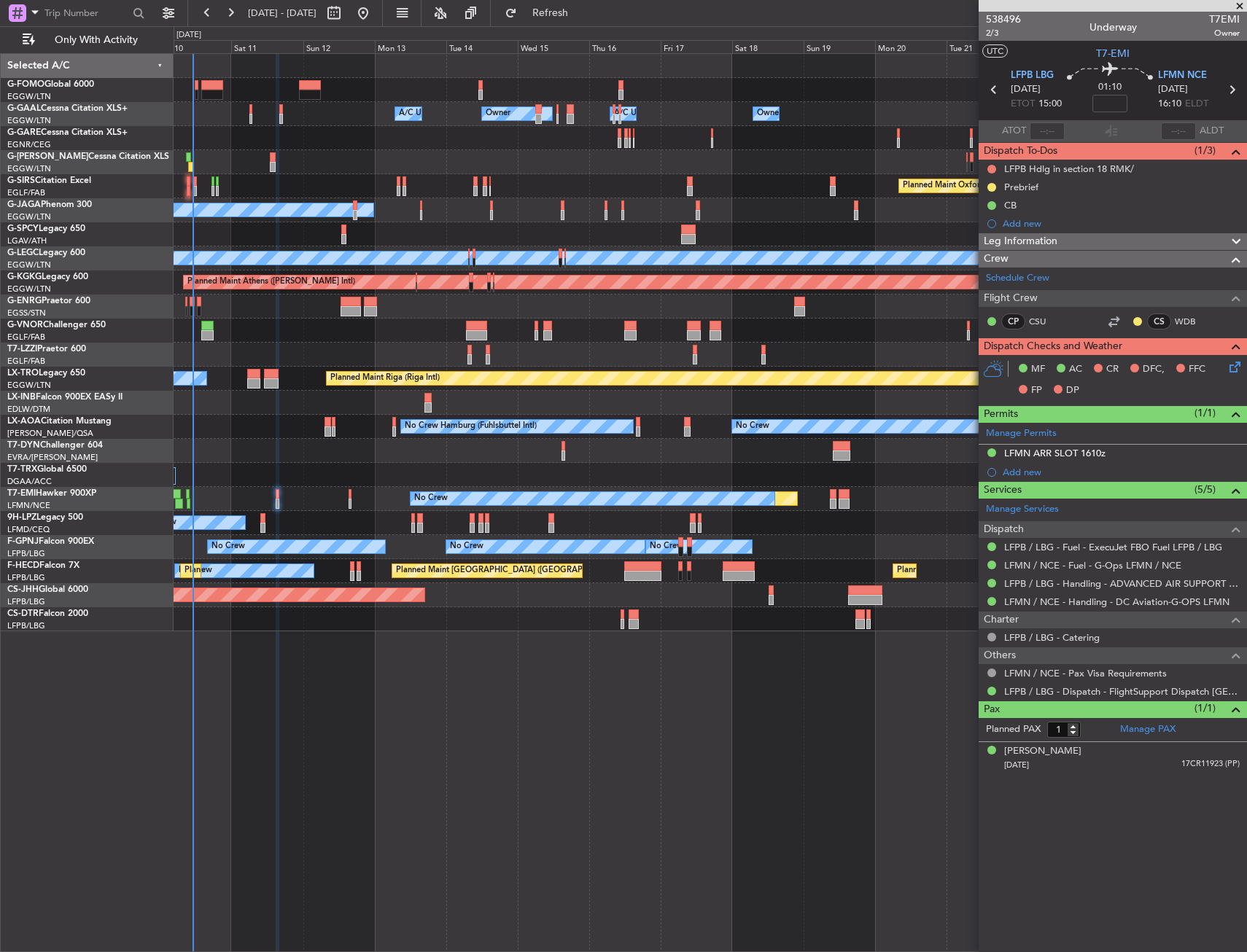
click at [659, 606] on div "Owner Owner Owner A/C Unavailable A/C Unavailable Owner Planned Maint London (L…" at bounding box center [709, 343] width 1073 height 577
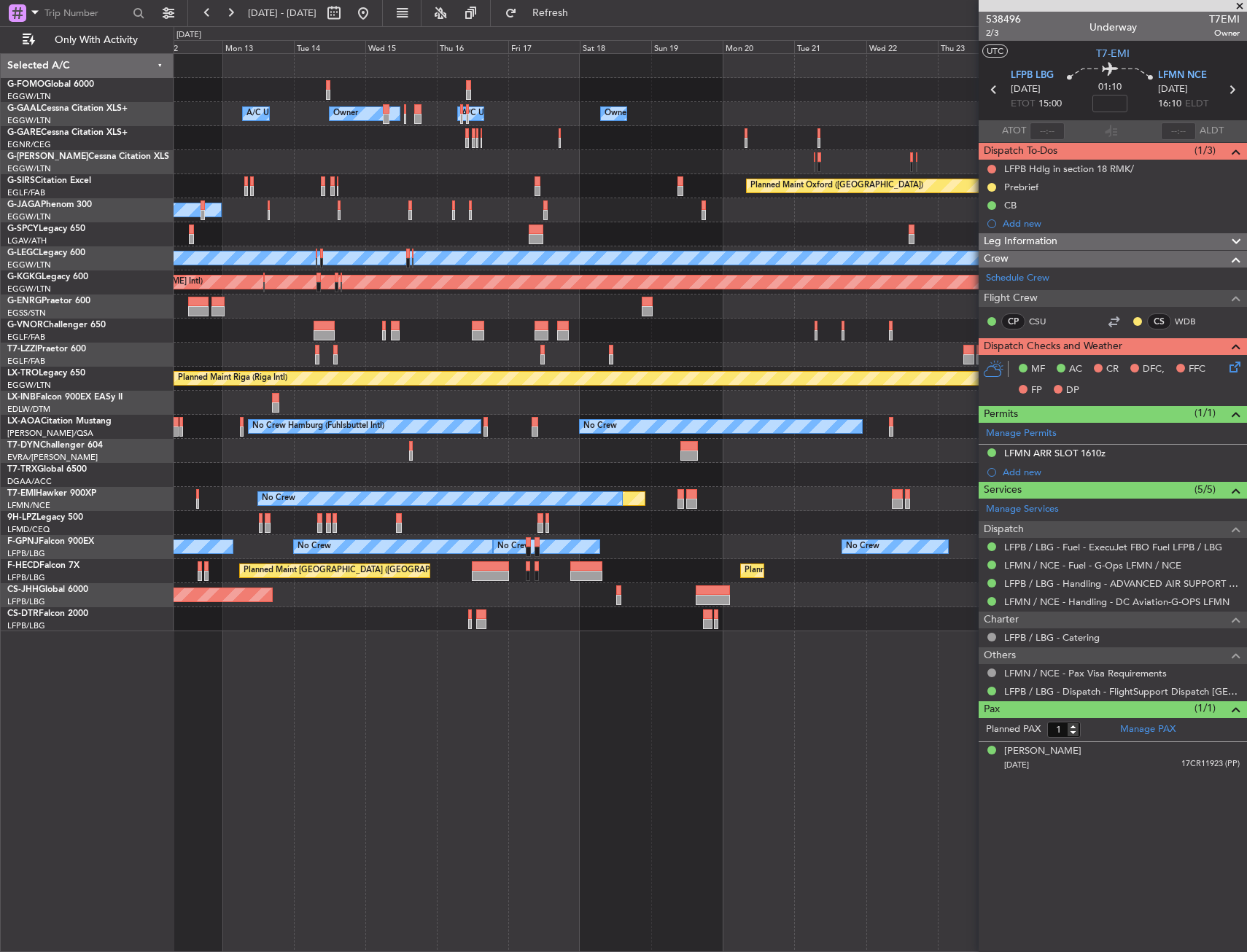
click at [509, 637] on div "Owner Owner Owner A/C Unavailable A/C Unavailable Owner Planned Maint Oxford (K…" at bounding box center [710, 503] width 1073 height 899
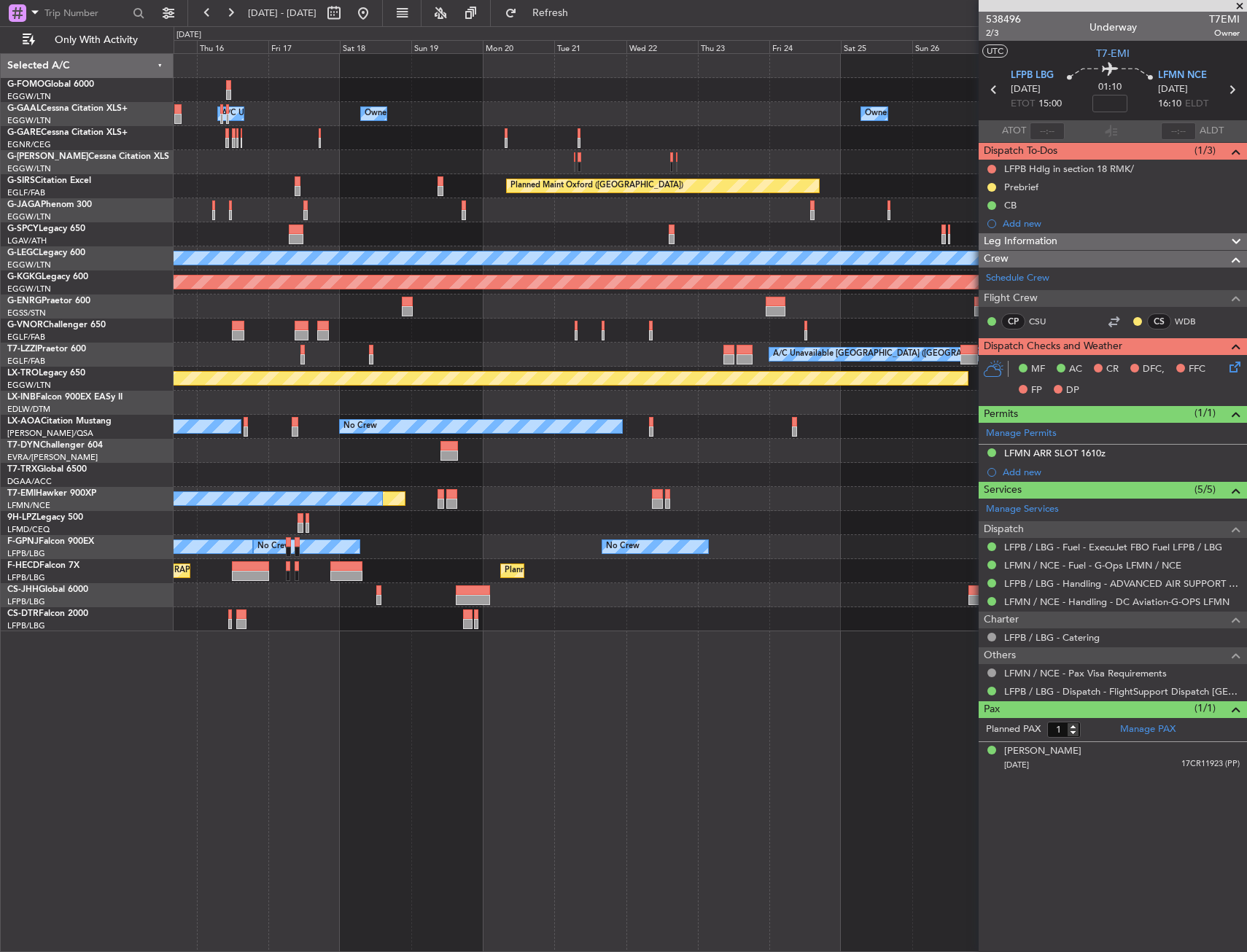
click at [553, 630] on div "Owner Owner A/C Unavailable Owner Owner A/C Unavailable Owner Planned Maint Oxf…" at bounding box center [709, 343] width 1073 height 577
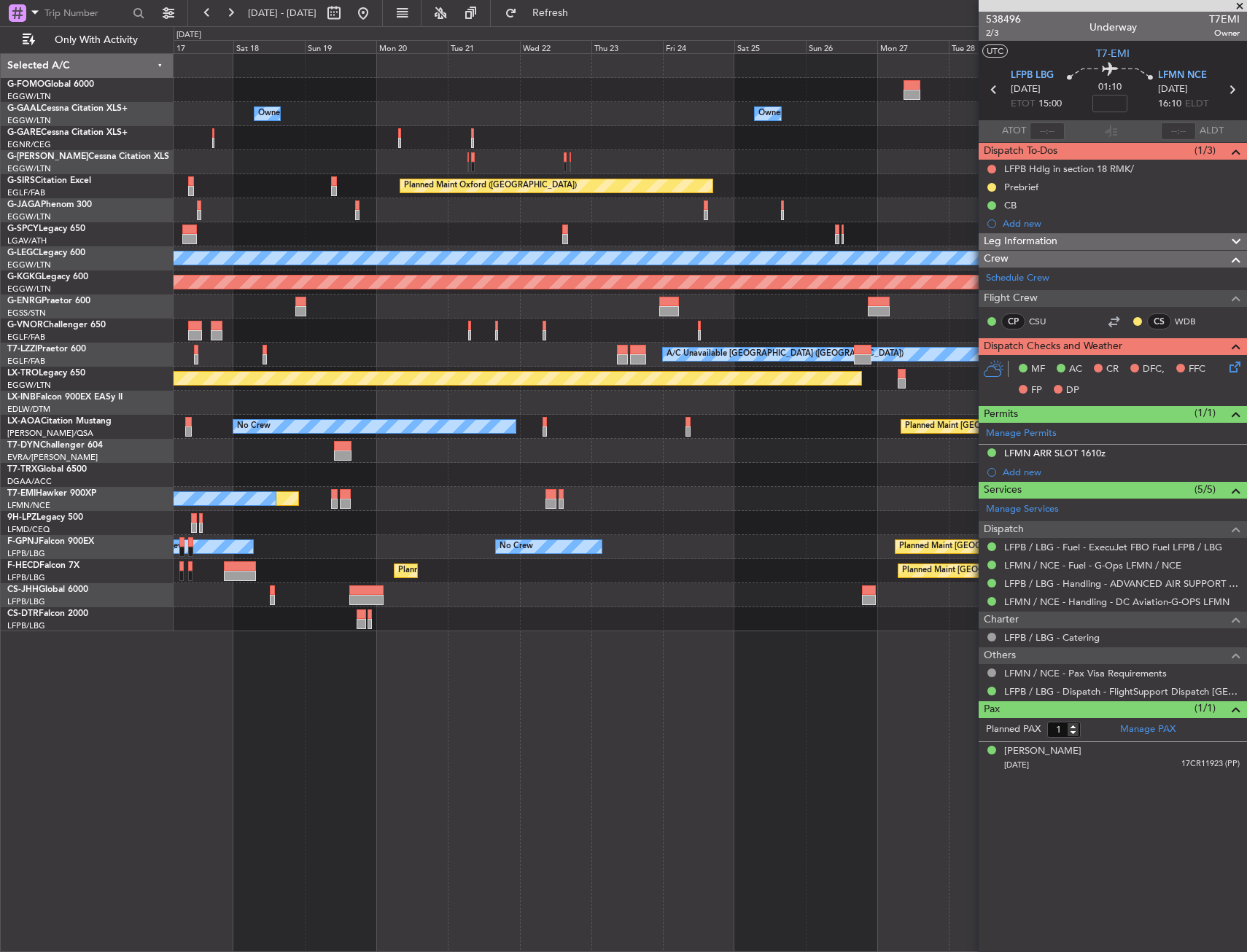
click at [448, 649] on div "Owner Owner Owner Owner A/C Unavailable Owner A/C Unavailable Planned Maint Oxf…" at bounding box center [710, 503] width 1073 height 899
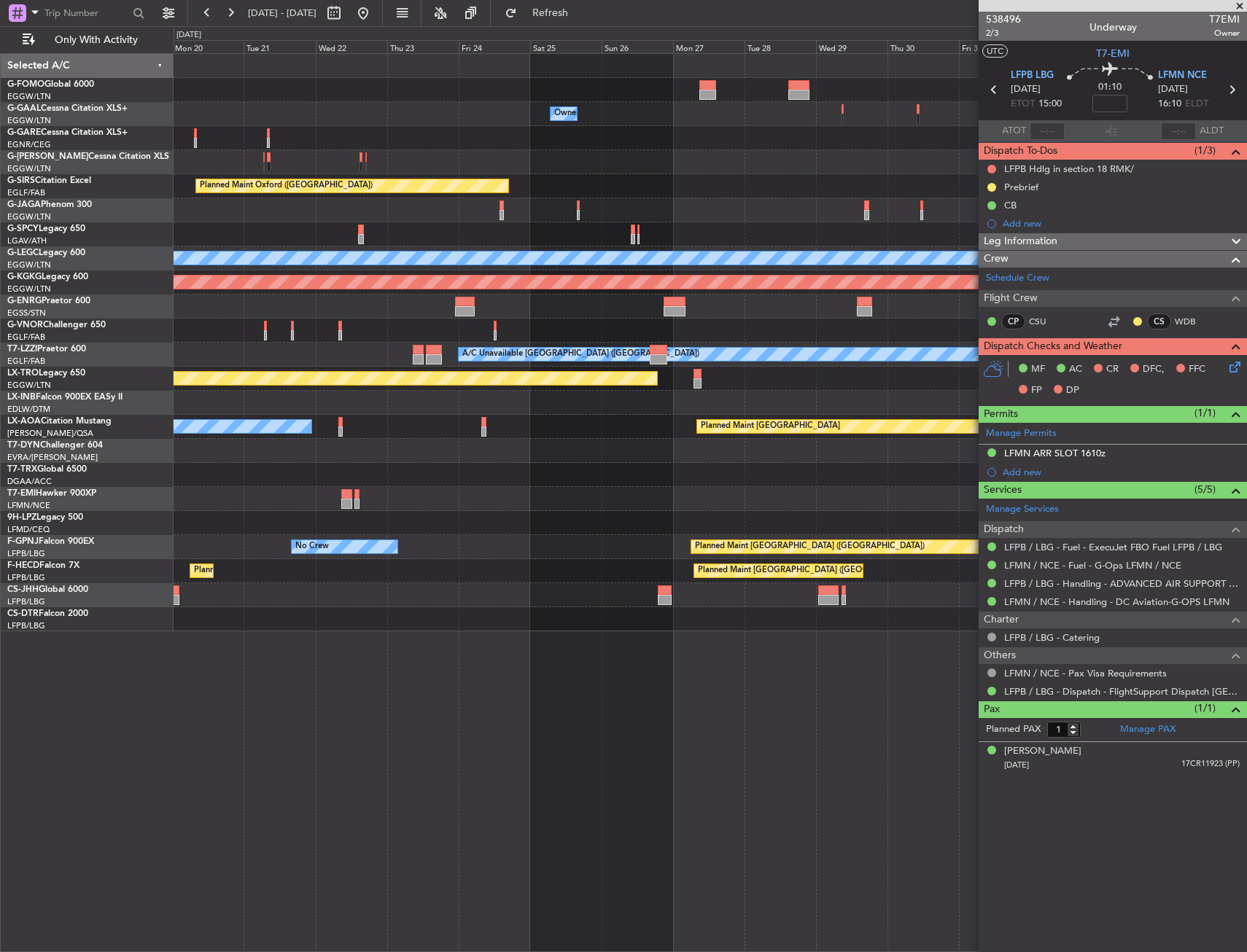
click at [402, 656] on div "Owner Owner Owner A/C Unavailable Owner Planned Maint Oxford (Kidlington) Plann…" at bounding box center [710, 503] width 1073 height 899
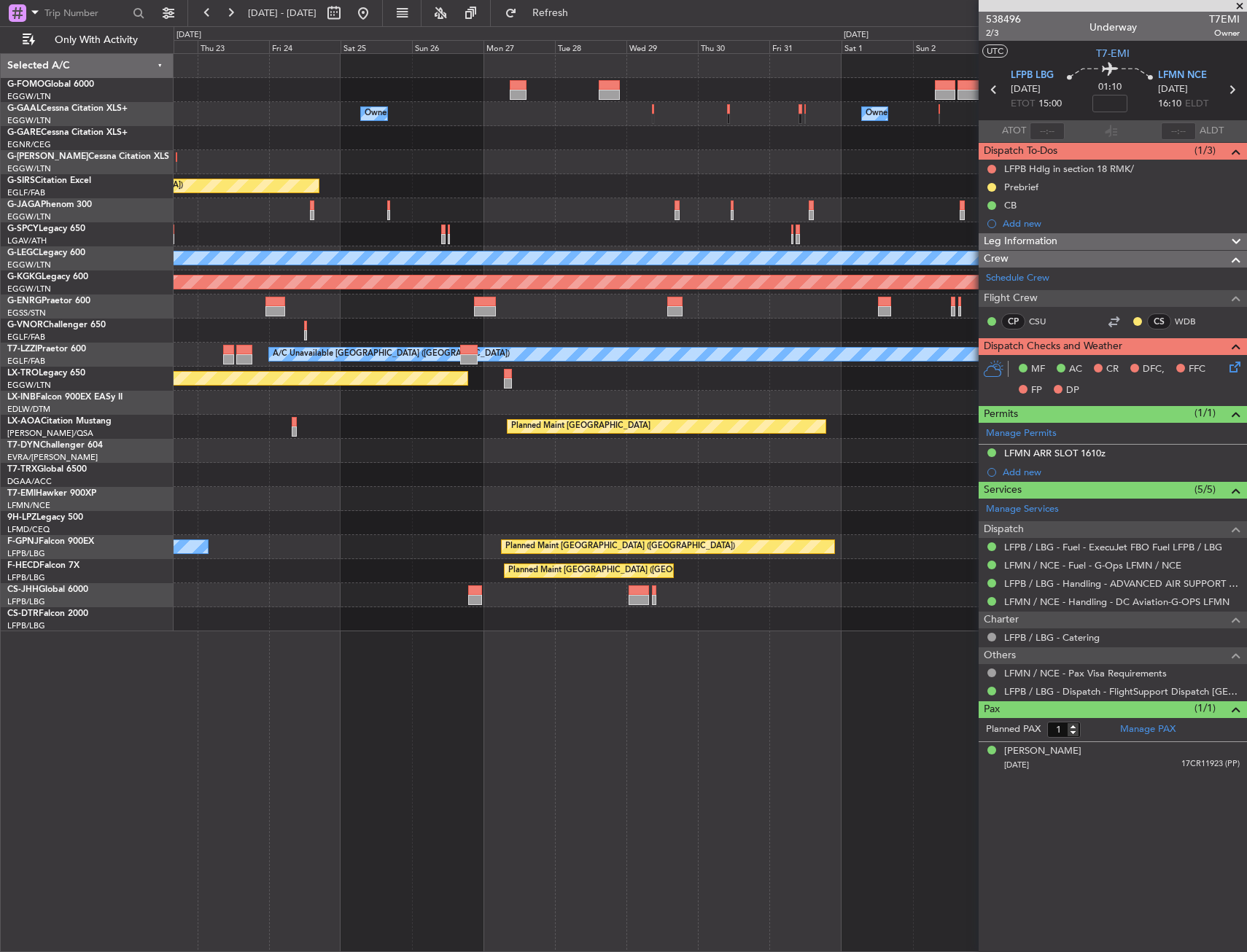
click at [383, 669] on div "Owner Owner Planned Maint Oxford (Kidlington) Planned Maint Bournemouth Planned…" at bounding box center [710, 503] width 1073 height 899
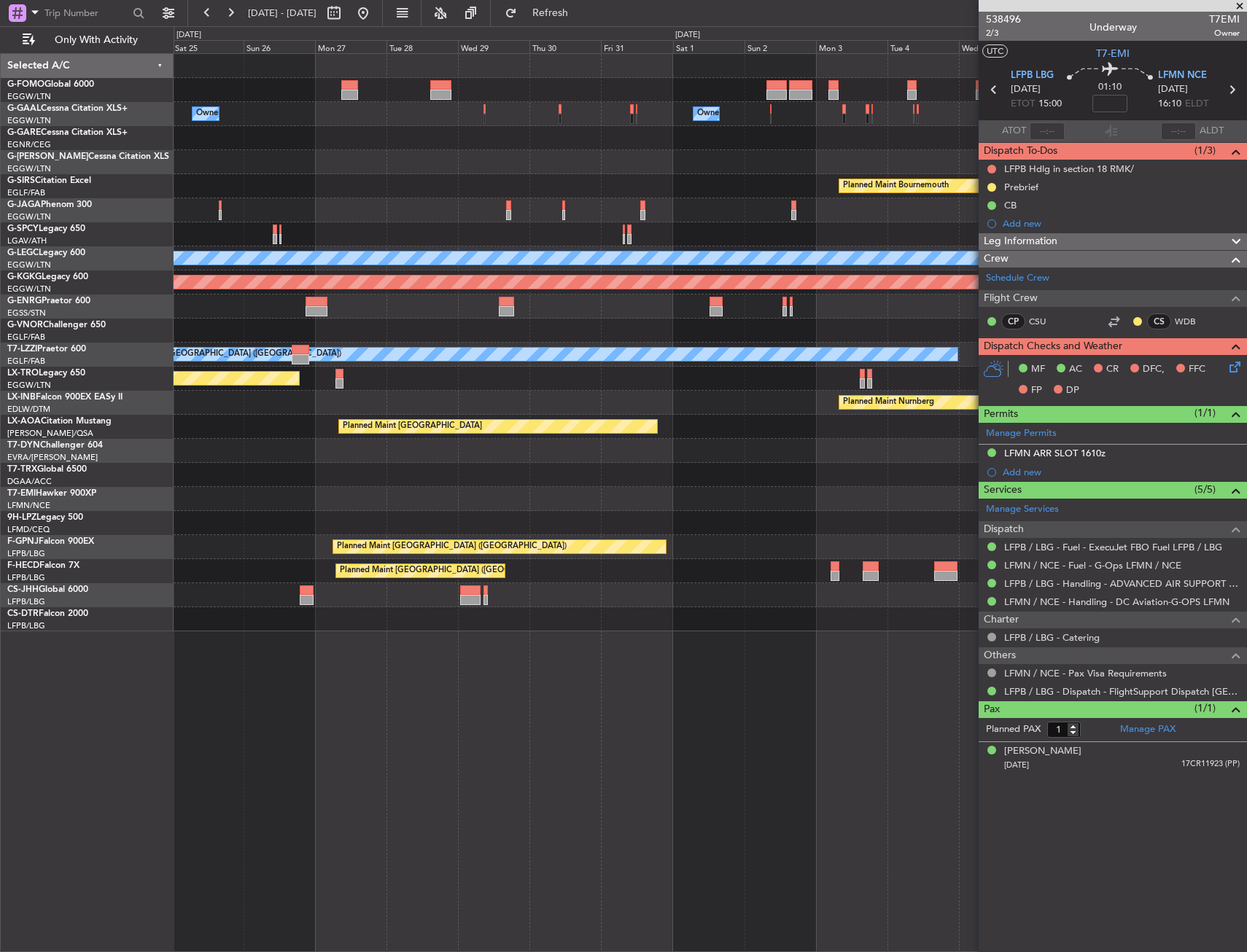
click at [307, 681] on div "Owner Owner Planned Maint Bournemouth Planned Maint Bournemouth Planned Maint O…" at bounding box center [710, 503] width 1073 height 899
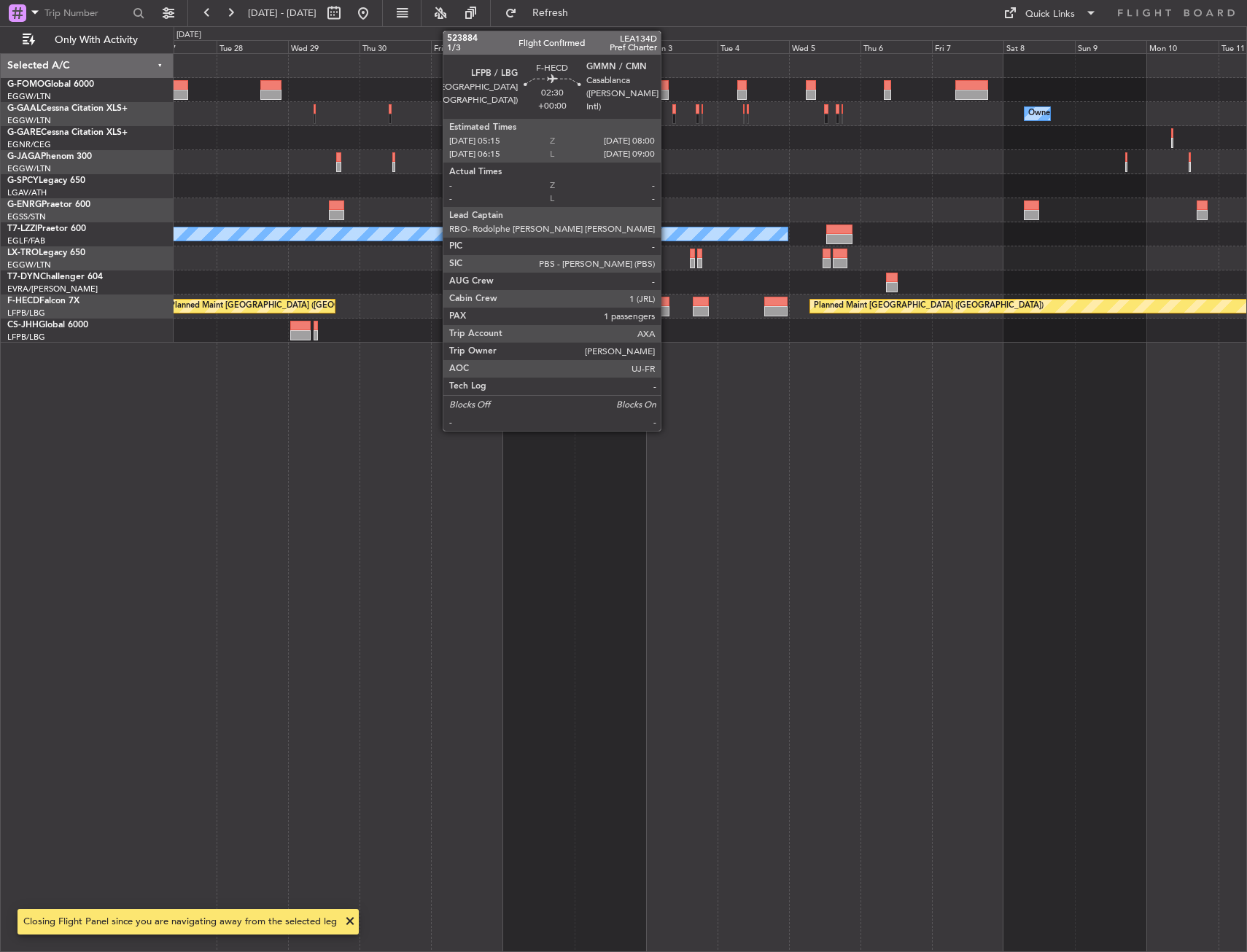
click at [667, 298] on div at bounding box center [665, 301] width 9 height 10
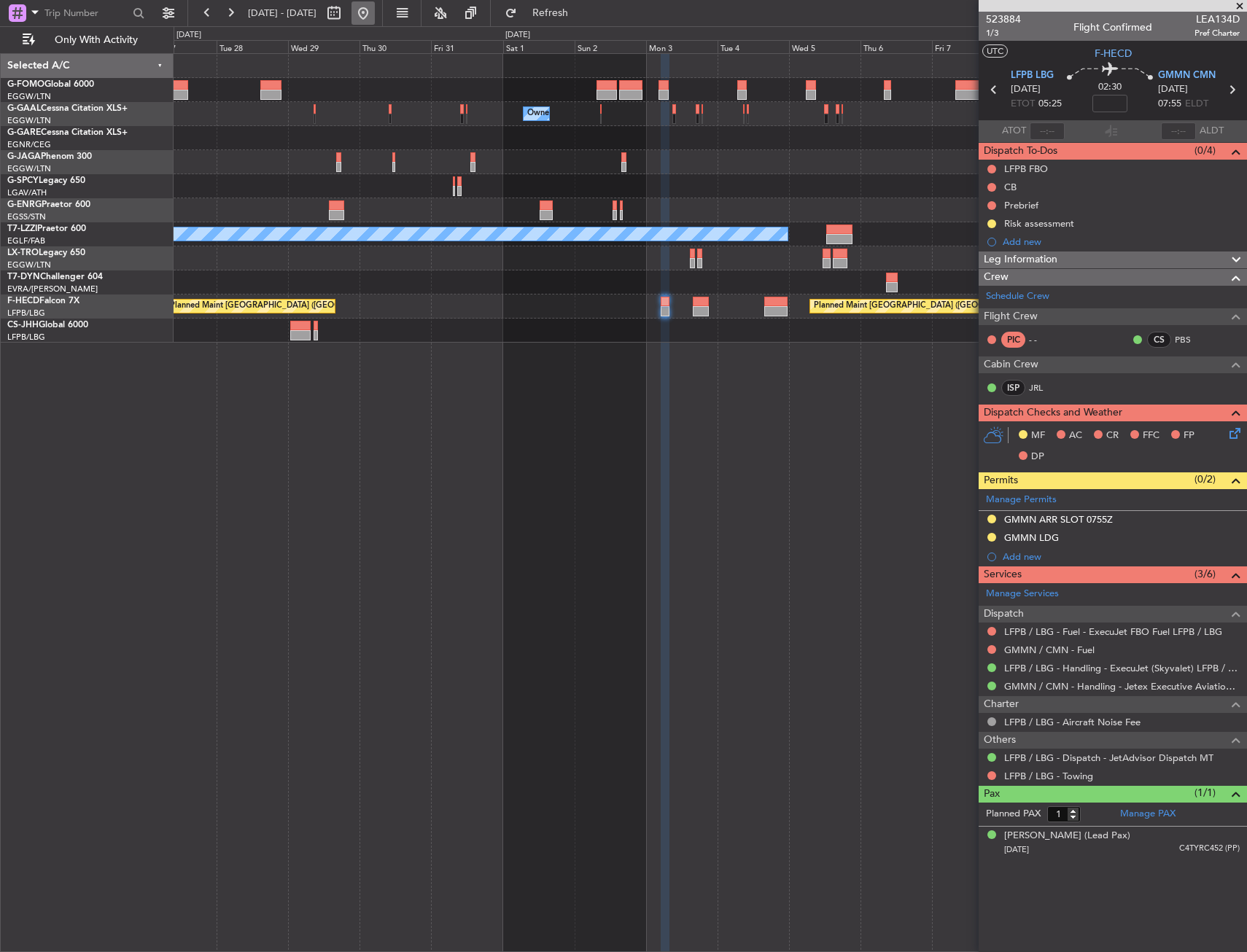
click at [375, 13] on button at bounding box center [363, 13] width 23 height 23
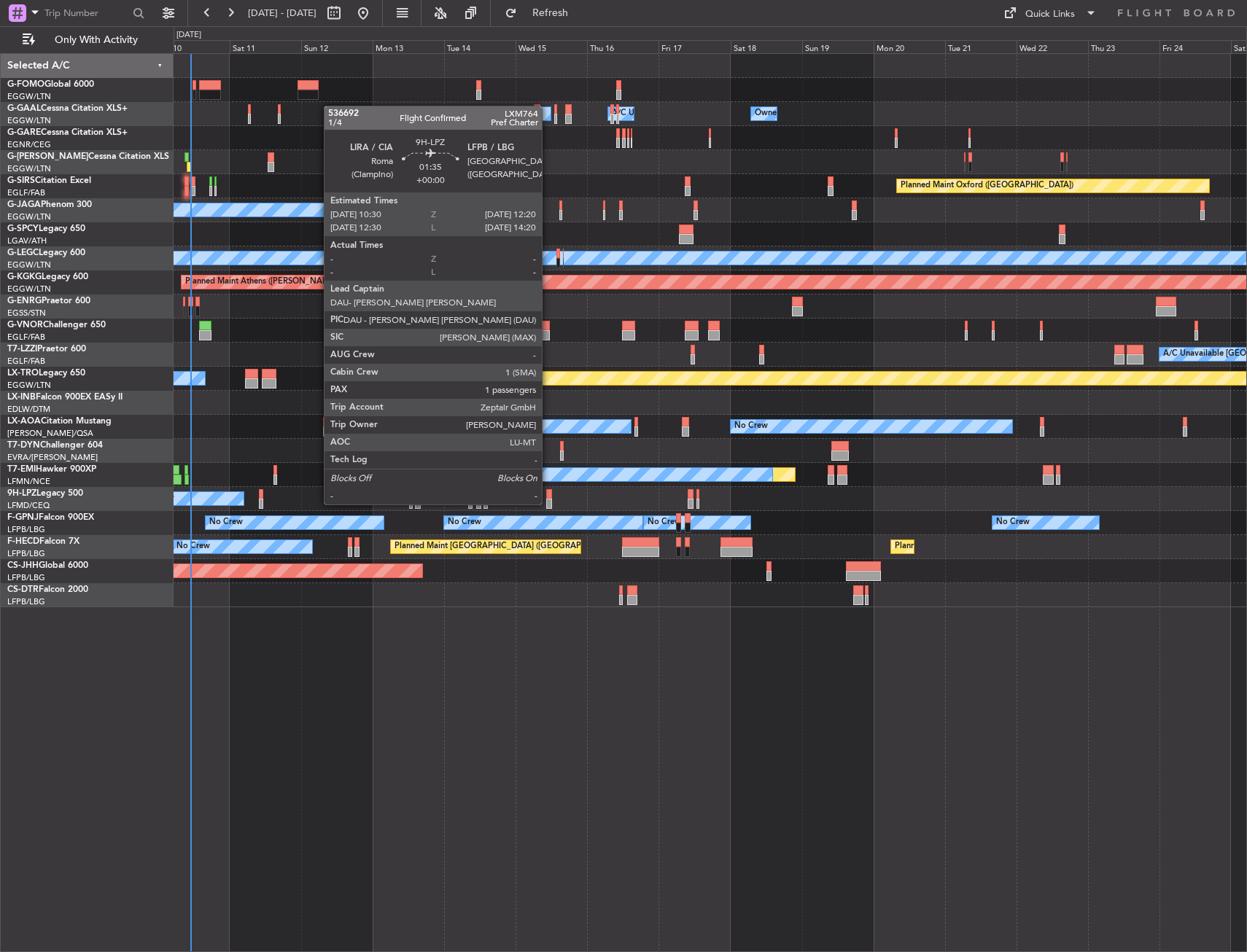
click at [548, 490] on div at bounding box center [548, 494] width 5 height 10
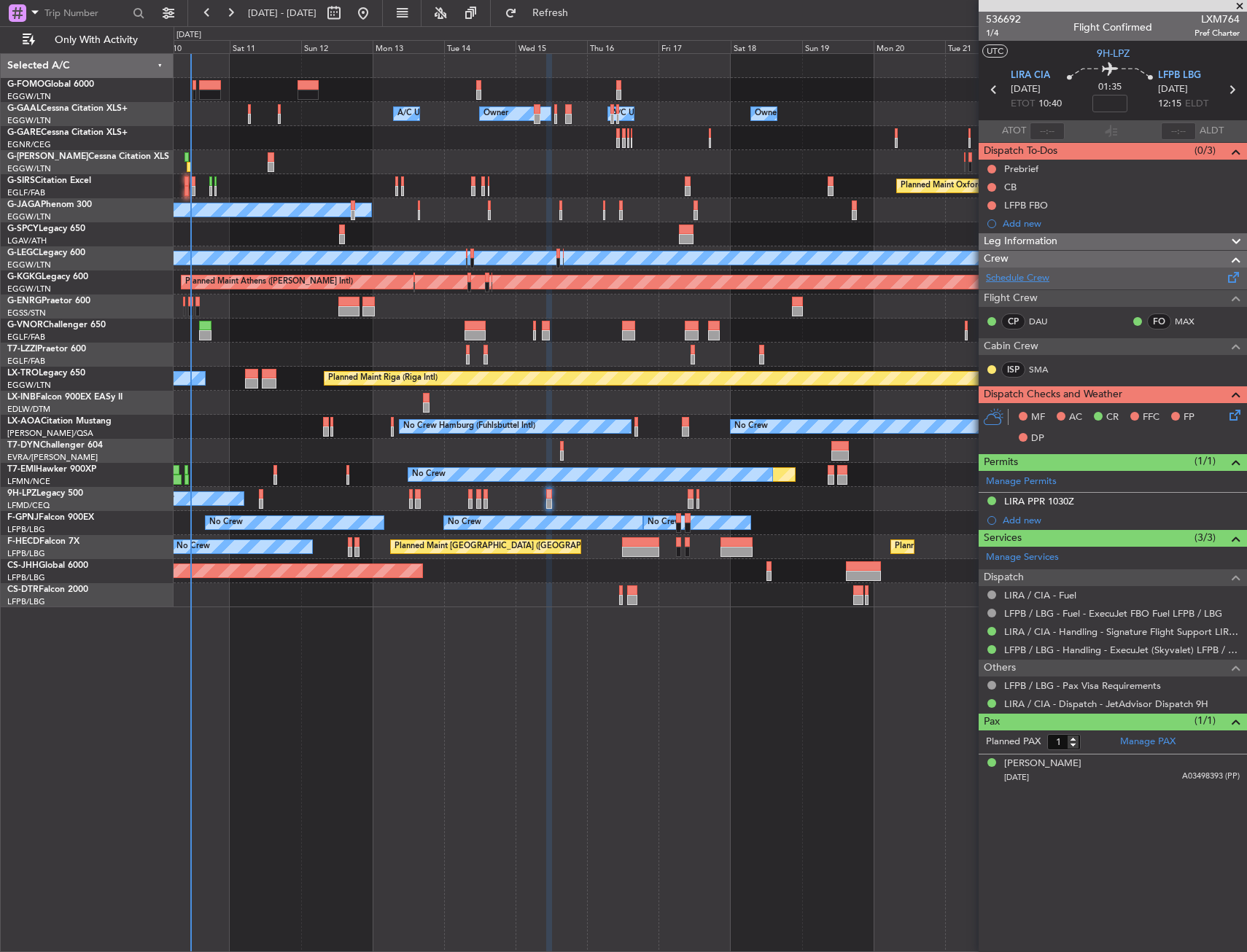
click at [1003, 281] on link "Schedule Crew" at bounding box center [1017, 279] width 64 height 14
click at [581, 12] on span "Refresh" at bounding box center [550, 13] width 61 height 10
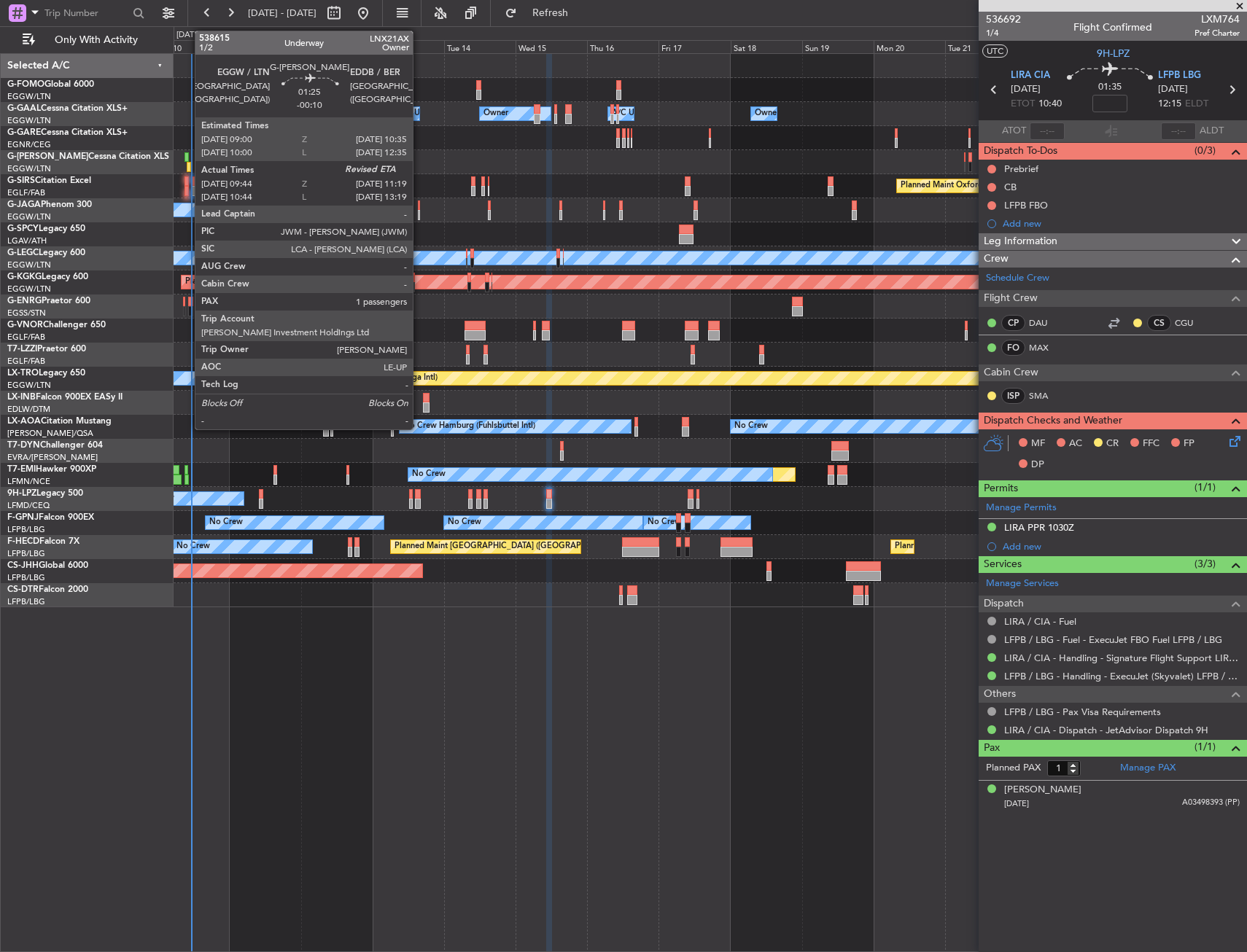
click at [189, 158] on div at bounding box center [187, 156] width 5 height 10
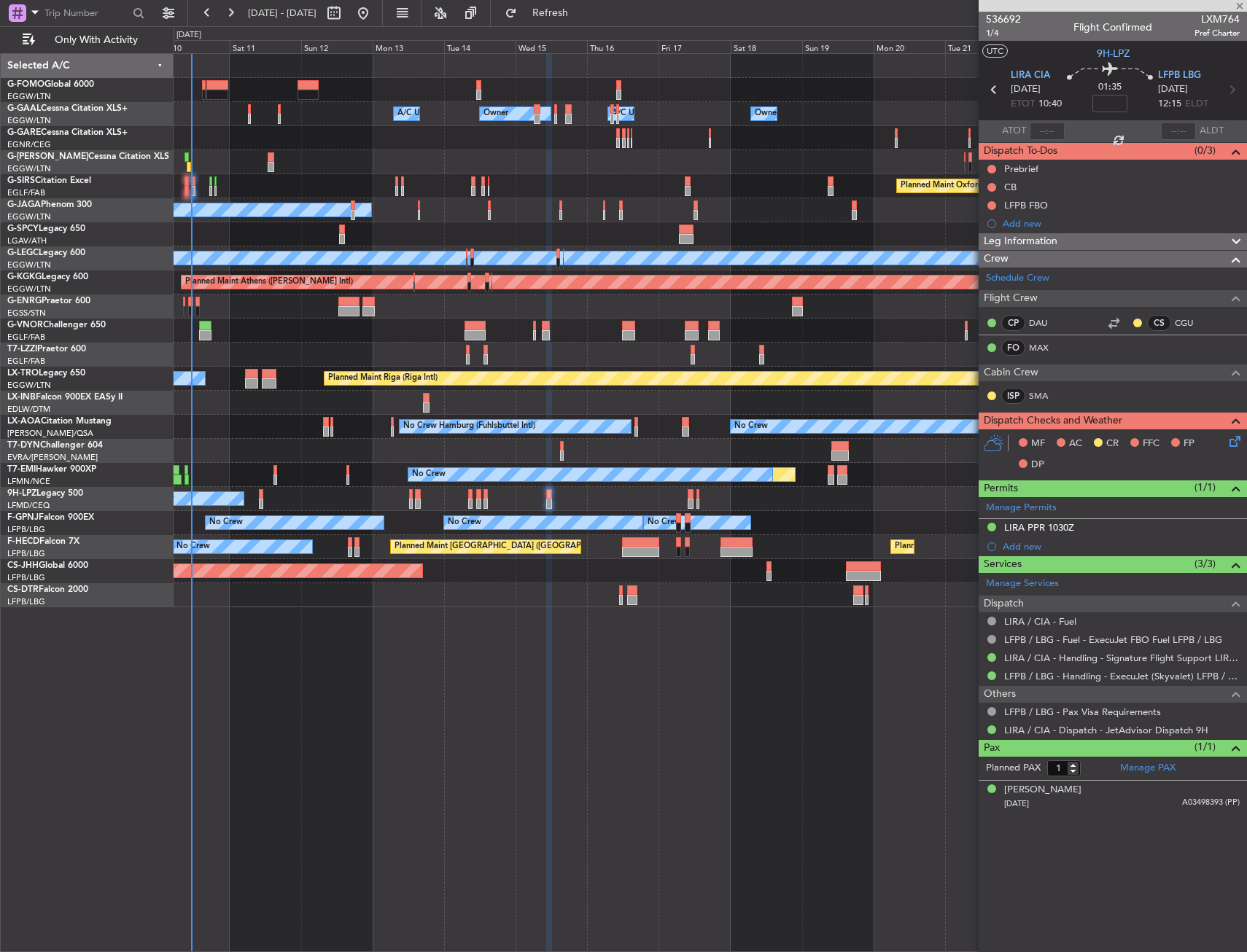
type input "-00:10"
type input "09:44"
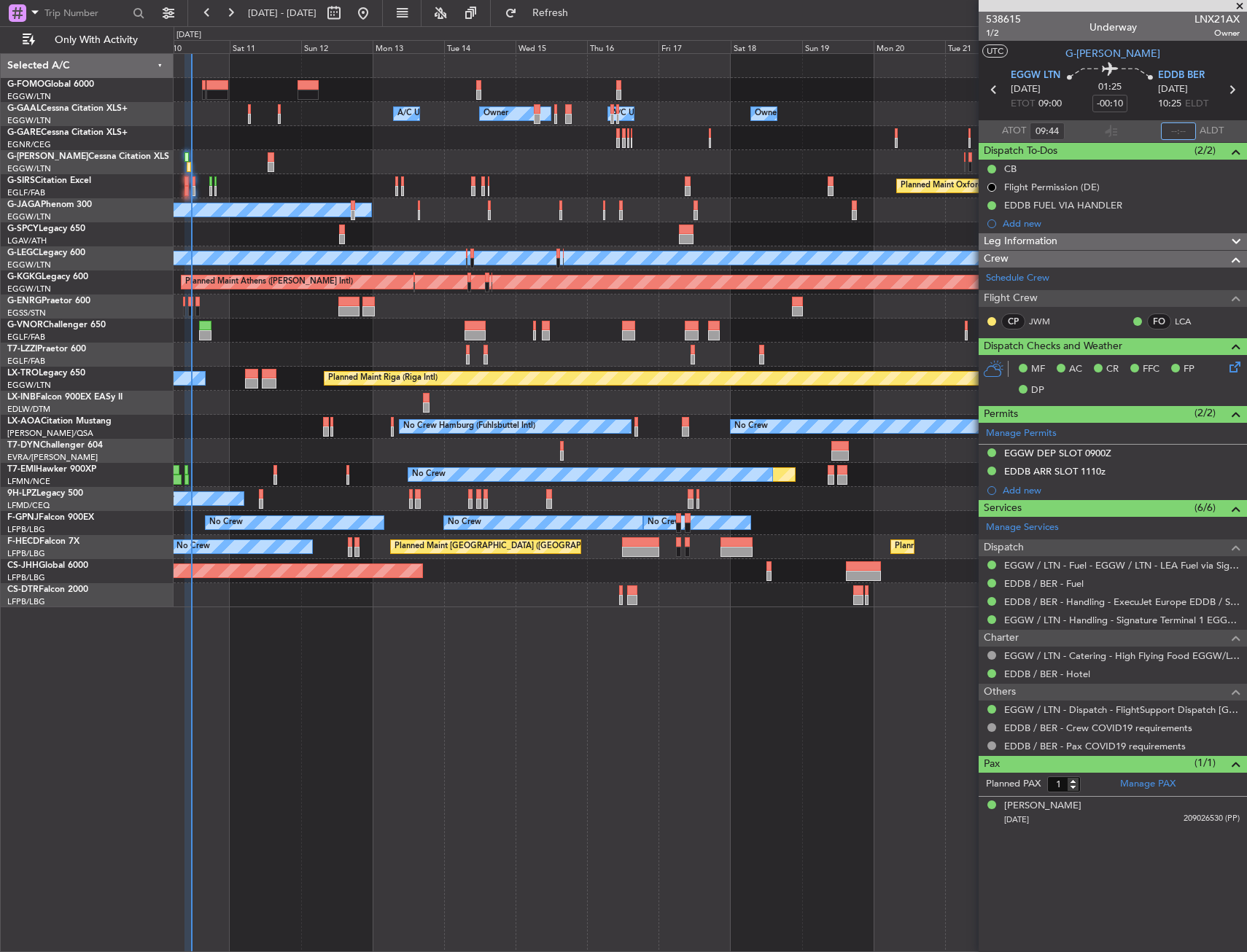
click at [1171, 133] on input "text" at bounding box center [1178, 130] width 35 height 17
click at [1174, 58] on section "UTC G-LEAX" at bounding box center [1112, 51] width 268 height 22
type input "11:16"
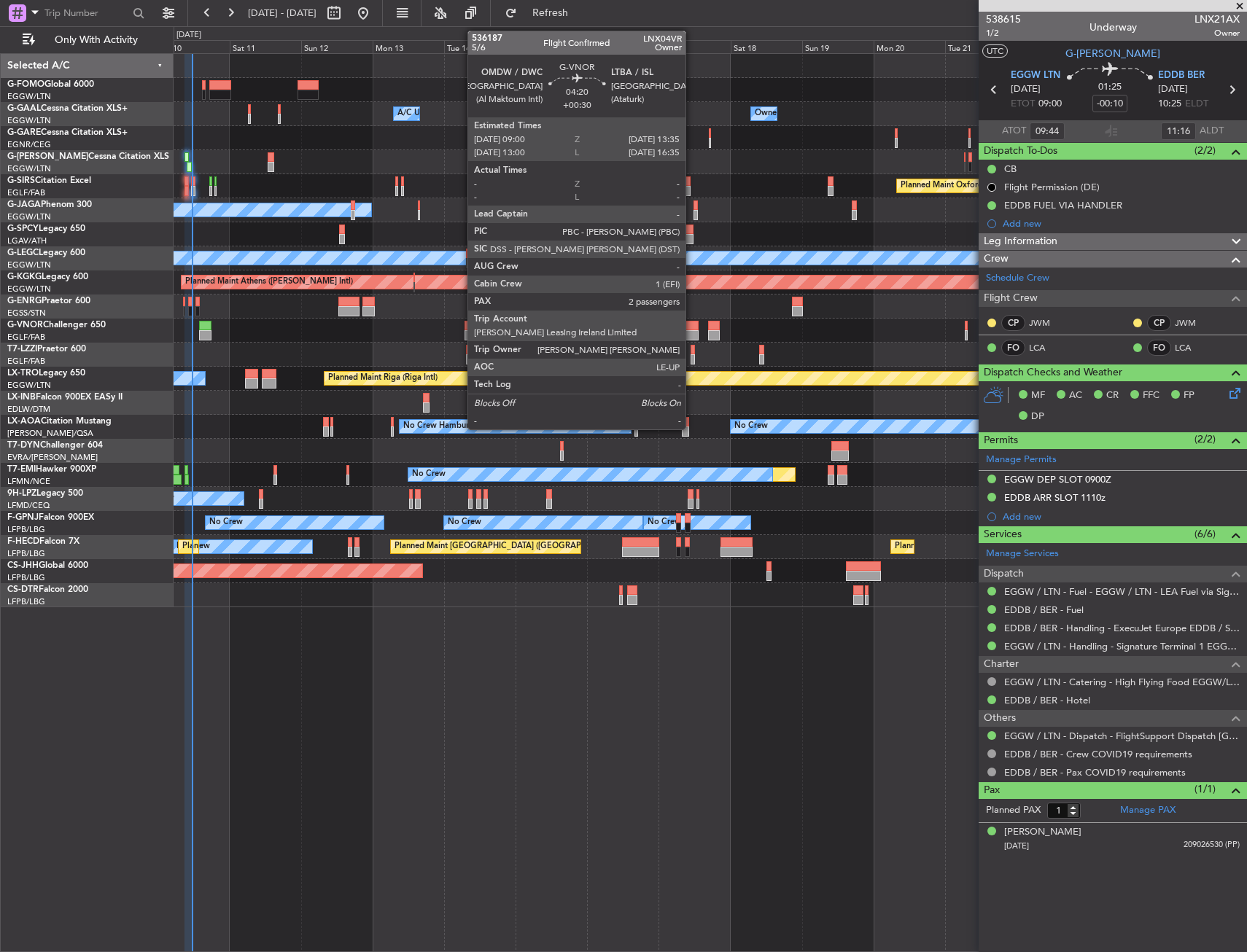
click at [692, 328] on div at bounding box center [690, 325] width 13 height 10
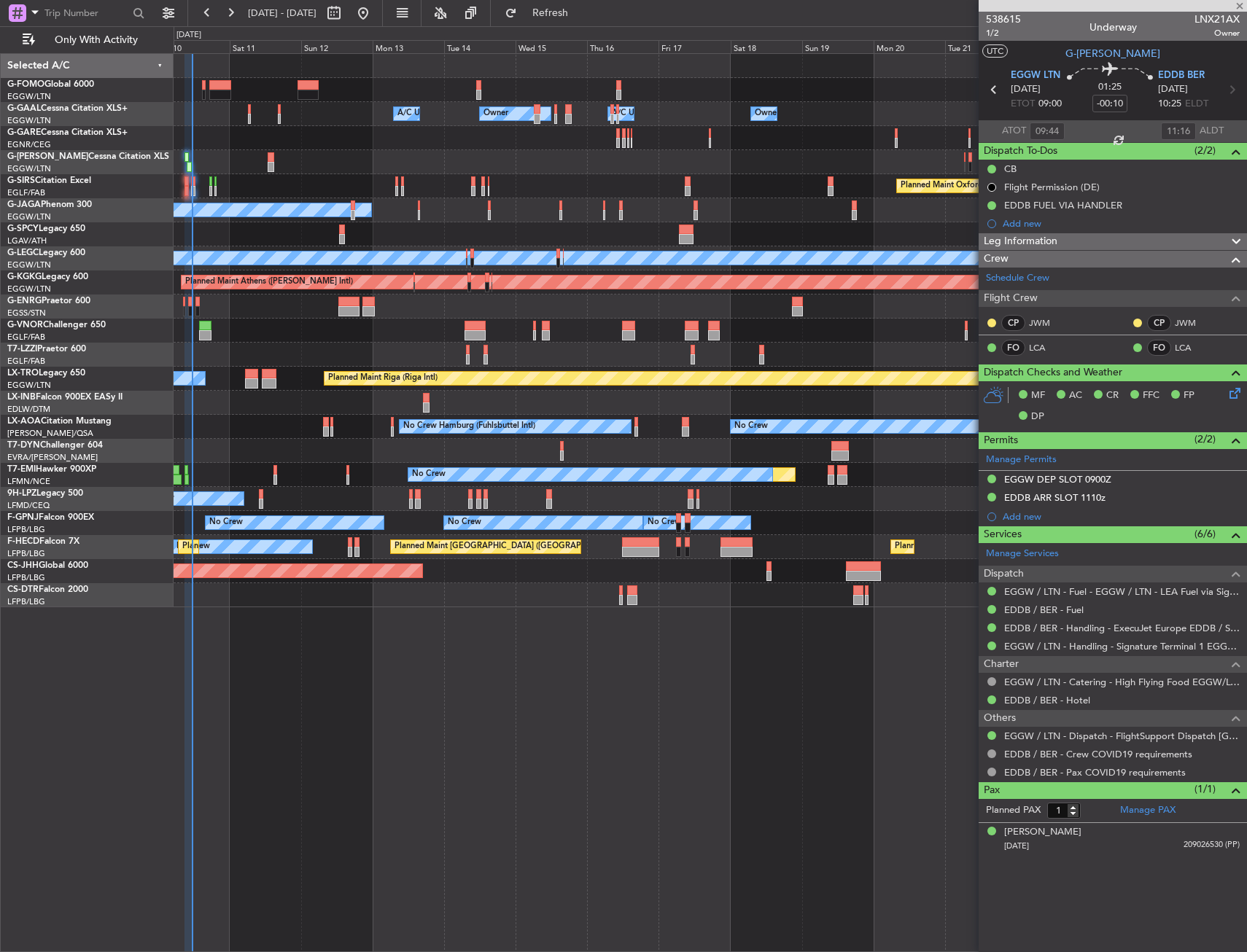
type input "+00:30"
type input "2"
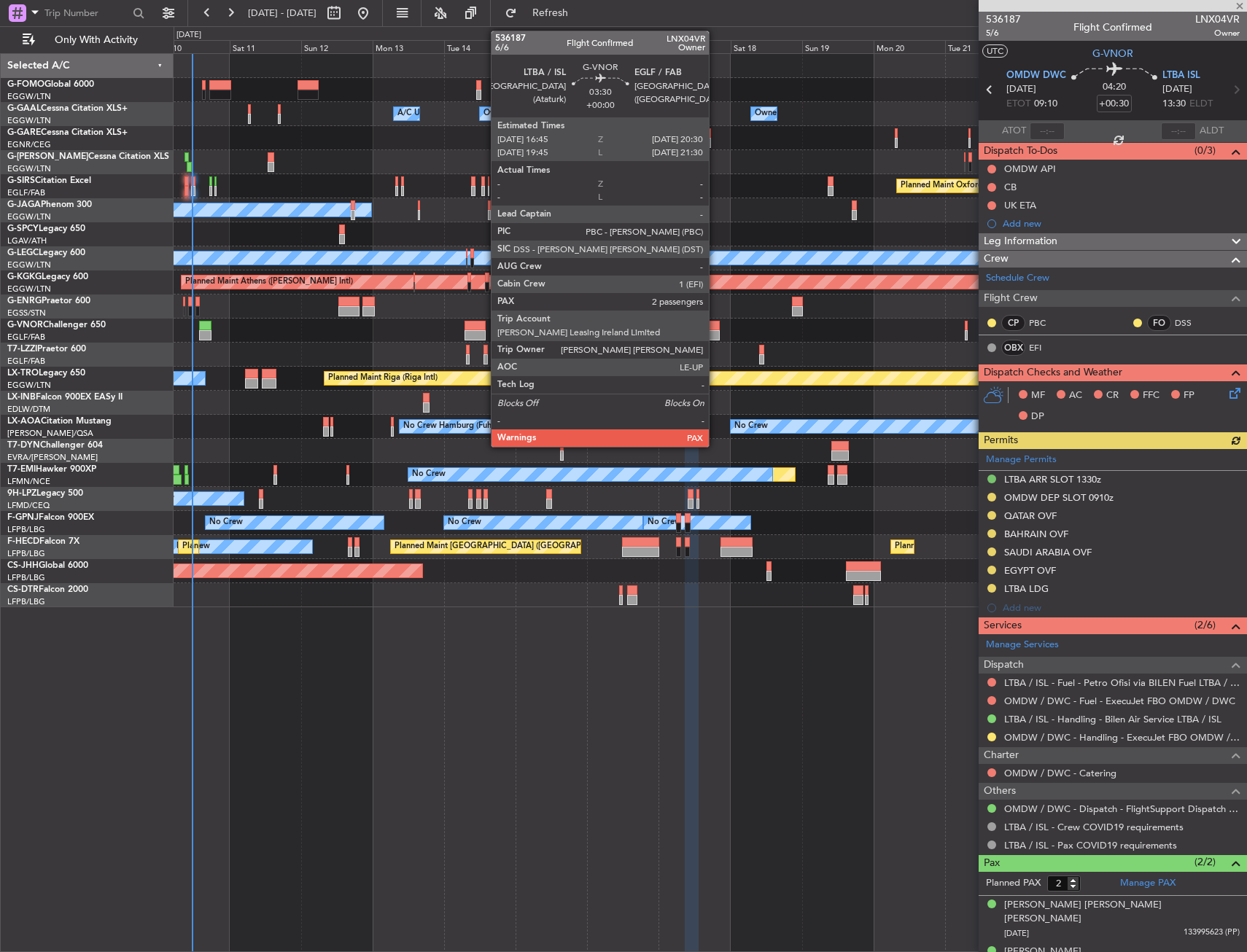
click at [715, 327] on div at bounding box center [713, 325] width 12 height 10
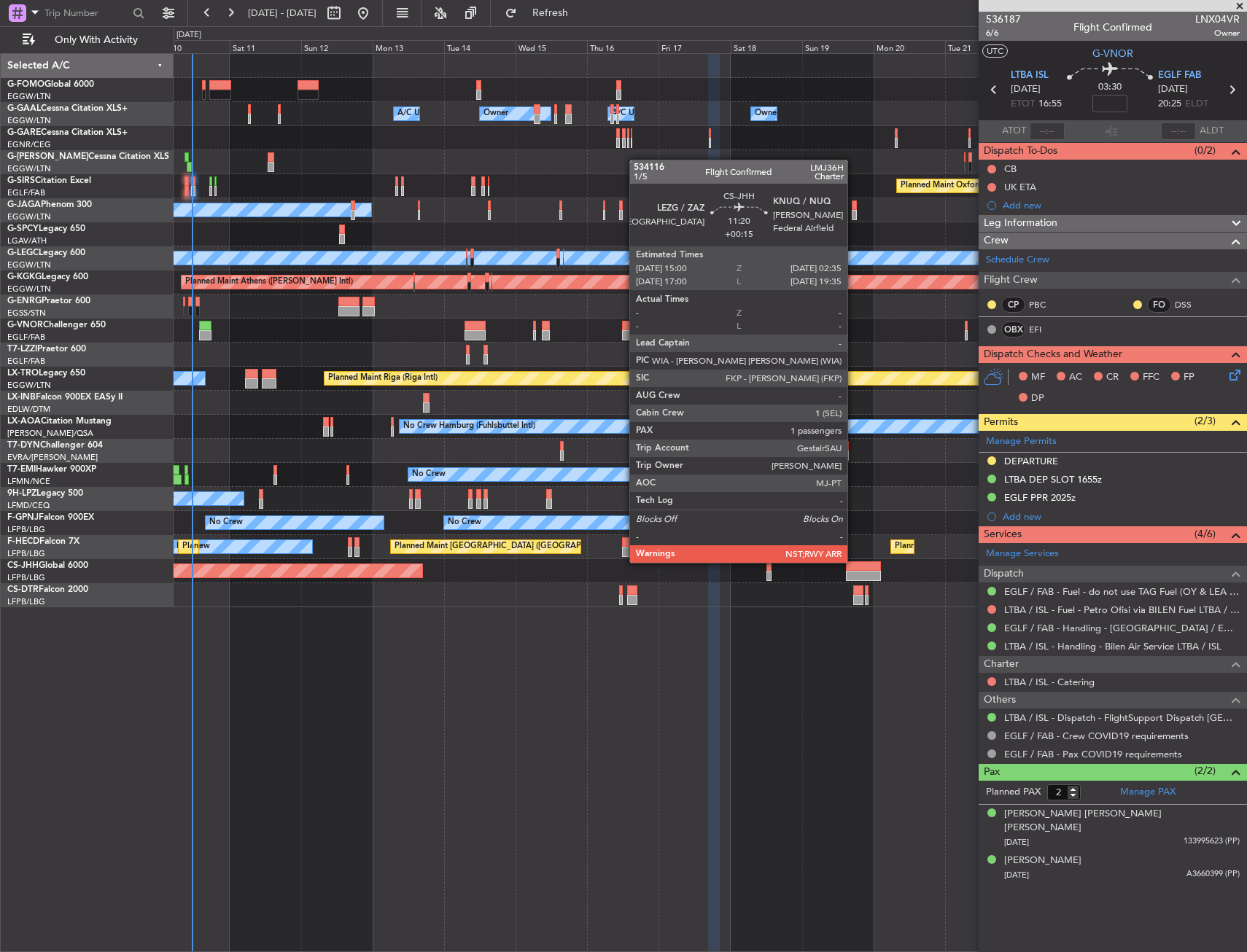
click at [568, 583] on div "Planned Maint [GEOGRAPHIC_DATA] ([GEOGRAPHIC_DATA])" at bounding box center [709, 571] width 1073 height 24
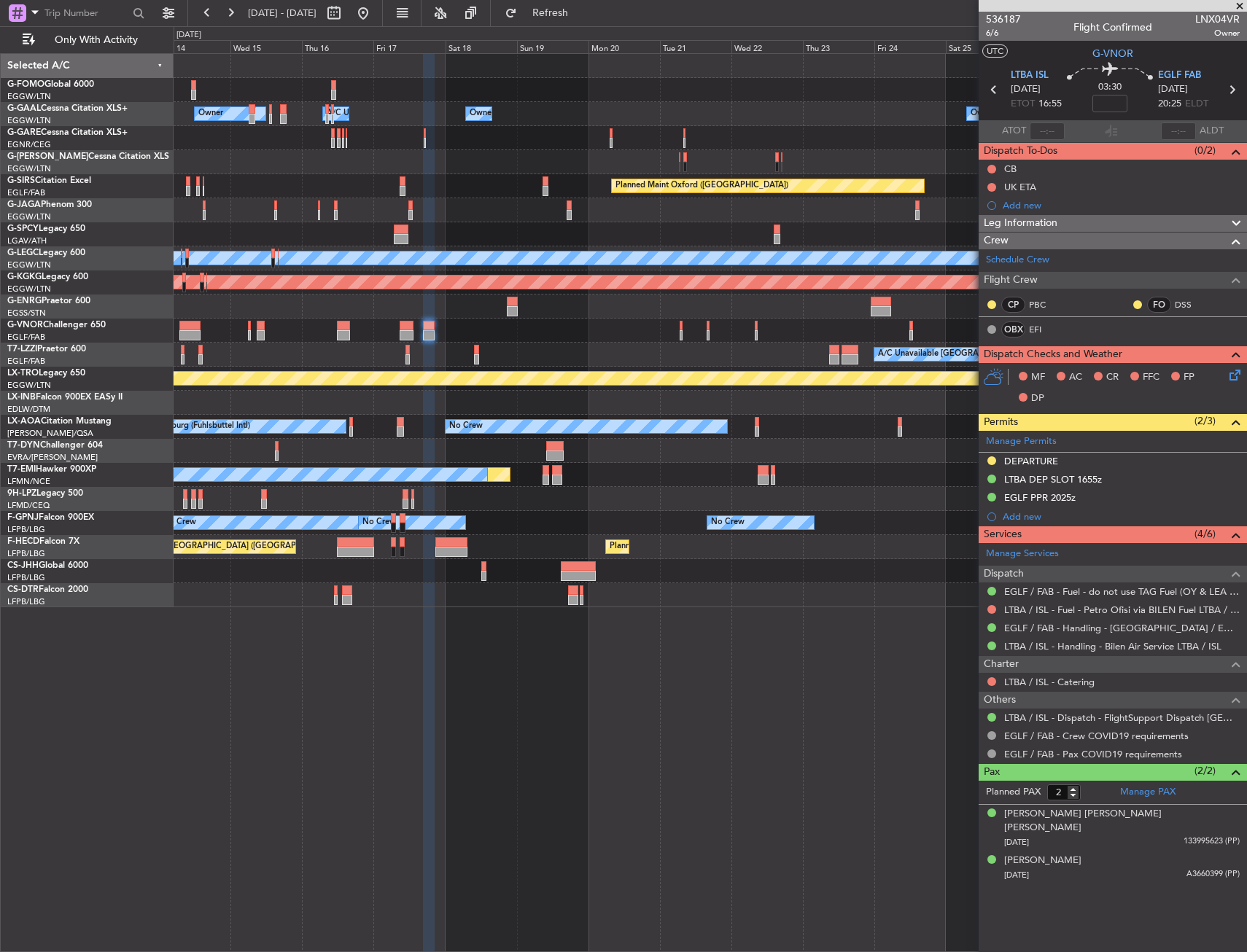
click at [545, 590] on div "Owner Owner A/C Unavailable Owner Owner A/C Unavailable Owner Planned Maint Oxf…" at bounding box center [709, 330] width 1073 height 553
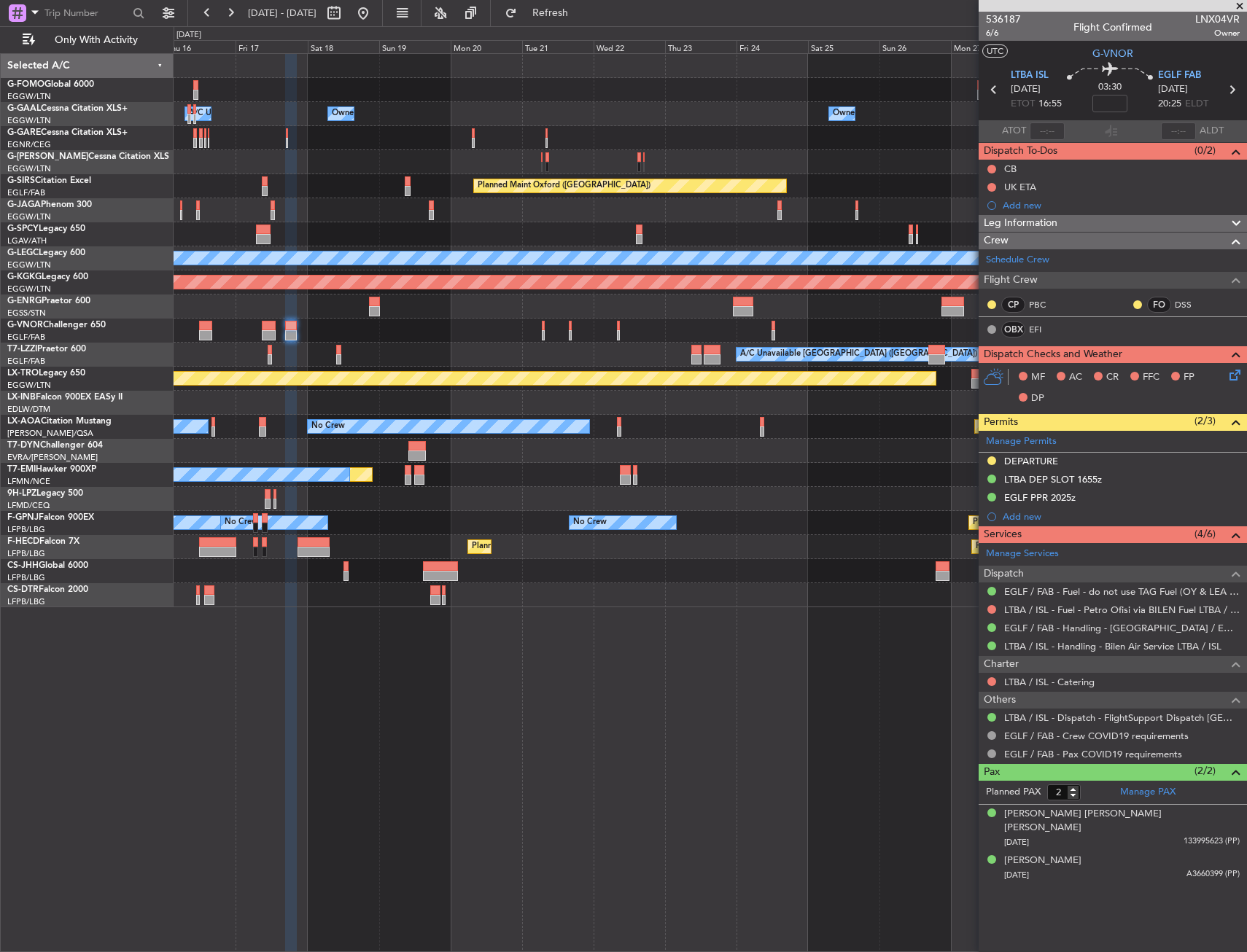
click at [525, 600] on div "Owner A/C Unavailable Owner Owner Owner A/C Unavailable Owner Planned Maint Oxf…" at bounding box center [709, 330] width 1073 height 553
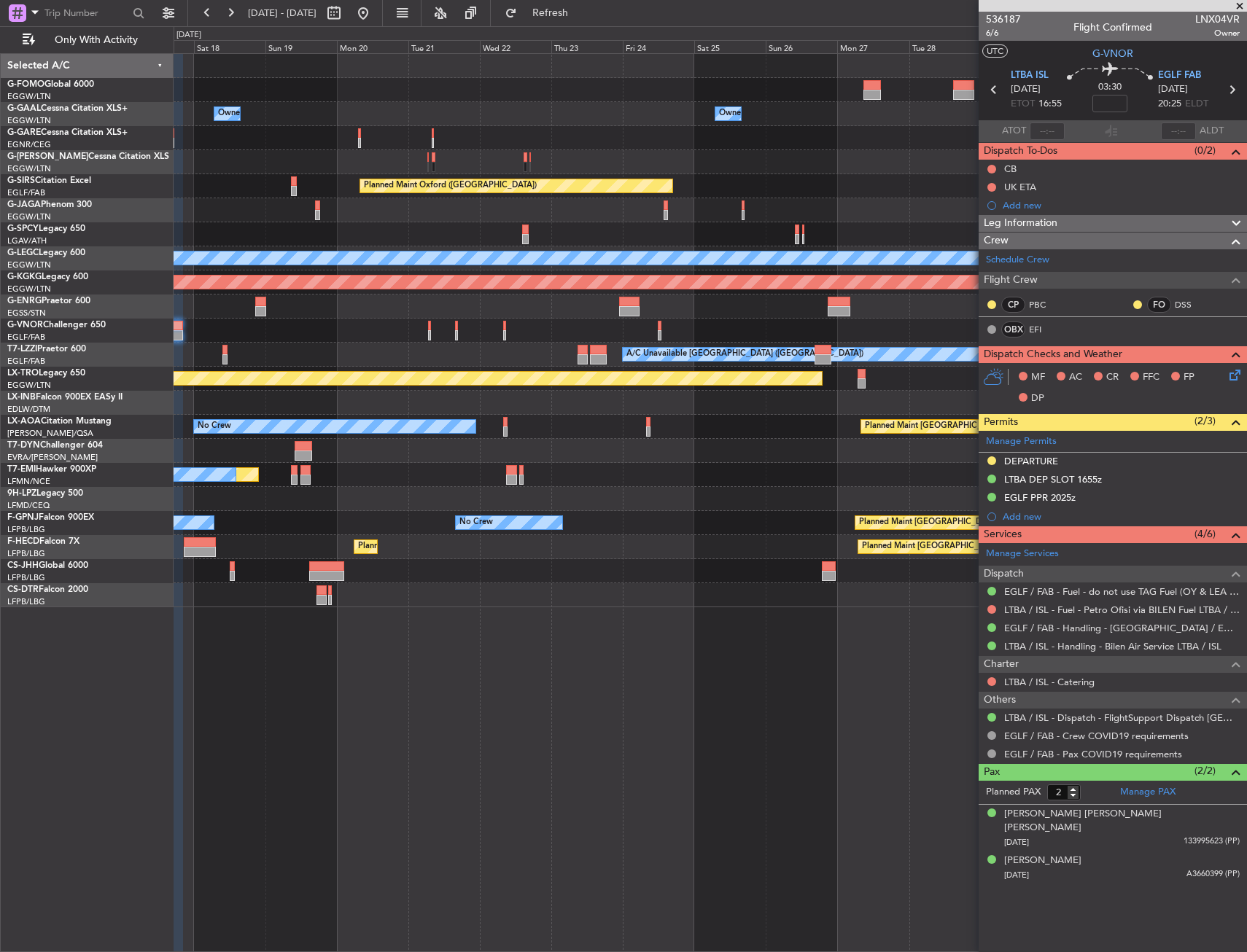
click at [507, 606] on div at bounding box center [709, 595] width 1073 height 24
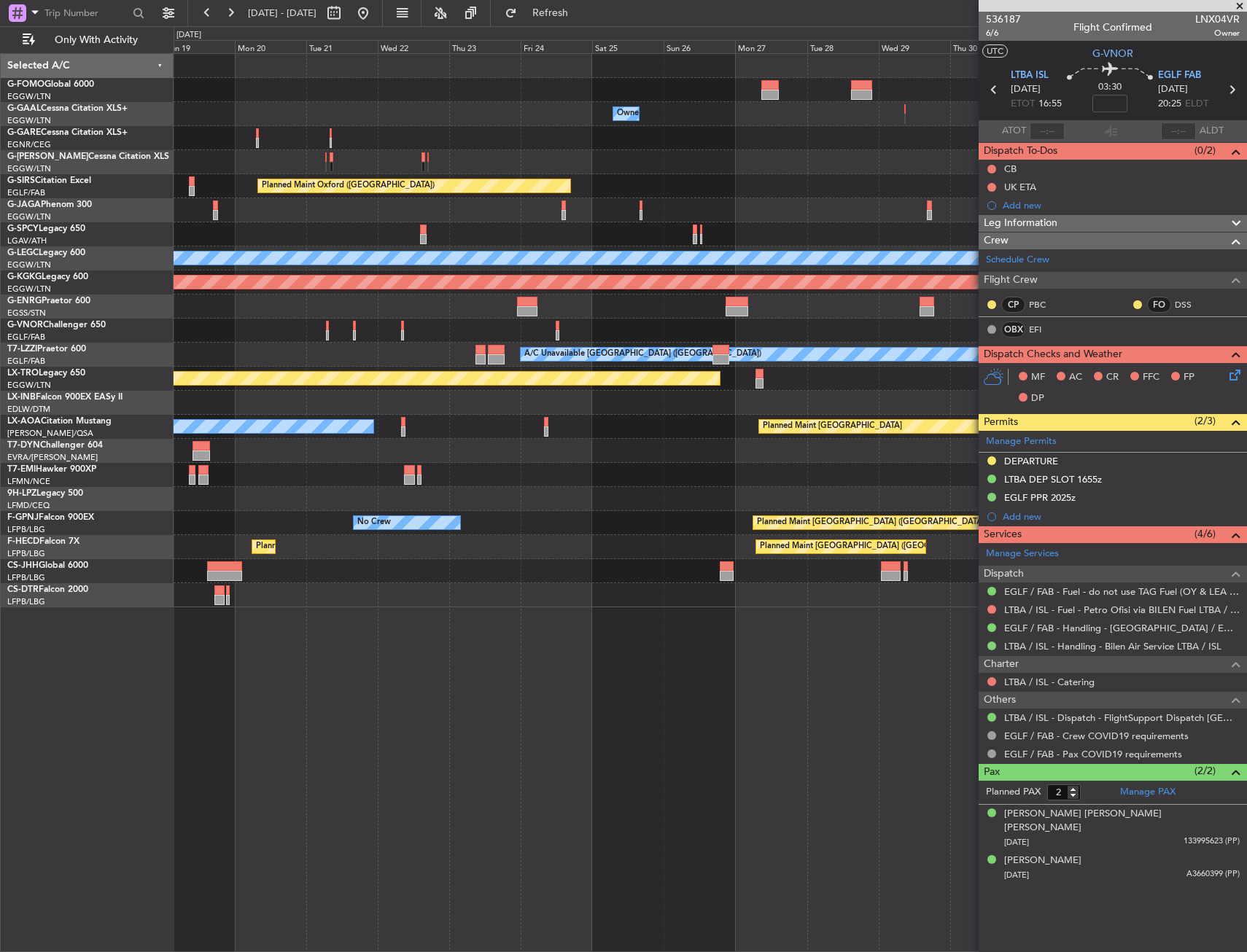
click at [484, 604] on div "Owner Owner A/C Unavailable Owner Owner Owner Planned Maint Oxford (Kidlington)…" at bounding box center [709, 330] width 1073 height 553
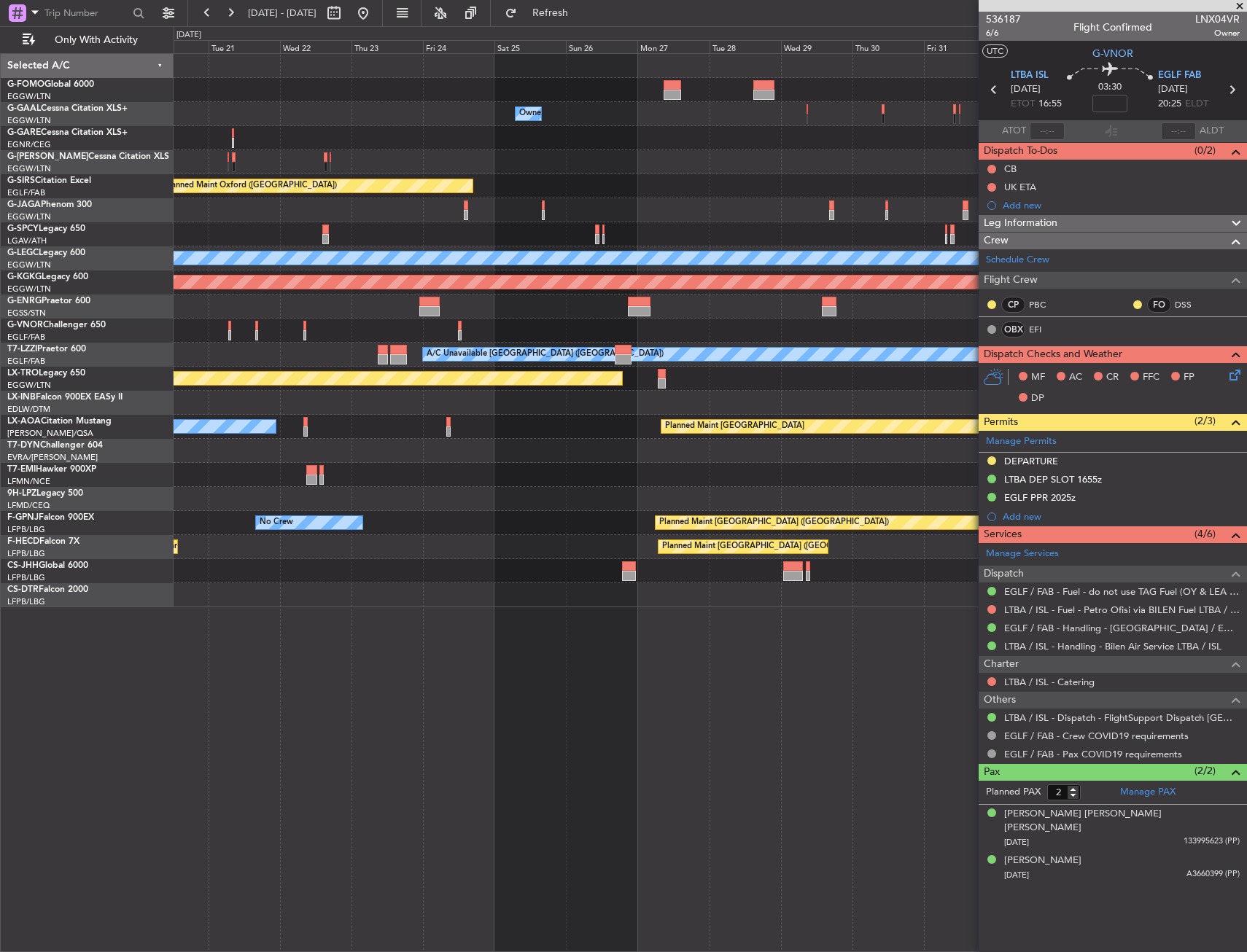
click at [450, 613] on div "Owner Owner Owner Planned Maint Oxford (Kidlington) Planned Maint Bournemouth P…" at bounding box center [710, 503] width 1073 height 899
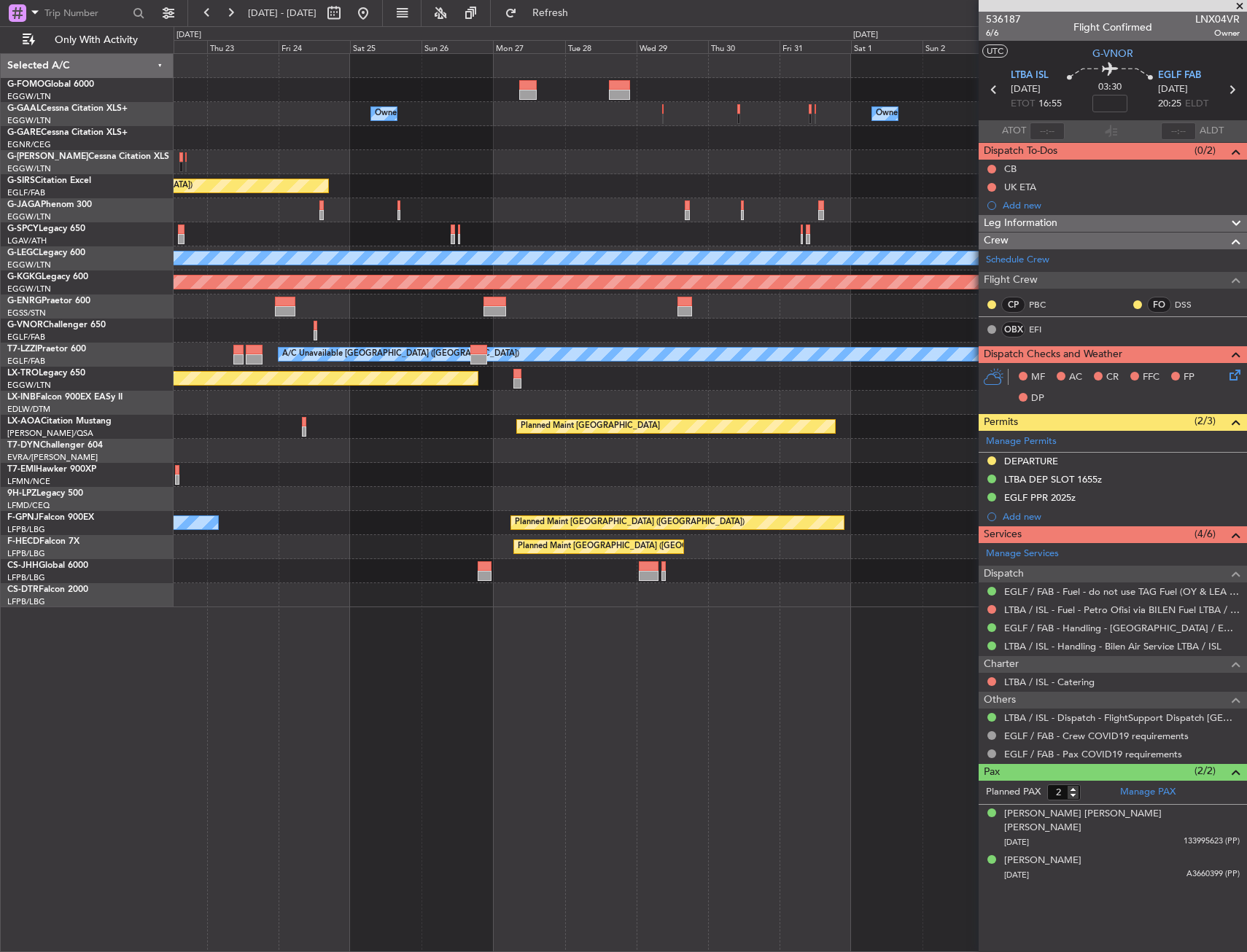
click at [438, 617] on div "Owner Owner Planned Maint Oxford (Kidlington) Planned Maint Bournemouth Planned…" at bounding box center [710, 503] width 1073 height 899
click at [428, 630] on div "Owner Owner Planned Maint Oxford (Kidlington) Planned Maint Bournemouth Planned…" at bounding box center [710, 503] width 1073 height 899
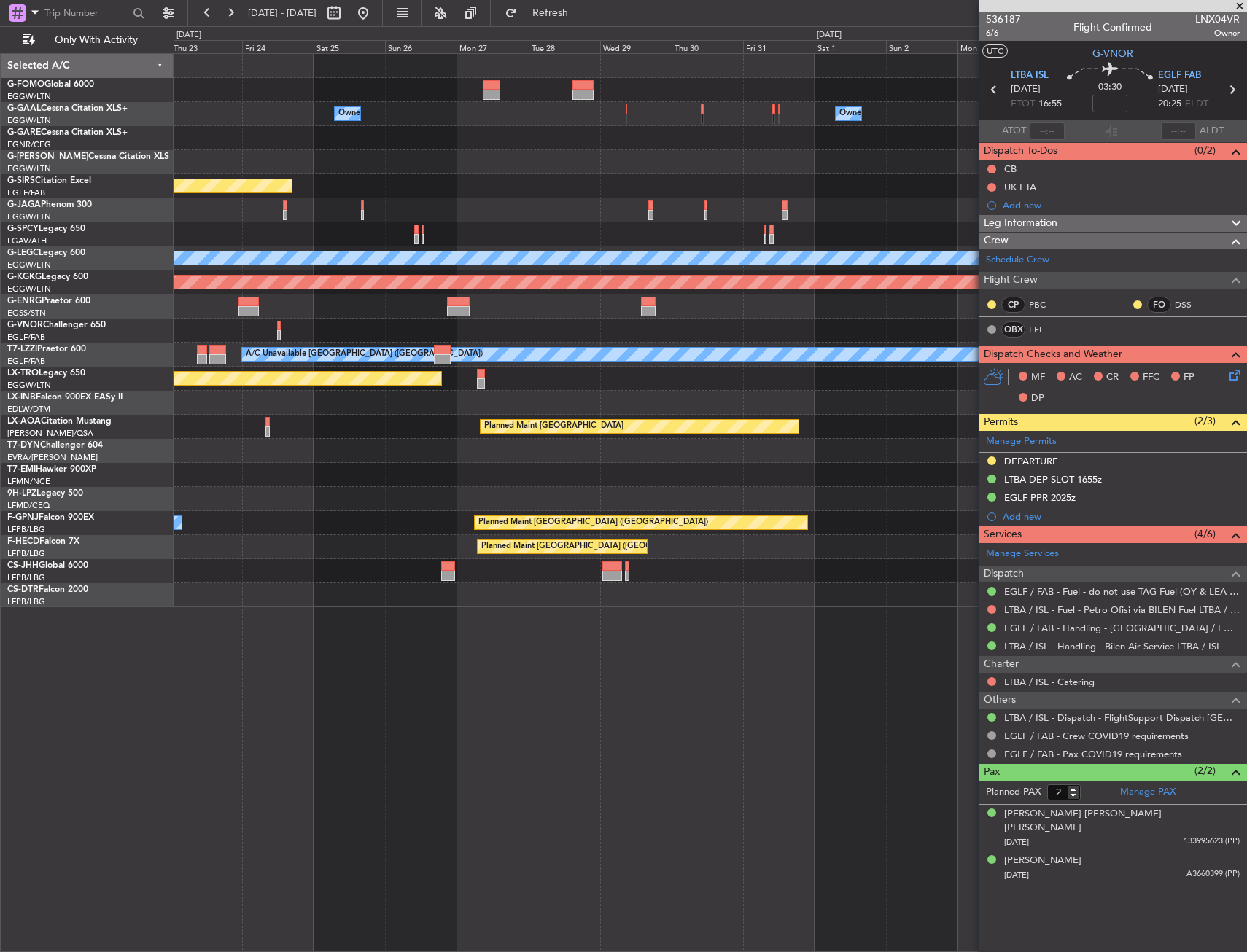
click at [441, 617] on div "Owner Owner Planned Maint Oxford (Kidlington) Planned Maint Bournemouth Planned…" at bounding box center [710, 503] width 1073 height 899
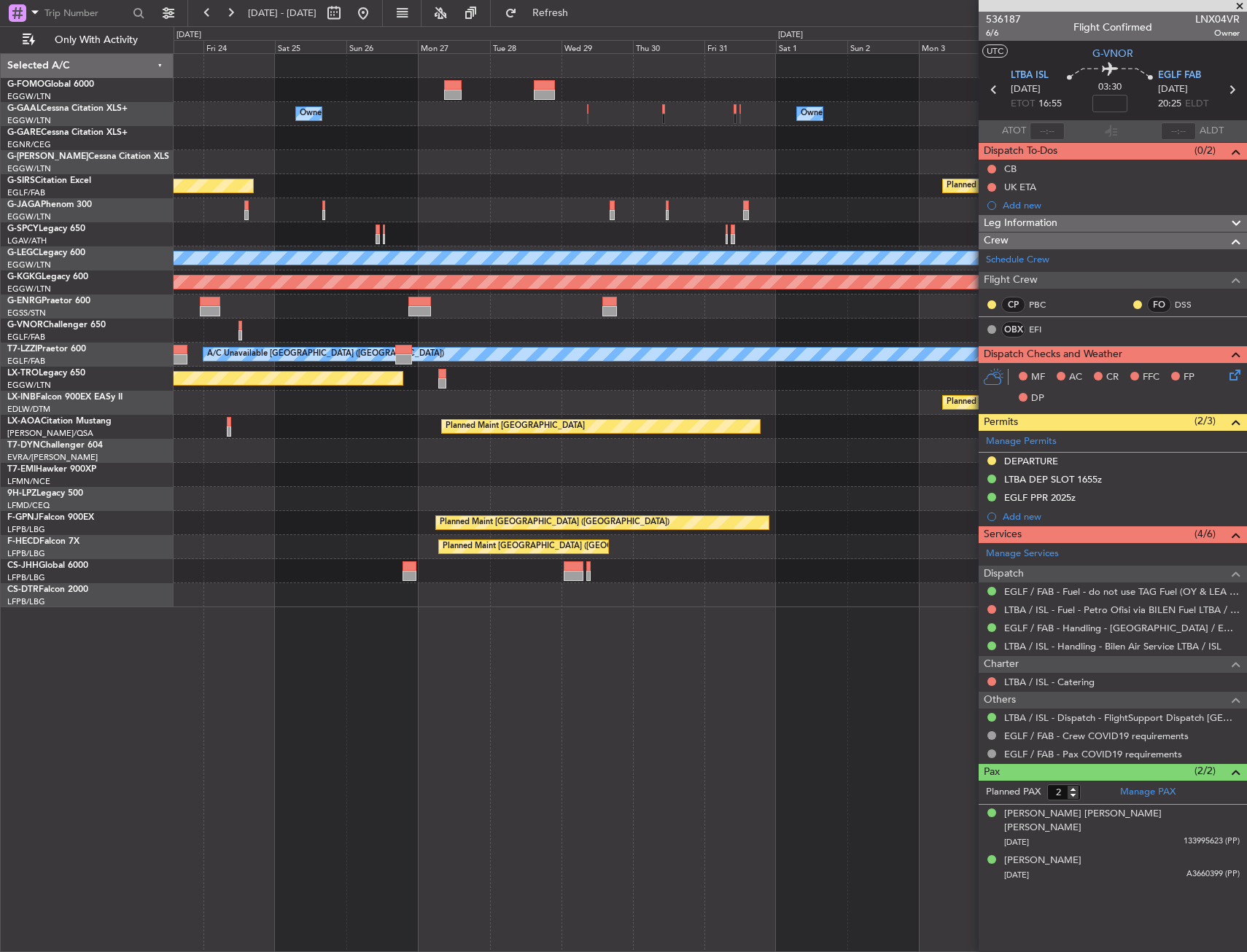
click at [467, 597] on div at bounding box center [709, 595] width 1073 height 24
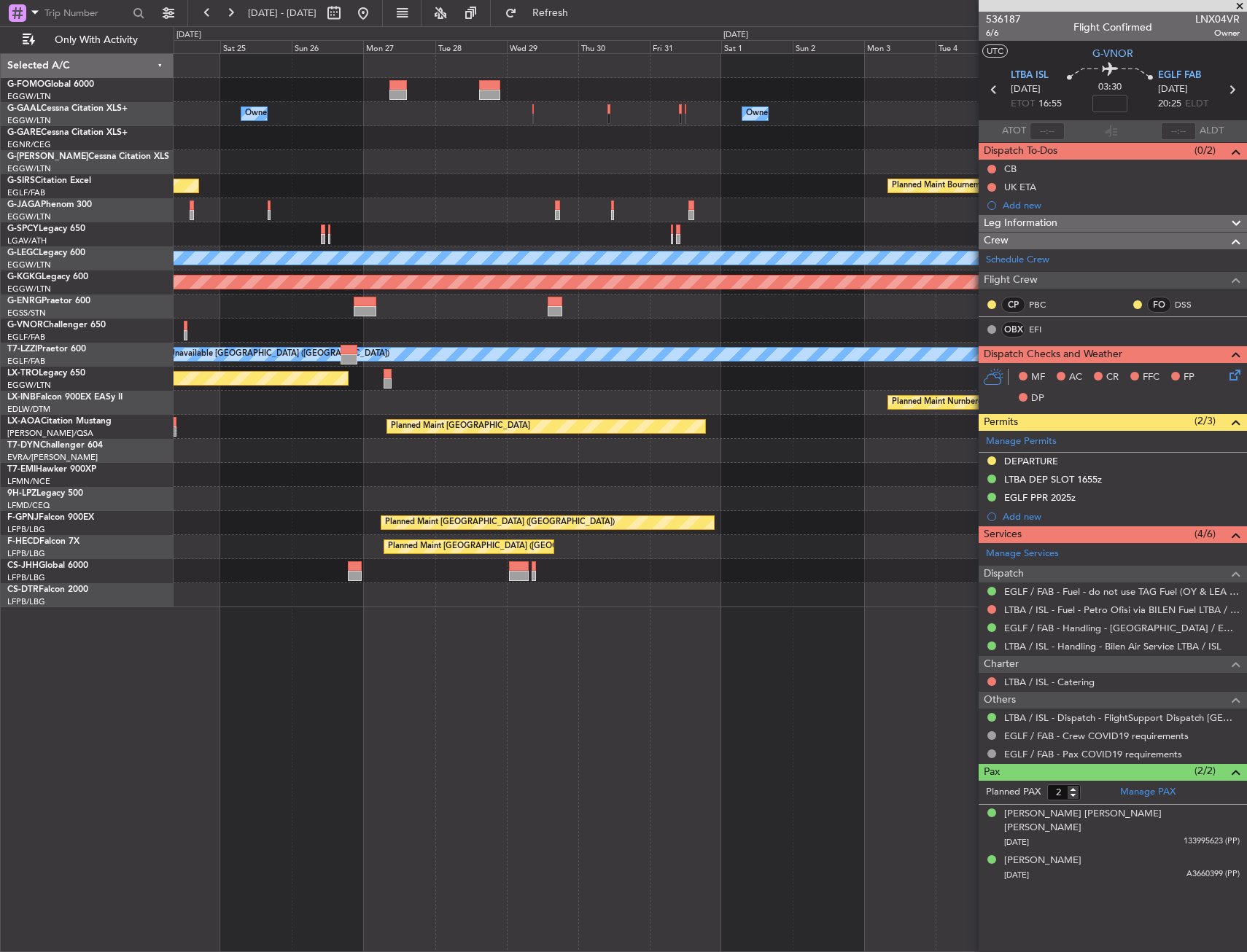
click at [441, 587] on div "Owner Owner Planned Maint Oxford (Kidlington) Planned Maint Bournemouth Planned…" at bounding box center [709, 330] width 1073 height 553
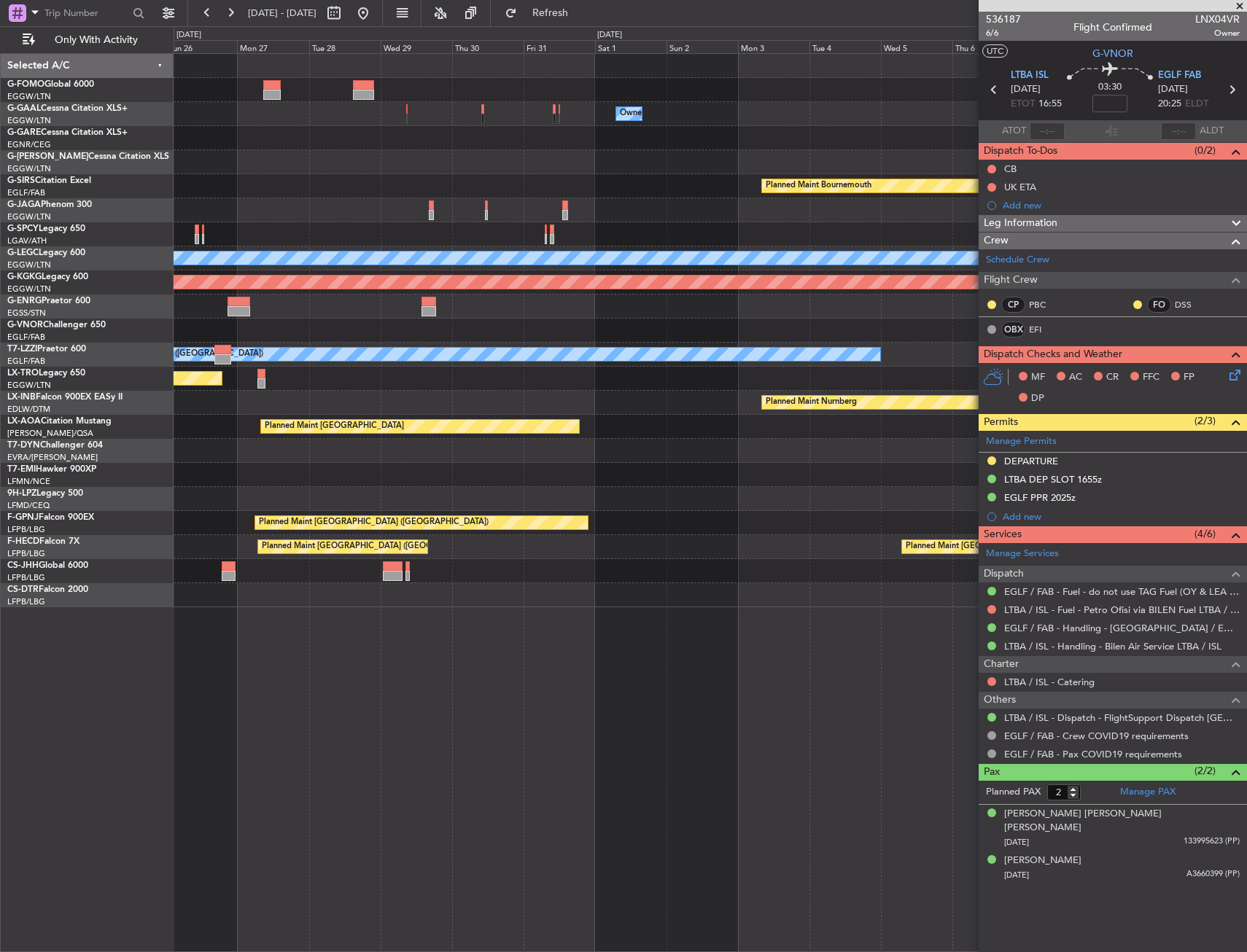
click at [429, 589] on div "Owner Owner Planned Maint Bournemouth Planned Maint Bournemouth Planned Maint O…" at bounding box center [709, 330] width 1073 height 553
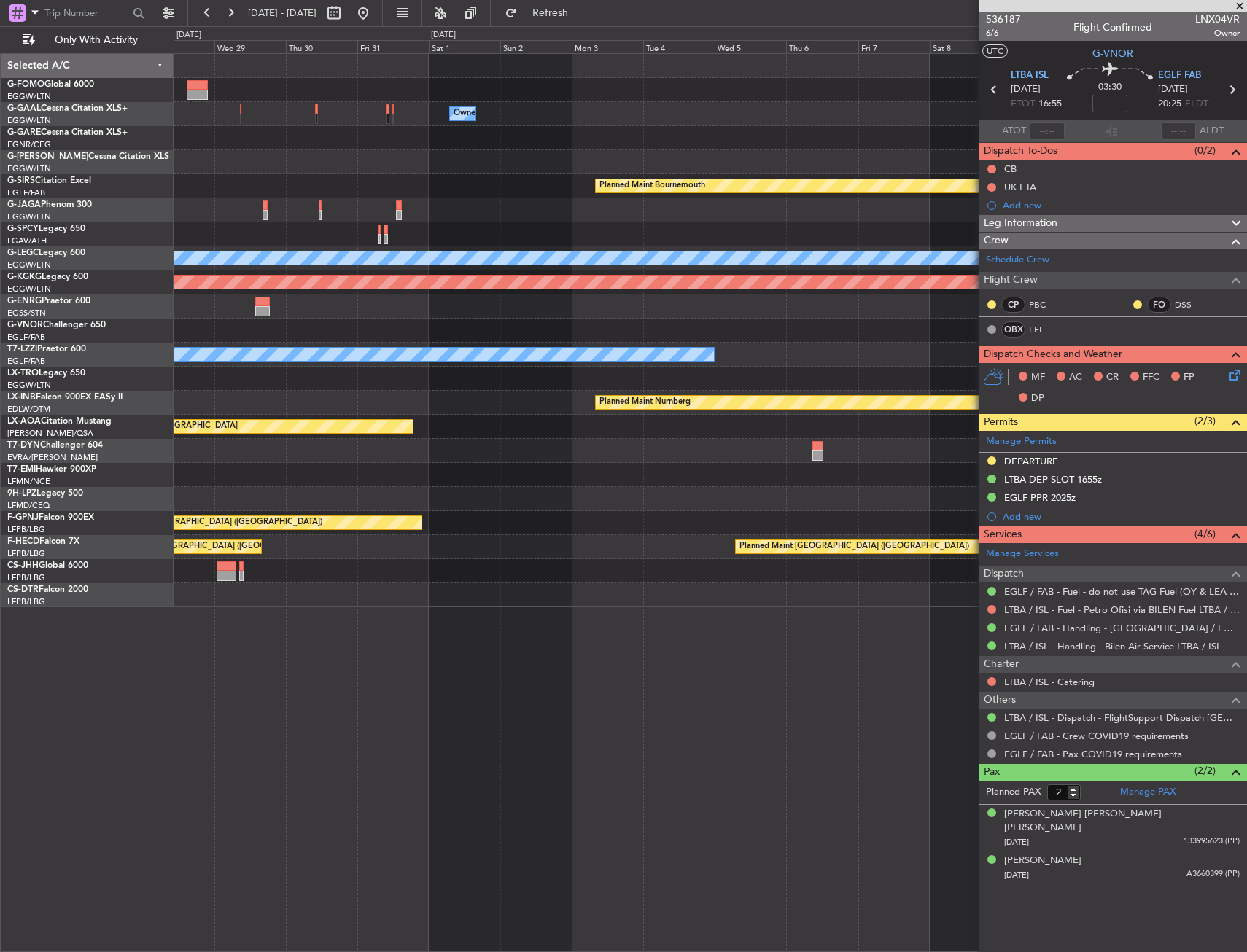
click at [468, 572] on div at bounding box center [709, 571] width 1073 height 24
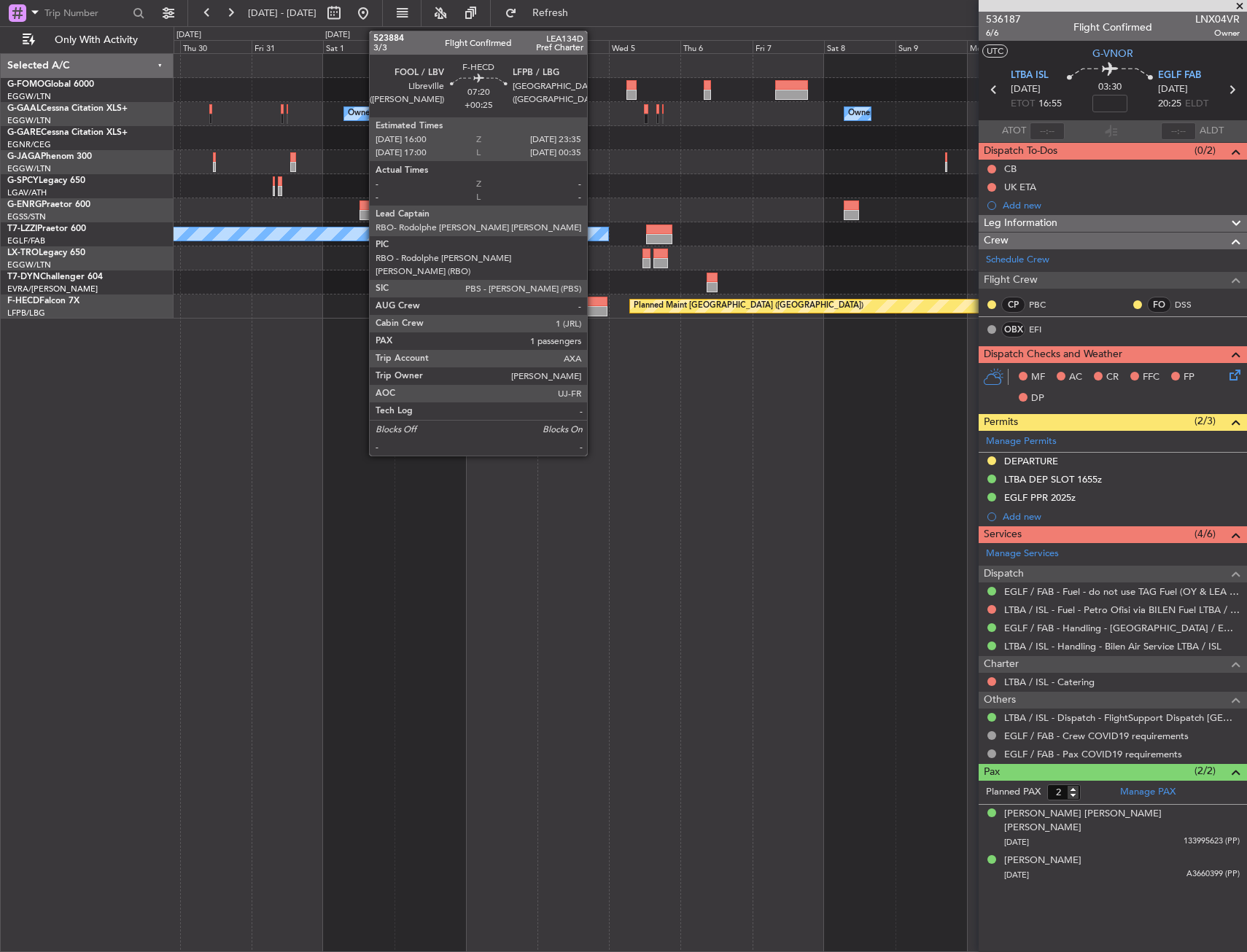
click at [593, 298] on div at bounding box center [595, 301] width 22 height 10
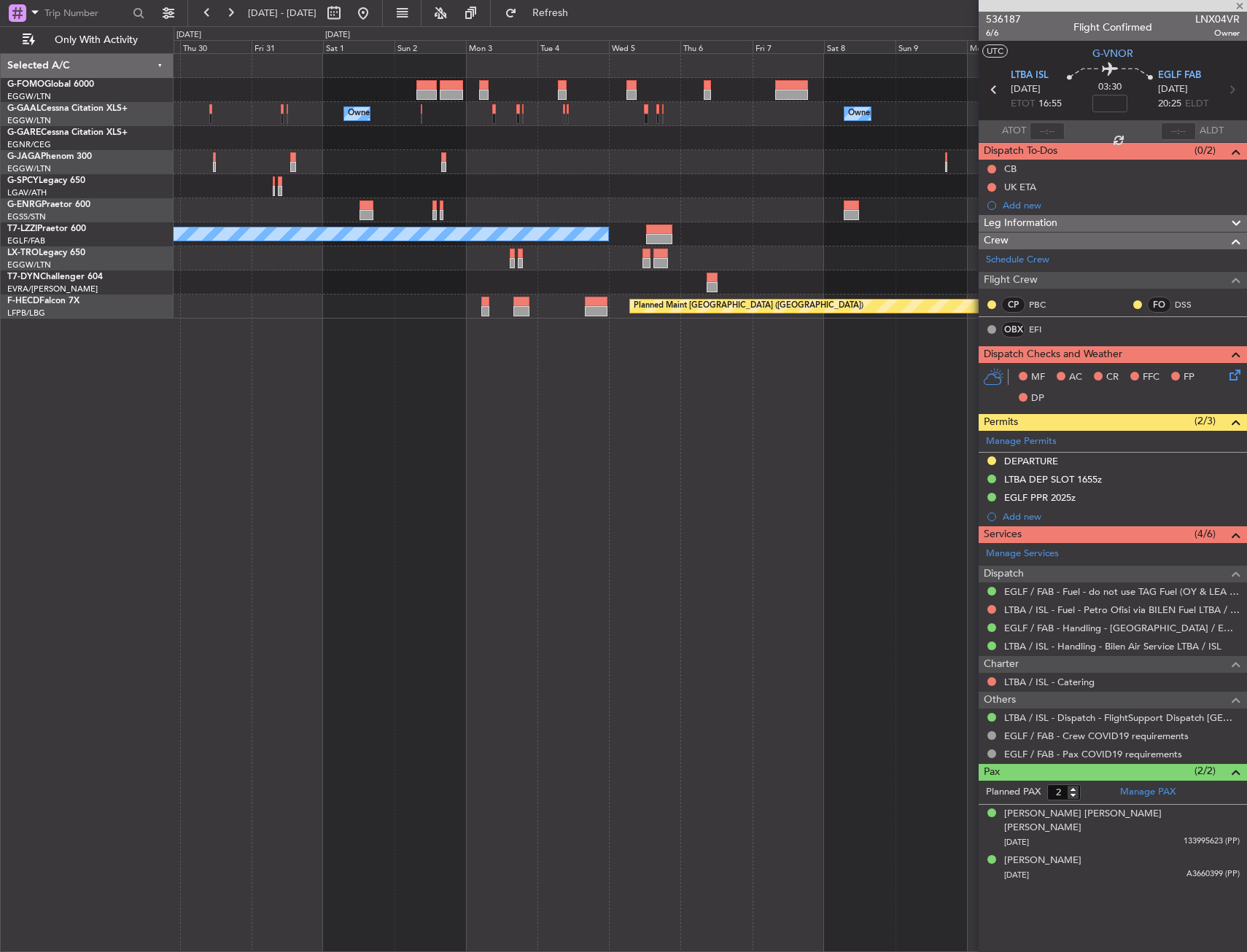
type input "+00:25"
type input "1"
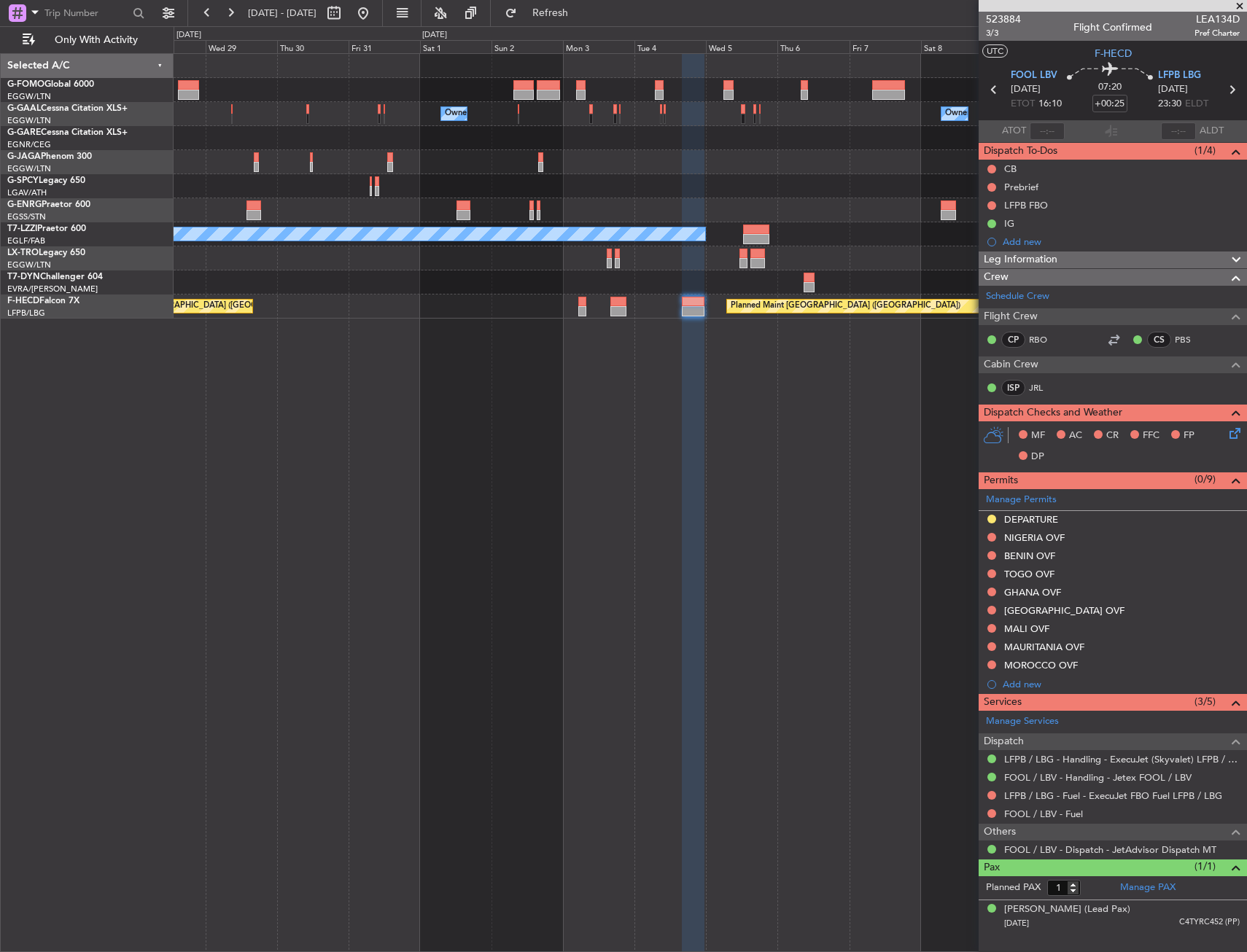
click at [448, 258] on div "Owner Owner Owner Owner Owner A/C Unavailable London (Luton) Planned Maint Riga…" at bounding box center [709, 186] width 1073 height 264
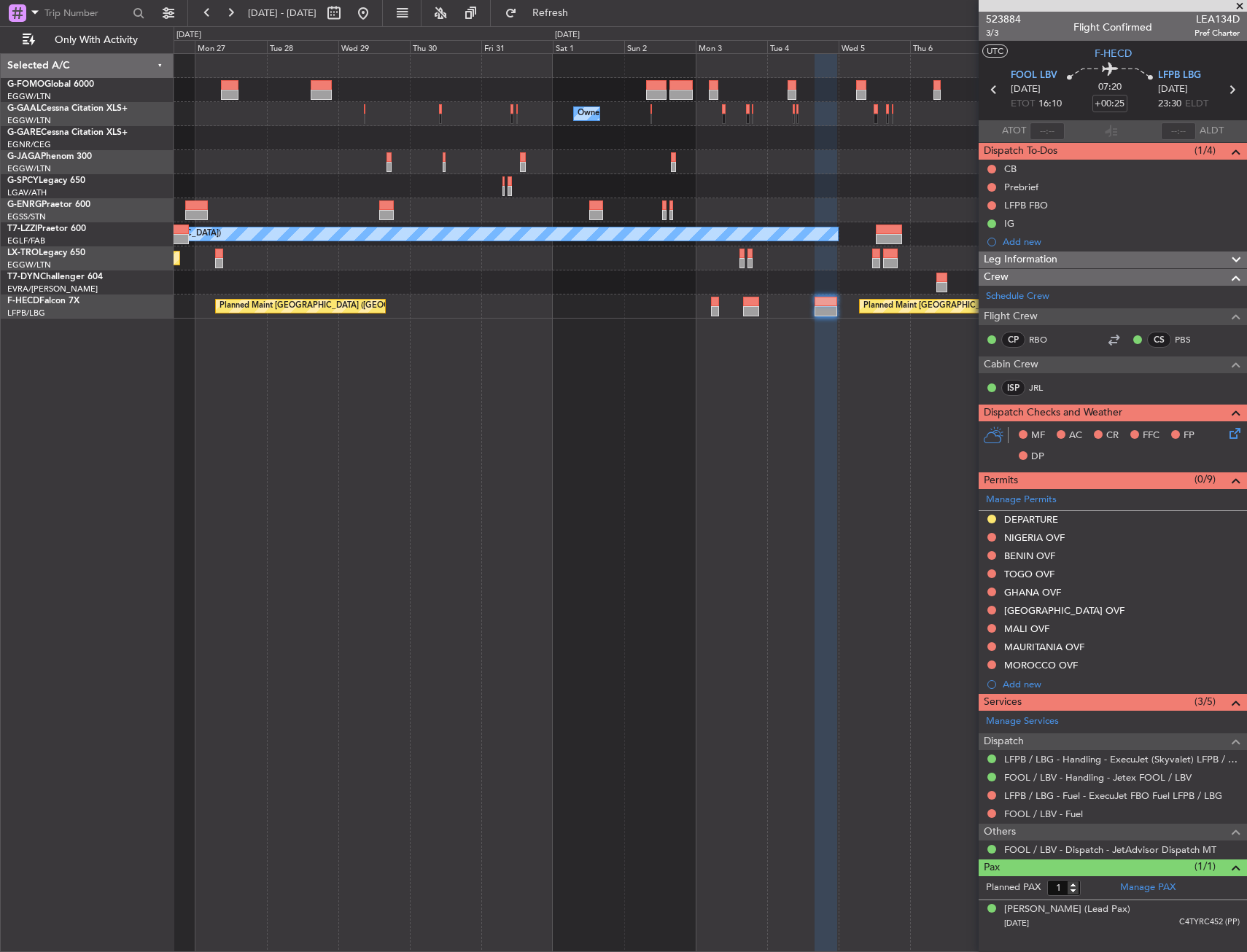
click at [415, 274] on div "Planned Maint Riga (Riga Intl)" at bounding box center [709, 282] width 1073 height 24
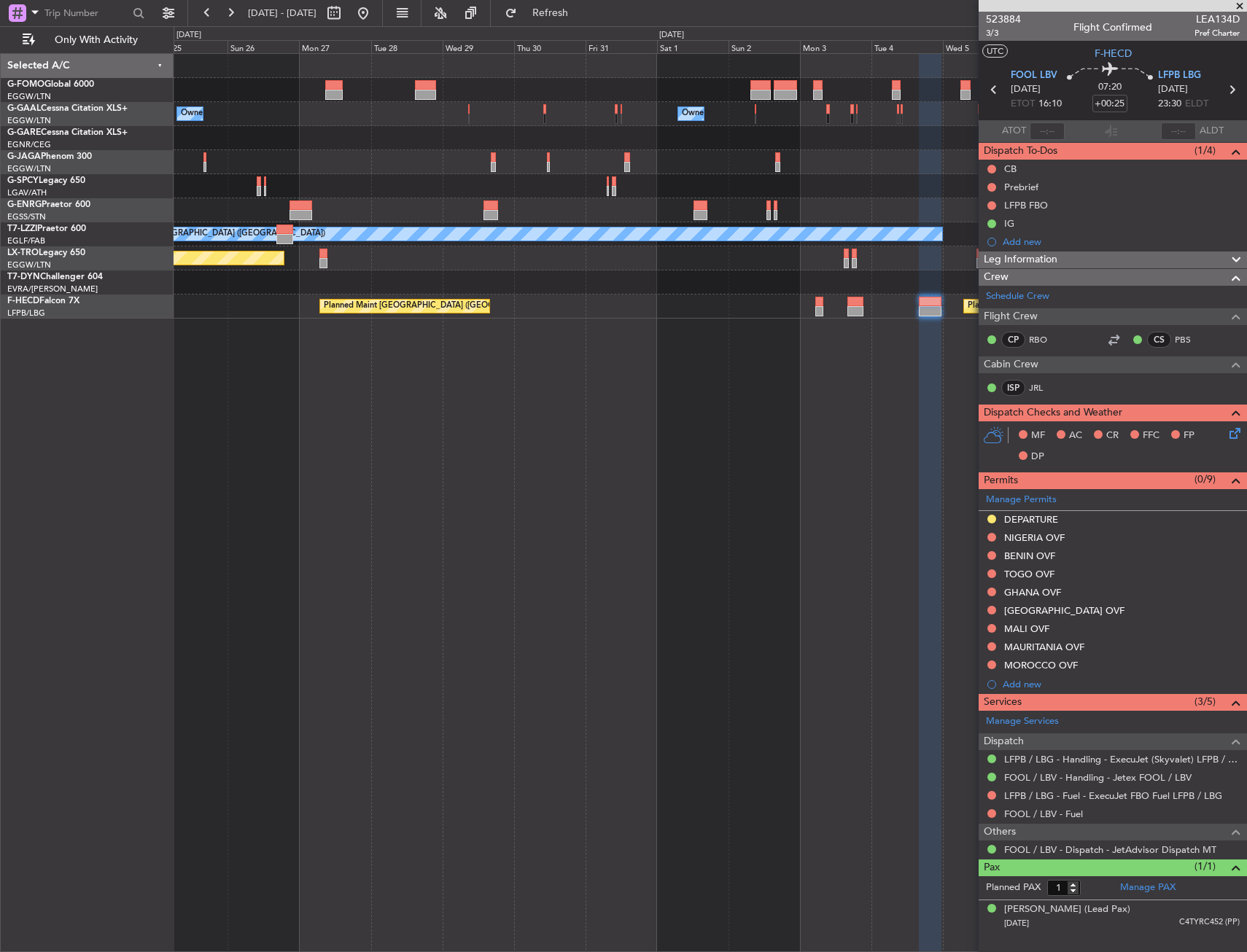
click at [503, 275] on div "Planned Maint Riga (Riga Intl)" at bounding box center [709, 282] width 1073 height 24
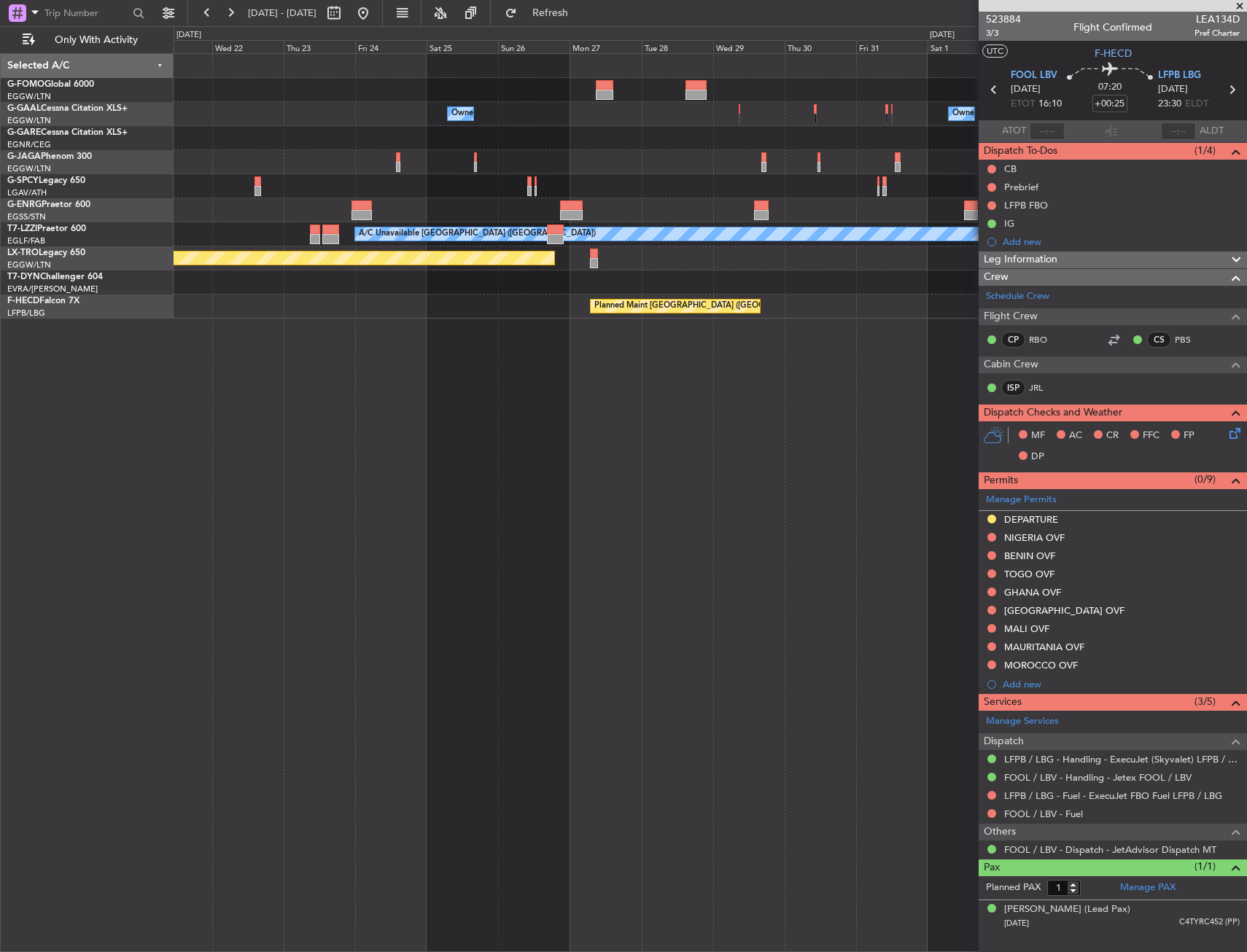
click at [561, 286] on div at bounding box center [709, 282] width 1073 height 24
click at [579, 287] on div "Owner Owner Owner Owner A/C Unavailable London (Luton) Planned Maint Riga (Riga…" at bounding box center [709, 186] width 1073 height 264
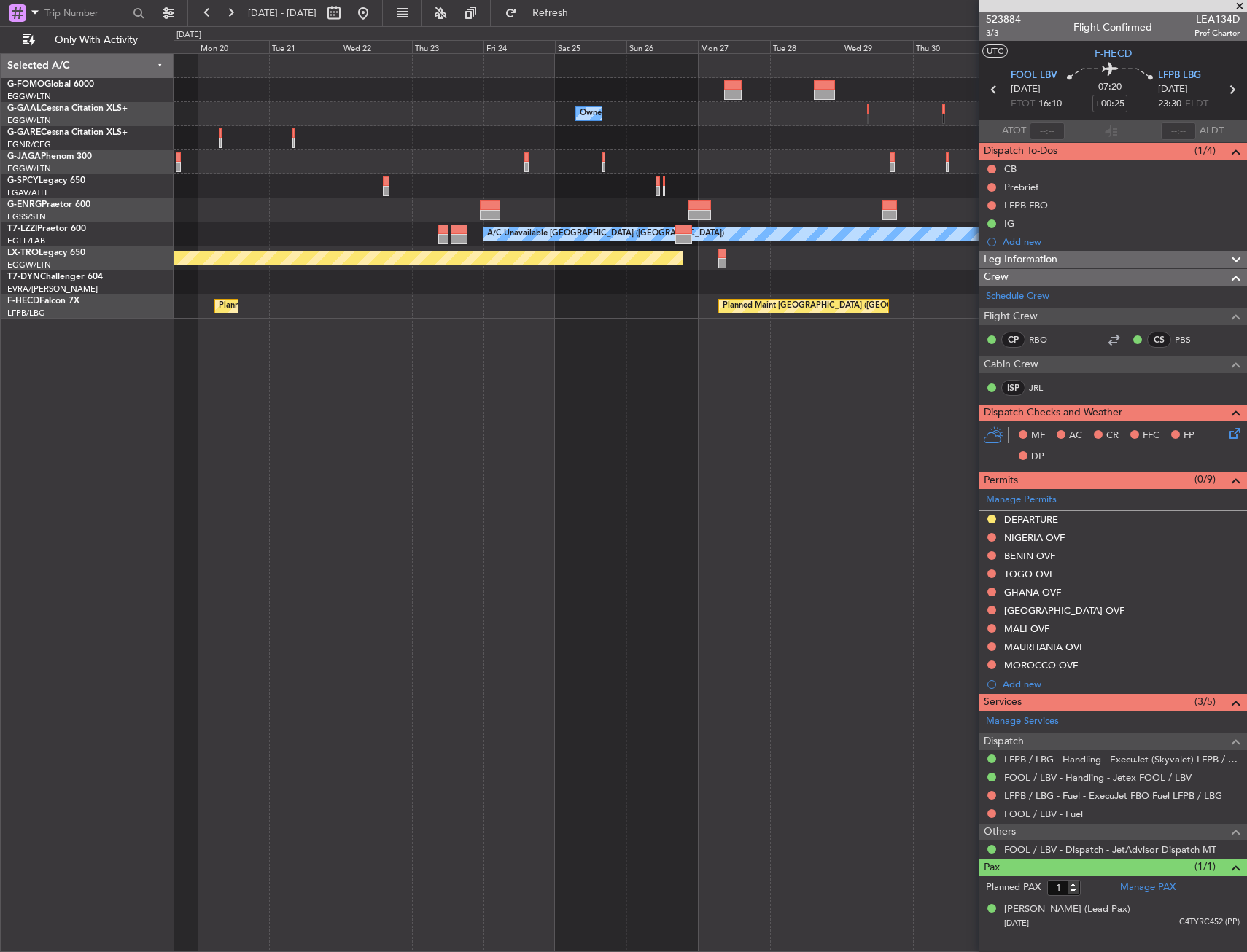
click at [601, 298] on div "Planned Maint Paris (Le Bourget) Planned Maint Paris (Le Bourget) Planned Maint…" at bounding box center [709, 307] width 1073 height 24
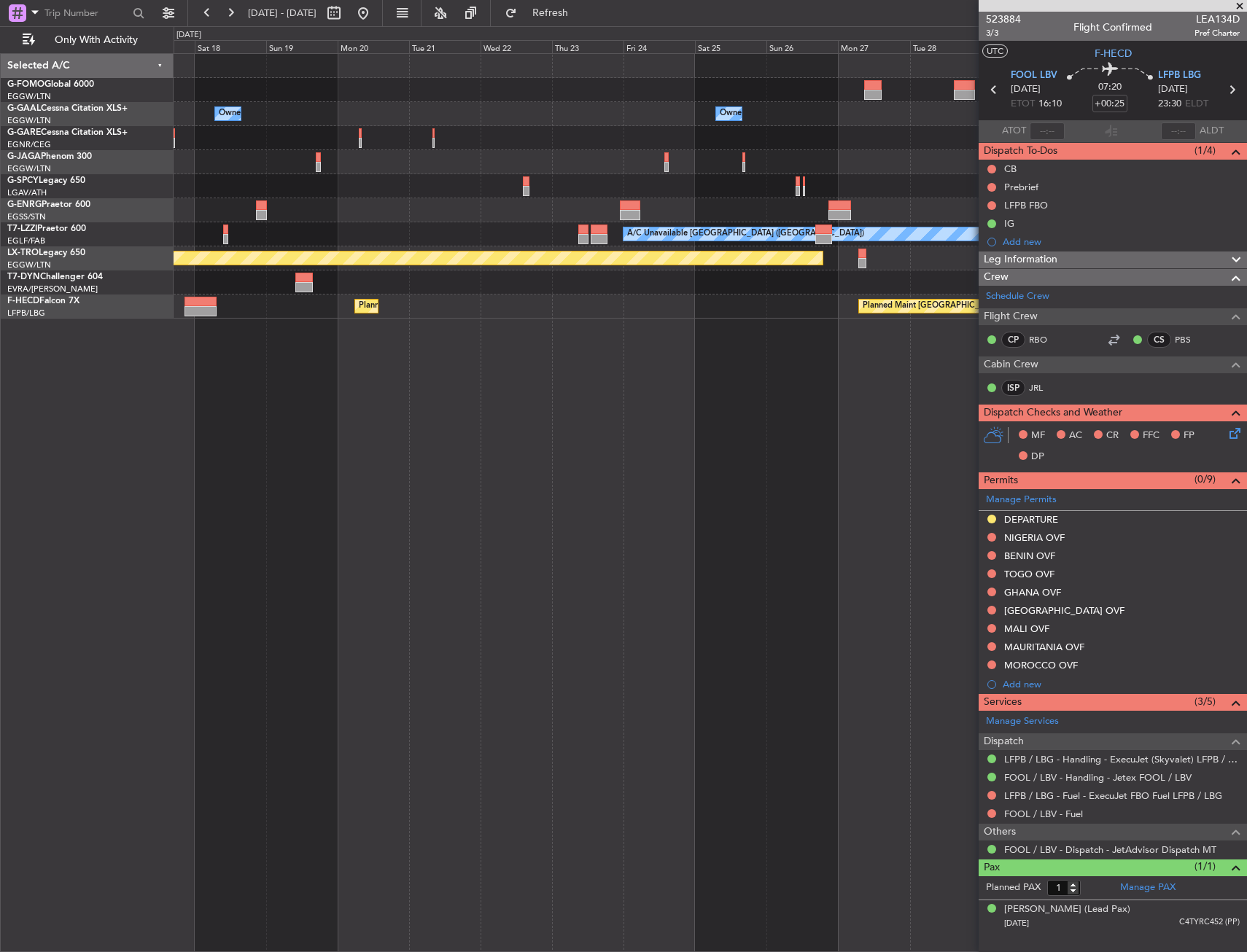
click at [631, 305] on div "Planned Maint Paris (Le Bourget) Planned Maint Paris (Le Bourget) Planned Maint…" at bounding box center [709, 307] width 1073 height 24
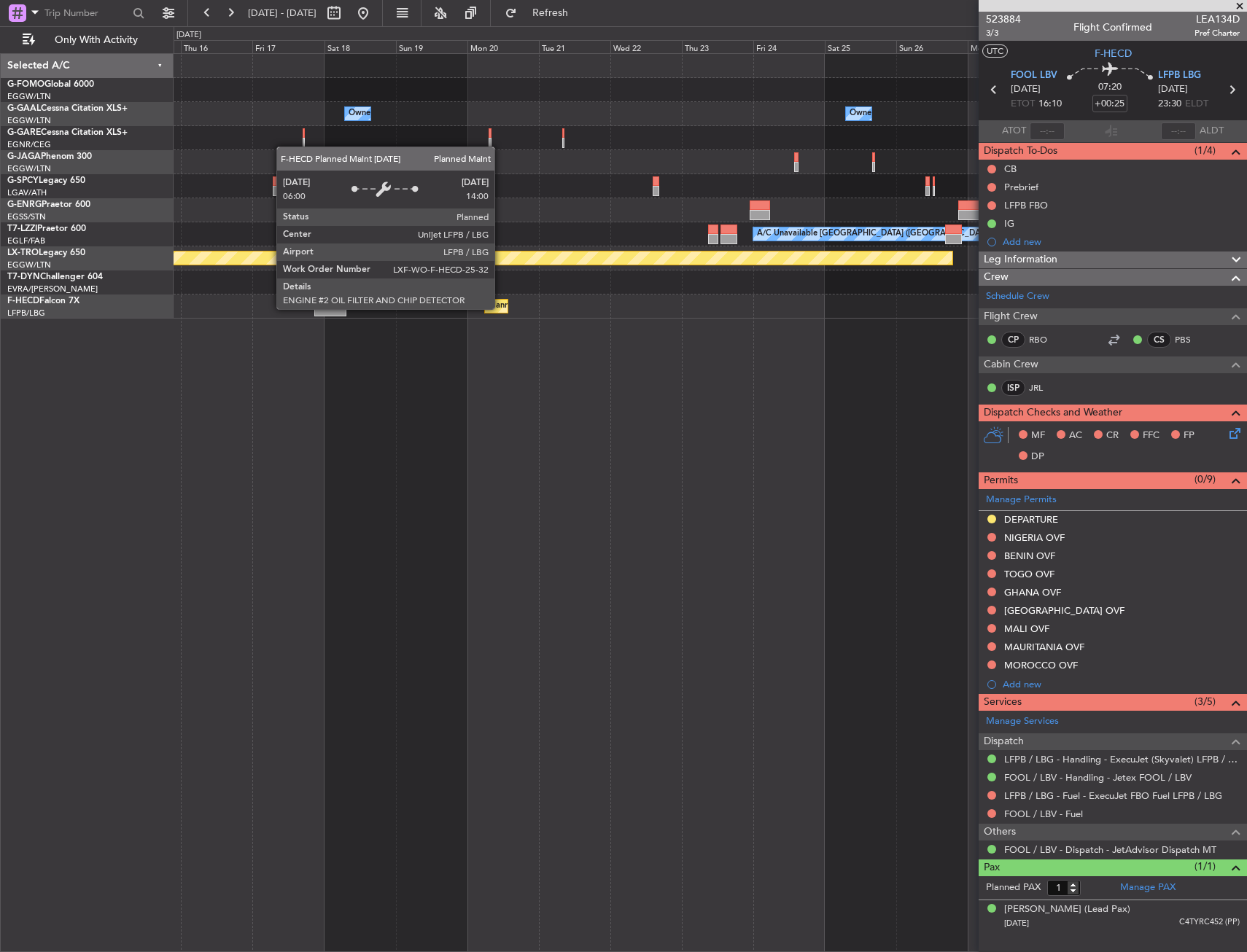
click at [582, 298] on div "Planned Maint Paris (Le Bourget) Planned Maint Paris (Le Bourget)" at bounding box center [709, 307] width 1073 height 24
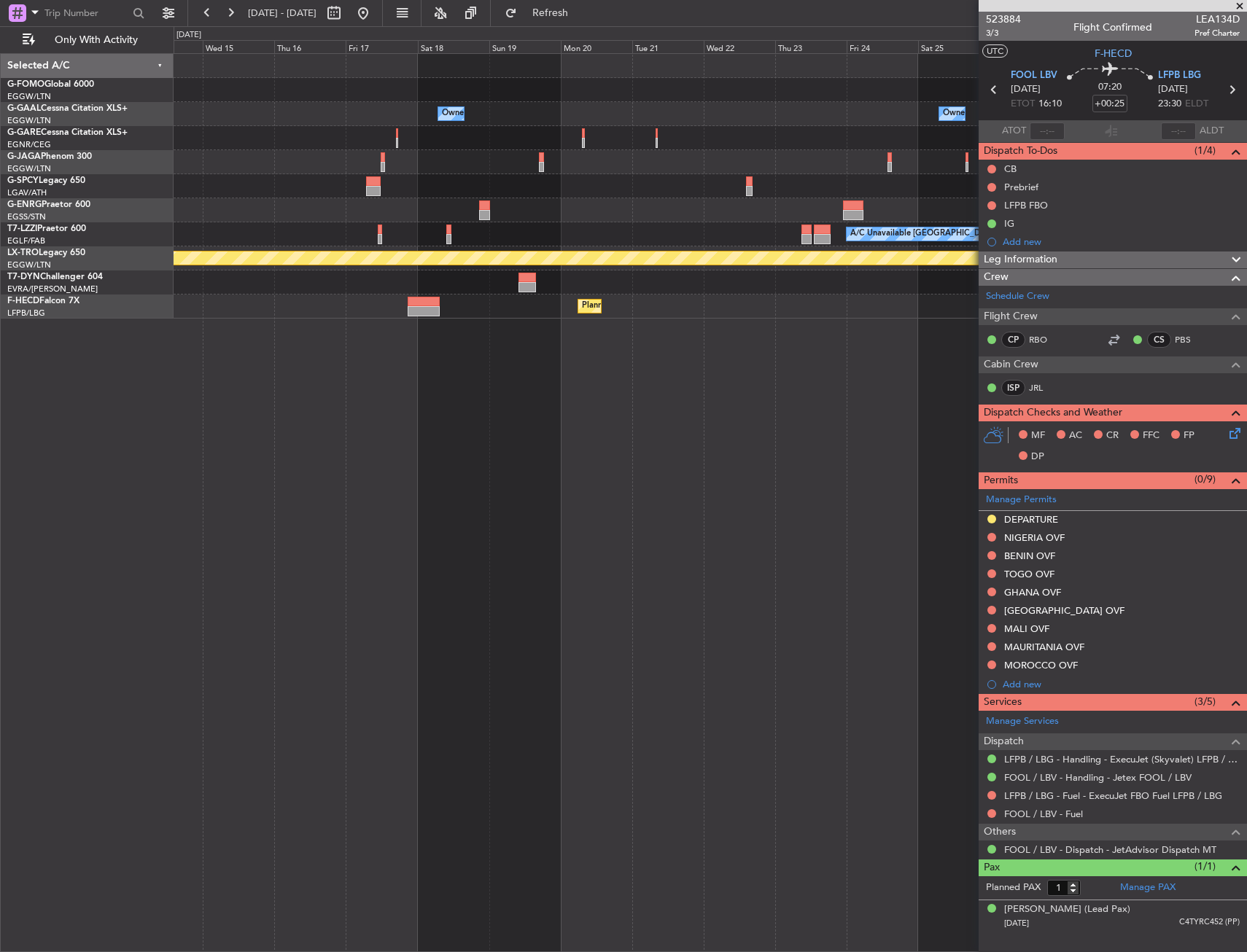
click at [588, 293] on div "Owner Owner Owner No Crew A/C Unavailable London (Luton) Planned Maint Riga (Ri…" at bounding box center [709, 186] width 1073 height 264
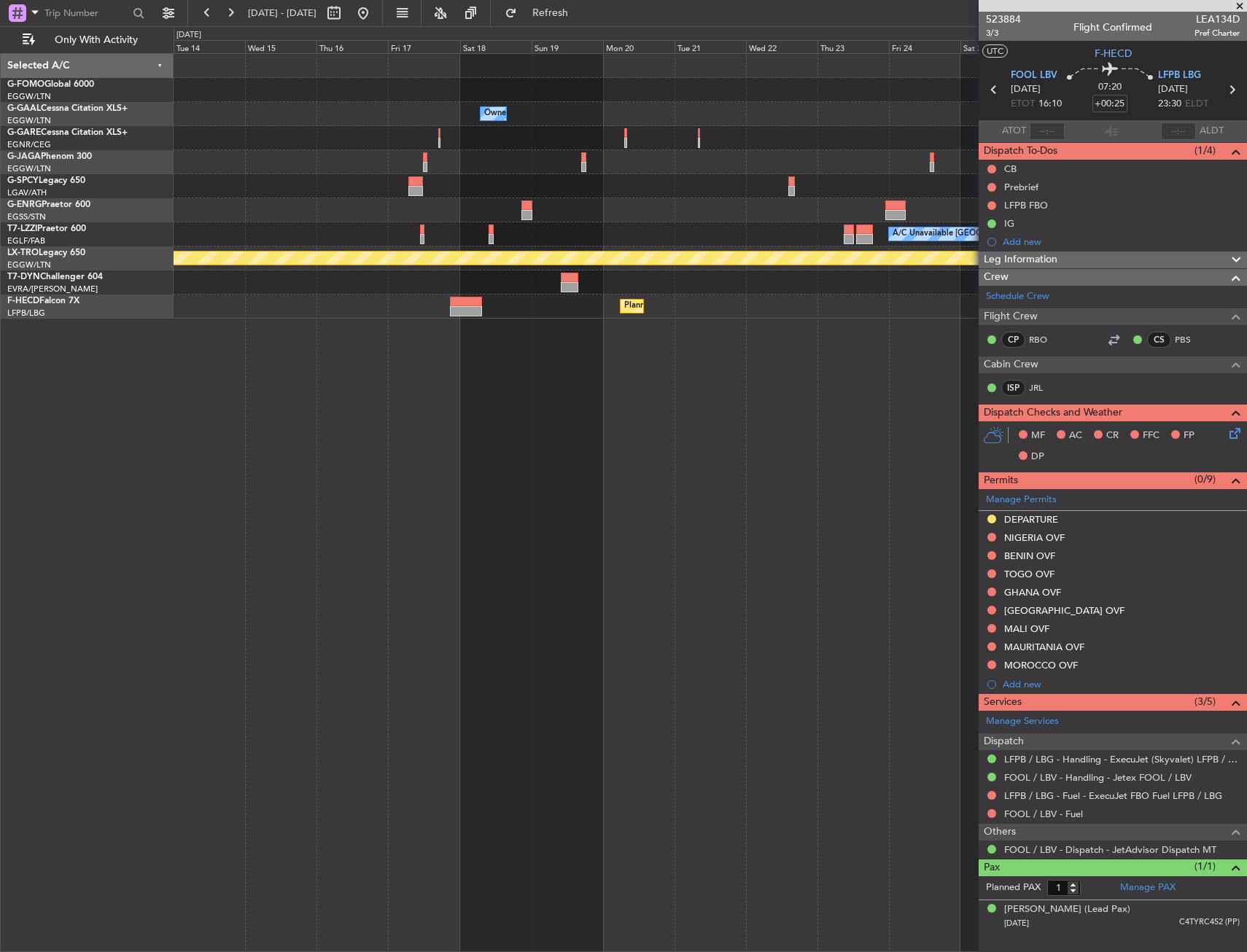
click at [635, 296] on div "Planned Maint Paris (Le Bourget) Planned Maint Paris (Le Bourget)" at bounding box center [709, 307] width 1073 height 24
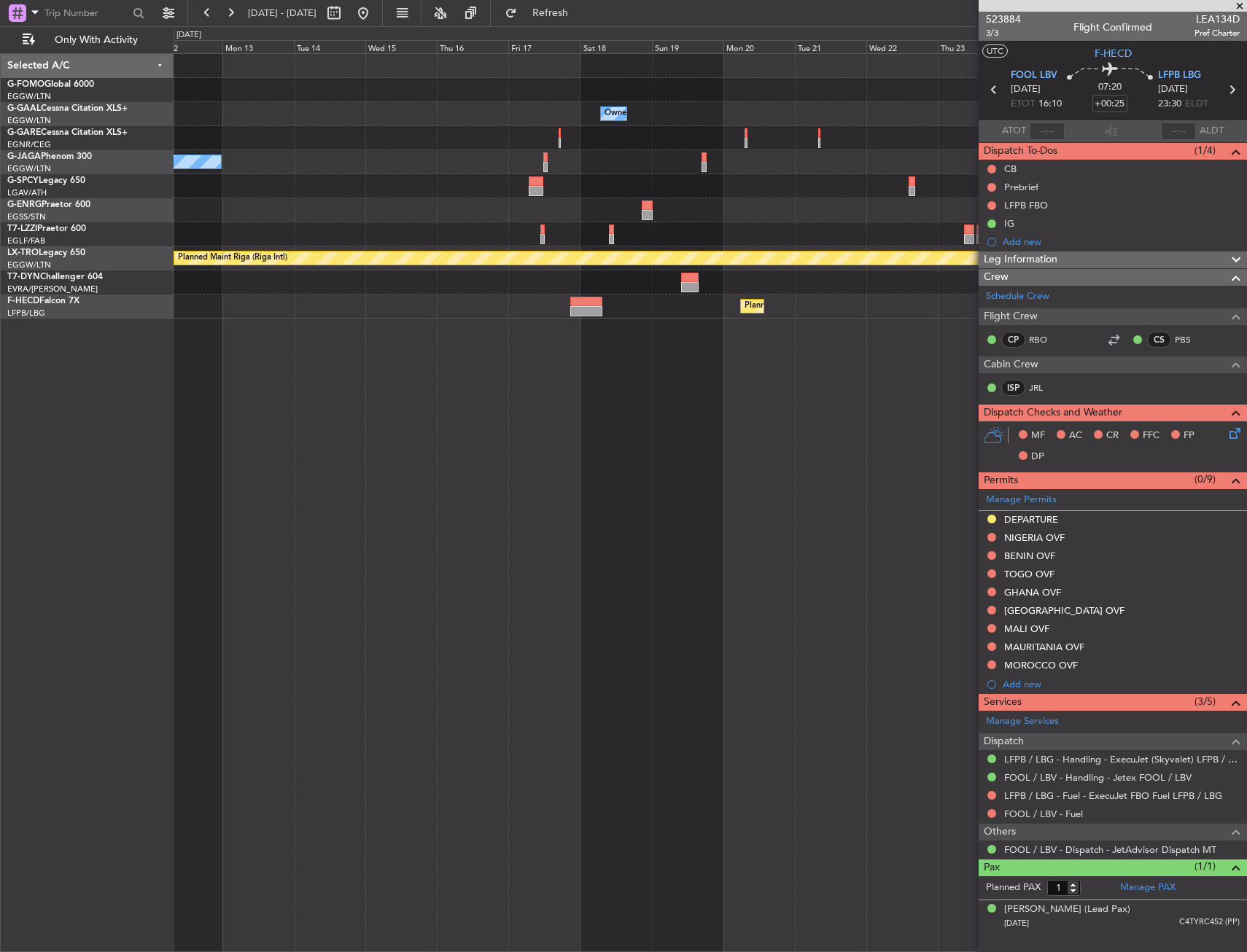
click at [759, 287] on div "Owner Owner No Crew A/C Unavailable London (Luton) Planned Maint Riga (Riga Int…" at bounding box center [709, 186] width 1073 height 264
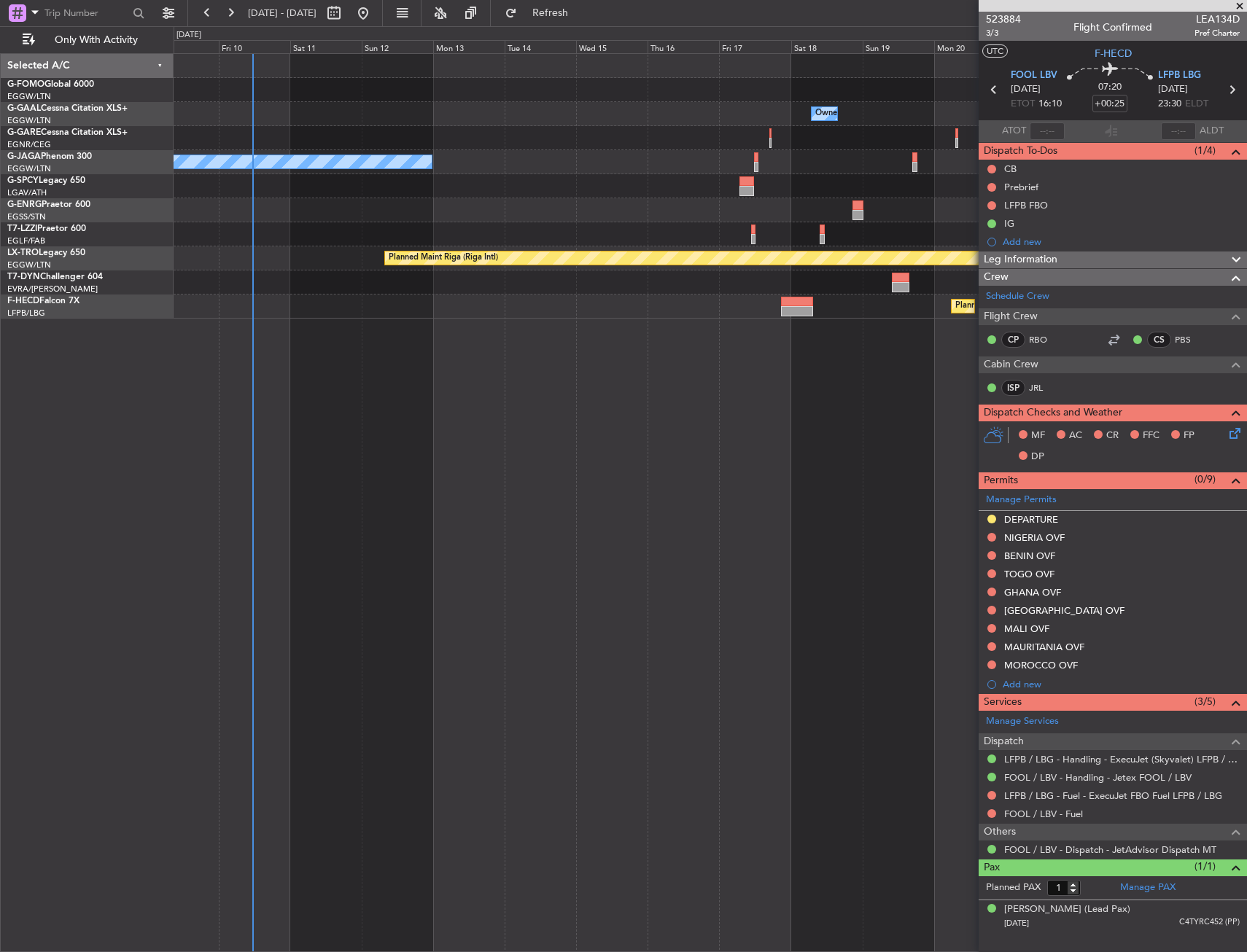
click at [717, 285] on div "Owner Owner No Crew A/C Unavailable London (Luton) Planned Maint Riga (Riga Int…" at bounding box center [709, 186] width 1073 height 264
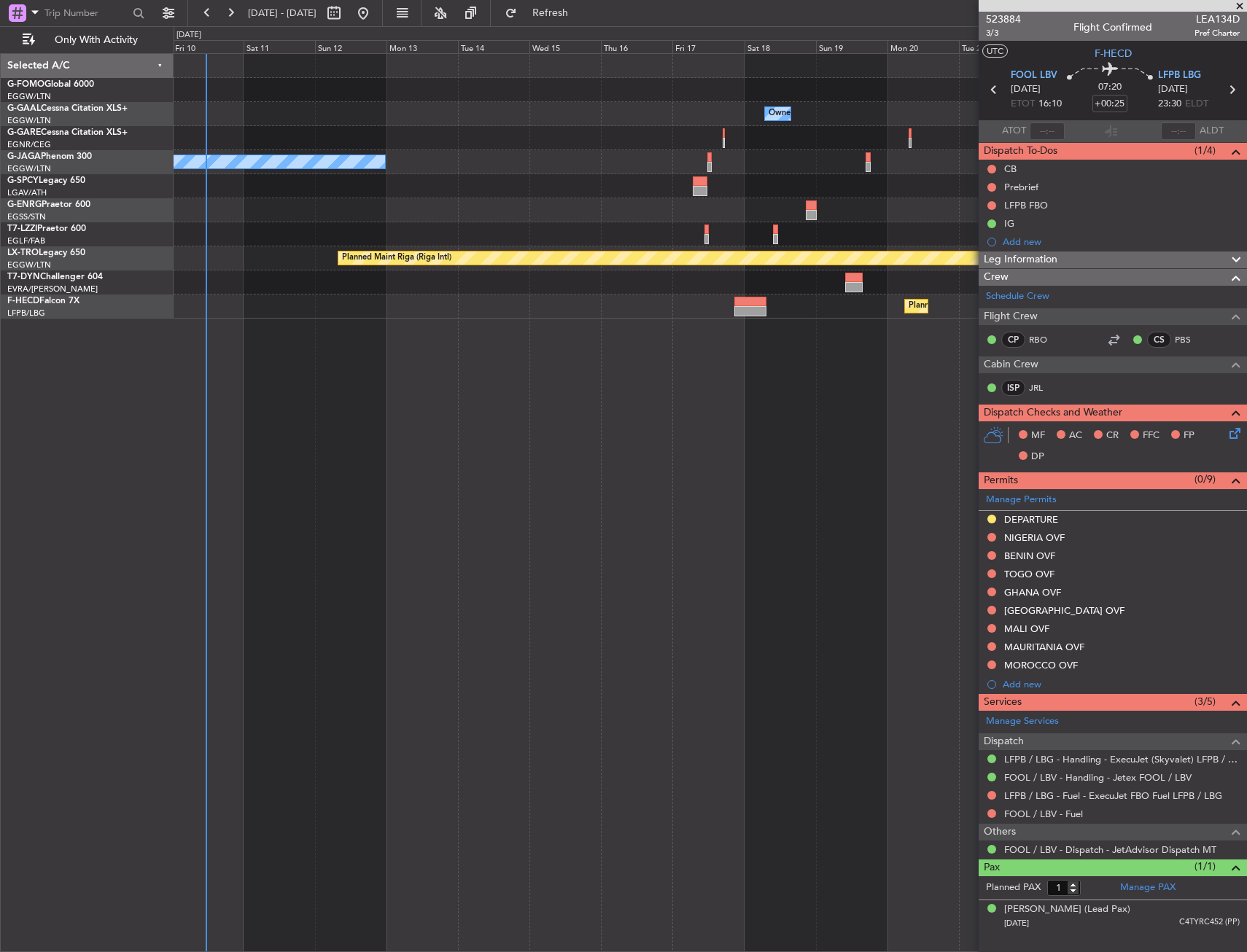
click at [411, 359] on div "Owner Owner No Crew A/C Unavailable London (Luton) Planned Maint Riga (Riga Int…" at bounding box center [710, 503] width 1073 height 899
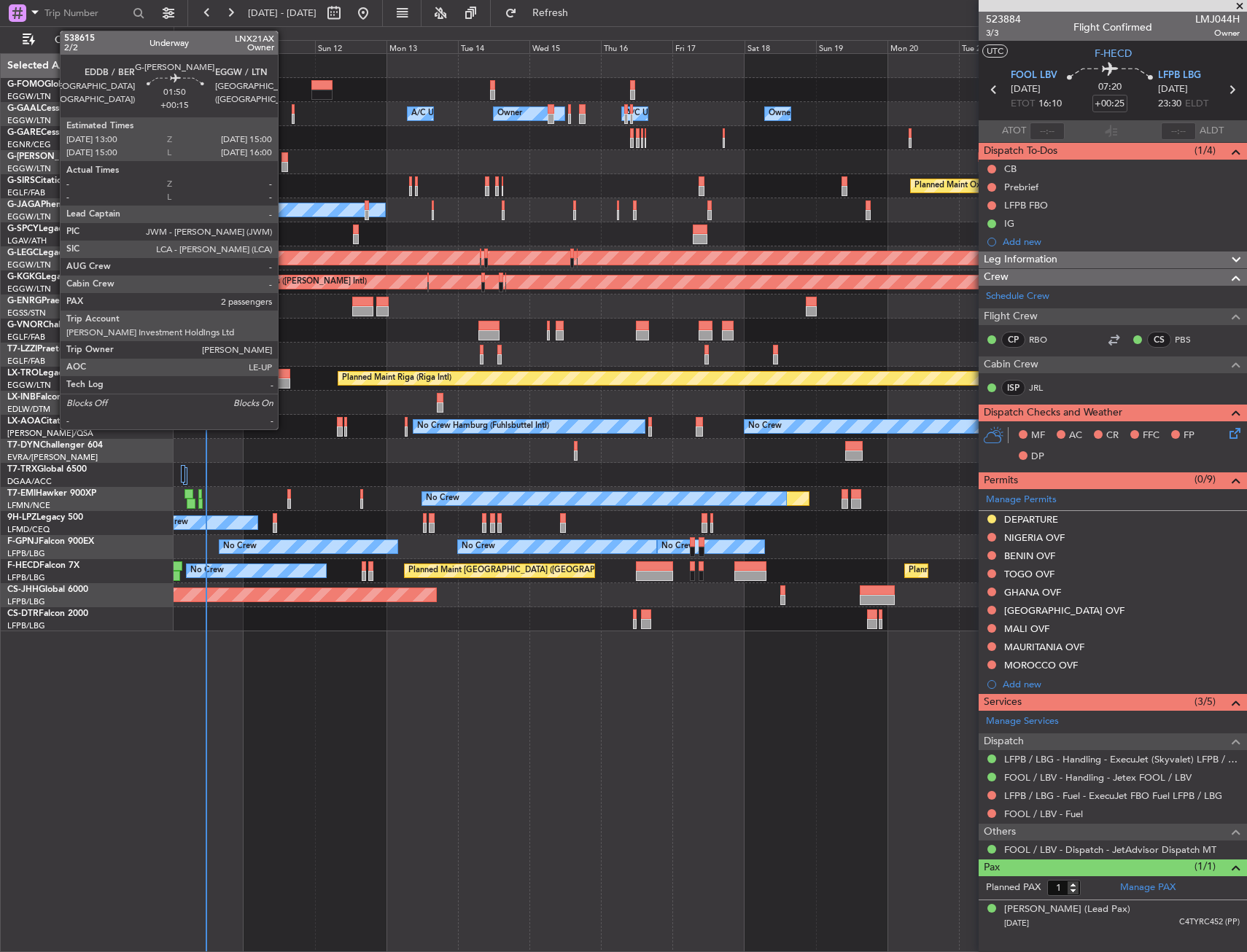
click at [284, 160] on div at bounding box center [284, 156] width 6 height 10
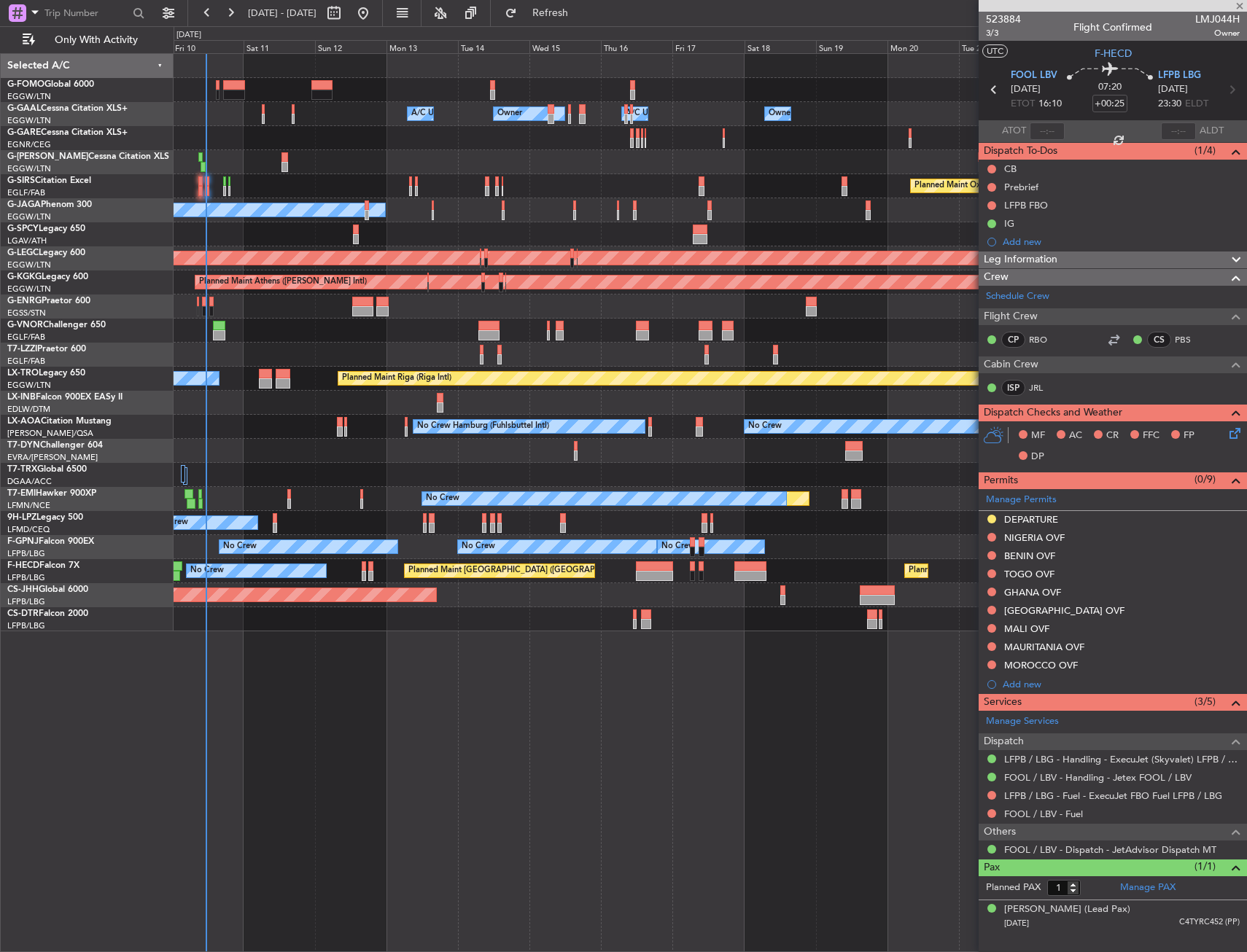
type input "+00:15"
type input "2"
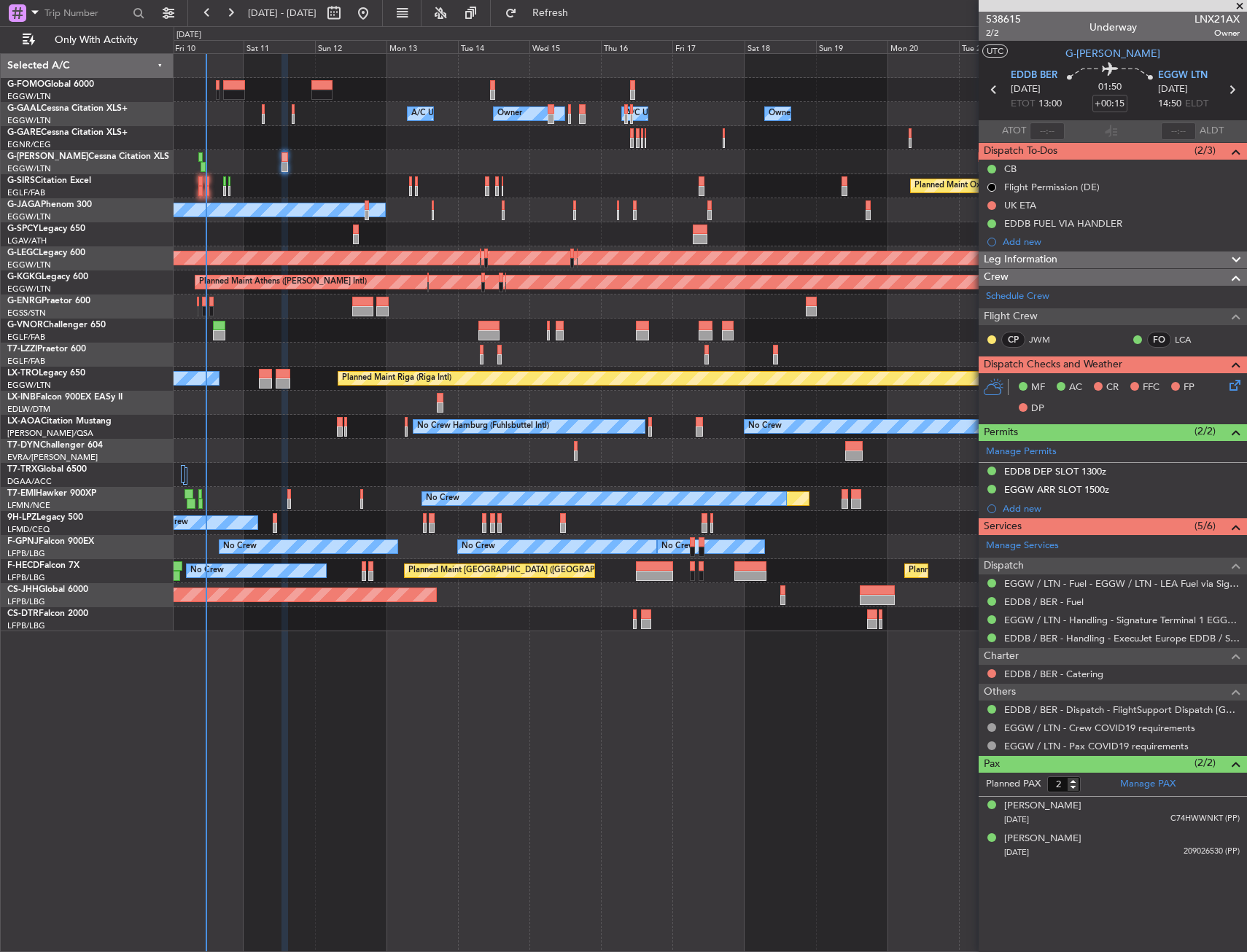
drag, startPoint x: 1008, startPoint y: 245, endPoint x: 1034, endPoint y: 249, distance: 26.3
click at [1008, 245] on div "Add new" at bounding box center [1121, 242] width 237 height 13
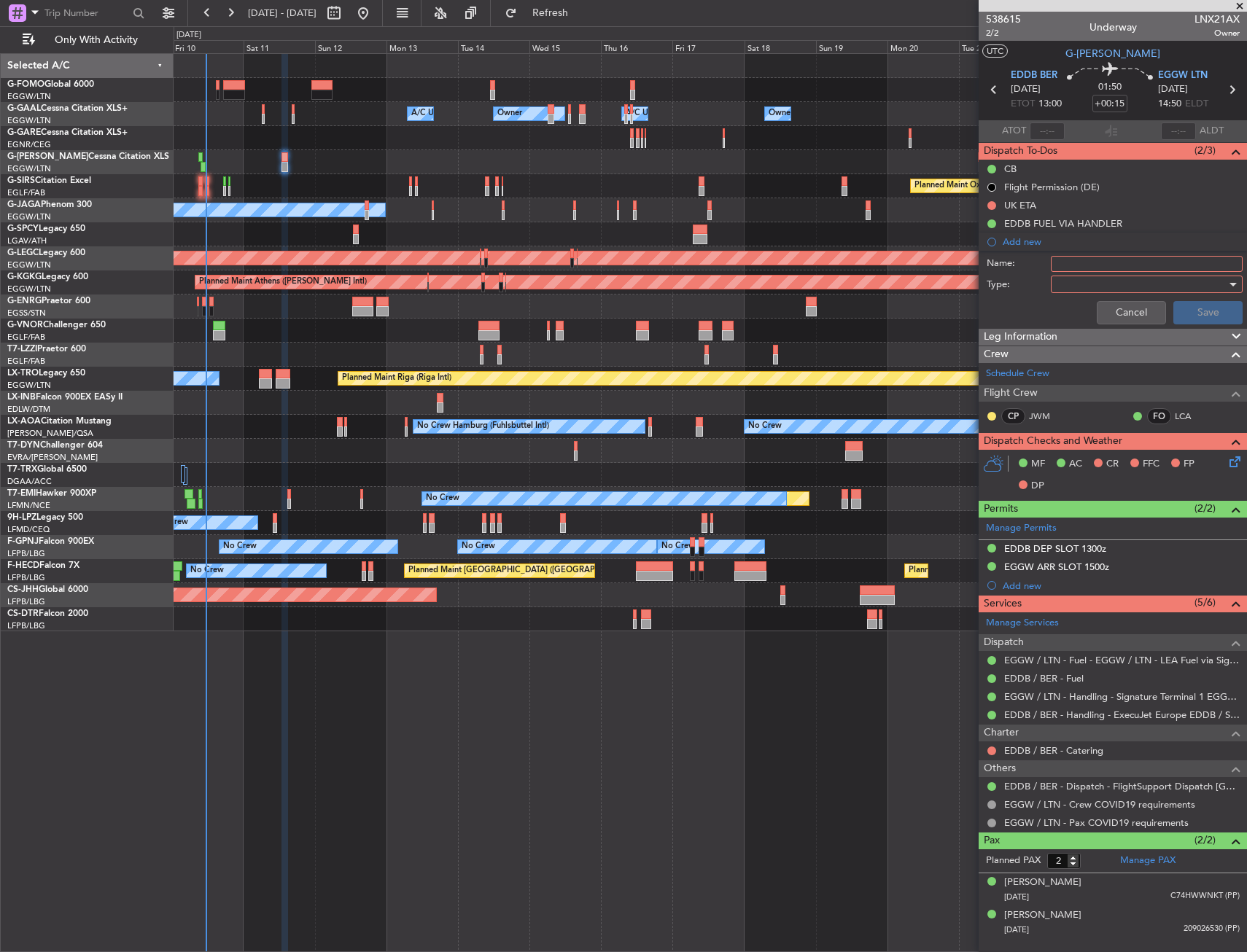
click at [1082, 273] on div at bounding box center [1141, 284] width 170 height 22
click at [1085, 264] on div at bounding box center [623, 476] width 1247 height 952
drag, startPoint x: 1082, startPoint y: 273, endPoint x: 1085, endPoint y: 264, distance: 9.5
click at [1085, 264] on input "Name:" at bounding box center [1145, 264] width 192 height 16
type input "Prebrief"
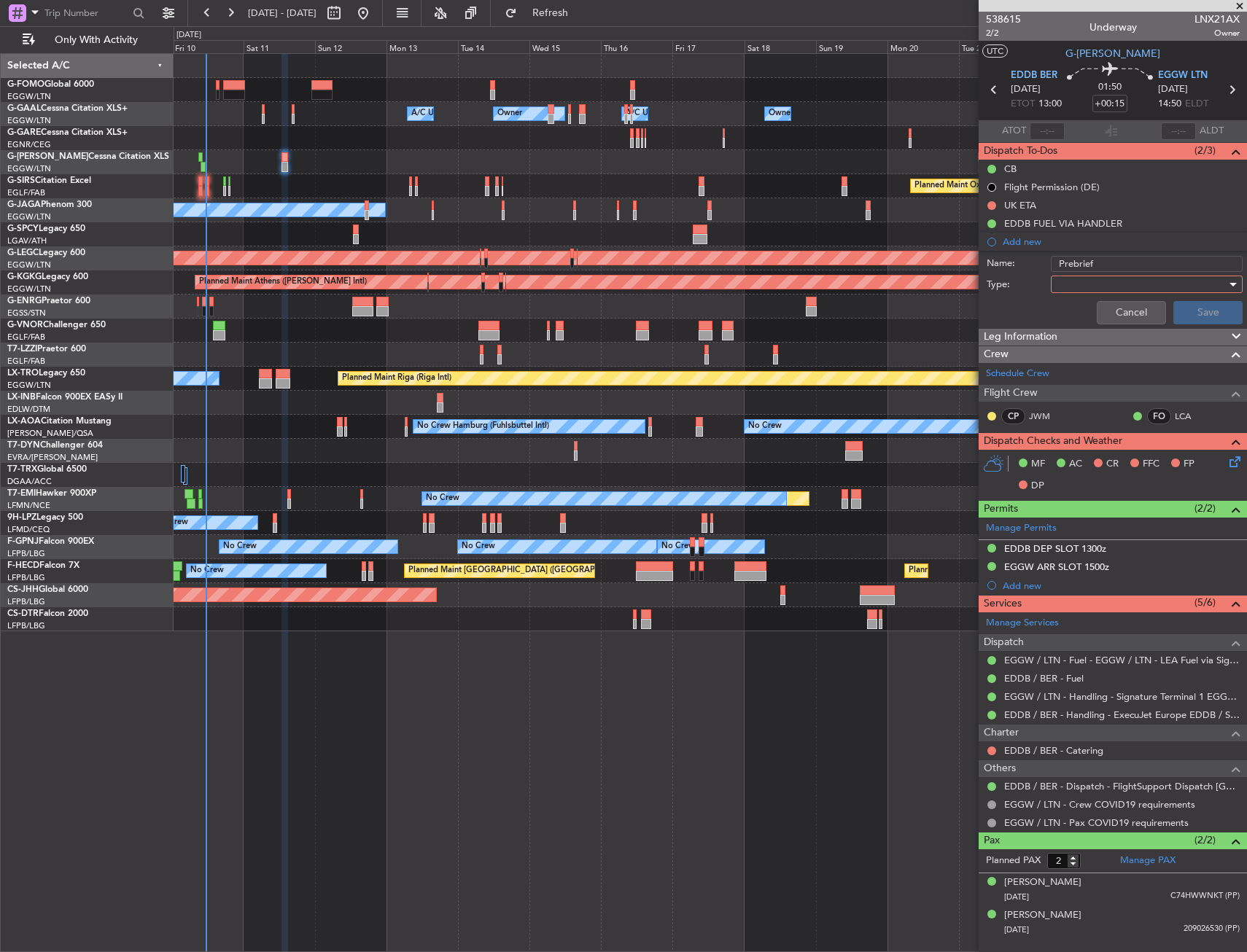
click at [1066, 287] on div at bounding box center [1141, 284] width 170 height 22
click at [1074, 334] on span "Country" at bounding box center [1139, 336] width 179 height 22
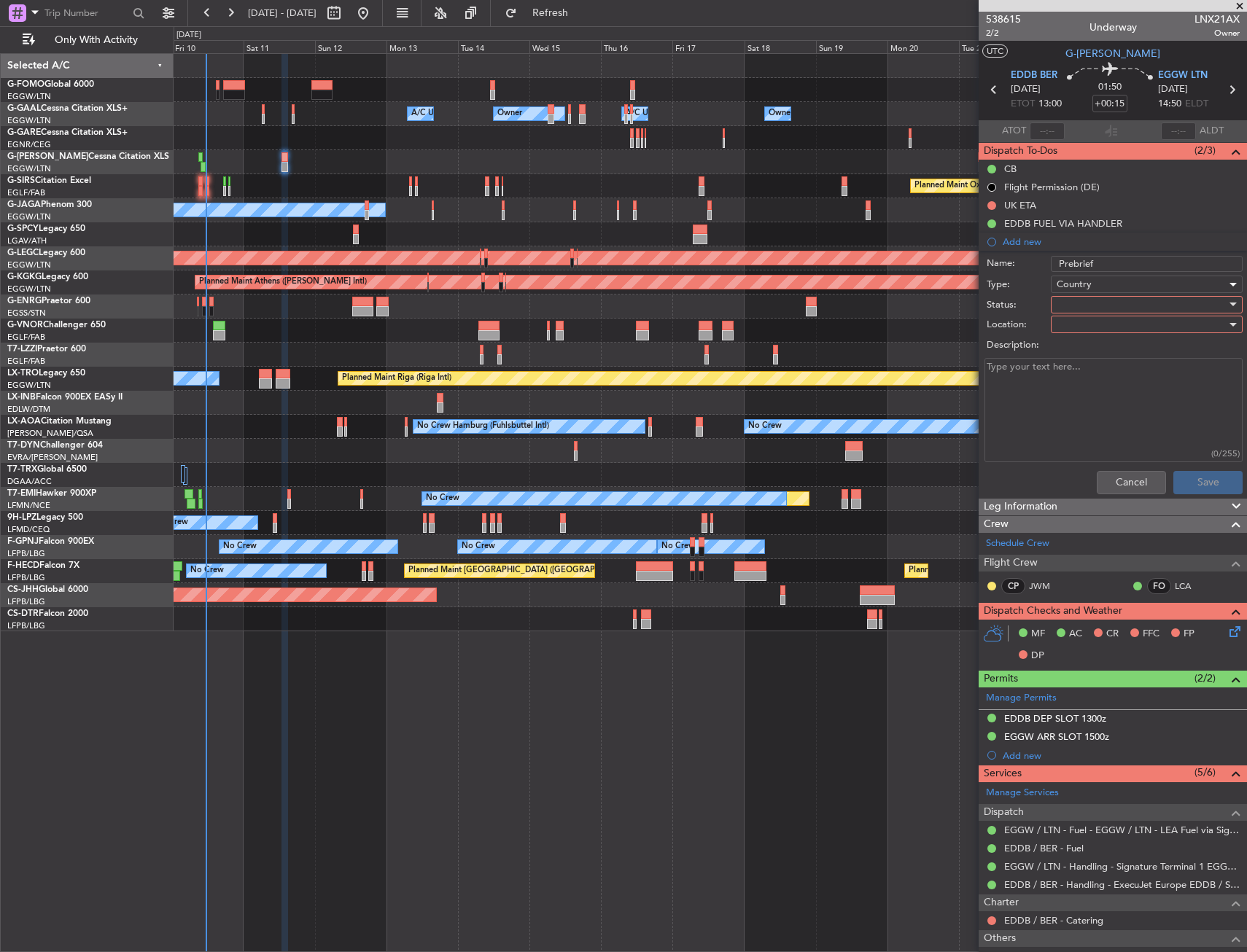
click at [1077, 283] on span "Country" at bounding box center [1073, 284] width 35 height 13
click at [1078, 310] on span "Generic" at bounding box center [1140, 314] width 171 height 22
click at [1078, 310] on div at bounding box center [1141, 305] width 170 height 22
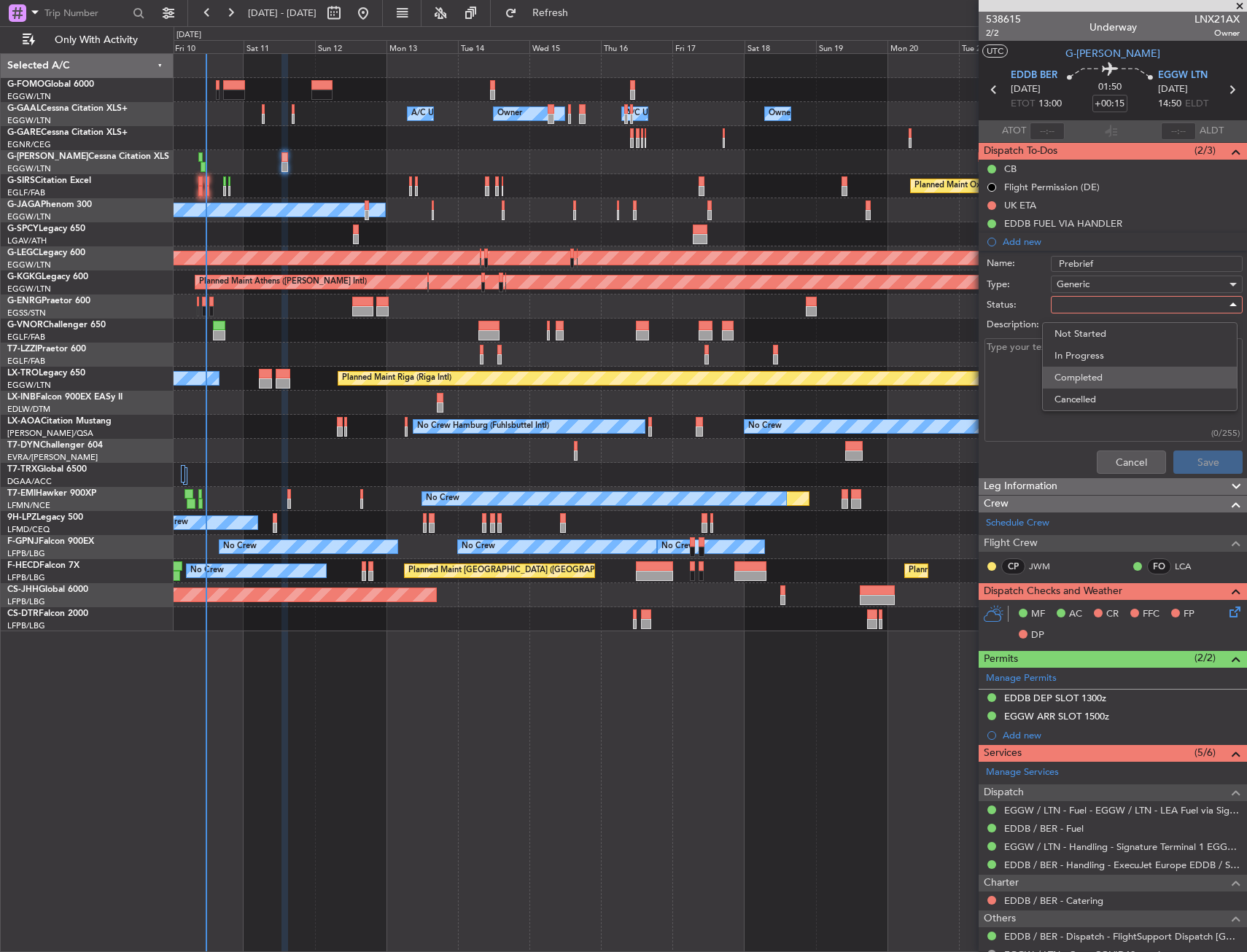
click at [1080, 379] on span "Completed" at bounding box center [1140, 378] width 171 height 22
click at [1073, 377] on textarea "Description:" at bounding box center [1113, 390] width 258 height 104
type textarea "5500lbs fuel"
click at [1197, 467] on button "Save" at bounding box center [1207, 462] width 69 height 23
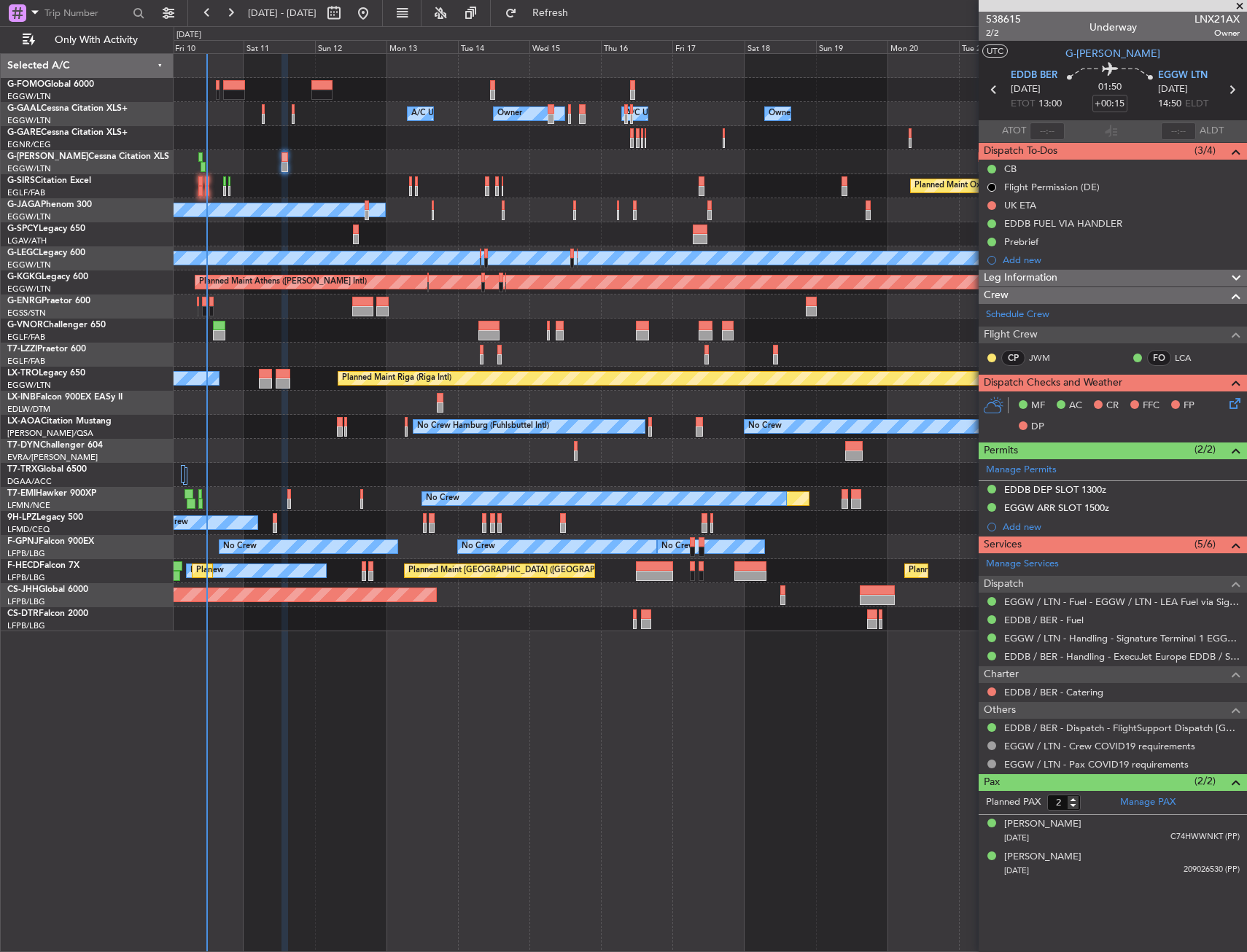
click at [555, 517] on div "Owner Owner A/C Unavailable A/C Unavailable Owner Owner Planned Maint London (L…" at bounding box center [709, 343] width 1073 height 577
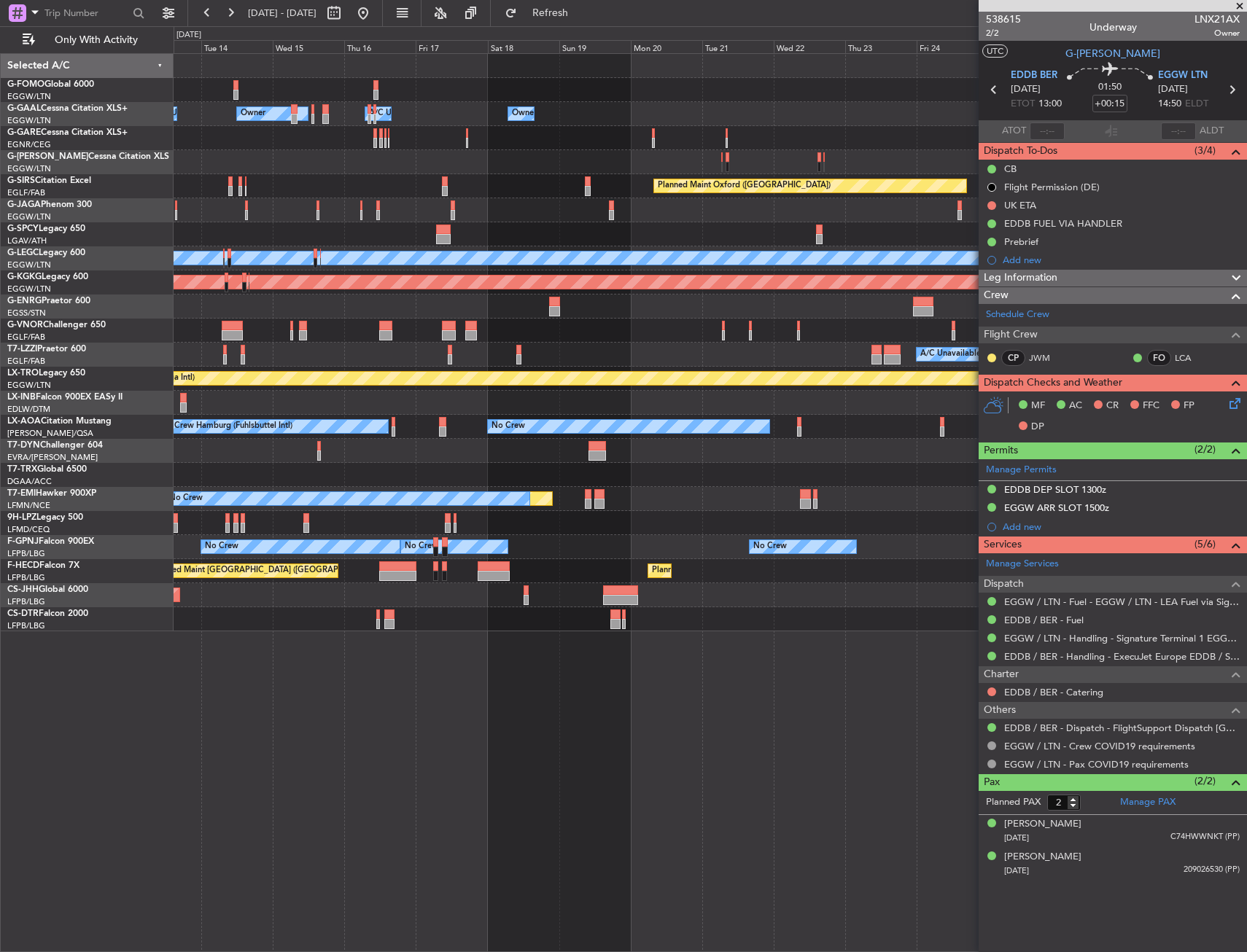
click at [435, 544] on div "Owner Owner A/C Unavailable A/C Unavailable Owner Owner Owner Planned Maint Oxf…" at bounding box center [709, 343] width 1073 height 577
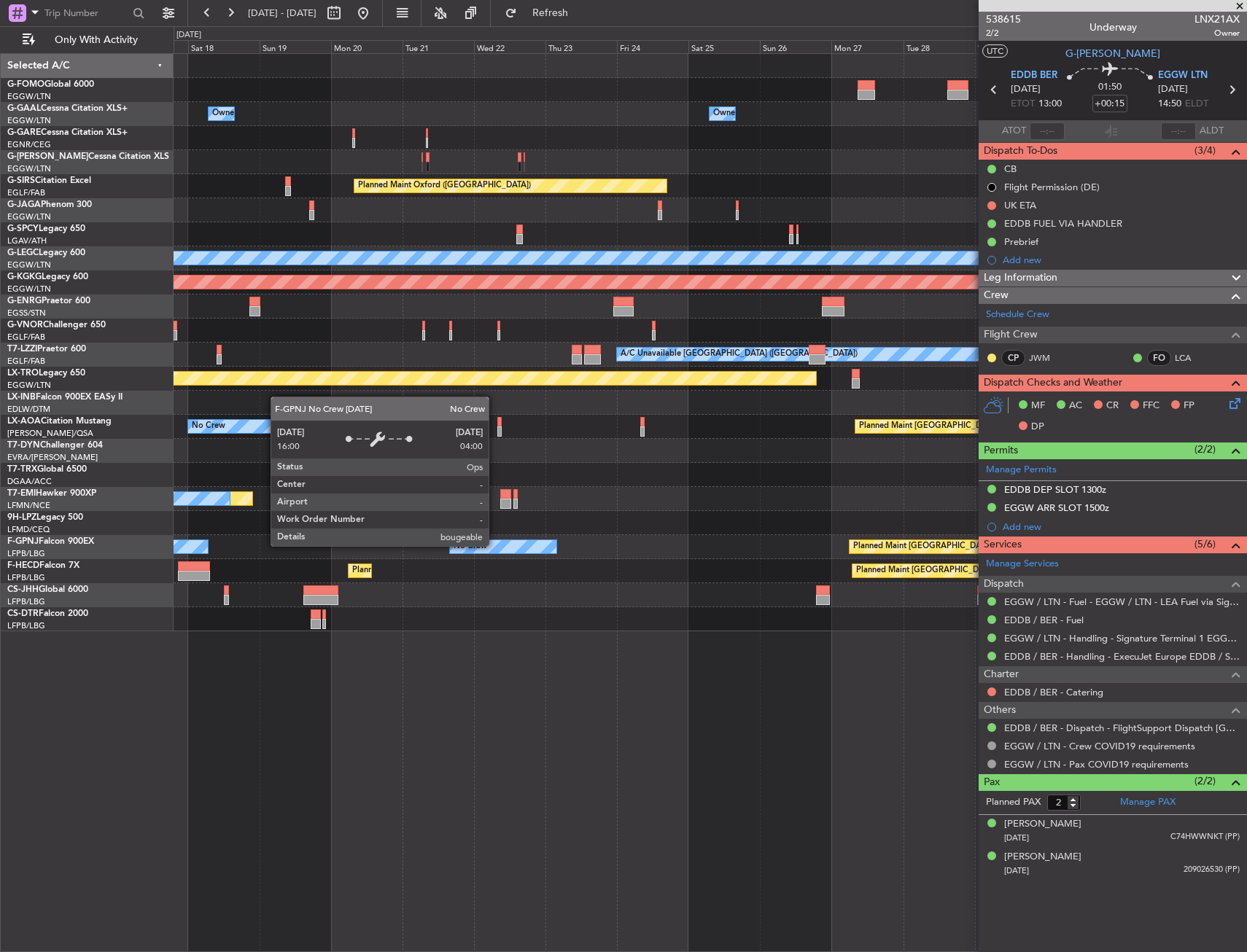
click at [368, 601] on div "Owner Owner Owner Owner Owner A/C Unavailable Planned Maint Oxford (Kidlington)…" at bounding box center [709, 343] width 1073 height 577
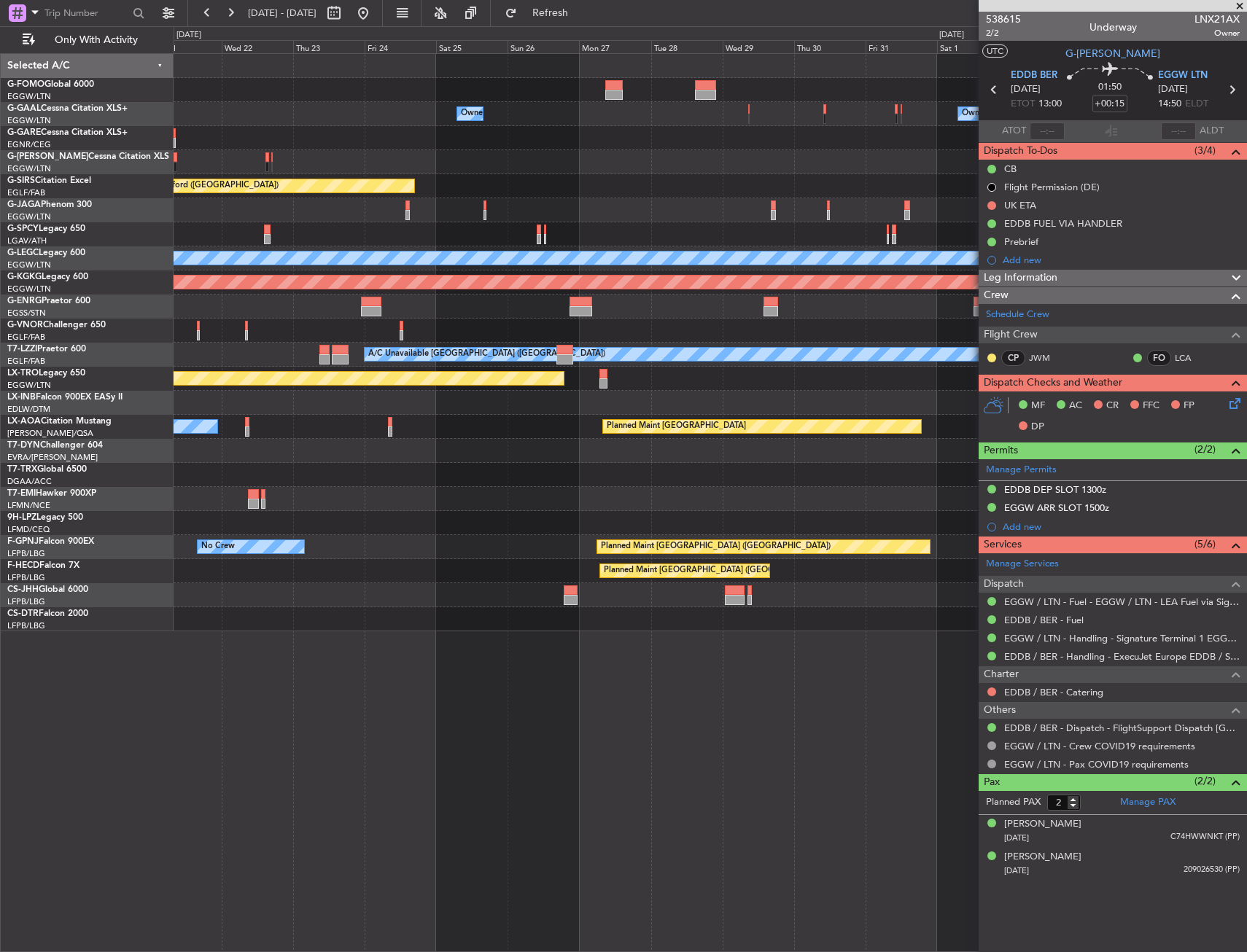
click at [318, 639] on div "Owner Owner Owner Planned Maint Oxford (Kidlington) Planned Maint Bournemouth P…" at bounding box center [710, 503] width 1073 height 899
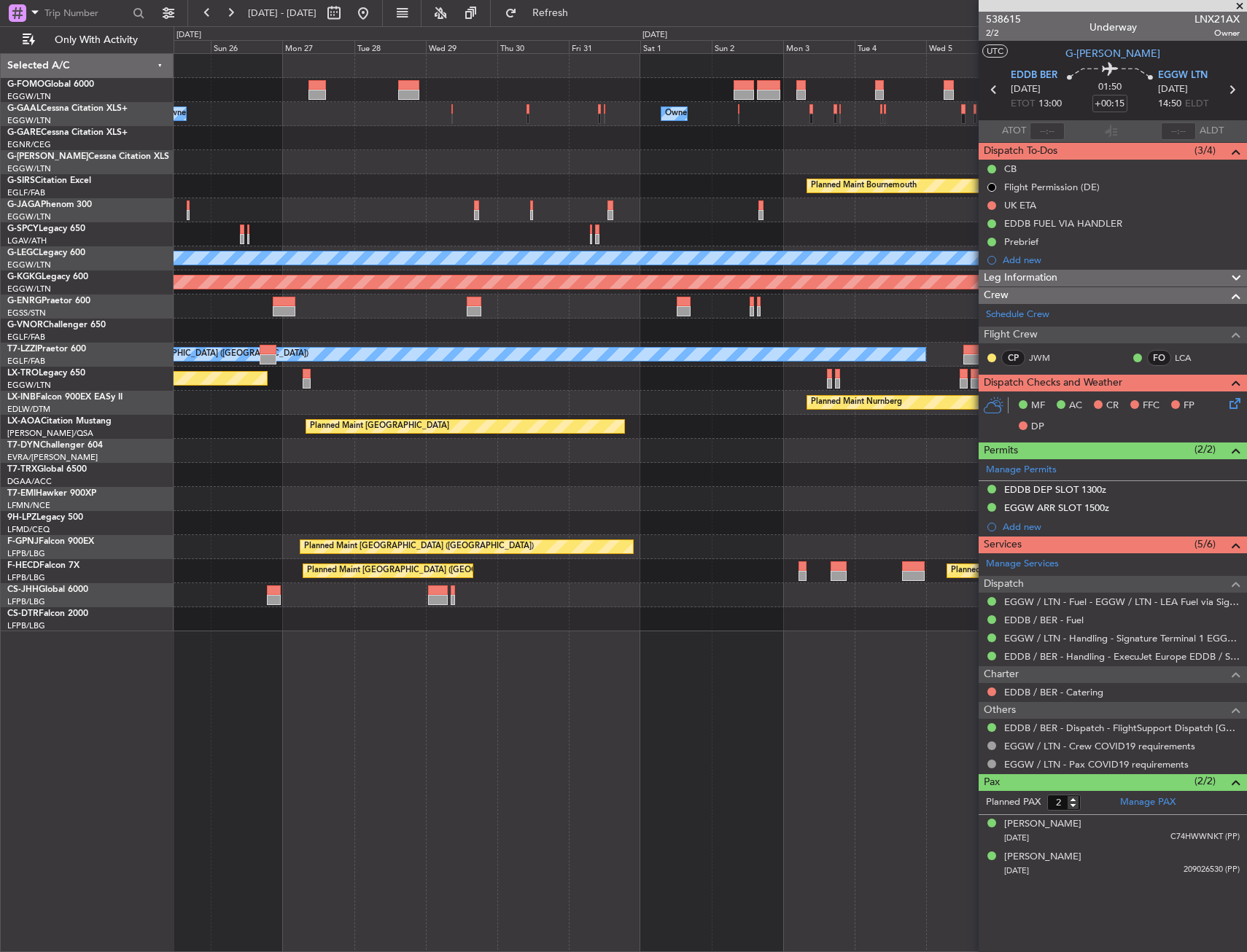
click at [343, 630] on div "Owner Owner Planned Maint Bournemouth Planned Maint Bournemouth Planned Maint O…" at bounding box center [709, 343] width 1073 height 577
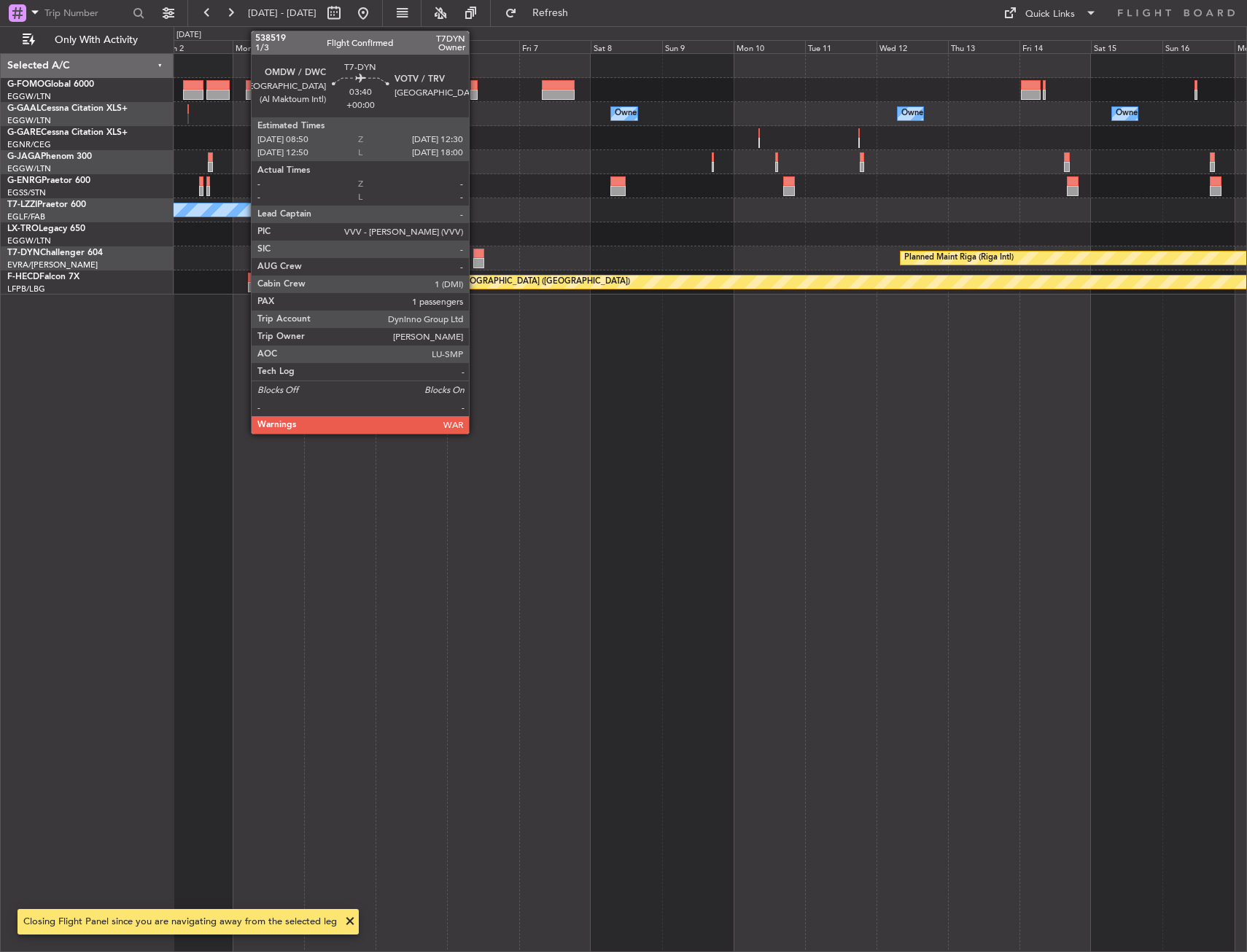
click at [476, 257] on div at bounding box center [478, 254] width 11 height 10
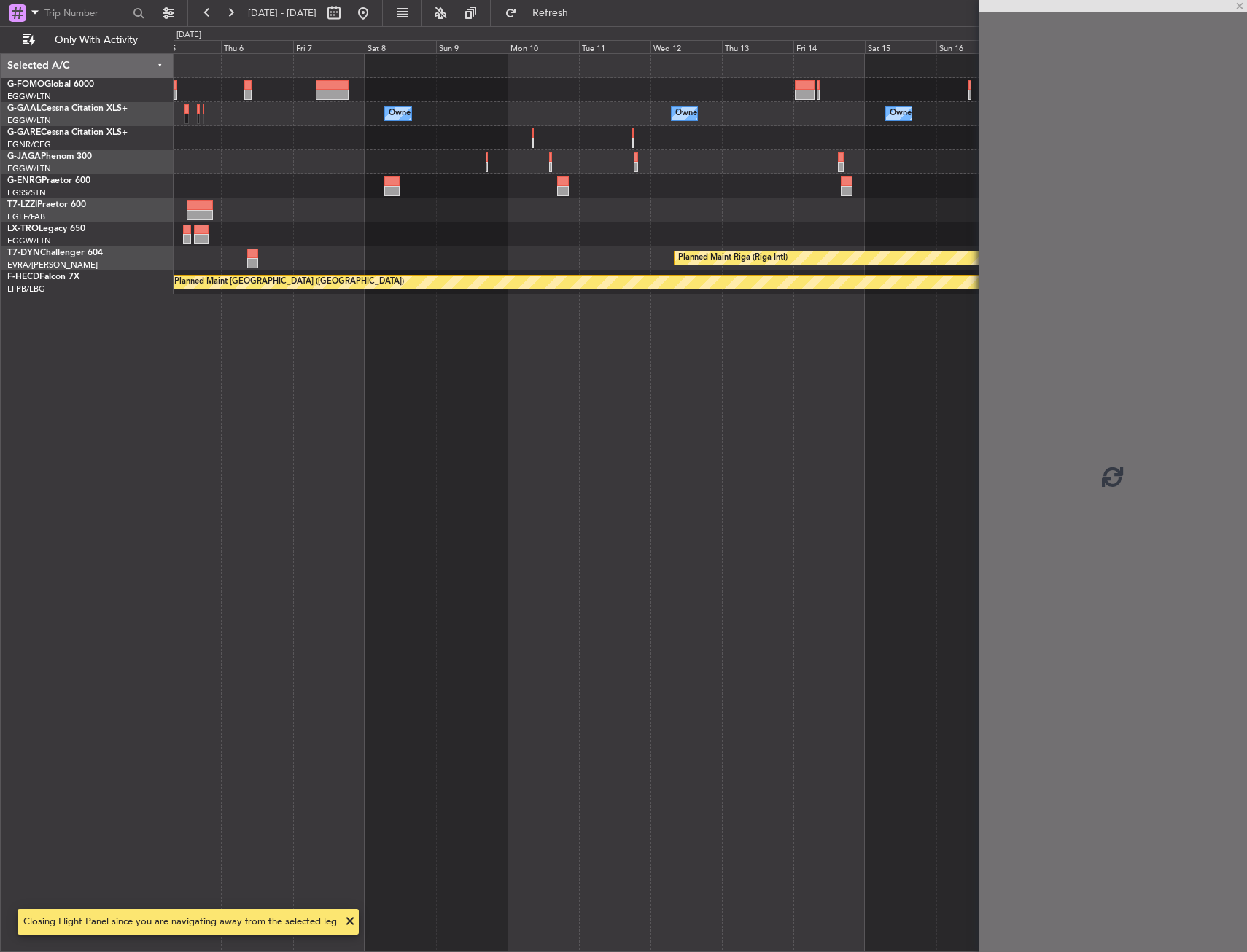
click at [330, 378] on div "Owner Owner Owner Owner Owner Owner A/C Unavailable London (Luton) Planned Main…" at bounding box center [710, 503] width 1073 height 899
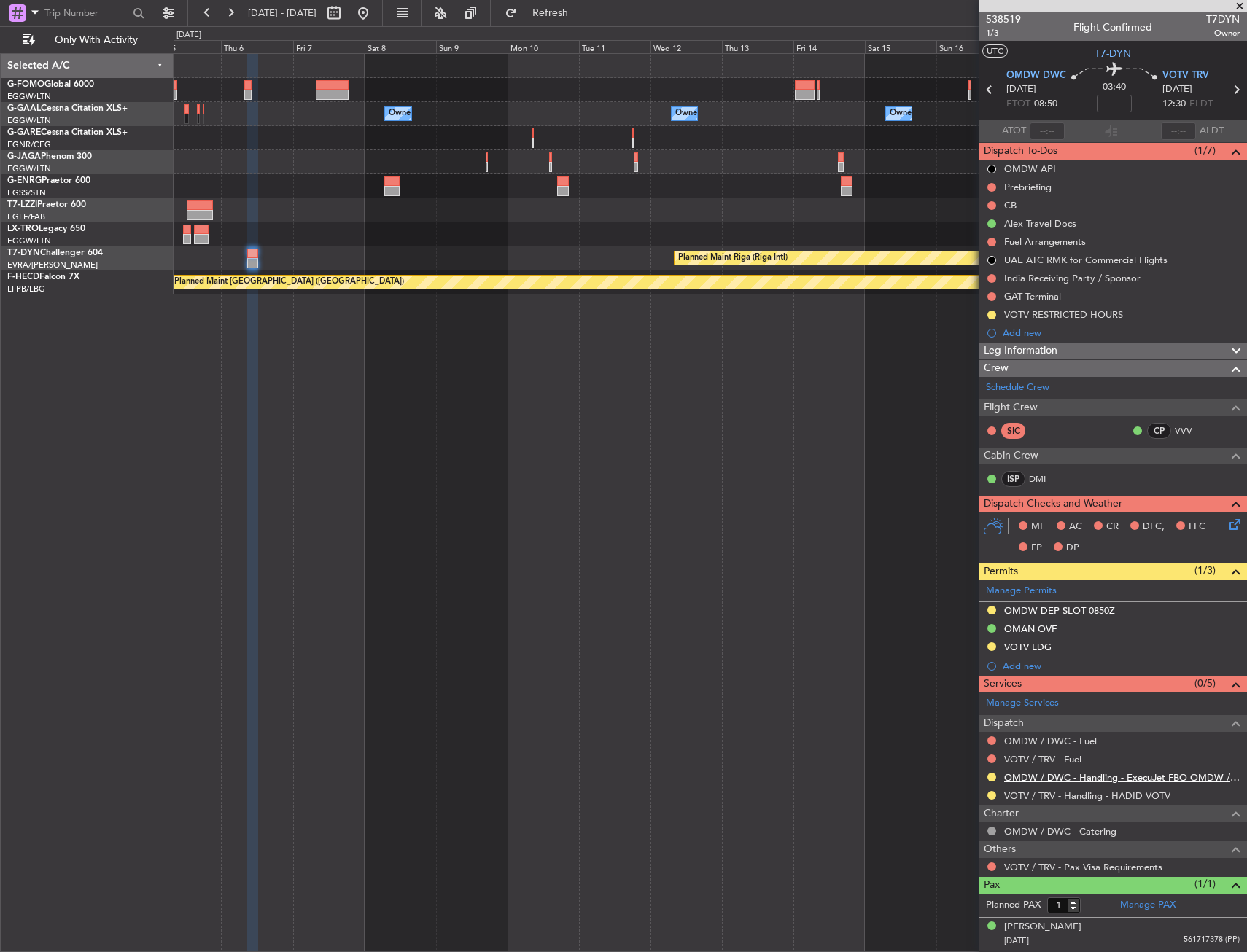
click at [1020, 775] on link "OMDW / DWC - Handling - ExecuJet FBO OMDW / DWC" at bounding box center [1122, 778] width 236 height 13
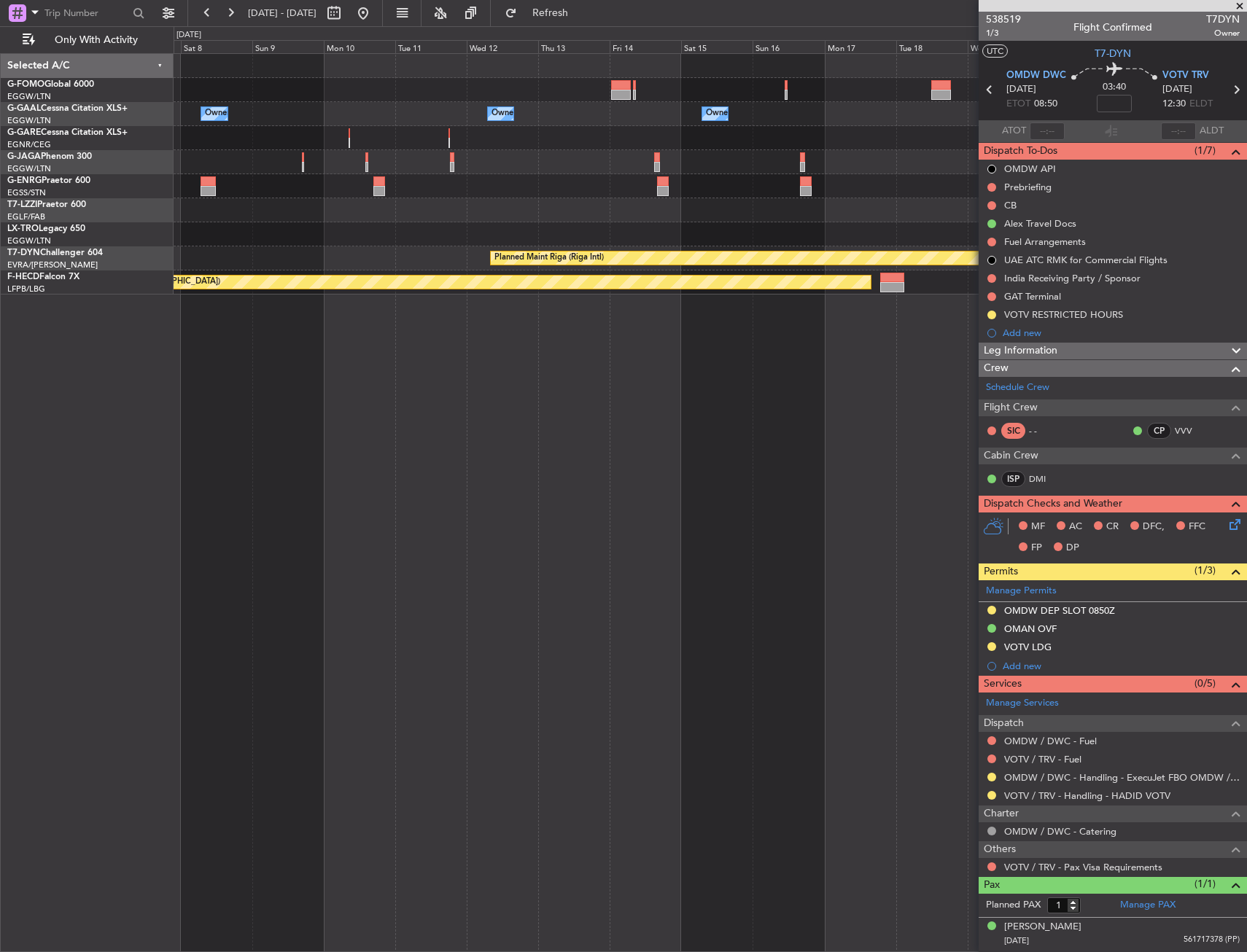
click at [372, 280] on div "Owner Owner Owner Owner Owner A/C Unavailable [GEOGRAPHIC_DATA] ([GEOGRAPHIC_DA…" at bounding box center [709, 174] width 1073 height 241
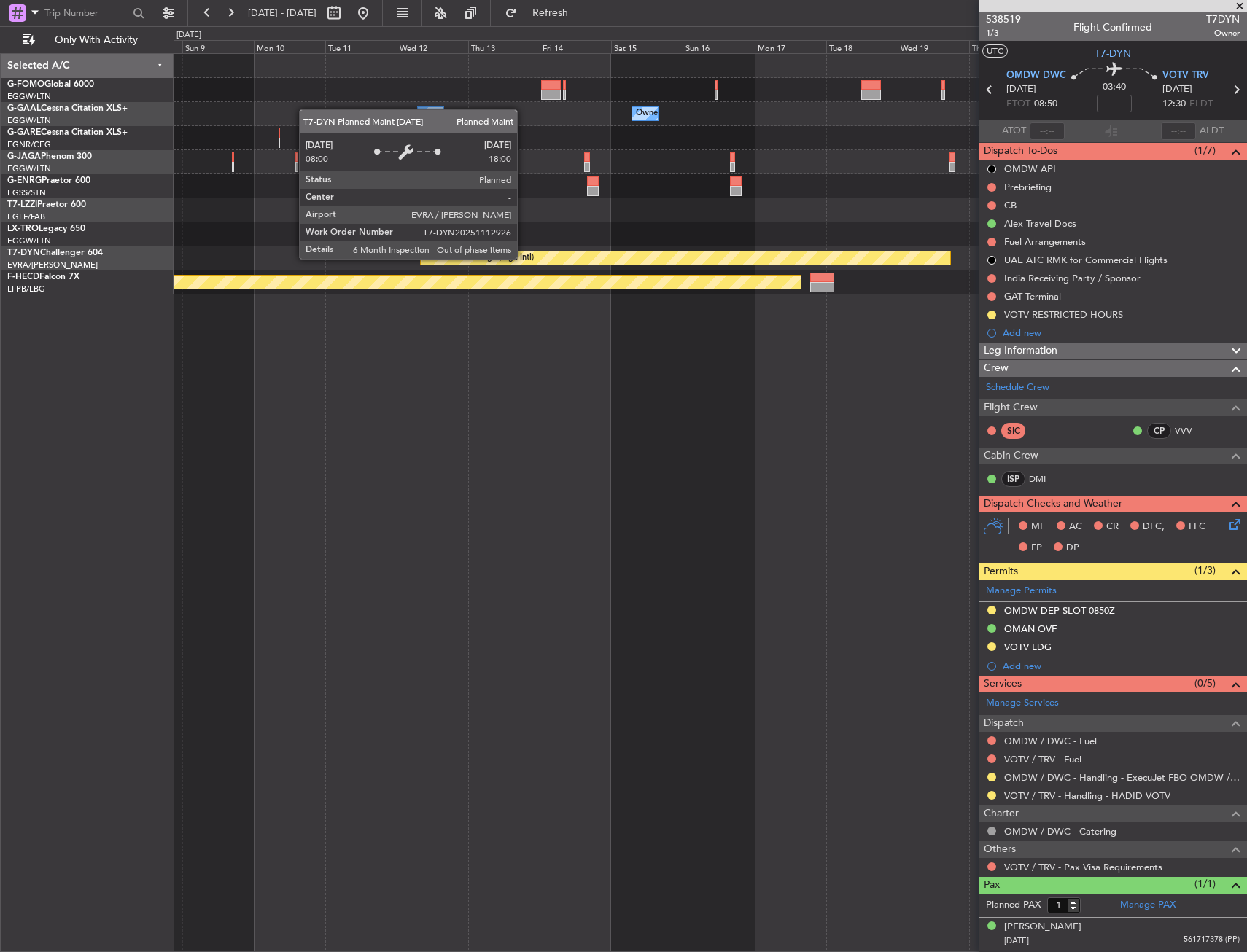
click at [427, 284] on div "Owner Owner Owner Owner Owner Planned Maint [GEOGRAPHIC_DATA] (Riga Intl) Plann…" at bounding box center [709, 174] width 1073 height 241
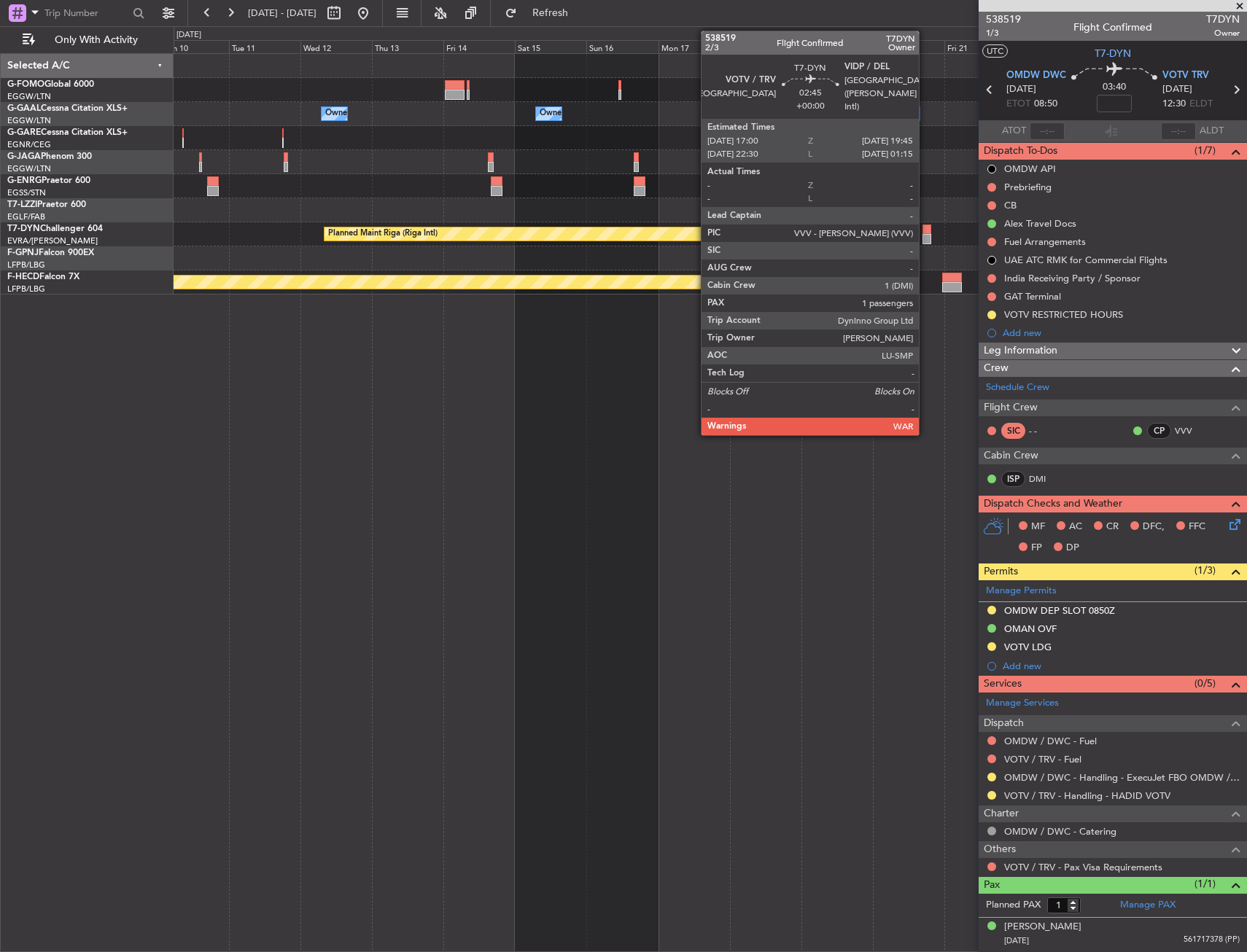
click at [925, 230] on div at bounding box center [927, 229] width 9 height 10
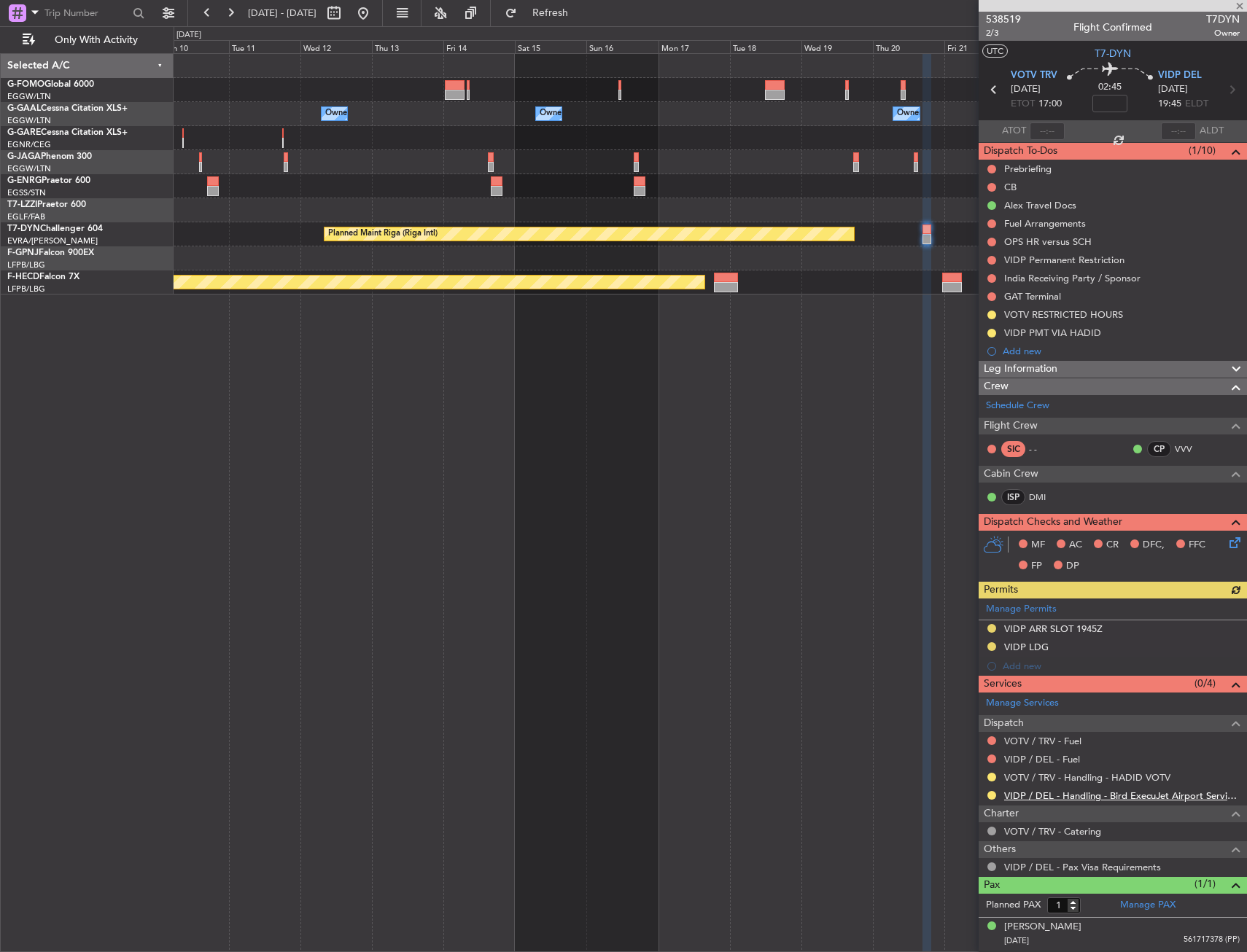
click at [1054, 792] on link "VIDP / DEL - Handling - Bird ExecuJet Airport Services Private Limited VIDP / D…" at bounding box center [1122, 796] width 236 height 13
click at [580, 334] on div "Owner Owner Owner Owner Owner Planned Maint [GEOGRAPHIC_DATA] (Riga Intl) Plann…" at bounding box center [710, 503] width 1073 height 899
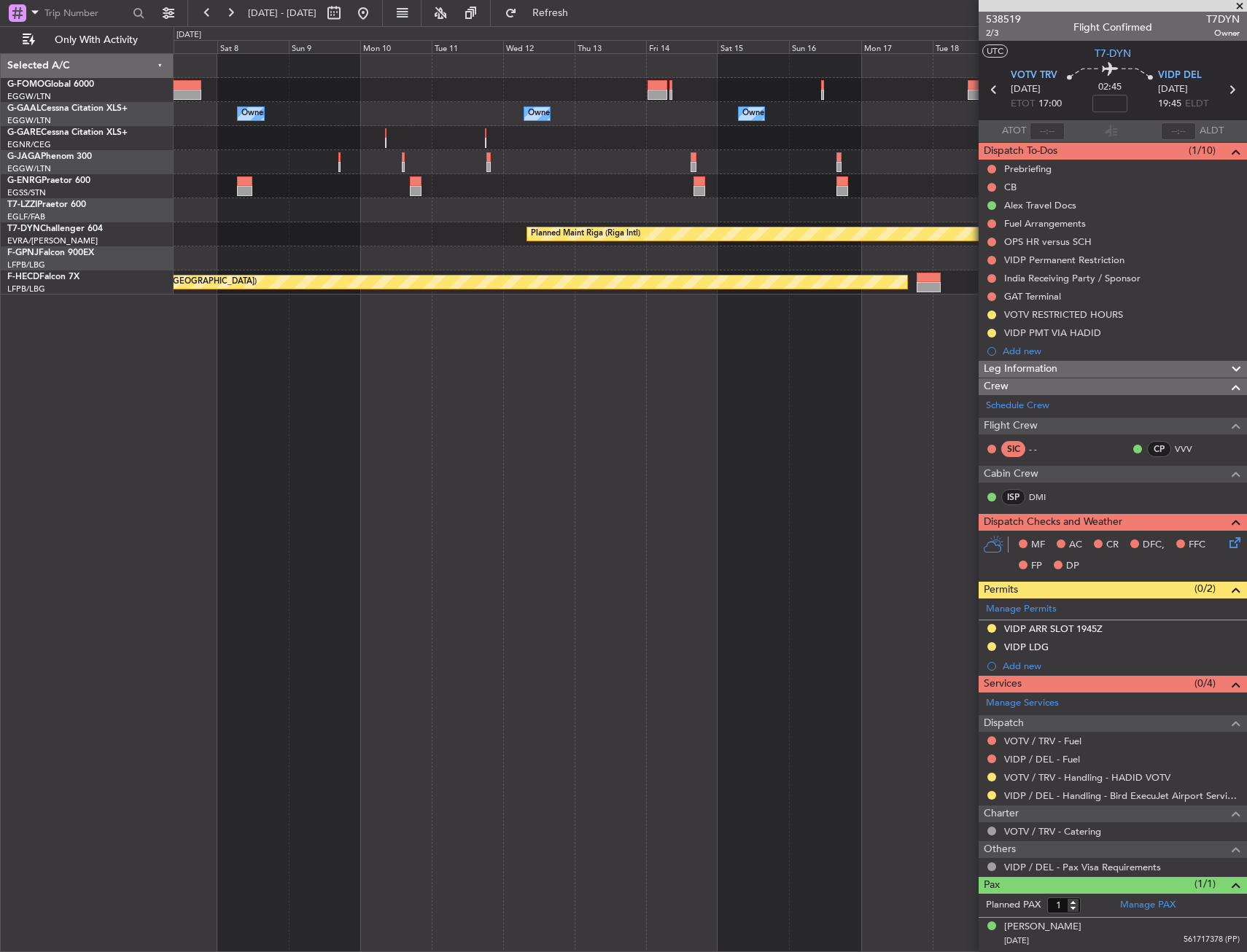
click at [639, 363] on div "Owner Owner Owner Owner Owner A/C Unavailable [GEOGRAPHIC_DATA] ([GEOGRAPHIC_DA…" at bounding box center [710, 503] width 1073 height 899
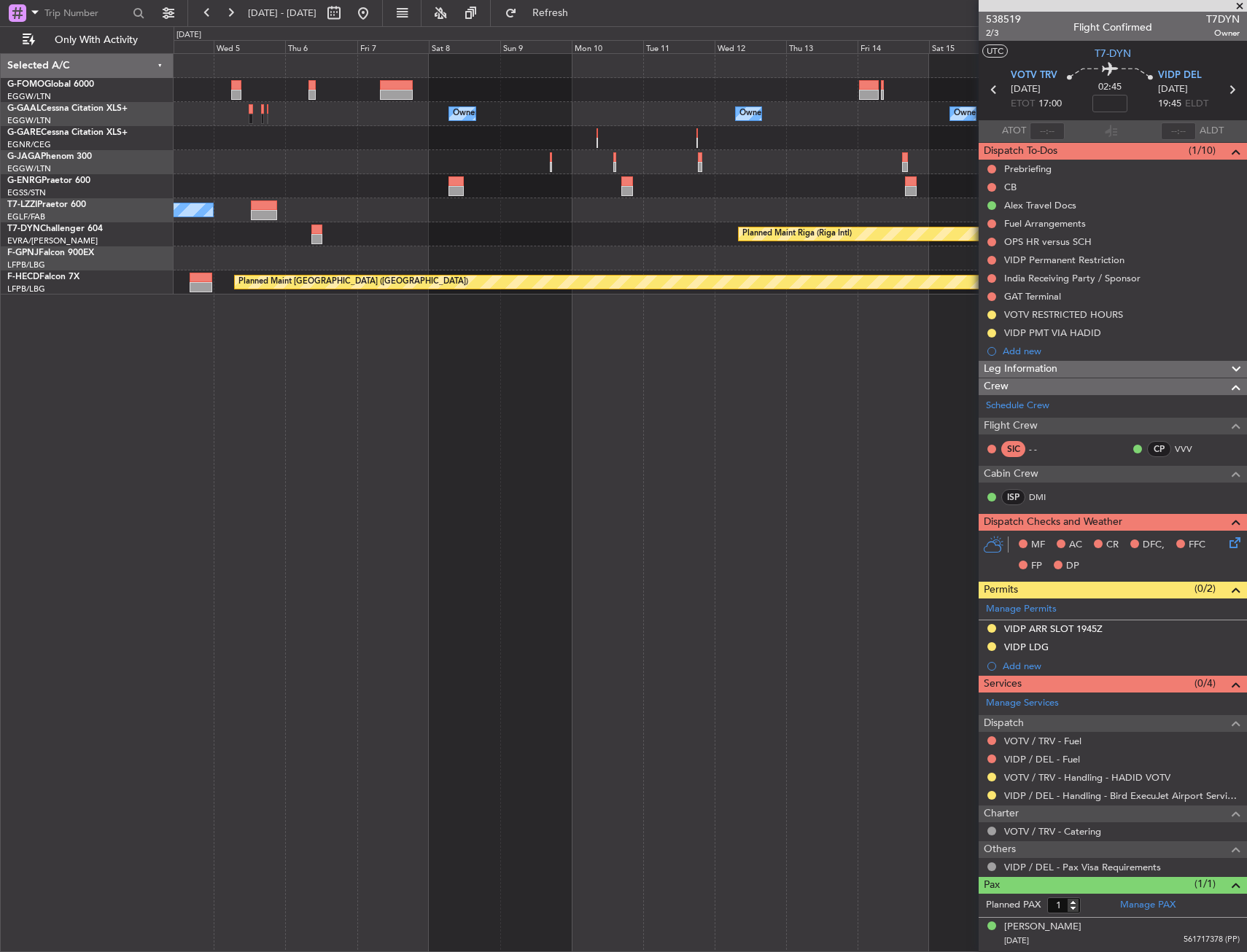
click at [709, 359] on div "Owner Owner Owner Owner Owner Owner A/C Unavailable [GEOGRAPHIC_DATA] ([GEOGRAP…" at bounding box center [710, 503] width 1073 height 899
click at [732, 352] on div "Owner Owner Owner Owner Owner Owner A/C Unavailable [GEOGRAPHIC_DATA] ([GEOGRAP…" at bounding box center [710, 503] width 1073 height 899
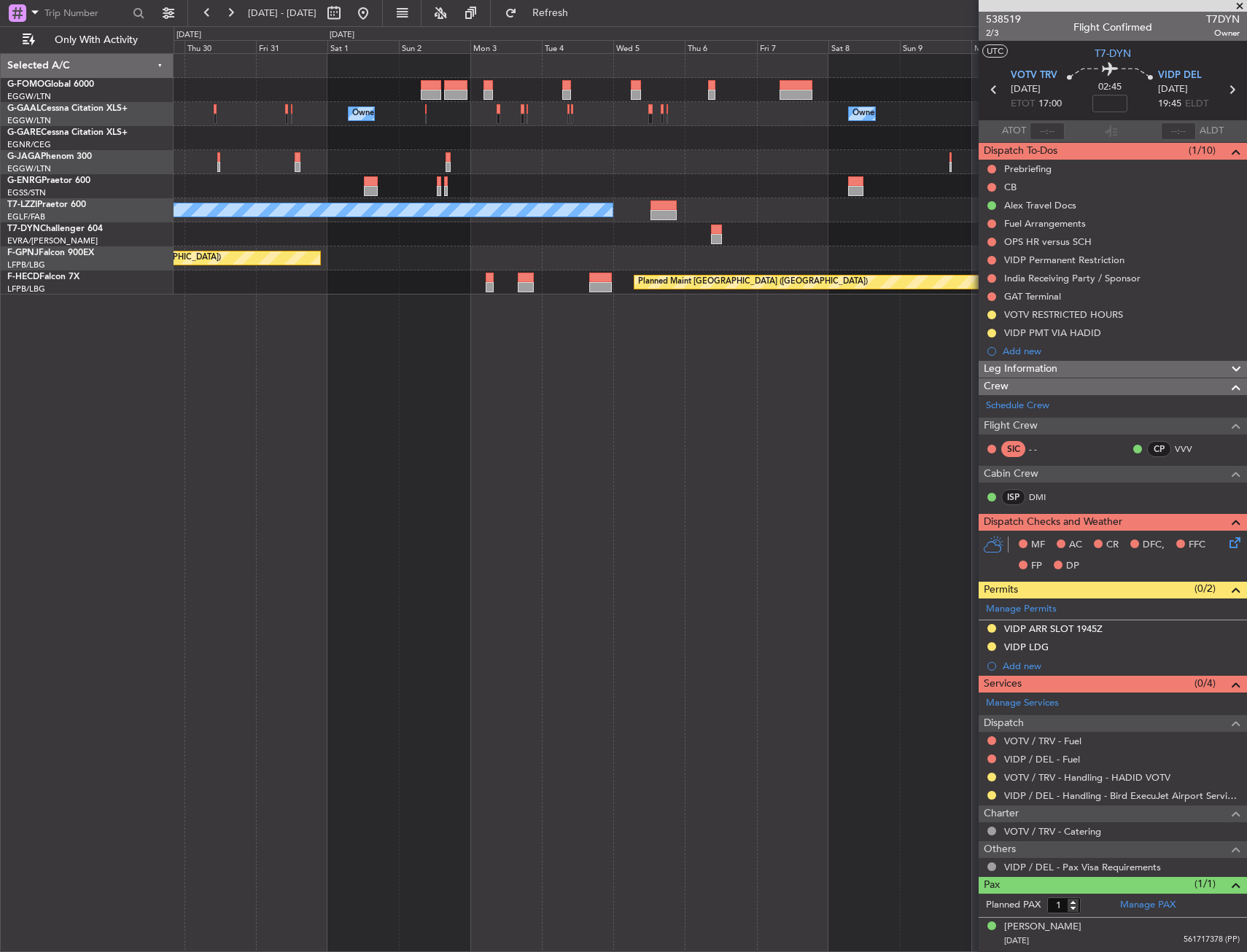
click at [675, 360] on div "Owner Owner Owner Owner A/C Unavailable [GEOGRAPHIC_DATA] ([GEOGRAPHIC_DATA]) P…" at bounding box center [710, 503] width 1073 height 899
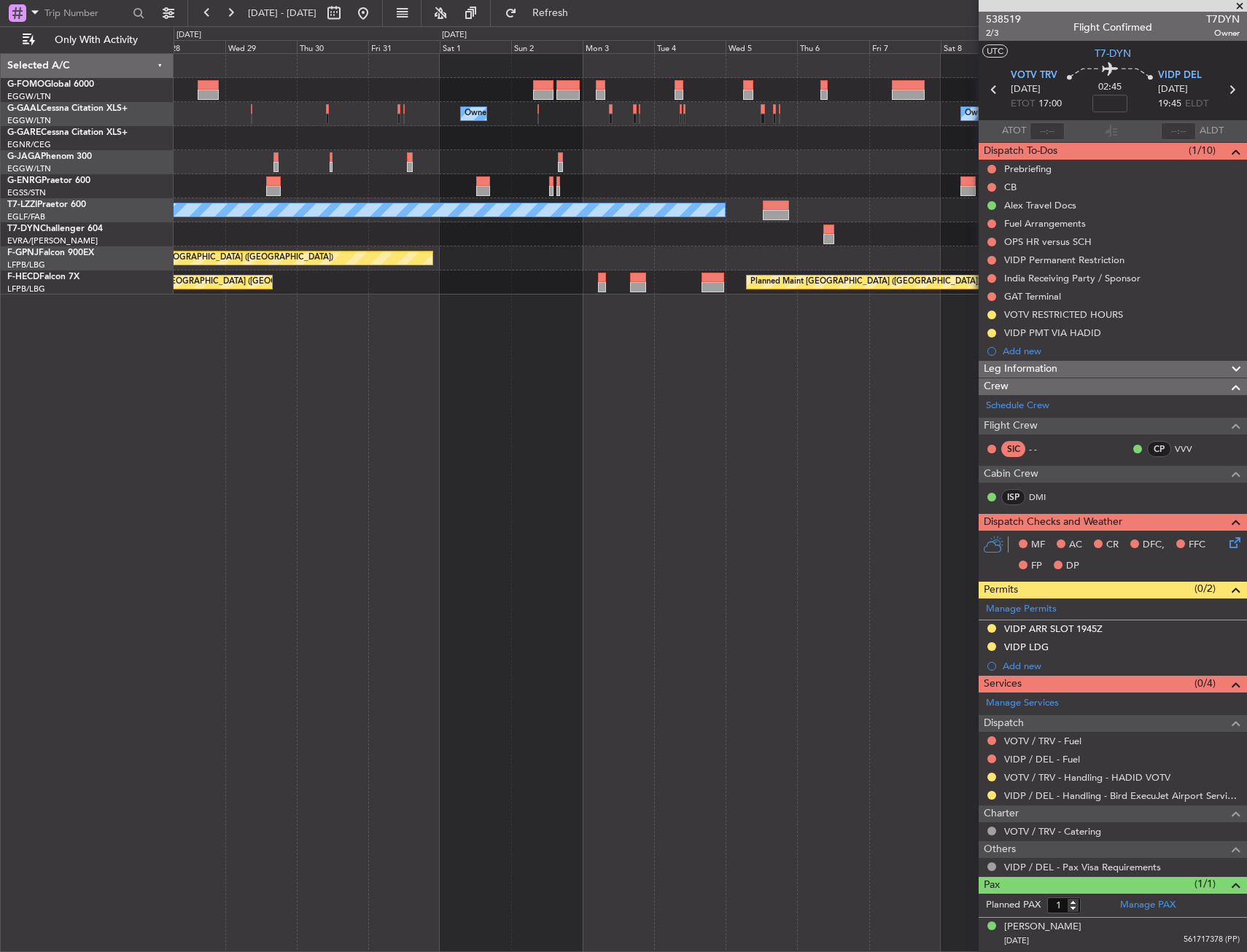
click at [671, 367] on div "Owner Owner Owner Owner A/C Unavailable [GEOGRAPHIC_DATA] ([GEOGRAPHIC_DATA]) P…" at bounding box center [710, 503] width 1073 height 899
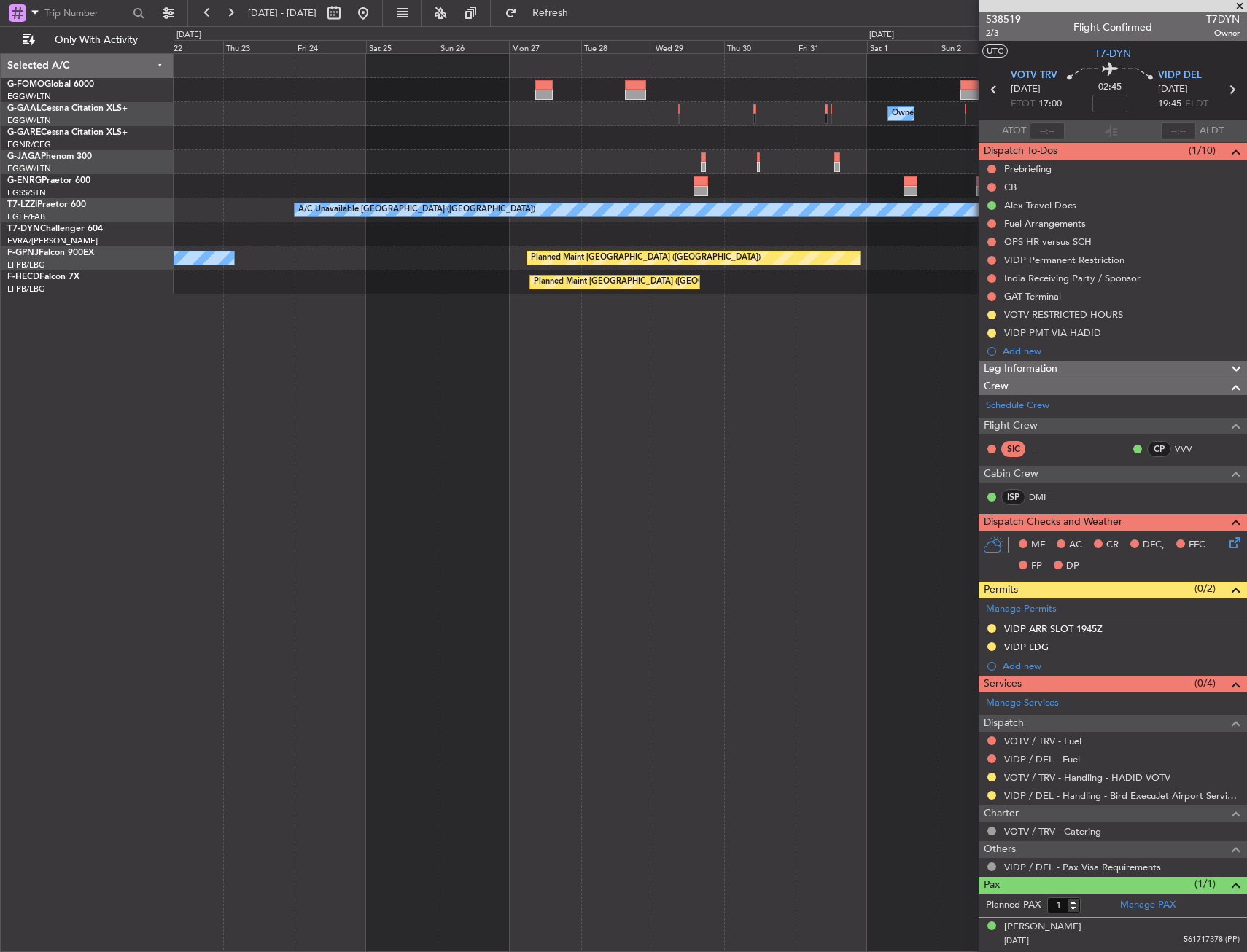
click at [594, 376] on div "Owner Owner A/C Unavailable [GEOGRAPHIC_DATA] ([GEOGRAPHIC_DATA]) Planned Maint…" at bounding box center [710, 503] width 1073 height 899
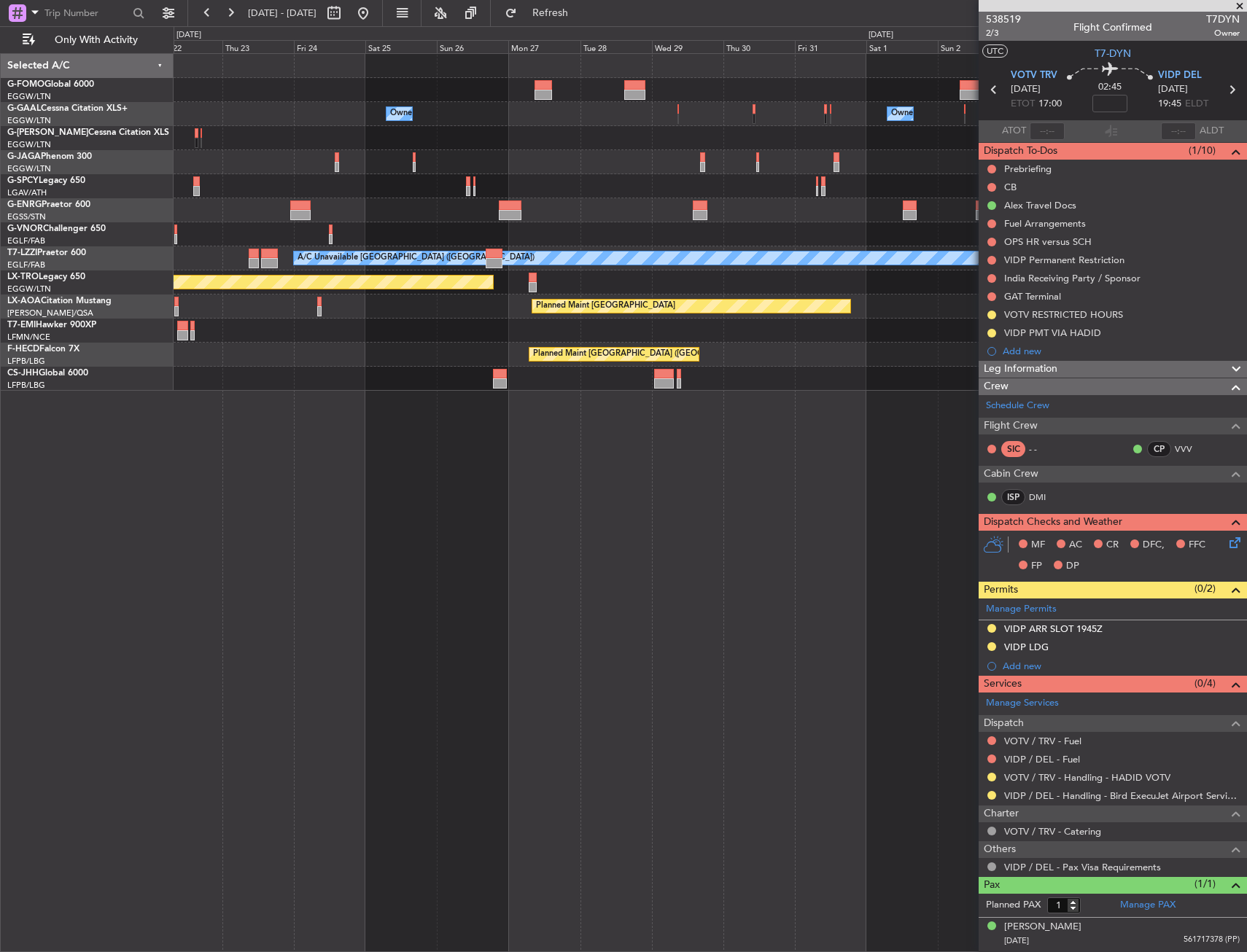
click at [411, 398] on div "Owner Owner Owner Owner A/C Unavailable London (Luton) Planned Maint Riga (Riga…" at bounding box center [710, 503] width 1073 height 899
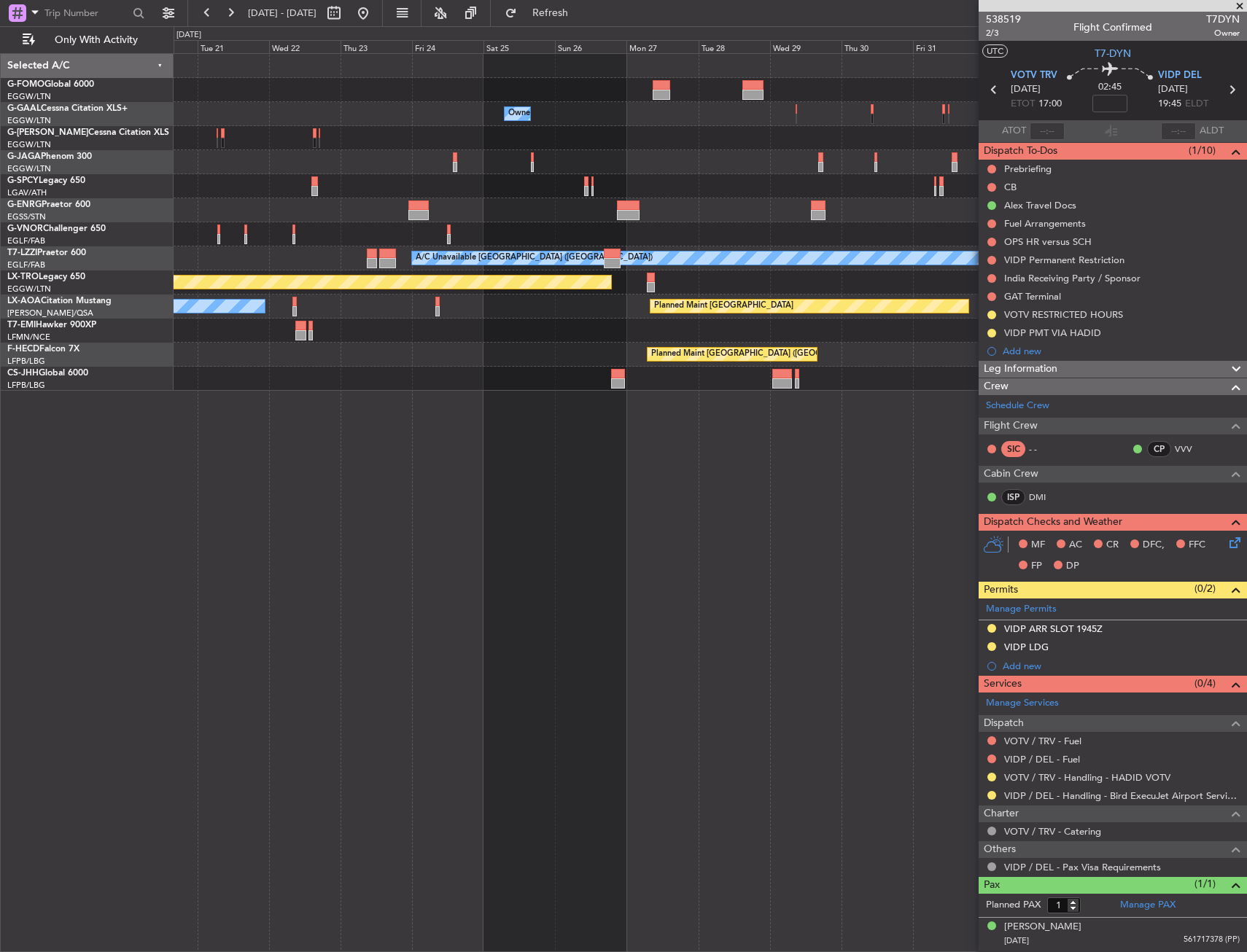
click at [528, 432] on div "Owner Owner Owner Owner A/C Unavailable London (Luton) Planned Maint Riga (Riga…" at bounding box center [710, 503] width 1073 height 899
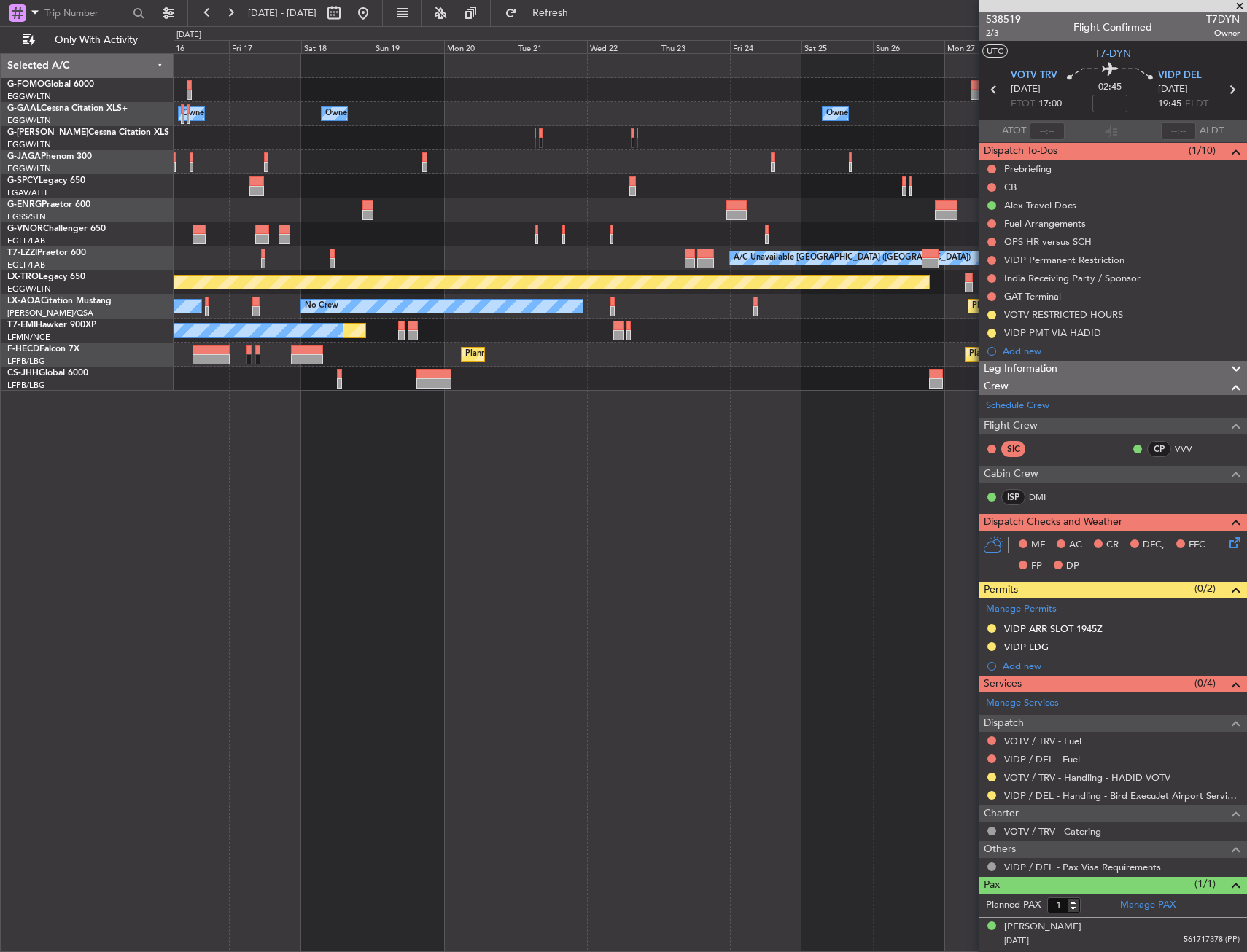
click at [577, 436] on div "Owner Owner A/C Unavailable Owner Owner A/C Unavailable Owner No Crew A/C Unava…" at bounding box center [710, 503] width 1073 height 899
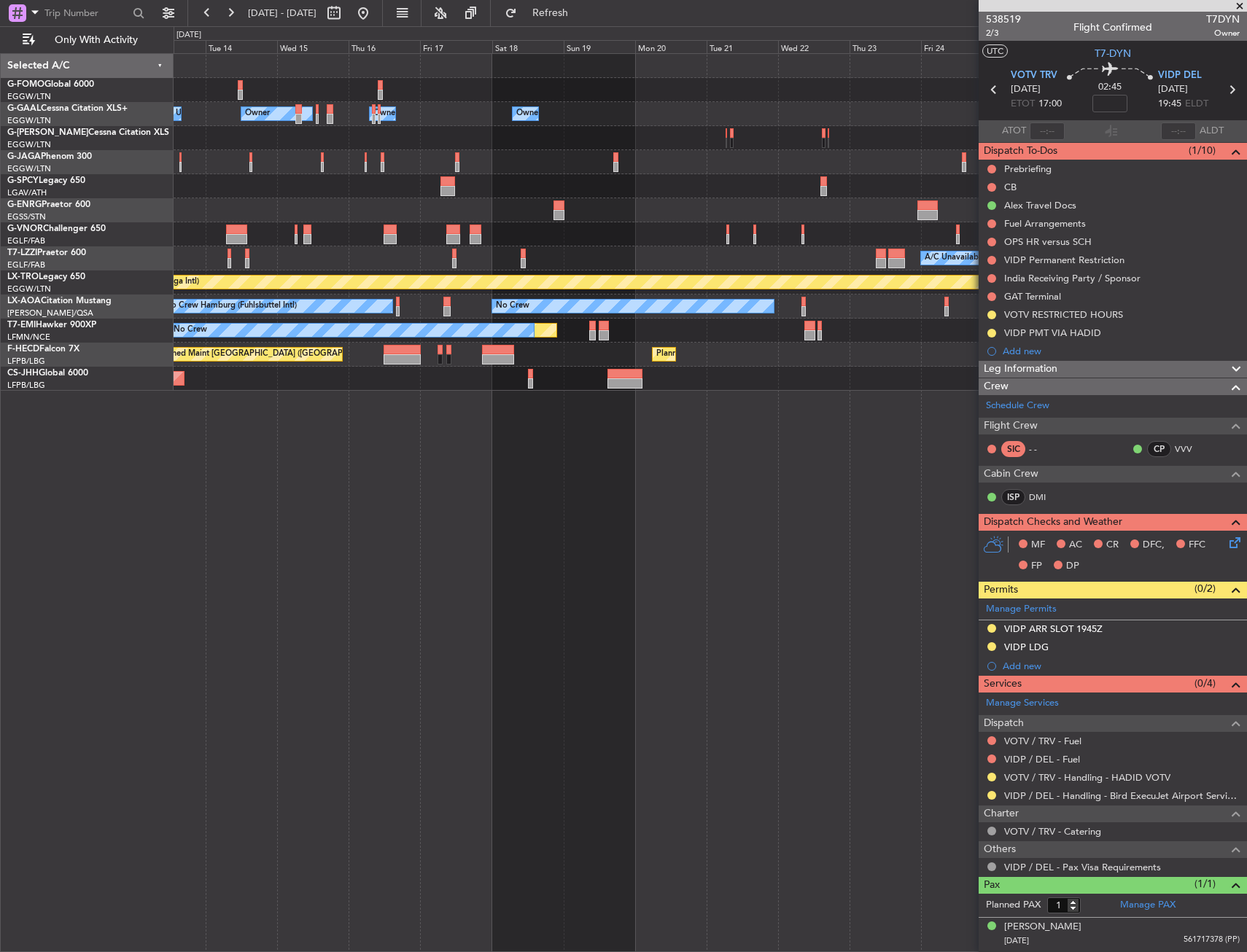
click at [577, 437] on div "Owner Owner A/C Unavailable Owner Owner A/C Unavailable Owner No Crew A/C Unava…" at bounding box center [710, 503] width 1073 height 899
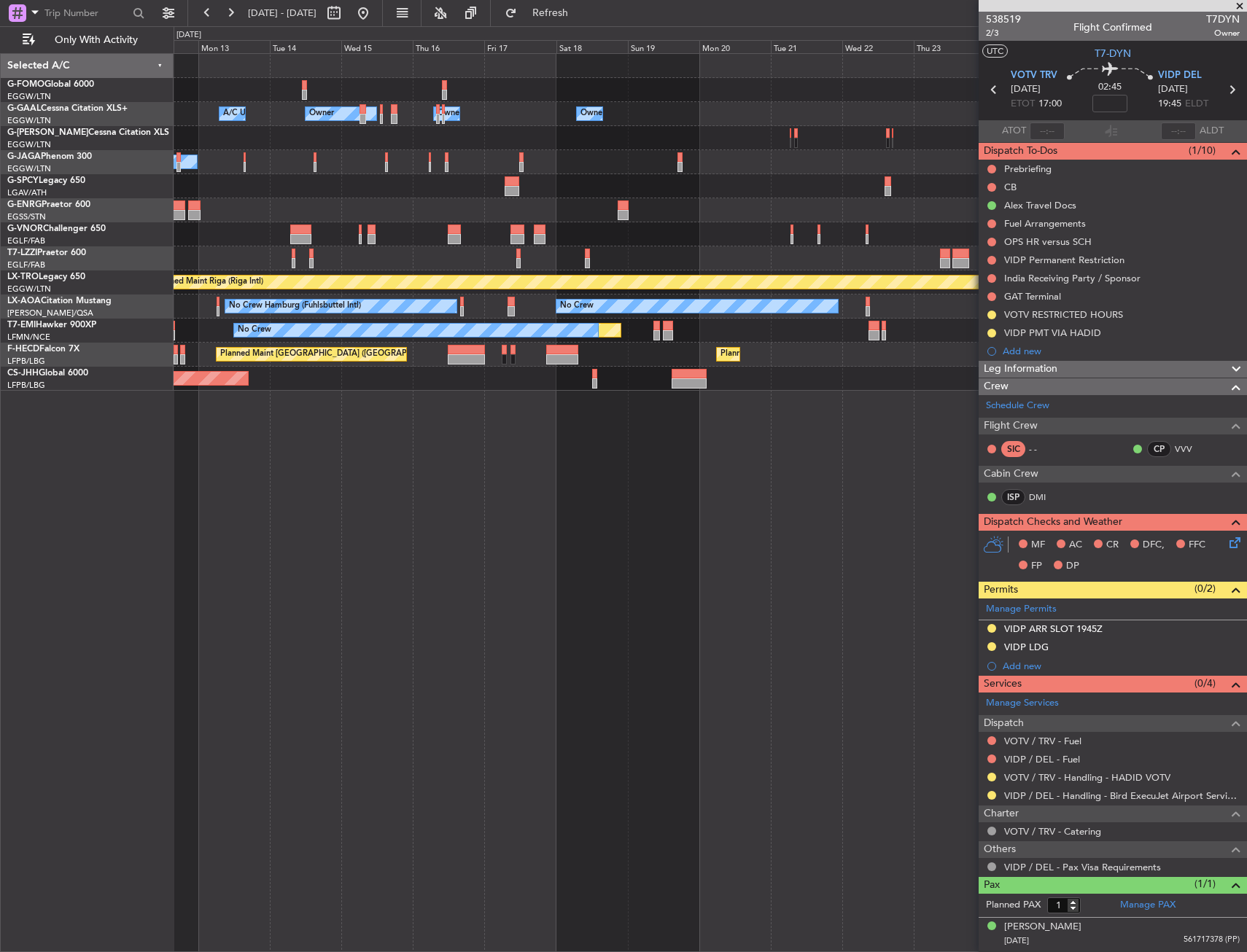
click at [487, 457] on div "Owner Owner A/C Unavailable Owner Owner A/C Unavailable No Crew A/C Unavailable…" at bounding box center [710, 503] width 1073 height 899
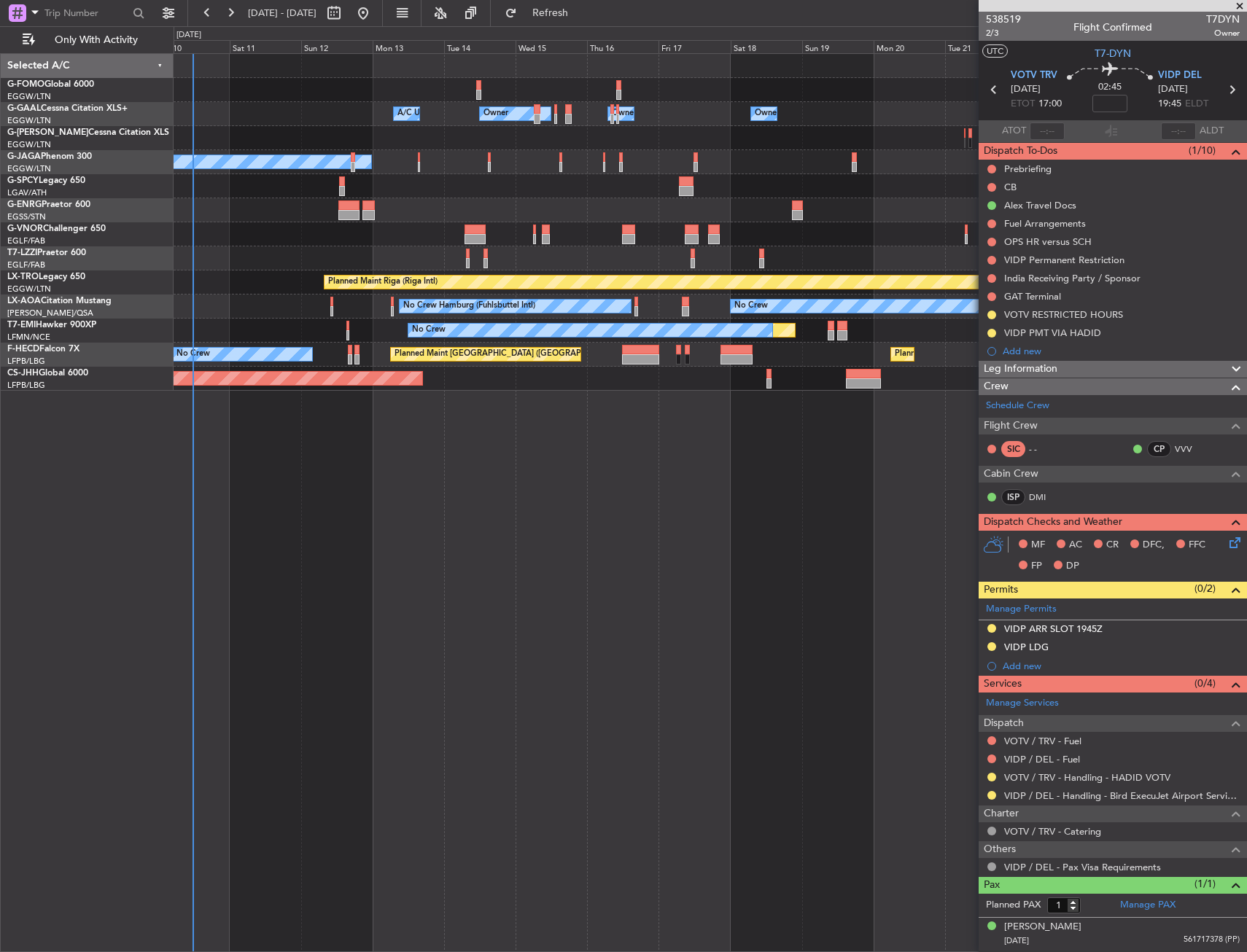
click at [357, 477] on div "Owner A/C Unavailable Owner Owner A/C Unavailable Owner No Crew A/C Unavailable…" at bounding box center [710, 503] width 1073 height 899
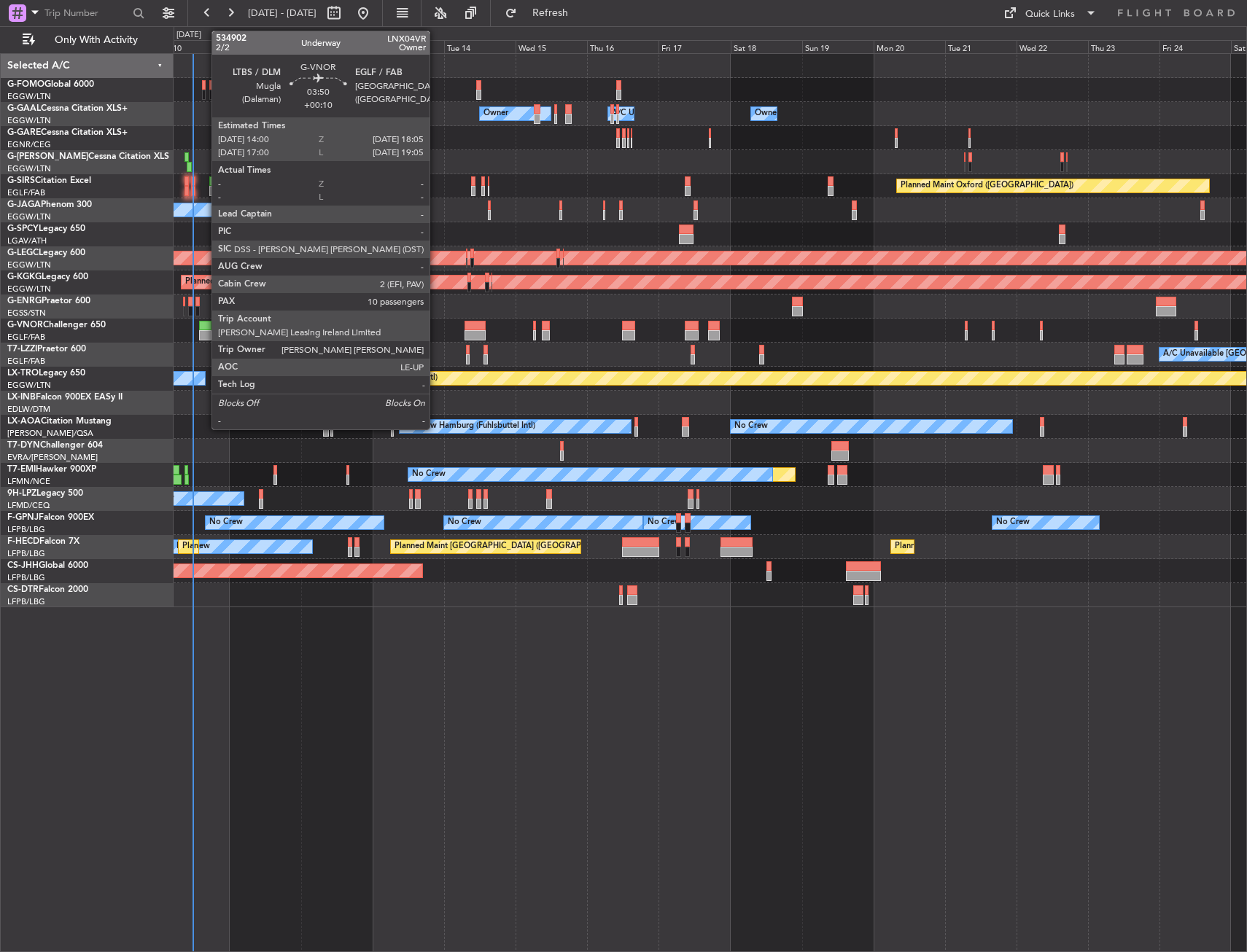
click at [204, 327] on div at bounding box center [205, 325] width 13 height 10
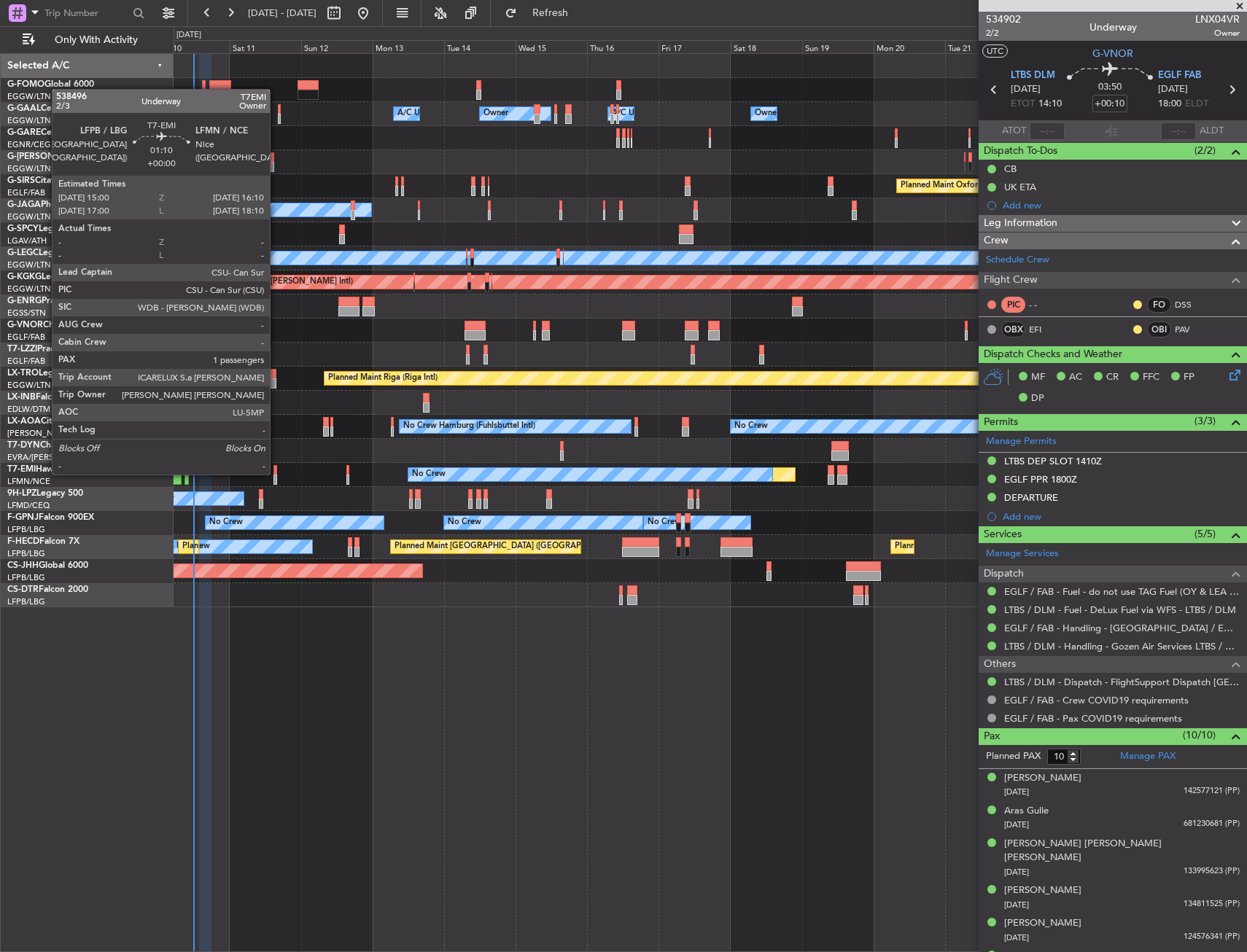
click at [276, 473] on div at bounding box center [275, 469] width 4 height 10
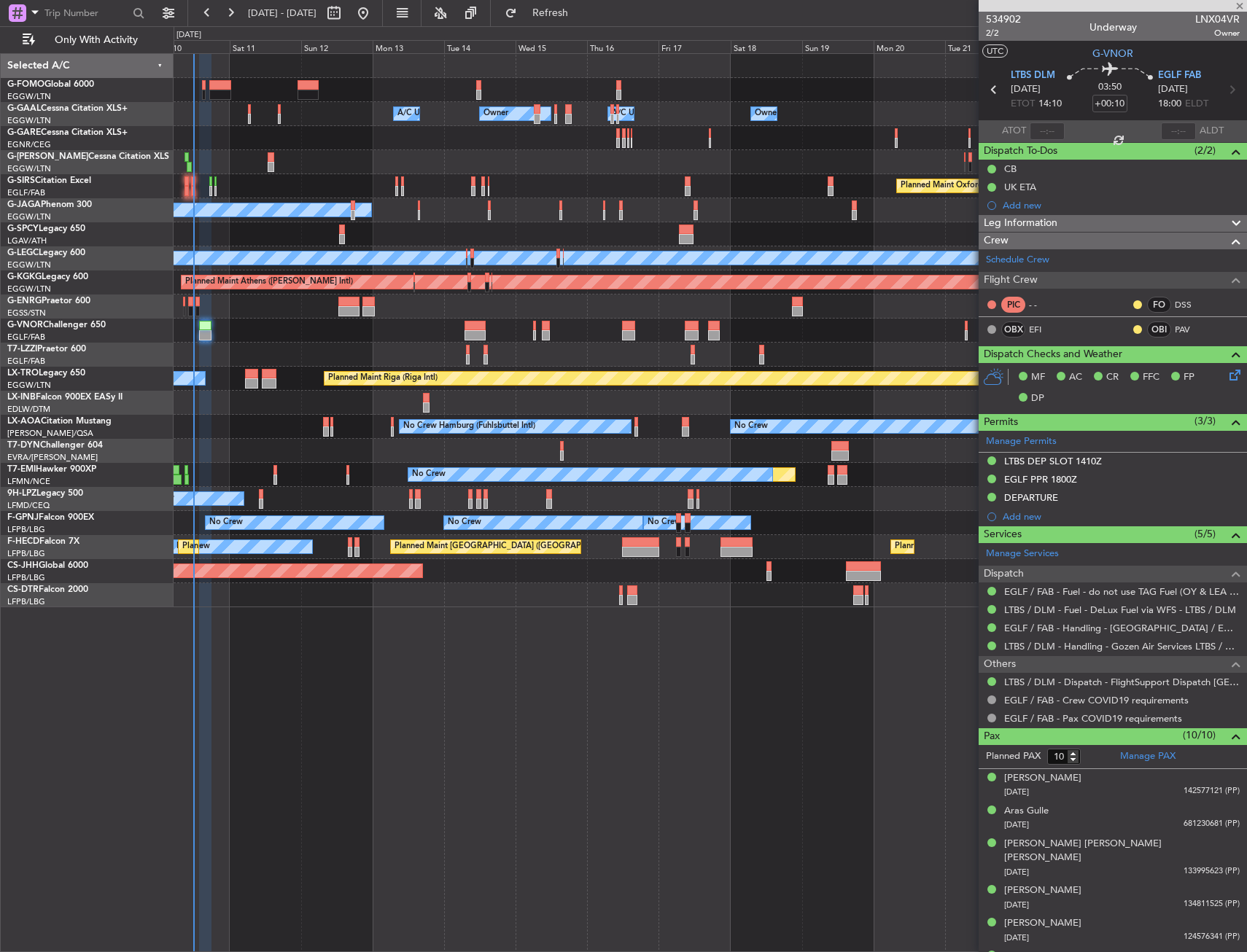
type input "1"
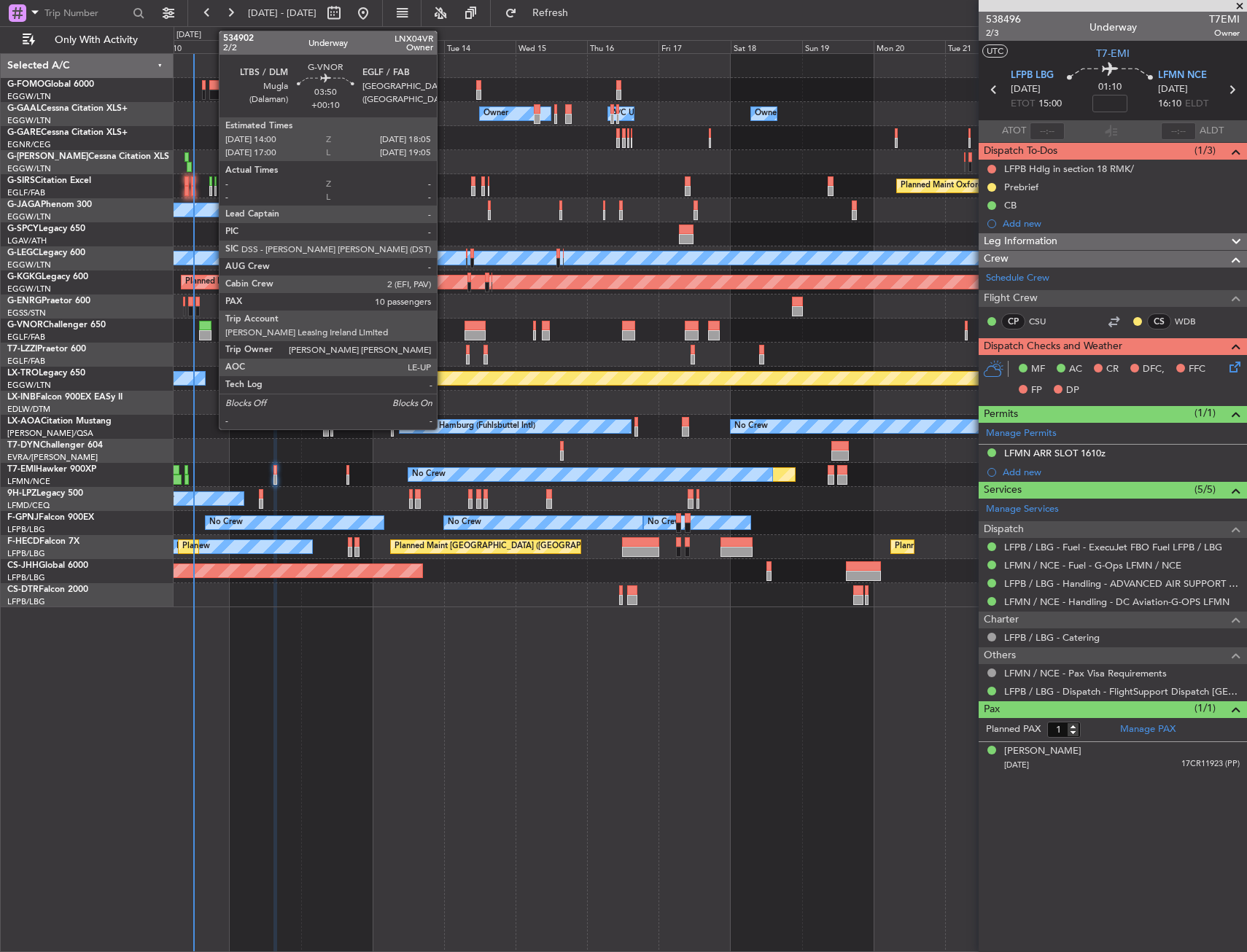
click at [211, 331] on div at bounding box center [205, 334] width 13 height 10
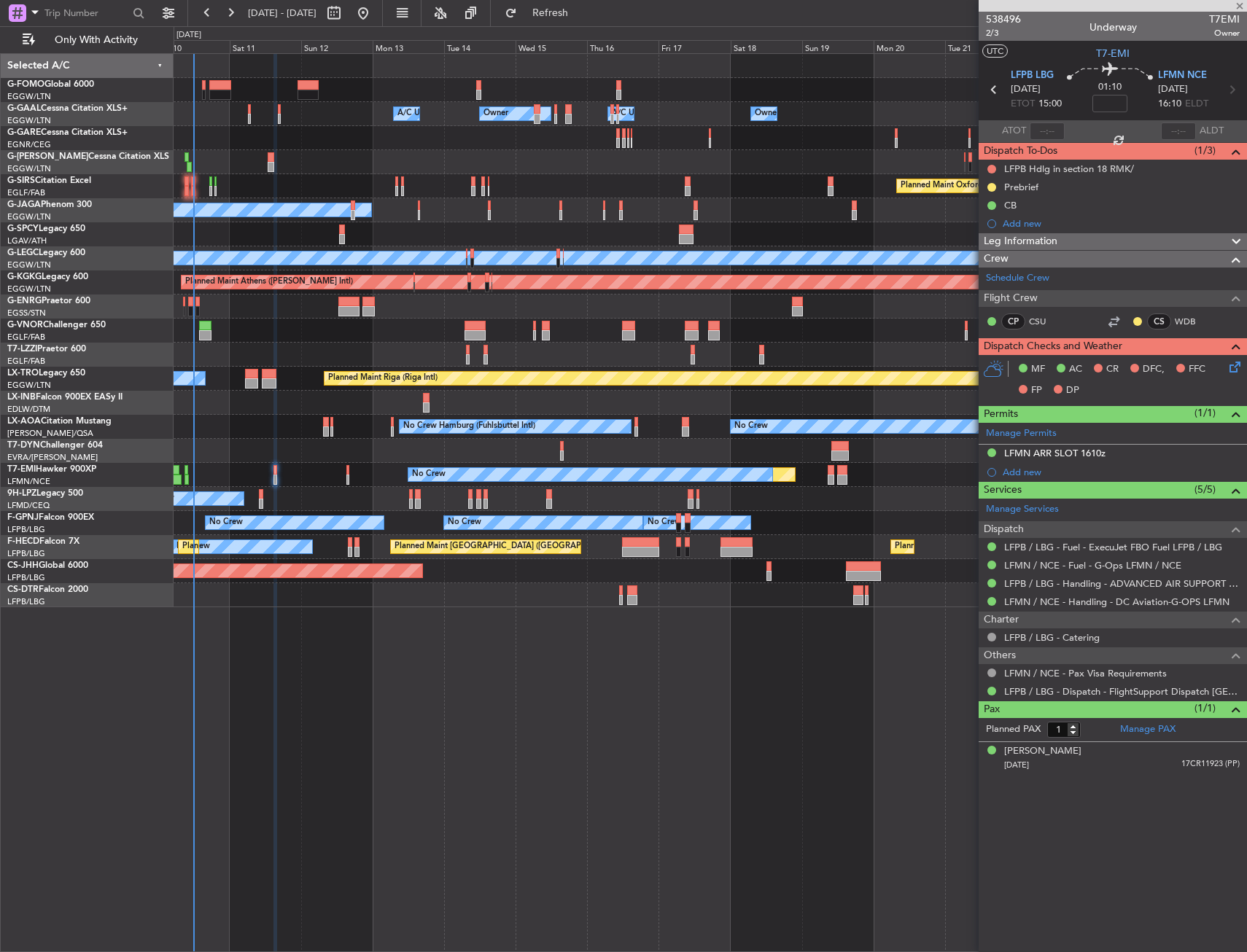
type input "+00:10"
type input "10"
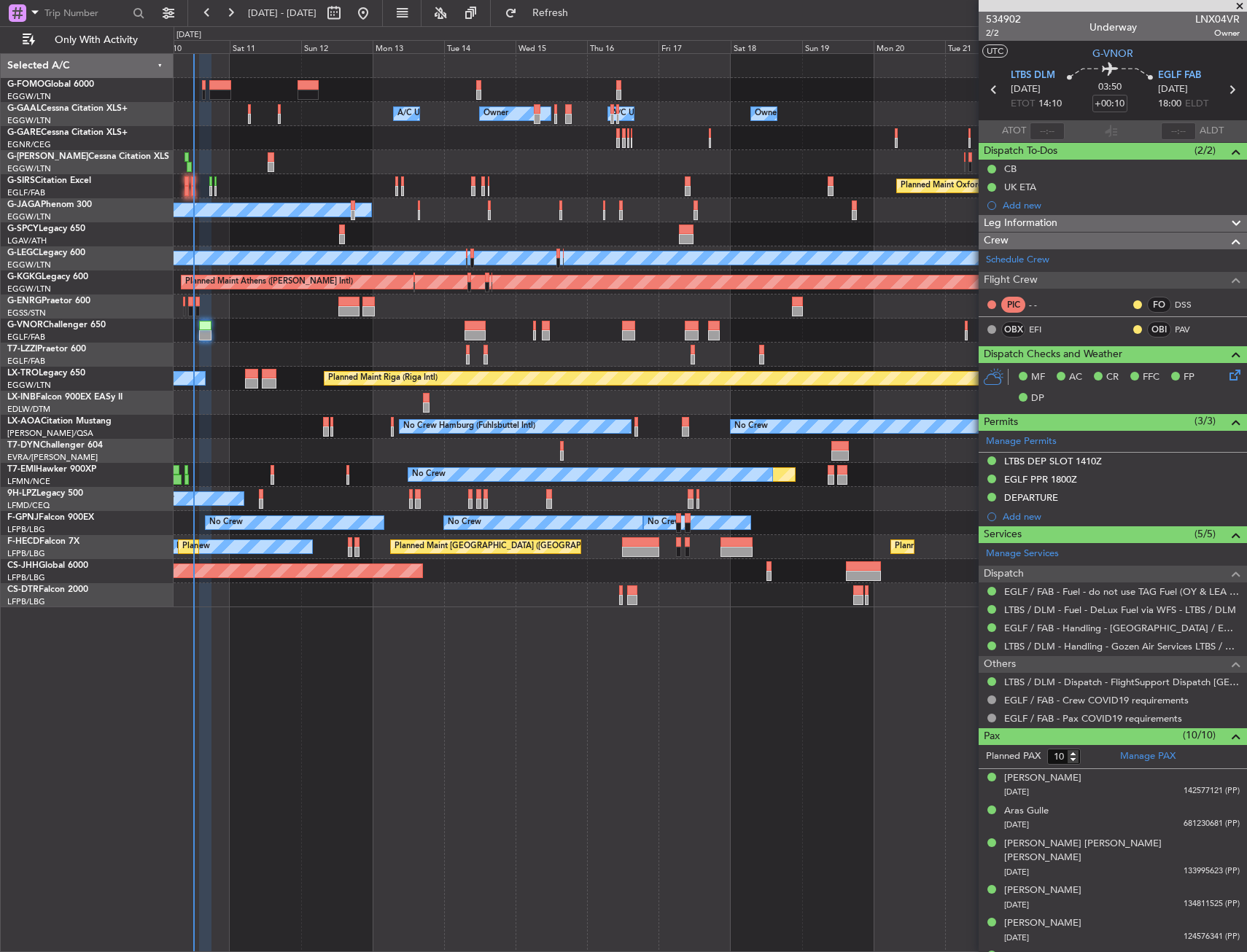
click at [516, 192] on div "Planned Maint Oxford (Kidlington) A/C Unavailable" at bounding box center [709, 186] width 1073 height 24
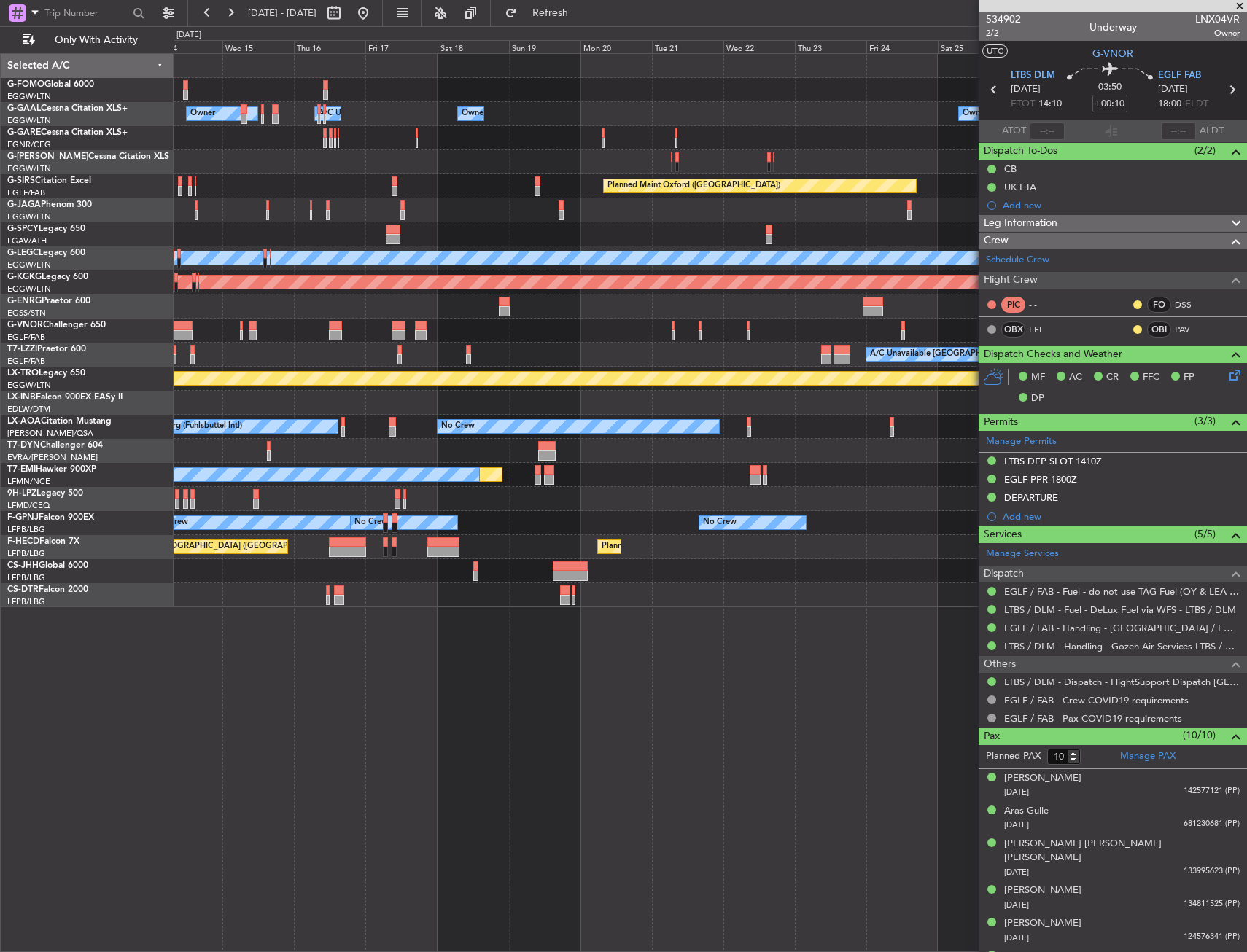
click at [348, 214] on div "Owner Owner Owner A/C Unavailable Owner A/C Unavailable Owner Planned Maint Oxf…" at bounding box center [709, 330] width 1073 height 553
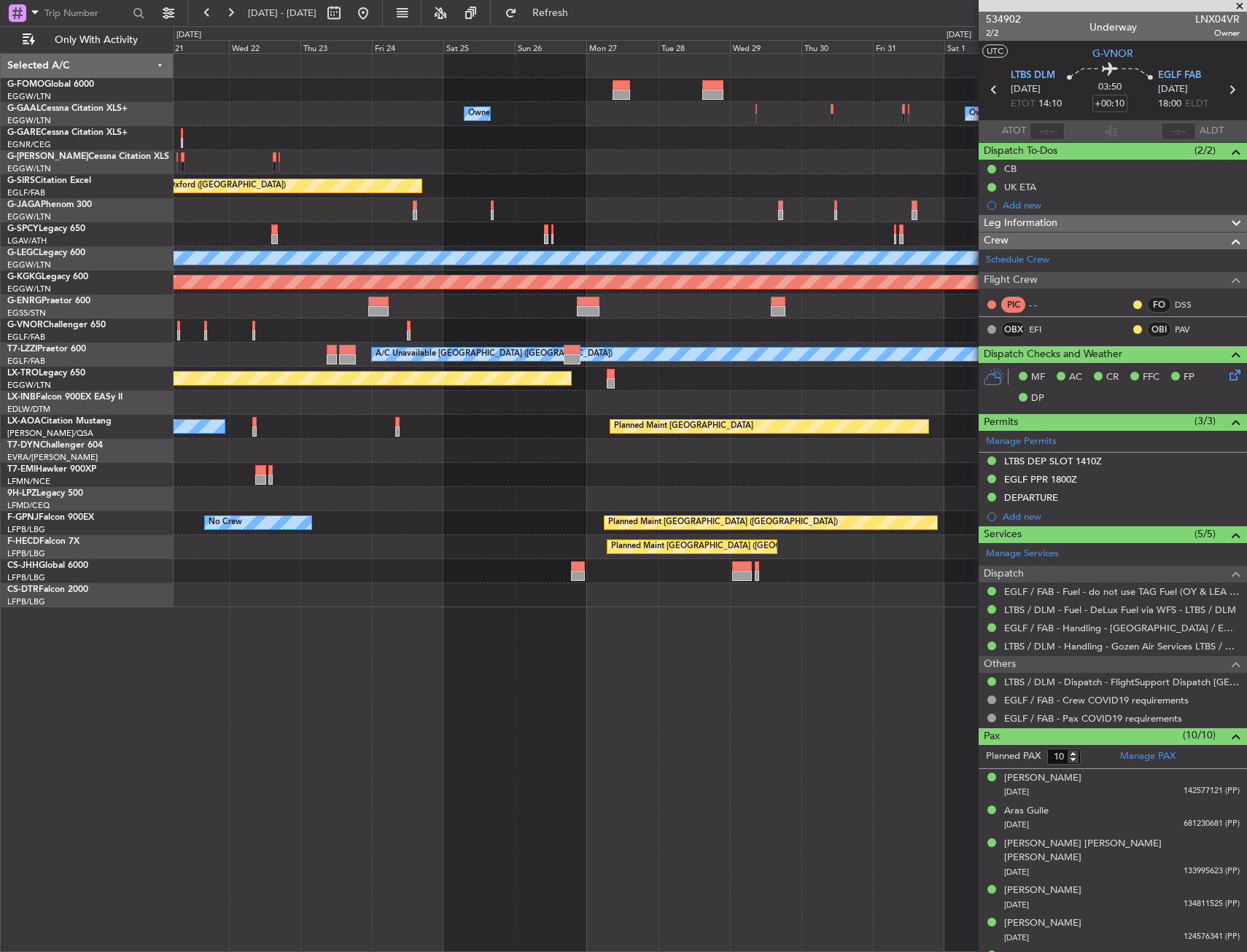
click at [329, 218] on div "Owner Owner Owner Planned Maint Oxford (Kidlington) Planned Maint Bournemouth P…" at bounding box center [709, 330] width 1073 height 553
click at [173, 236] on div "Owner Owner Owner Planned Maint Oxford (Kidlington) Planned Maint Bournemouth P…" at bounding box center [623, 489] width 1247 height 926
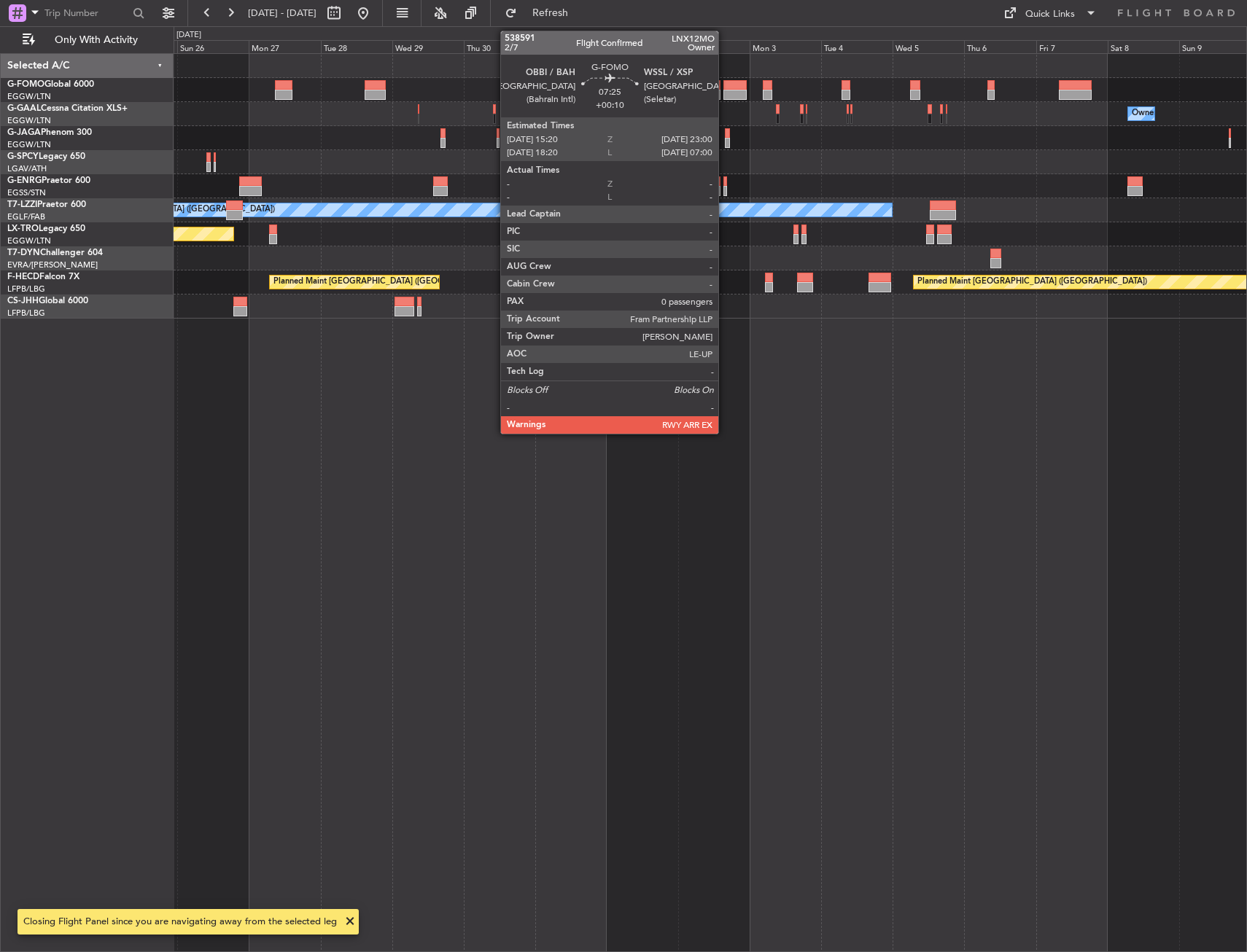
click at [725, 86] on div at bounding box center [735, 85] width 23 height 10
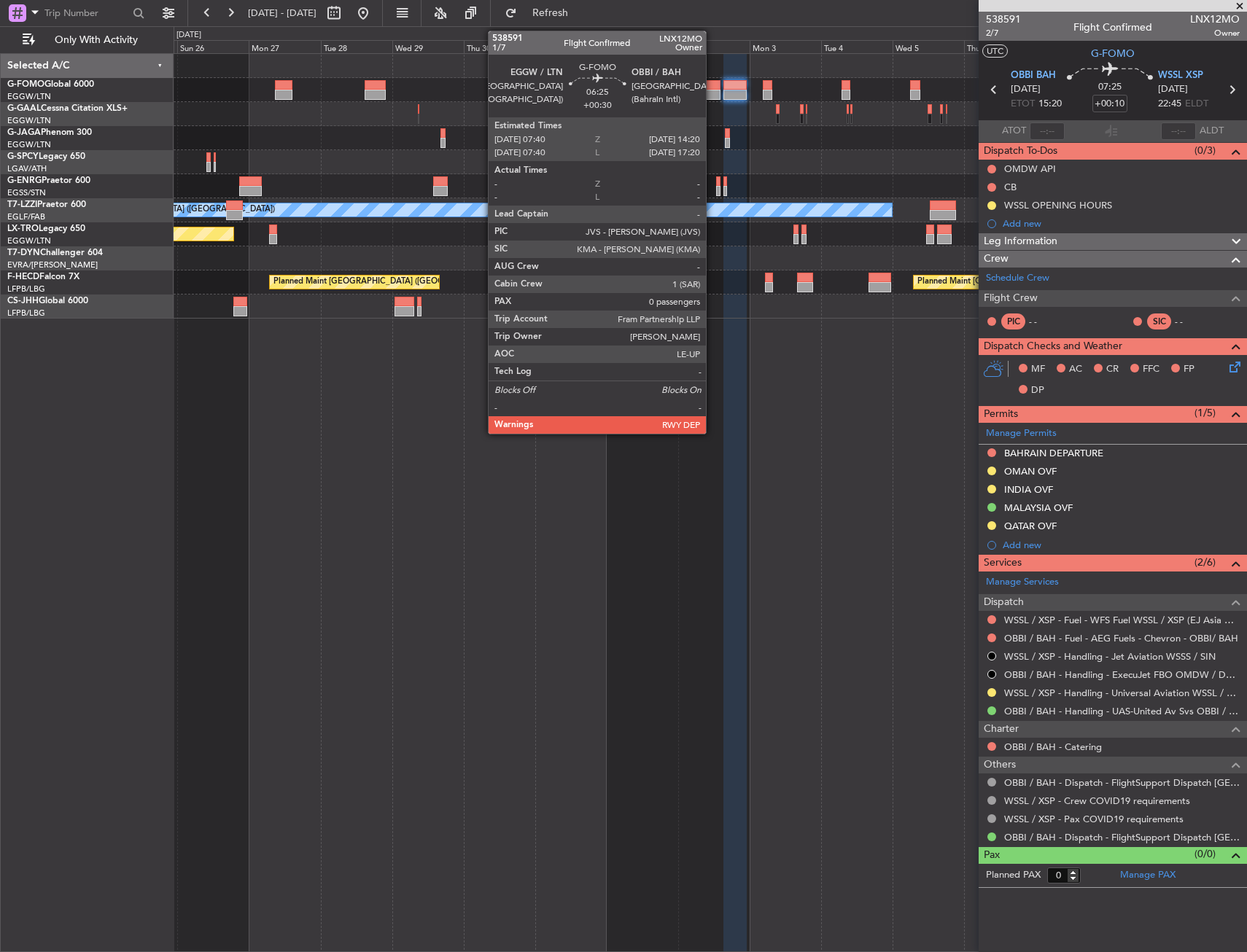
click at [712, 86] on div at bounding box center [709, 85] width 21 height 10
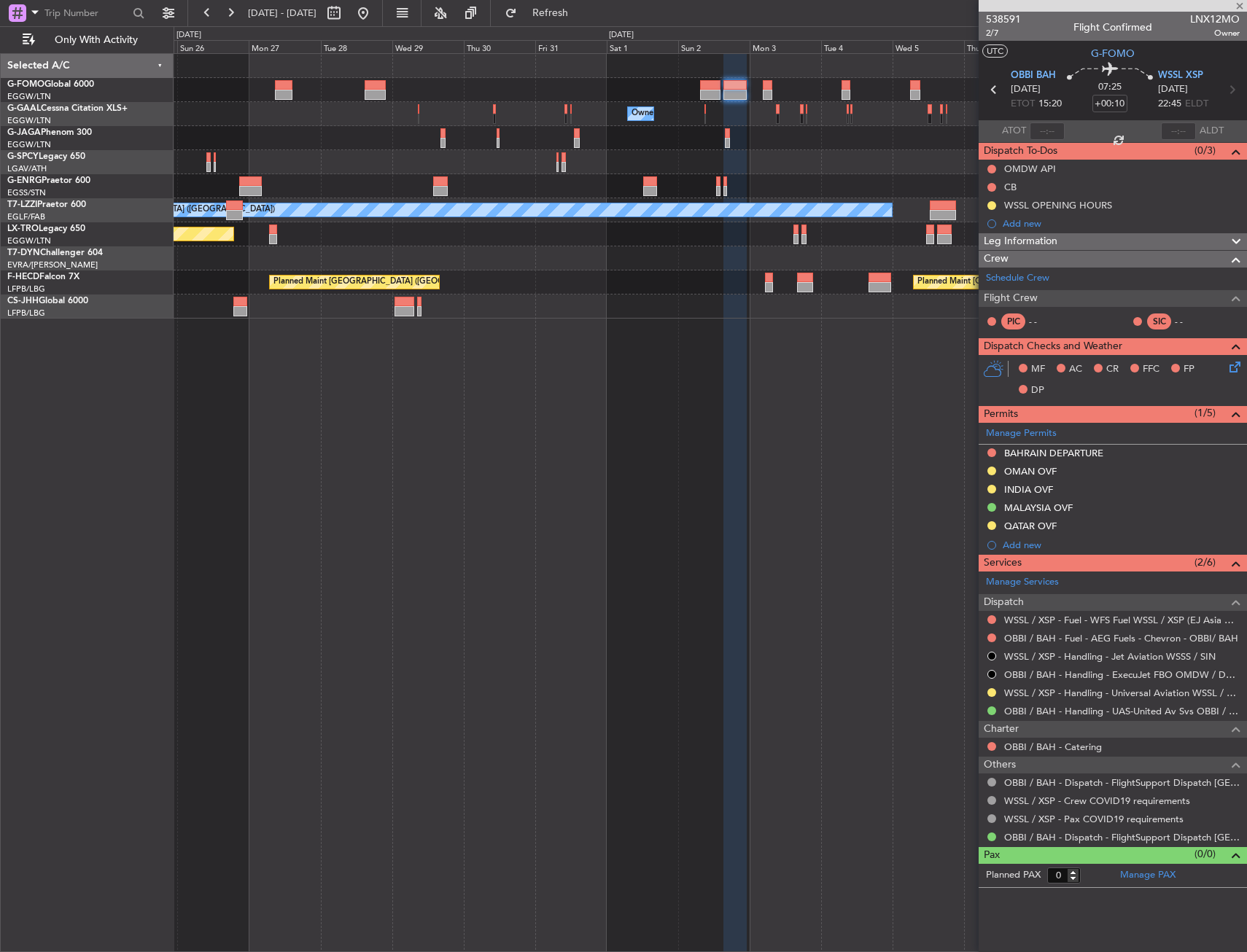
type input "+00:30"
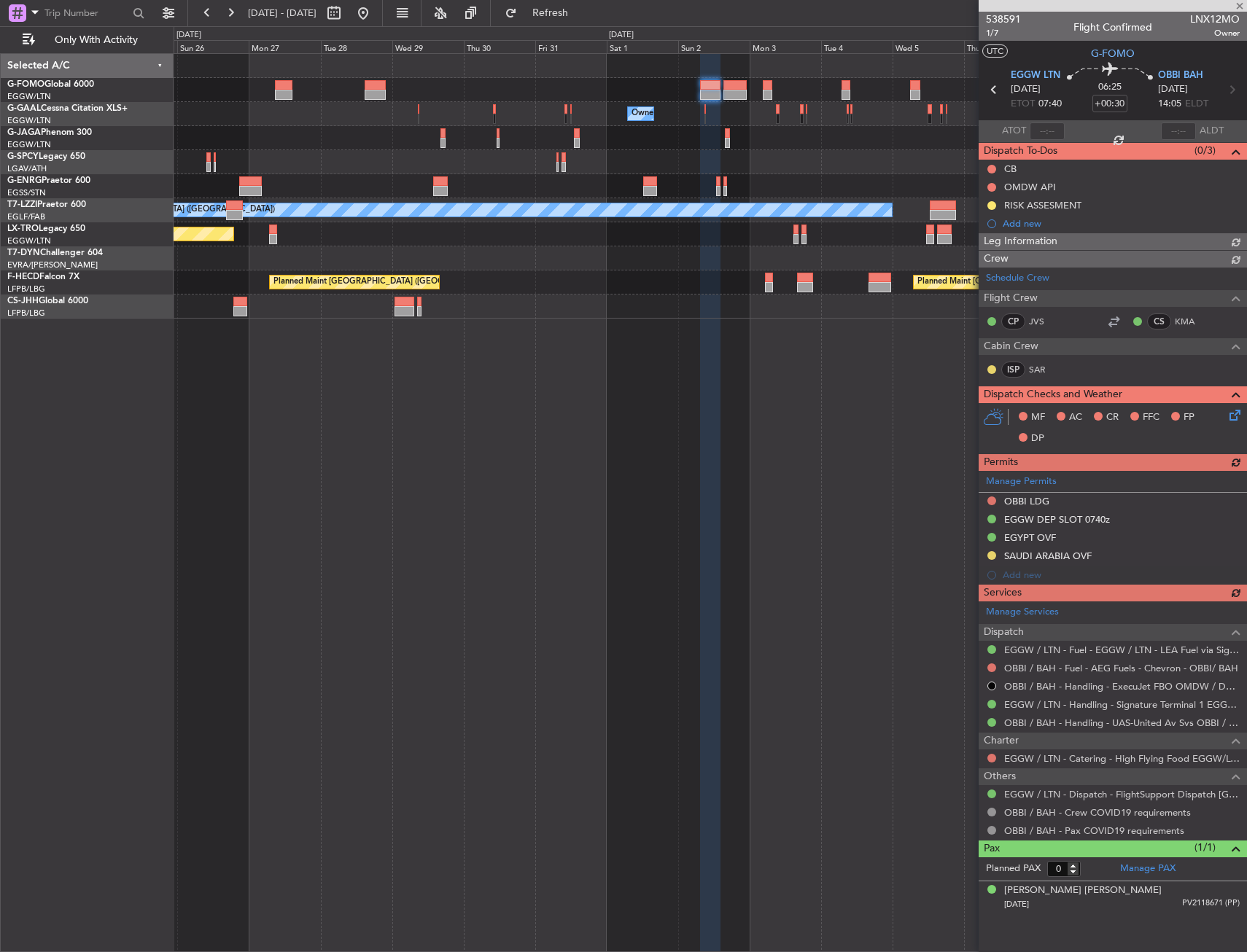
type input "1"
click at [1198, 67] on section "EGGW LTN 02/11/2025 ETOT 07:40 06:25 +00:30 OBBI BAH 02/11/2025 14:05 ELDT" at bounding box center [1112, 92] width 268 height 58
click at [1197, 71] on span "OBBI BAH" at bounding box center [1180, 76] width 45 height 14
click at [993, 38] on span "1/7" at bounding box center [1002, 33] width 35 height 13
click at [375, 21] on button at bounding box center [363, 13] width 23 height 23
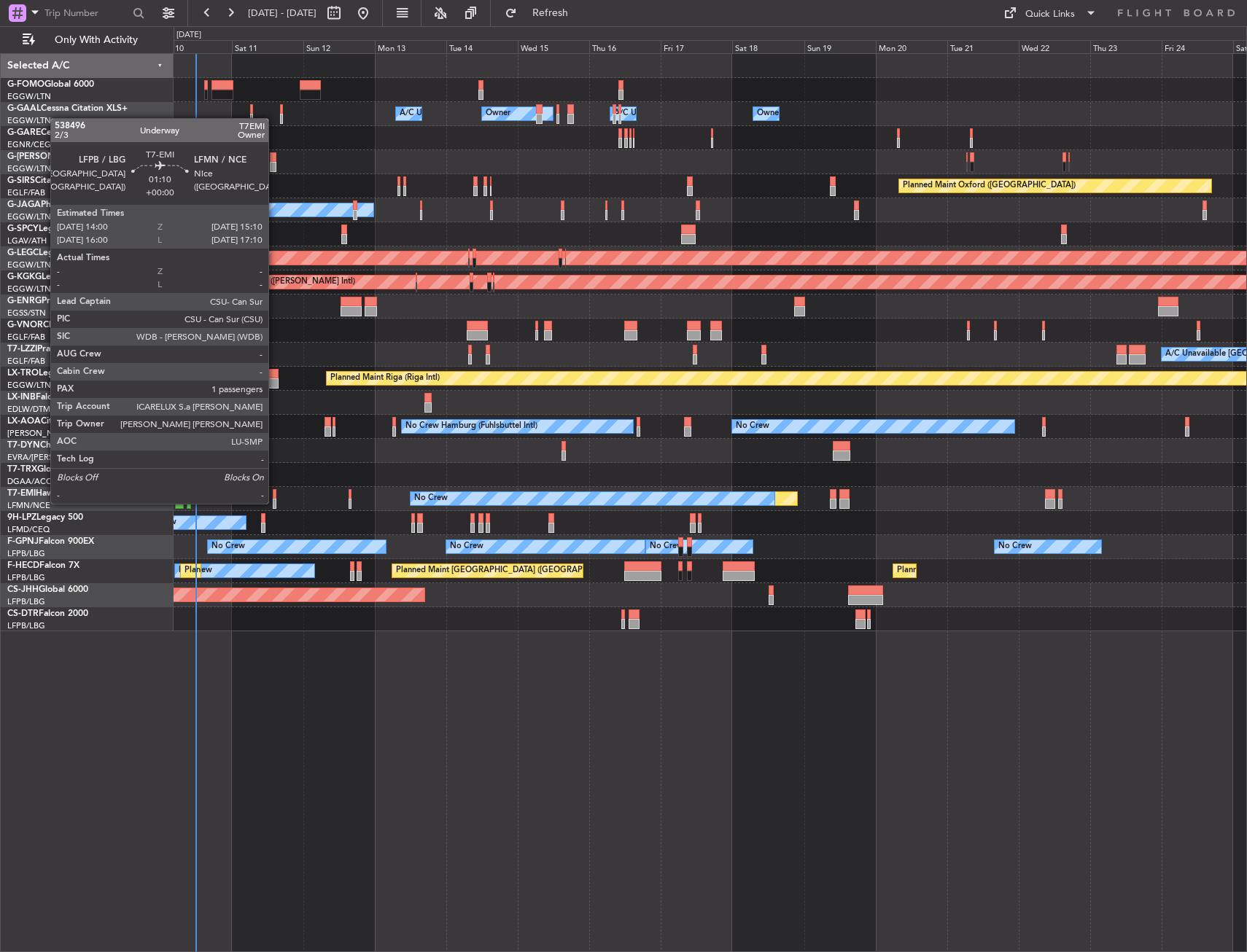
click at [275, 503] on div at bounding box center [274, 503] width 4 height 10
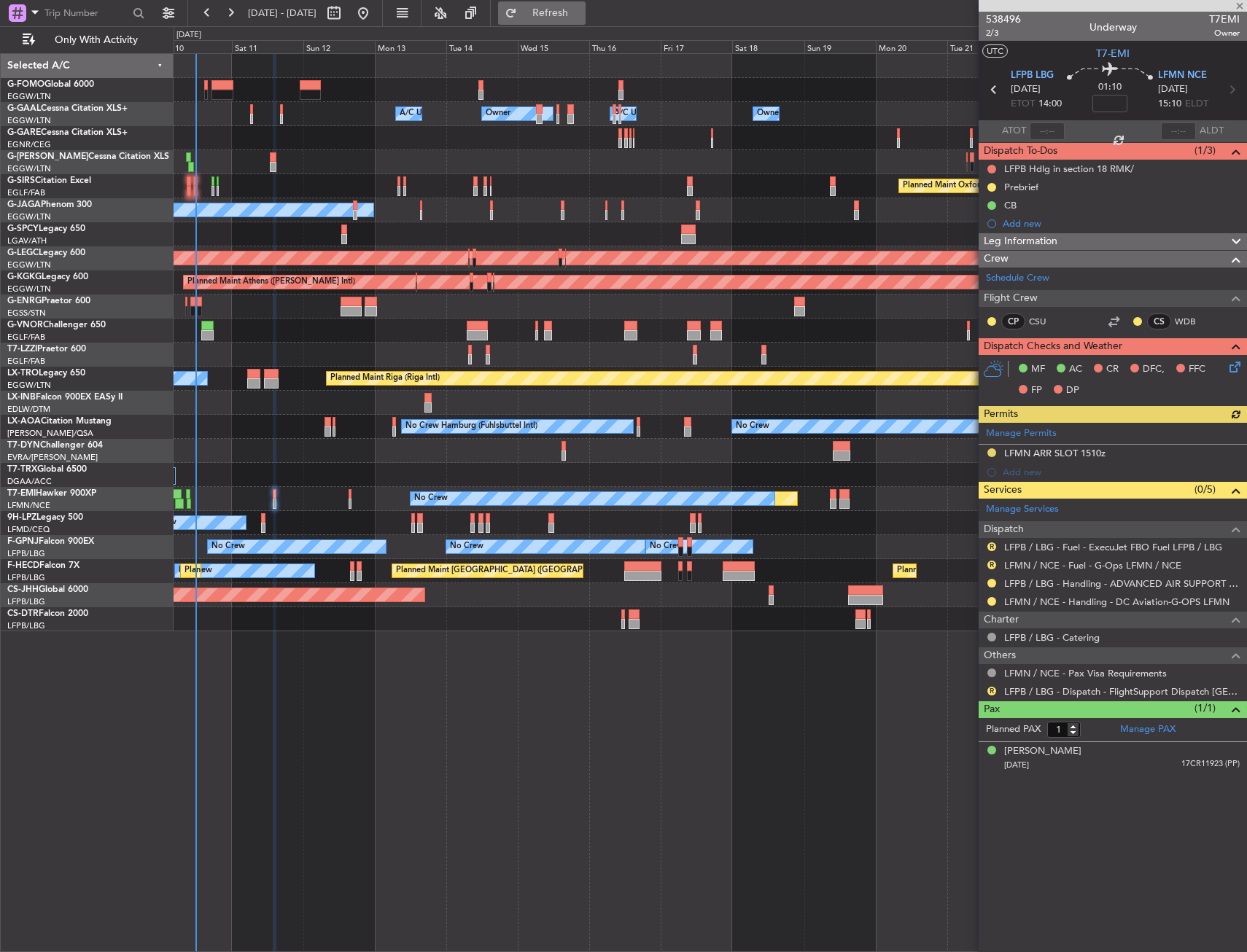
click at [581, 15] on span "Refresh" at bounding box center [550, 13] width 61 height 10
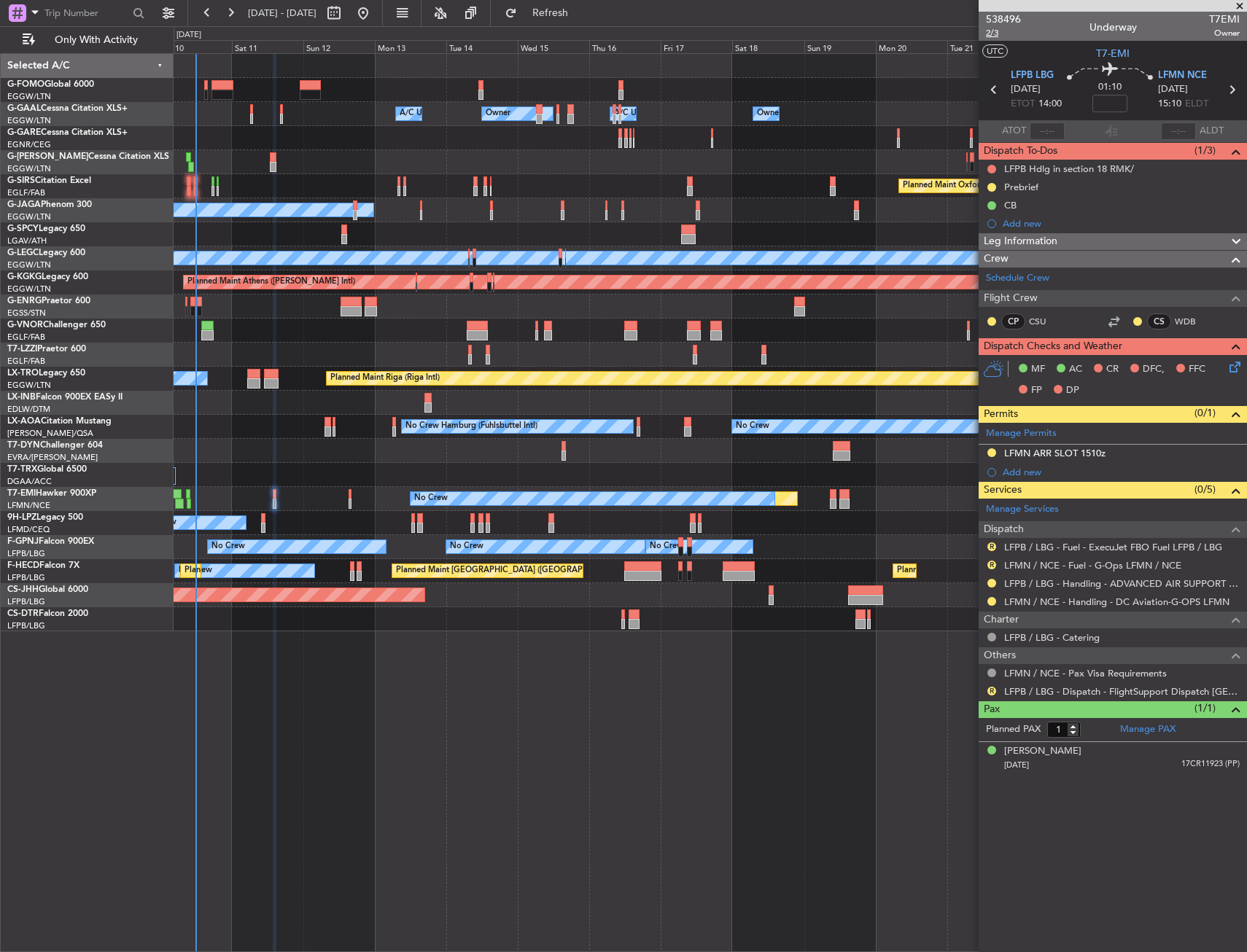
click at [989, 32] on span "2/3" at bounding box center [1002, 33] width 35 height 13
click at [1232, 368] on icon at bounding box center [1232, 364] width 12 height 12
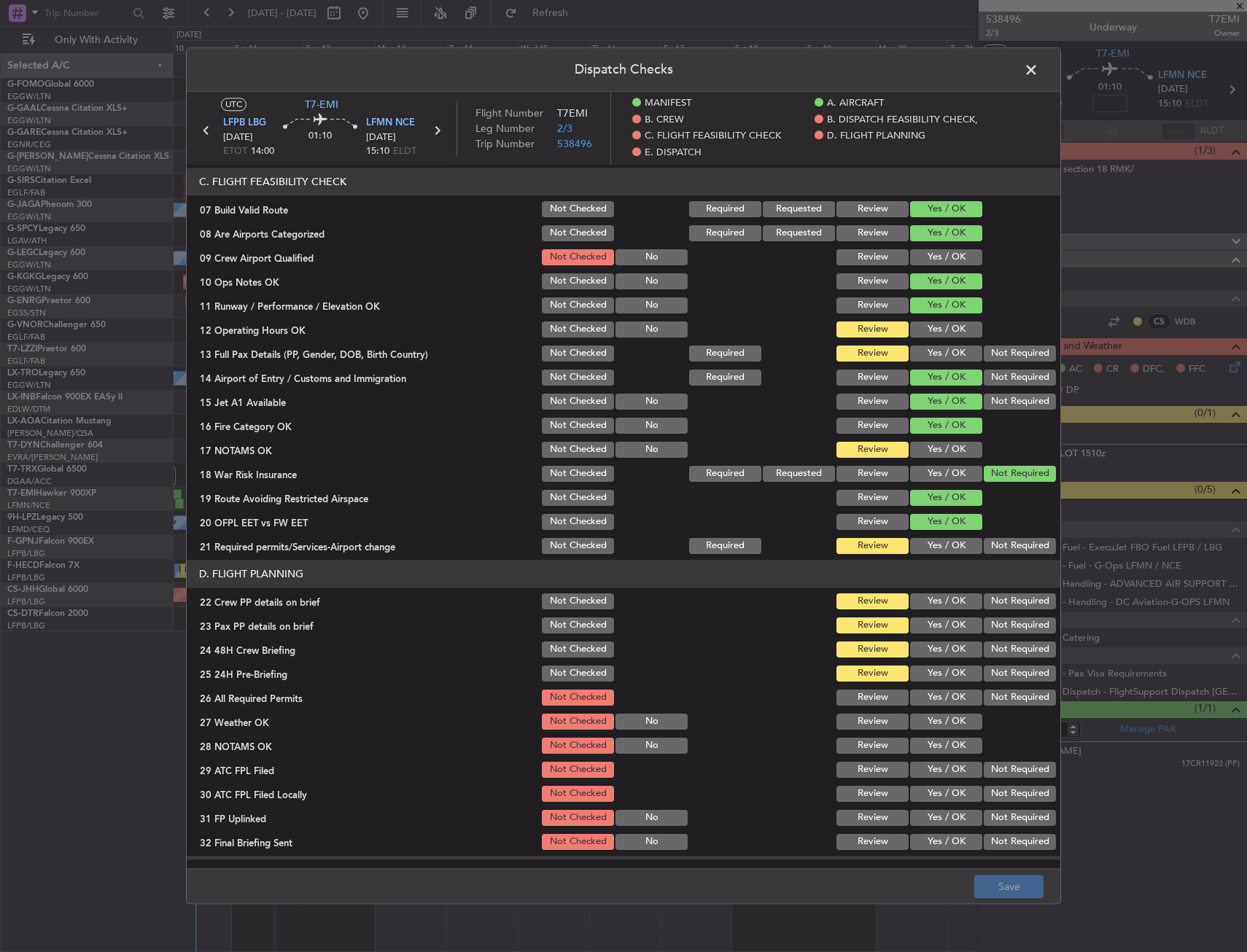
scroll to position [364, 0]
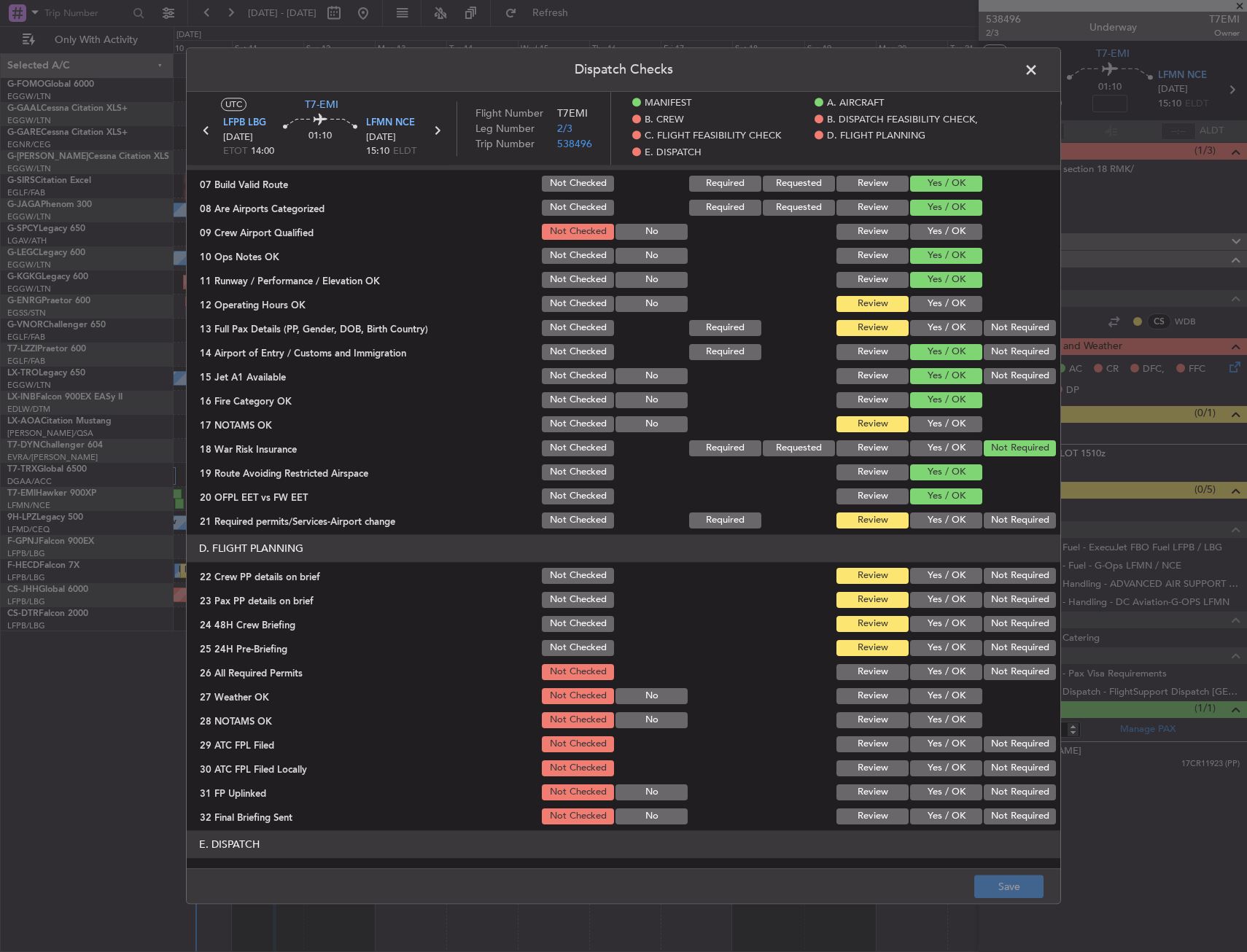
click at [931, 303] on button "Yes / OK" at bounding box center [946, 304] width 72 height 16
click at [934, 325] on button "Yes / OK" at bounding box center [946, 328] width 72 height 16
click at [937, 420] on button "Yes / OK" at bounding box center [946, 424] width 72 height 16
click at [944, 525] on button "Yes / OK" at bounding box center [946, 520] width 72 height 16
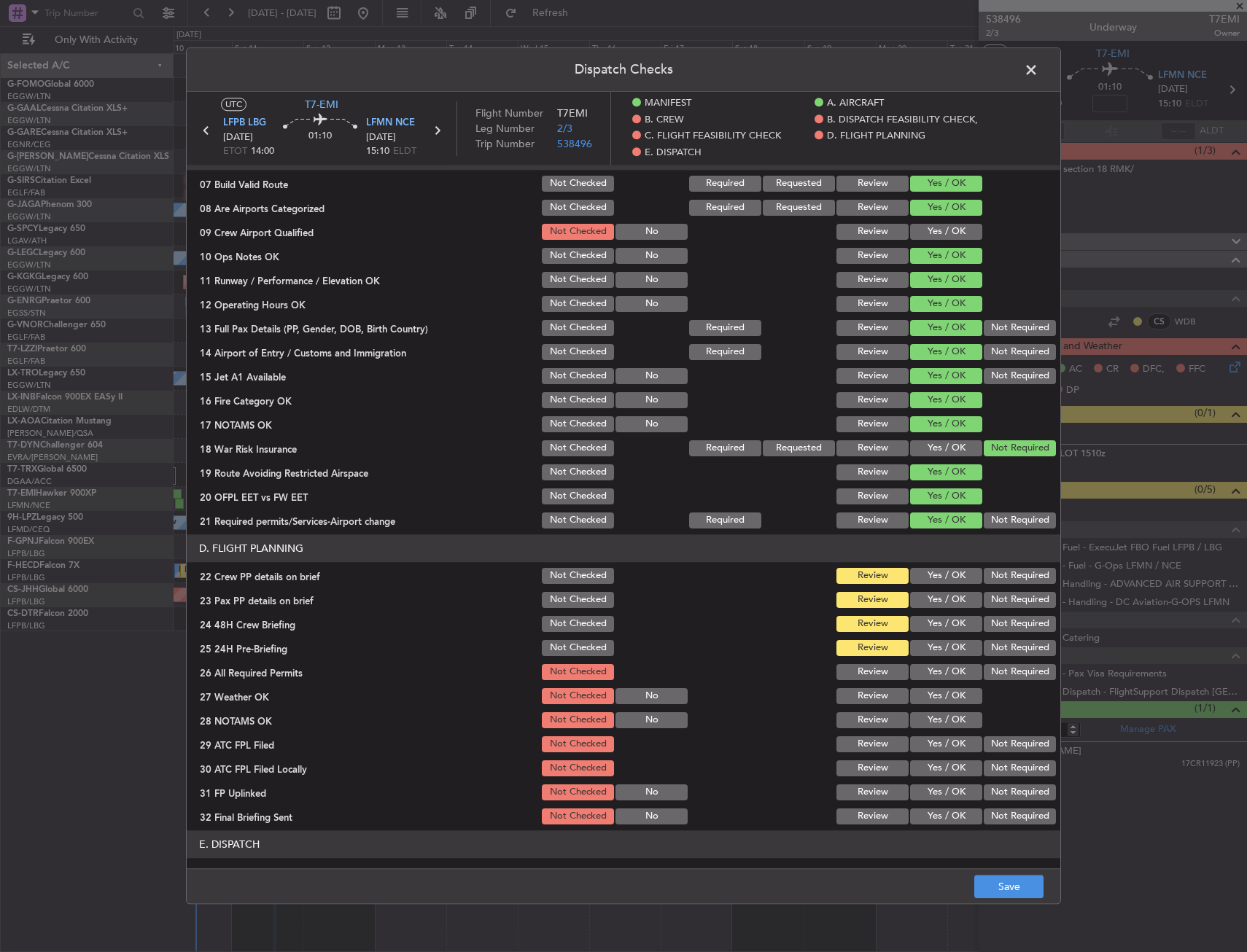
click at [937, 576] on button "Yes / OK" at bounding box center [946, 576] width 72 height 16
drag, startPoint x: 934, startPoint y: 597, endPoint x: 934, endPoint y: 624, distance: 27.0
click at [934, 598] on button "Yes / OK" at bounding box center [946, 600] width 72 height 16
click at [936, 628] on button "Yes / OK" at bounding box center [946, 624] width 72 height 16
click at [985, 650] on button "Not Required" at bounding box center [1020, 648] width 72 height 16
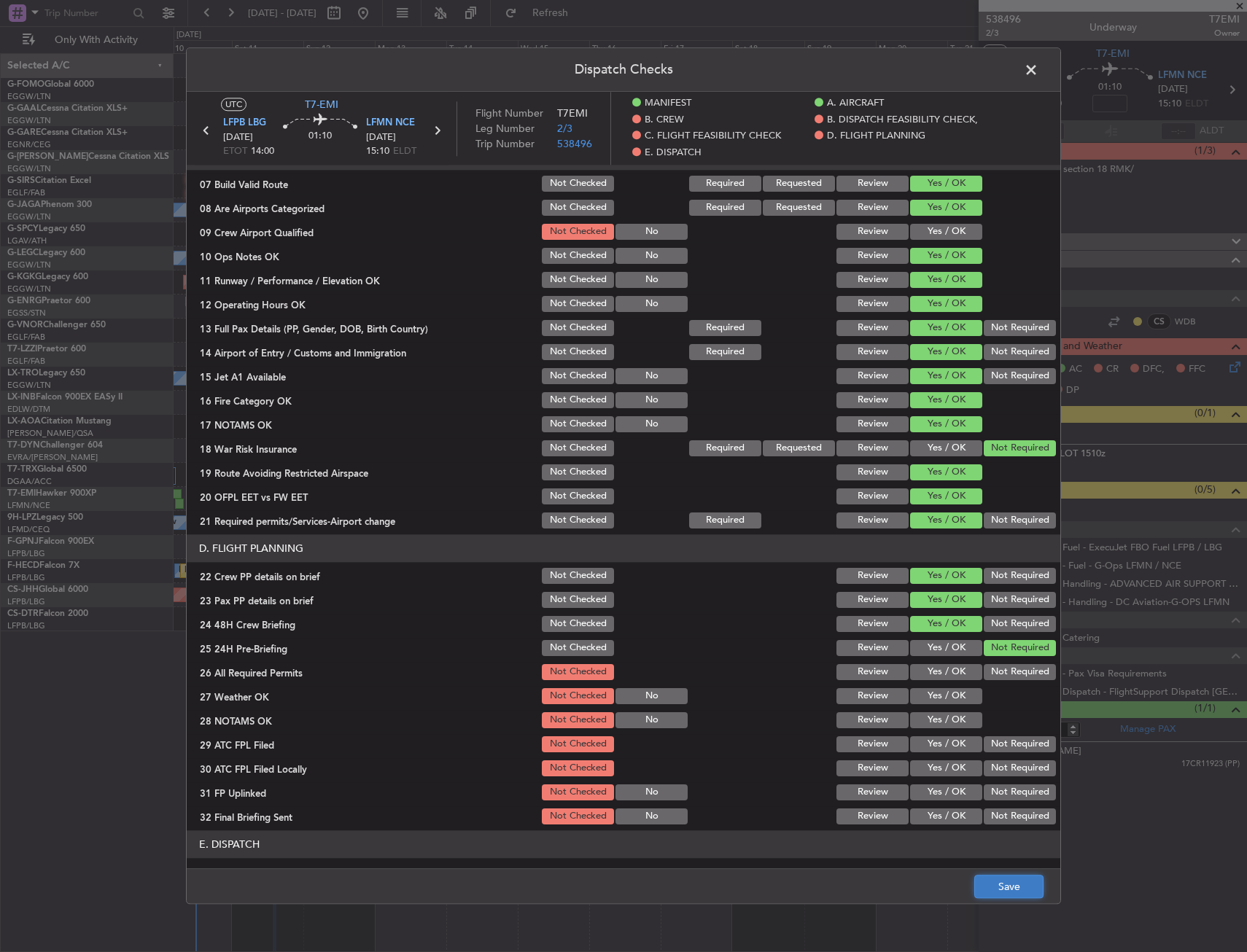
click at [1001, 898] on button "Save" at bounding box center [1008, 887] width 69 height 23
click at [1038, 69] on span at bounding box center [1038, 74] width 0 height 29
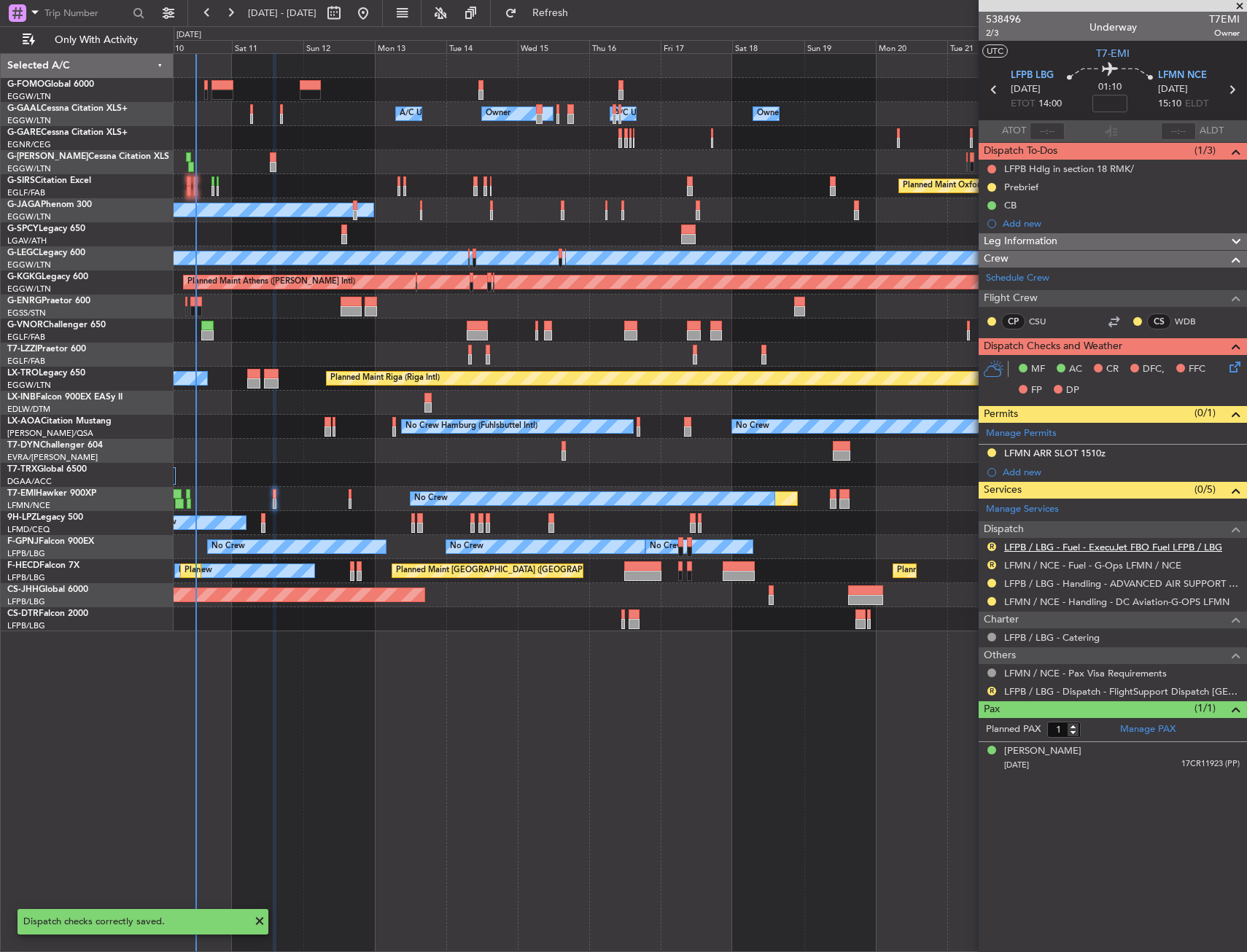
click at [1029, 543] on link "LFPB / LBG - Fuel - ExecuJet FBO Fuel LFPB / LBG" at bounding box center [1113, 547] width 218 height 13
click at [993, 546] on button "R" at bounding box center [992, 547] width 9 height 9
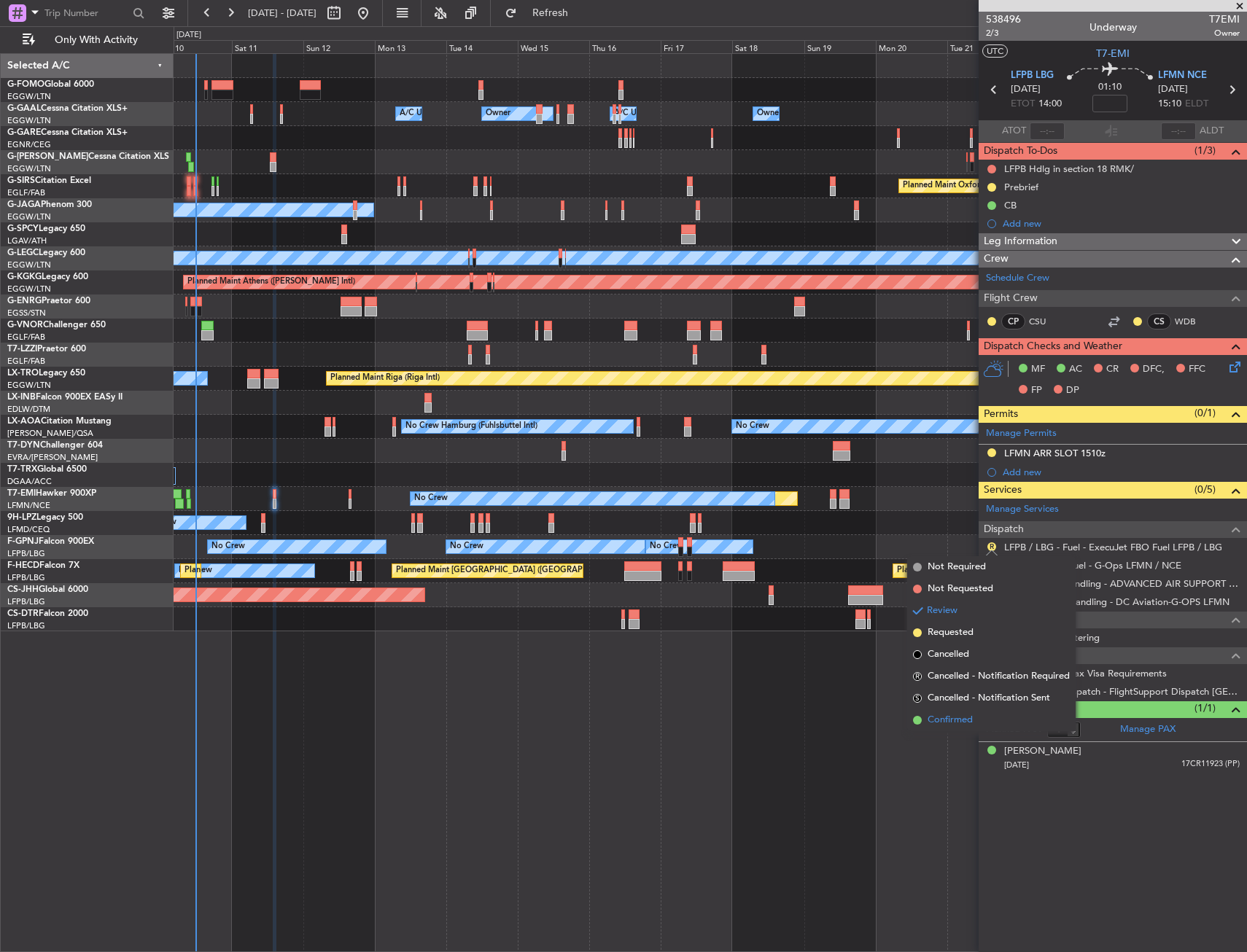
click at [935, 713] on span "Confirmed" at bounding box center [949, 720] width 45 height 14
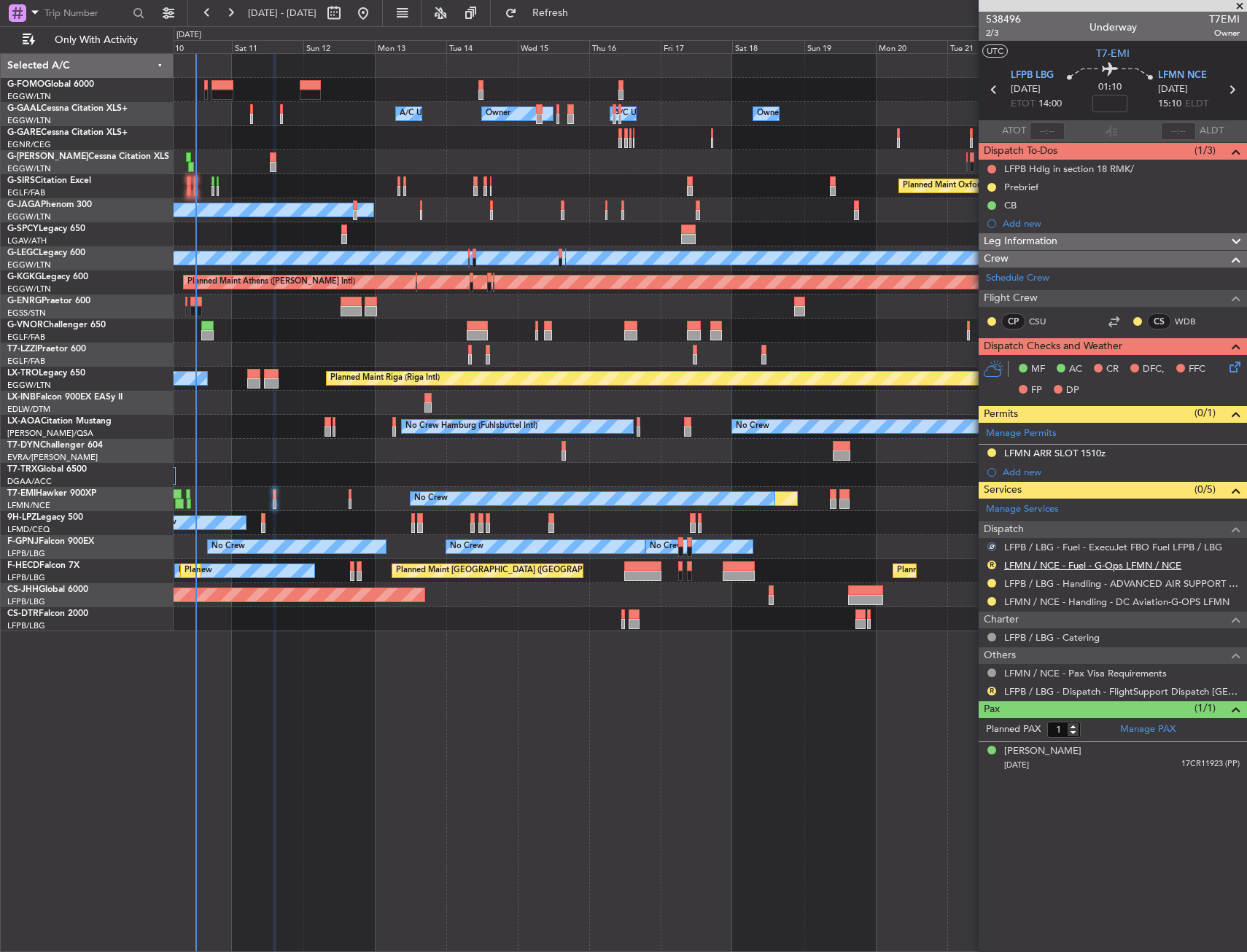
click at [1017, 565] on link "LFMN / NCE - Fuel - G-Ops LFMN / NCE" at bounding box center [1092, 565] width 177 height 13
click at [988, 564] on button "R" at bounding box center [992, 565] width 9 height 9
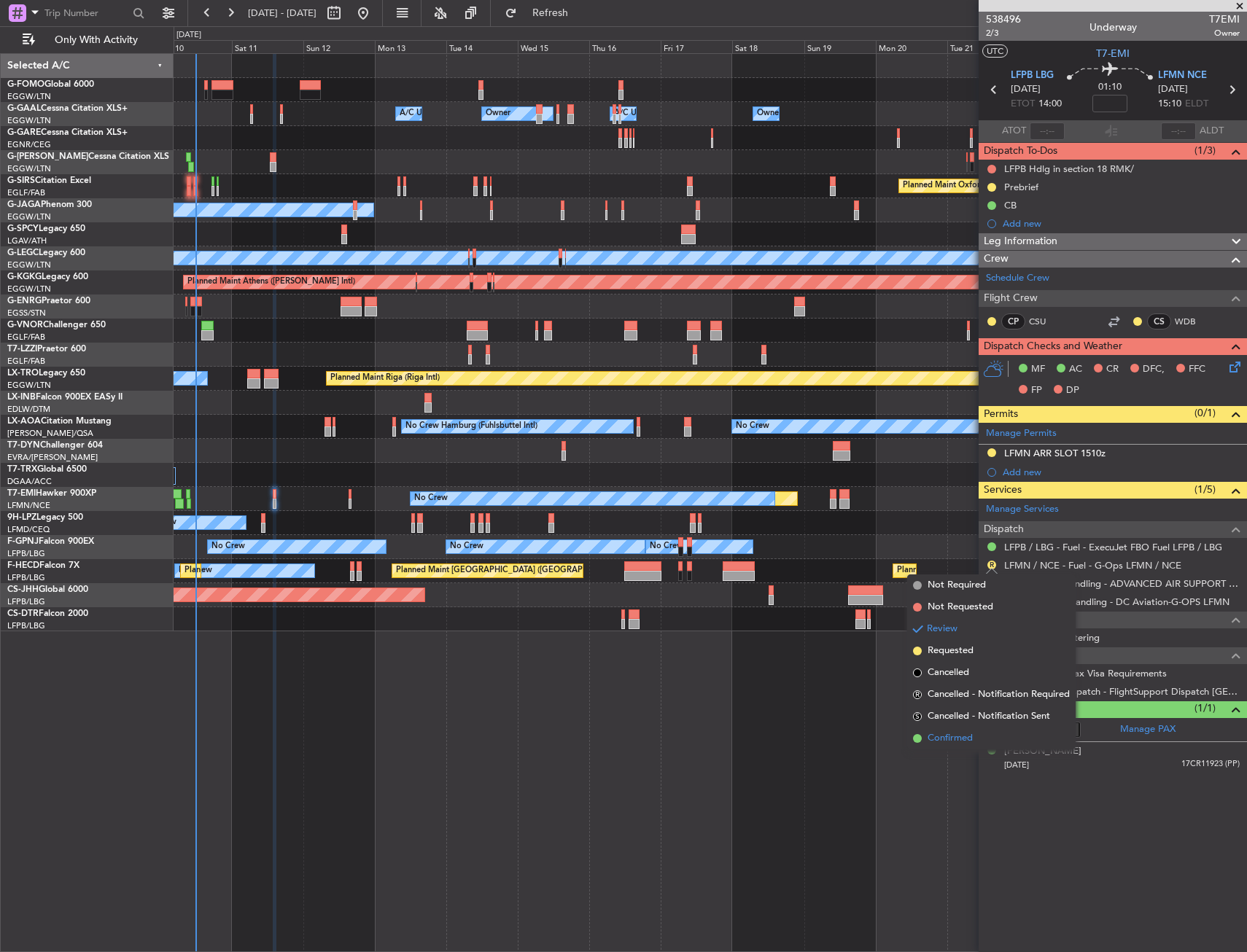
click at [931, 746] on li "Confirmed" at bounding box center [991, 738] width 168 height 22
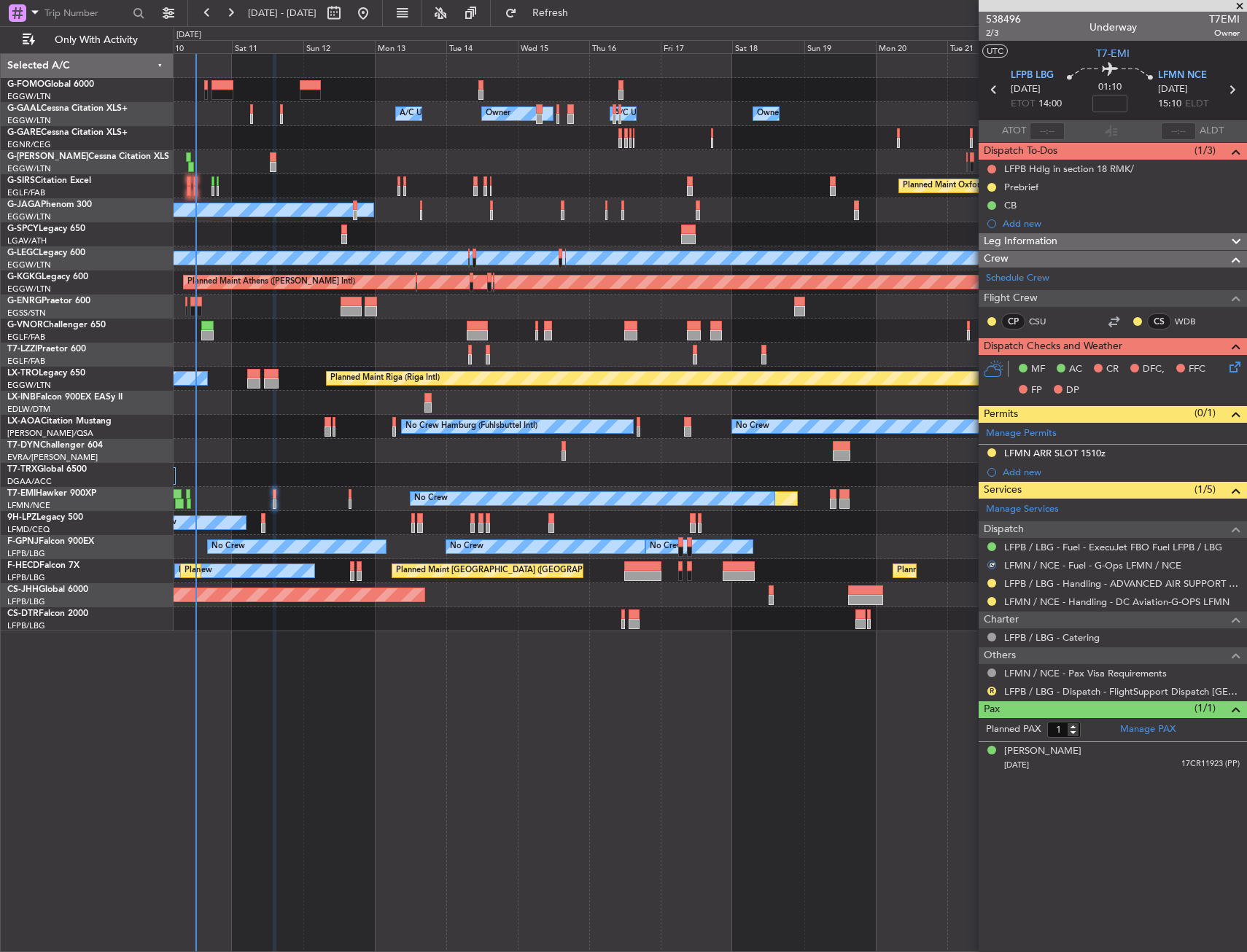
click at [996, 693] on div "R LFPB / LBG - Dispatch - FlightSupport Dispatch UK" at bounding box center [1112, 691] width 268 height 18
click at [993, 693] on button "R" at bounding box center [992, 691] width 9 height 9
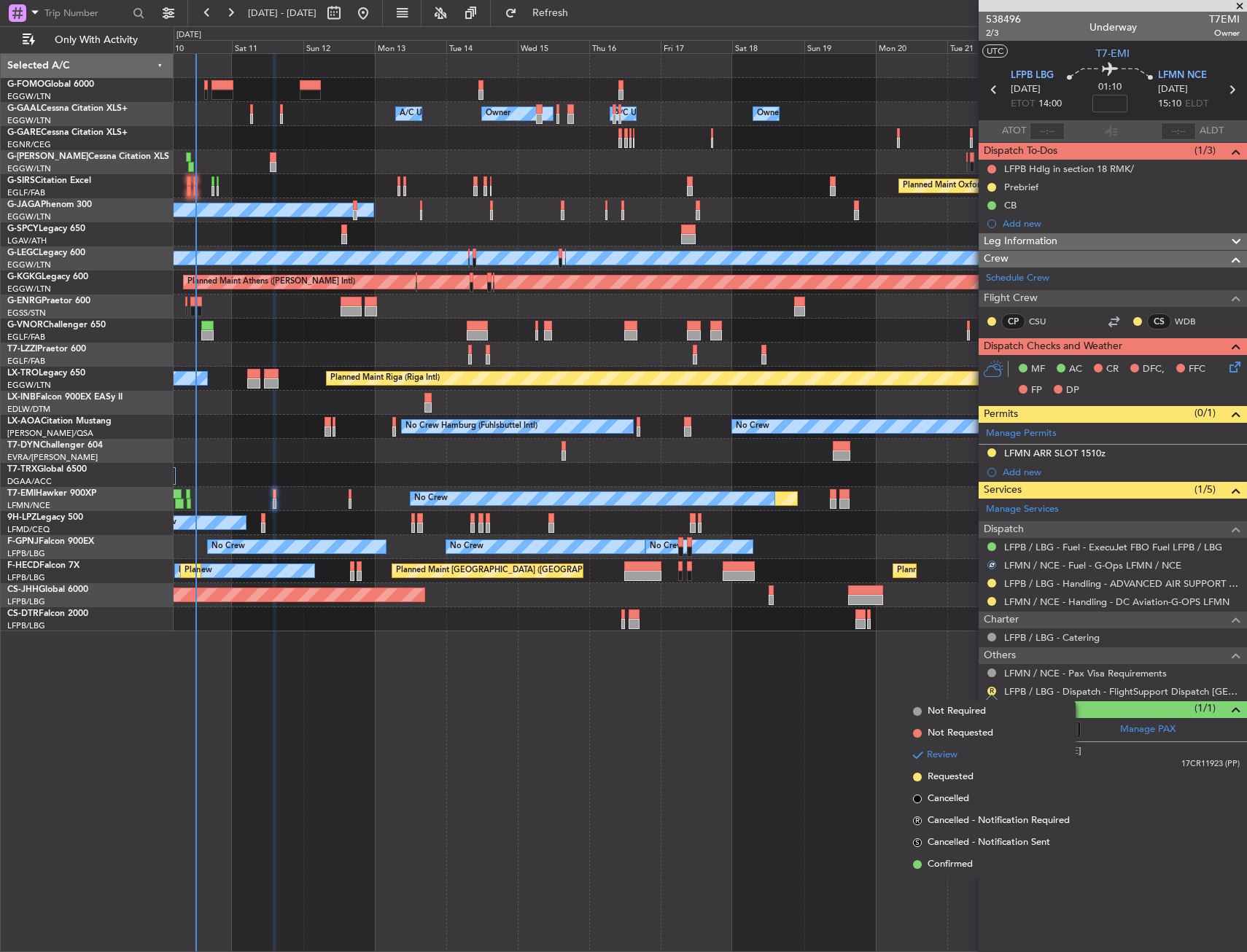
click at [975, 868] on li "Confirmed" at bounding box center [991, 865] width 168 height 22
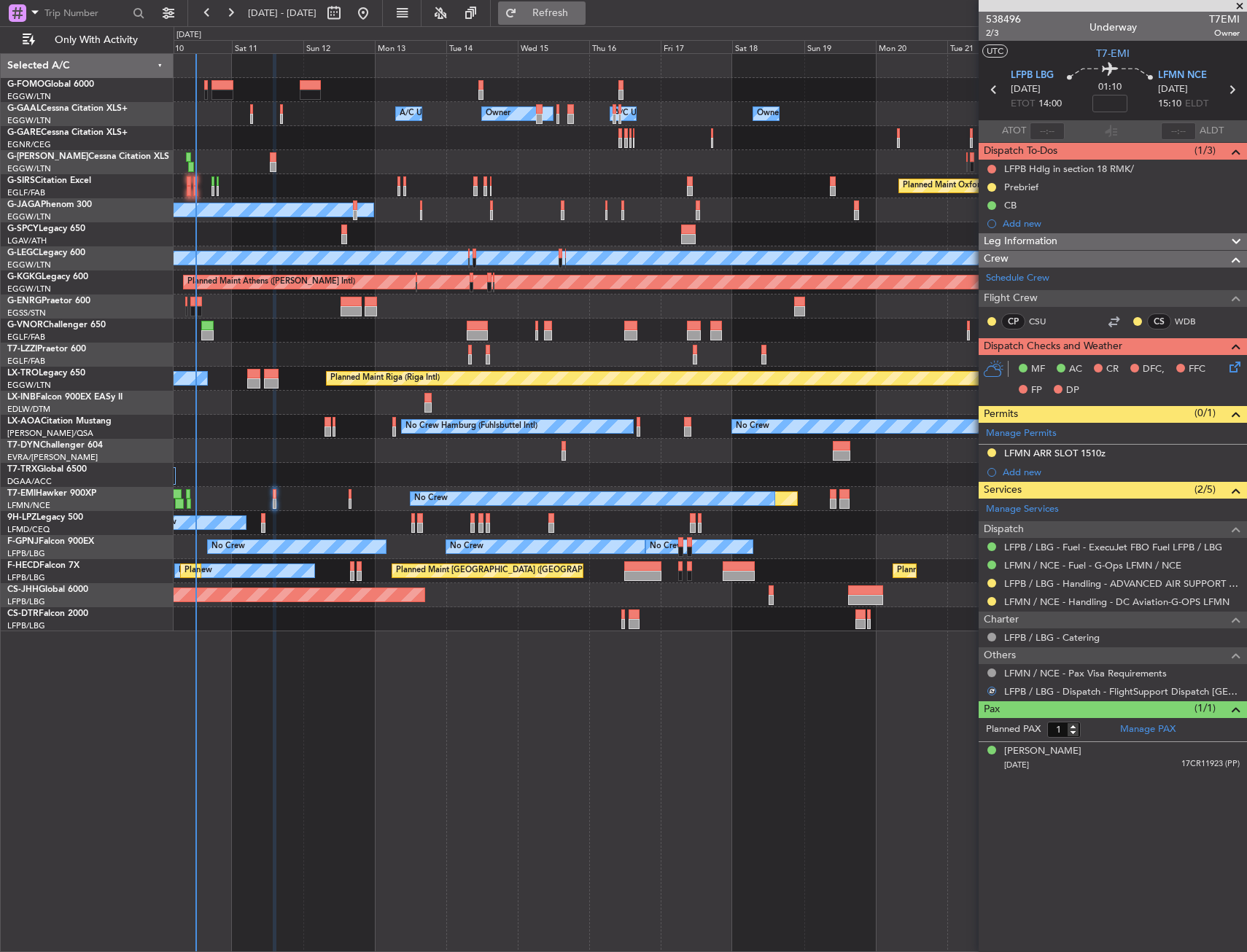
drag, startPoint x: 585, startPoint y: 10, endPoint x: 582, endPoint y: 22, distance: 12.4
click at [581, 10] on span "Refresh" at bounding box center [550, 13] width 61 height 10
click at [996, 32] on span "2/3" at bounding box center [1002, 33] width 35 height 13
click at [426, 254] on div "Owner Owner A/C Unavailable A/C Unavailable Owner Owner Planned Maint [GEOGRAPH…" at bounding box center [709, 343] width 1073 height 577
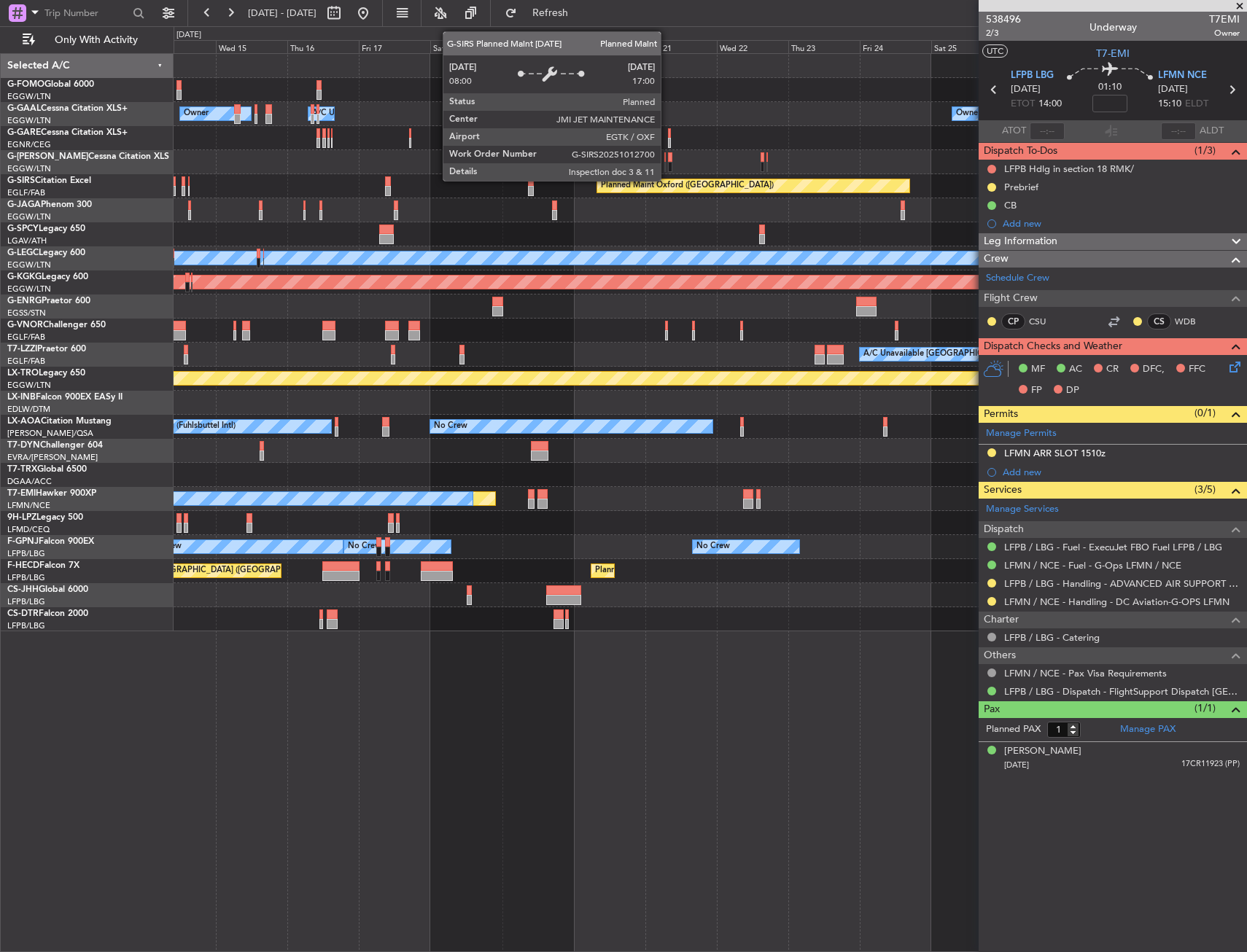
click at [303, 284] on div "Owner Owner A/C Unavailable Owner Owner A/C Unavailable Owner Planned Maint Oxf…" at bounding box center [709, 343] width 1073 height 577
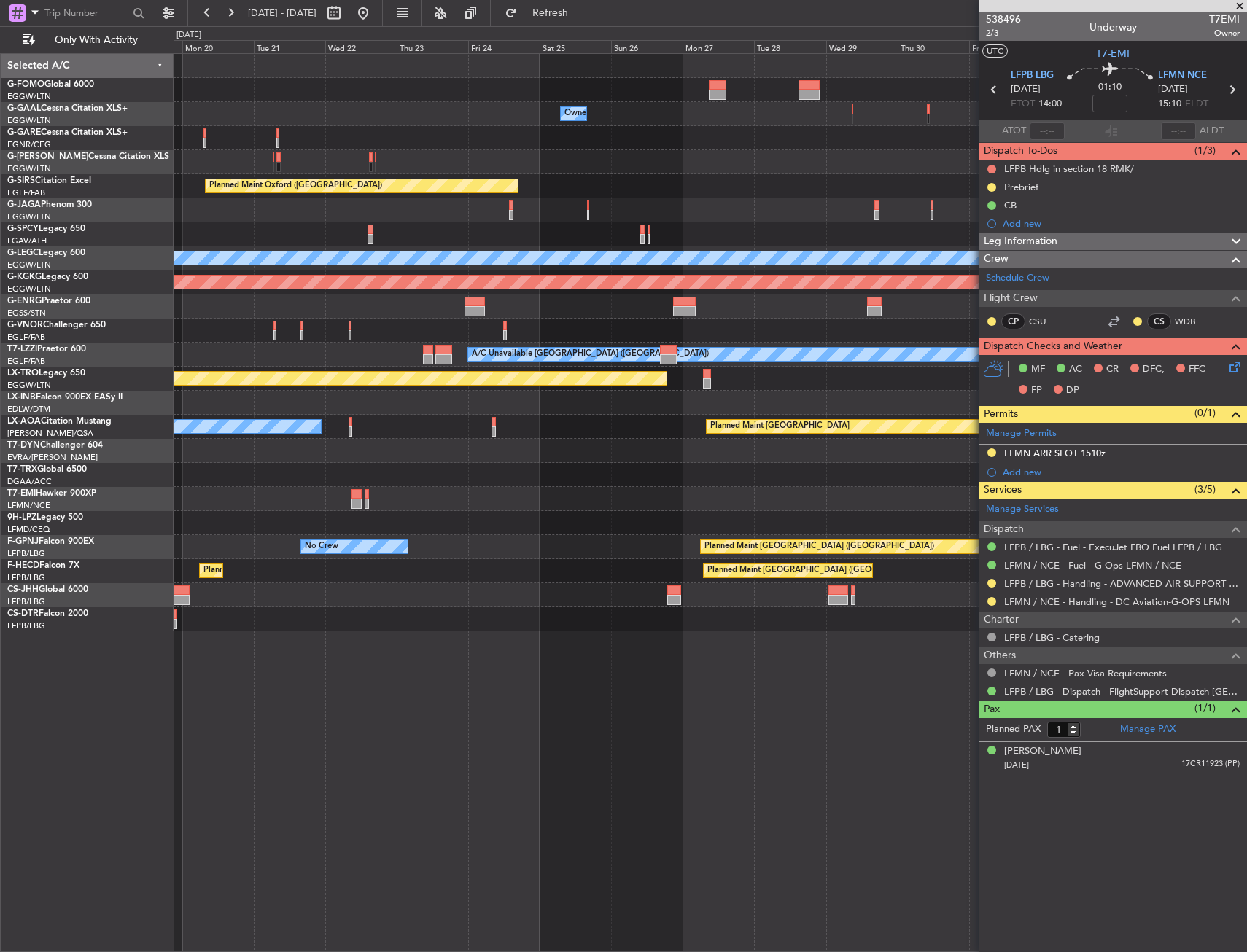
click at [309, 287] on div "Owner Owner A/C Unavailable Owner Owner Planned Maint Oxford (Kidlington) Plann…" at bounding box center [709, 343] width 1073 height 577
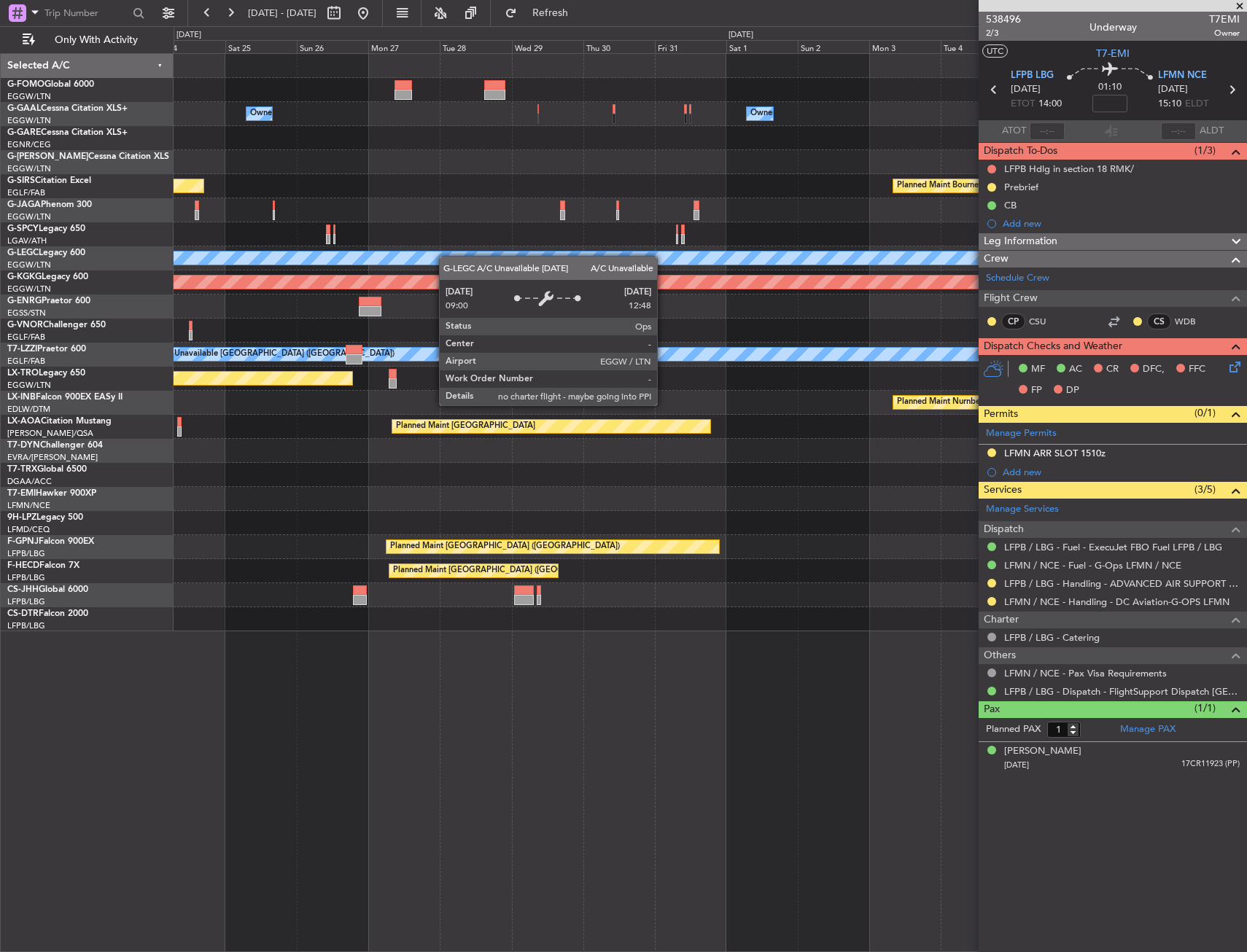
click at [390, 271] on div "Owner Owner Planned Maint Oxford (Kidlington) Planned Maint Bournemouth Planned…" at bounding box center [709, 343] width 1073 height 577
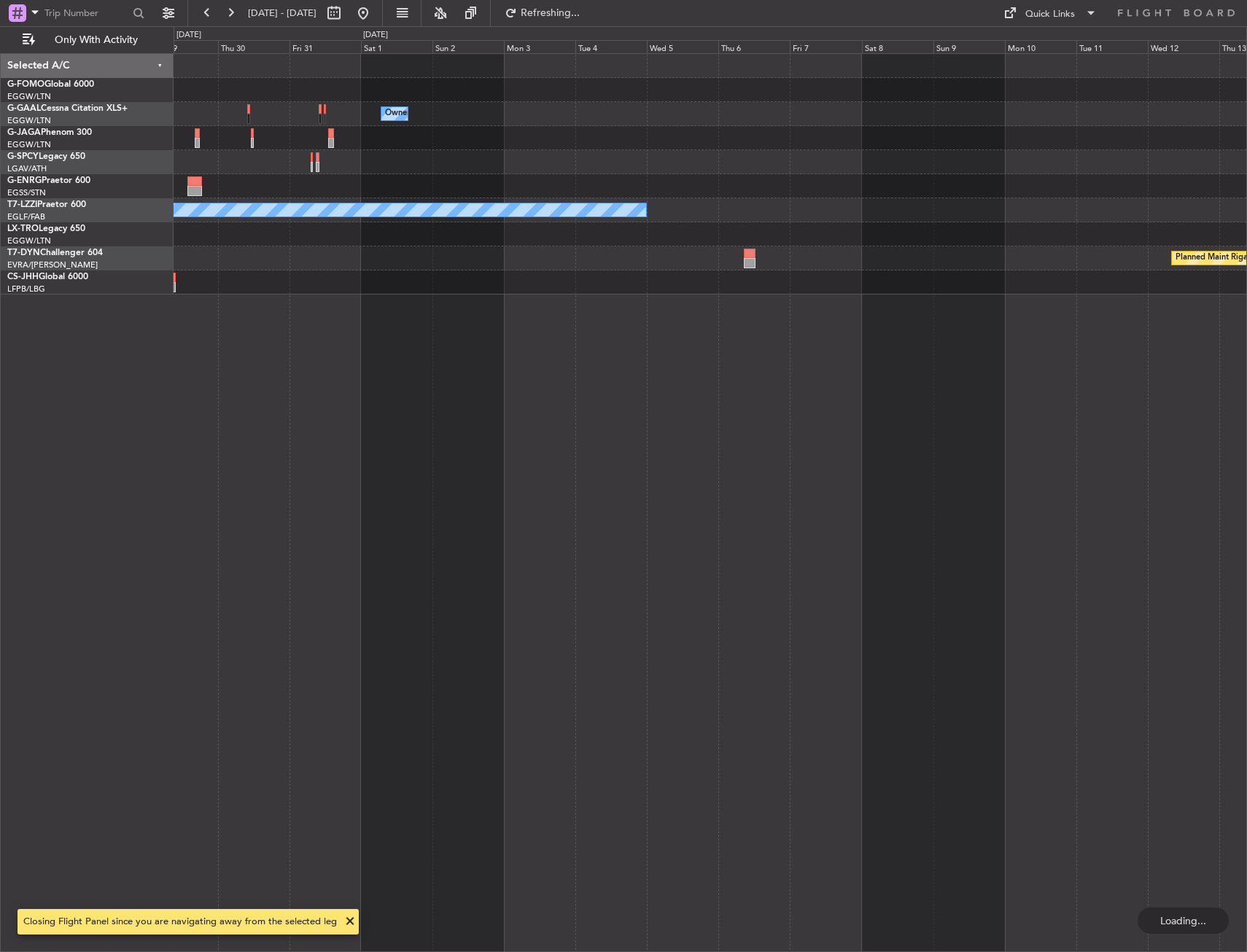
click at [357, 222] on div "Owner Owner A/C Unavailable London (Luton) Planned Maint Riga (Riga Intl) Plann…" at bounding box center [709, 174] width 1073 height 241
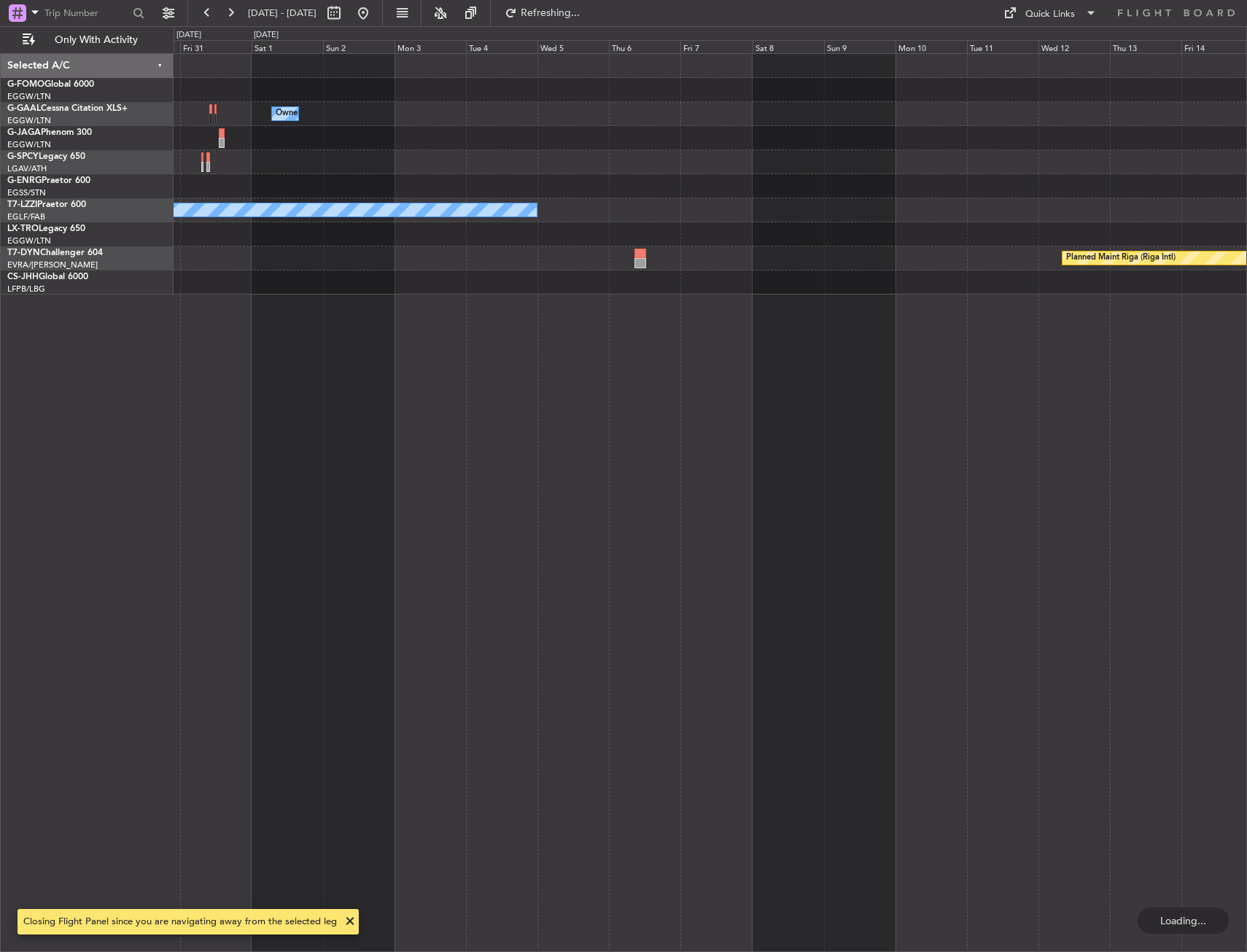
click at [582, 186] on div at bounding box center [709, 186] width 1073 height 24
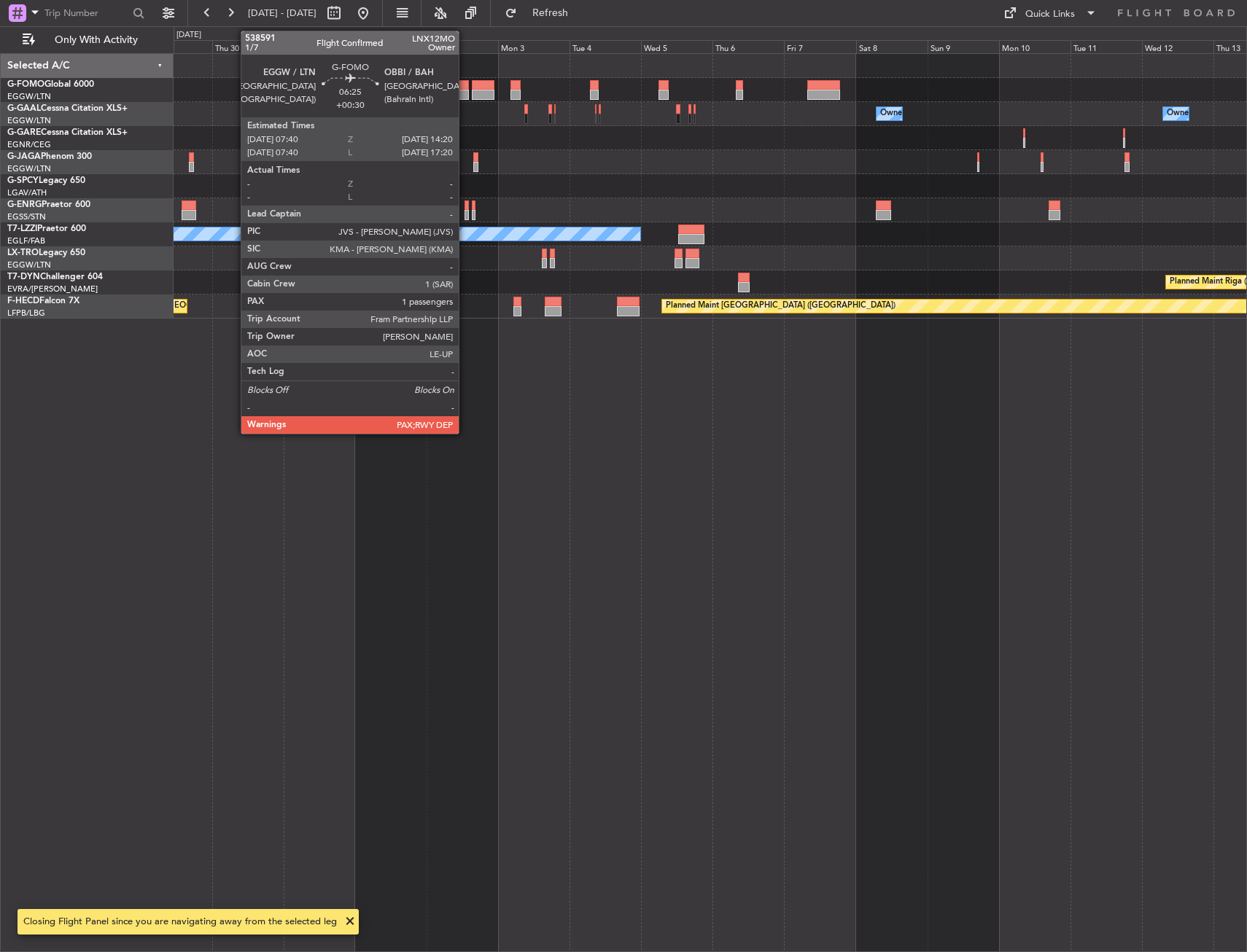
click at [465, 91] on div at bounding box center [459, 94] width 21 height 10
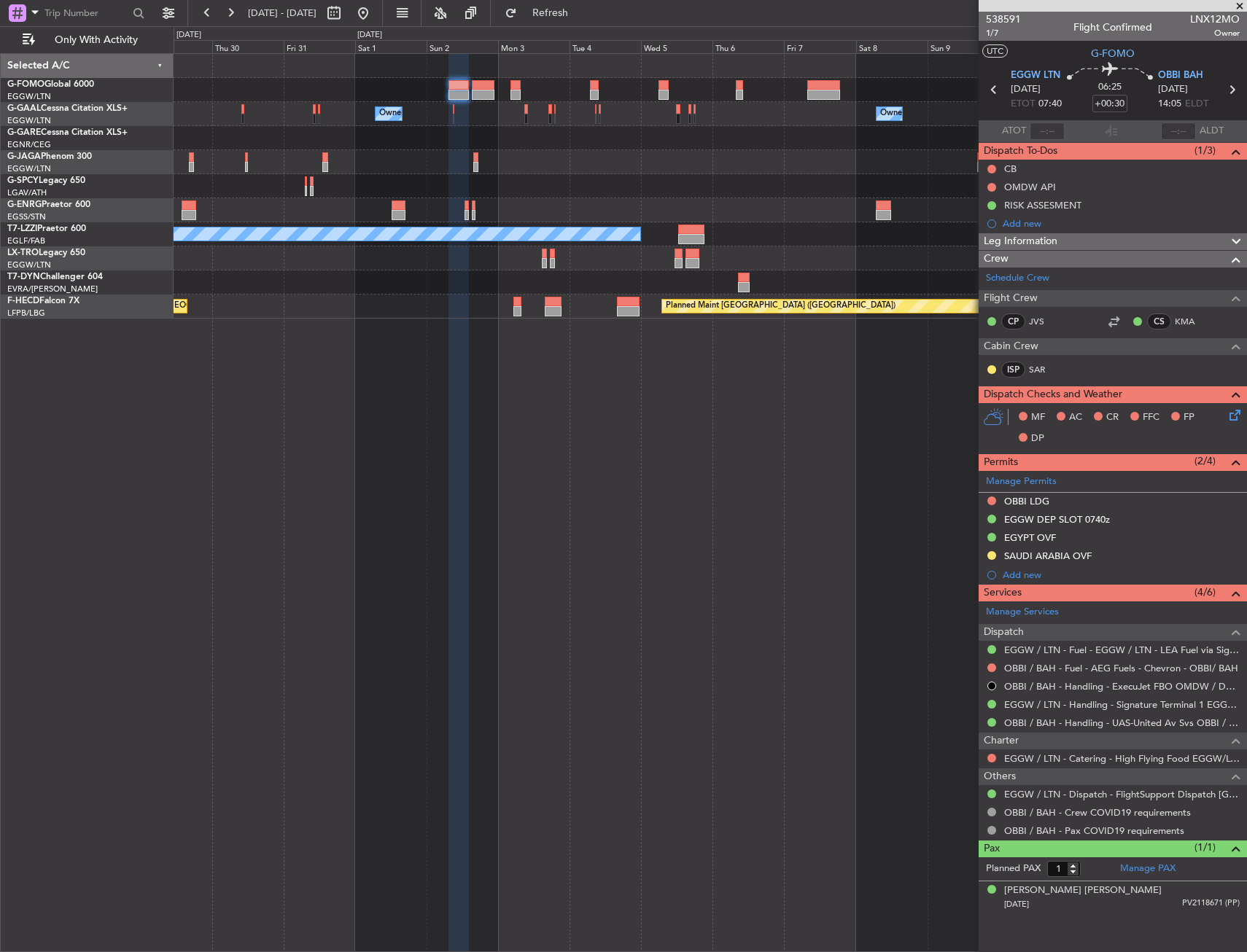
drag, startPoint x: 989, startPoint y: 500, endPoint x: 979, endPoint y: 522, distance: 24.2
click at [989, 500] on button at bounding box center [992, 501] width 9 height 9
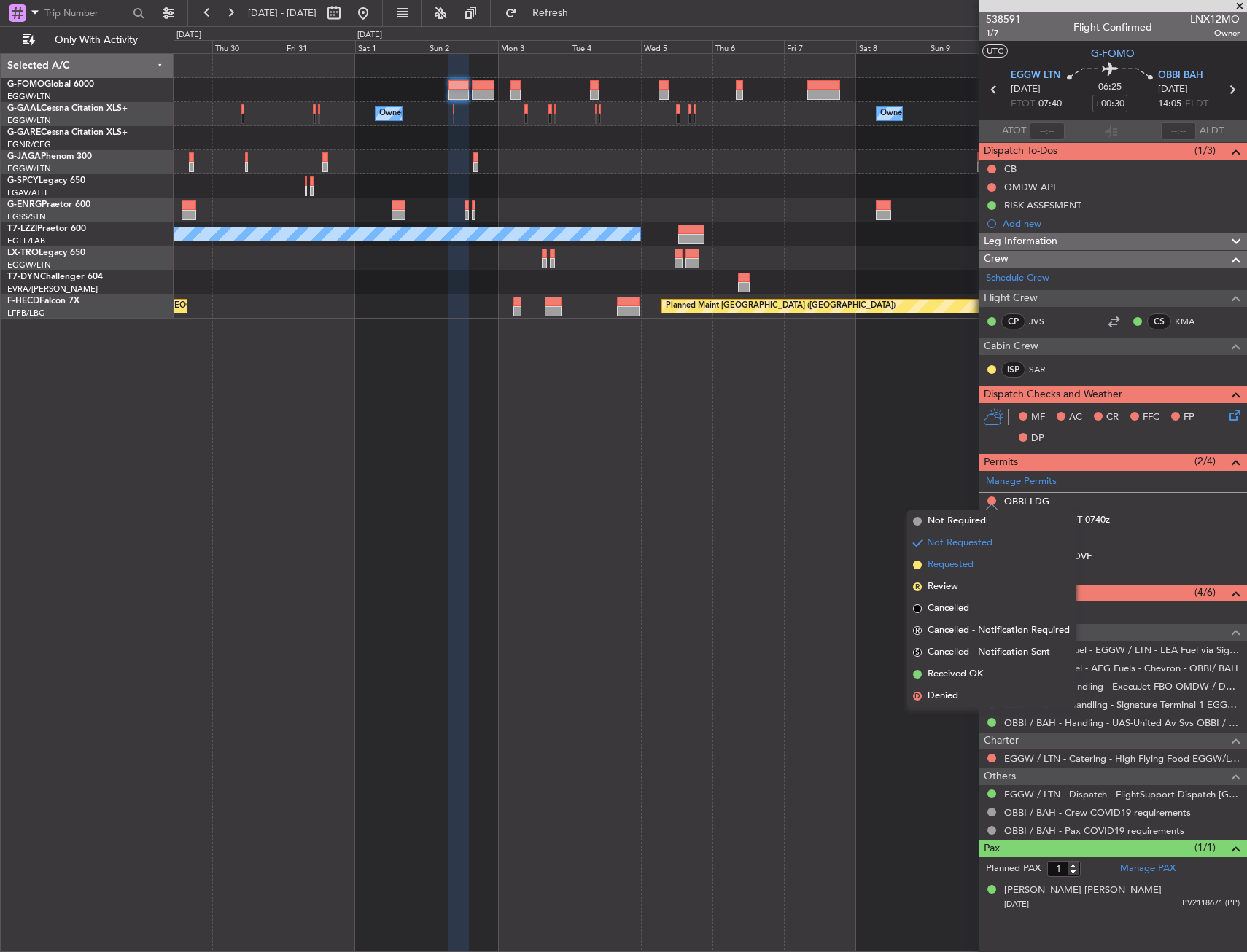
click at [956, 566] on span "Requested" at bounding box center [949, 565] width 46 height 14
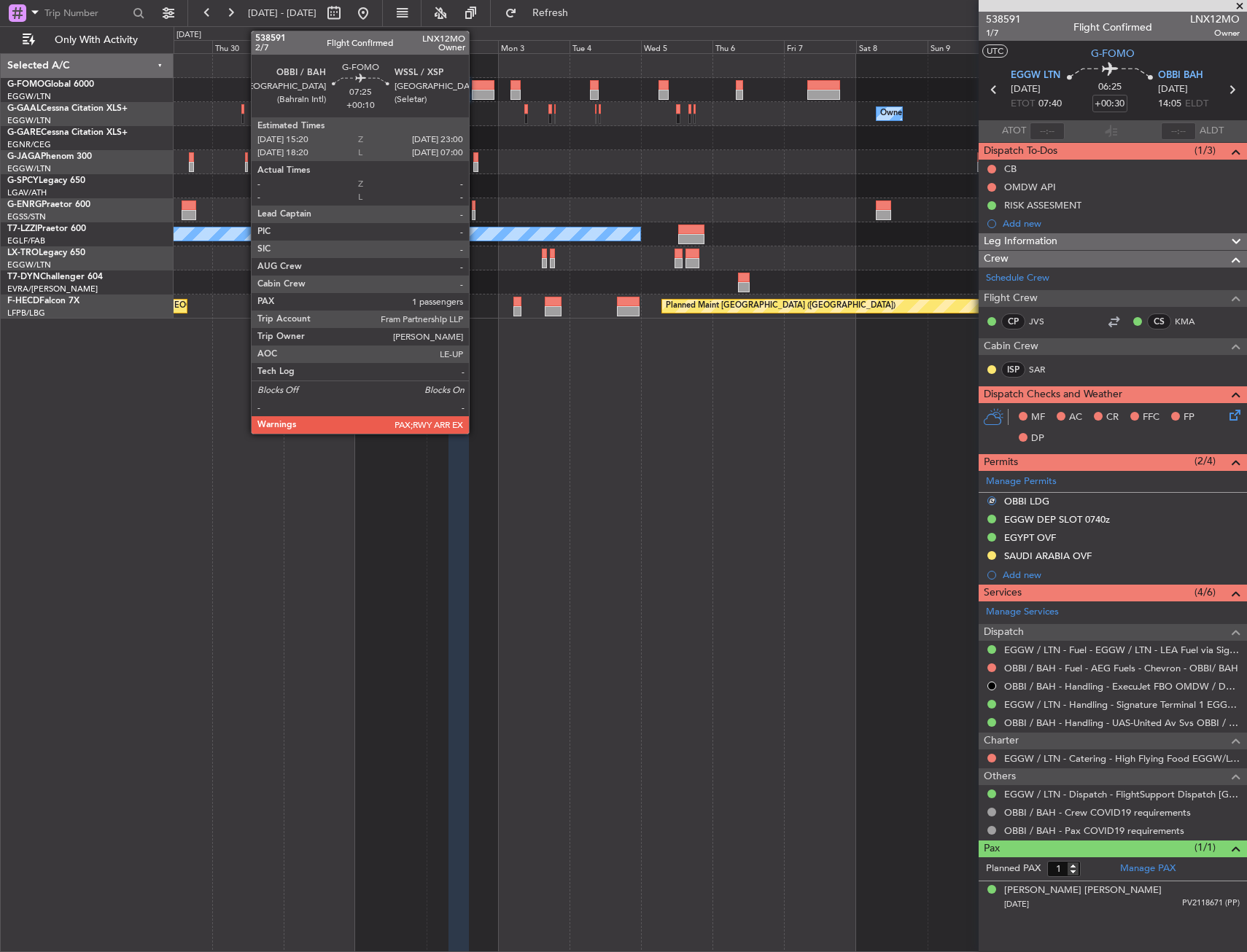
click at [476, 92] on div at bounding box center [484, 94] width 23 height 10
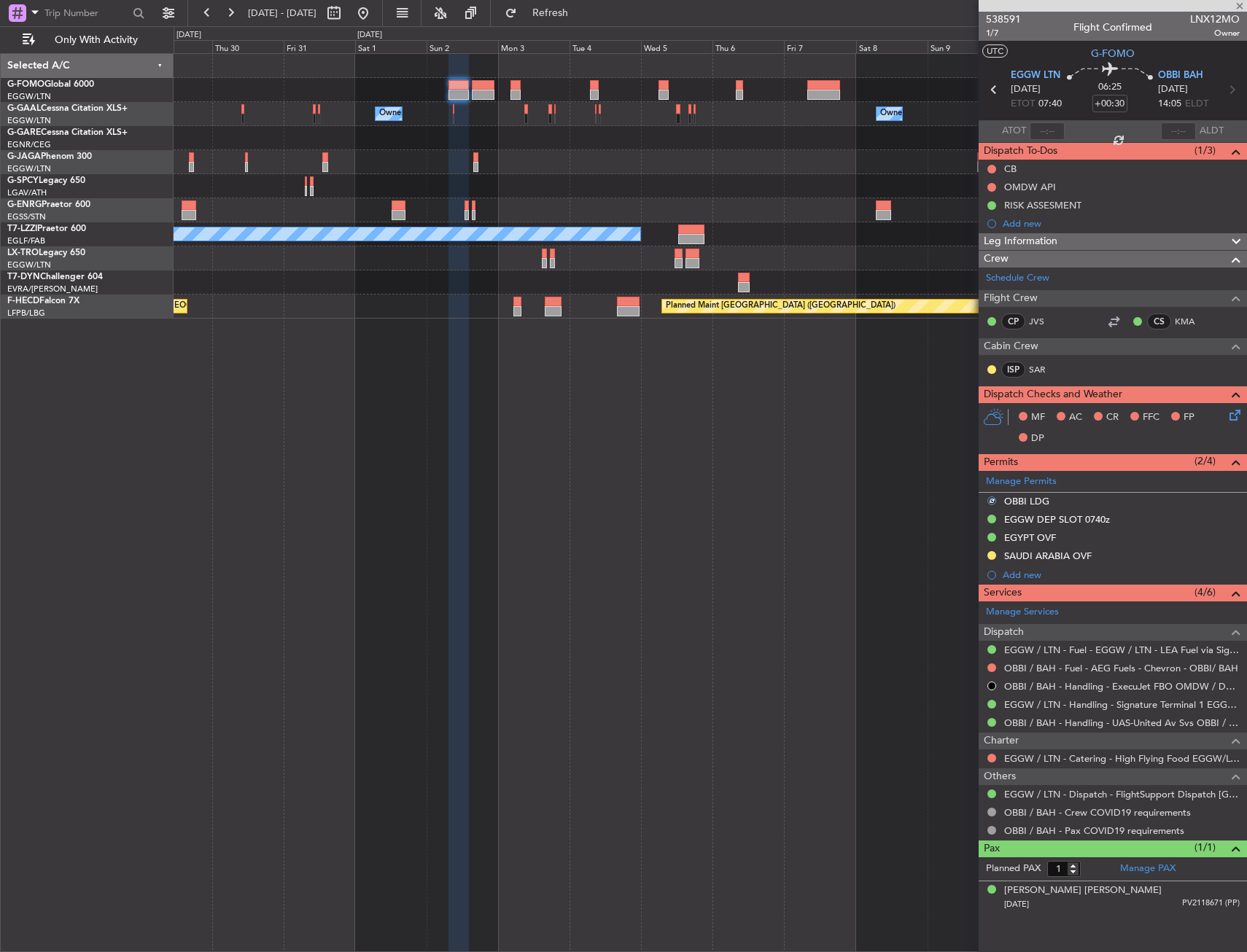
type input "+00:10"
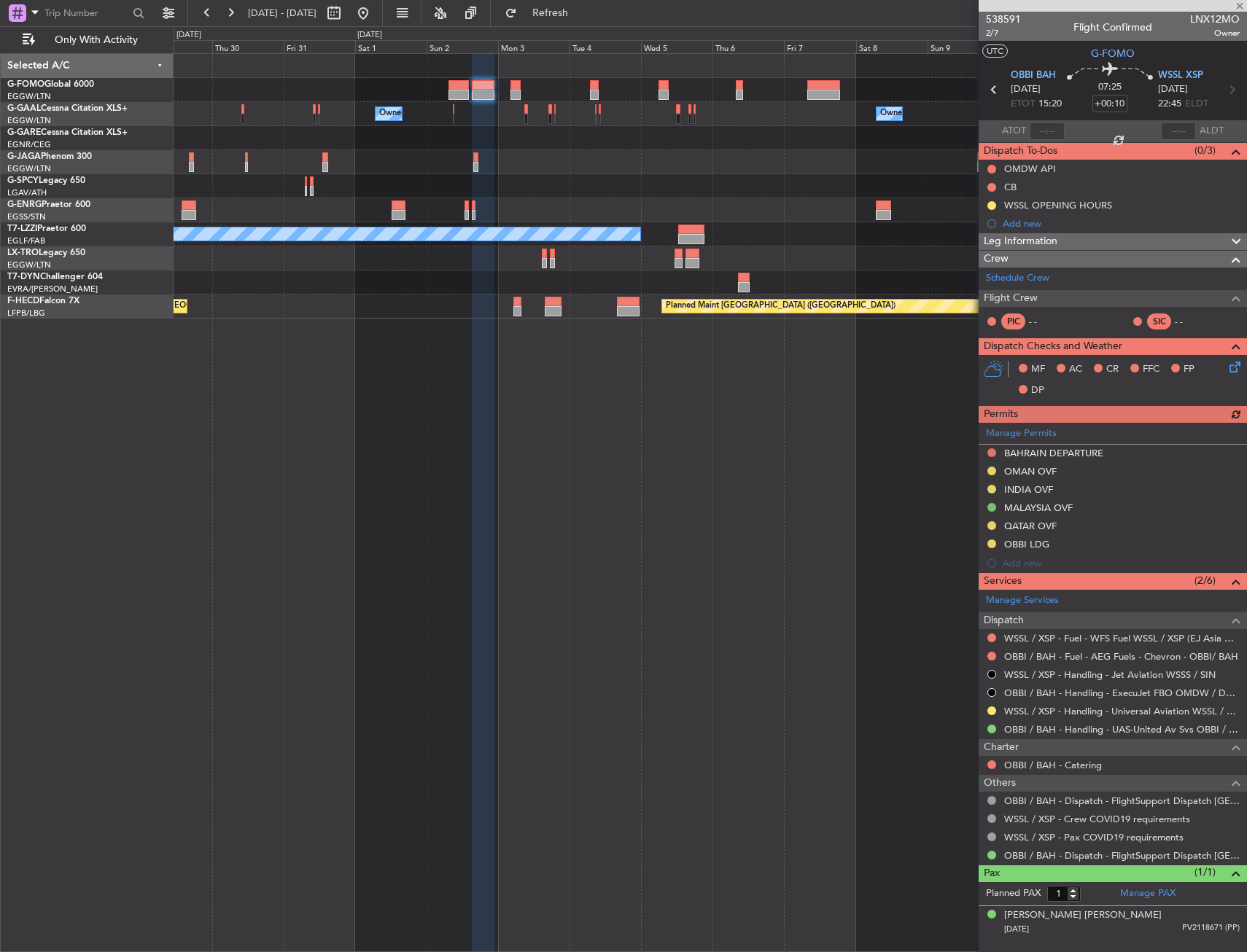
click at [991, 453] on div "Manage Permits BAHRAIN DEPARTURE OMAN OVF INDIA OVF MALAYSIA OVF QATAR OVF OBBI…" at bounding box center [1112, 497] width 268 height 150
click at [993, 449] on div "Manage Permits BAHRAIN DEPARTURE OMAN OVF INDIA OVF MALAYSIA OVF QATAR OVF OBBI…" at bounding box center [1112, 497] width 268 height 150
click at [989, 451] on button at bounding box center [992, 453] width 9 height 9
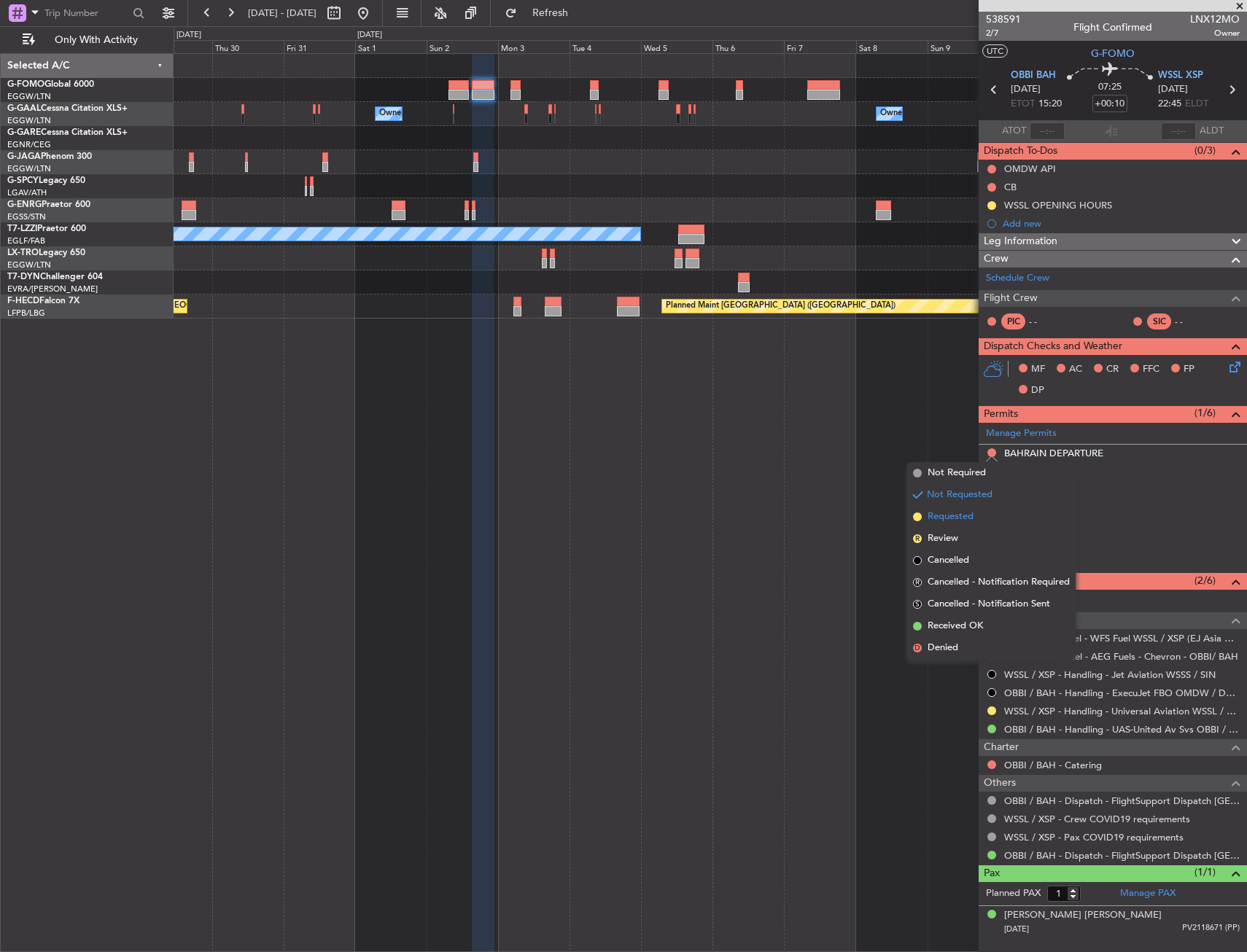
click at [973, 509] on li "Requested" at bounding box center [991, 517] width 168 height 22
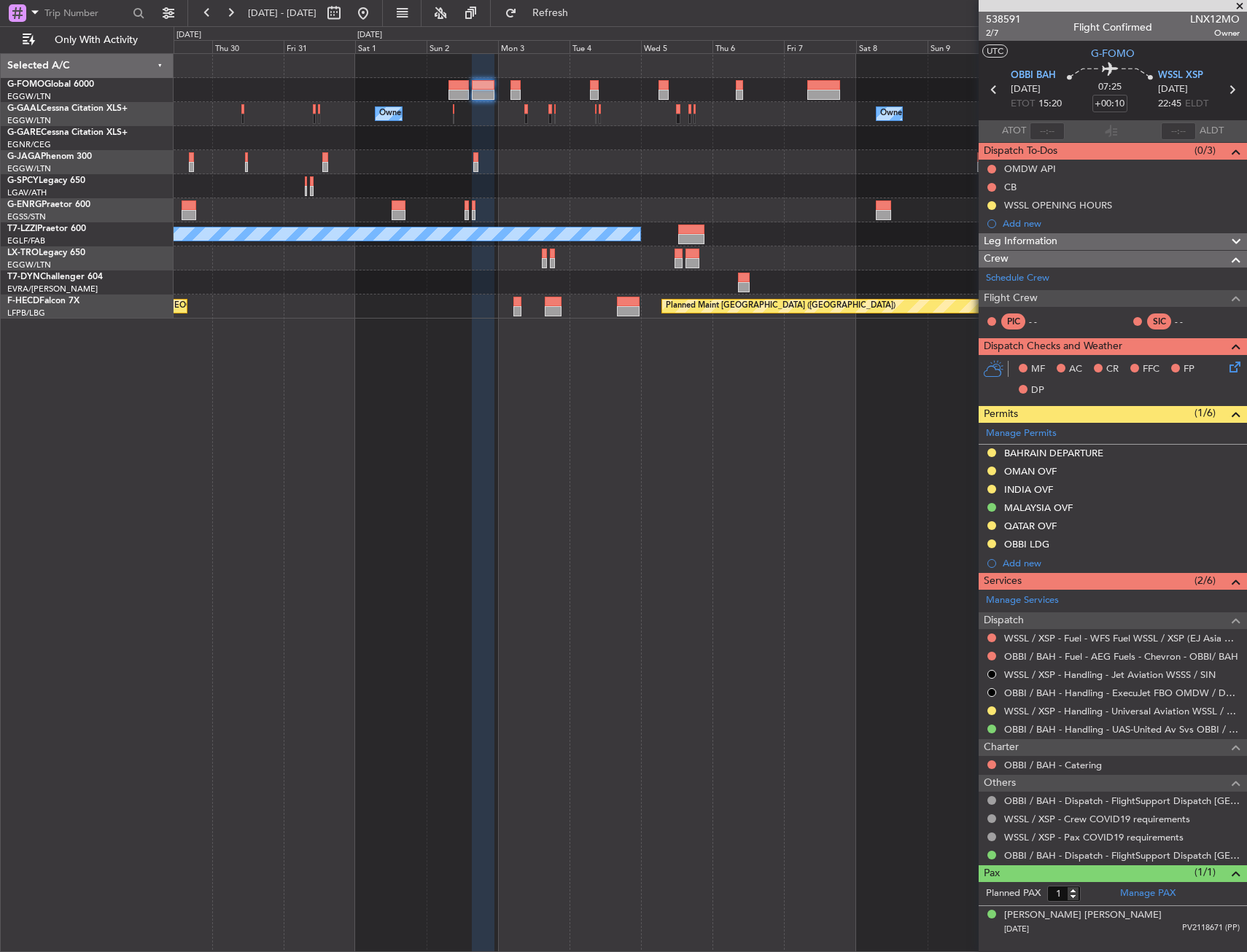
click at [607, 432] on div "Owner Owner Owner Owner A/C Unavailable London (Luton) Planned Maint Riga (Riga…" at bounding box center [710, 503] width 1073 height 899
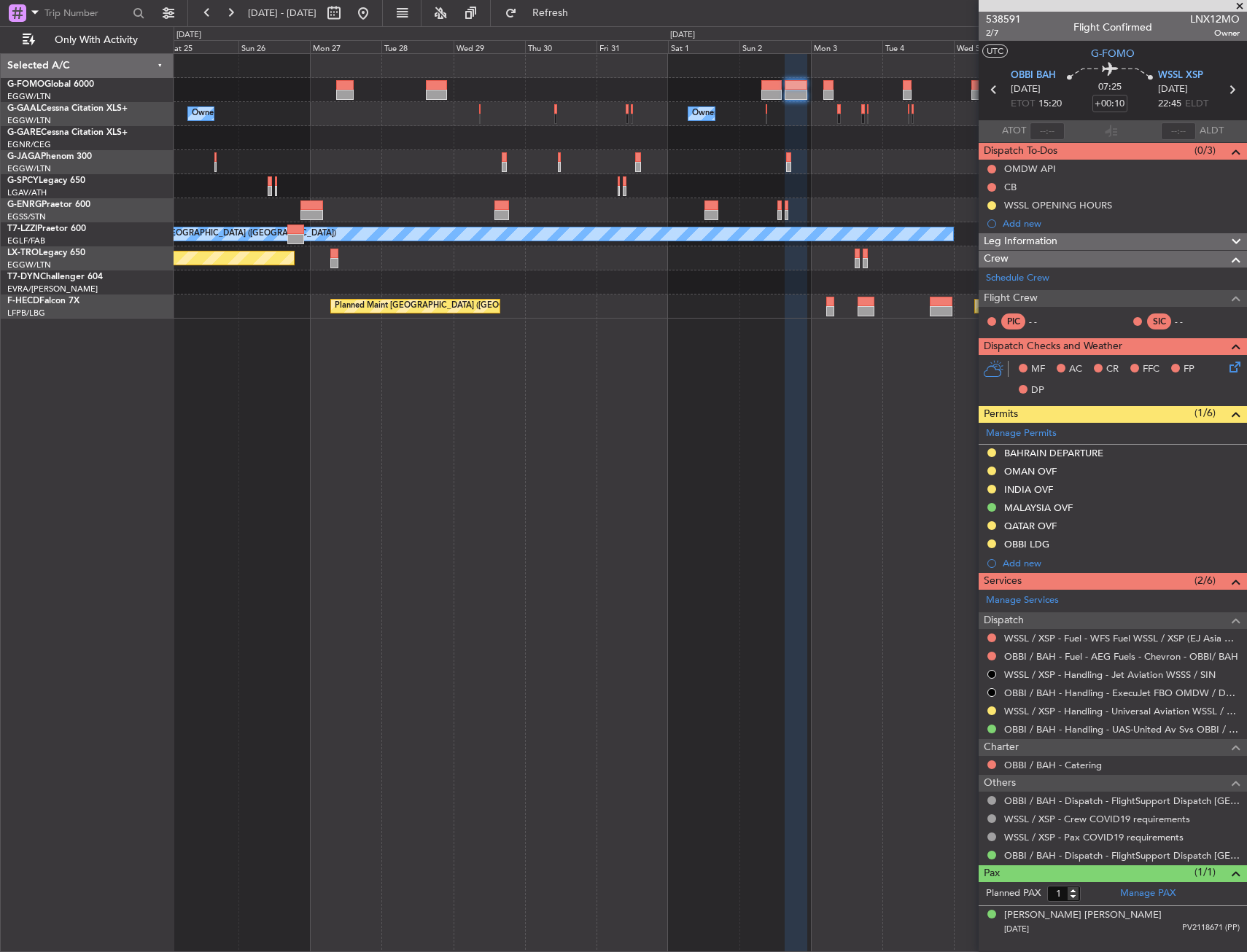
click at [606, 430] on div "Owner Owner Owner Owner A/C Unavailable London (Luton) Planned Maint Riga (Riga…" at bounding box center [710, 503] width 1073 height 899
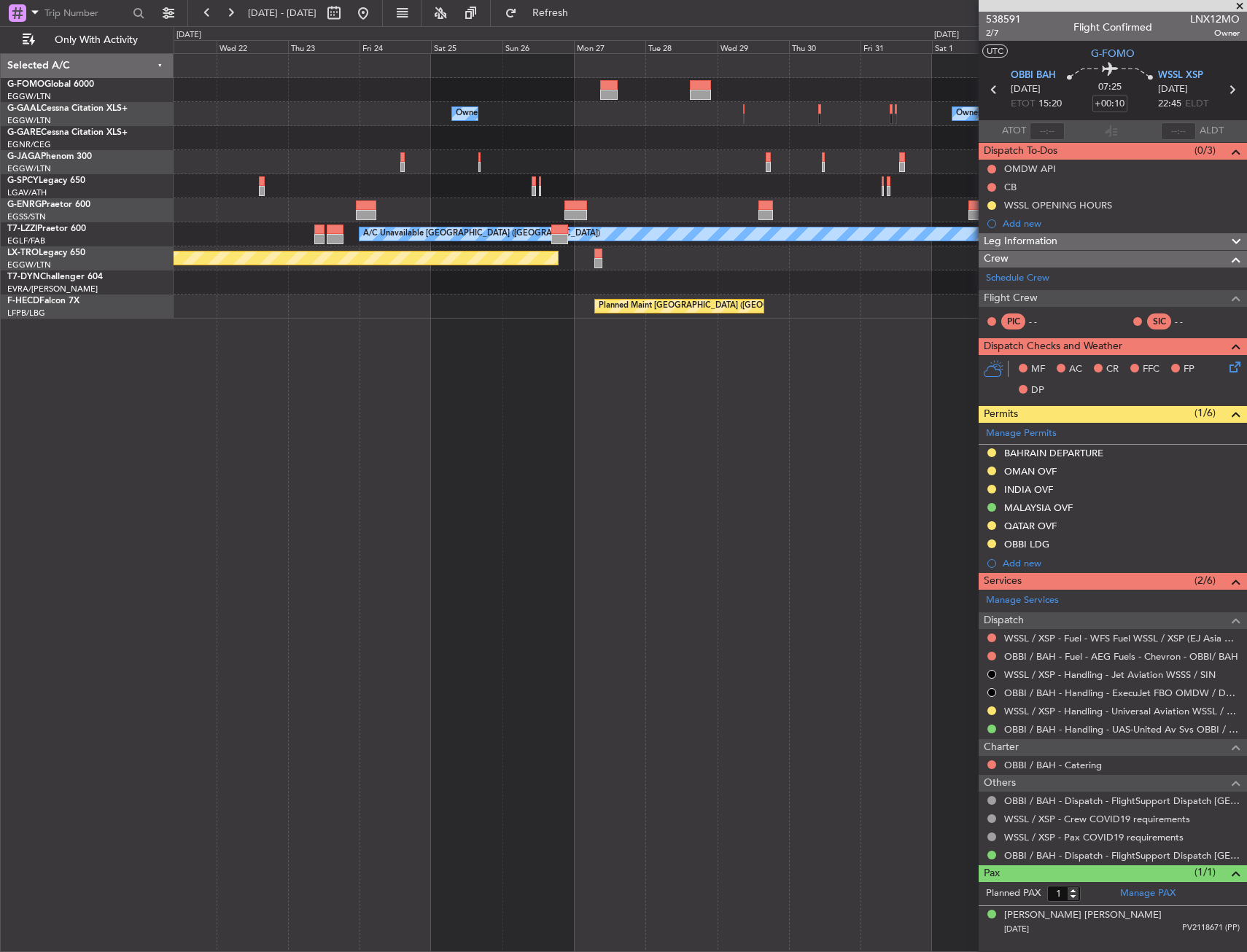
click at [594, 452] on div "Owner Owner Owner Owner A/C Unavailable London (Luton) Planned Maint Riga (Riga…" at bounding box center [710, 503] width 1073 height 899
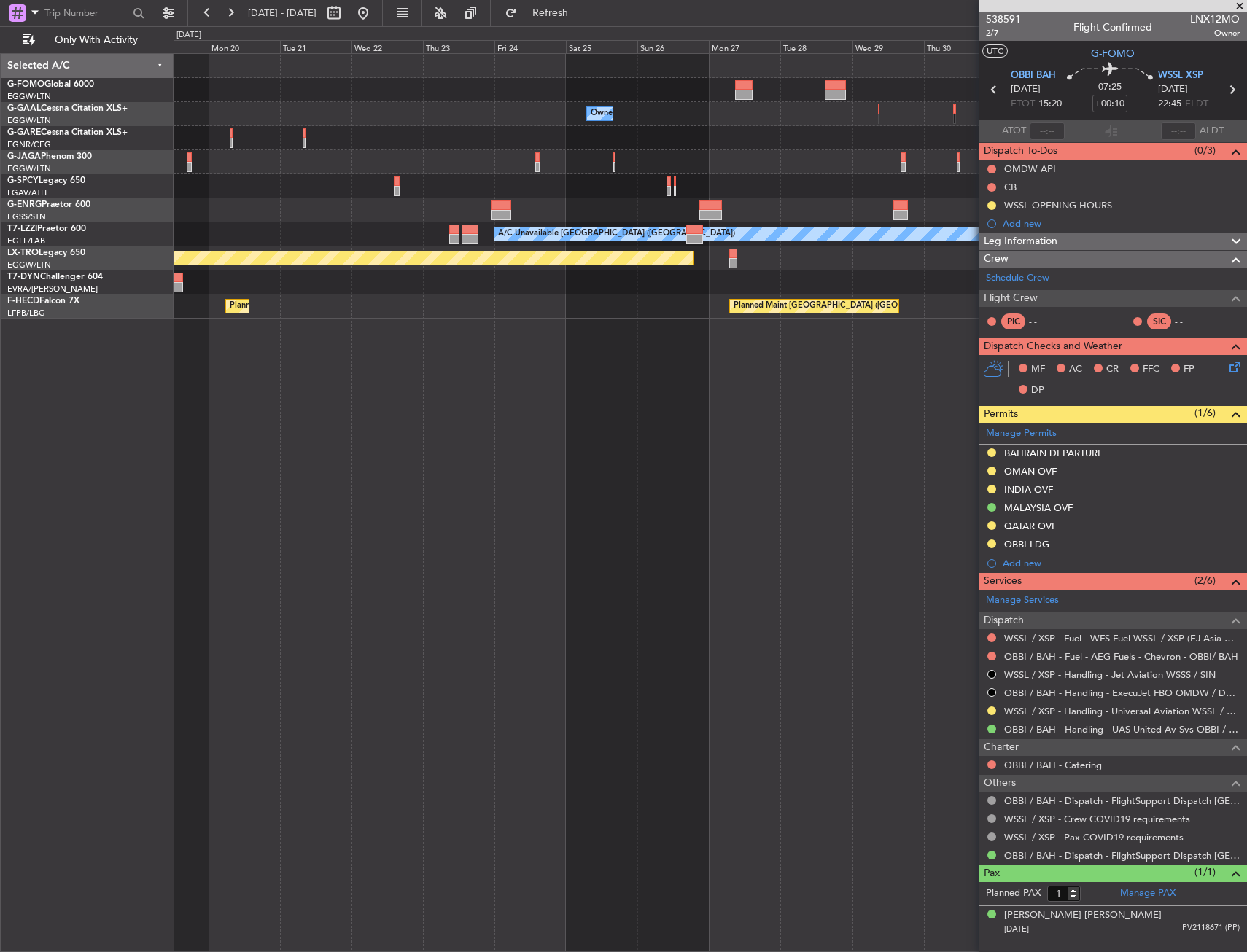
click at [643, 457] on div "Owner Owner Owner A/C Unavailable Owner A/C Unavailable London (Luton) Planned …" at bounding box center [710, 503] width 1073 height 899
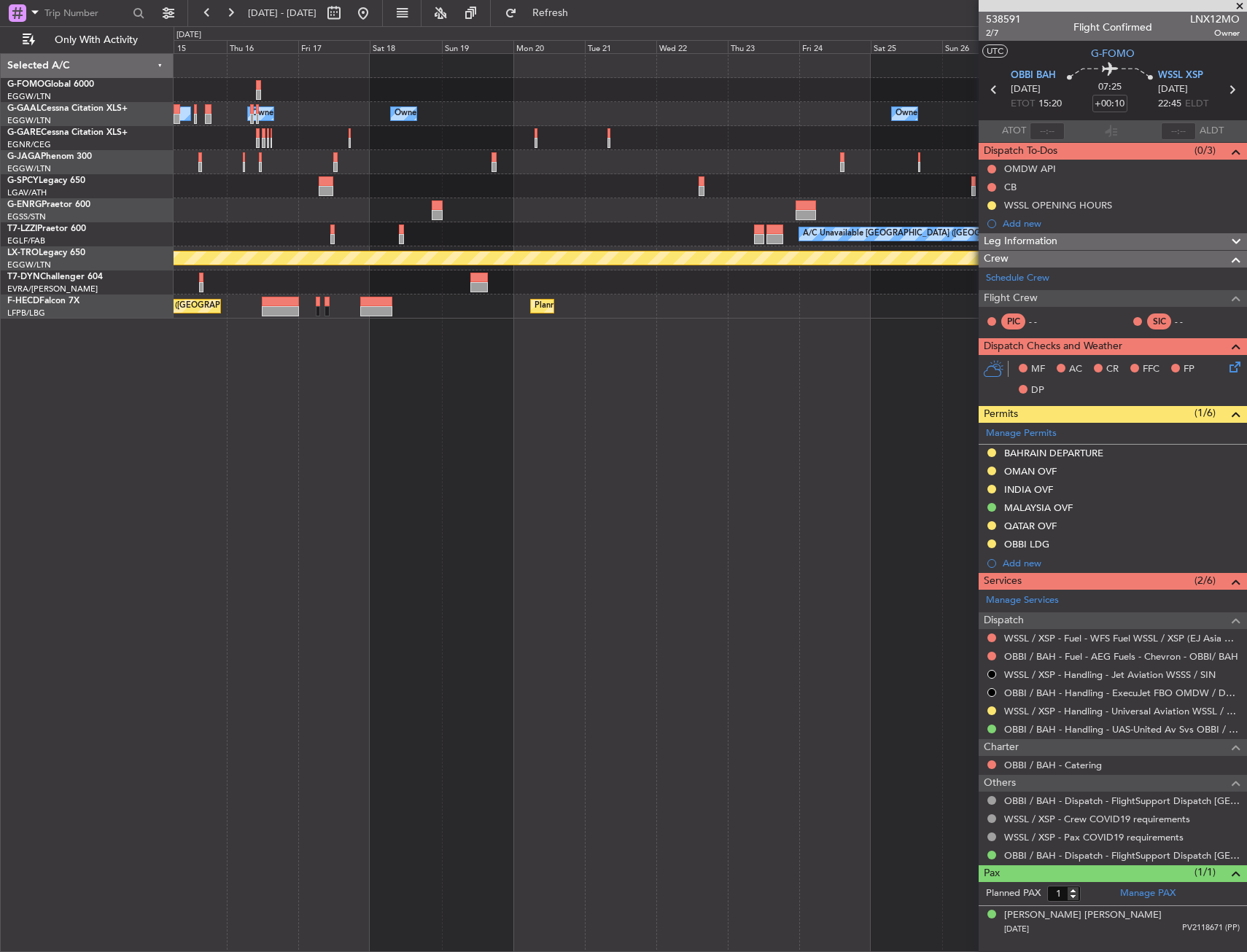
click at [565, 476] on div "Owner Owner A/C Unavailable Owner Owner A/C Unavailable Owner No Crew A/C Unava…" at bounding box center [710, 503] width 1073 height 899
click at [557, 490] on div "Owner Owner A/C Unavailable Owner Owner A/C Unavailable Owner No Crew A/C Unava…" at bounding box center [710, 503] width 1073 height 899
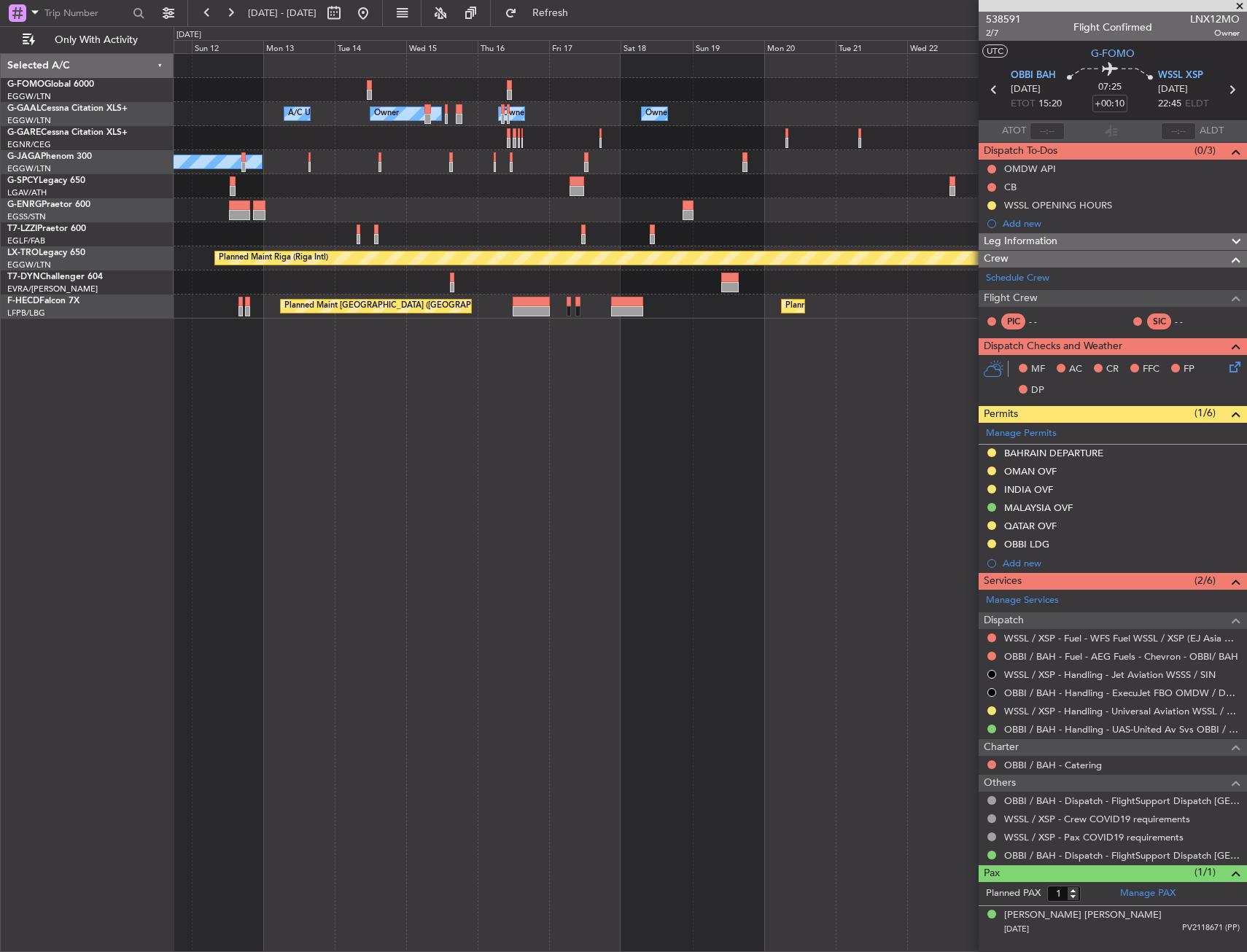
click at [588, 490] on div "Owner Owner A/C Unavailable Owner Owner A/C Unavailable No Crew A/C Unavailable…" at bounding box center [710, 503] width 1073 height 899
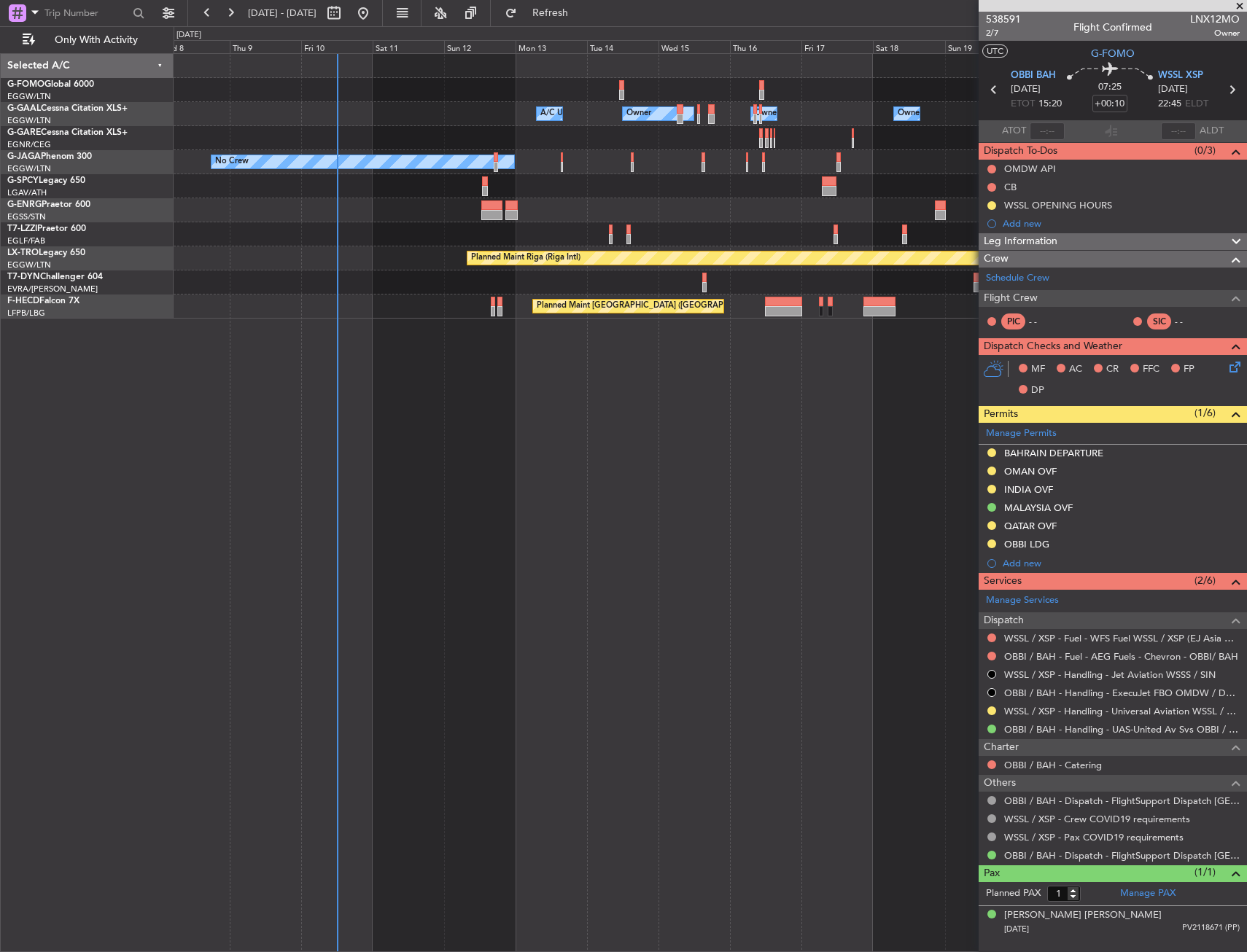
click at [493, 511] on div "Owner A/C Unavailable Owner Owner A/C Unavailable Owner No Crew A/C Unavailable…" at bounding box center [710, 503] width 1073 height 899
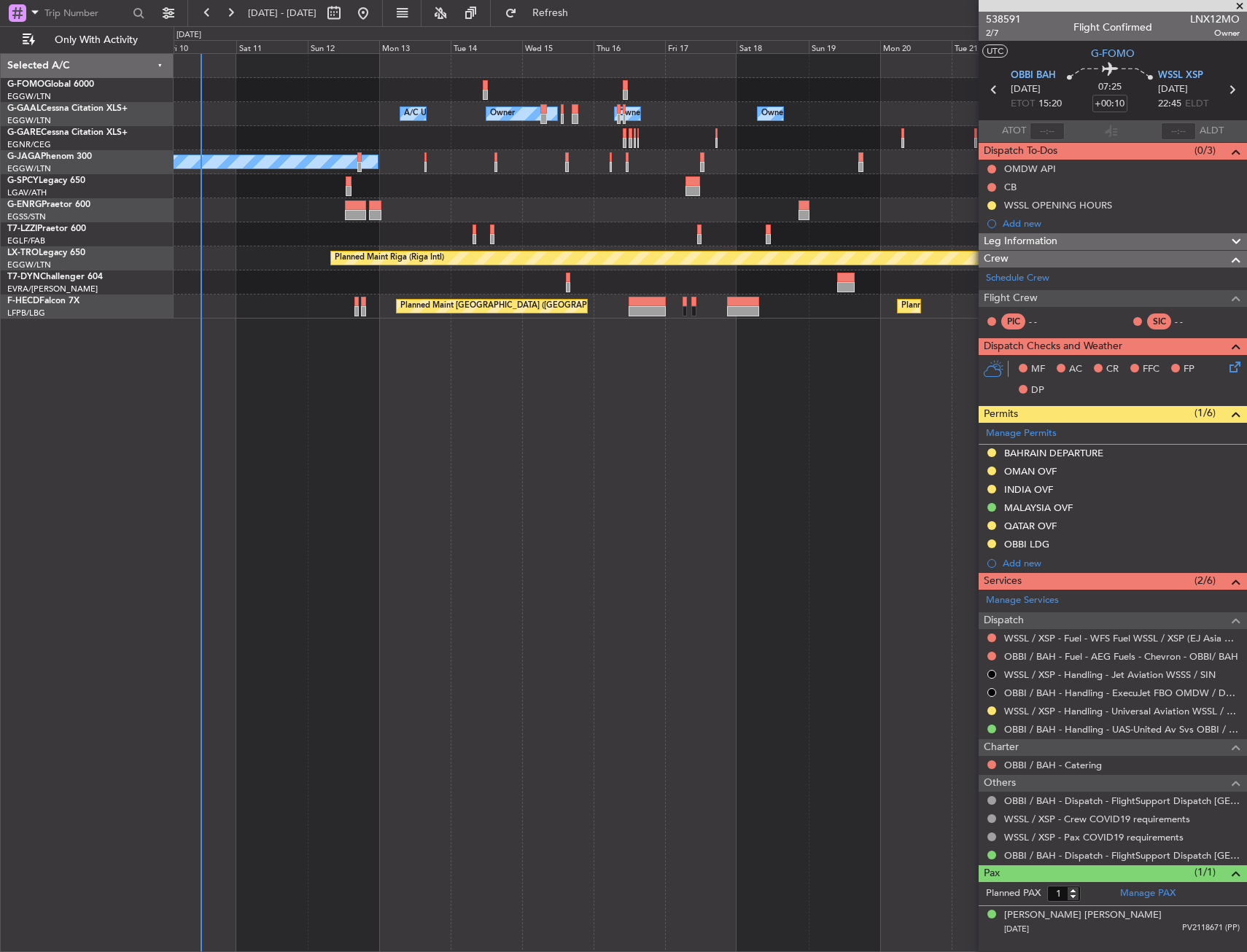
click at [73, 609] on div "Owner A/C Unavailable Owner Owner A/C Unavailable Owner No Crew A/C Unavailable…" at bounding box center [623, 489] width 1247 height 926
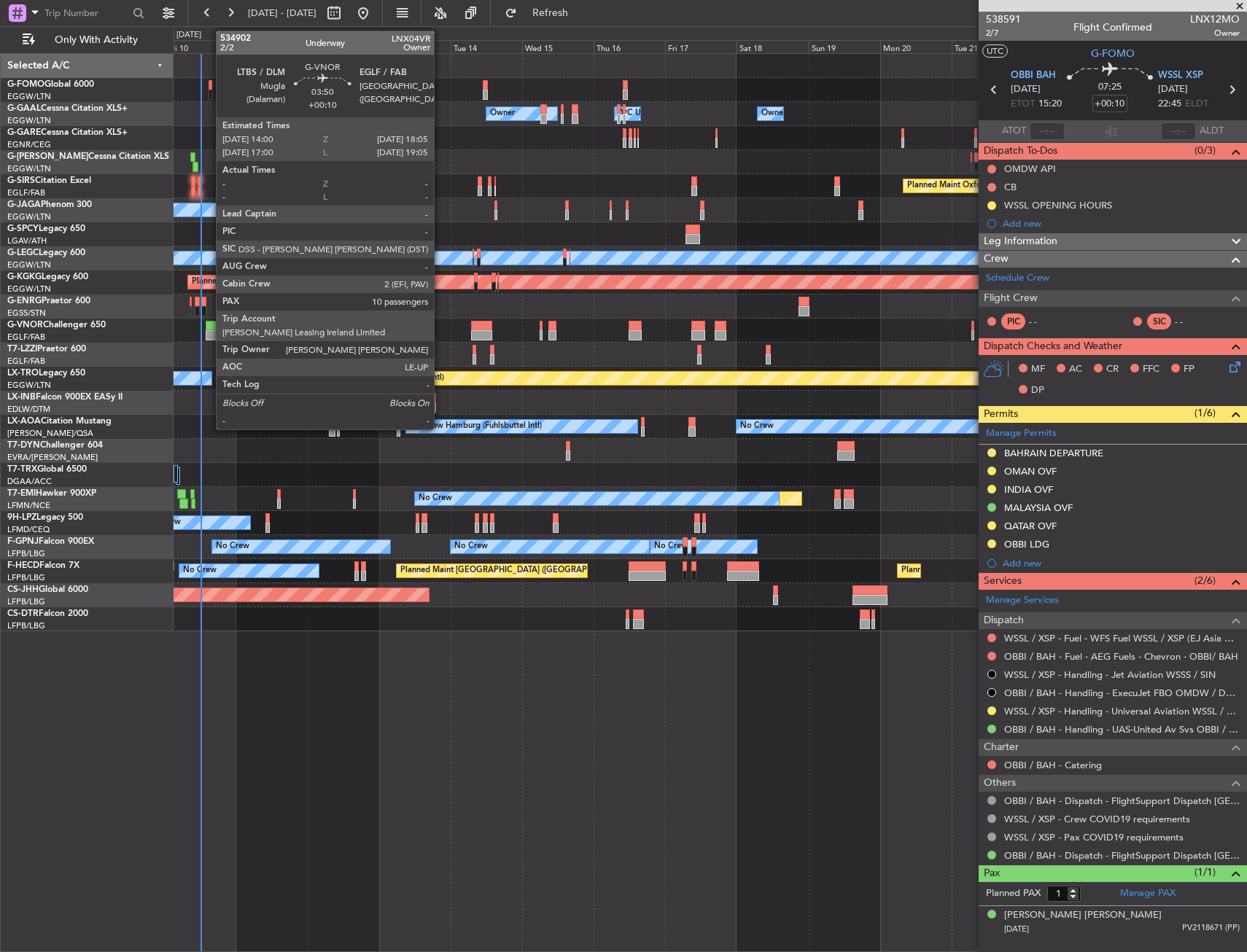
click at [209, 333] on div at bounding box center [212, 334] width 13 height 10
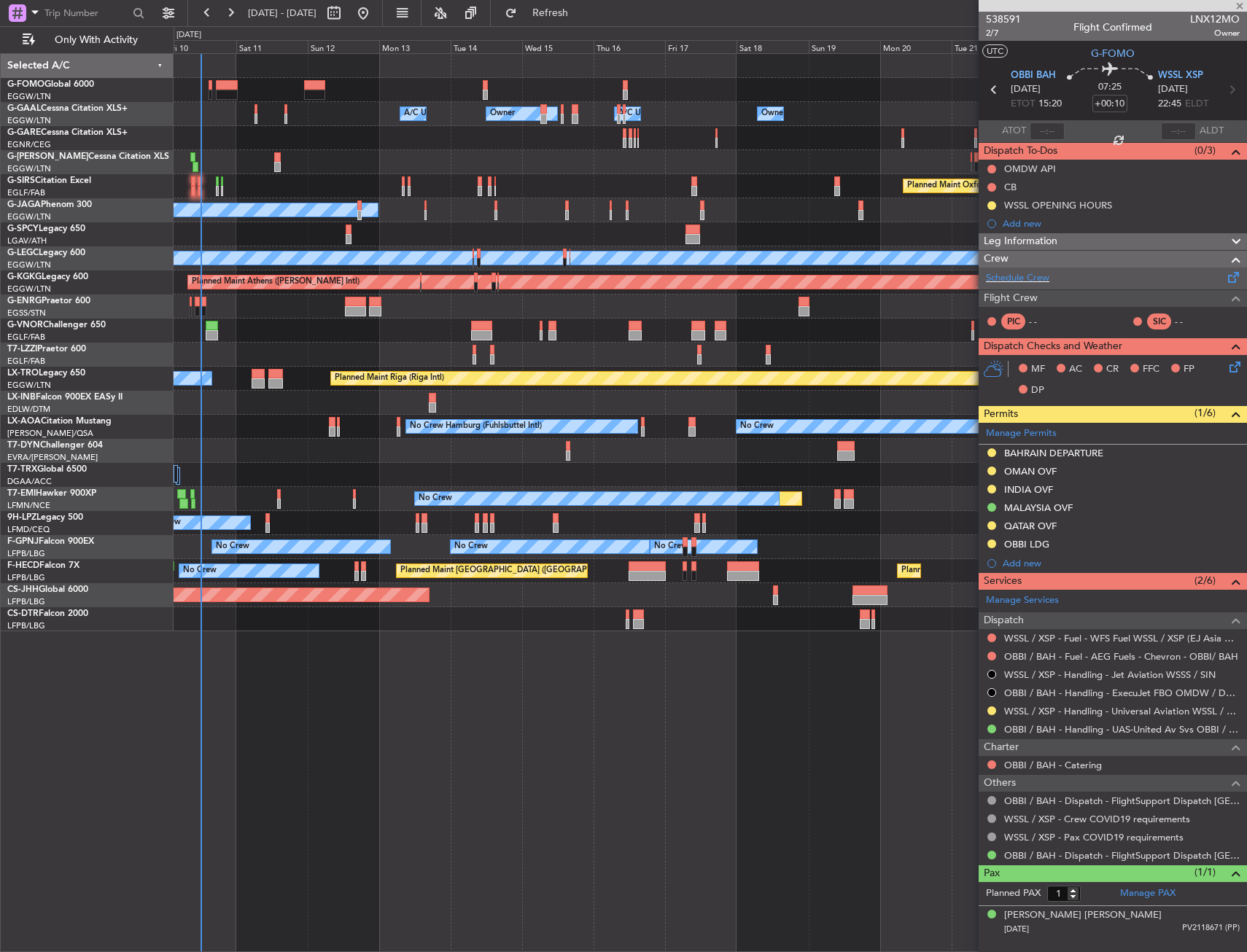
type input "10"
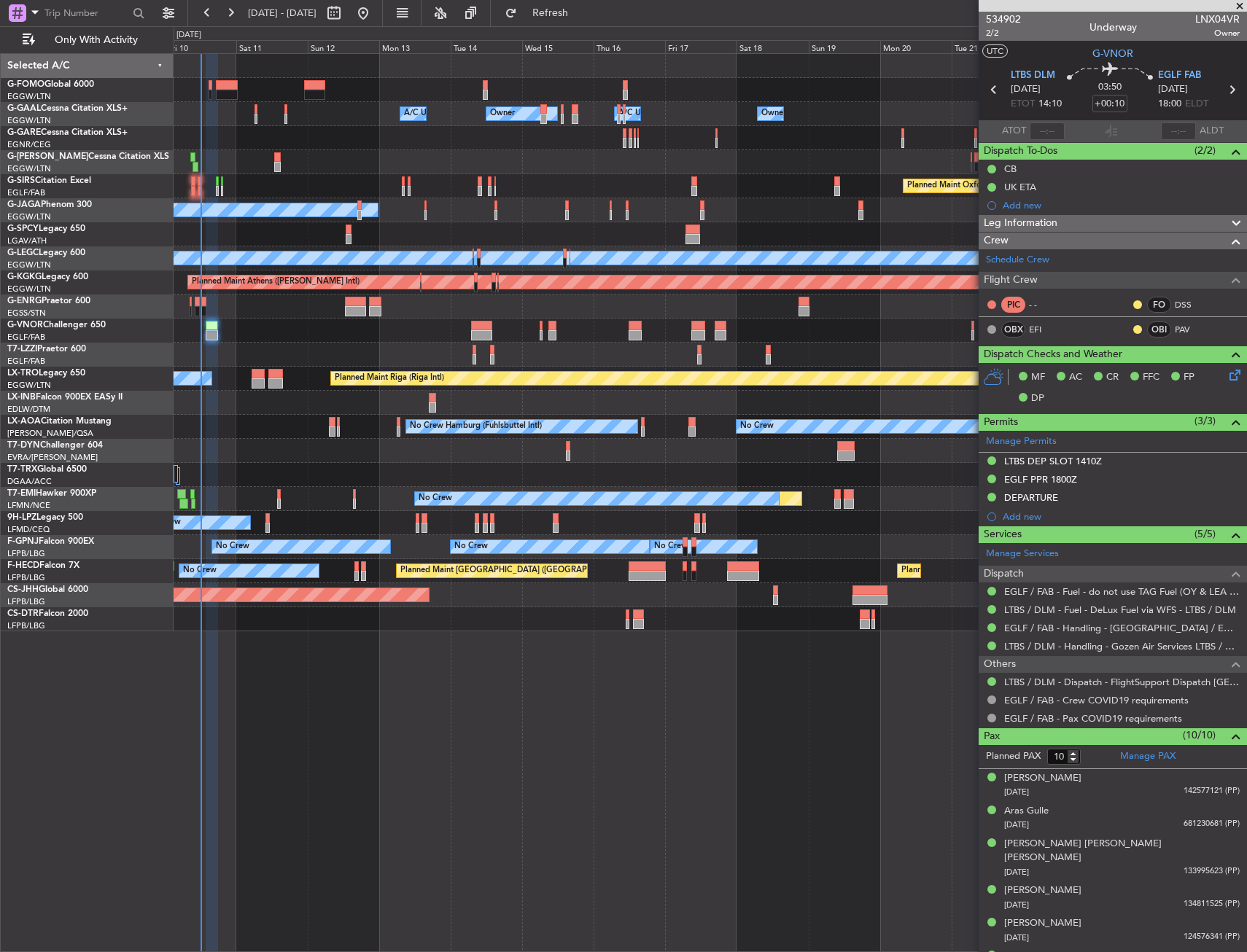
click at [270, 515] on div at bounding box center [268, 518] width 5 height 10
type input "2"
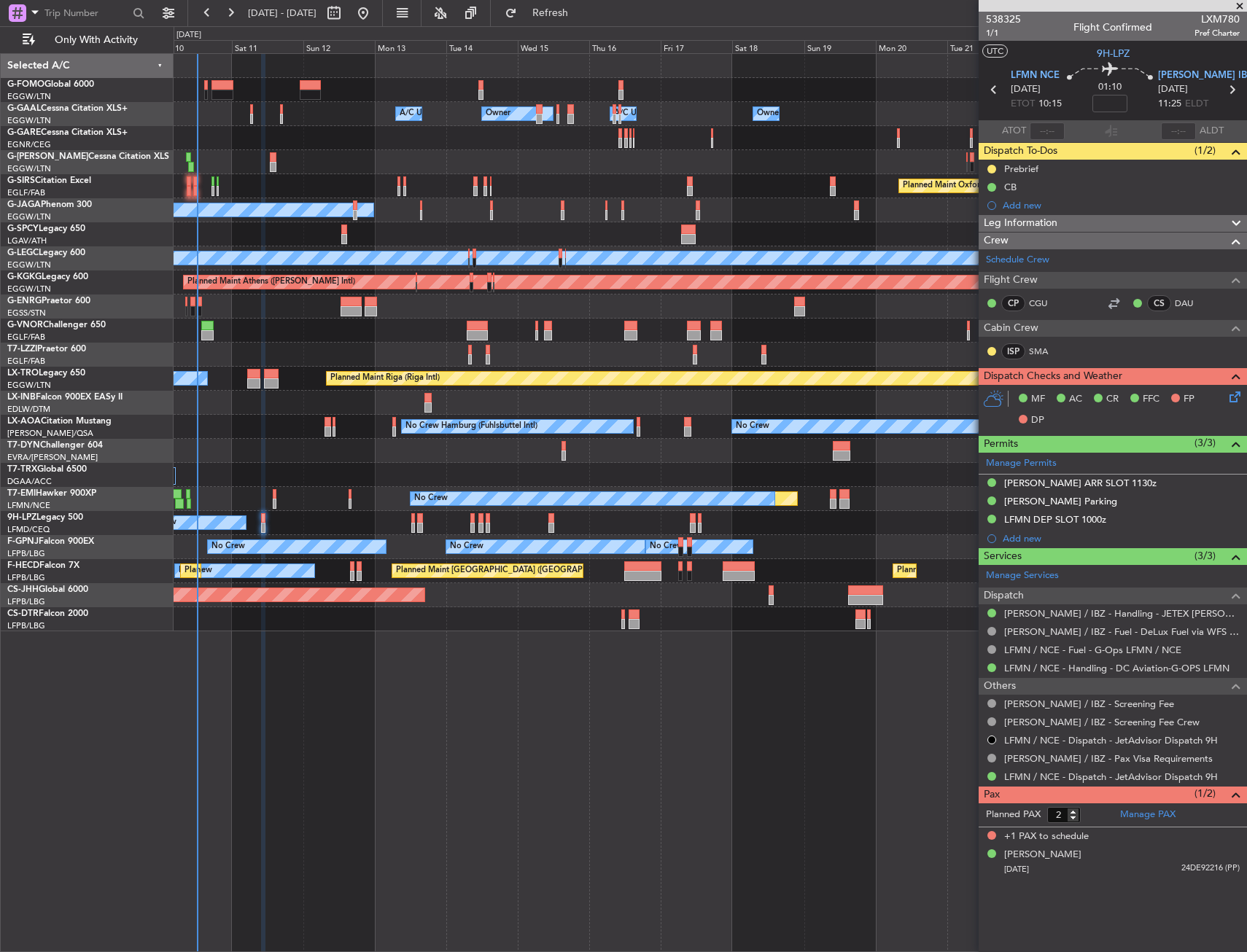
click at [279, 318] on div "Owner Owner A/C Unavailable A/C Unavailable Owner Owner Planned Maint [GEOGRAPH…" at bounding box center [709, 343] width 1073 height 577
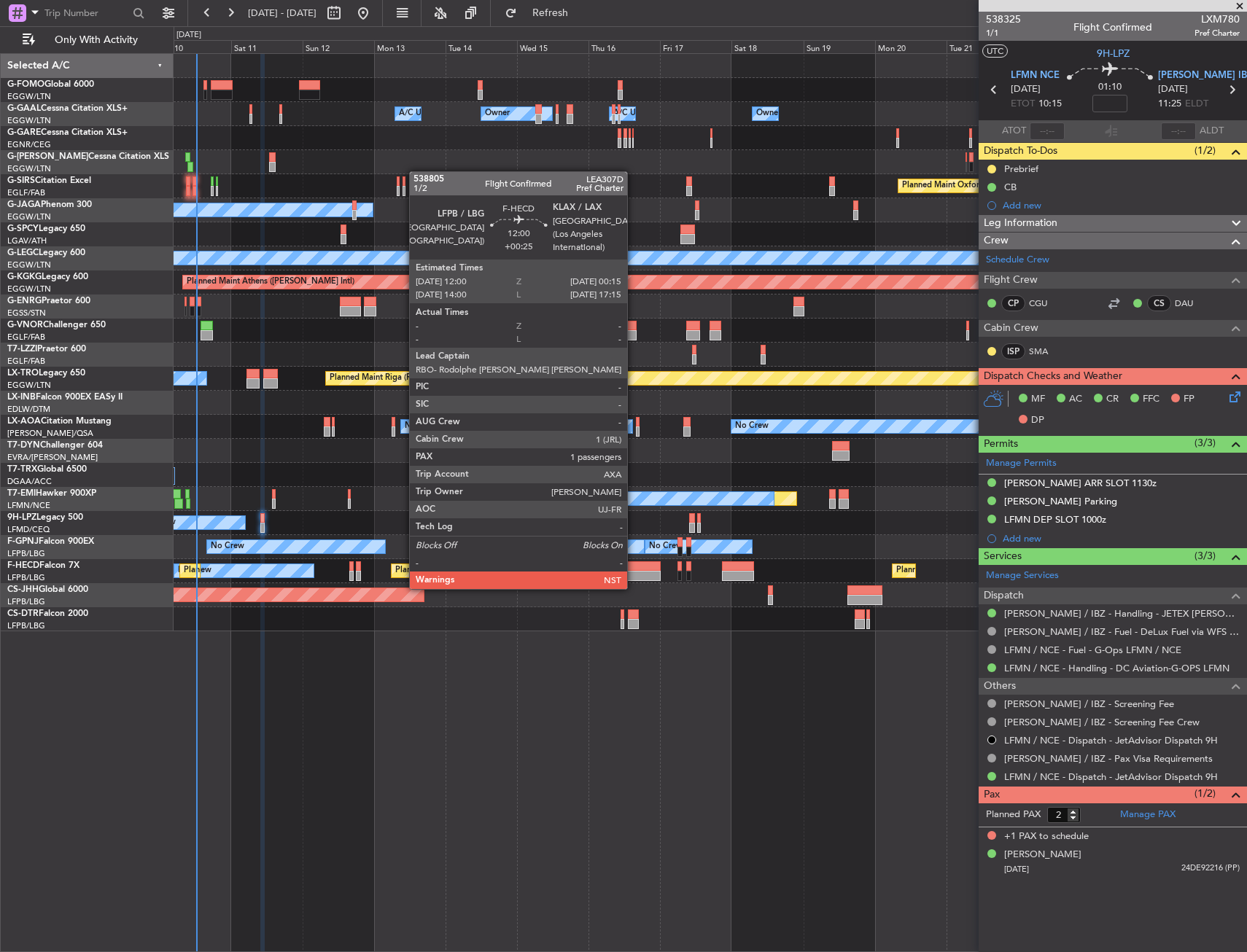
click at [634, 574] on div at bounding box center [641, 575] width 37 height 10
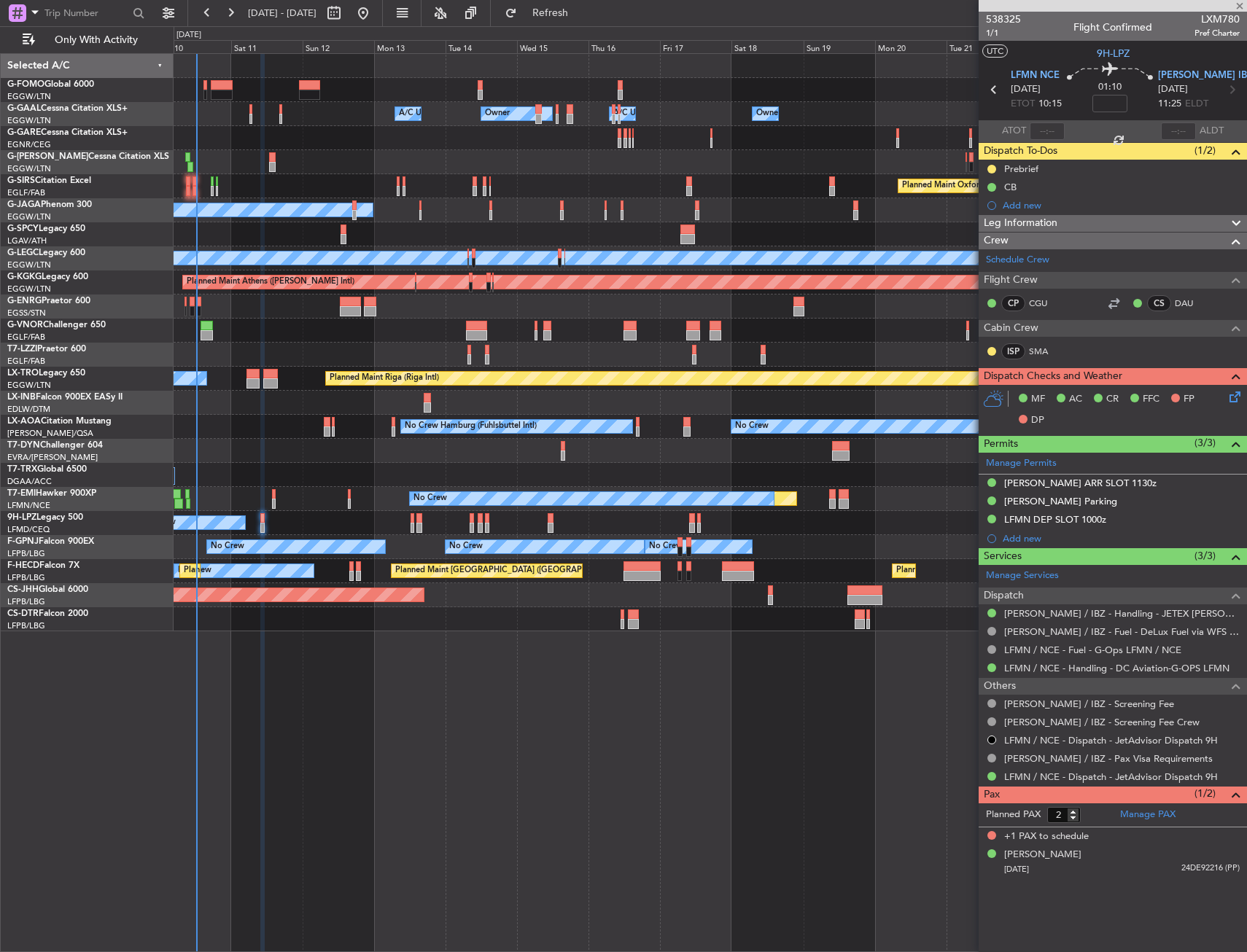
type input "+00:25"
type input "1"
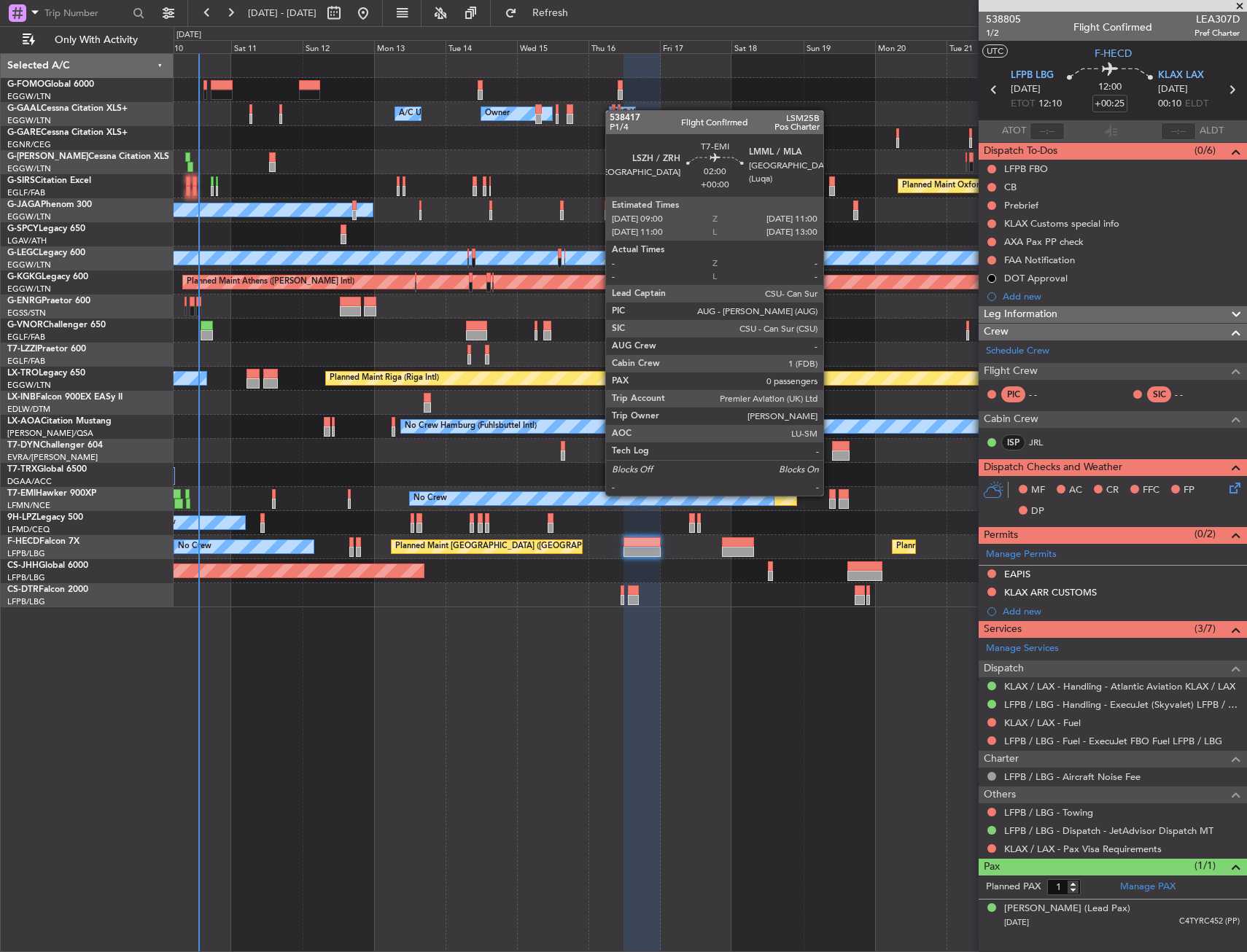
click at [830, 494] on div at bounding box center [832, 494] width 6 height 10
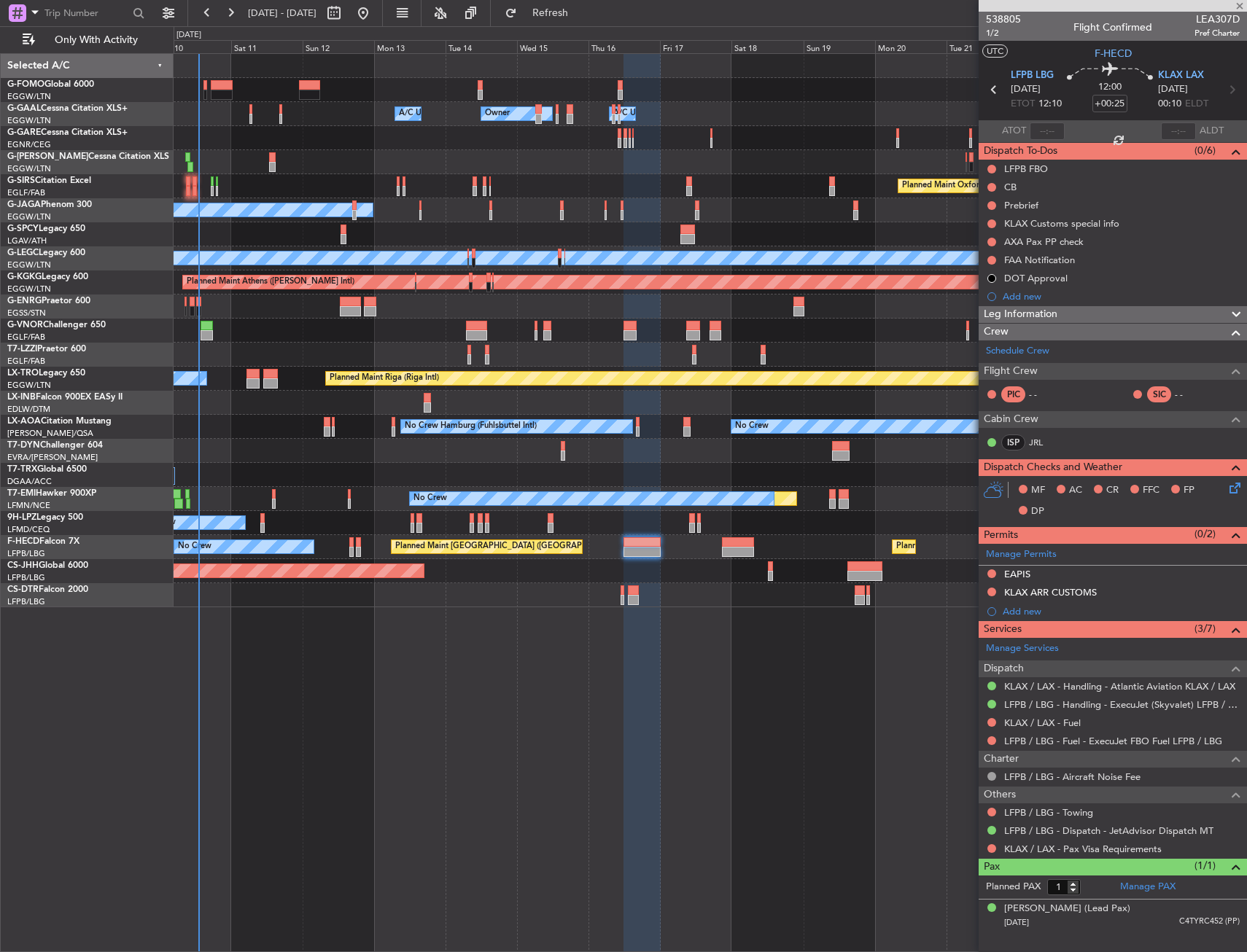
click at [843, 494] on div at bounding box center [843, 494] width 10 height 10
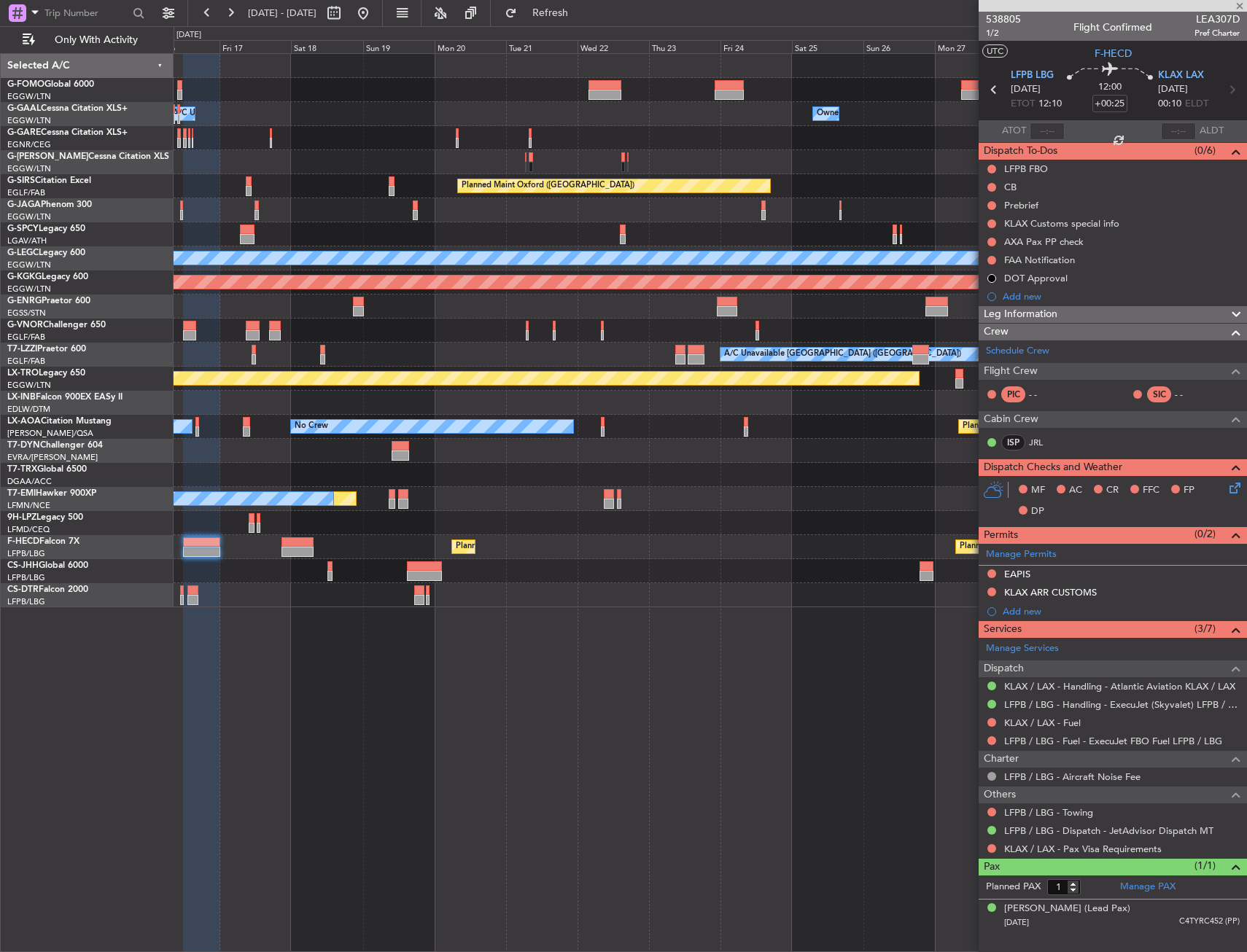
click at [428, 530] on div "Owner A/C Unavailable Owner Owner A/C Unavailable Owner Planned Maint [GEOGRAPH…" at bounding box center [709, 330] width 1073 height 553
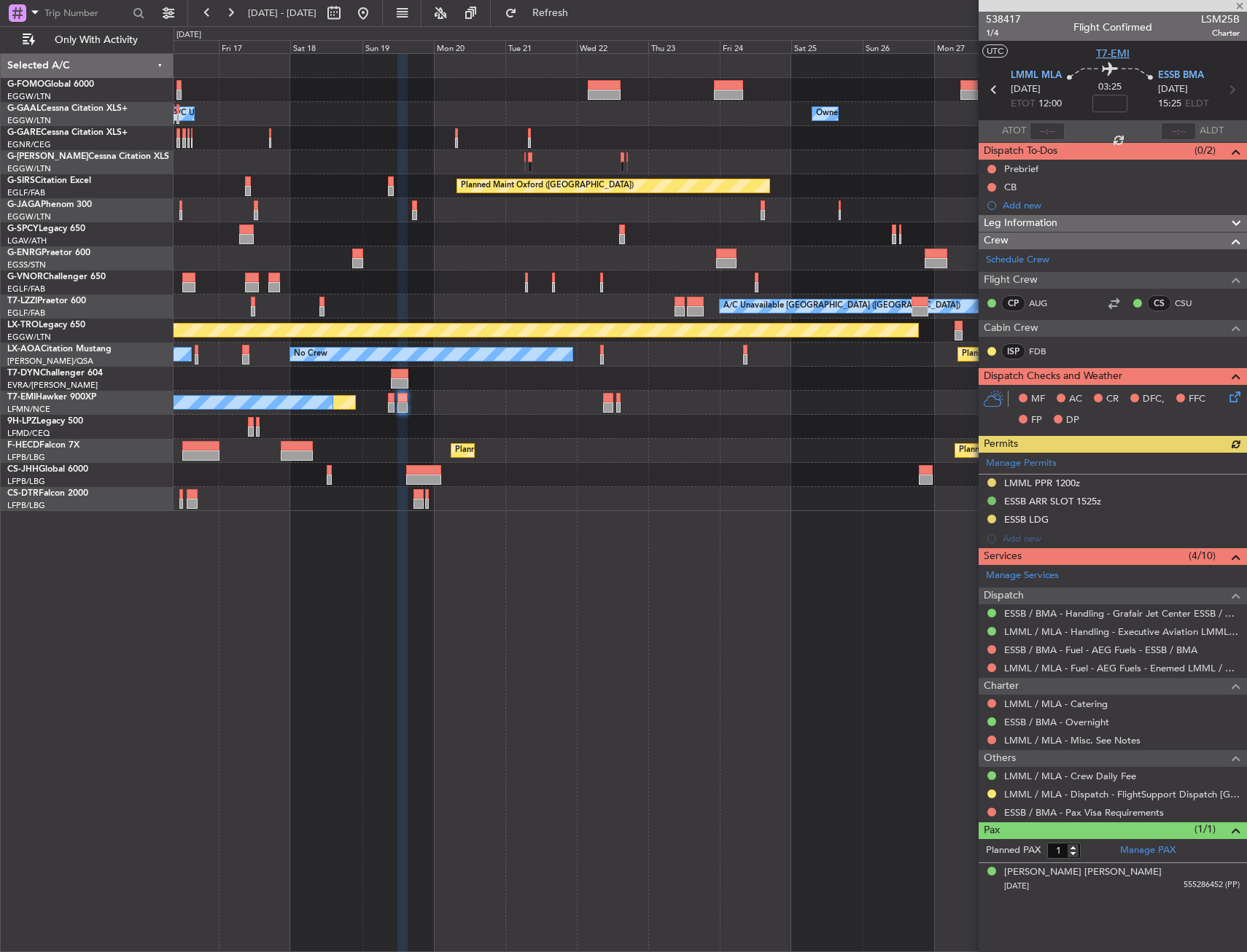
click at [1099, 57] on span "T7-EMI" at bounding box center [1112, 53] width 33 height 15
click at [991, 519] on button at bounding box center [992, 519] width 9 height 9
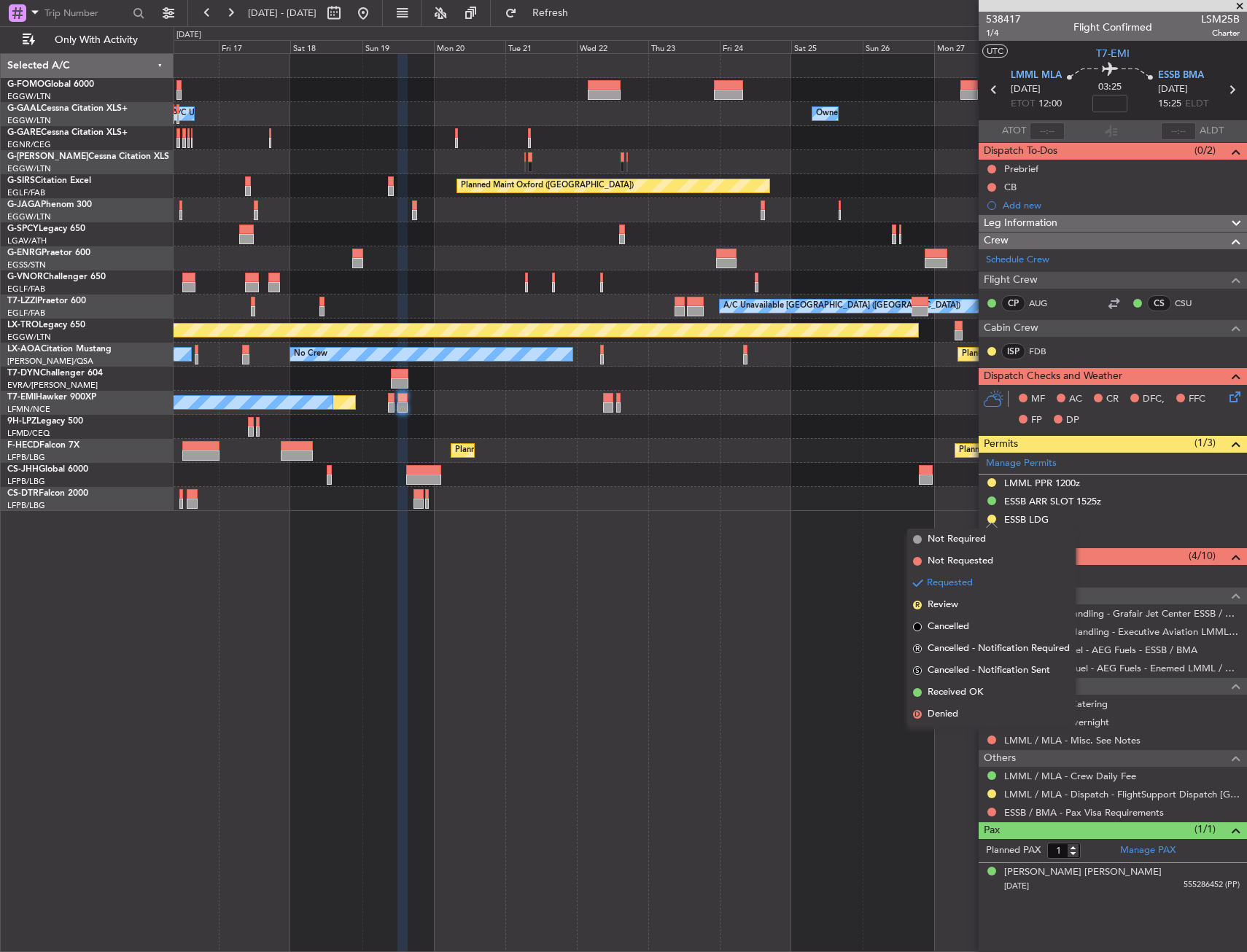
click at [951, 540] on span "Not Required" at bounding box center [956, 539] width 58 height 14
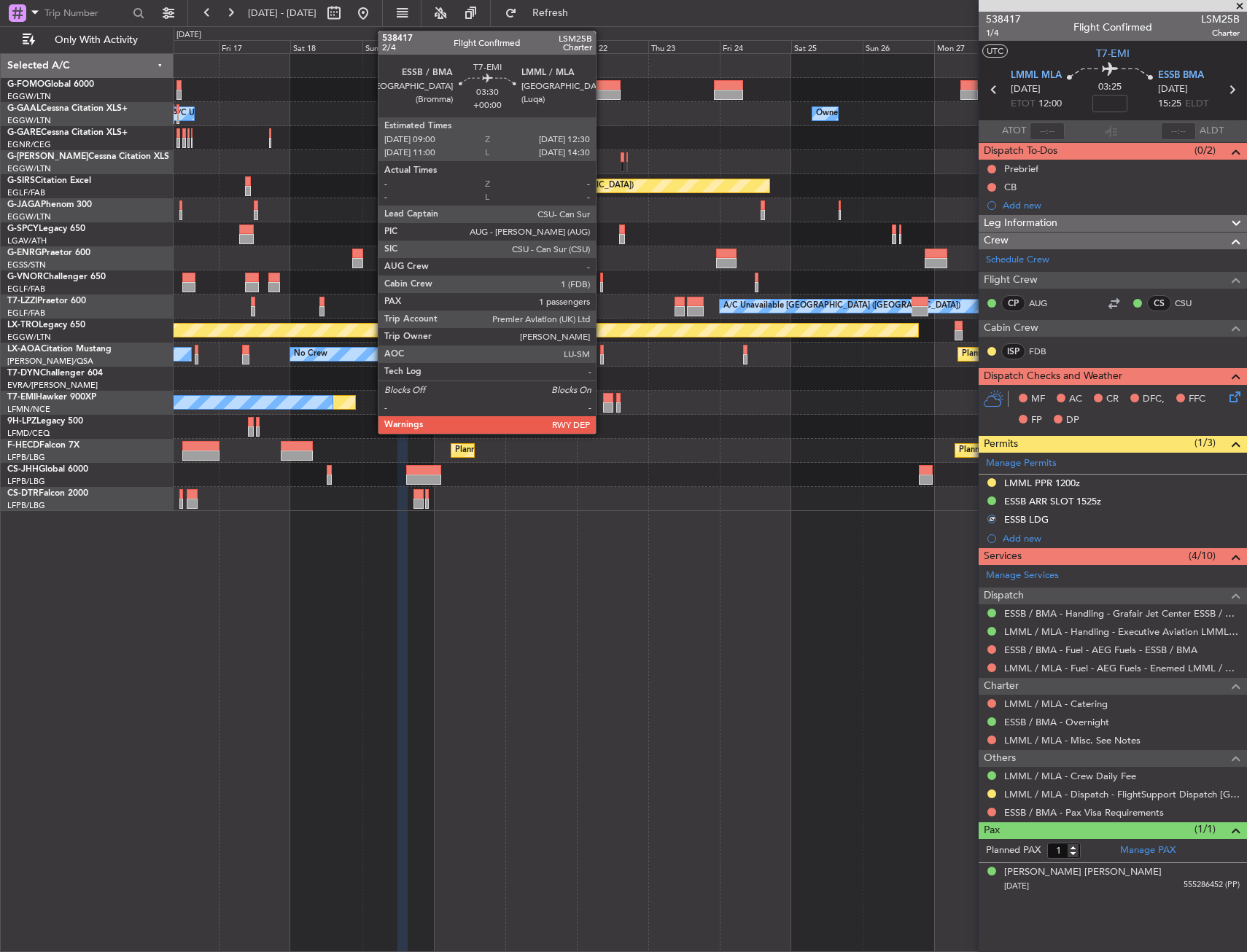
click at [603, 395] on div at bounding box center [609, 397] width 11 height 10
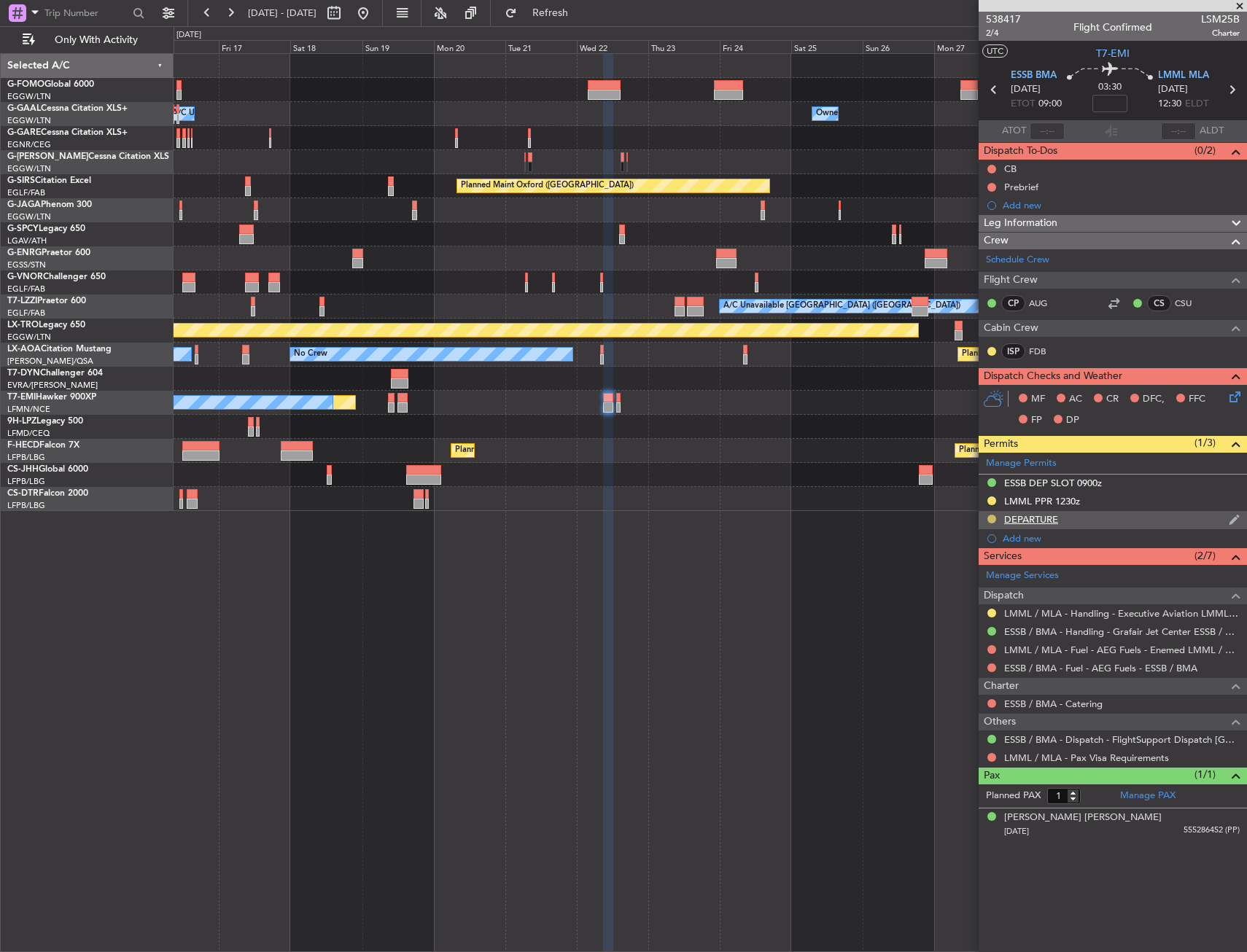
click at [989, 522] on button at bounding box center [992, 519] width 9 height 9
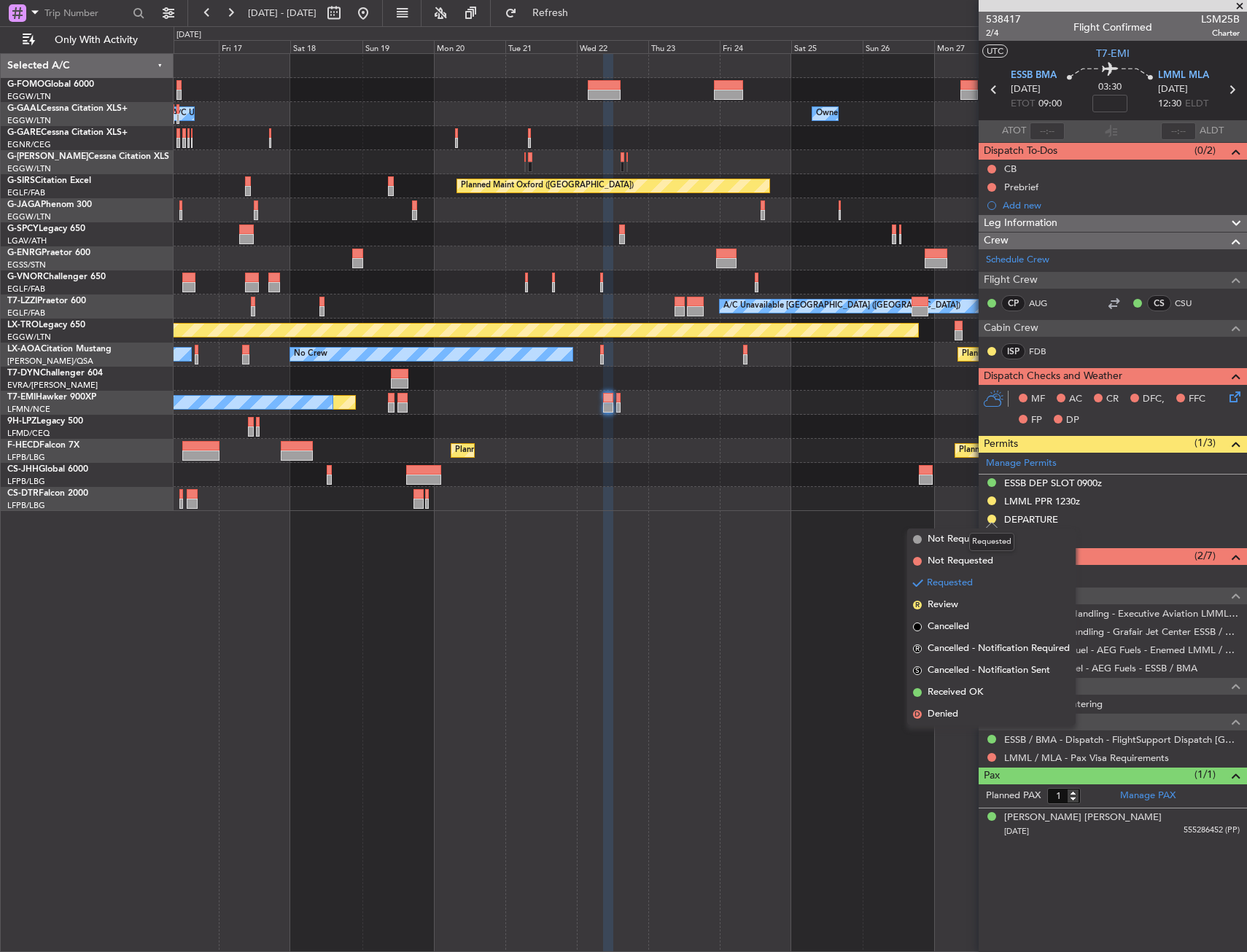
click at [974, 541] on div "Requested" at bounding box center [992, 542] width 45 height 18
click at [950, 539] on span "Not Required" at bounding box center [956, 539] width 58 height 14
